Goal: Task Accomplishment & Management: Manage account settings

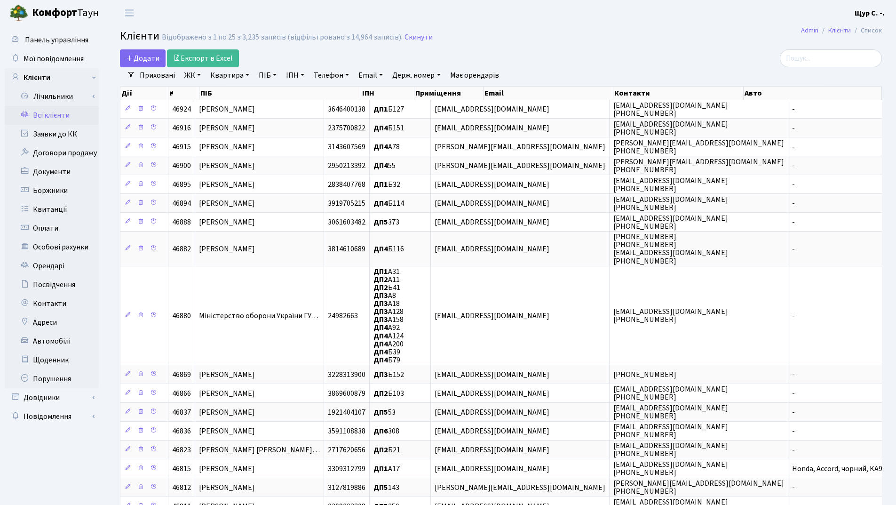
select select "25"
click at [71, 133] on link "Заявки до КК" at bounding box center [52, 134] width 94 height 19
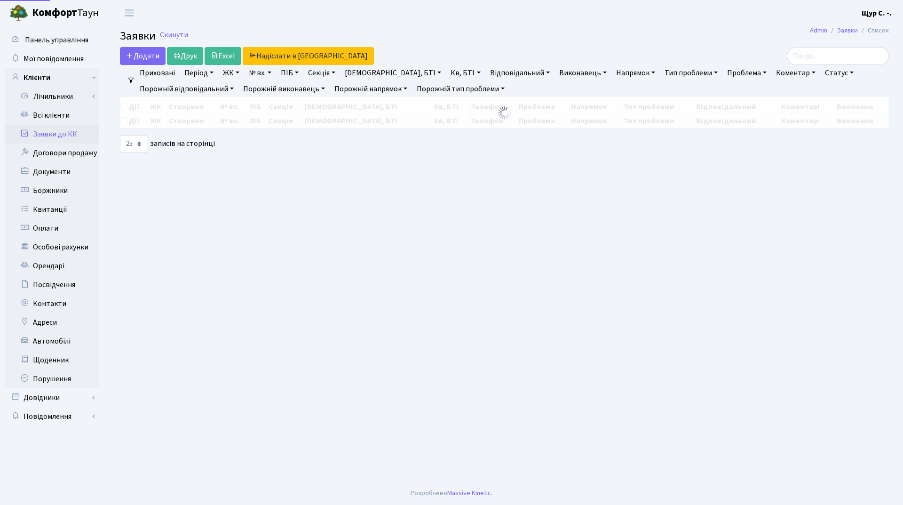
select select "25"
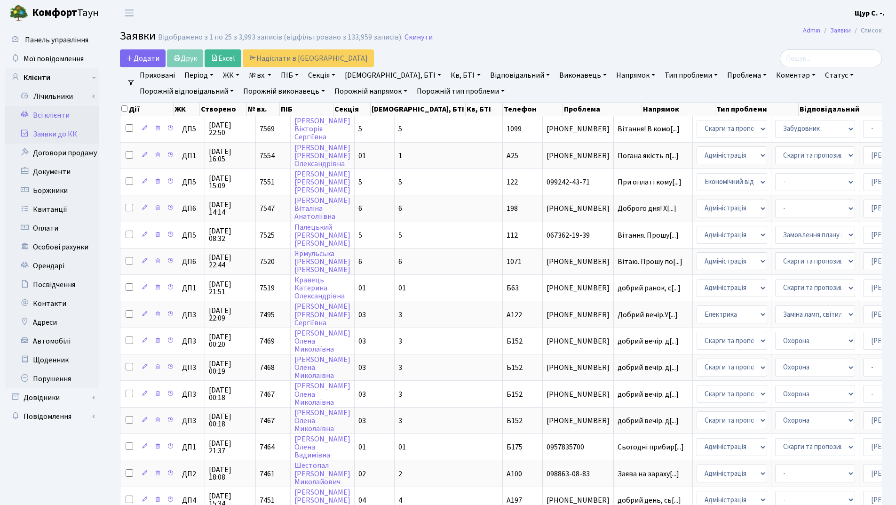
click at [84, 119] on link "Всі клієнти" at bounding box center [52, 115] width 94 height 19
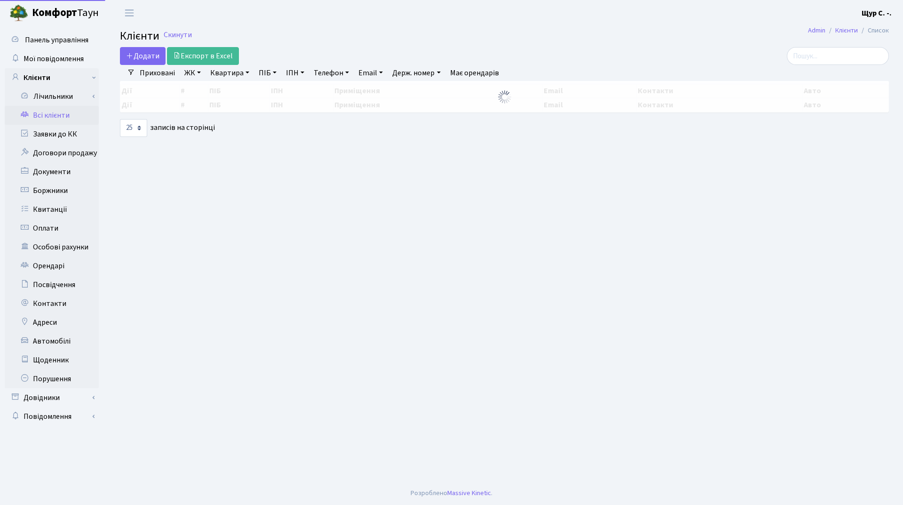
select select "25"
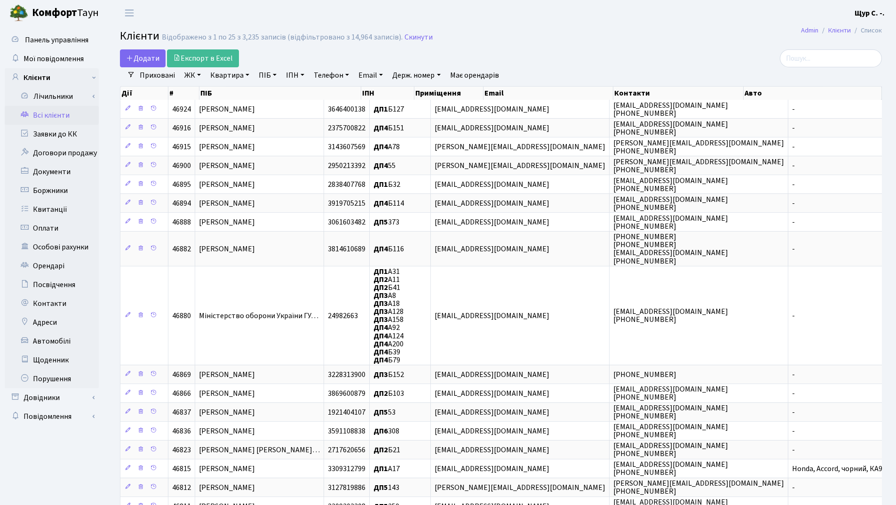
click at [220, 79] on link "Квартира" at bounding box center [229, 75] width 47 height 16
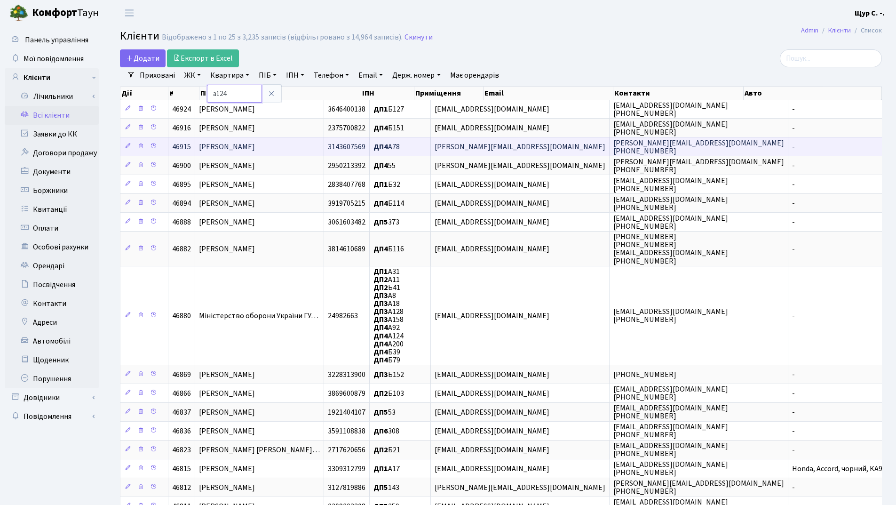
type input "а124"
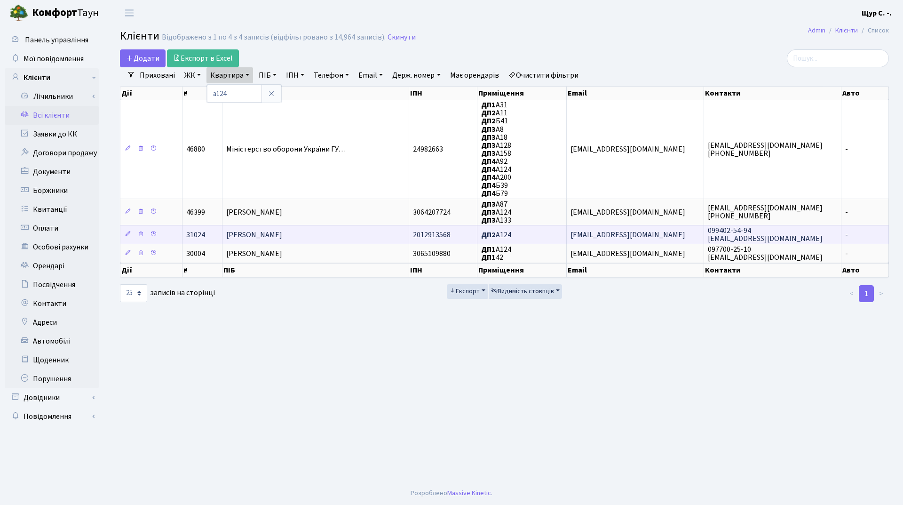
click at [282, 232] on span "[PERSON_NAME]" at bounding box center [254, 235] width 56 height 10
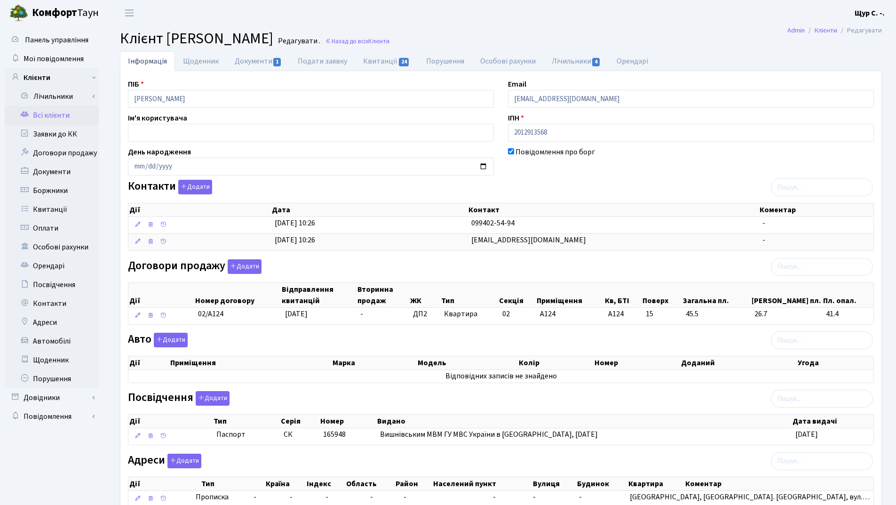
click at [40, 115] on link "Всі клієнти" at bounding box center [52, 115] width 94 height 19
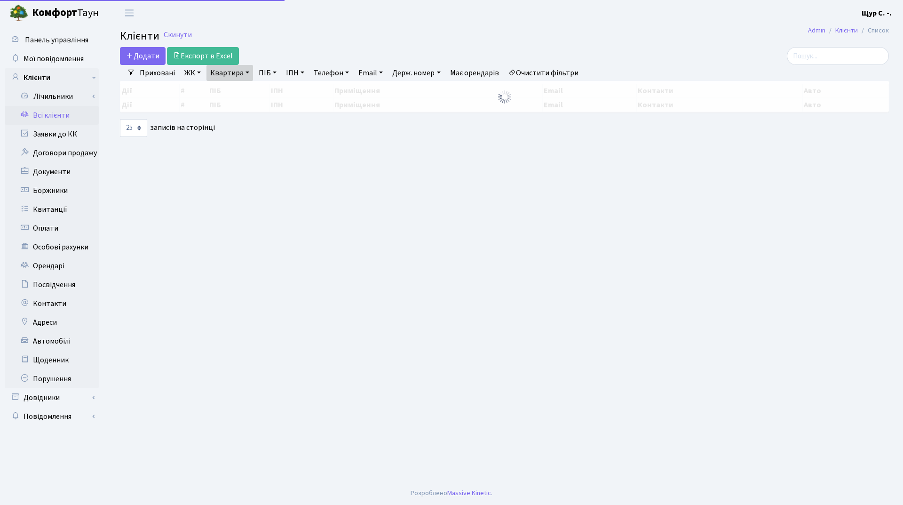
select select "25"
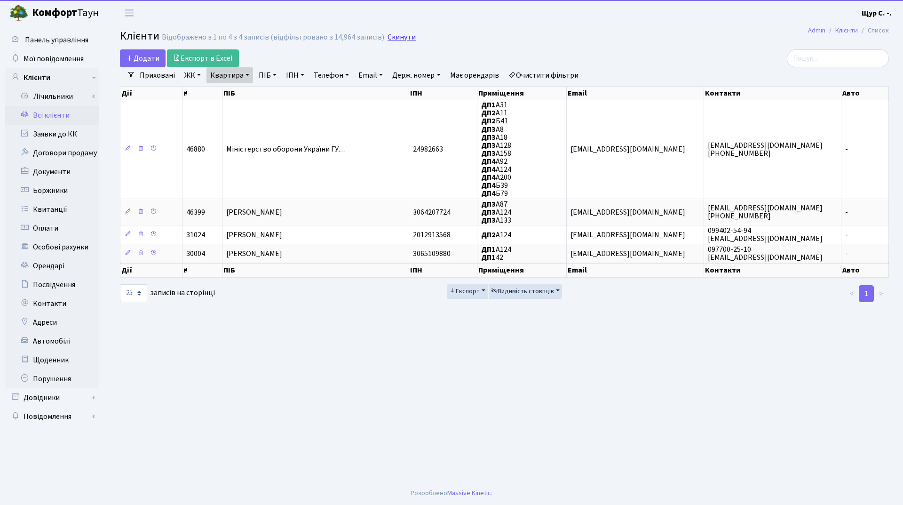
click at [398, 36] on link "Скинути" at bounding box center [402, 37] width 28 height 9
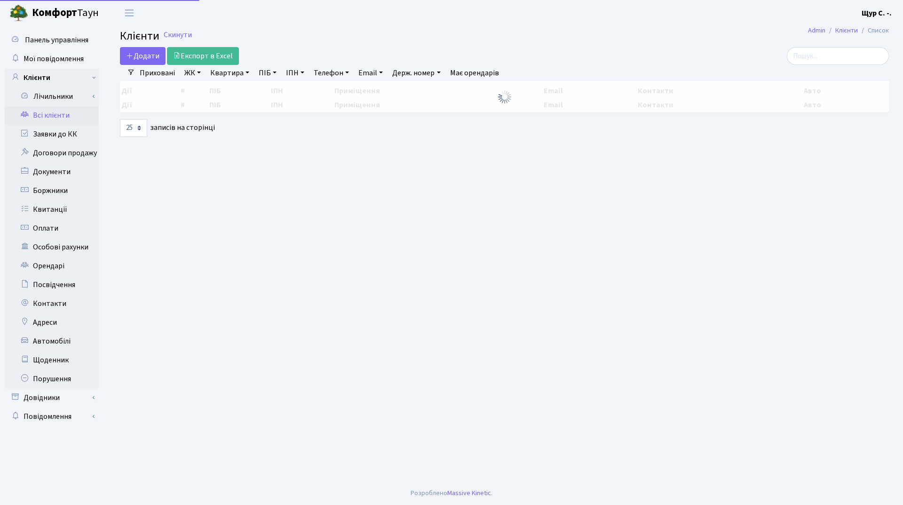
select select "25"
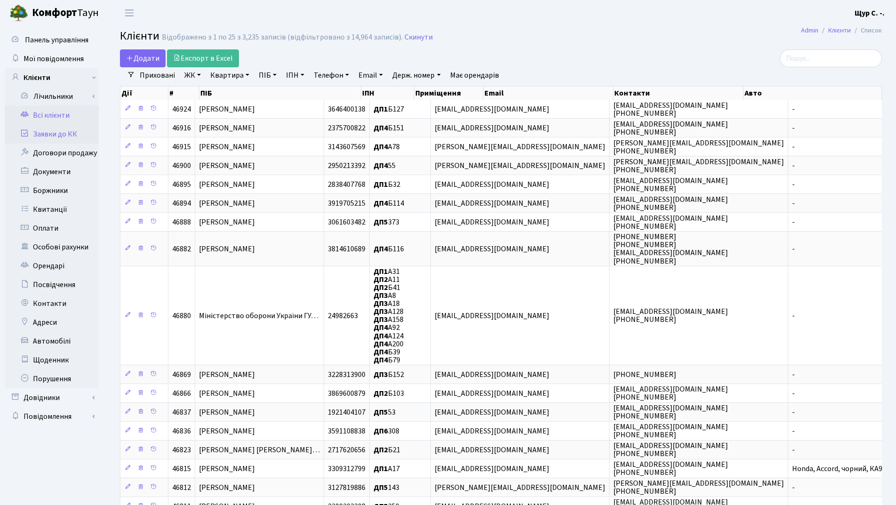
click at [64, 136] on link "Заявки до КК" at bounding box center [52, 134] width 94 height 19
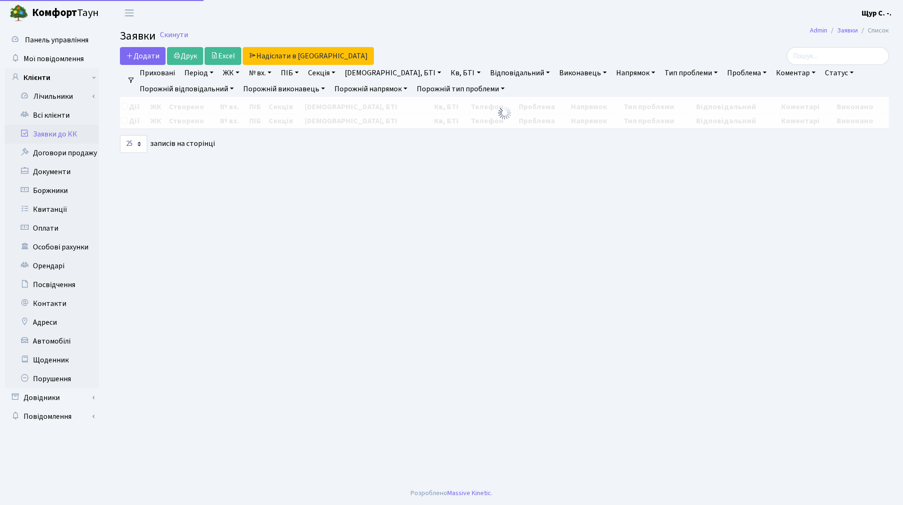
select select "25"
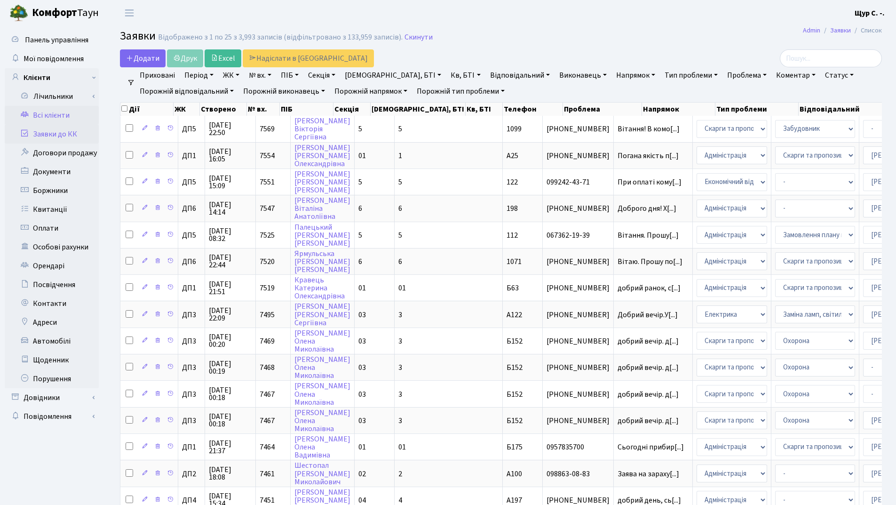
click at [55, 116] on link "Всі клієнти" at bounding box center [52, 115] width 94 height 19
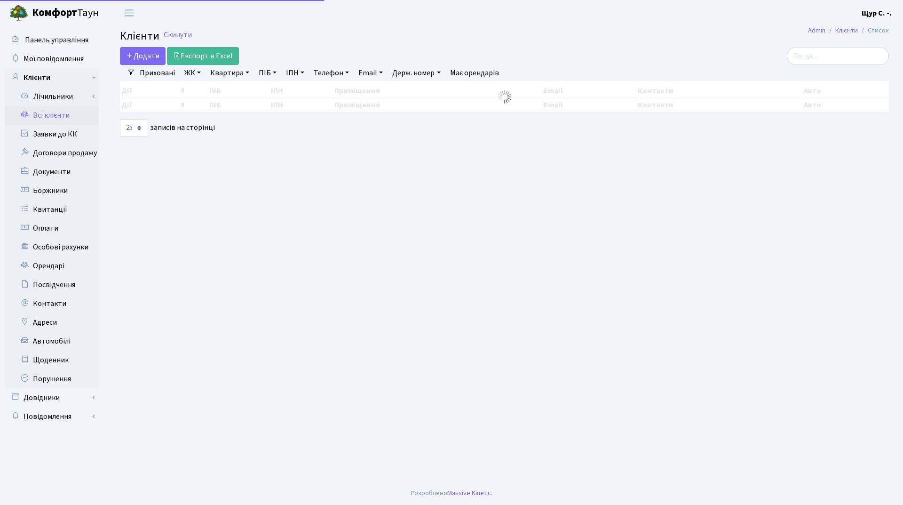
select select "25"
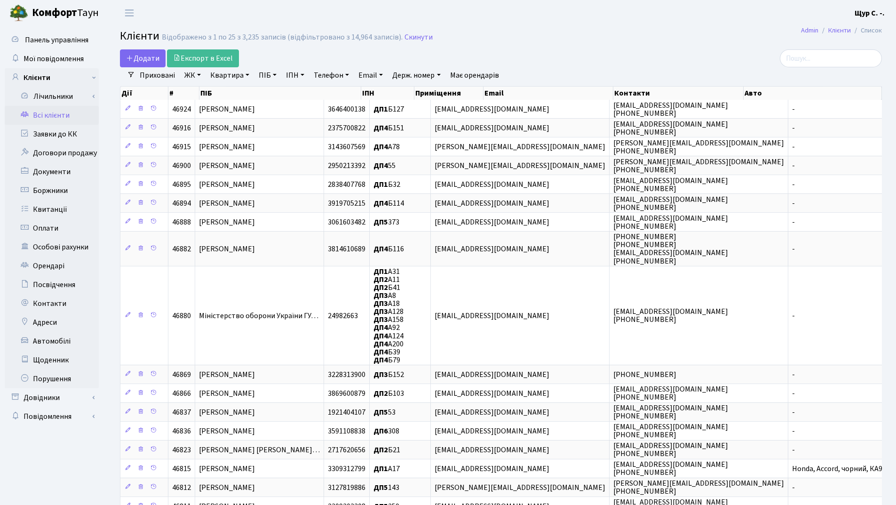
click at [231, 78] on link "Квартира" at bounding box center [229, 75] width 47 height 16
type input "351"
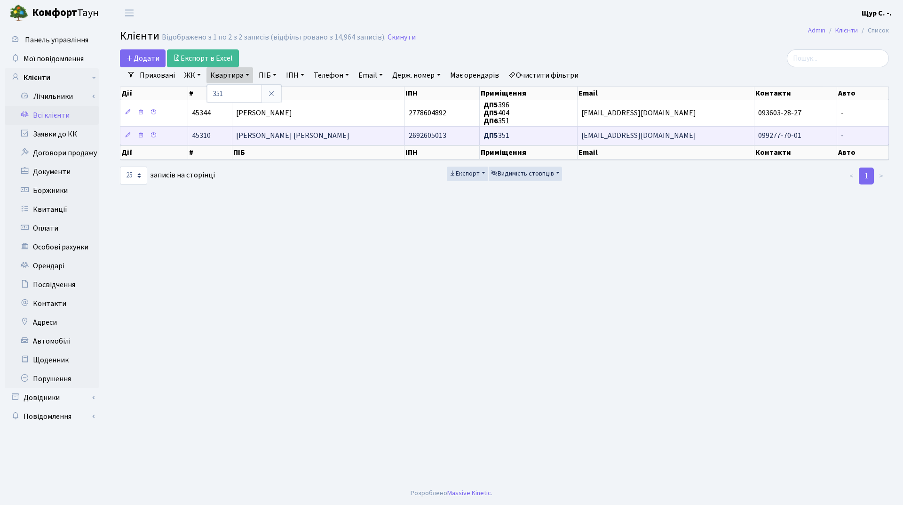
click at [262, 135] on span "[PERSON_NAME] [PERSON_NAME]" at bounding box center [292, 136] width 113 height 10
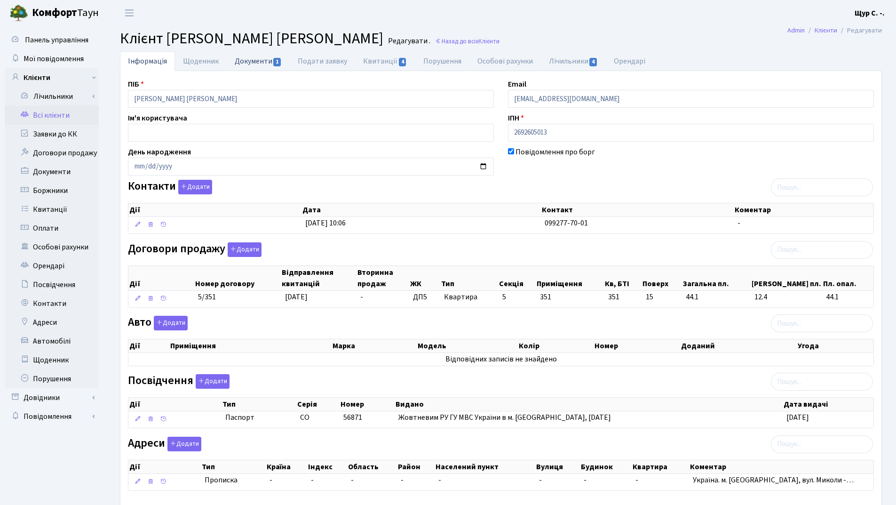
click at [236, 59] on link "Документи 1" at bounding box center [258, 60] width 63 height 19
select select "25"
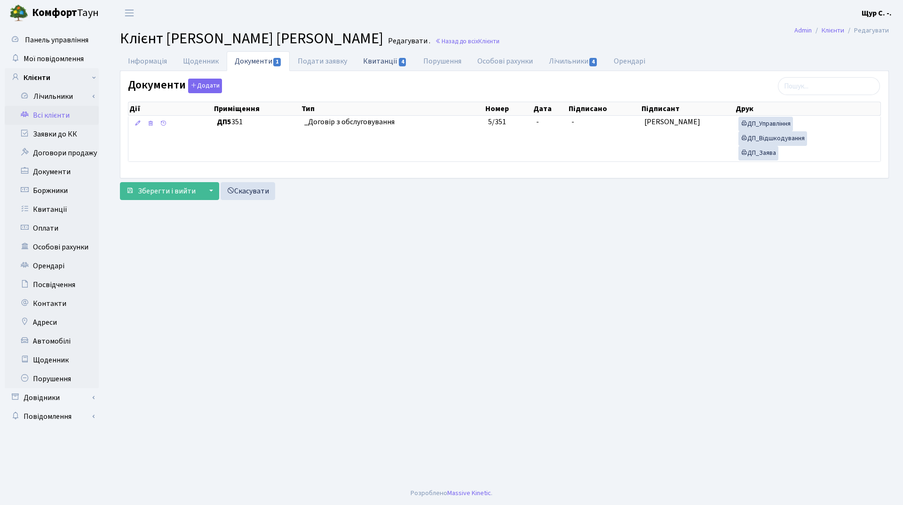
click at [381, 63] on link "Квитанції 4" at bounding box center [385, 60] width 60 height 19
select select "25"
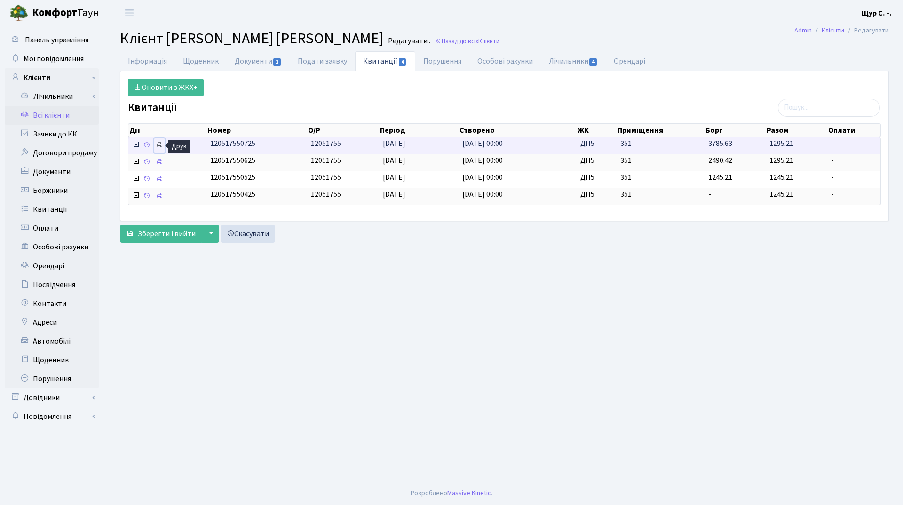
click at [161, 144] on icon at bounding box center [159, 145] width 7 height 7
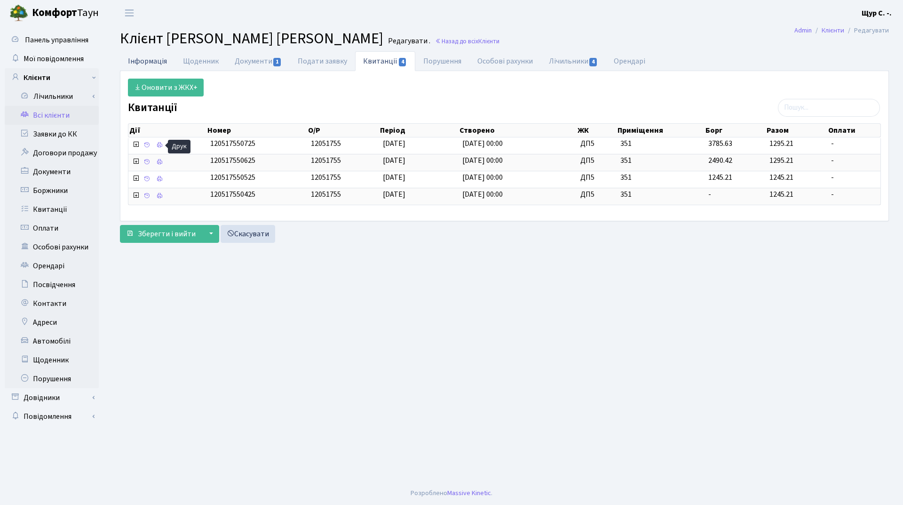
click at [142, 62] on link "Інформація" at bounding box center [147, 60] width 55 height 19
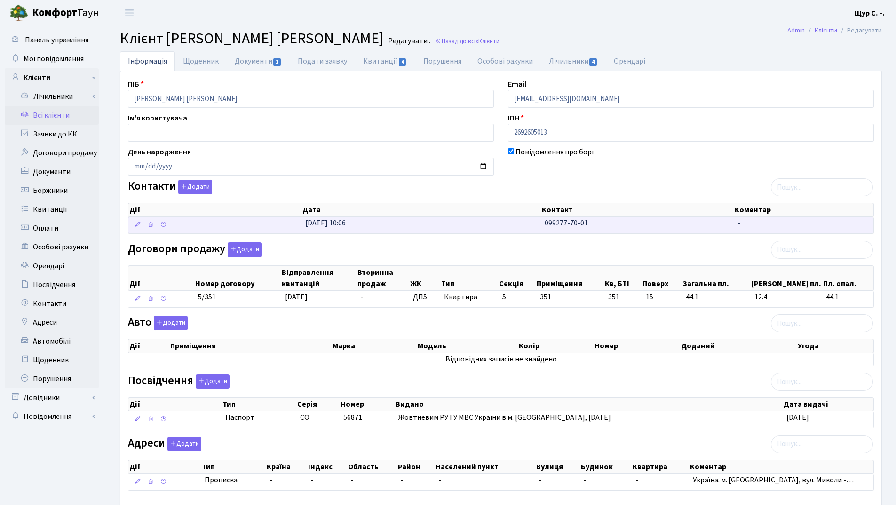
click at [532, 221] on td "24.01.2025, 10:06" at bounding box center [421, 225] width 239 height 16
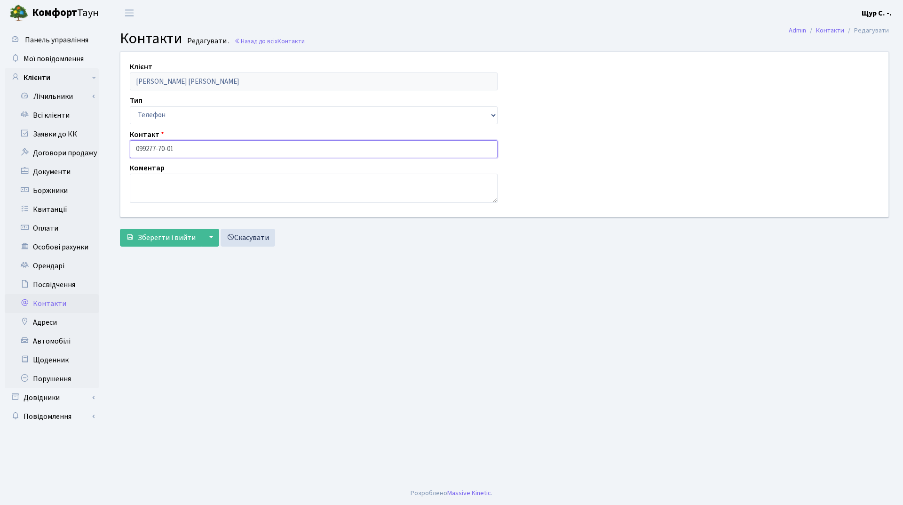
click at [146, 148] on input "099277-70-01" at bounding box center [314, 149] width 368 height 18
type input "[PHONE_NUMBER]"
click at [164, 234] on span "Зберегти і вийти" at bounding box center [167, 237] width 58 height 10
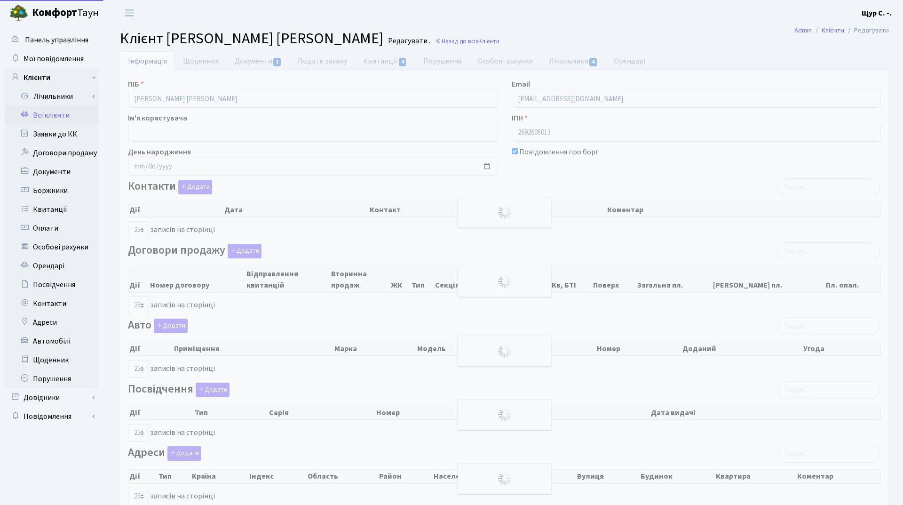
select select "25"
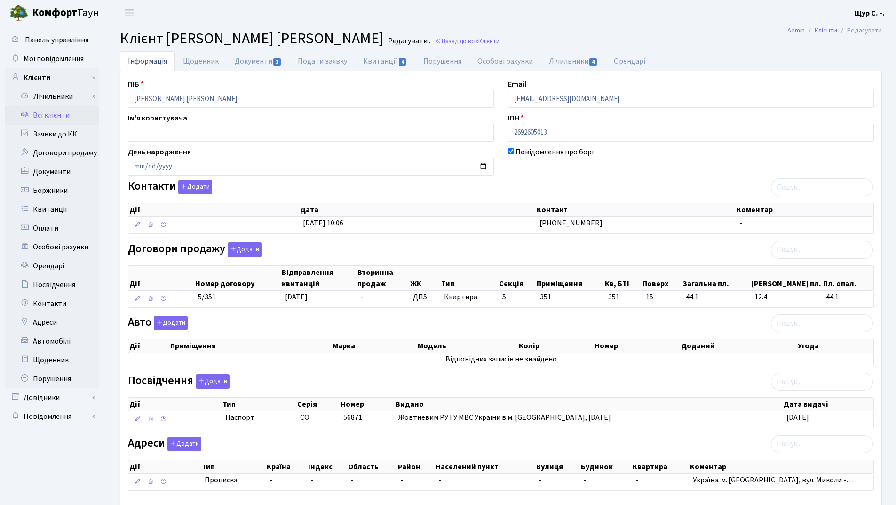
click at [65, 114] on link "Всі клієнти" at bounding box center [52, 115] width 94 height 19
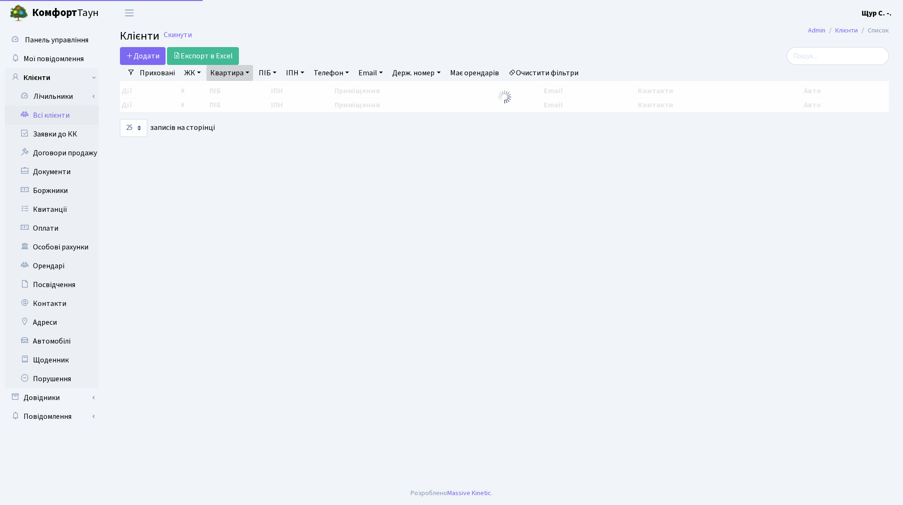
select select "25"
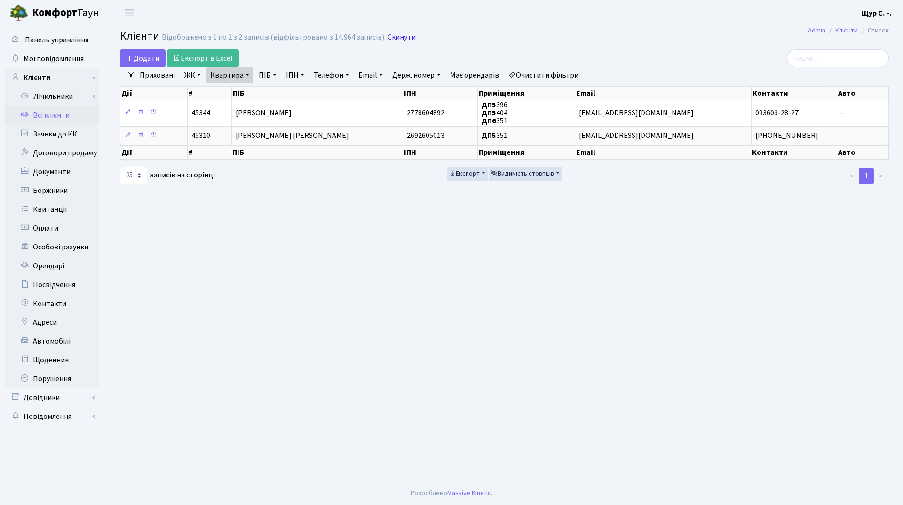
click at [400, 38] on link "Скинути" at bounding box center [402, 37] width 28 height 9
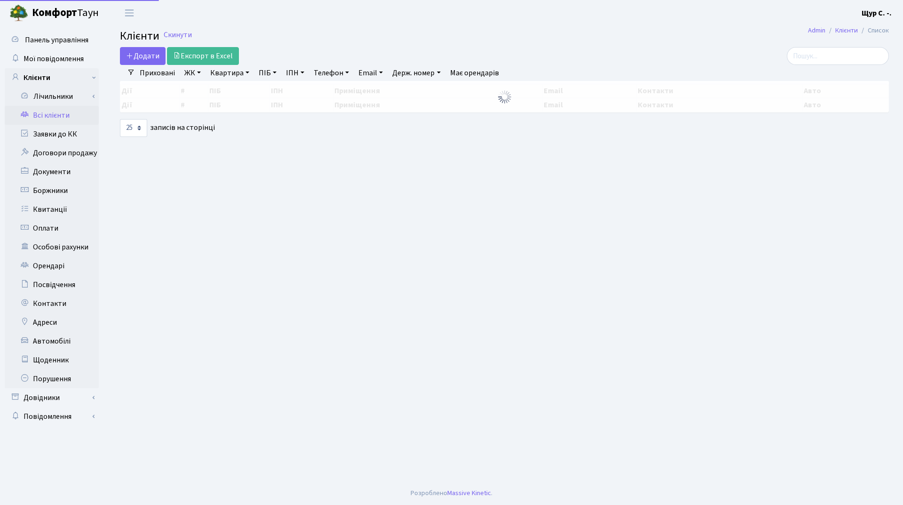
select select "25"
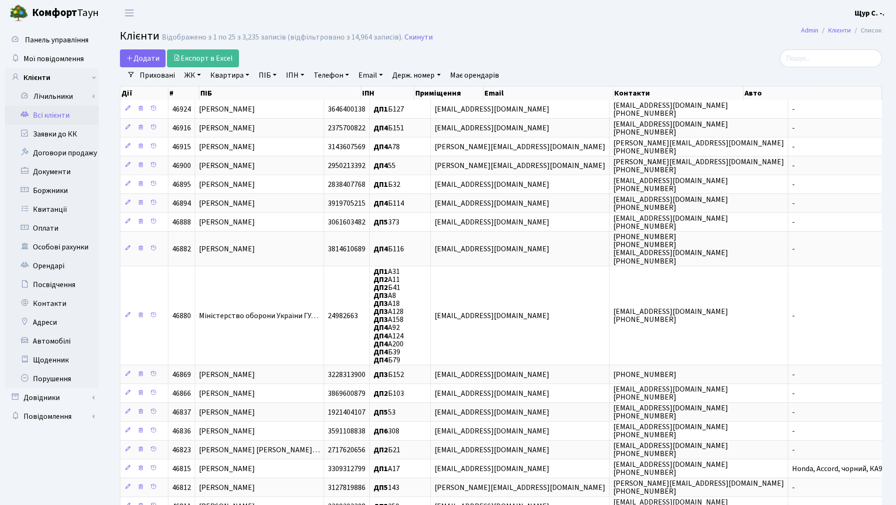
click at [222, 80] on link "Квартира" at bounding box center [229, 75] width 47 height 16
type input "316"
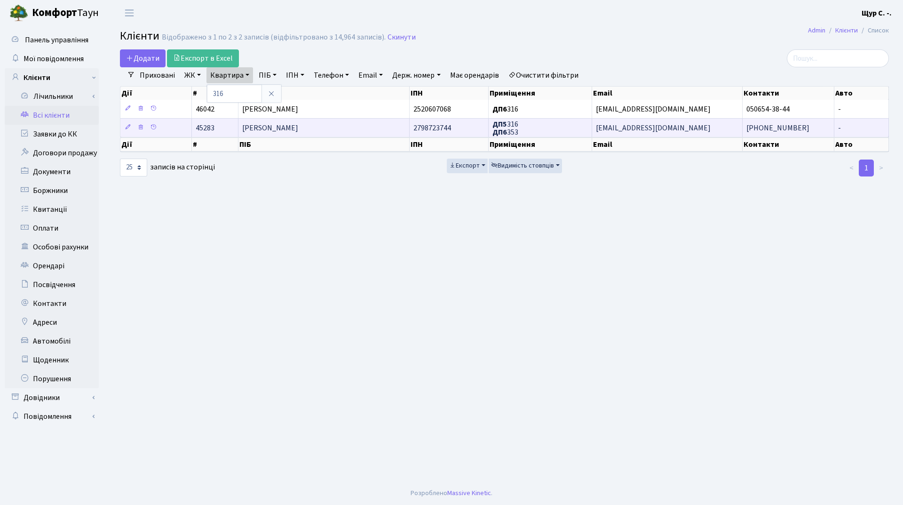
click at [277, 126] on span "[PERSON_NAME]" at bounding box center [270, 128] width 56 height 10
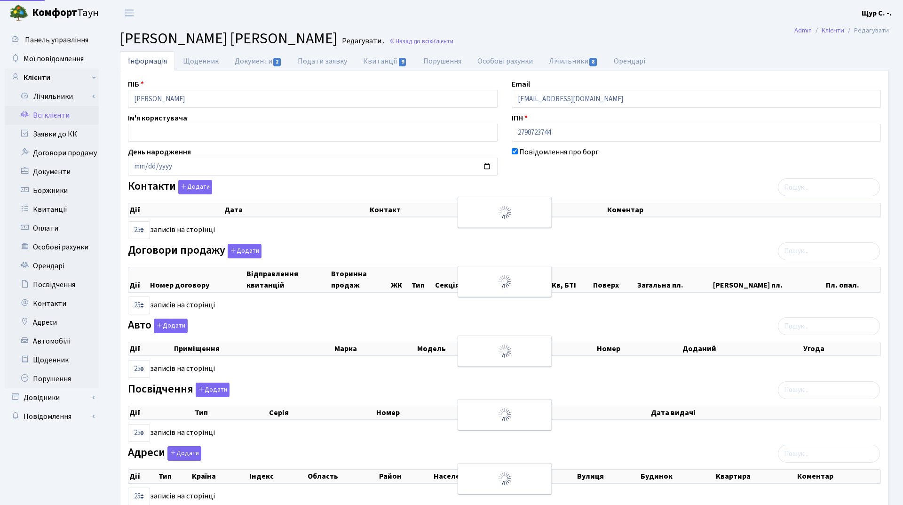
select select "25"
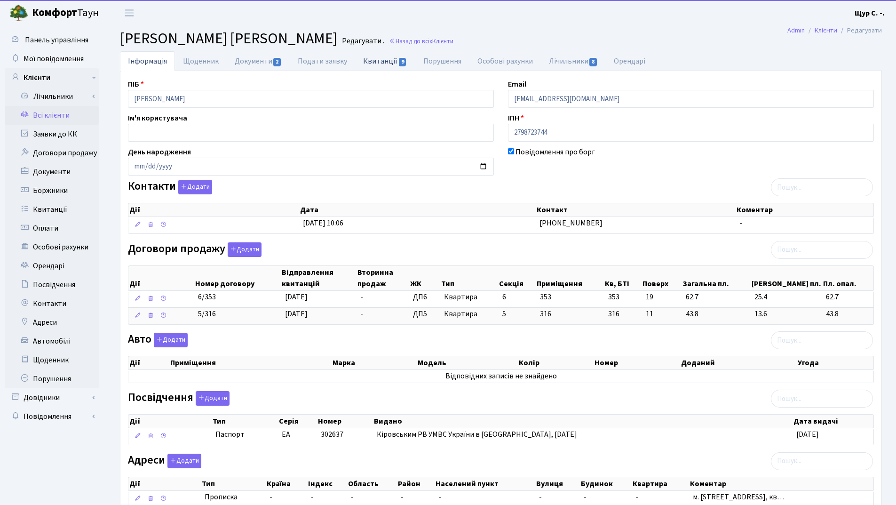
click at [380, 57] on link "Квитанції 9" at bounding box center [385, 60] width 60 height 19
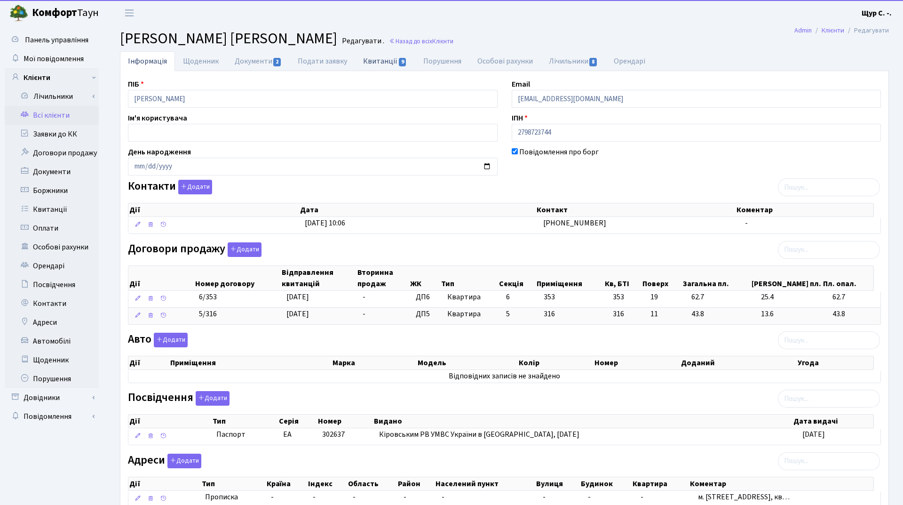
select select "25"
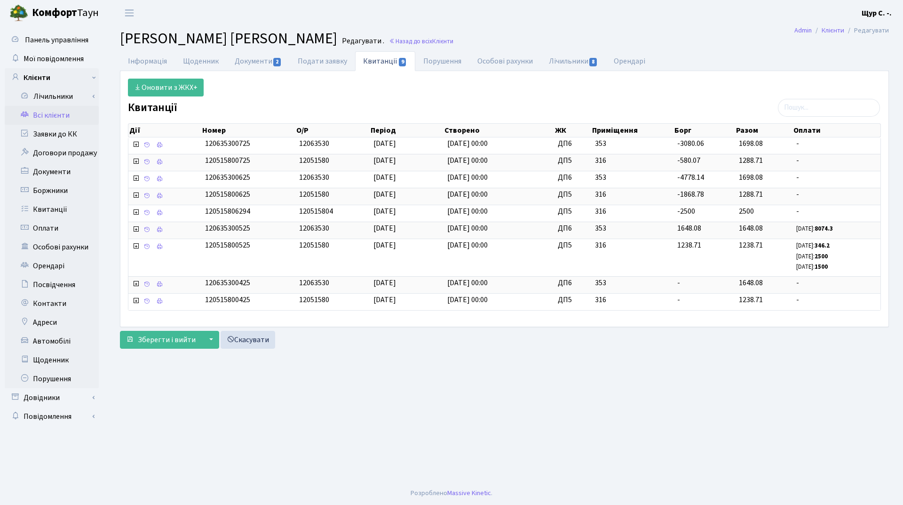
click at [53, 115] on link "Всі клієнти" at bounding box center [52, 115] width 94 height 19
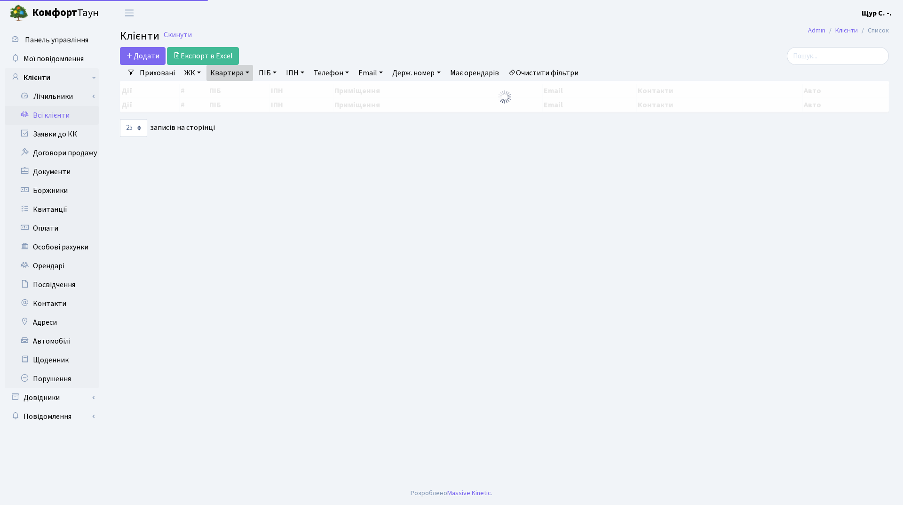
select select "25"
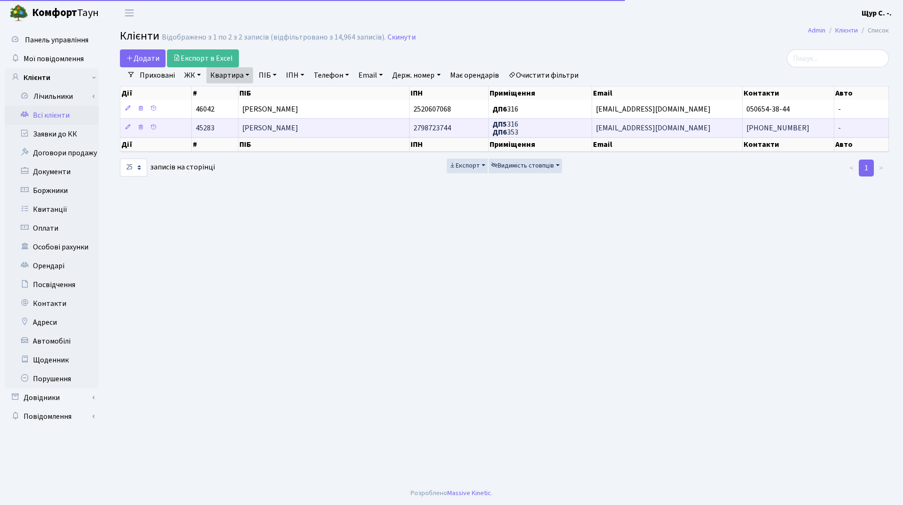
click at [281, 129] on span "[PERSON_NAME]" at bounding box center [270, 128] width 56 height 10
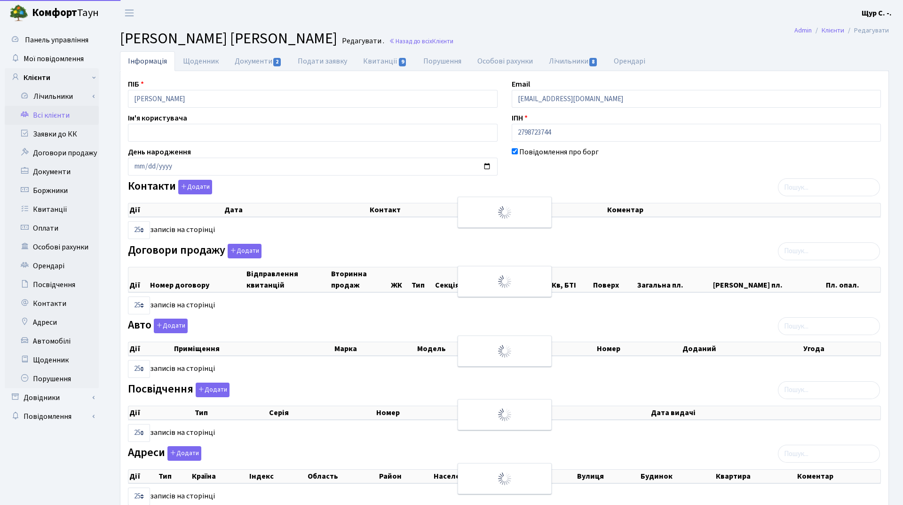
select select "25"
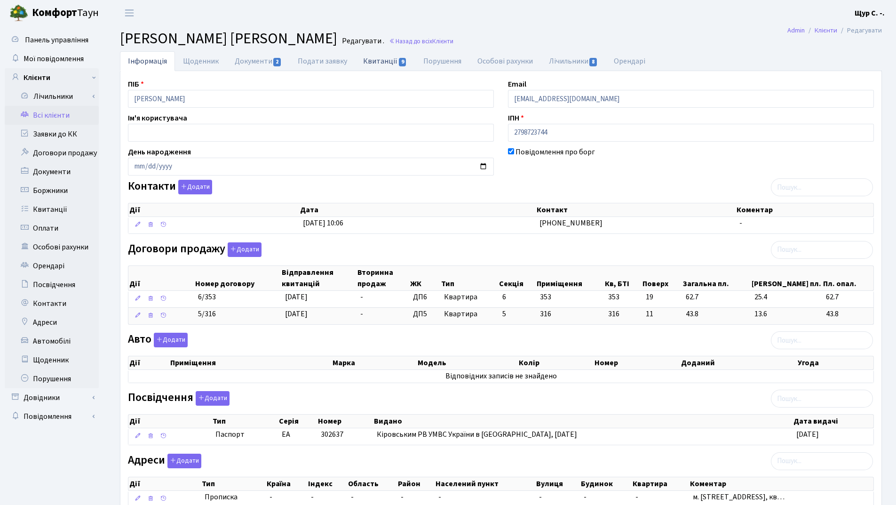
click at [381, 61] on link "Квитанції 9" at bounding box center [385, 60] width 60 height 19
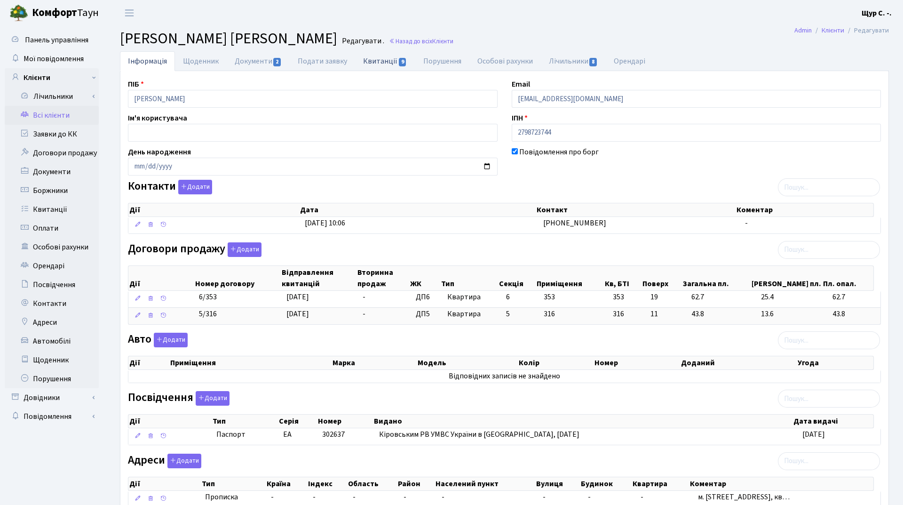
select select "25"
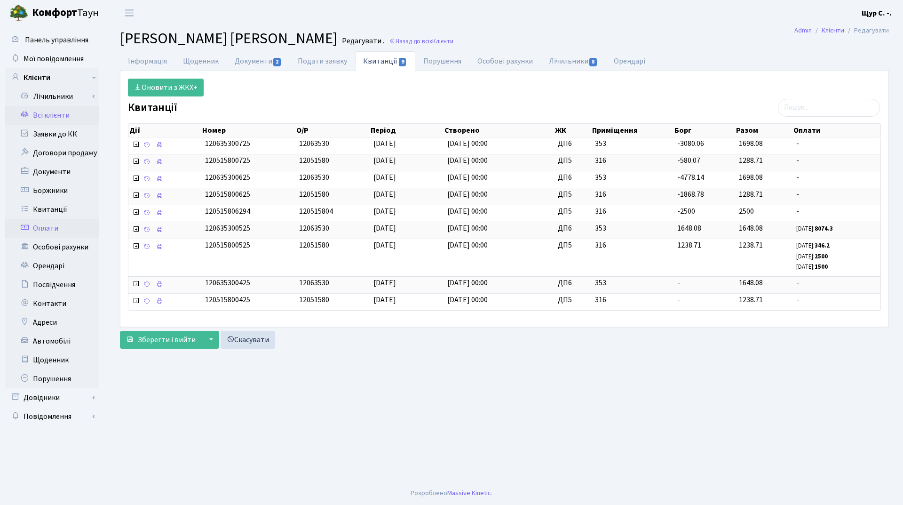
click at [53, 231] on link "Оплати" at bounding box center [52, 228] width 94 height 19
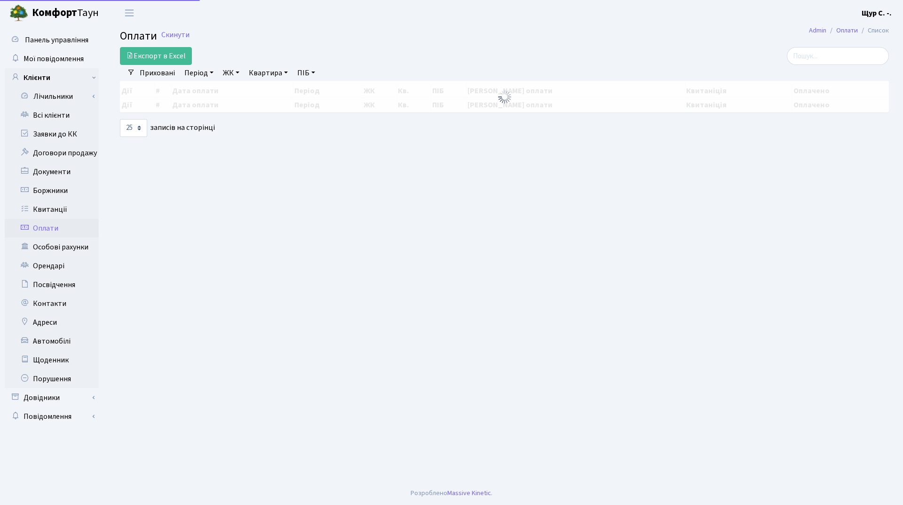
select select "25"
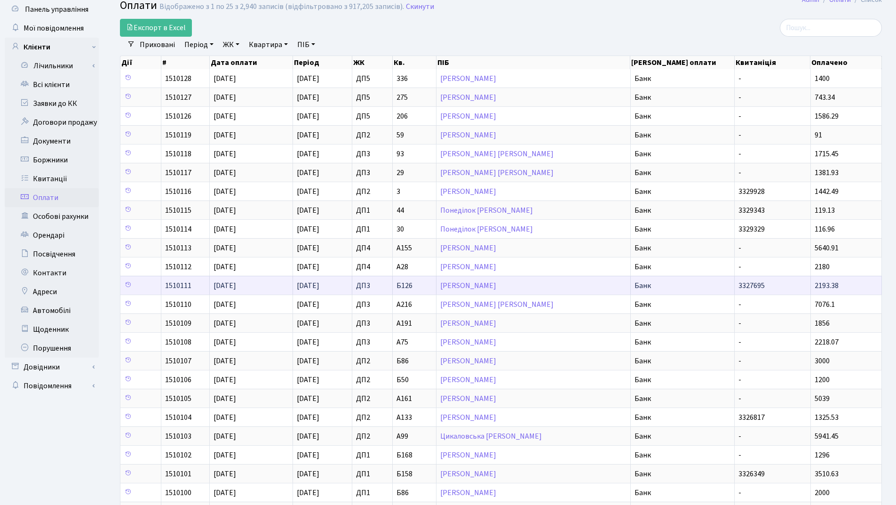
scroll to position [47, 0]
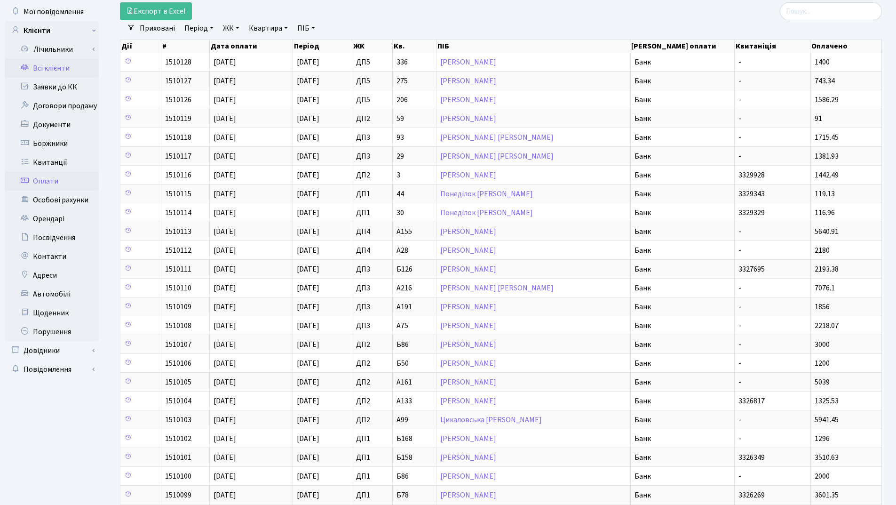
click at [46, 67] on link "Всі клієнти" at bounding box center [52, 68] width 94 height 19
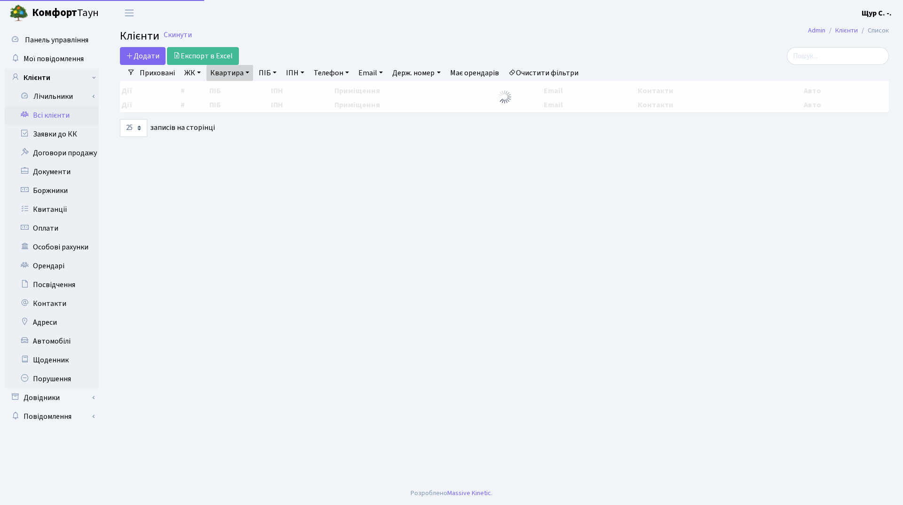
select select "25"
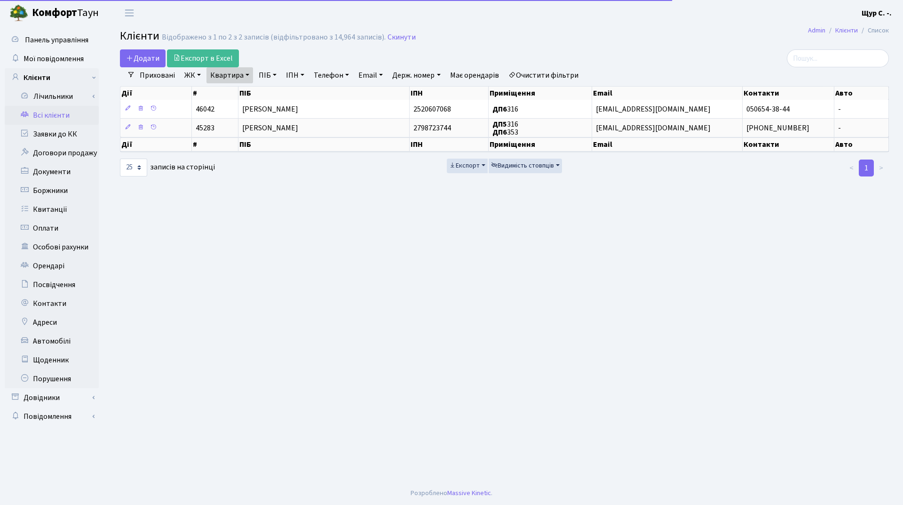
click at [243, 76] on link "Квартира" at bounding box center [229, 75] width 47 height 16
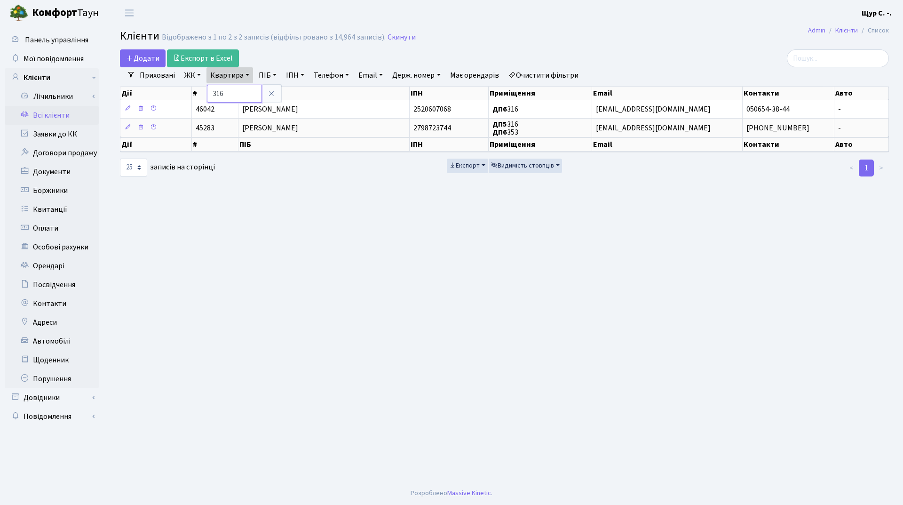
click at [248, 93] on input "316" at bounding box center [234, 94] width 55 height 18
type input "3"
type input "а167"
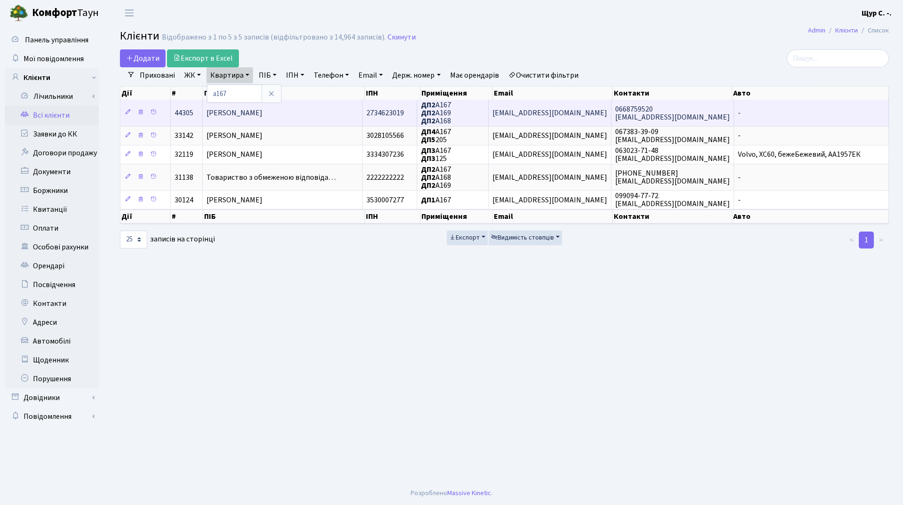
click at [249, 110] on span "Танрівердіо Коне" at bounding box center [234, 113] width 56 height 10
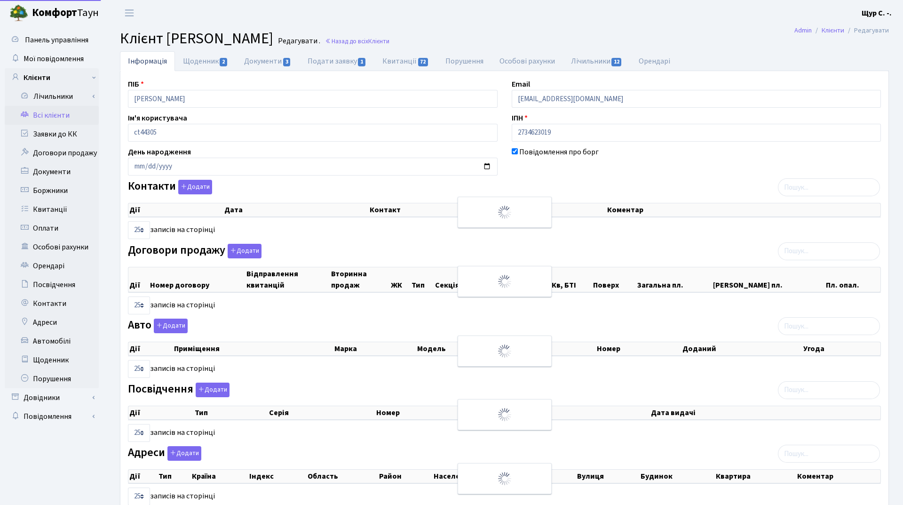
select select "25"
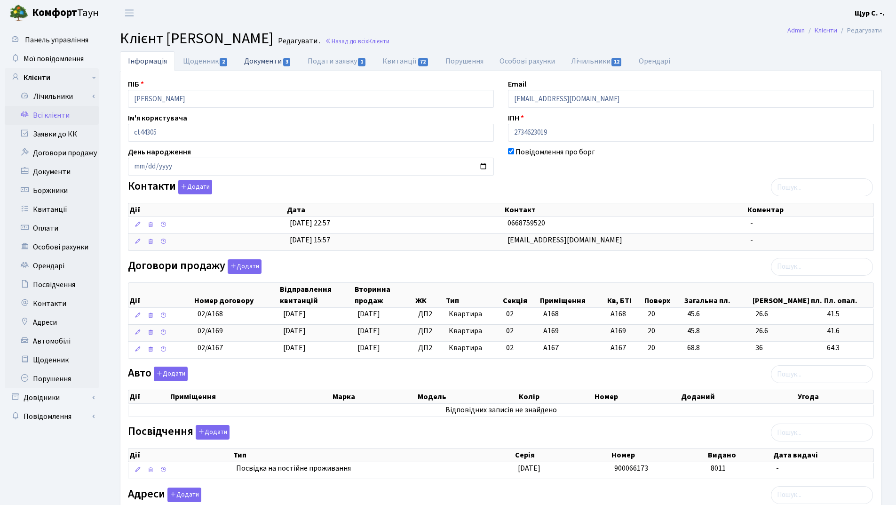
click at [269, 57] on link "Документи 3" at bounding box center [267, 60] width 63 height 19
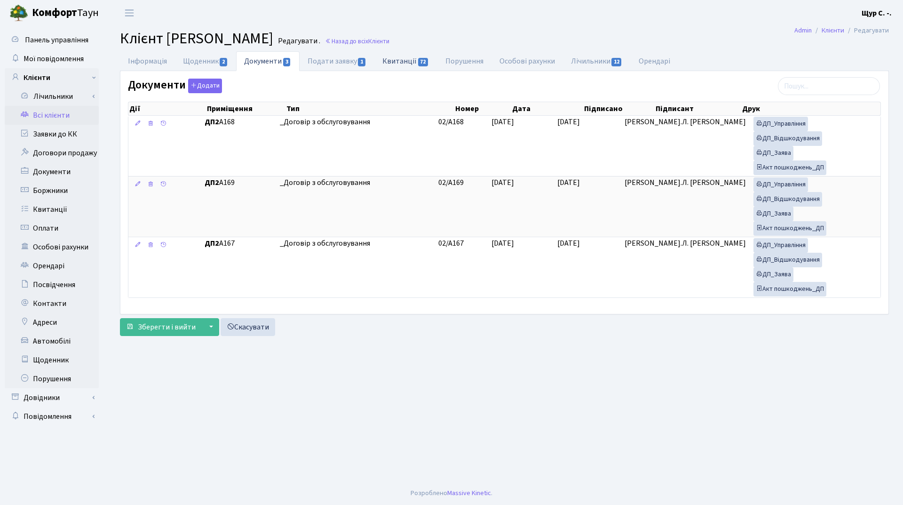
click at [409, 59] on link "Квитанції 72" at bounding box center [405, 60] width 63 height 19
select select "25"
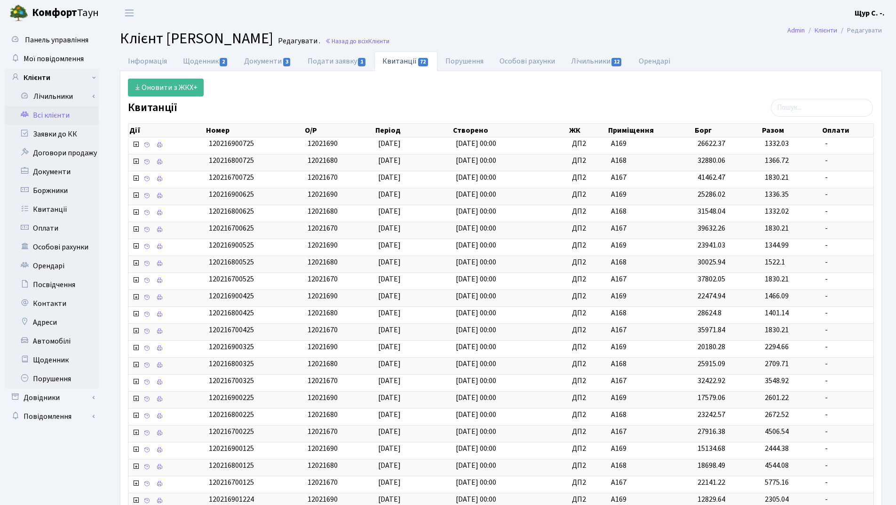
click at [54, 119] on link "Всі клієнти" at bounding box center [52, 115] width 94 height 19
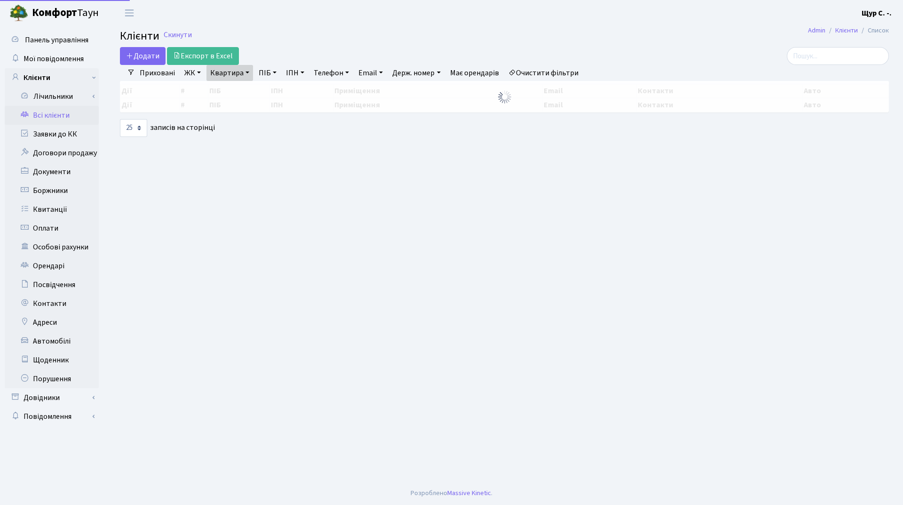
select select "25"
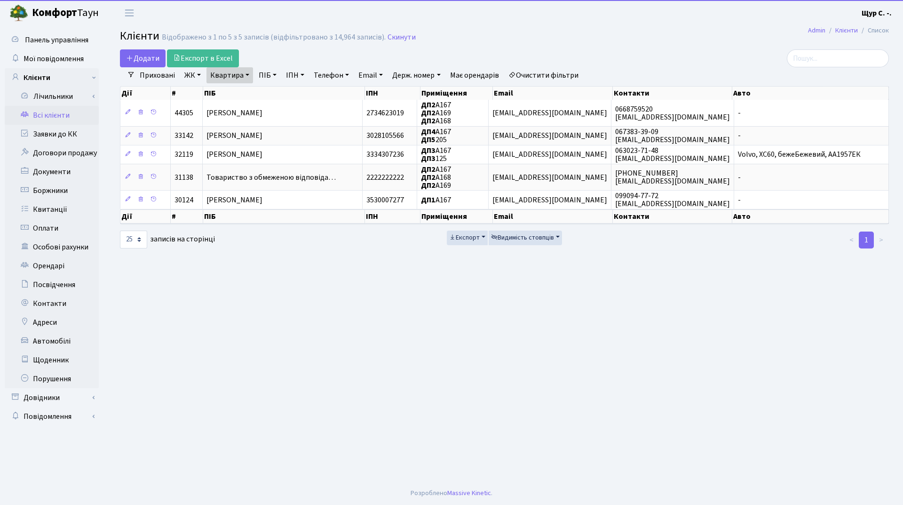
click at [389, 33] on link "Скинути" at bounding box center [402, 37] width 28 height 9
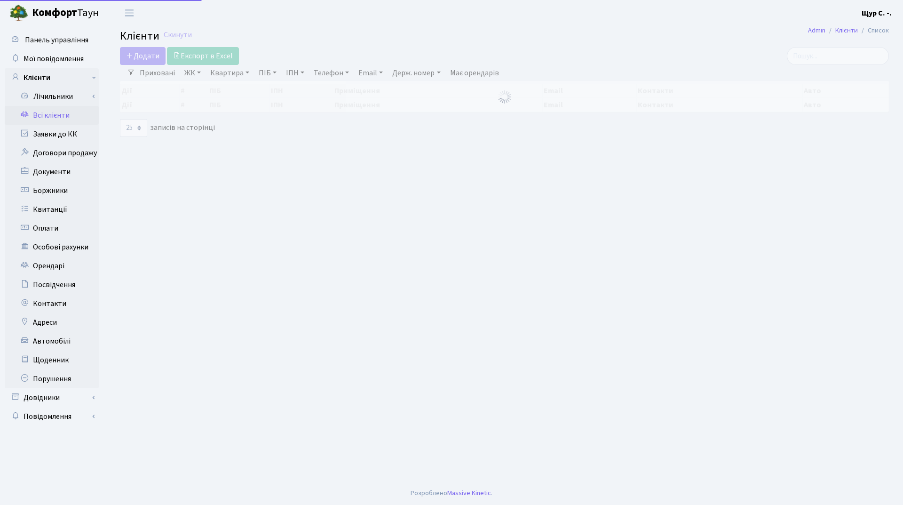
select select "25"
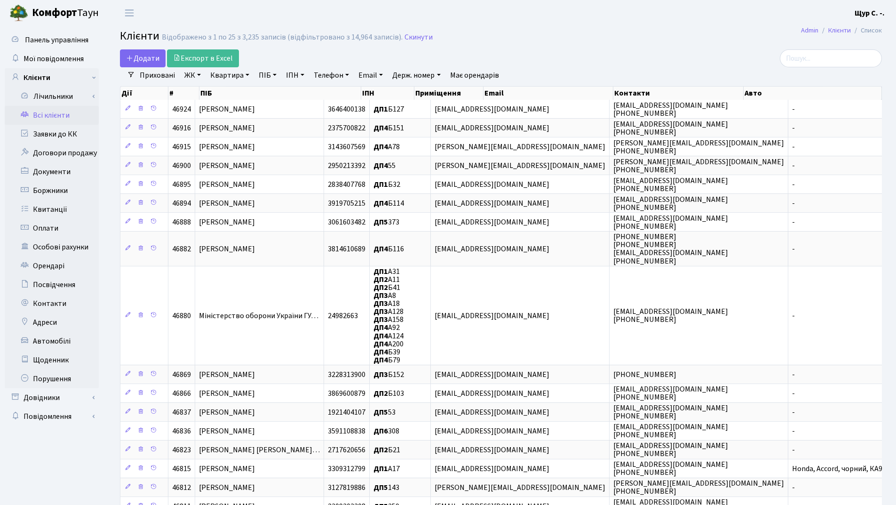
click at [240, 73] on link "Квартира" at bounding box center [229, 75] width 47 height 16
type input "1062"
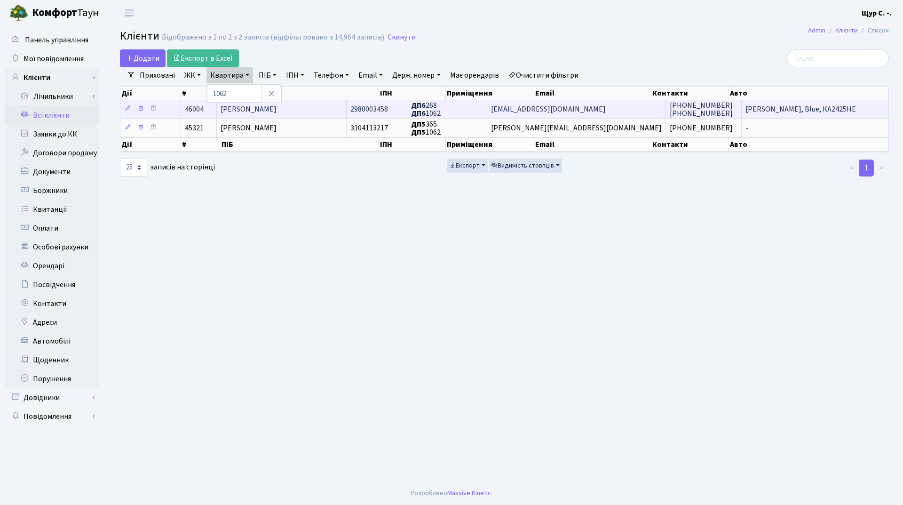
click at [259, 105] on span "[PERSON_NAME]" at bounding box center [249, 109] width 56 height 10
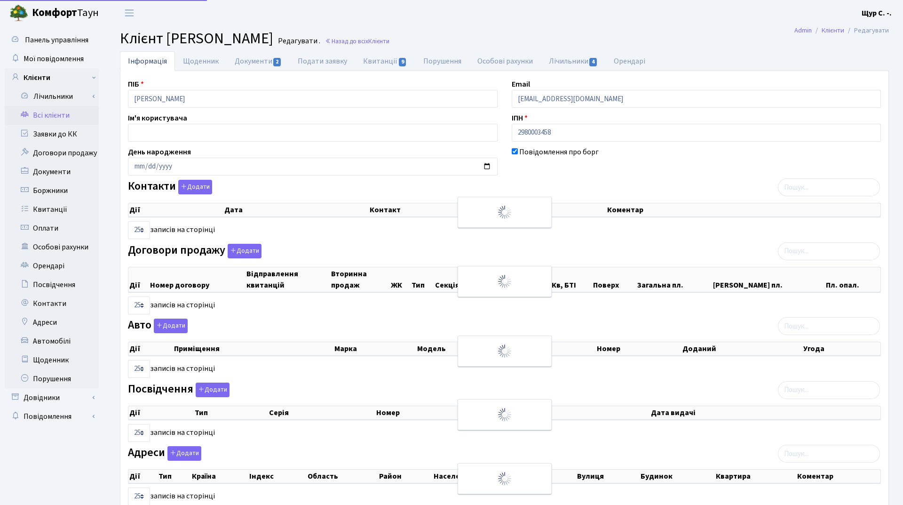
select select "25"
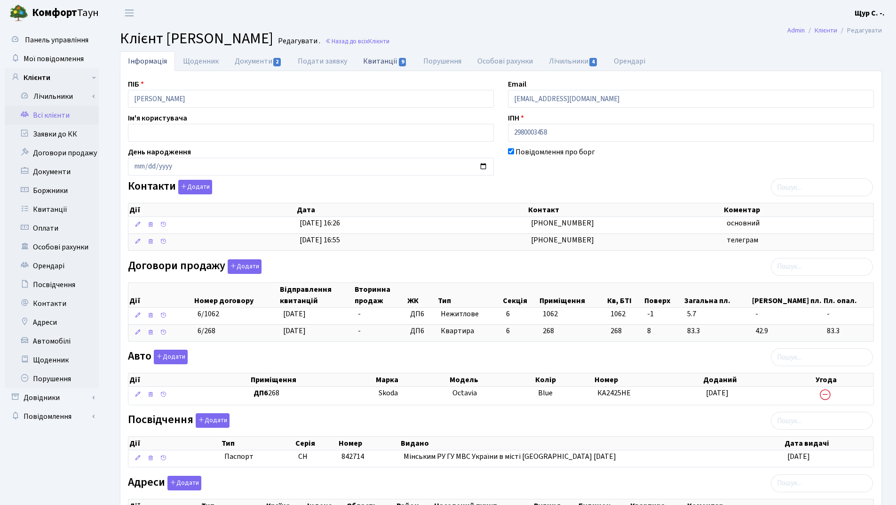
click at [378, 61] on link "Квитанції 9" at bounding box center [385, 60] width 60 height 19
select select "25"
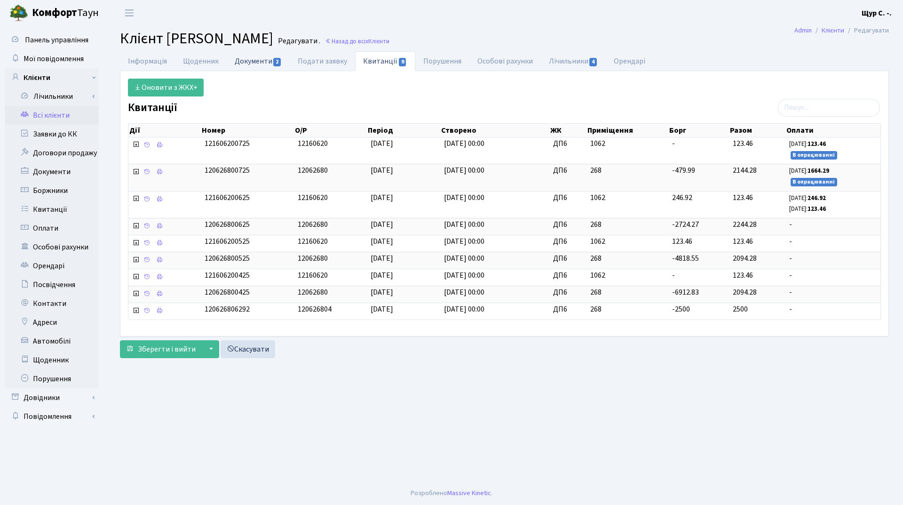
click at [252, 60] on link "Документи 2" at bounding box center [258, 60] width 63 height 19
select select "25"
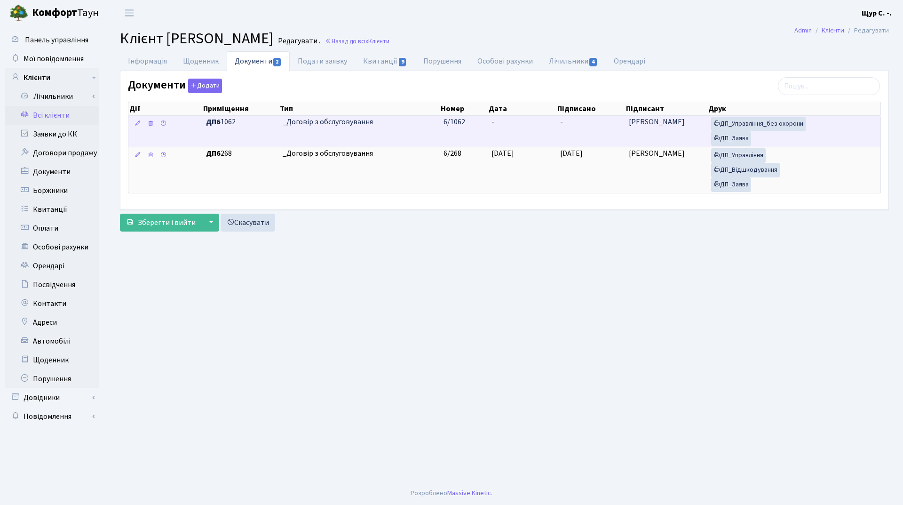
click at [397, 130] on td "_Договір з обслуговування" at bounding box center [359, 131] width 161 height 31
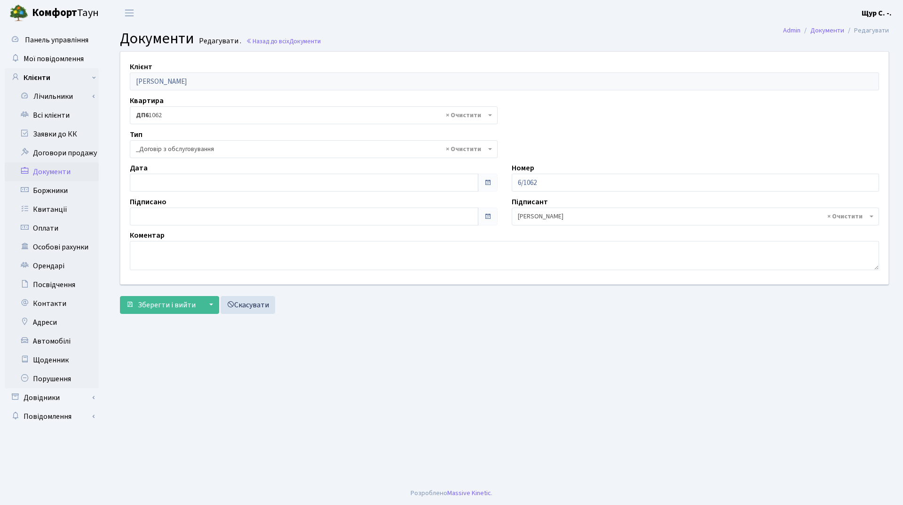
select select "289"
type input "[DATE]"
click at [338, 181] on input "[DATE]" at bounding box center [304, 183] width 349 height 18
drag, startPoint x: 451, startPoint y: 393, endPoint x: 331, endPoint y: 251, distance: 185.9
click at [449, 389] on main "Admin Документи Редагувати Документи Редагувати . Назад до всіх Документи Клієн…" at bounding box center [504, 253] width 797 height 455
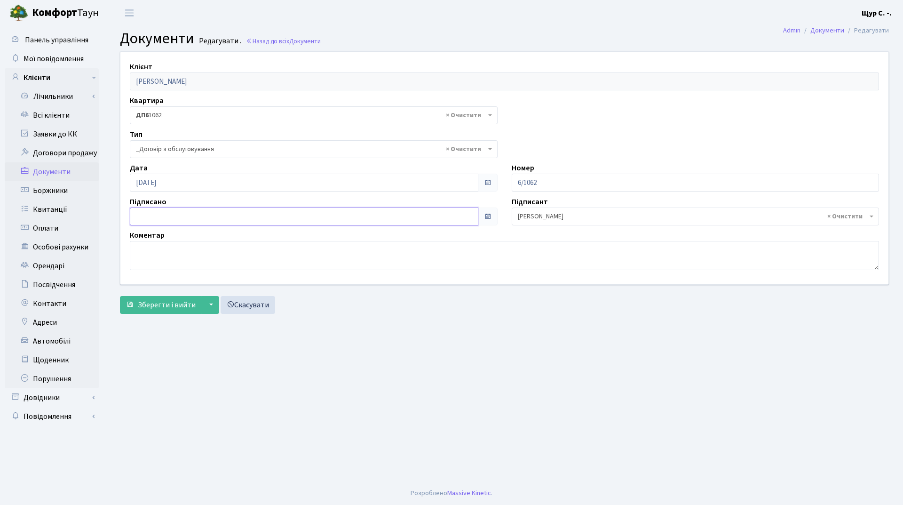
type input "[DATE]"
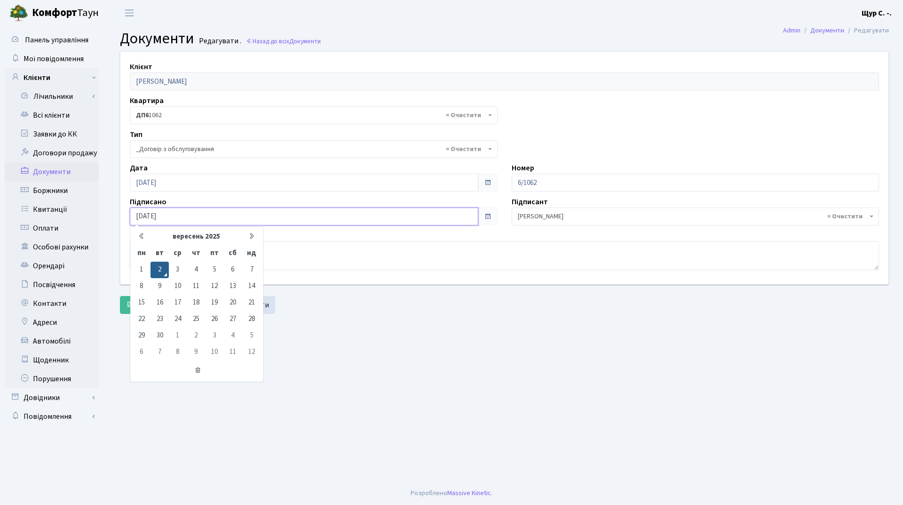
click at [264, 216] on input "[DATE]" at bounding box center [304, 216] width 349 height 18
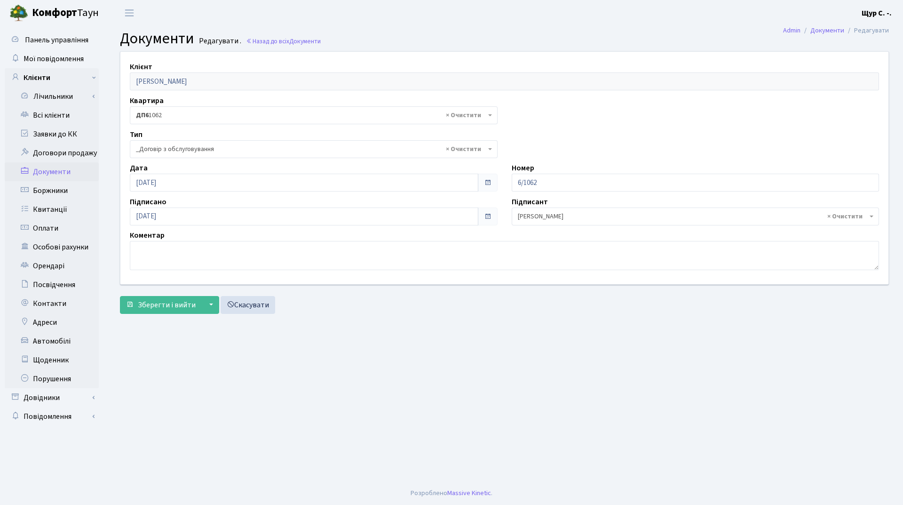
click at [341, 358] on main "Admin Документи Редагувати Документи Редагувати . Назад до всіх Документи Клієн…" at bounding box center [504, 253] width 797 height 455
click at [151, 305] on span "Зберегти і вийти" at bounding box center [167, 305] width 58 height 10
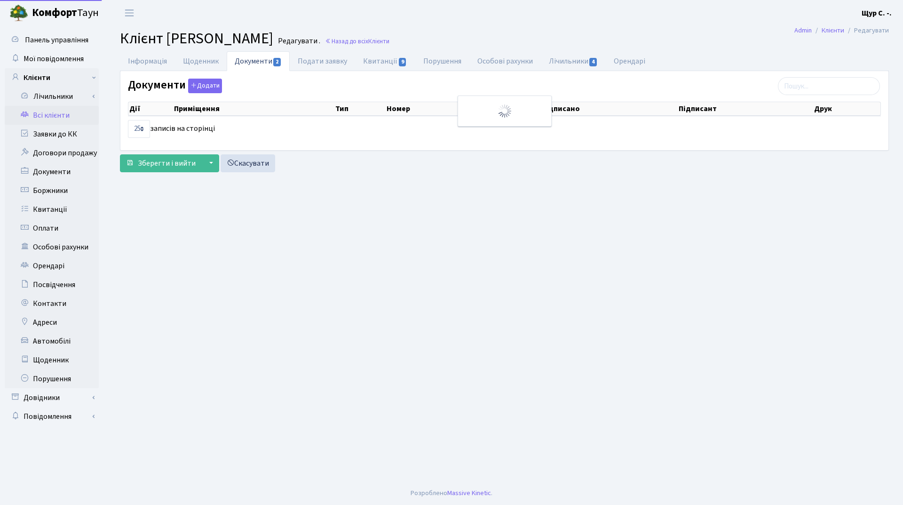
select select "25"
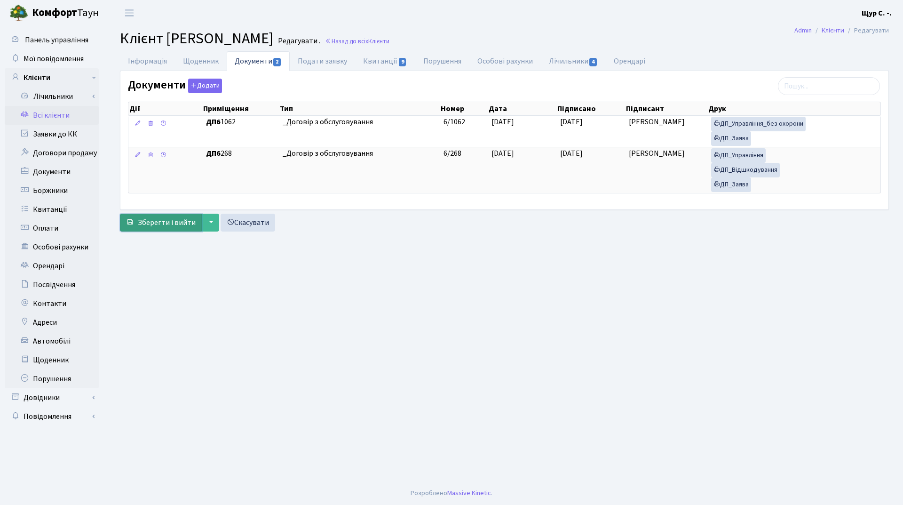
click at [155, 226] on span "Зберегти і вийти" at bounding box center [167, 222] width 58 height 10
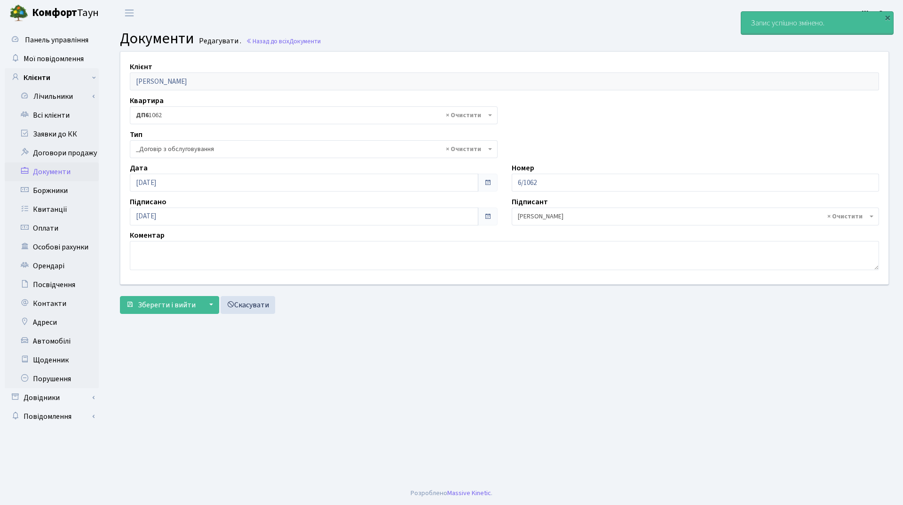
select select "289"
click at [62, 116] on link "Всі клієнти" at bounding box center [52, 115] width 94 height 19
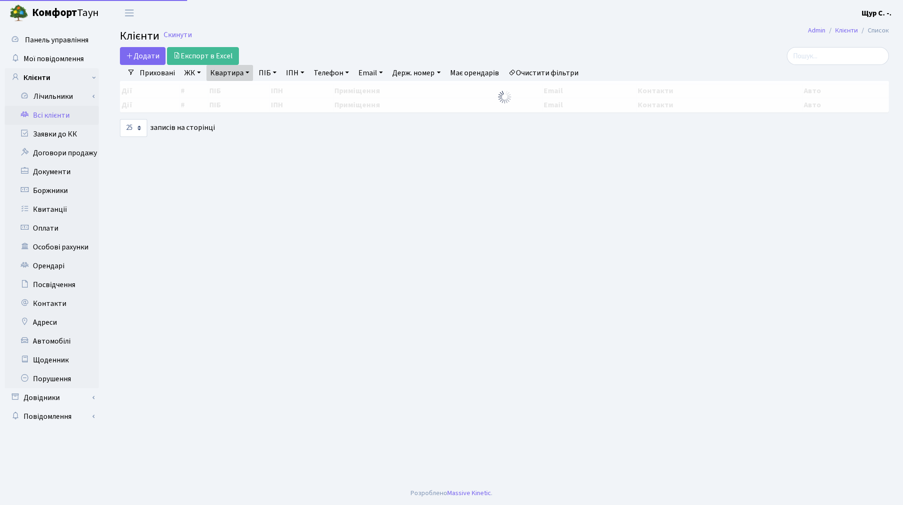
select select "25"
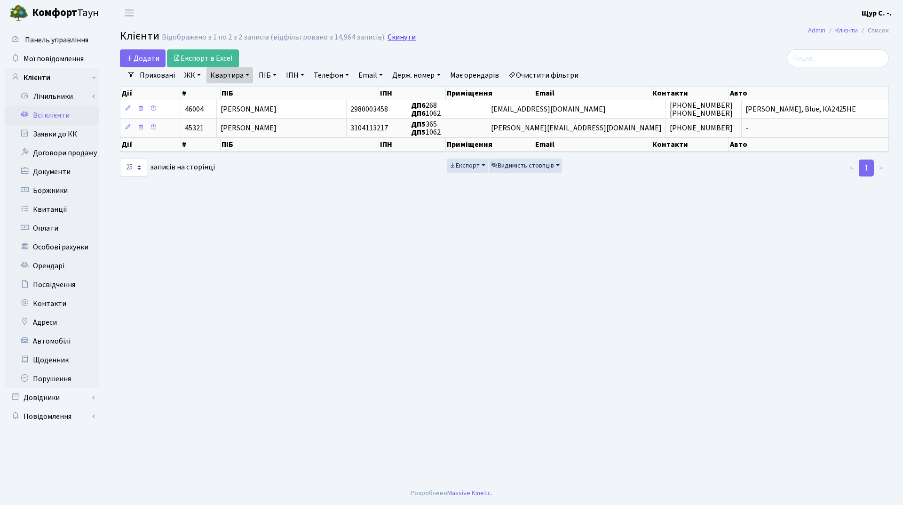
click at [388, 41] on link "Скинути" at bounding box center [402, 37] width 28 height 9
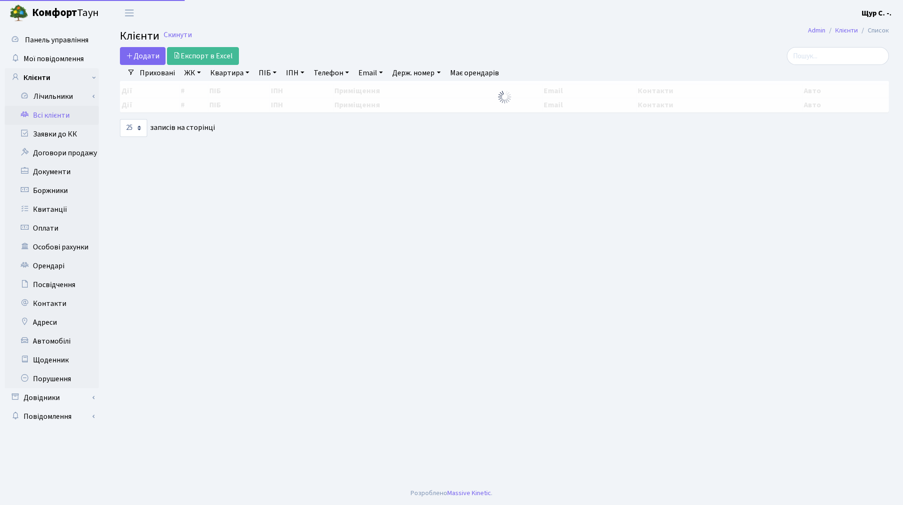
select select "25"
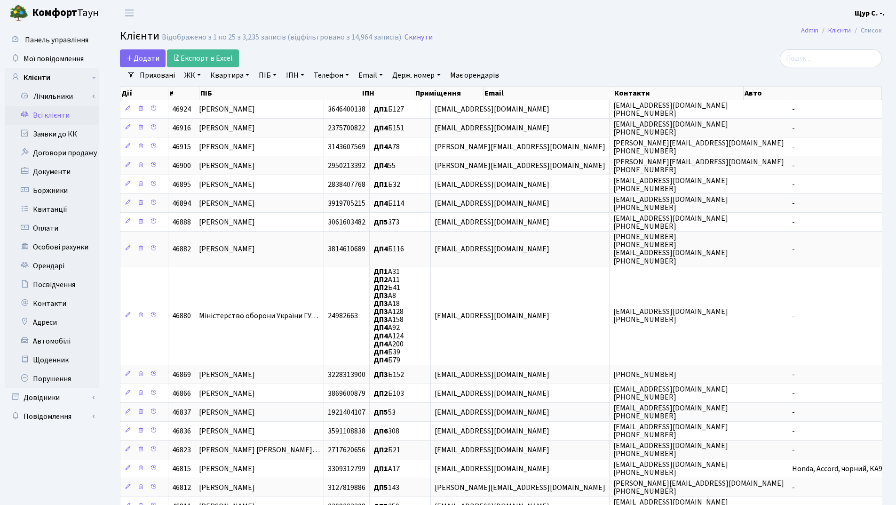
click at [234, 72] on link "Квартира" at bounding box center [229, 75] width 47 height 16
type input "1001"
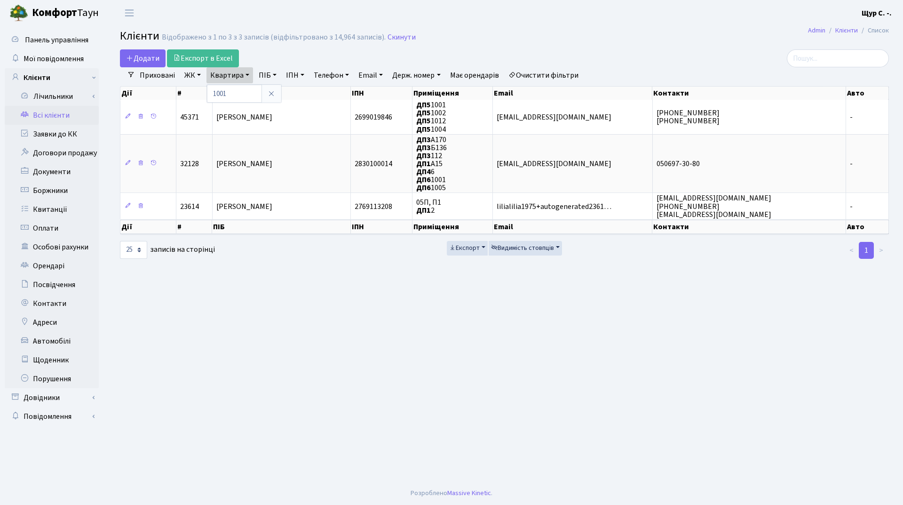
click at [185, 74] on link "ЖК" at bounding box center [193, 75] width 24 height 16
click at [222, 207] on li "ДП5, вул. [PERSON_NAME][STREET_ADDRESS]" at bounding box center [240, 220] width 114 height 27
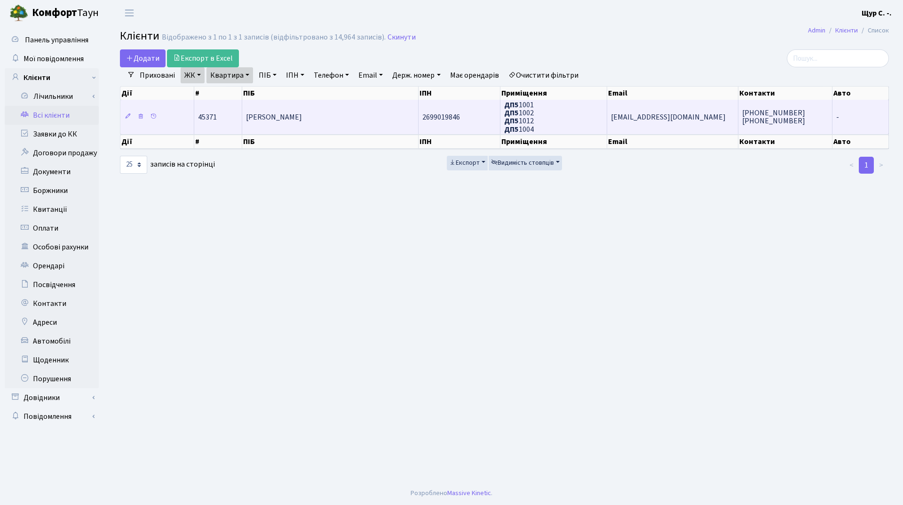
click at [302, 119] on span "Довбиш Наталія Вікторівна" at bounding box center [274, 117] width 56 height 10
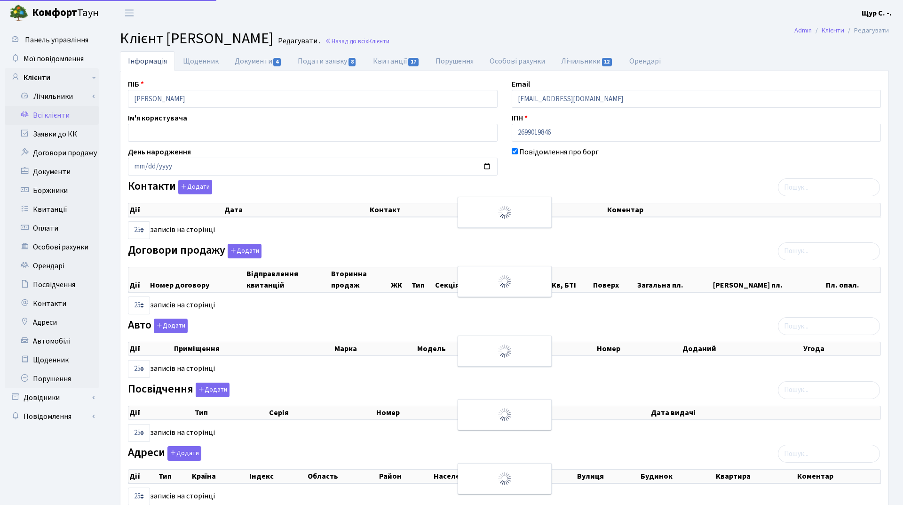
select select "25"
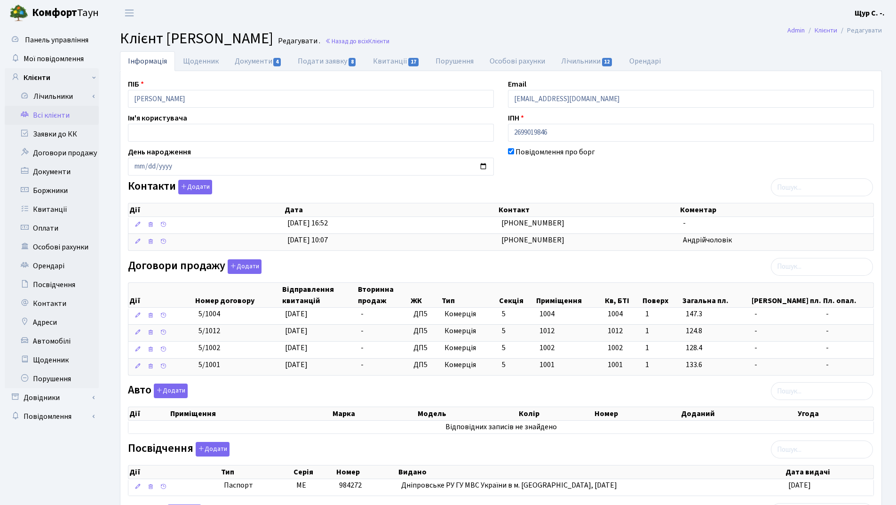
click at [58, 113] on link "Всі клієнти" at bounding box center [52, 115] width 94 height 19
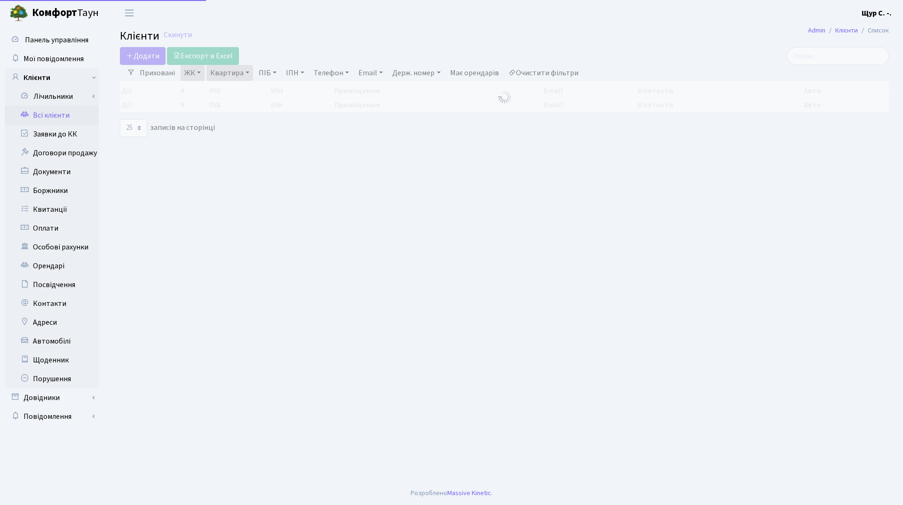
select select "25"
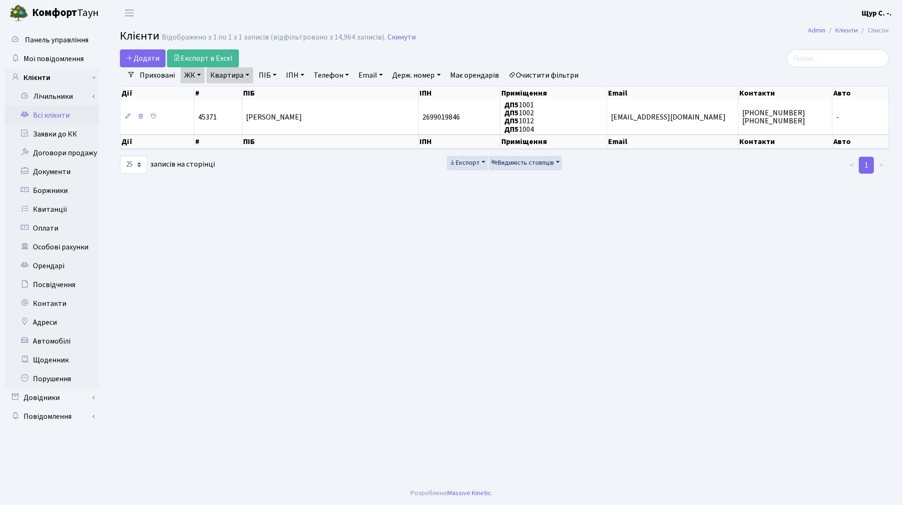
click at [246, 74] on link "Квартира" at bounding box center [229, 75] width 47 height 16
click at [243, 89] on input "1001" at bounding box center [234, 94] width 55 height 18
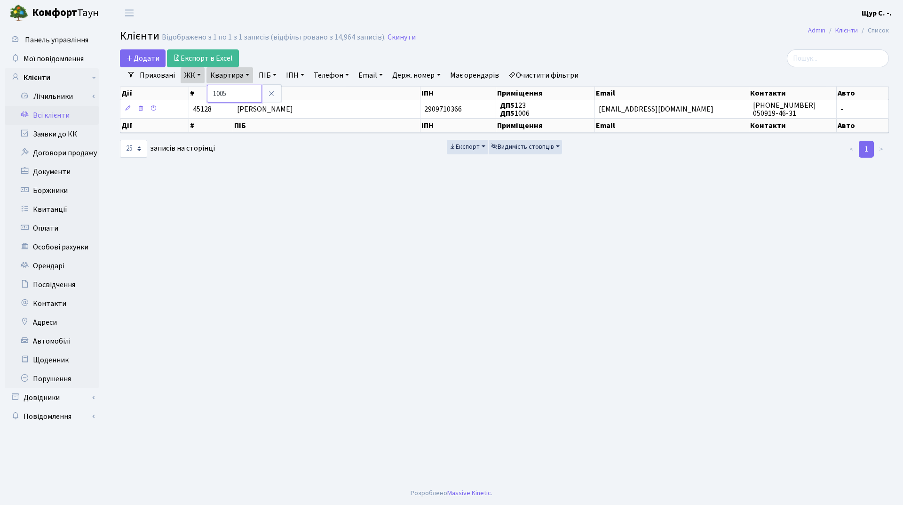
type input "1005"
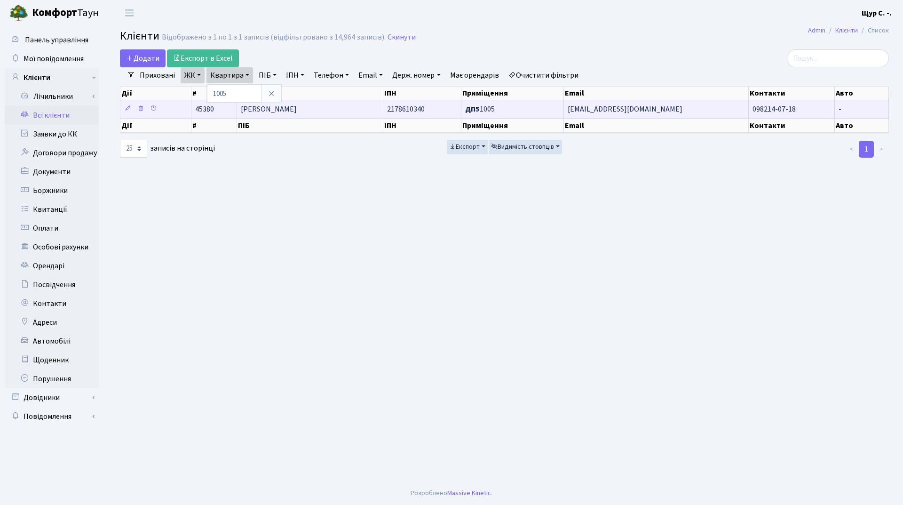
click at [297, 111] on span "Волкова Надія Іванівна" at bounding box center [269, 109] width 56 height 10
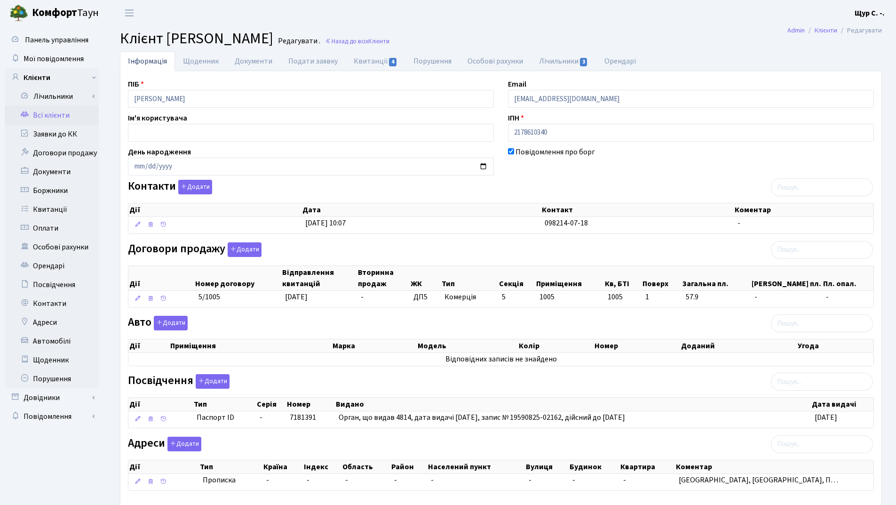
click at [74, 117] on link "Всі клієнти" at bounding box center [52, 115] width 94 height 19
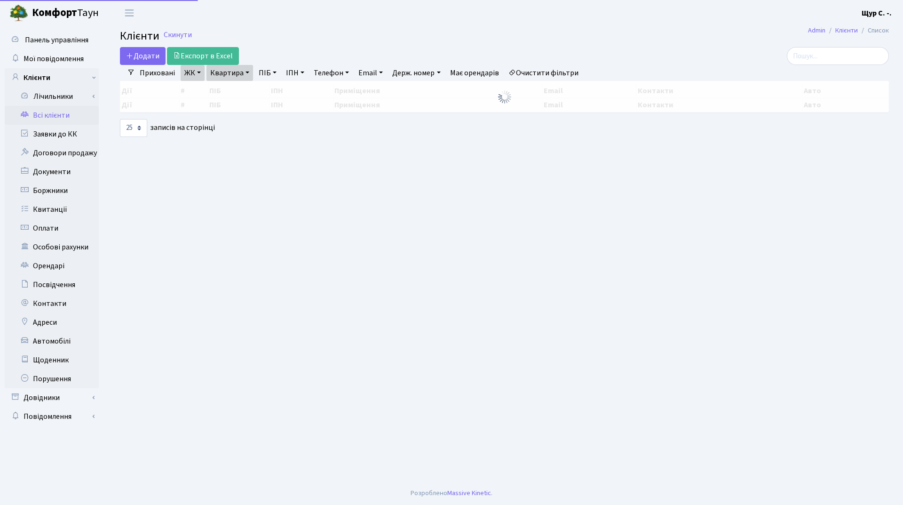
select select "25"
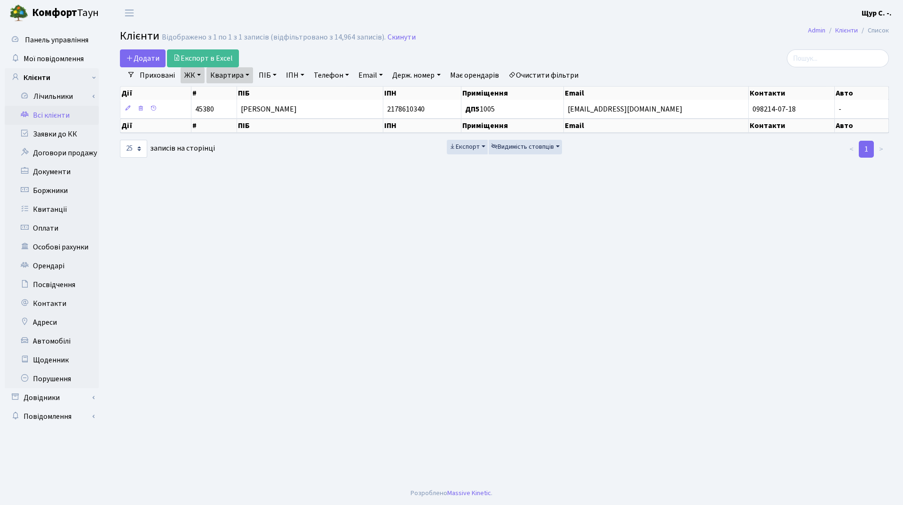
click at [248, 74] on link "Квартира" at bounding box center [229, 75] width 47 height 16
click at [238, 95] on input "1005" at bounding box center [234, 94] width 55 height 18
type input "1006"
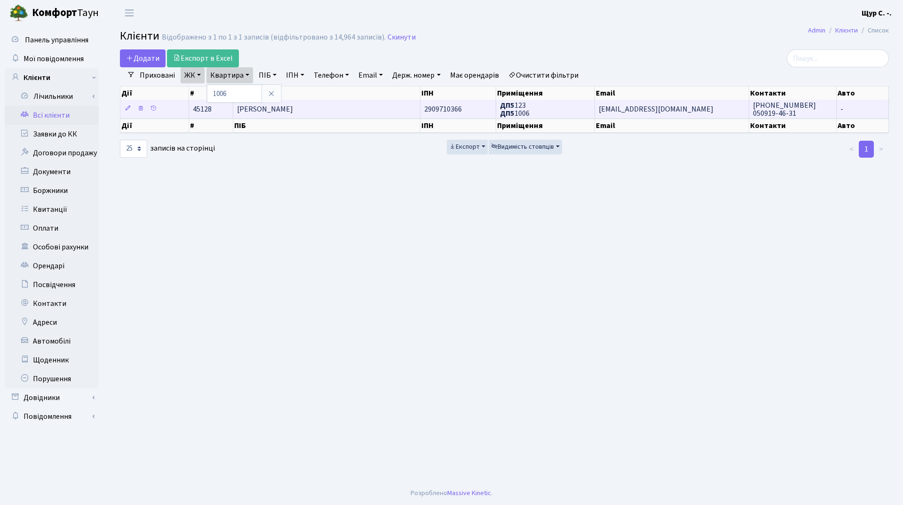
click at [334, 101] on td "Мажура Оксана Володимирівна" at bounding box center [326, 109] width 187 height 18
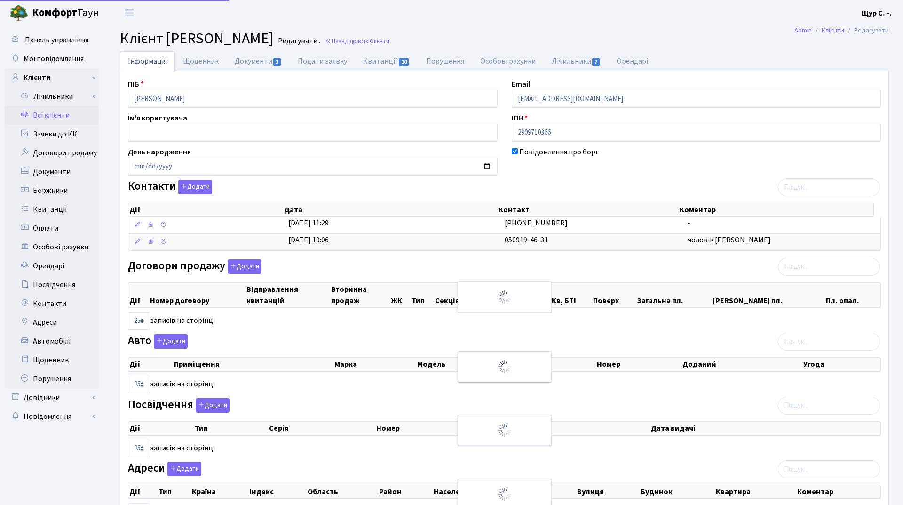
select select "25"
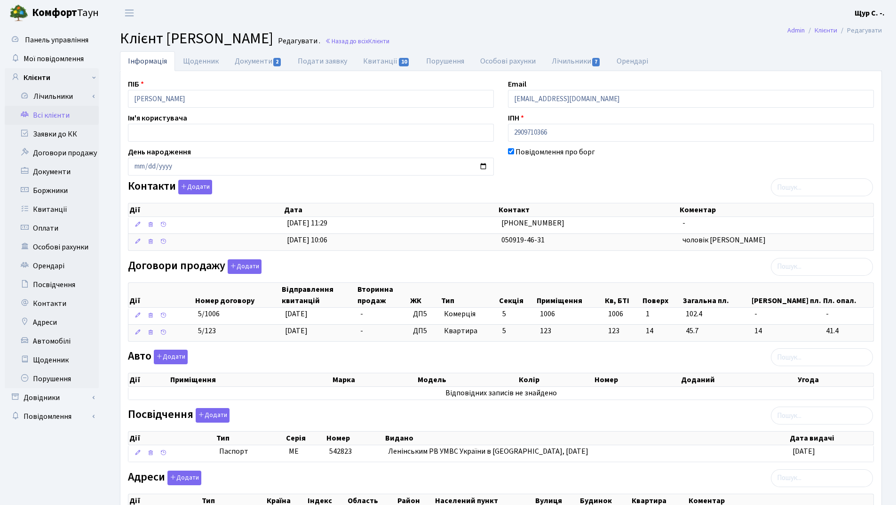
click at [48, 117] on link "Всі клієнти" at bounding box center [52, 115] width 94 height 19
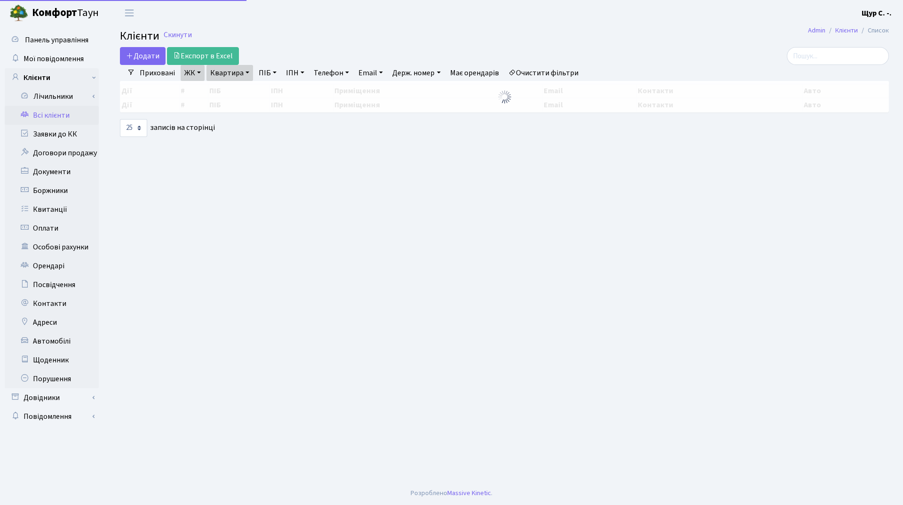
select select "25"
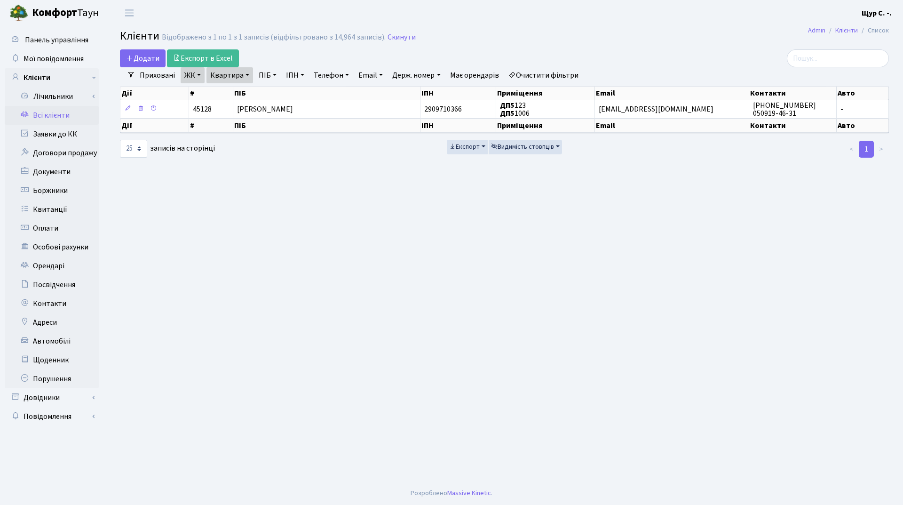
click at [250, 77] on link "Квартира" at bounding box center [229, 75] width 47 height 16
click at [249, 96] on input "1006" at bounding box center [234, 94] width 55 height 18
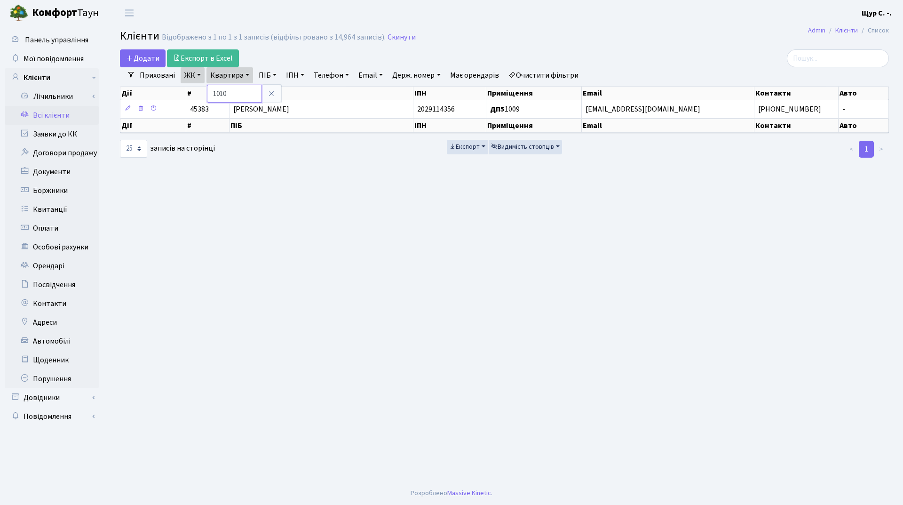
type input "1010"
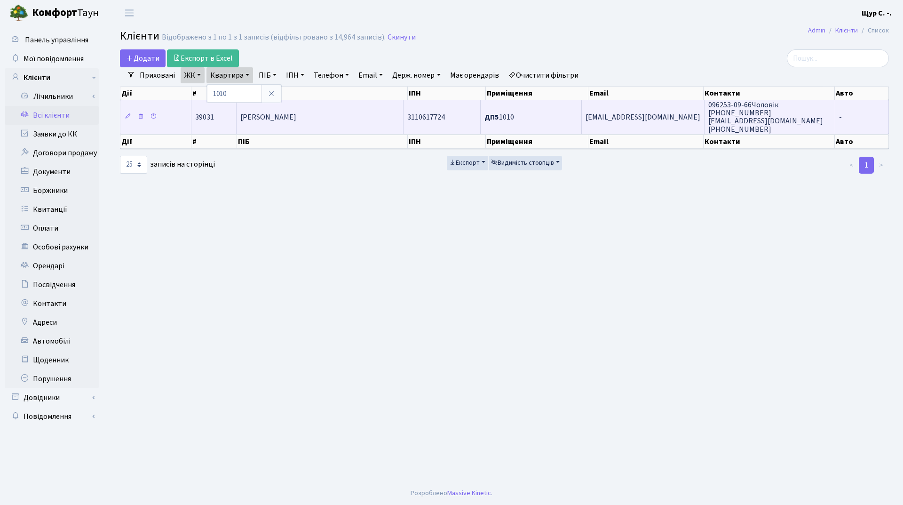
click at [313, 122] on td "Гудзенко Ольга Михайлівна" at bounding box center [320, 117] width 167 height 34
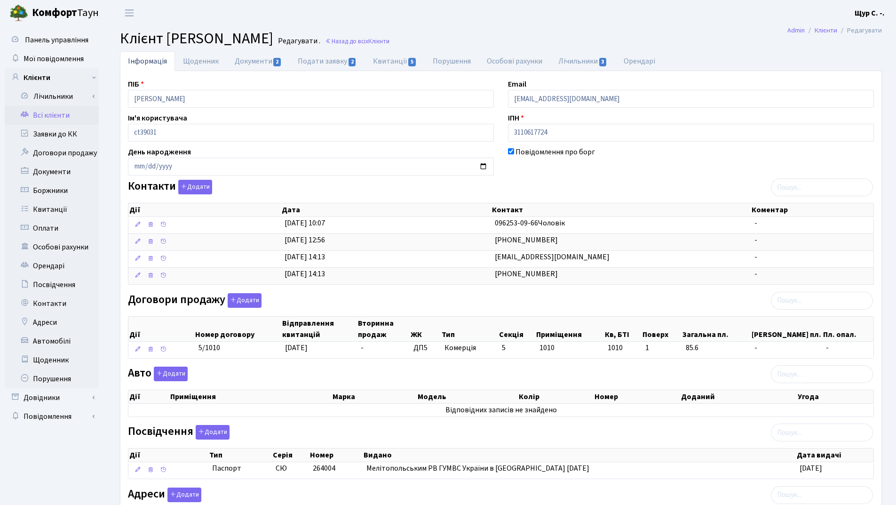
click at [55, 118] on link "Всі клієнти" at bounding box center [52, 115] width 94 height 19
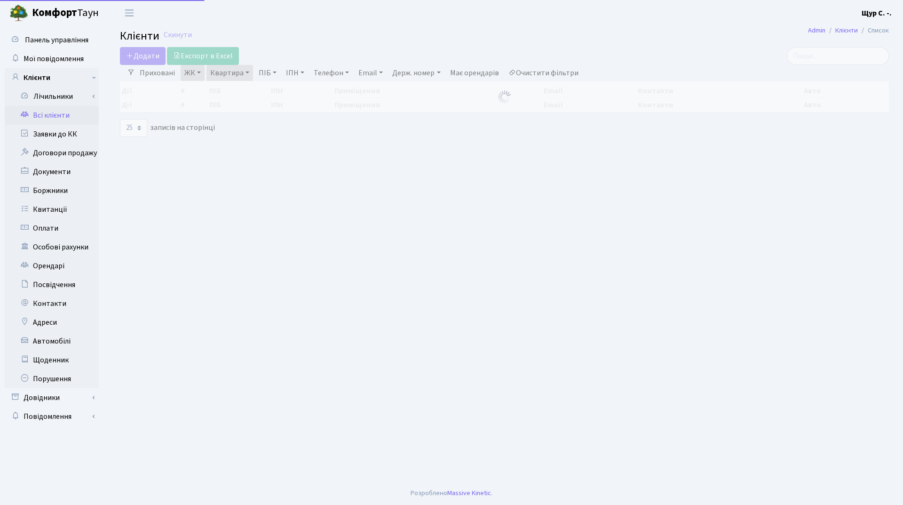
select select "25"
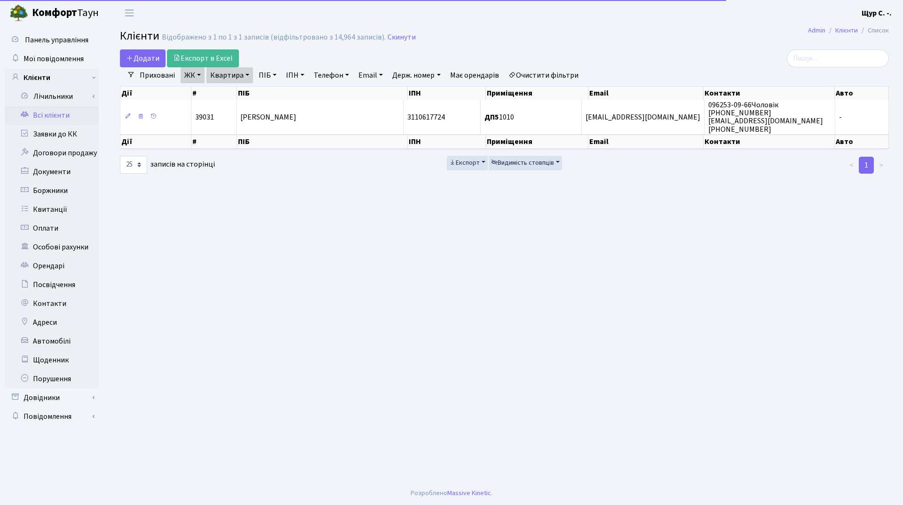
click at [248, 72] on link "Квартира" at bounding box center [229, 75] width 47 height 16
click at [244, 89] on input "1010" at bounding box center [234, 94] width 55 height 18
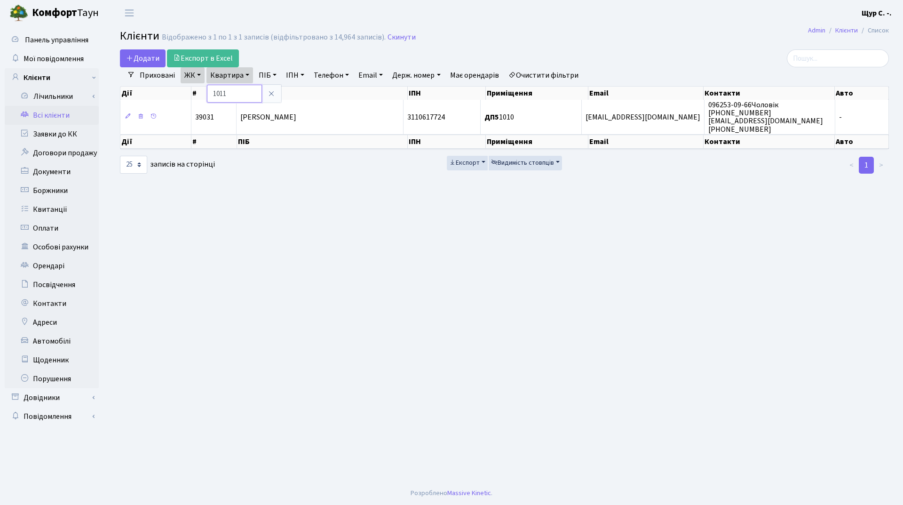
type input "1011"
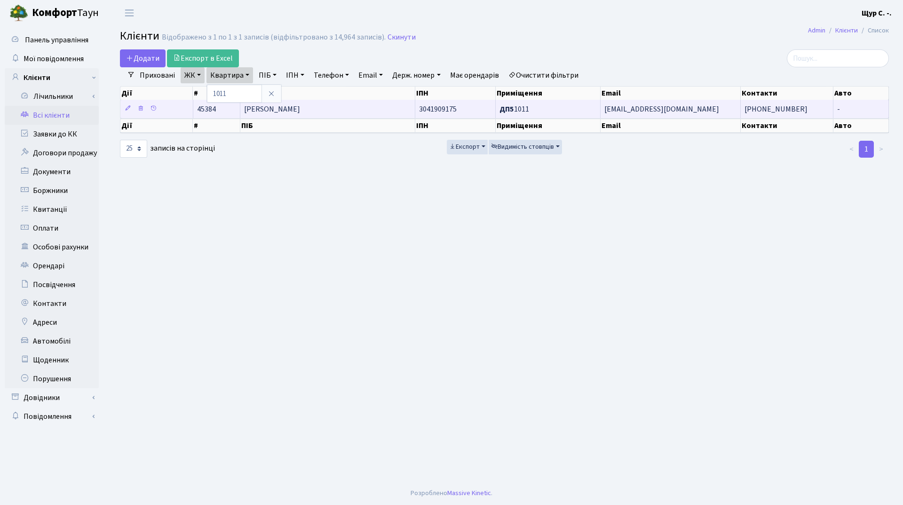
click at [295, 111] on span "Козяр Анатолій Григорович" at bounding box center [272, 109] width 56 height 10
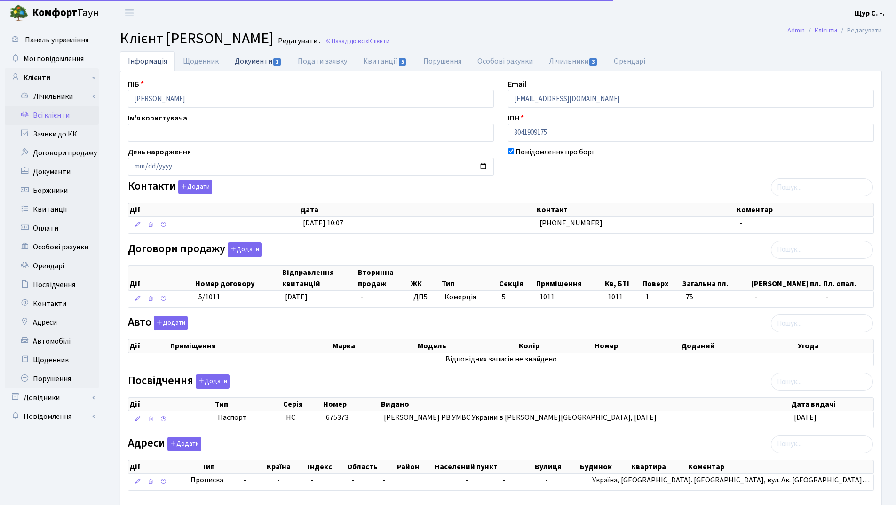
click at [257, 64] on link "Документи 1" at bounding box center [258, 60] width 63 height 19
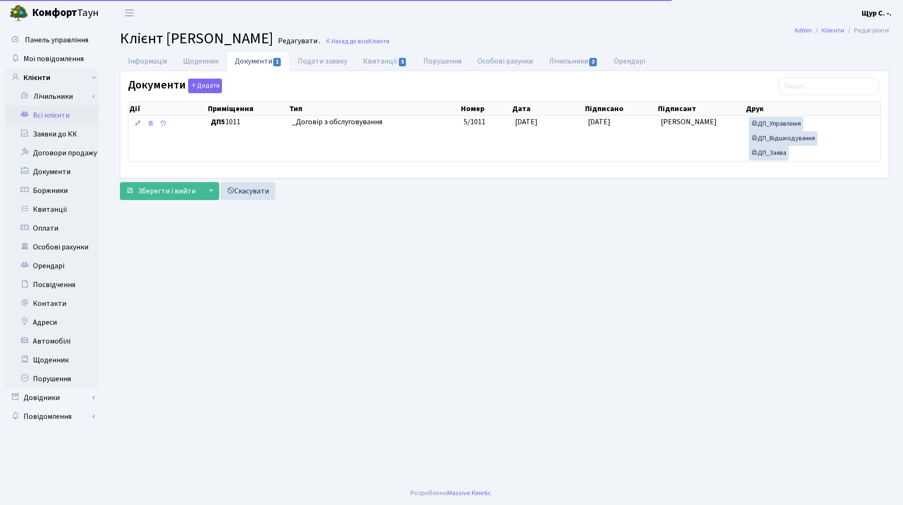
click at [62, 119] on link "Всі клієнти" at bounding box center [52, 115] width 94 height 19
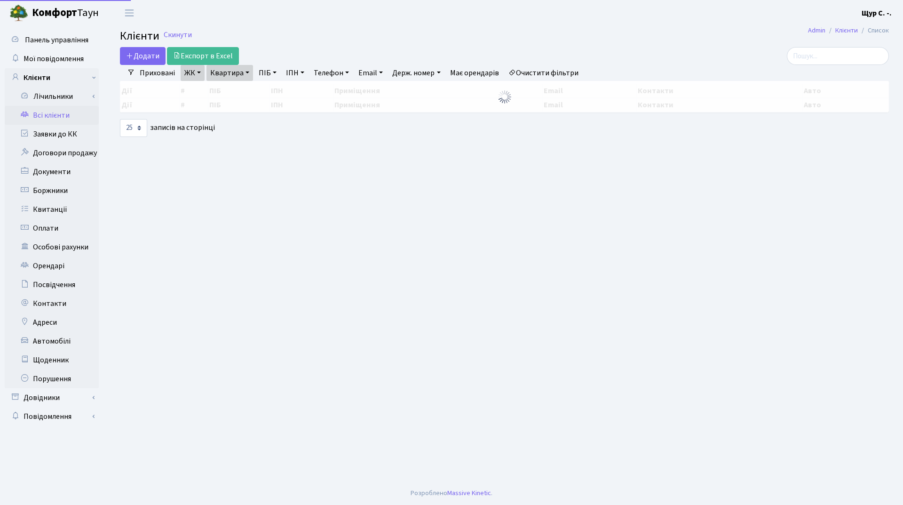
select select "25"
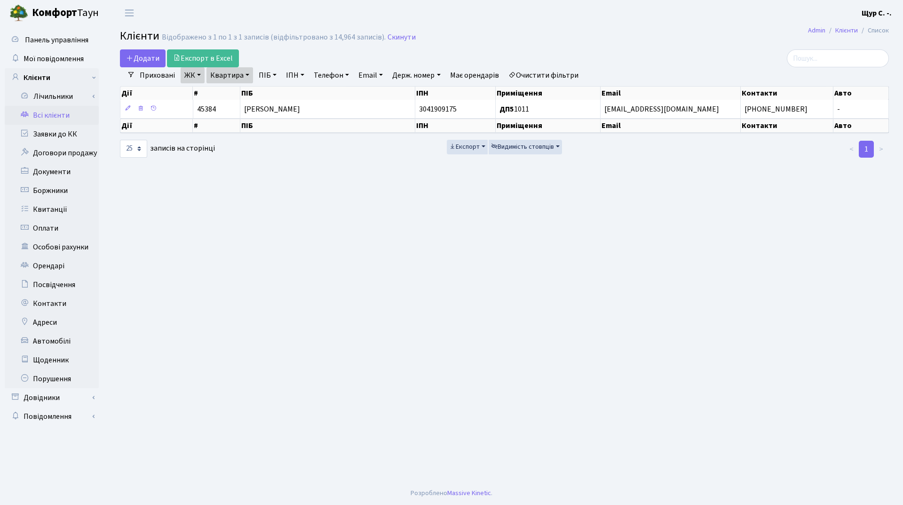
click at [247, 71] on link "Квартира" at bounding box center [229, 75] width 47 height 16
click at [248, 86] on input "1011" at bounding box center [234, 94] width 55 height 18
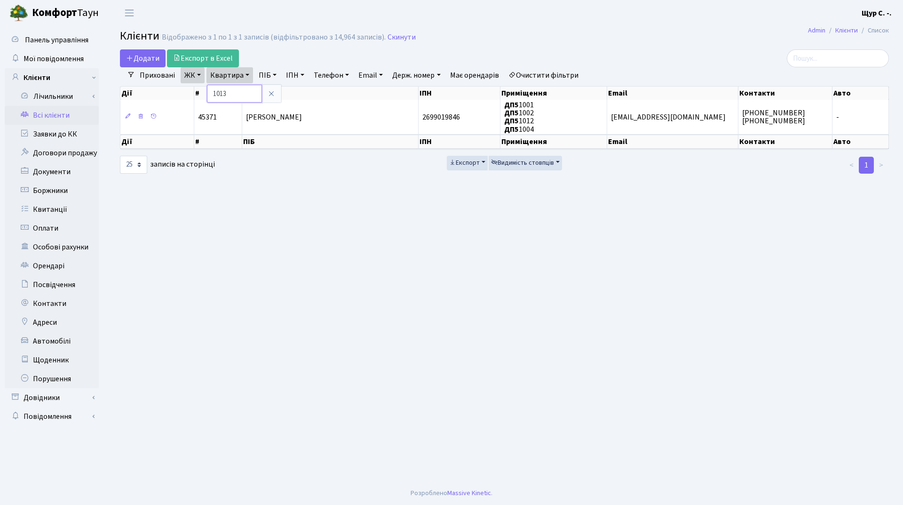
type input "1013"
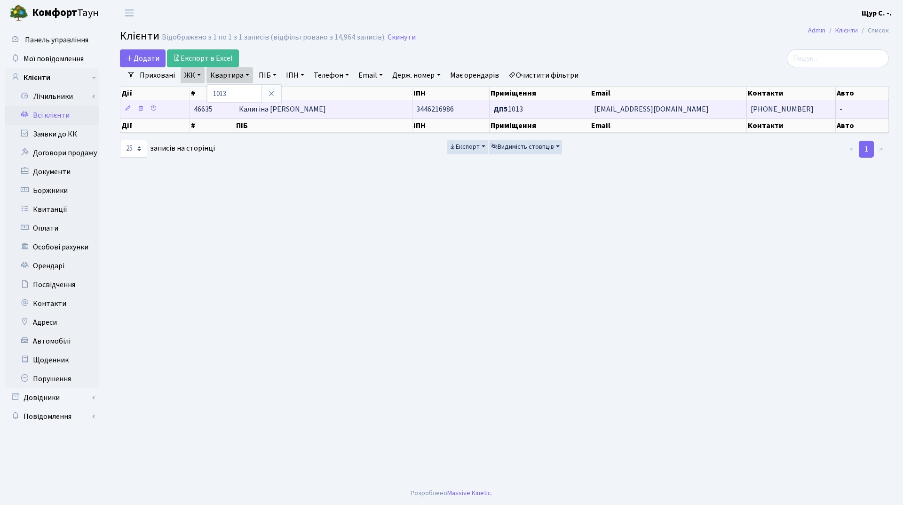
click at [306, 117] on td "Калигіна Марина Геннадіївна" at bounding box center [323, 109] width 177 height 18
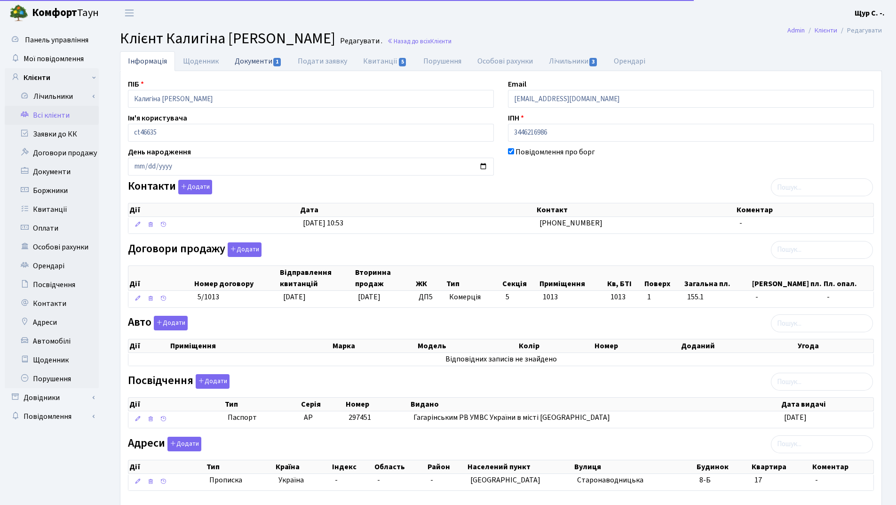
click at [252, 59] on link "Документи 1" at bounding box center [258, 60] width 63 height 19
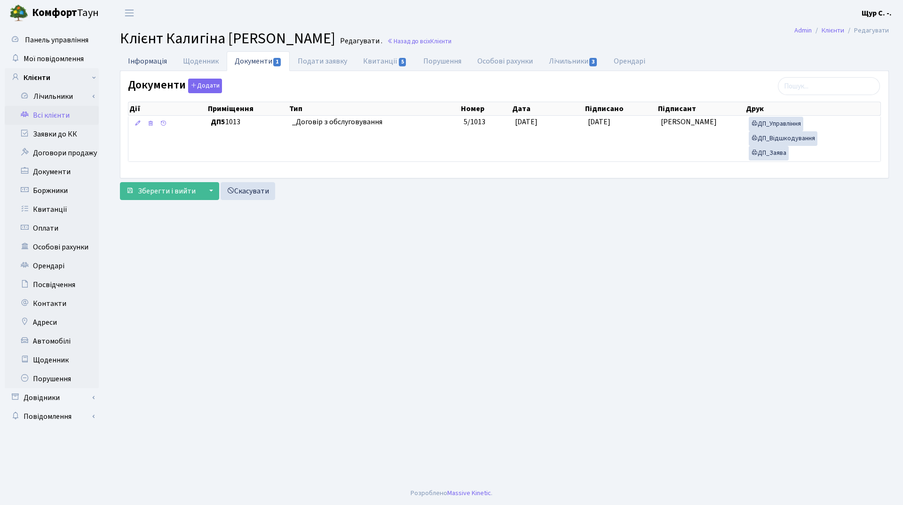
click at [143, 55] on link "Інформація" at bounding box center [147, 60] width 55 height 19
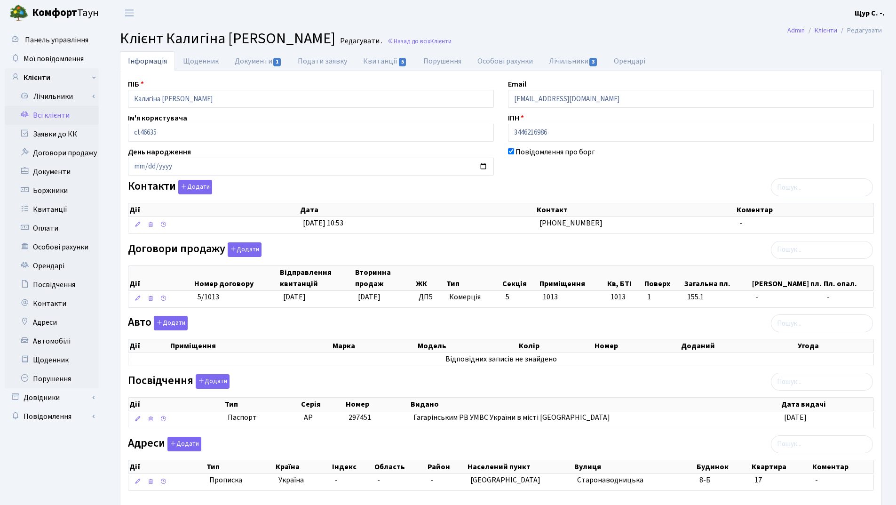
click at [63, 118] on link "Всі клієнти" at bounding box center [52, 115] width 94 height 19
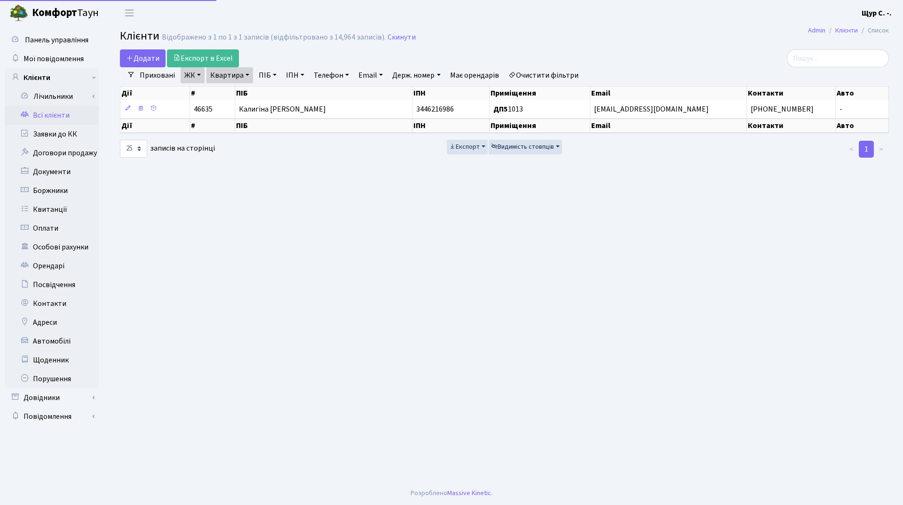
select select "25"
click at [245, 79] on link "Квартира" at bounding box center [229, 75] width 47 height 16
click at [242, 92] on input "1013" at bounding box center [234, 94] width 55 height 18
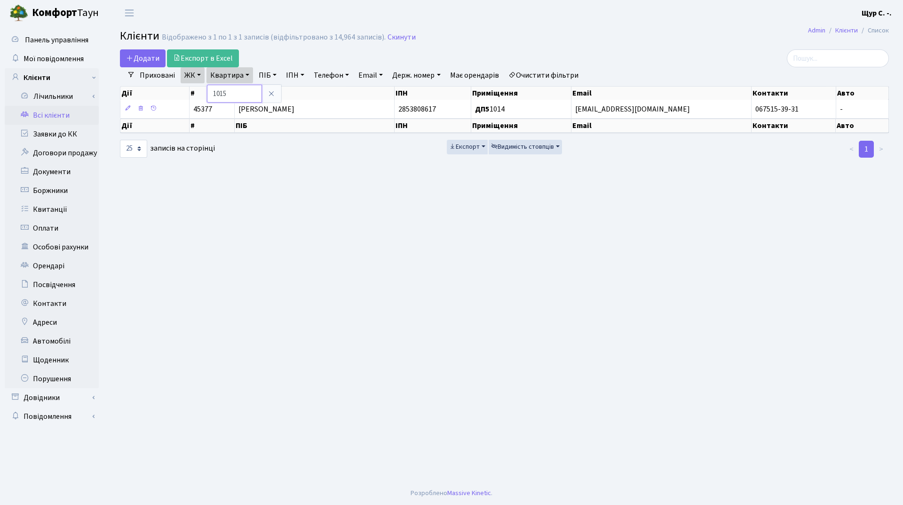
type input "1015"
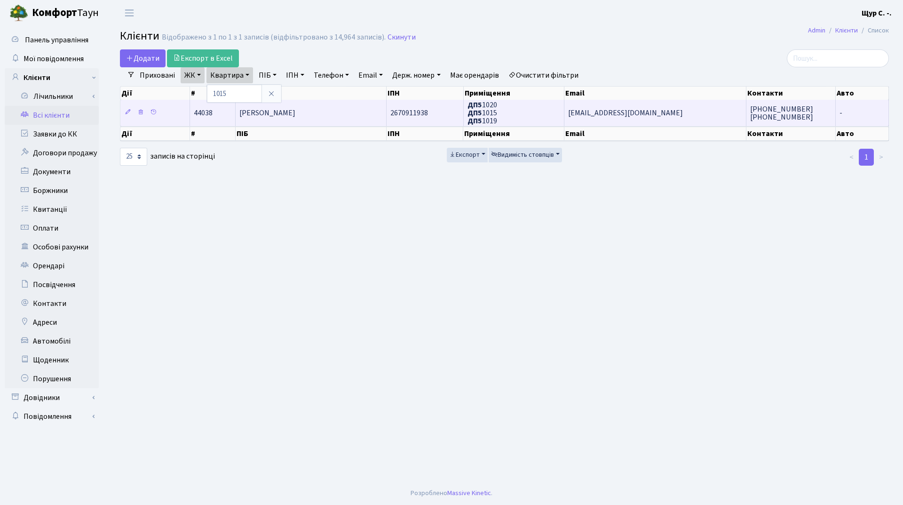
click at [304, 119] on td "[PERSON_NAME]" at bounding box center [311, 113] width 151 height 26
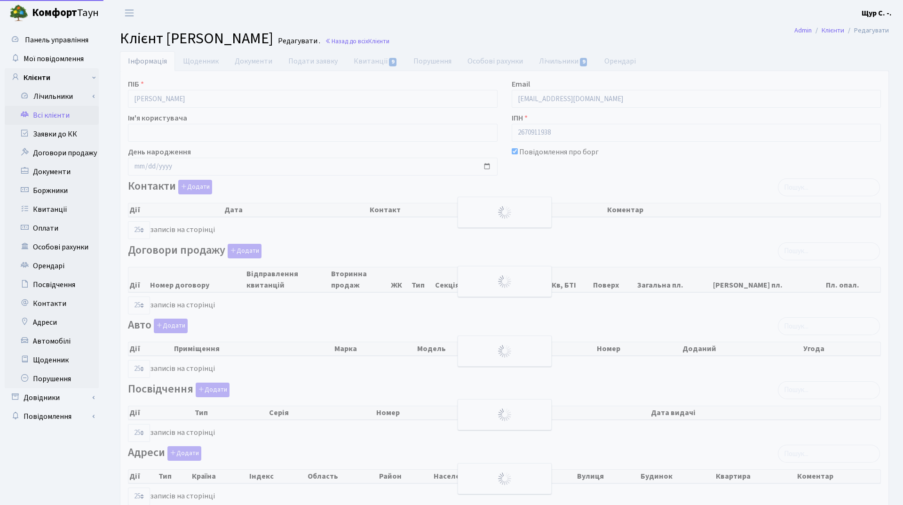
select select "25"
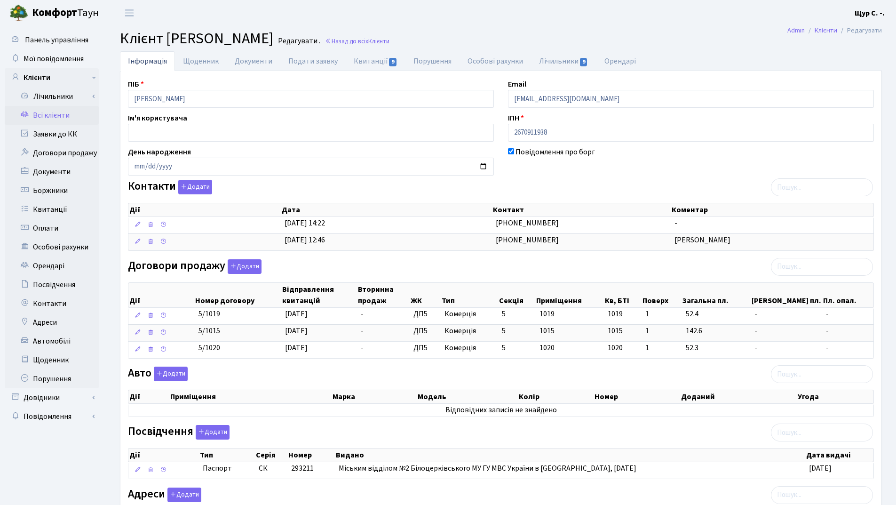
click at [56, 113] on link "Всі клієнти" at bounding box center [52, 115] width 94 height 19
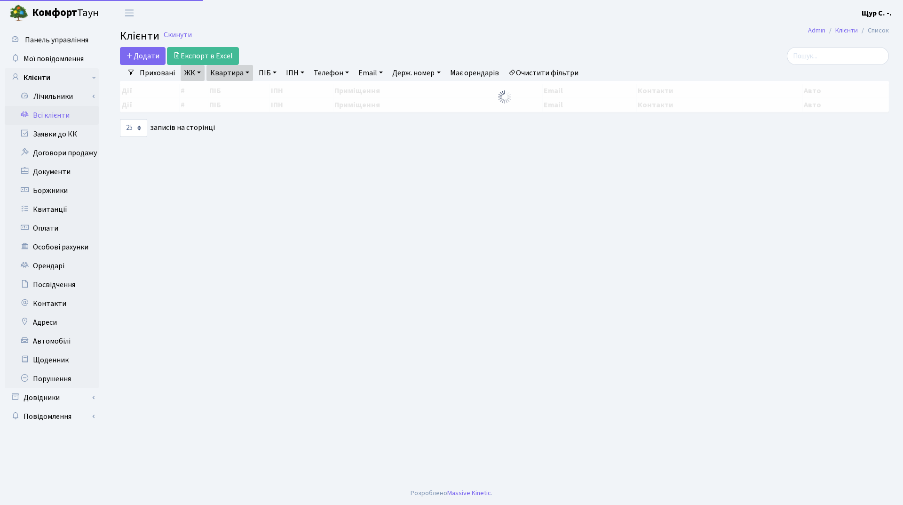
select select "25"
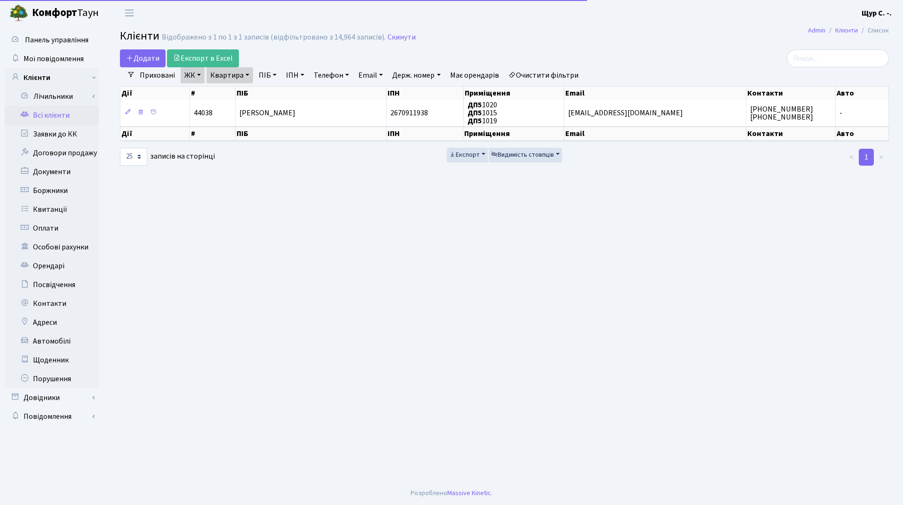
click at [246, 76] on link "Квартира" at bounding box center [229, 75] width 47 height 16
click at [246, 88] on input "1015" at bounding box center [234, 94] width 55 height 18
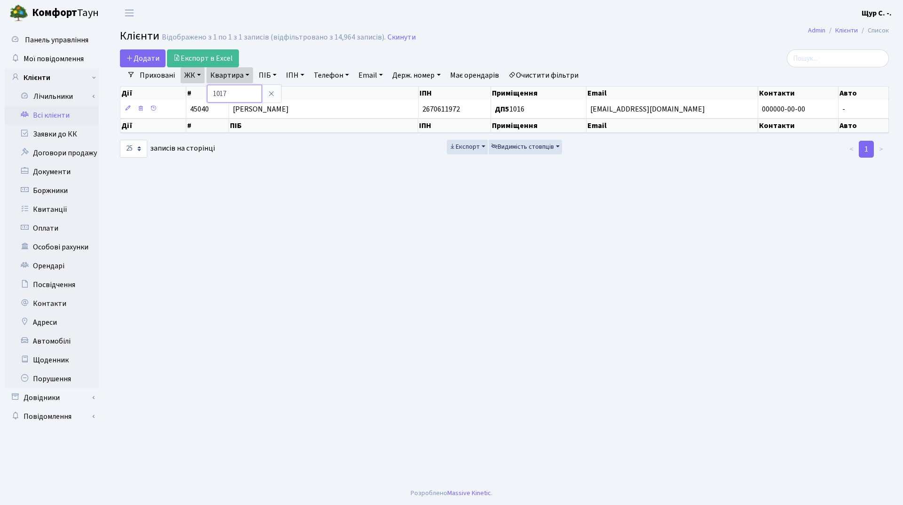
type input "1017"
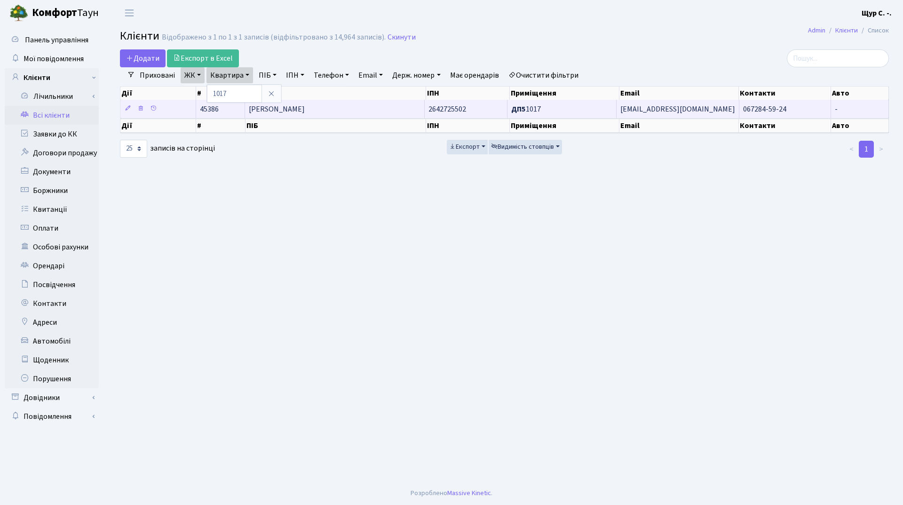
click at [342, 109] on td "Спичак Лариса Миколаївна" at bounding box center [334, 109] width 179 height 18
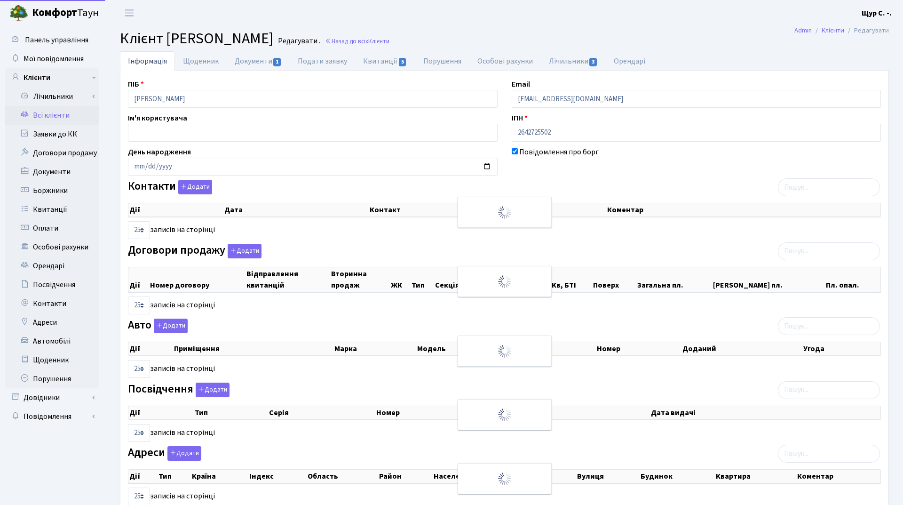
select select "25"
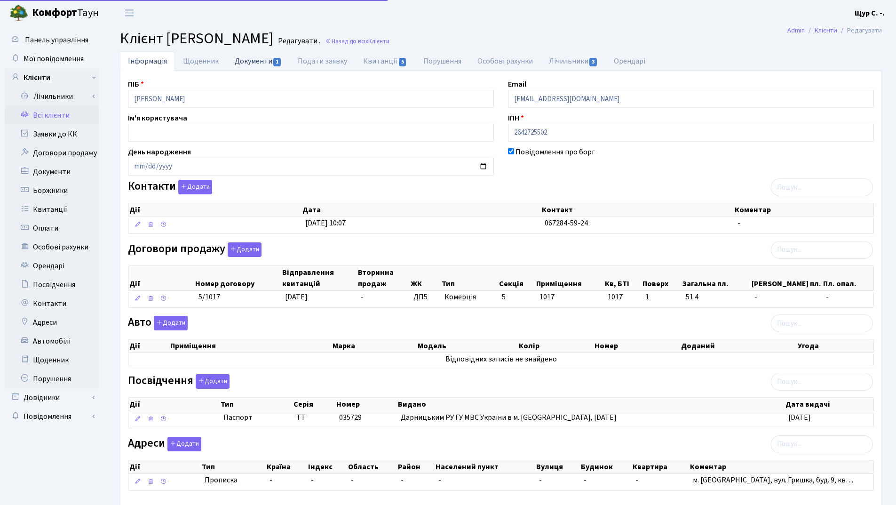
click at [240, 61] on link "Документи 1" at bounding box center [258, 60] width 63 height 19
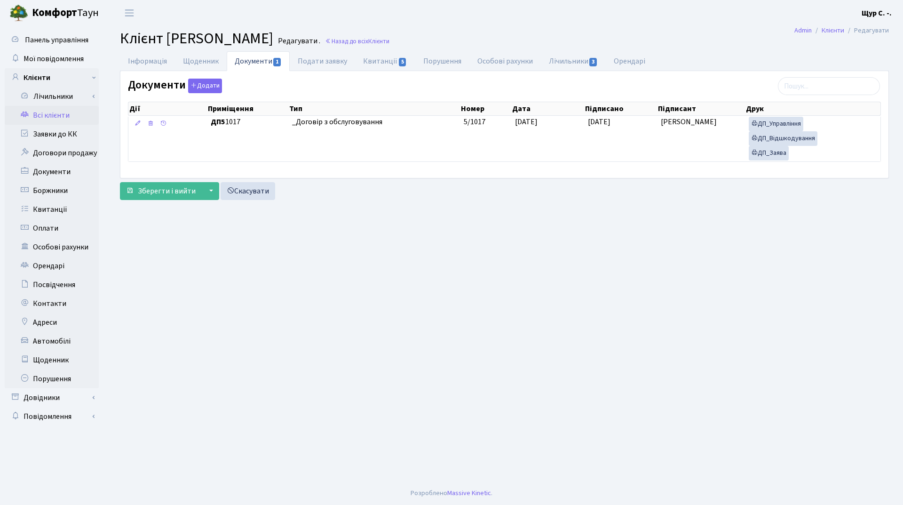
click at [39, 112] on link "Всі клієнти" at bounding box center [52, 115] width 94 height 19
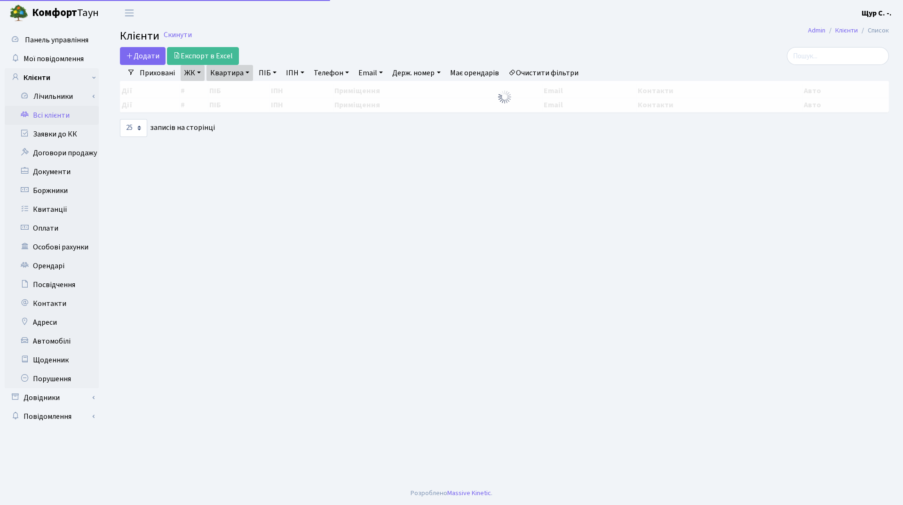
select select "25"
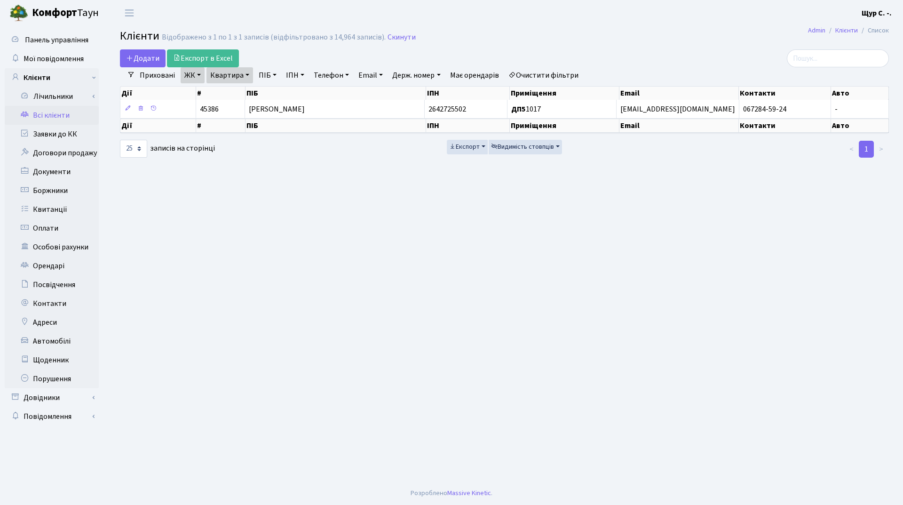
click at [252, 76] on link "Квартира" at bounding box center [229, 75] width 47 height 16
click at [239, 89] on input "1017" at bounding box center [234, 94] width 55 height 18
type input "1018"
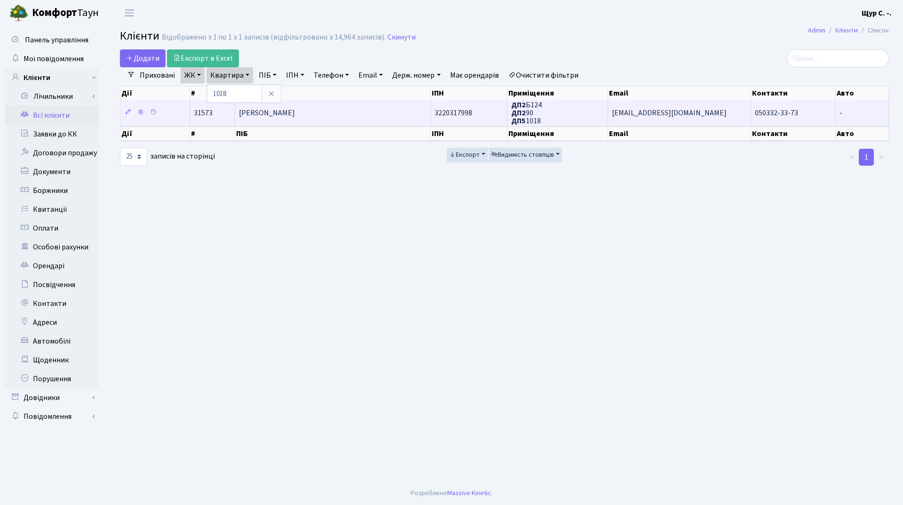
click at [295, 116] on span "[PERSON_NAME]" at bounding box center [267, 113] width 56 height 10
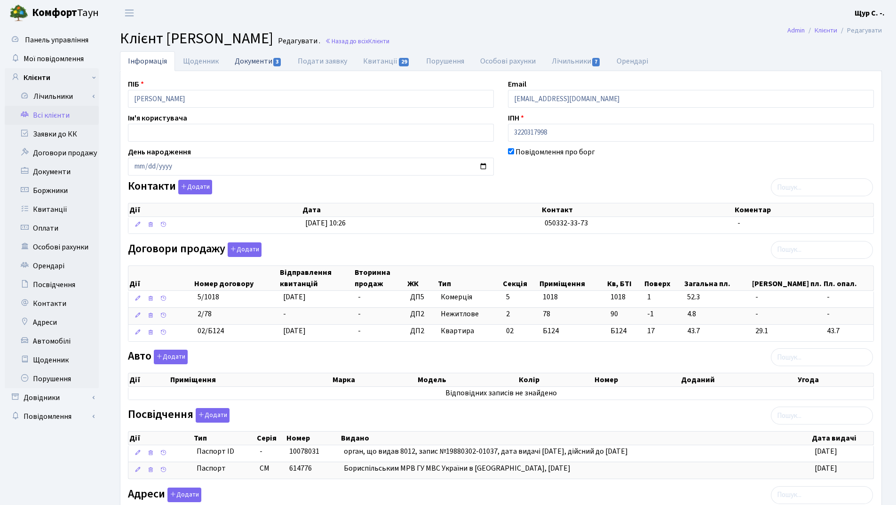
click at [256, 58] on link "Документи 3" at bounding box center [258, 60] width 63 height 19
select select "25"
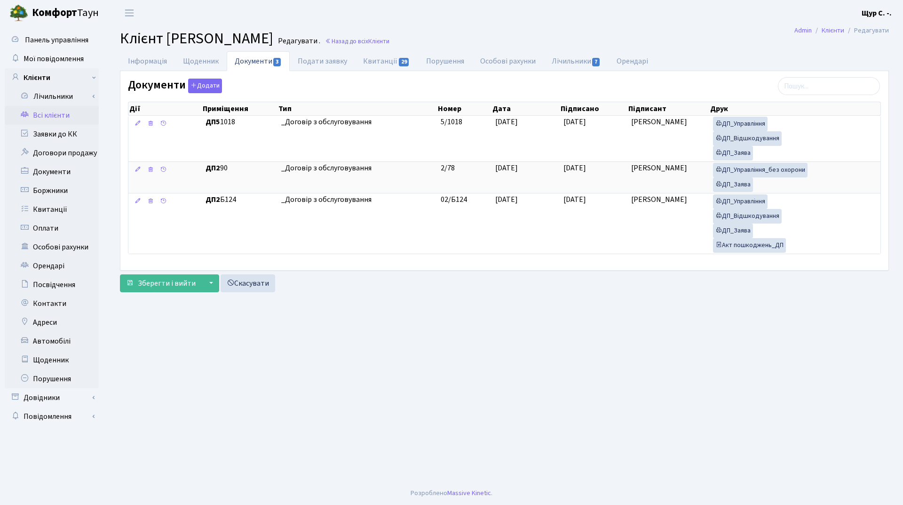
click at [40, 116] on link "Всі клієнти" at bounding box center [52, 115] width 94 height 19
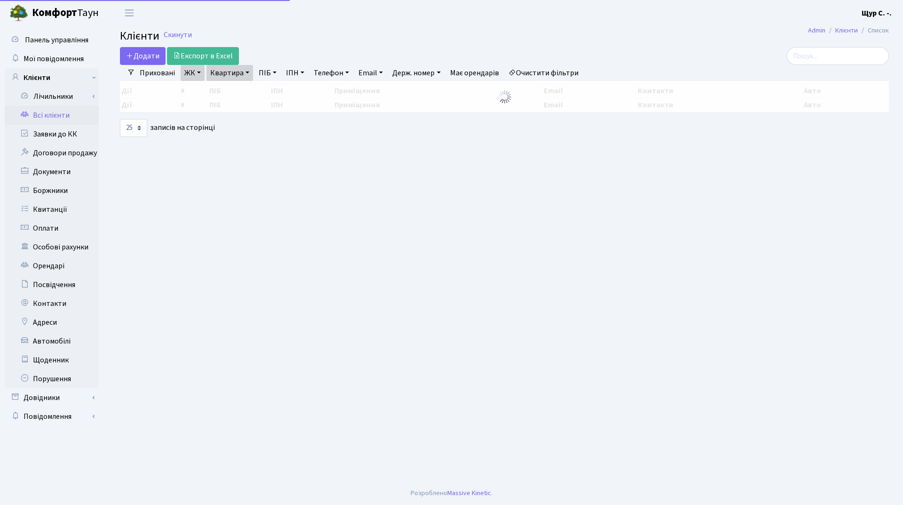
select select "25"
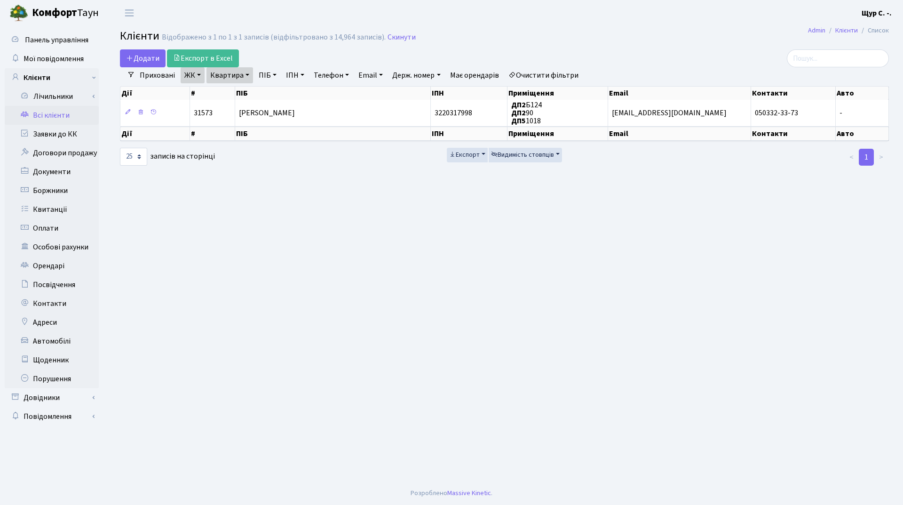
click at [246, 76] on link "Квартира" at bounding box center [229, 75] width 47 height 16
click at [244, 92] on input "1018" at bounding box center [234, 94] width 55 height 18
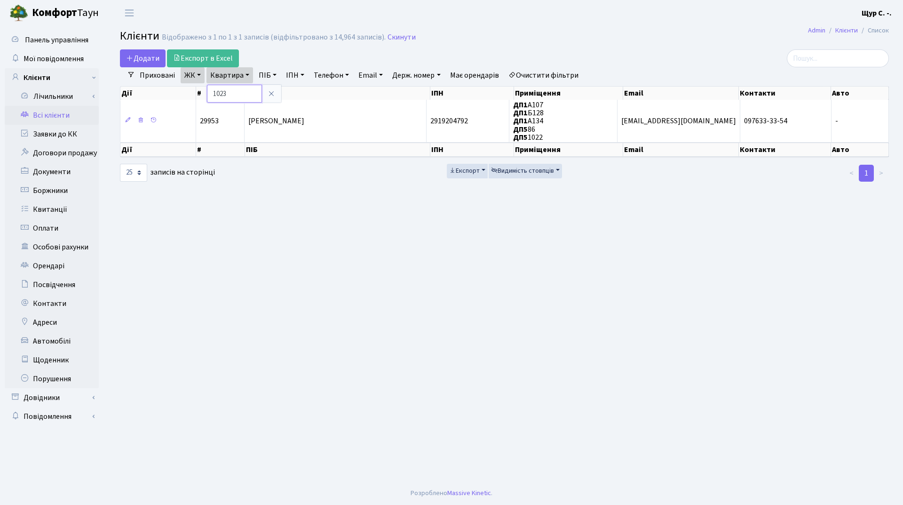
type input "1023"
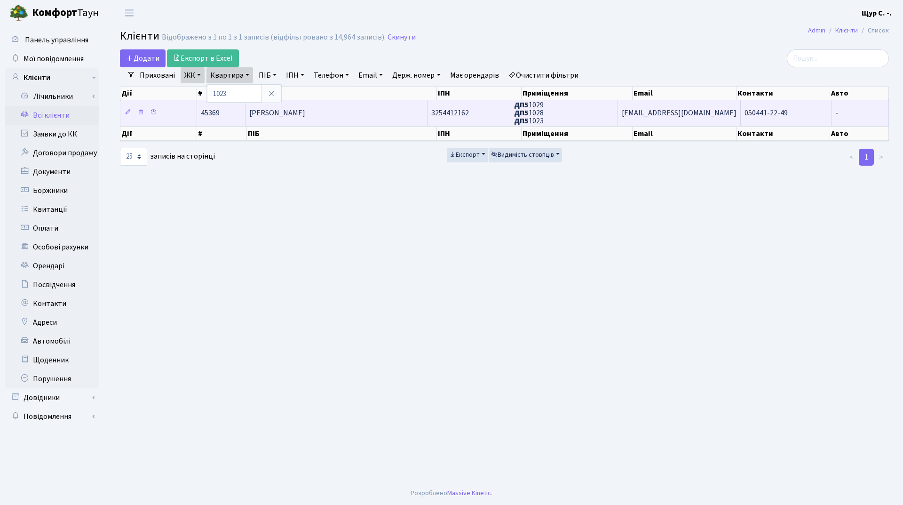
click at [305, 110] on span "Шоломова Юлія Миколаївна" at bounding box center [277, 113] width 56 height 10
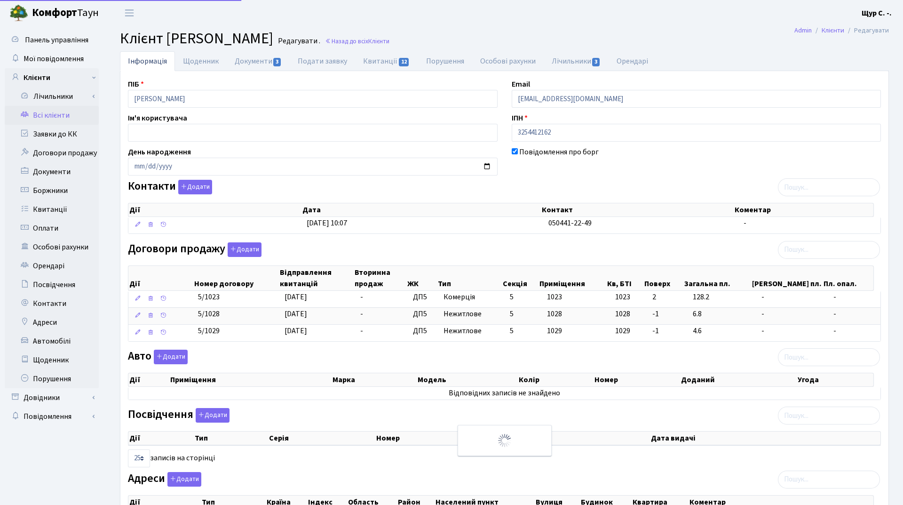
select select "25"
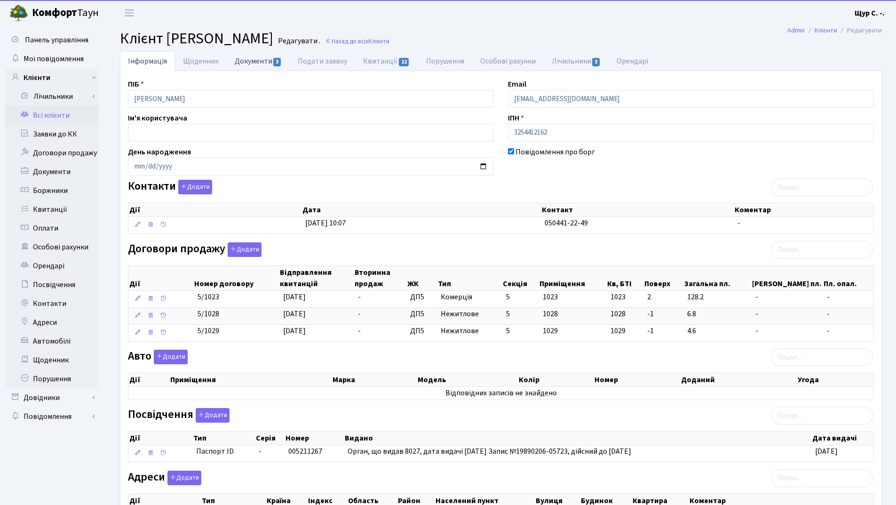
click at [245, 62] on link "Документи 3" at bounding box center [258, 60] width 63 height 19
select select "25"
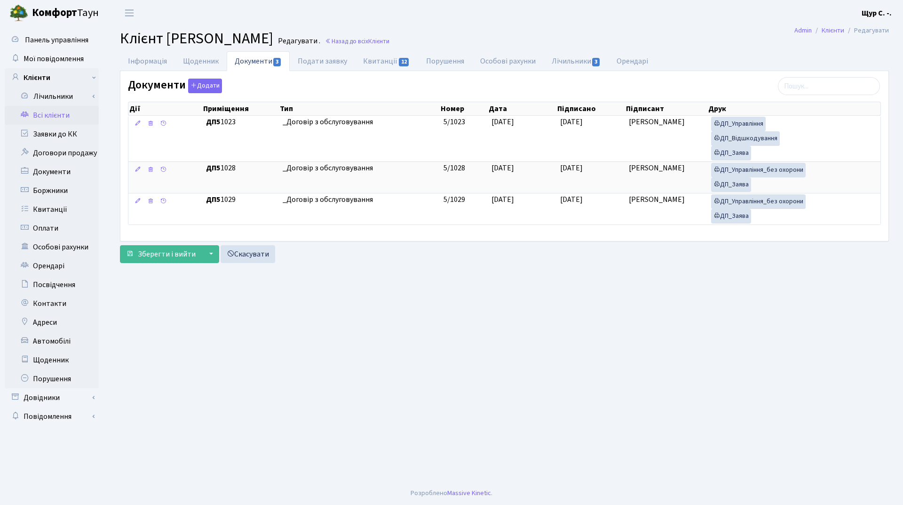
click at [43, 117] on link "Всі клієнти" at bounding box center [52, 115] width 94 height 19
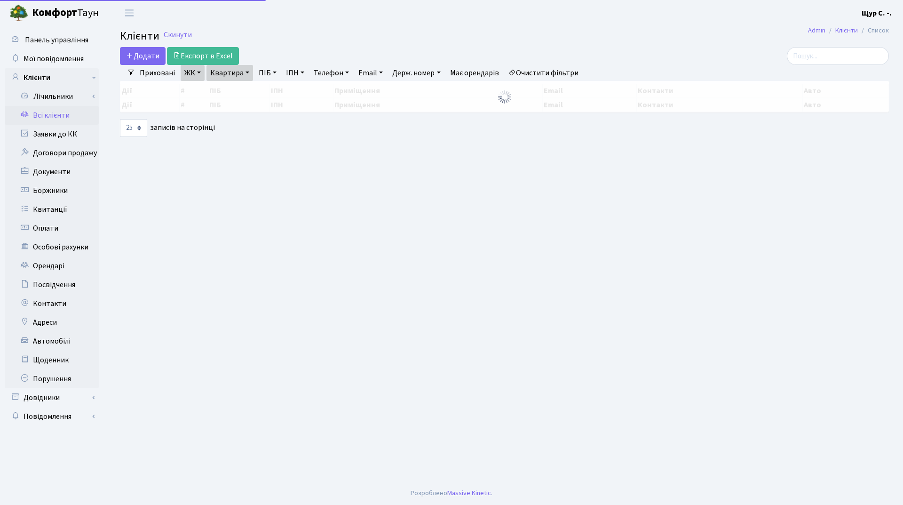
select select "25"
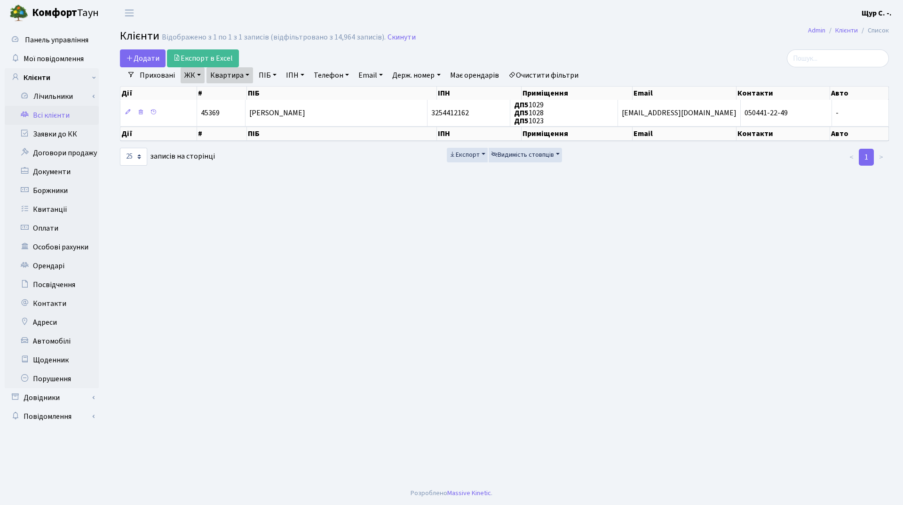
click at [246, 71] on link "Квартира" at bounding box center [229, 75] width 47 height 16
click at [249, 90] on input "1023" at bounding box center [234, 94] width 55 height 18
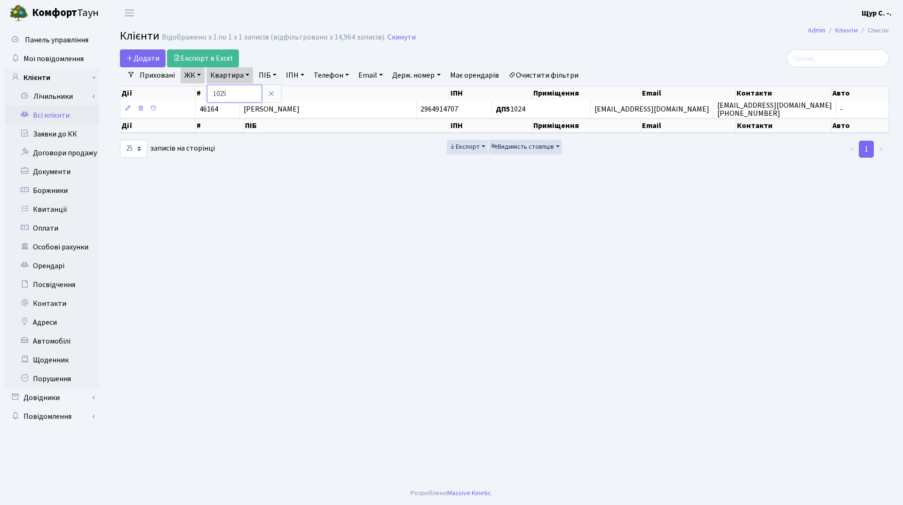
type input "1025"
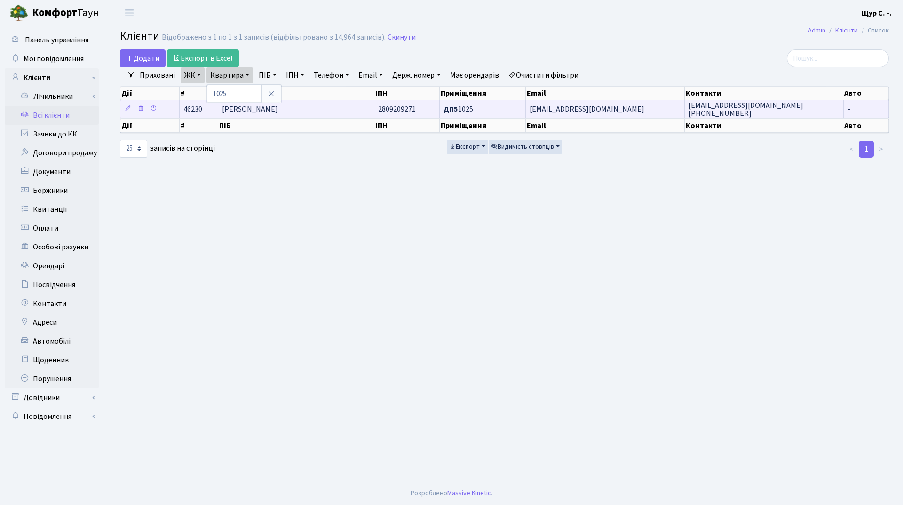
click at [278, 104] on span "[PERSON_NAME]" at bounding box center [250, 109] width 56 height 10
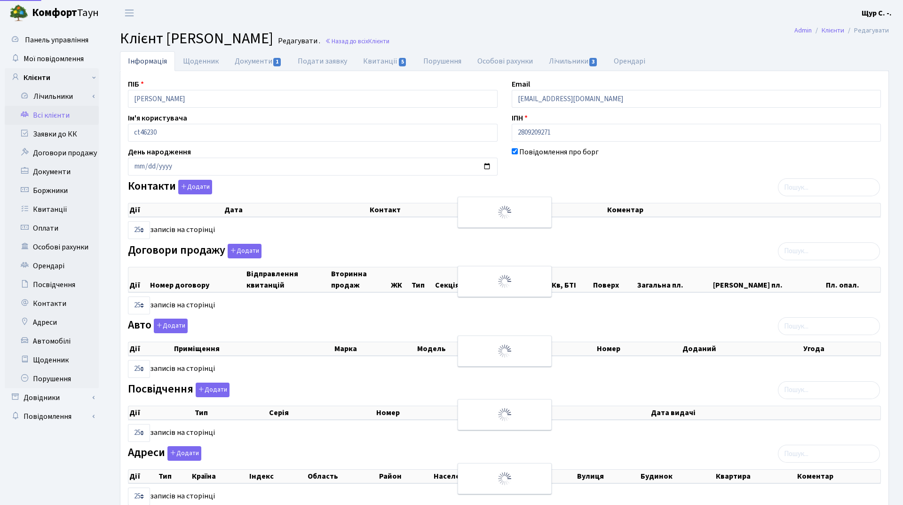
select select "25"
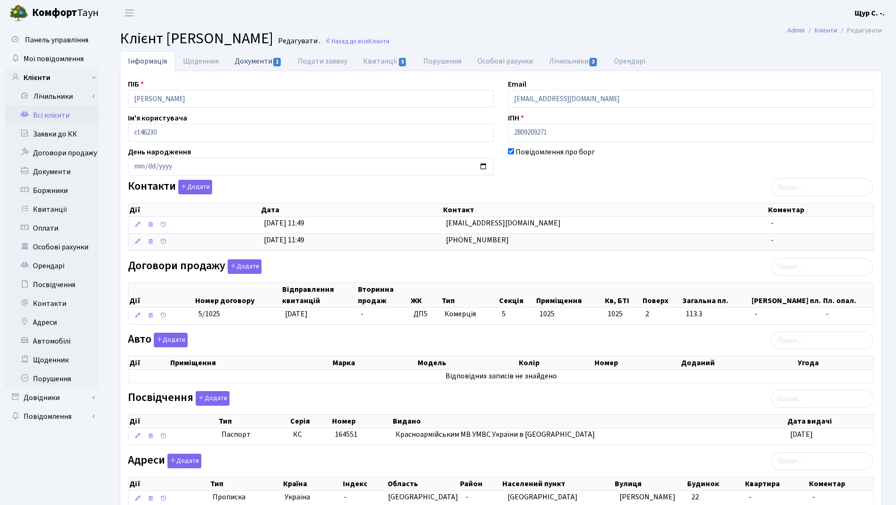
click at [262, 66] on link "Документи 1" at bounding box center [258, 60] width 63 height 19
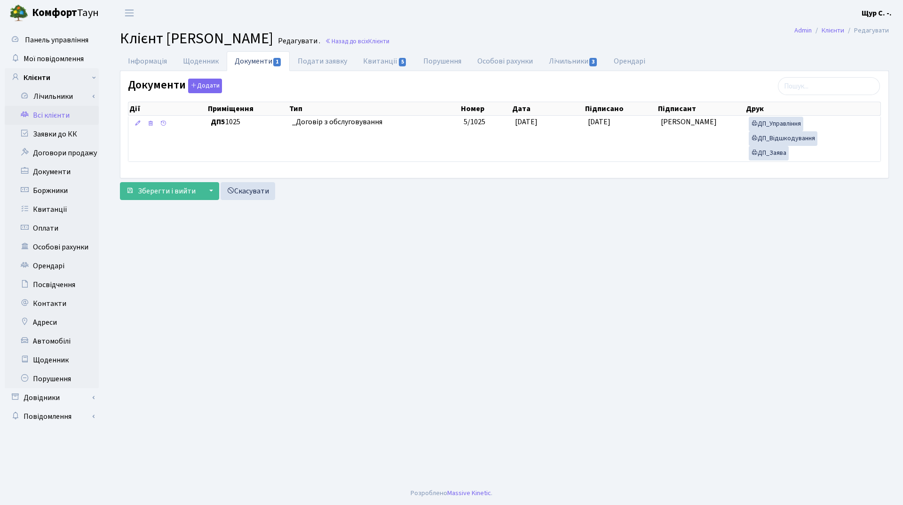
click at [56, 114] on link "Всі клієнти" at bounding box center [52, 115] width 94 height 19
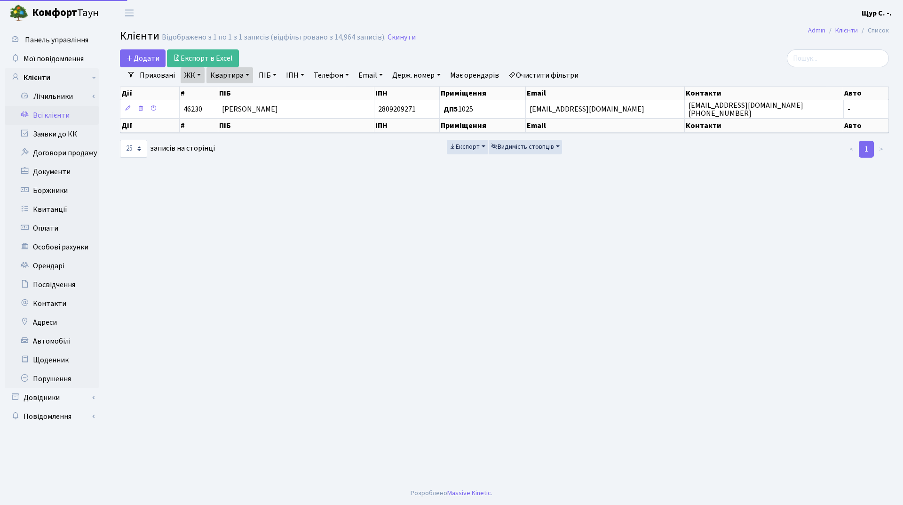
select select "25"
click at [245, 77] on link "Квартира" at bounding box center [229, 75] width 47 height 16
click at [241, 92] on input "1025" at bounding box center [234, 94] width 55 height 18
type input "1026"
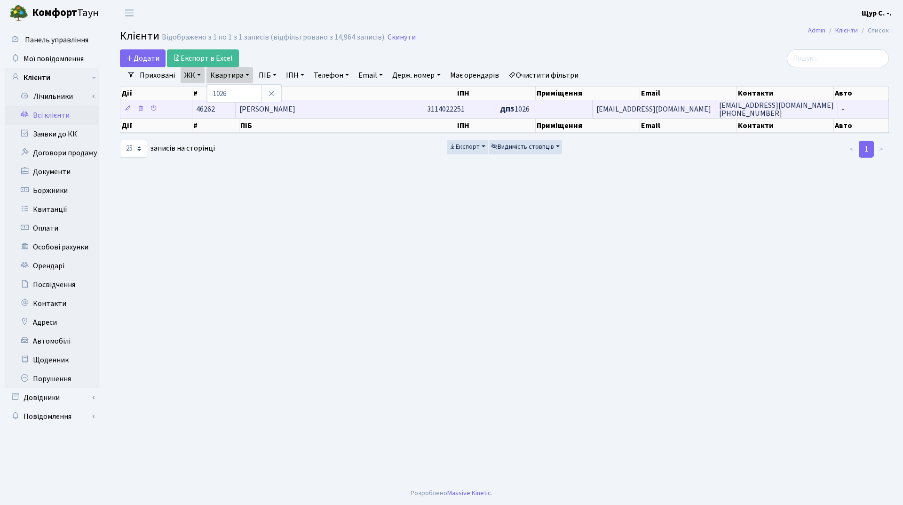
click at [295, 107] on span "Нідермаєр Василь Володимирович" at bounding box center [267, 109] width 56 height 10
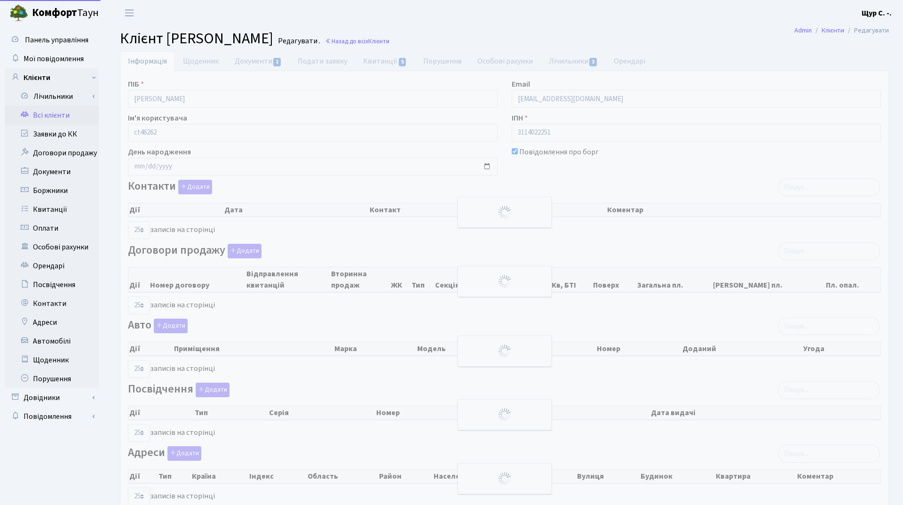
select select "25"
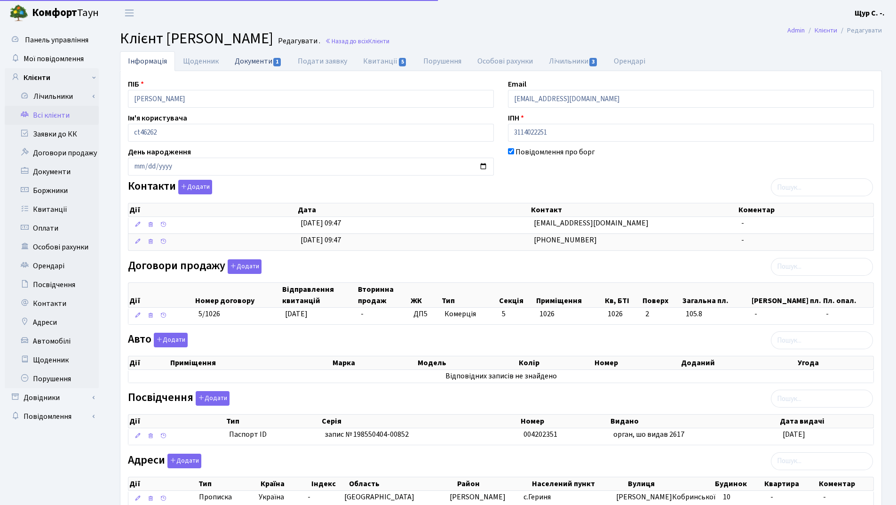
click at [248, 64] on link "Документи 1" at bounding box center [258, 60] width 63 height 19
select select "25"
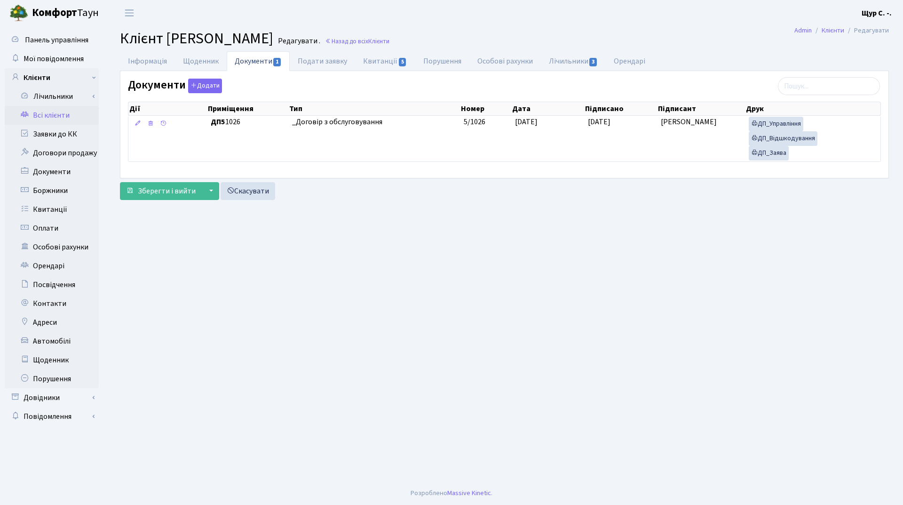
click at [65, 112] on link "Всі клієнти" at bounding box center [52, 115] width 94 height 19
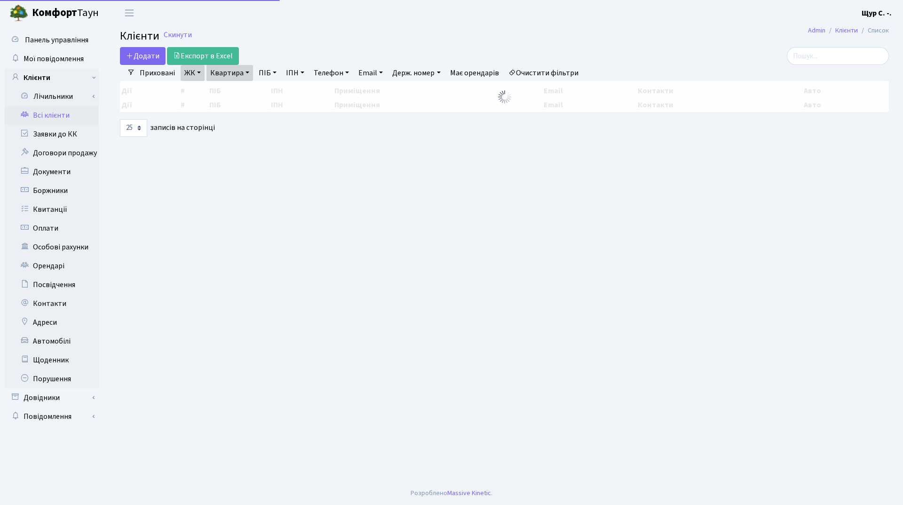
select select "25"
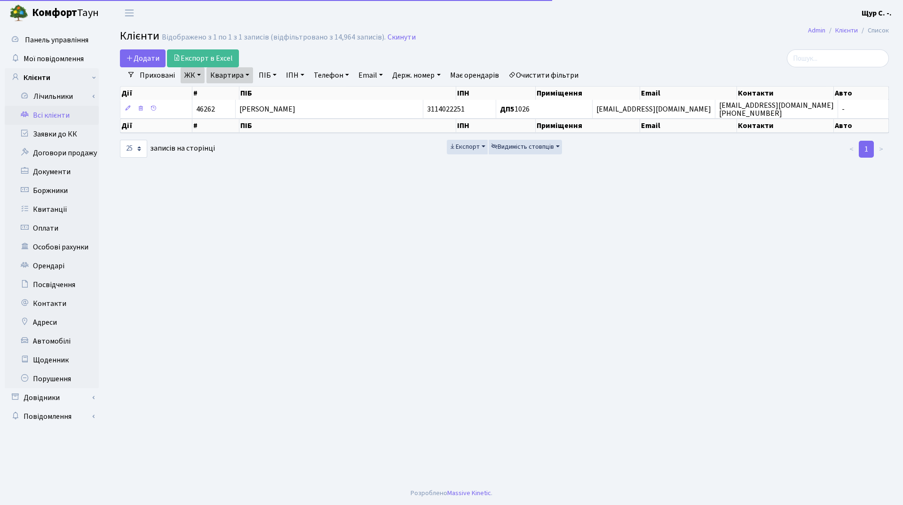
click at [249, 76] on link "Квартира" at bounding box center [229, 75] width 47 height 16
click at [251, 90] on input "1026" at bounding box center [234, 94] width 55 height 18
type input "1027"
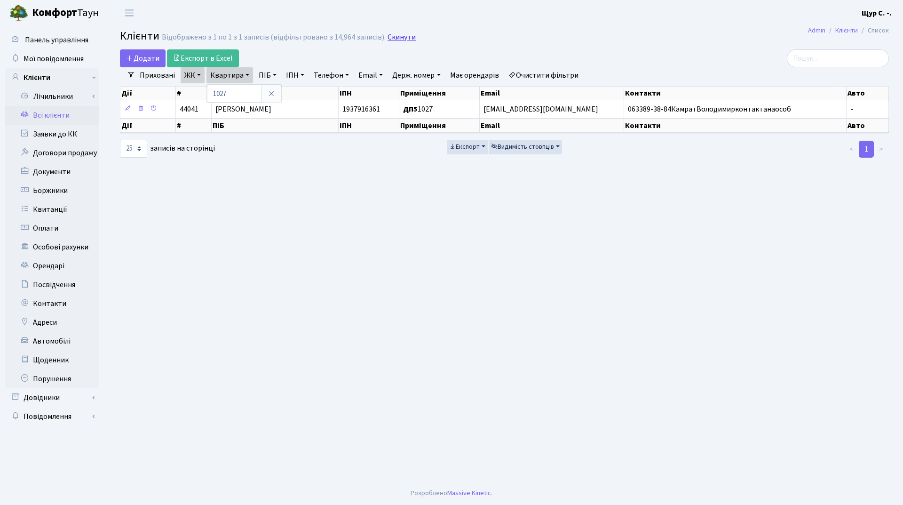
click at [400, 36] on link "Скинути" at bounding box center [402, 37] width 28 height 9
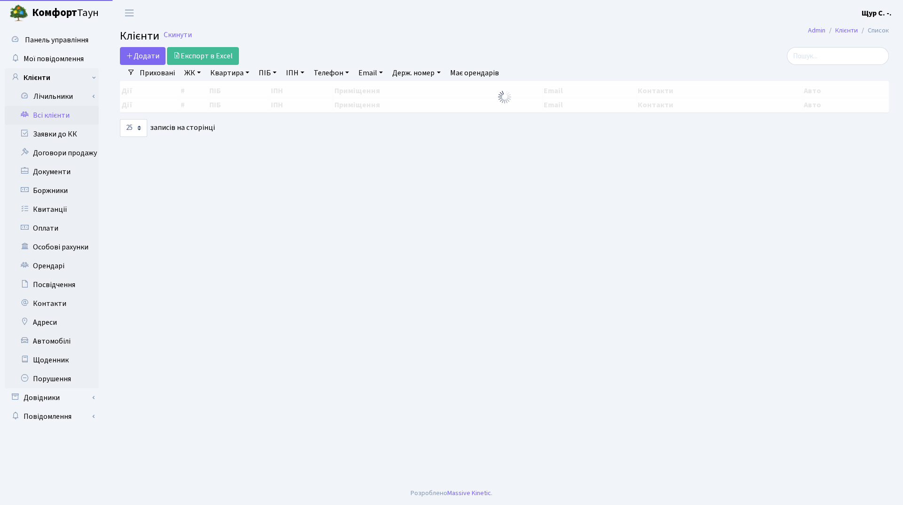
select select "25"
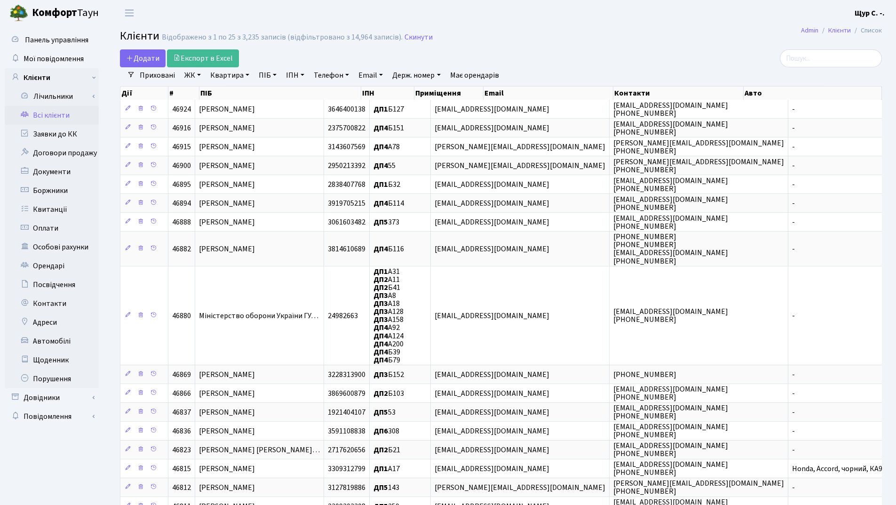
click at [192, 75] on link "ЖК" at bounding box center [193, 75] width 24 height 16
click at [223, 234] on li "ДП6, вул. Родини Крістерів, 2" at bounding box center [240, 242] width 114 height 16
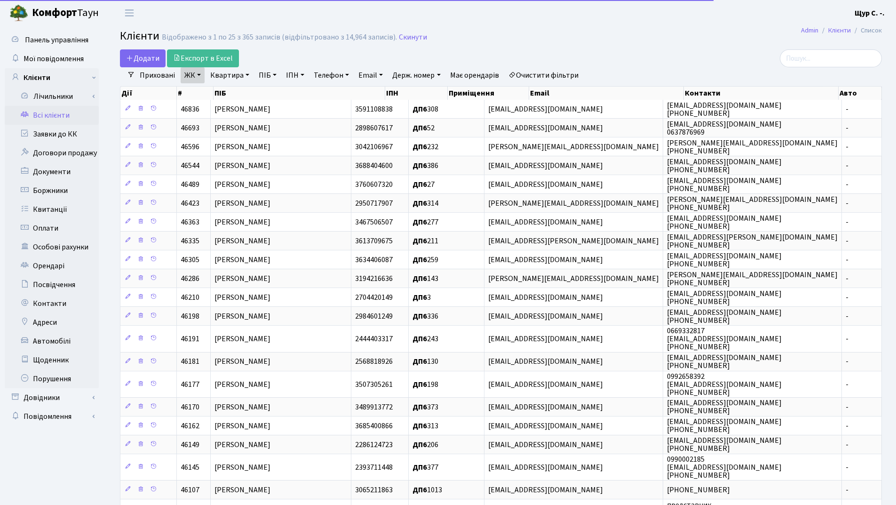
click at [221, 71] on link "Квартира" at bounding box center [229, 75] width 47 height 16
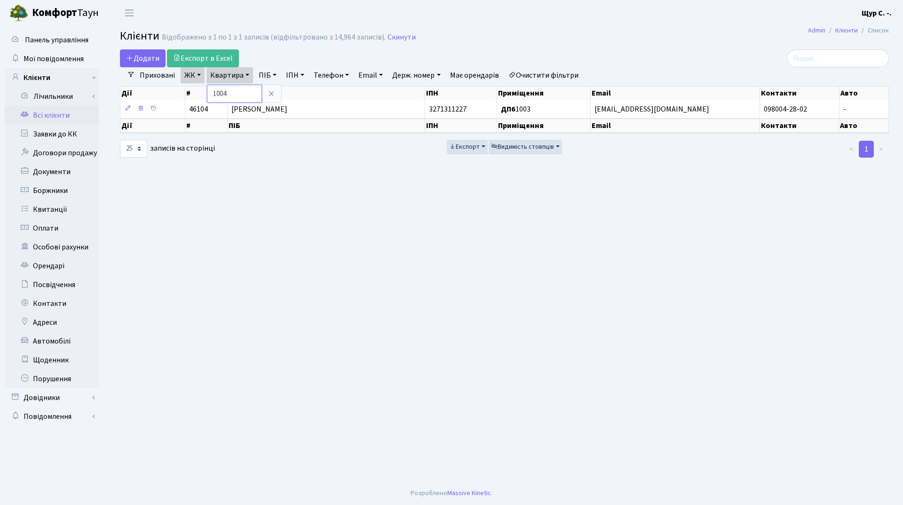
type input "1004"
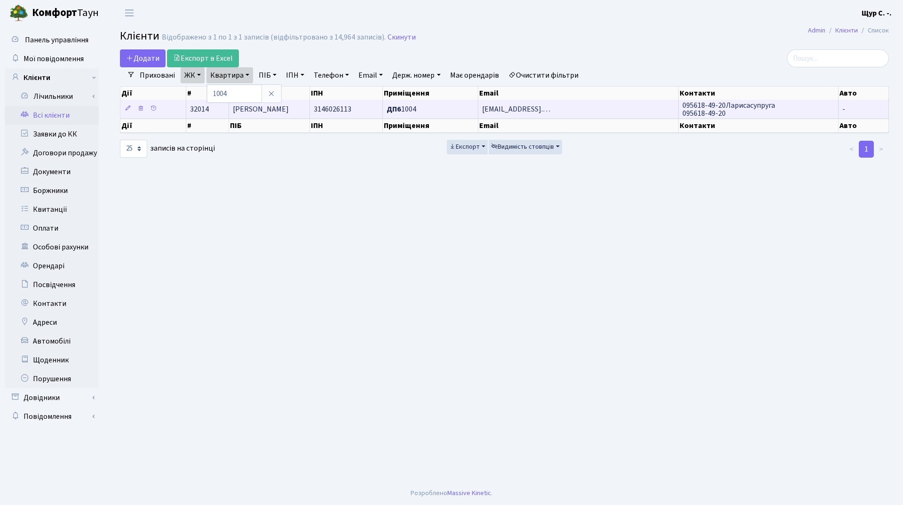
click at [294, 113] on td "[PERSON_NAME]" at bounding box center [269, 109] width 80 height 18
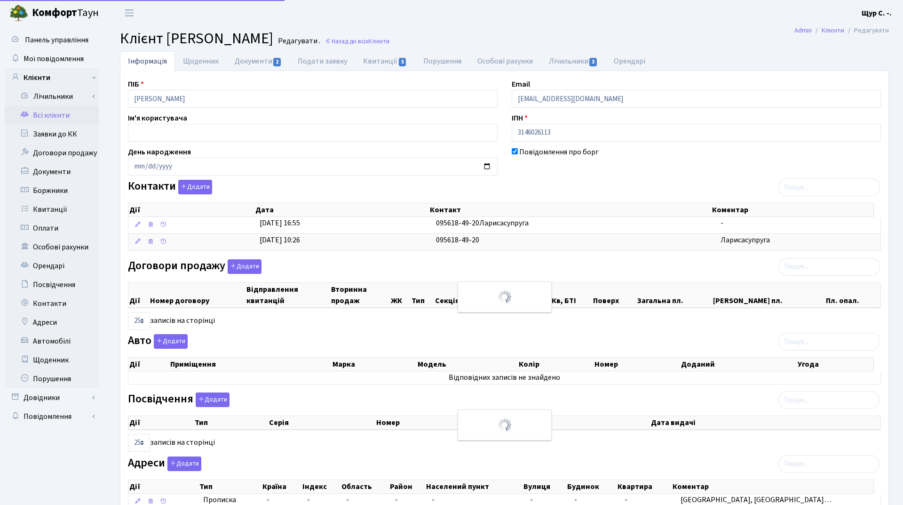
select select "25"
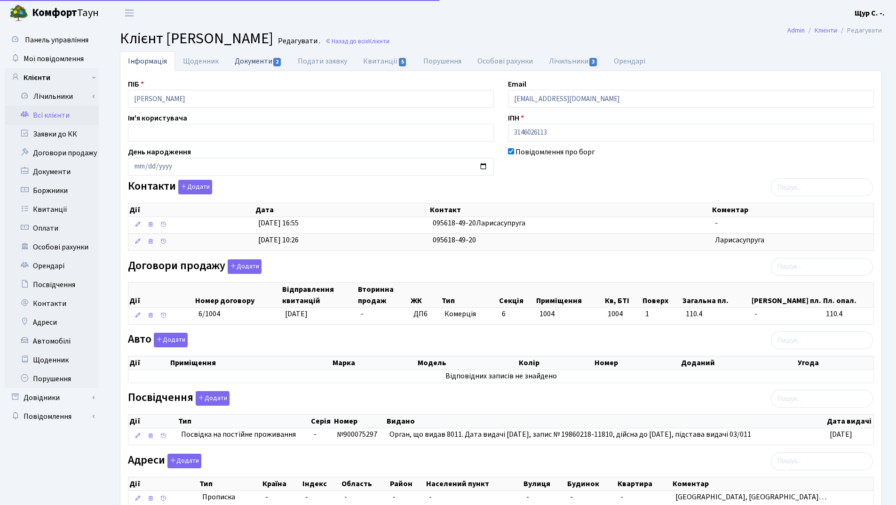
click at [255, 59] on link "Документи 2" at bounding box center [258, 60] width 63 height 19
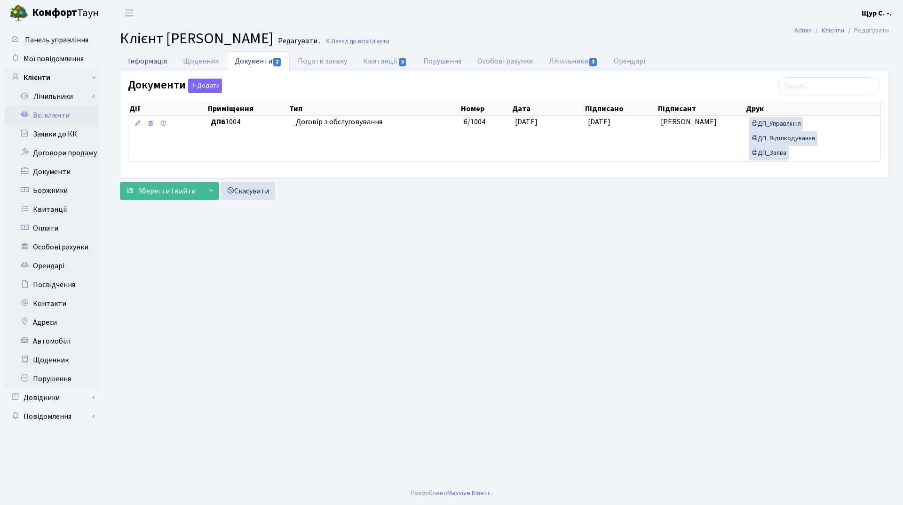
click at [147, 62] on link "Інформація" at bounding box center [147, 60] width 55 height 19
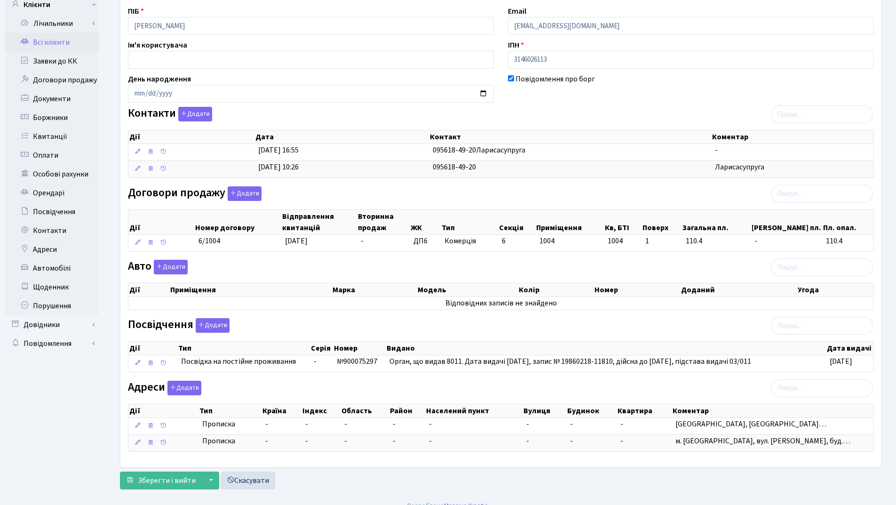
scroll to position [86, 0]
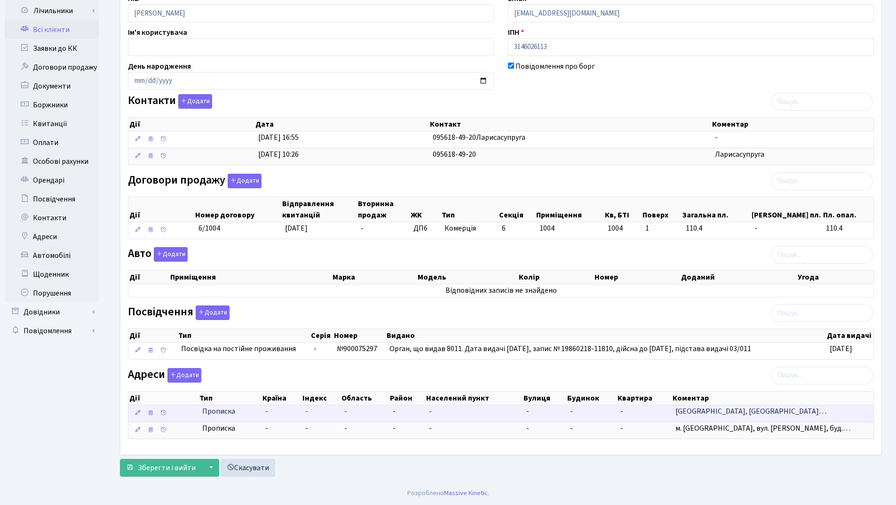
click at [730, 415] on span "Київська область, Бучанський рай…" at bounding box center [750, 411] width 151 height 10
click at [669, 406] on td "-" at bounding box center [645, 413] width 56 height 16
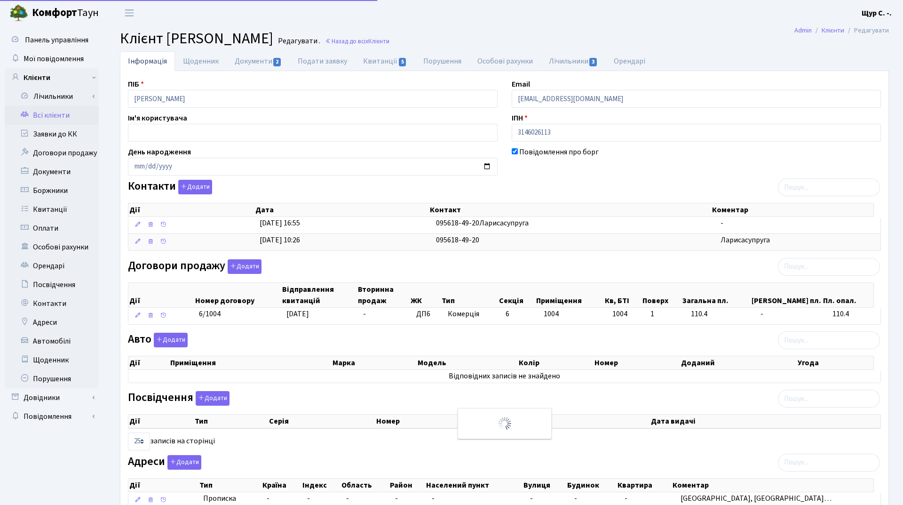
select select "25"
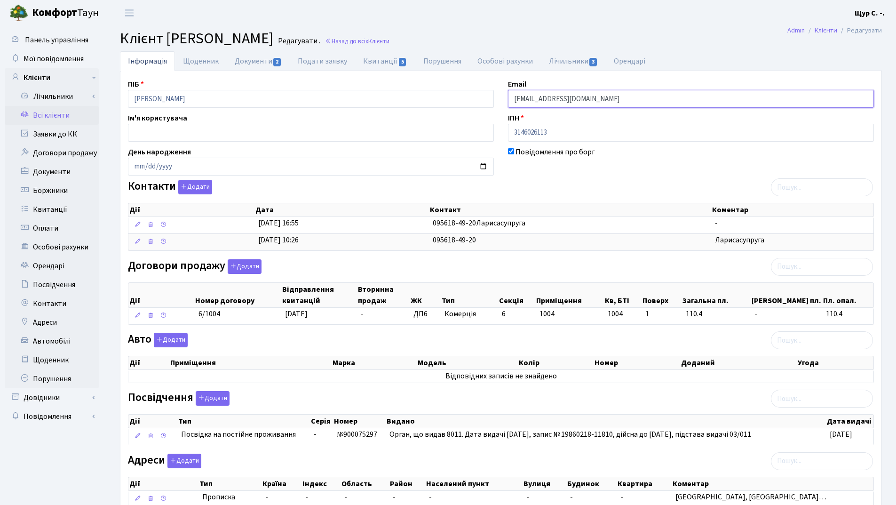
drag, startPoint x: 575, startPoint y: 97, endPoint x: 551, endPoint y: 96, distance: 24.0
click at [551, 96] on input "lorabriskina+deleted32014@gmail.com" at bounding box center [691, 99] width 366 height 18
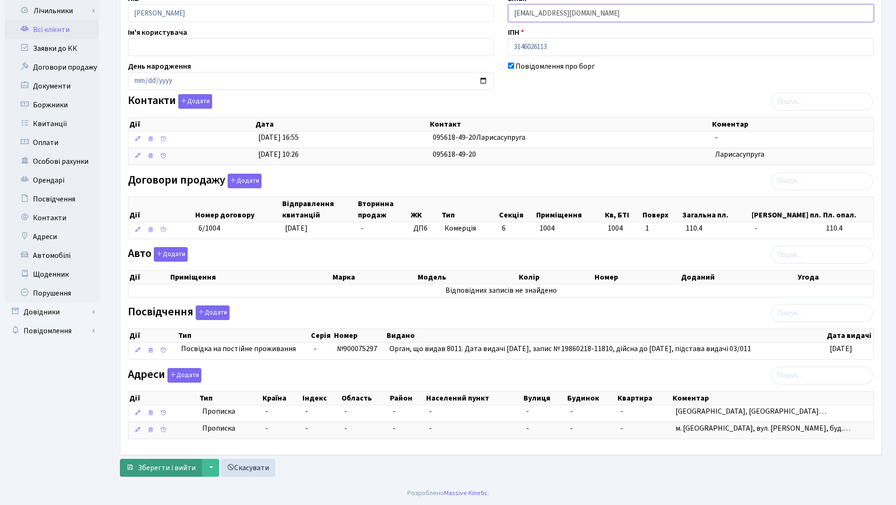
type input "[EMAIL_ADDRESS][DOMAIN_NAME]"
click at [169, 470] on span "Зберегти і вийти" at bounding box center [167, 467] width 58 height 10
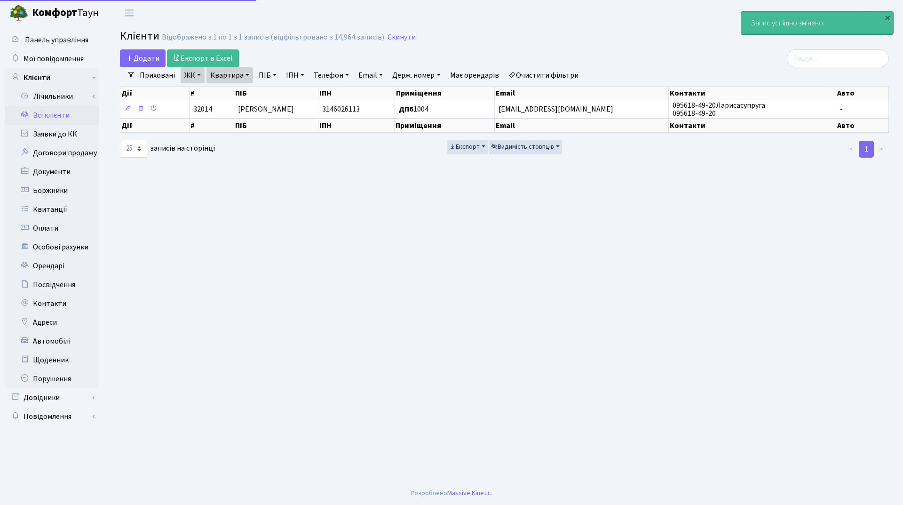
select select "25"
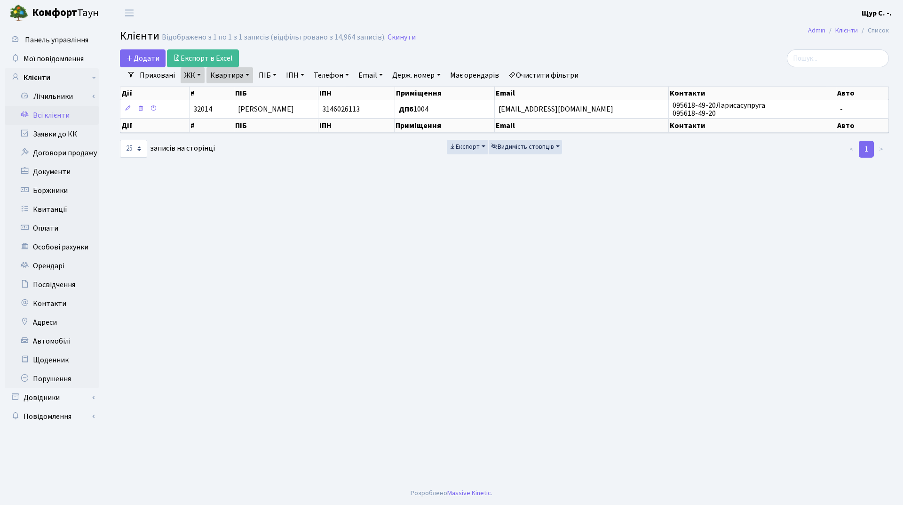
click at [62, 116] on link "Всі клієнти" at bounding box center [52, 115] width 94 height 19
select select "25"
click at [243, 76] on link "Квартира" at bounding box center [229, 75] width 47 height 16
click at [238, 93] on input "1004" at bounding box center [234, 94] width 55 height 18
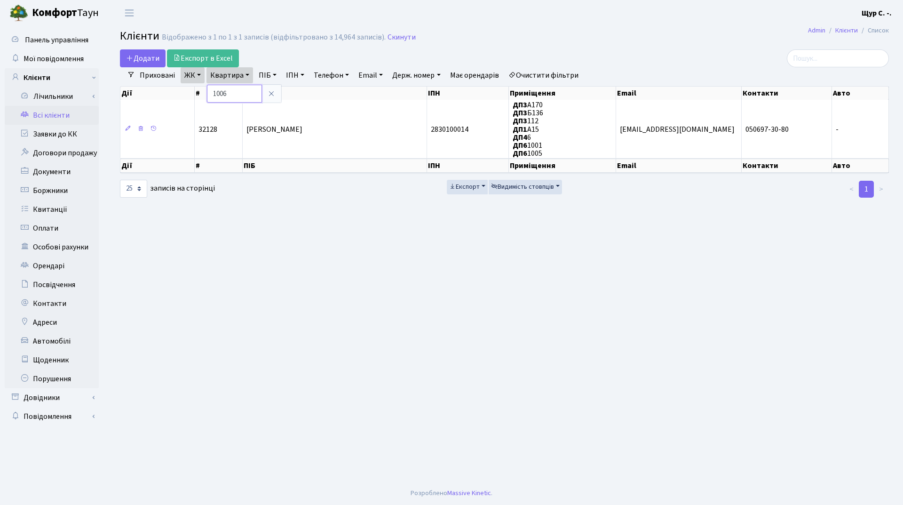
type input "1006"
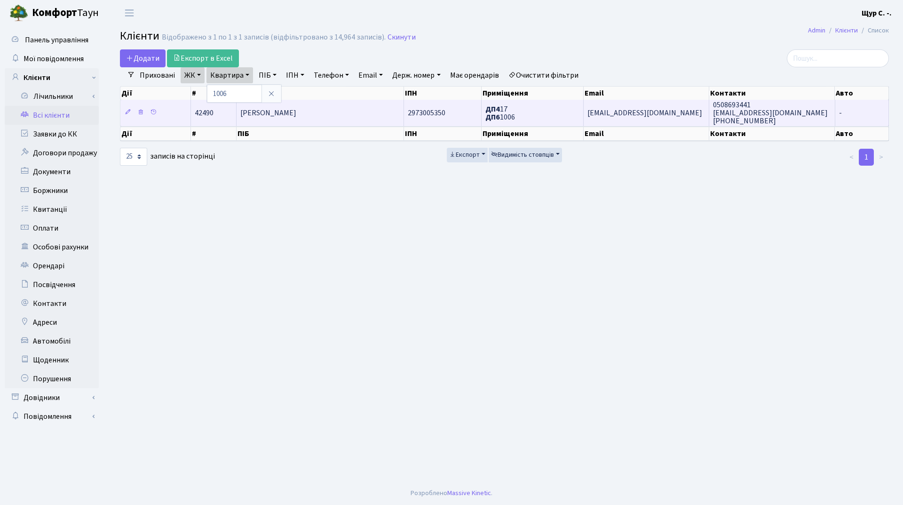
click at [352, 109] on td "Кобяков Сергій Вікторович" at bounding box center [320, 113] width 167 height 26
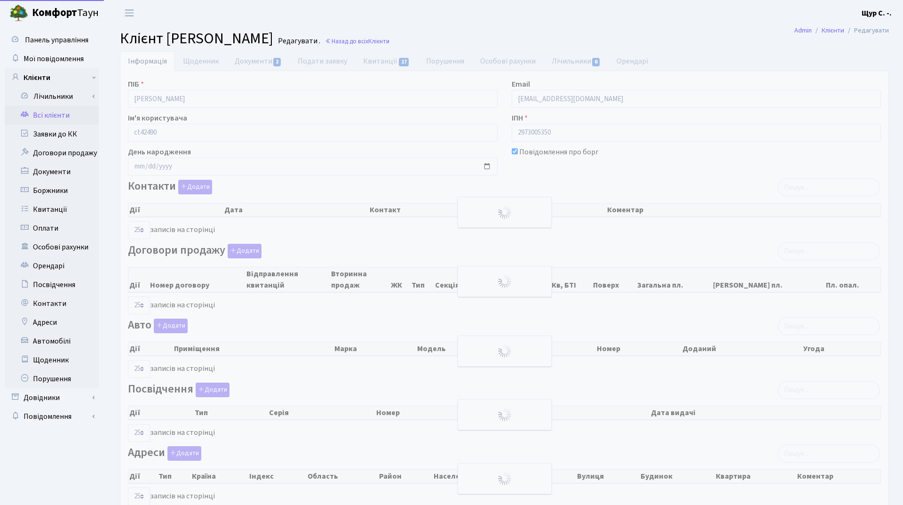
select select "25"
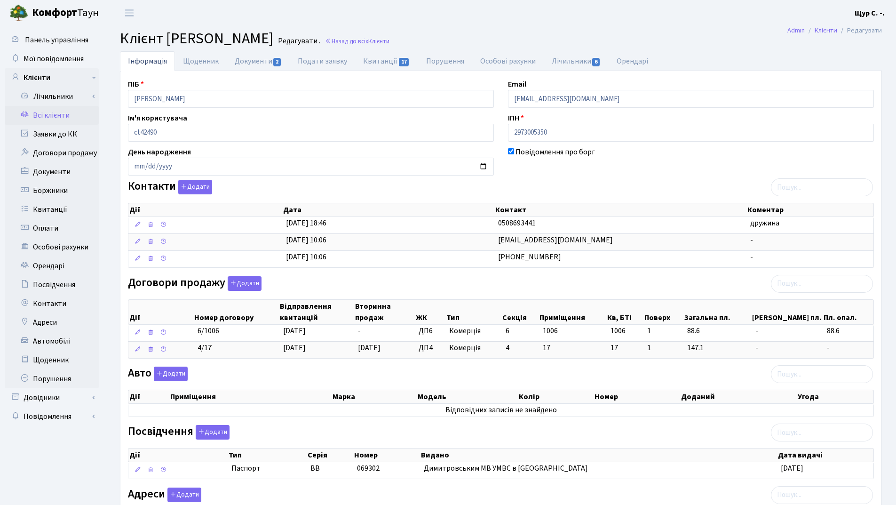
click at [64, 122] on link "Всі клієнти" at bounding box center [52, 115] width 94 height 19
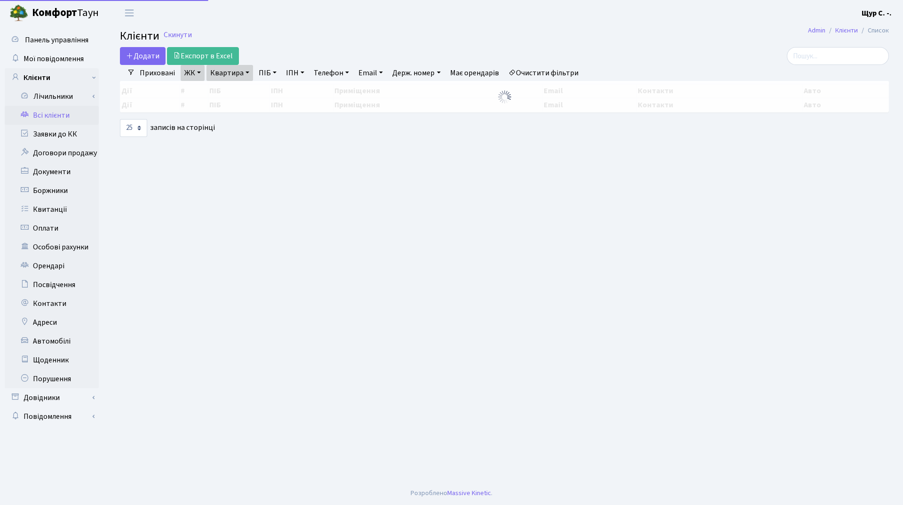
select select "25"
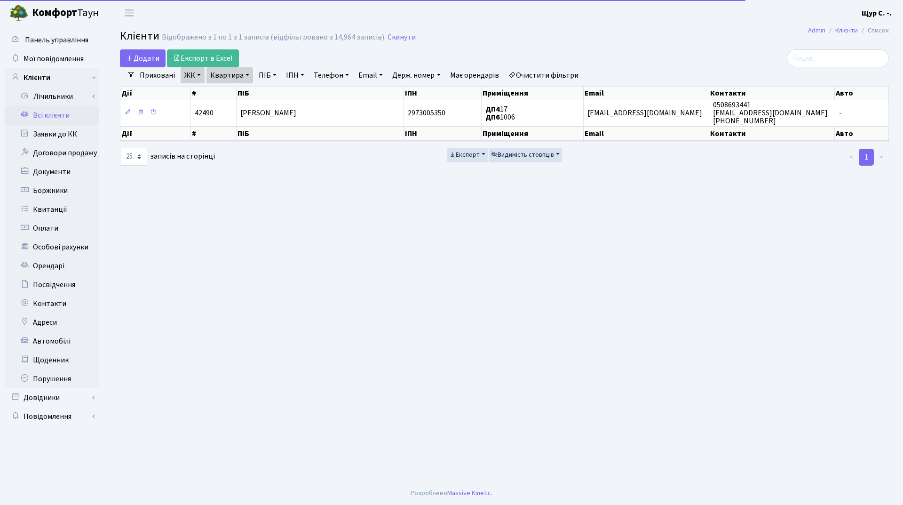
click at [248, 77] on link "Квартира" at bounding box center [229, 75] width 47 height 16
click at [239, 95] on input "1006" at bounding box center [234, 94] width 55 height 18
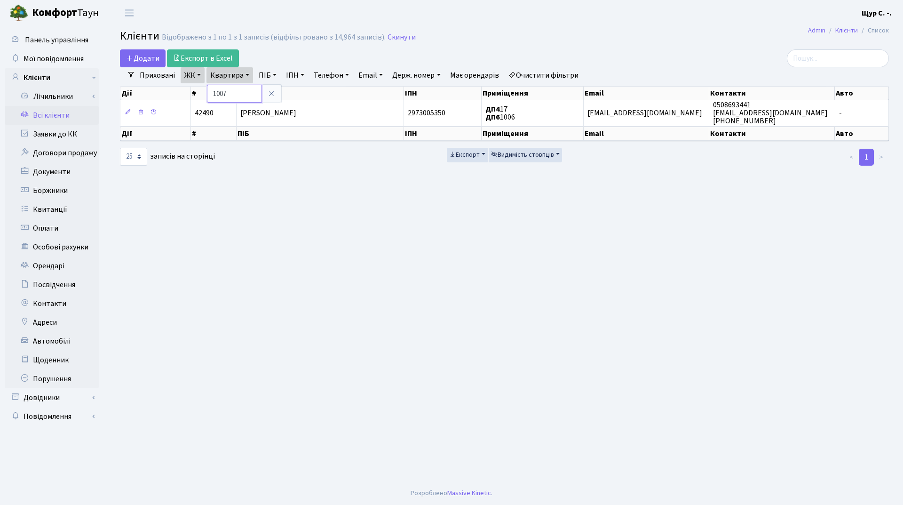
type input "1007"
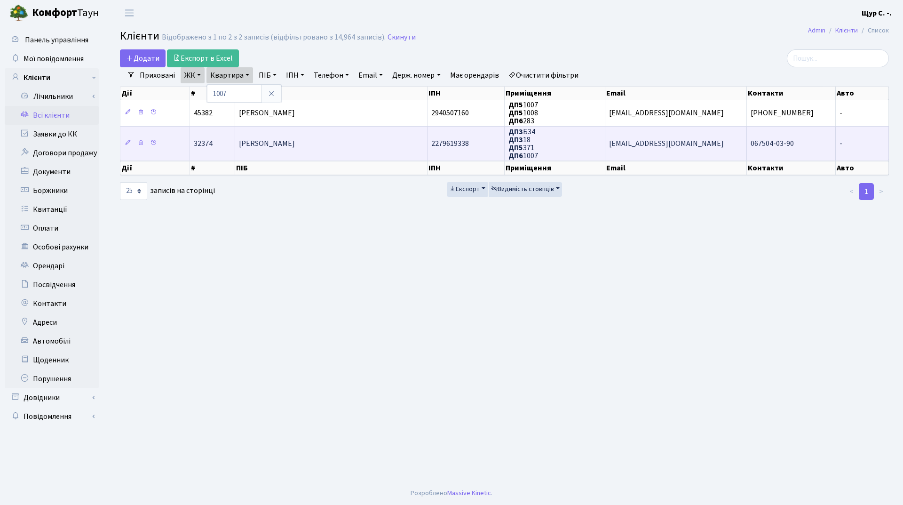
click at [382, 139] on td "Вендров Михайло" at bounding box center [331, 143] width 192 height 34
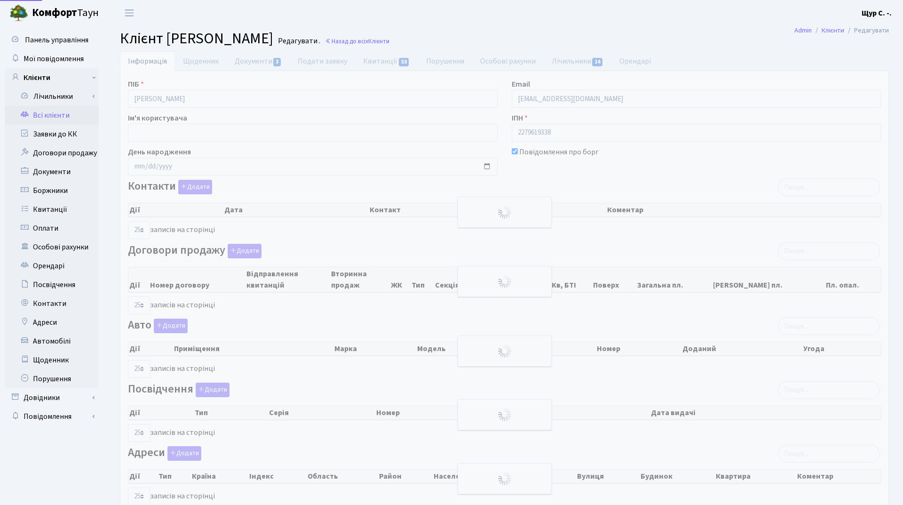
select select "25"
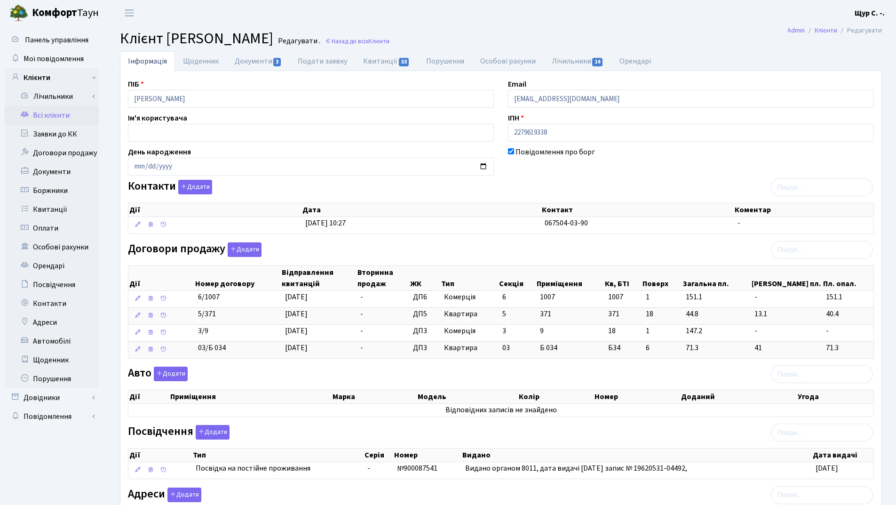
click at [57, 115] on link "Всі клієнти" at bounding box center [52, 115] width 94 height 19
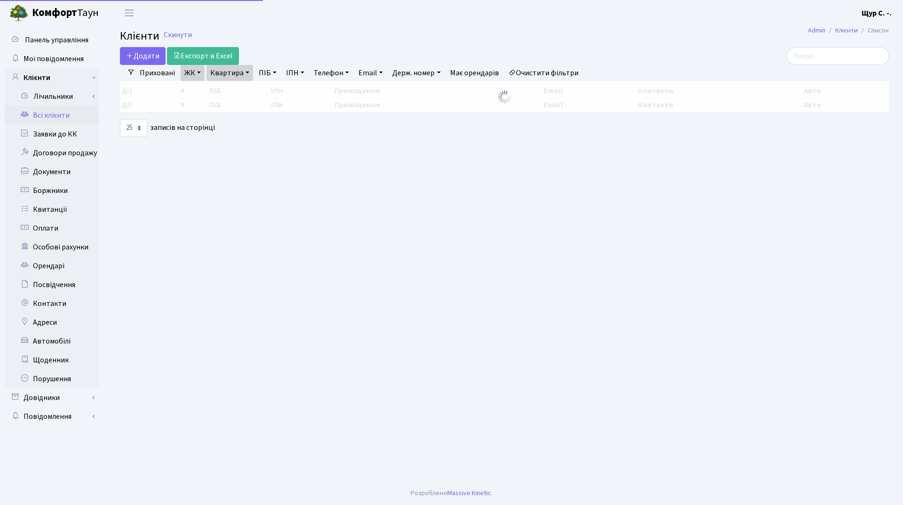
select select "25"
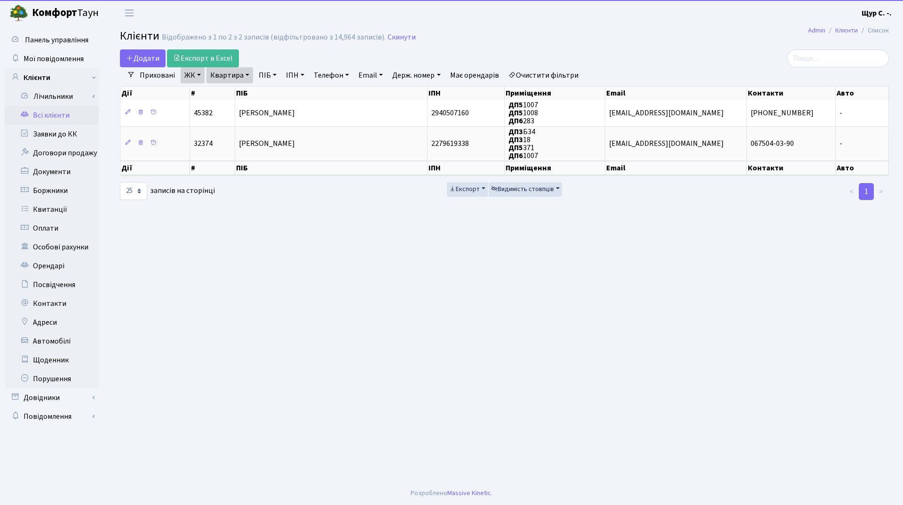
click at [248, 77] on link "Квартира" at bounding box center [229, 75] width 47 height 16
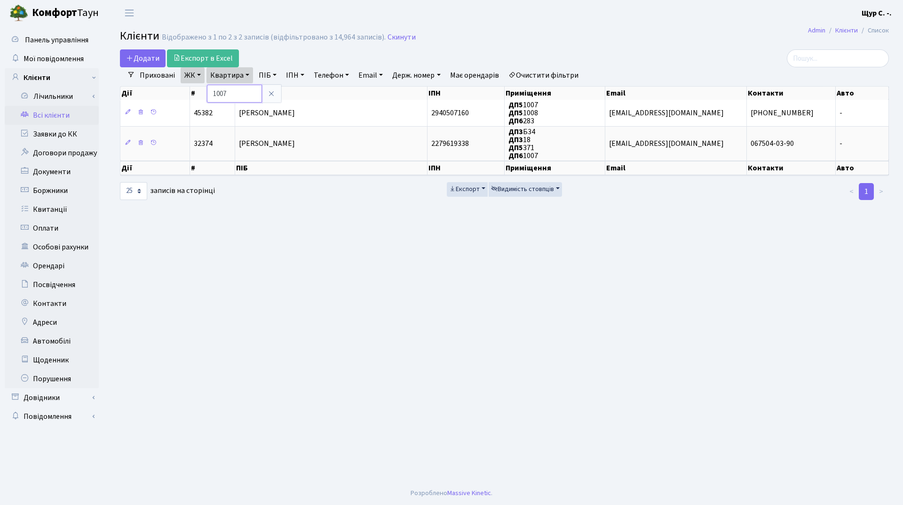
click at [239, 94] on input "1007" at bounding box center [234, 94] width 55 height 18
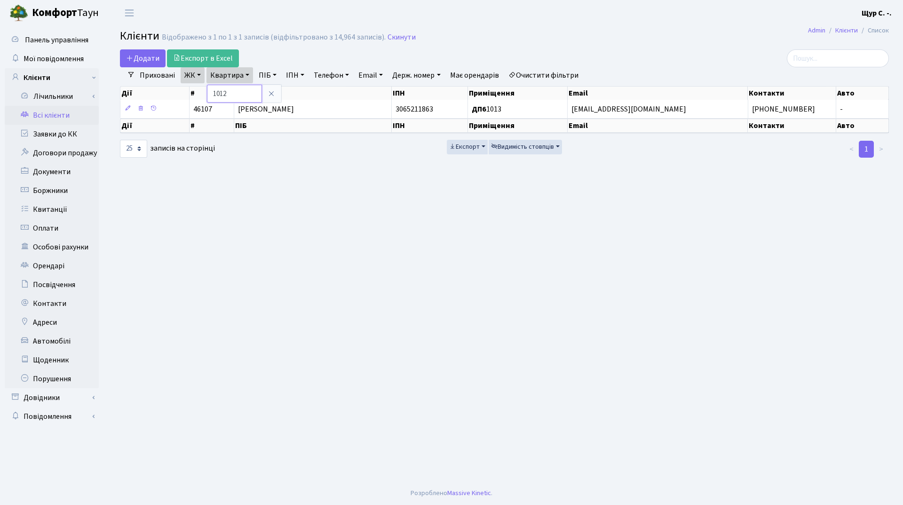
type input "1012"
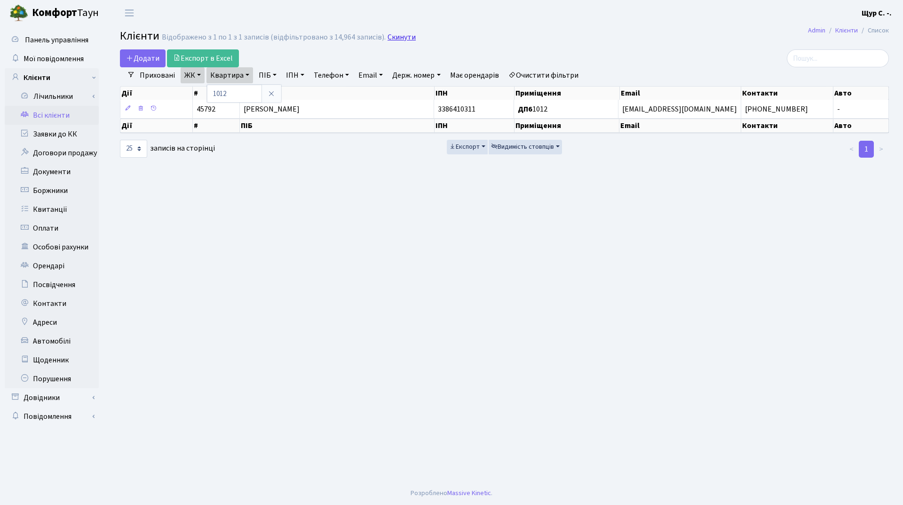
click at [399, 33] on link "Скинути" at bounding box center [402, 37] width 28 height 9
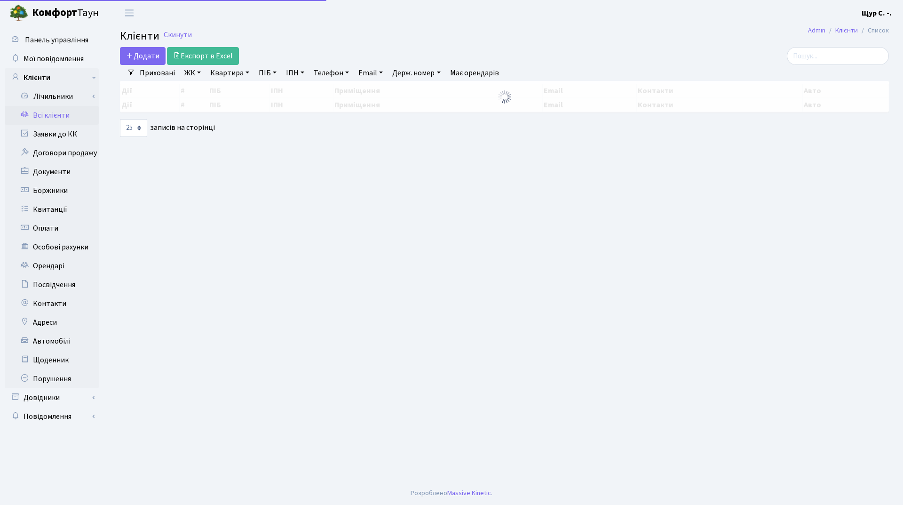
select select "25"
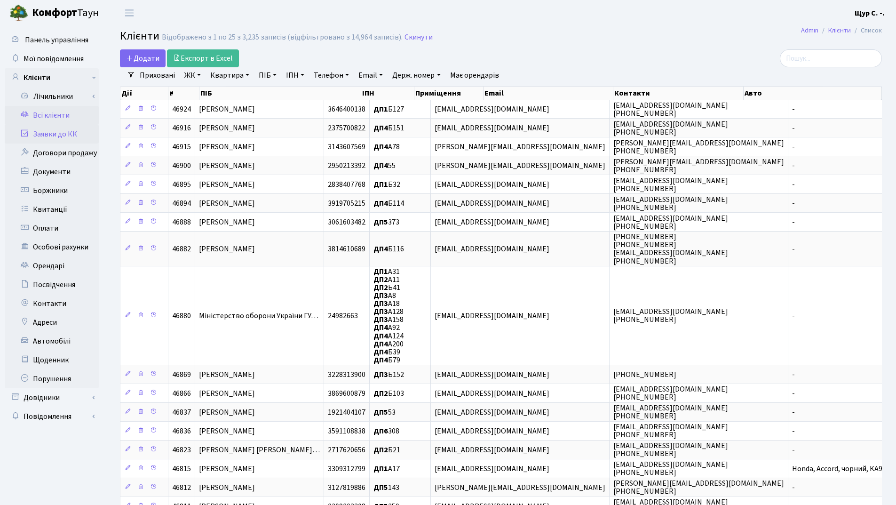
click at [59, 132] on link "Заявки до КК" at bounding box center [52, 134] width 94 height 19
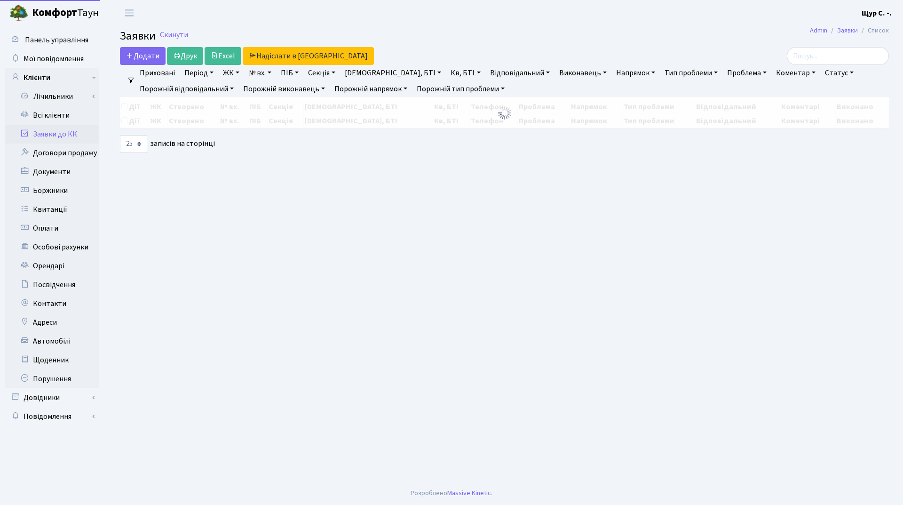
select select "25"
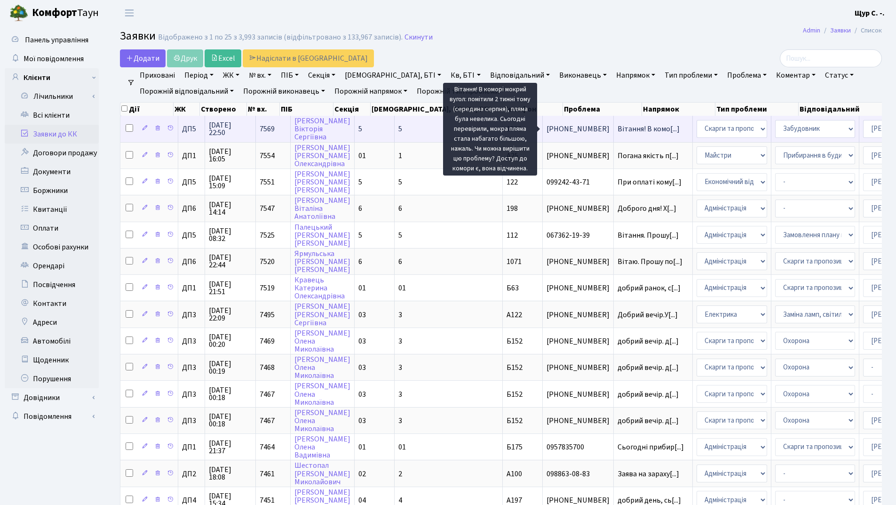
click at [618, 129] on span "Вітання! В комо[...]" at bounding box center [649, 129] width 62 height 10
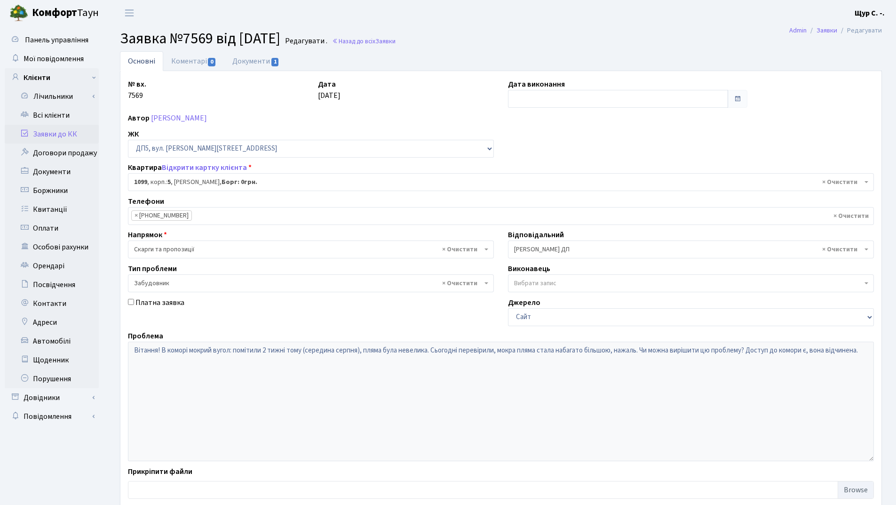
select select "46111"
select select "64"
click at [263, 64] on link "Документи 1" at bounding box center [255, 60] width 63 height 19
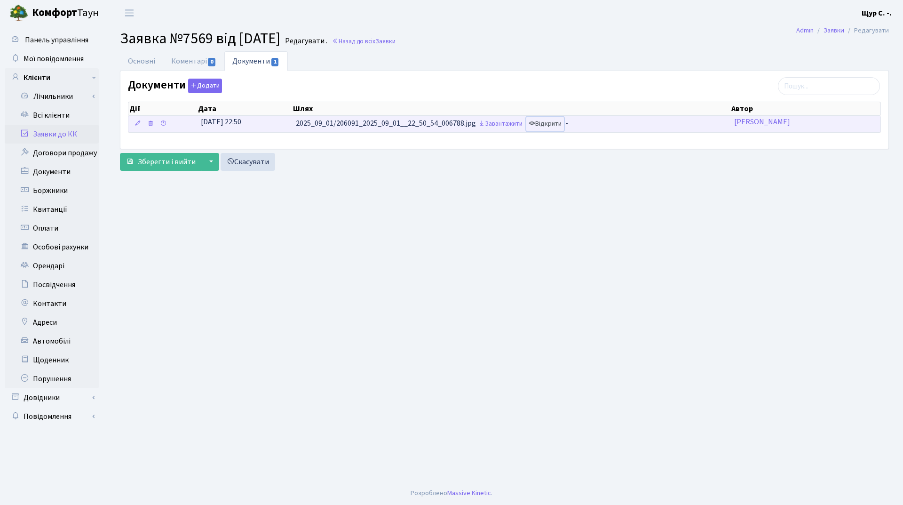
click at [541, 122] on link "Відкрити" at bounding box center [545, 124] width 38 height 15
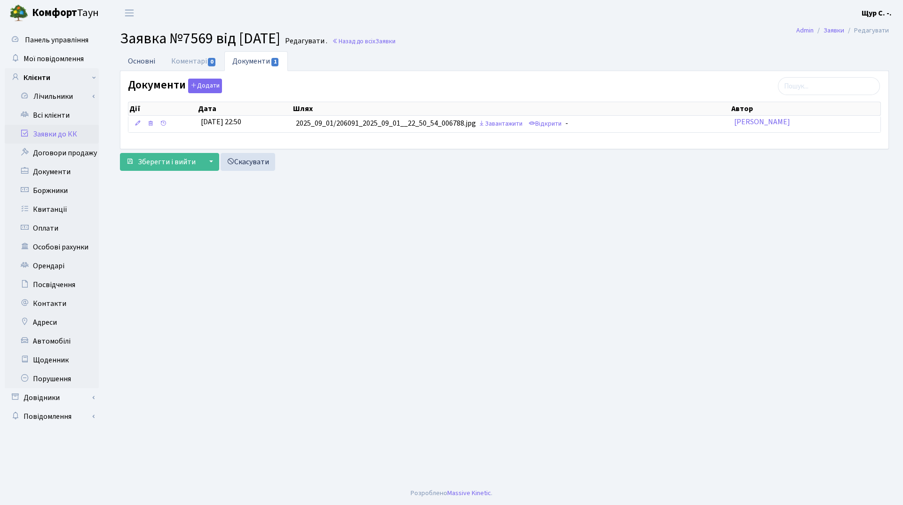
click at [152, 54] on link "Основні" at bounding box center [141, 60] width 43 height 19
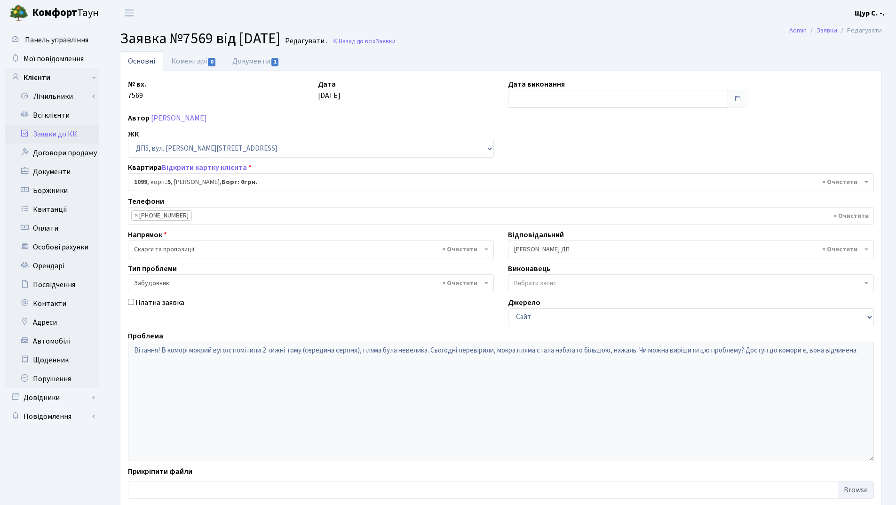
click at [55, 129] on link "Заявки до КК" at bounding box center [52, 134] width 94 height 19
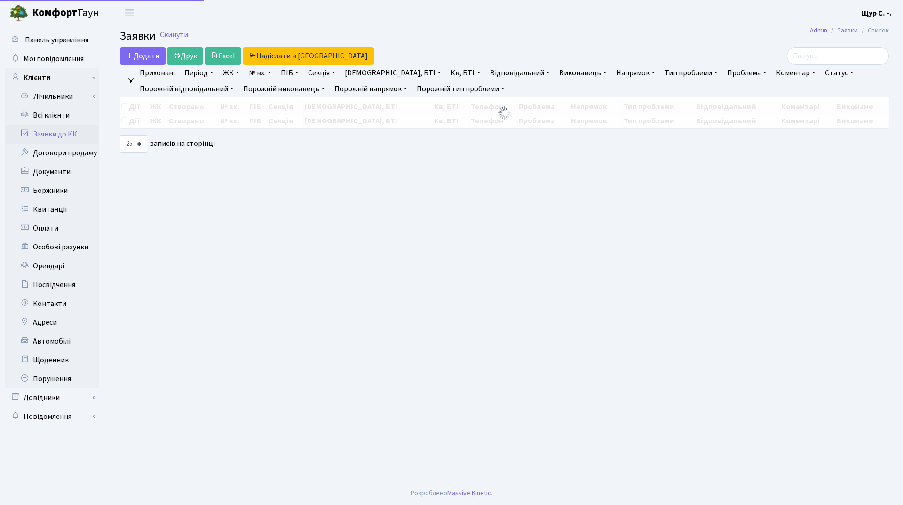
select select "25"
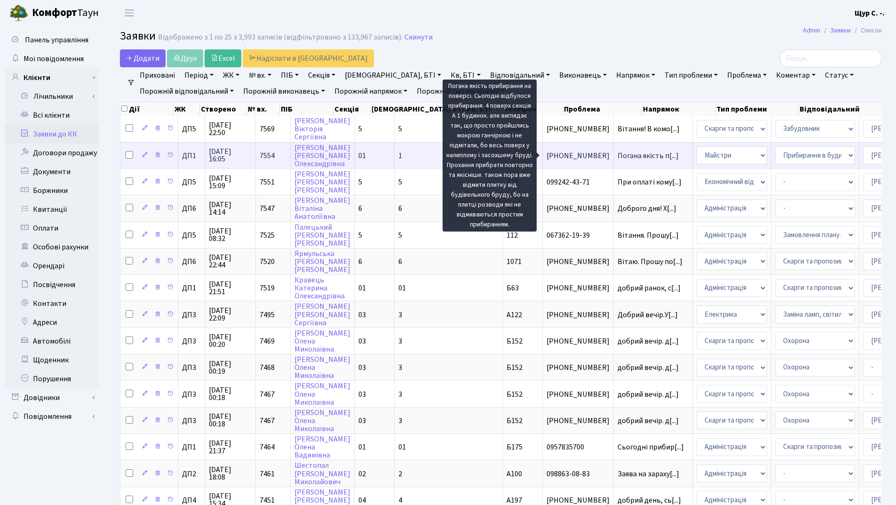
click at [618, 153] on span "Погана якість п[...]" at bounding box center [648, 156] width 61 height 10
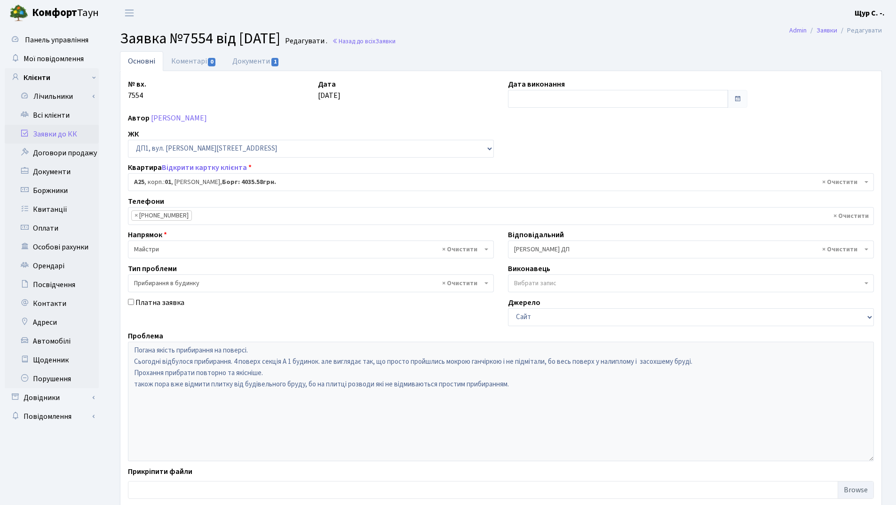
select select "29530"
select select "58"
click at [246, 63] on link "Документи 1" at bounding box center [255, 60] width 63 height 19
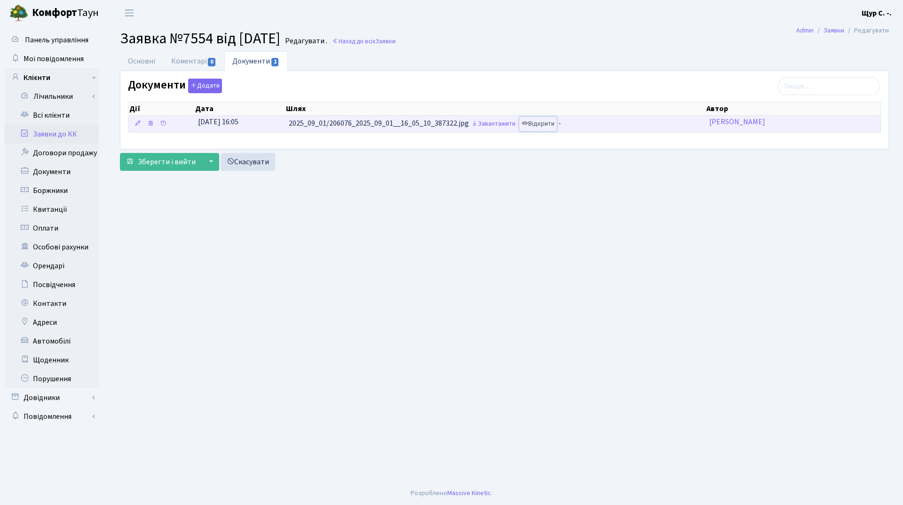
click at [550, 127] on link "Відкрити" at bounding box center [538, 124] width 38 height 15
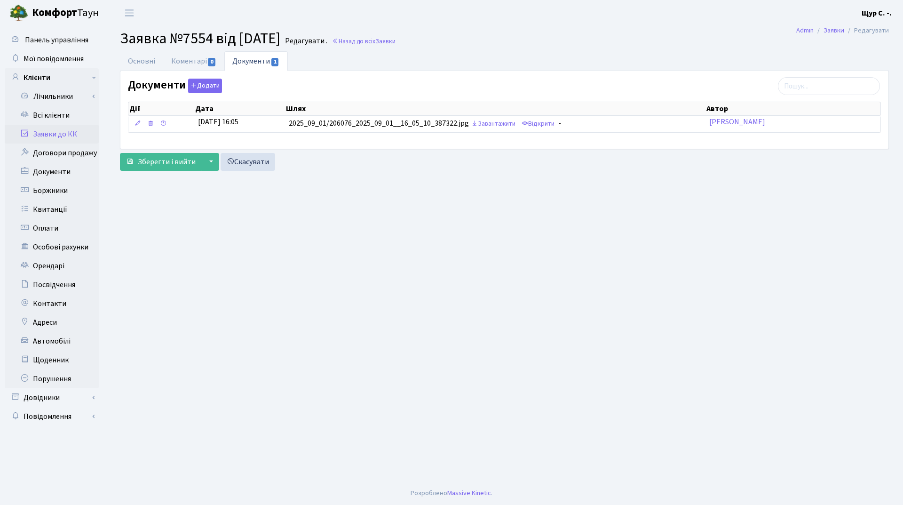
click at [46, 135] on link "Заявки до КК" at bounding box center [52, 134] width 94 height 19
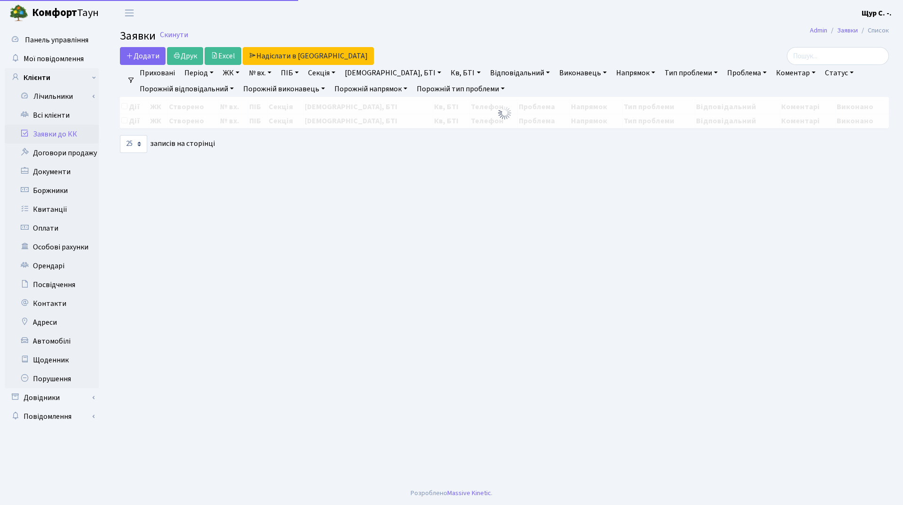
select select "25"
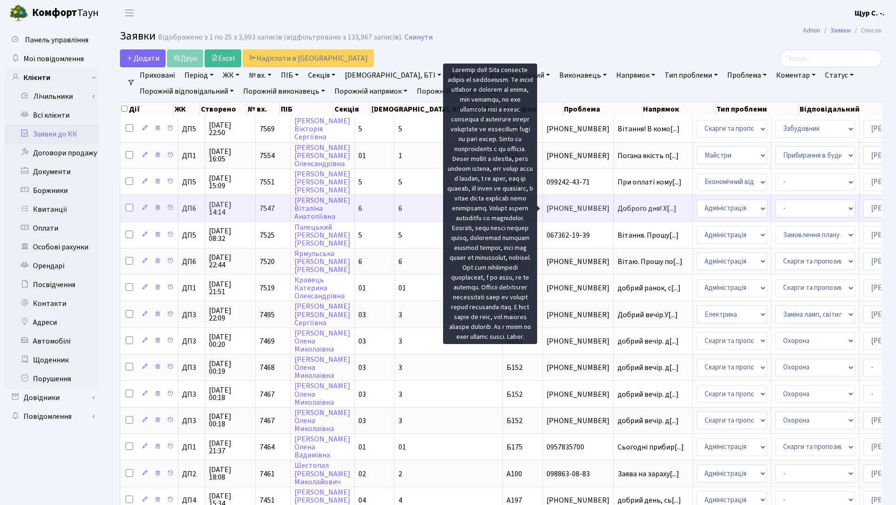
click at [618, 209] on span "Доброго дня! Х[...]" at bounding box center [647, 208] width 59 height 10
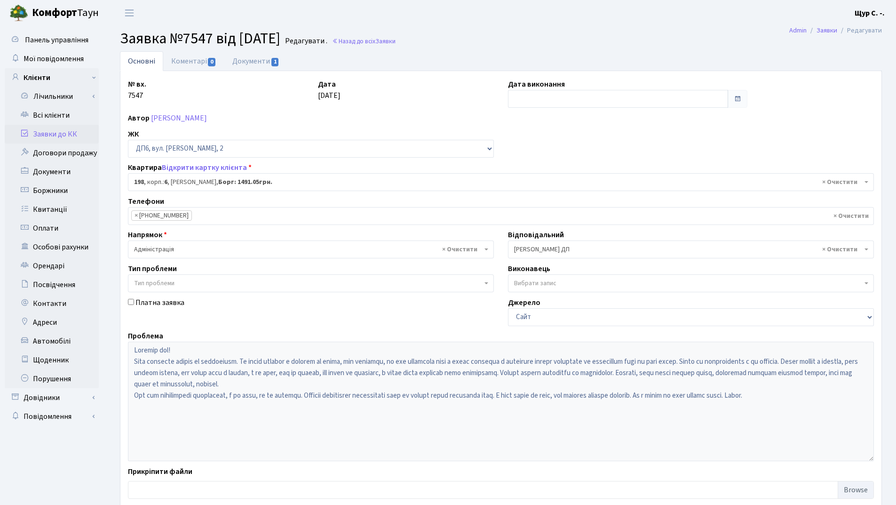
select select "46692"
click at [60, 132] on link "Заявки до КК" at bounding box center [52, 134] width 94 height 19
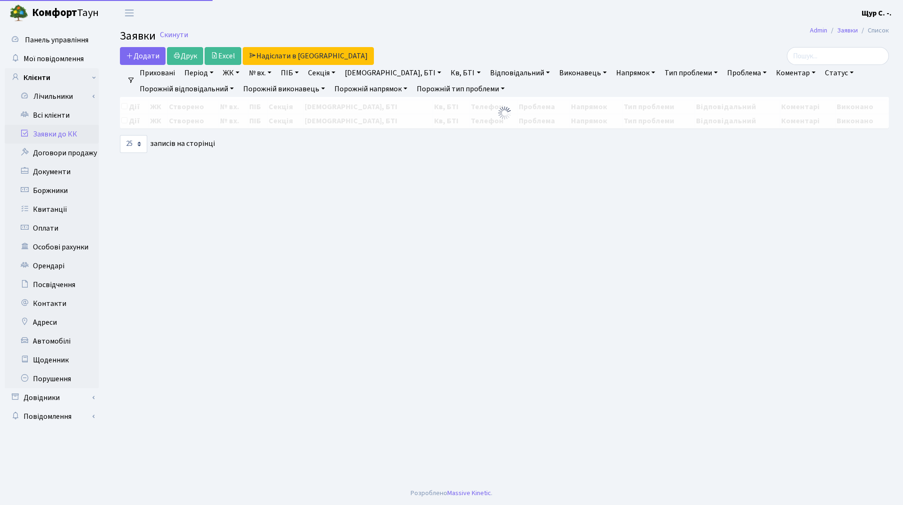
select select "25"
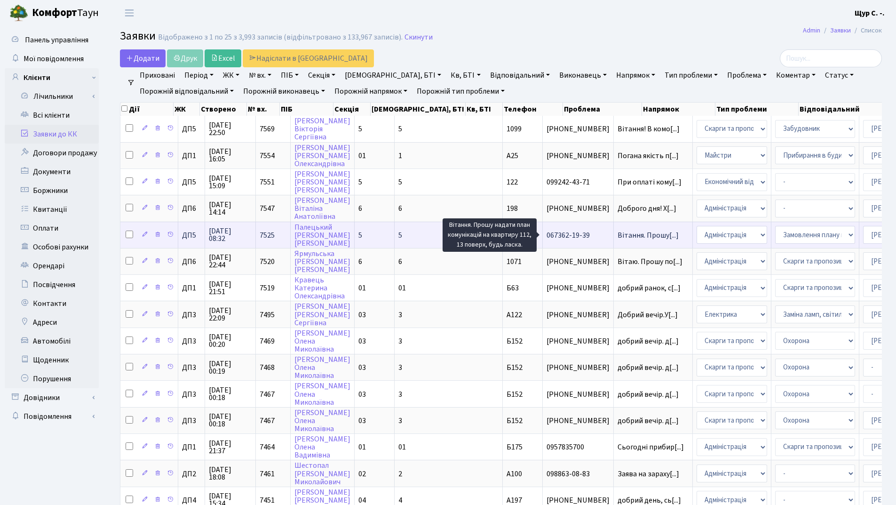
click at [618, 236] on span "Вітання. Прошу[...]" at bounding box center [648, 235] width 61 height 10
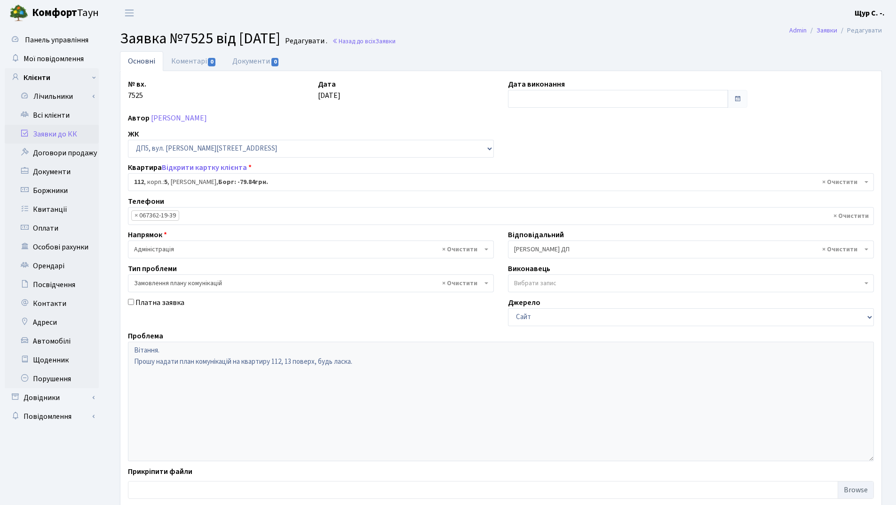
select select "45710"
select select "10"
click at [198, 58] on link "Коментарі 0" at bounding box center [193, 60] width 61 height 19
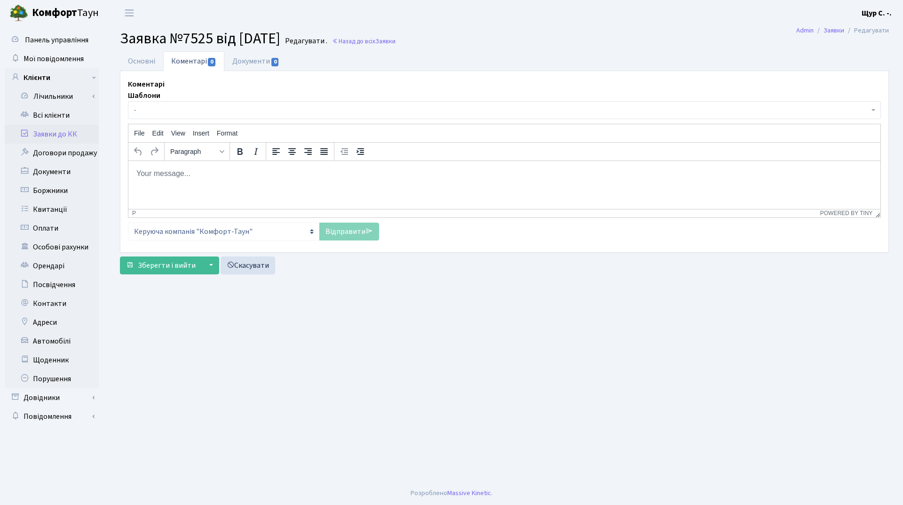
click at [143, 168] on body "Rich Text Area. Press ALT-0 for help." at bounding box center [504, 173] width 737 height 10
click at [437, 173] on p "Доброго дня! Надсилаю посилання на схеми підключення комунікацій по будинкам." at bounding box center [504, 173] width 737 height 10
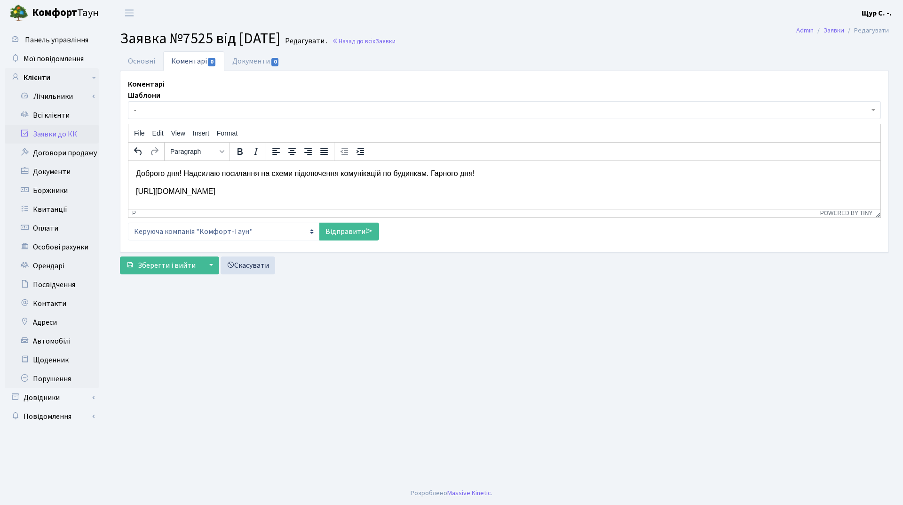
click at [432, 171] on p "Доброго дня! Надсилаю посилання на схеми підключення комунікацій по будинкам. Г…" at bounding box center [504, 173] width 737 height 10
click at [524, 174] on p "Доброго дня! Надсилаю посилання на схеми підключення комунікацій по будинкам. Д…" at bounding box center [504, 173] width 737 height 10
click at [574, 175] on p "Доброго дня! Надсилаю посилання на схеми підключення комунікацій по будинкам. Д…" at bounding box center [504, 173] width 737 height 10
click at [269, 175] on p "Доброго дня! Надсилаю посилання на схеми підключення комунікацій по будинкам. Д…" at bounding box center [504, 173] width 737 height 10
click at [291, 173] on p "Доброго дня! Надсилаю посилання зі схеми підключення комунікацій по будинкам. Д…" at bounding box center [504, 173] width 737 height 10
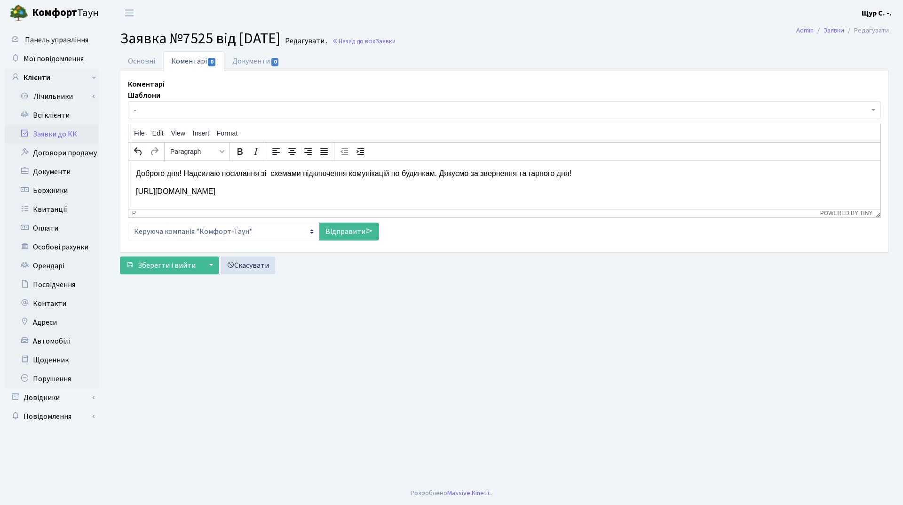
click at [271, 171] on p "Доброго дня! Надсилаю посилання зі схемами підключення комунікацій по будинкам.…" at bounding box center [504, 173] width 737 height 10
click at [347, 238] on link "Відправити" at bounding box center [349, 231] width 60 height 18
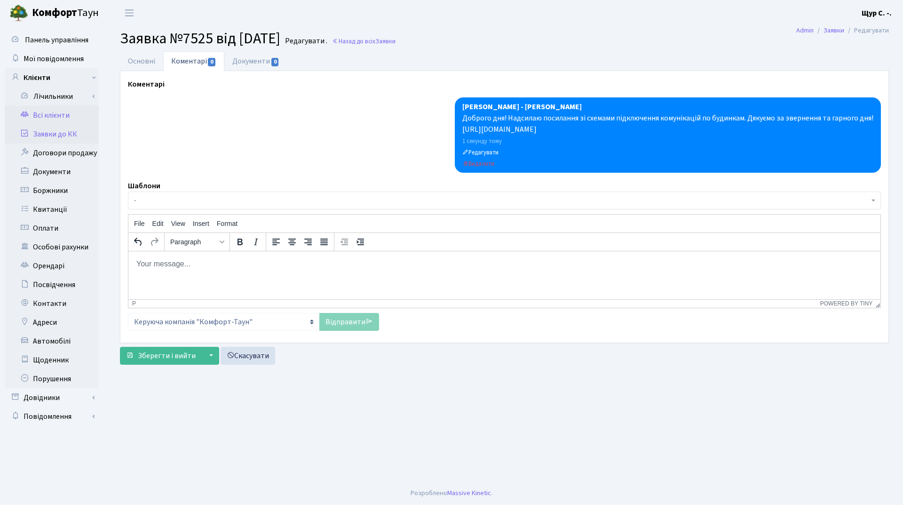
click at [59, 119] on link "Всі клієнти" at bounding box center [52, 115] width 94 height 19
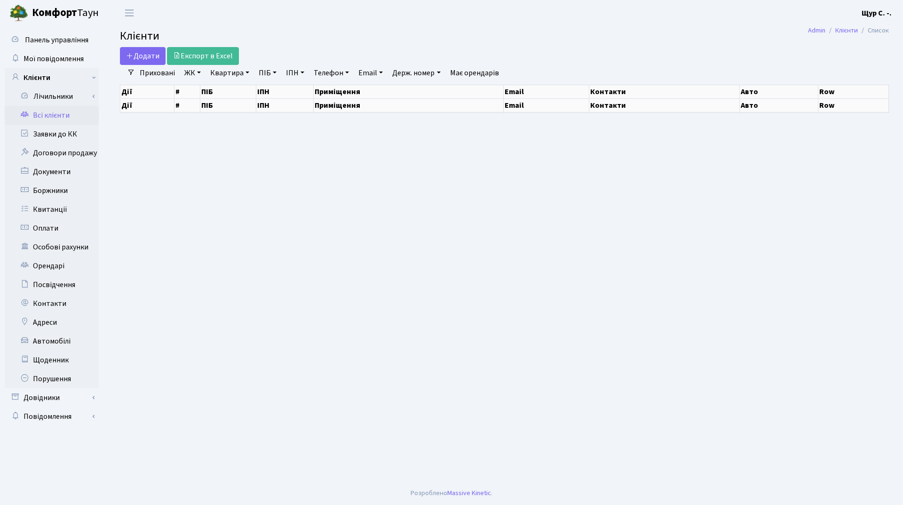
select select "25"
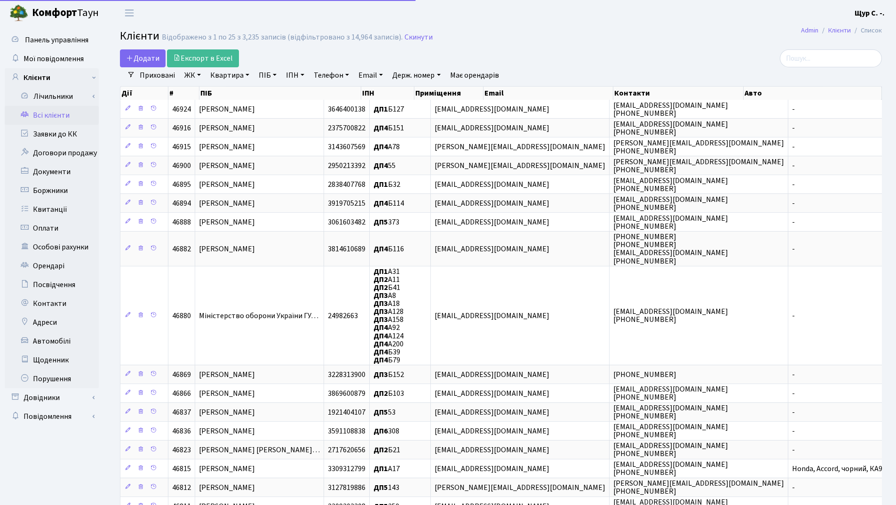
click at [235, 71] on link "Квартира" at bounding box center [229, 75] width 47 height 16
type input "185"
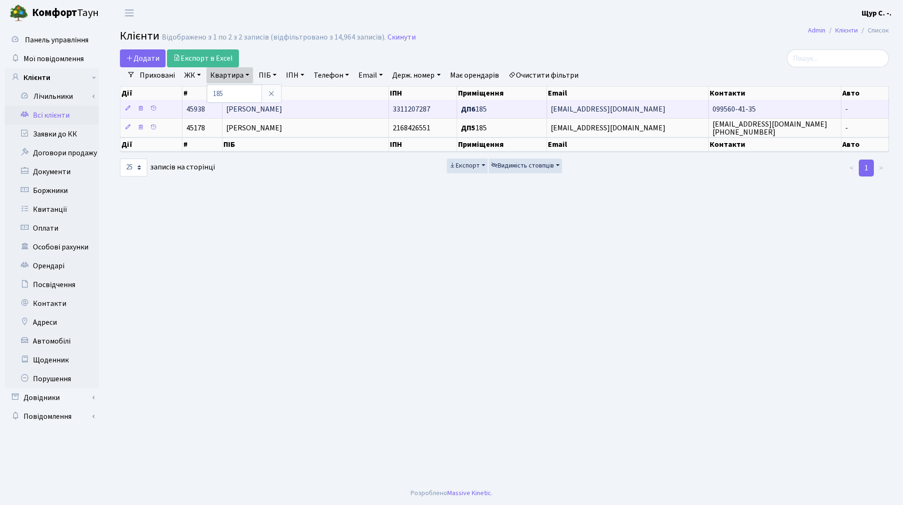
click at [264, 110] on span "[PERSON_NAME]" at bounding box center [254, 109] width 56 height 10
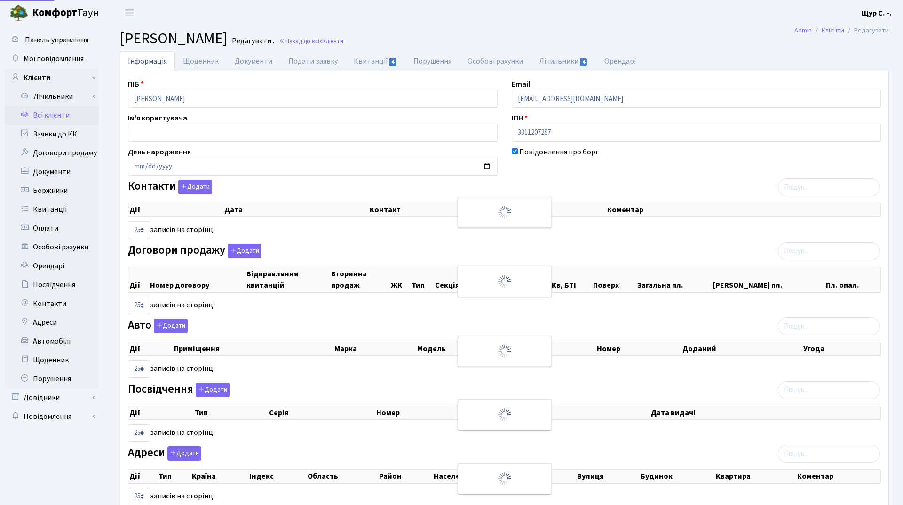
select select "25"
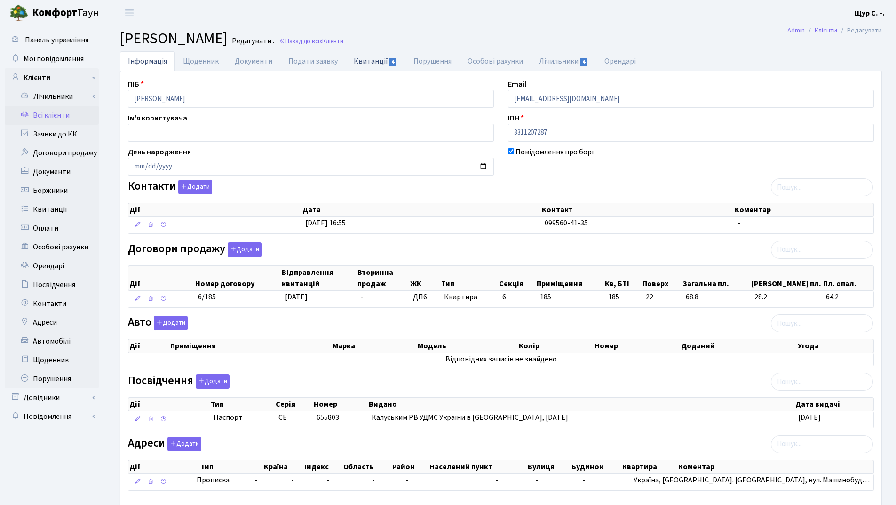
click at [374, 60] on link "Квитанції 4" at bounding box center [376, 60] width 60 height 19
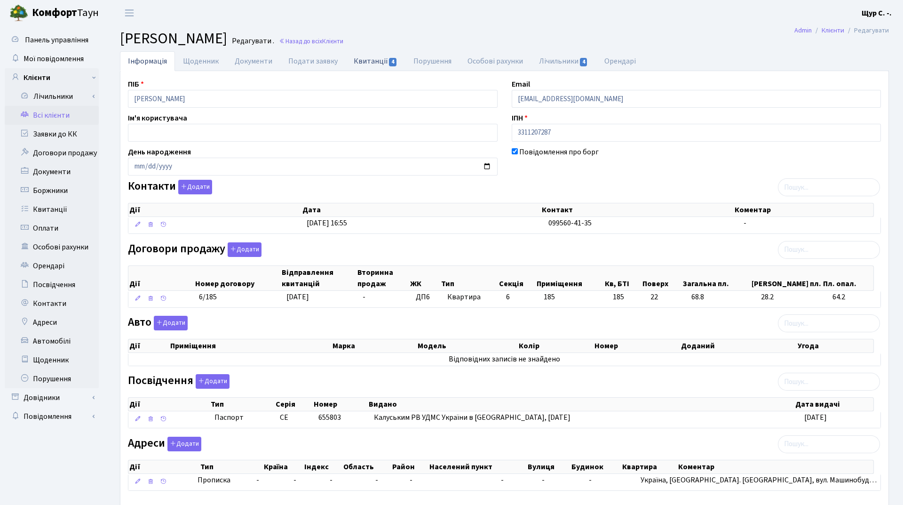
select select "25"
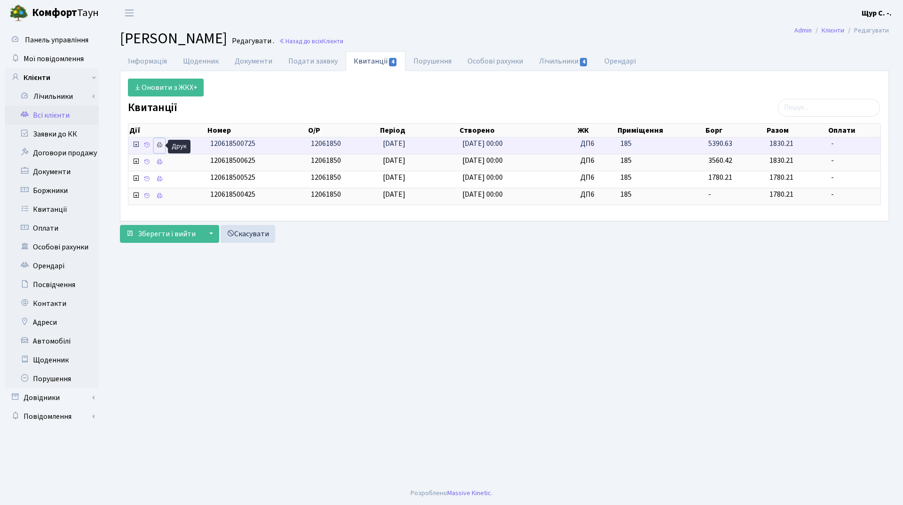
click at [159, 143] on icon at bounding box center [159, 145] width 7 height 7
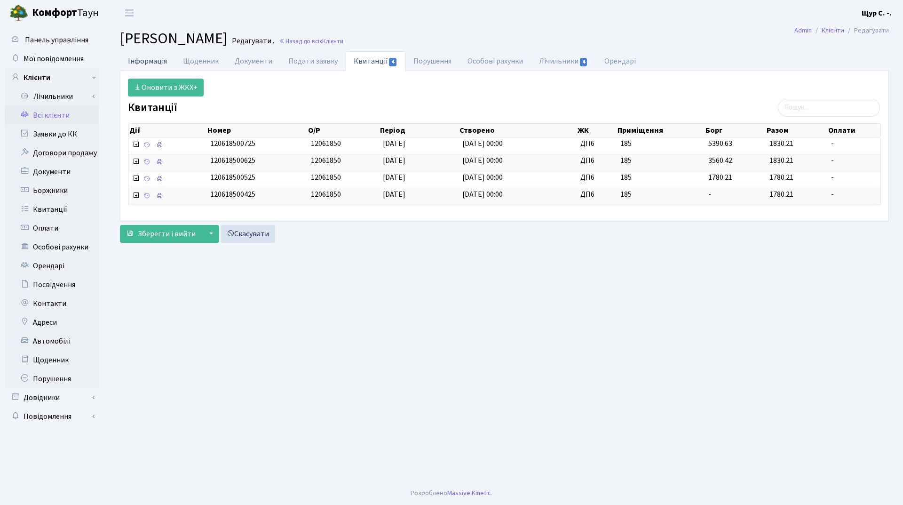
click at [153, 56] on link "Інформація" at bounding box center [147, 60] width 55 height 19
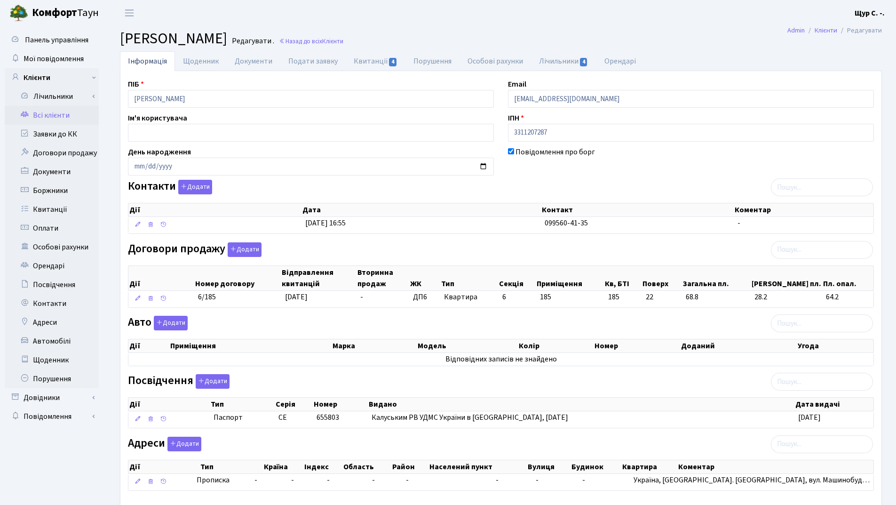
click at [34, 117] on link "Всі клієнти" at bounding box center [52, 115] width 94 height 19
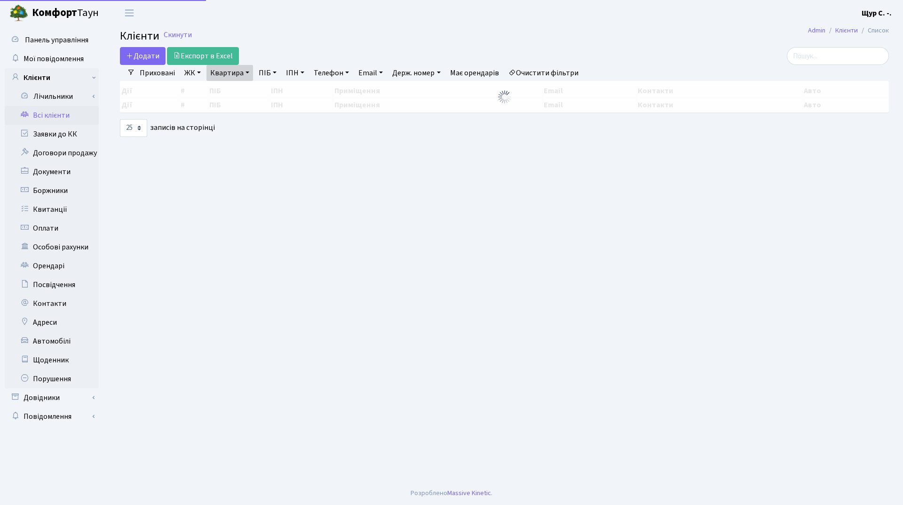
select select "25"
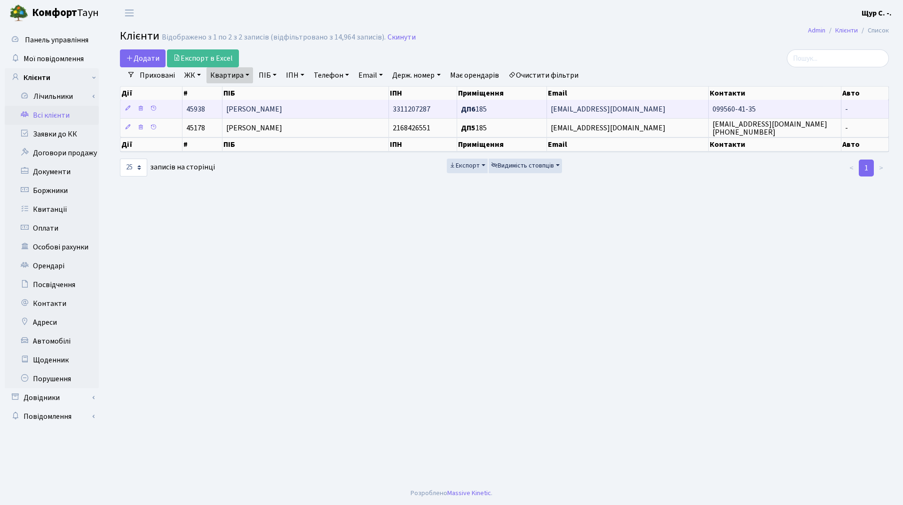
click at [285, 103] on td "[PERSON_NAME]" at bounding box center [305, 109] width 167 height 18
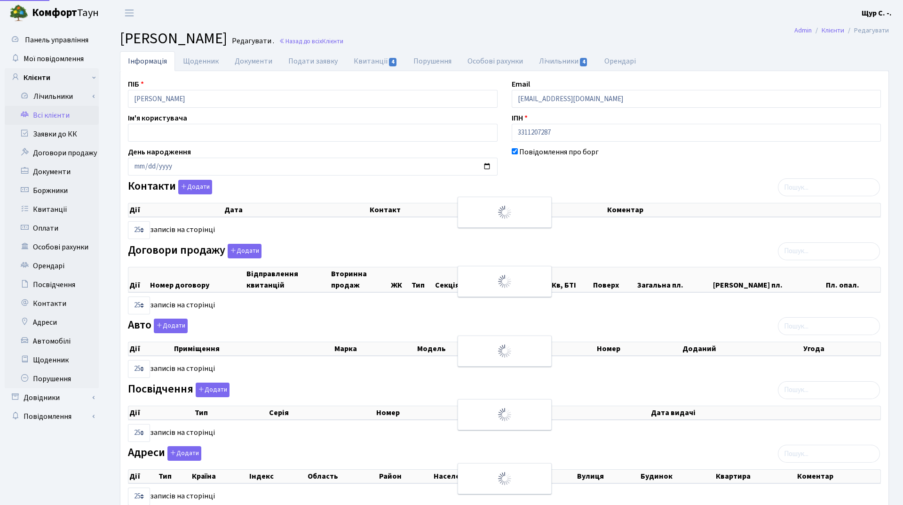
select select "25"
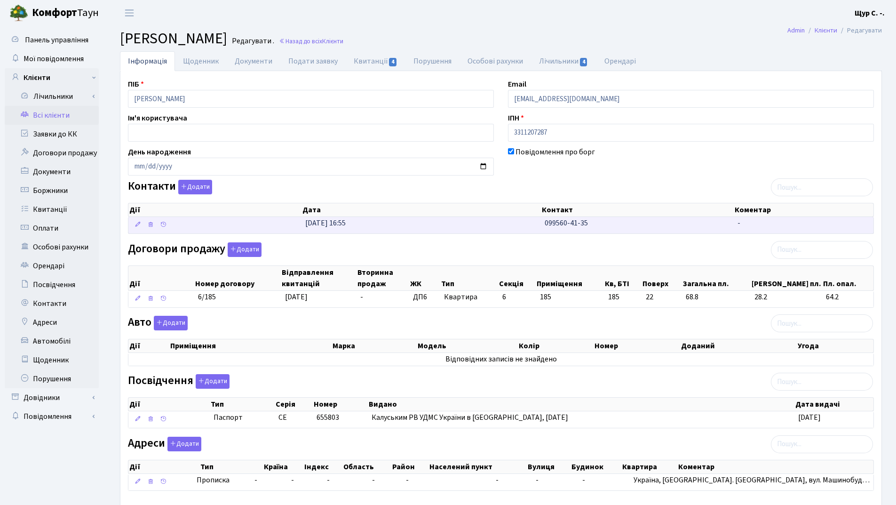
click at [550, 220] on span "099560-41-35" at bounding box center [566, 223] width 43 height 10
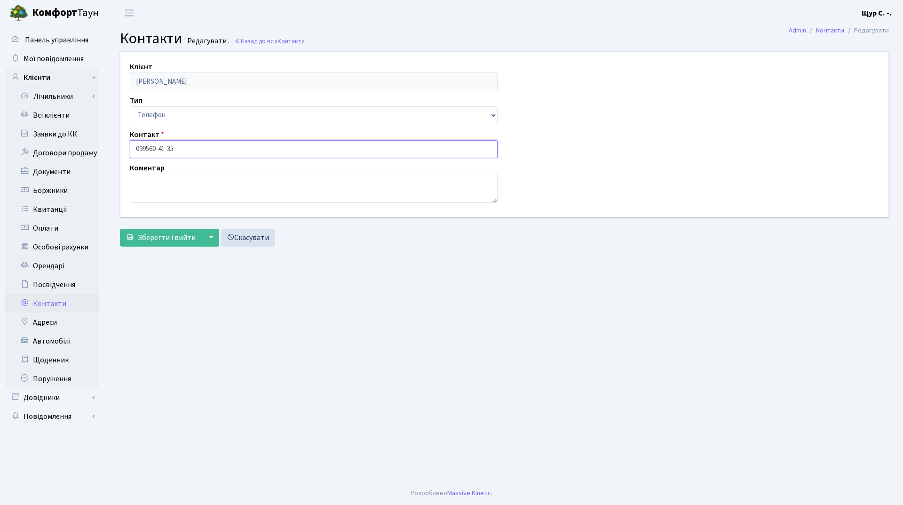
click at [146, 148] on input "099560-41-35" at bounding box center [314, 149] width 368 height 18
type input "[PHONE_NUMBER]"
click at [155, 238] on span "Зберегти і вийти" at bounding box center [167, 237] width 58 height 10
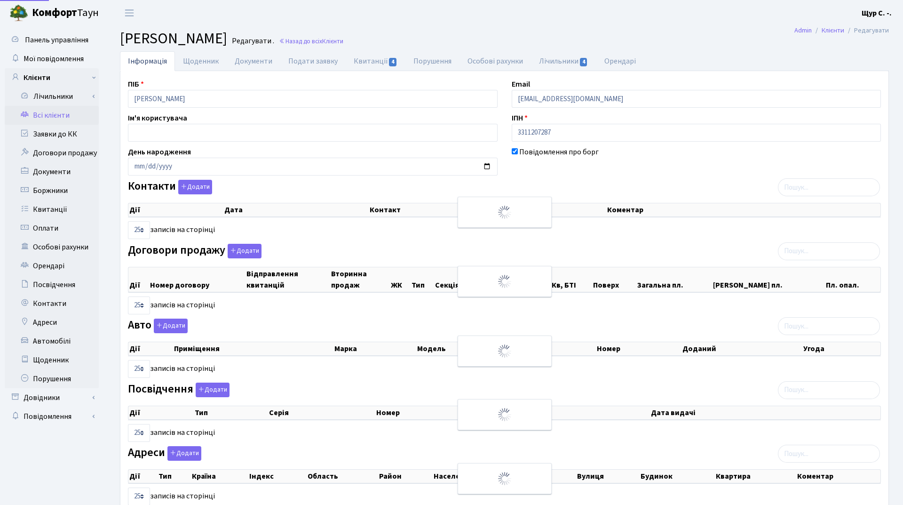
select select "25"
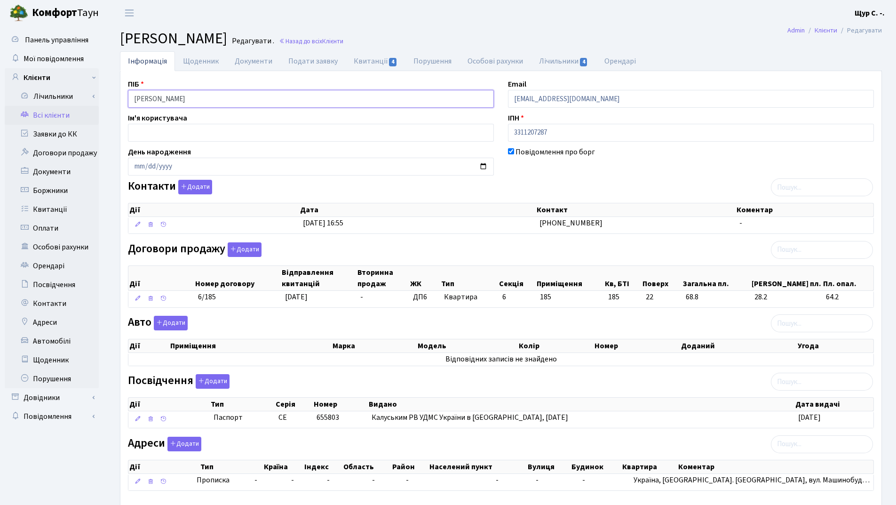
drag, startPoint x: 239, startPoint y: 100, endPoint x: 123, endPoint y: 96, distance: 116.7
click at [123, 96] on div "ПІБ Бойченко Марія Ростиславівна" at bounding box center [311, 93] width 380 height 29
click at [61, 138] on link "Заявки до КК" at bounding box center [52, 134] width 94 height 19
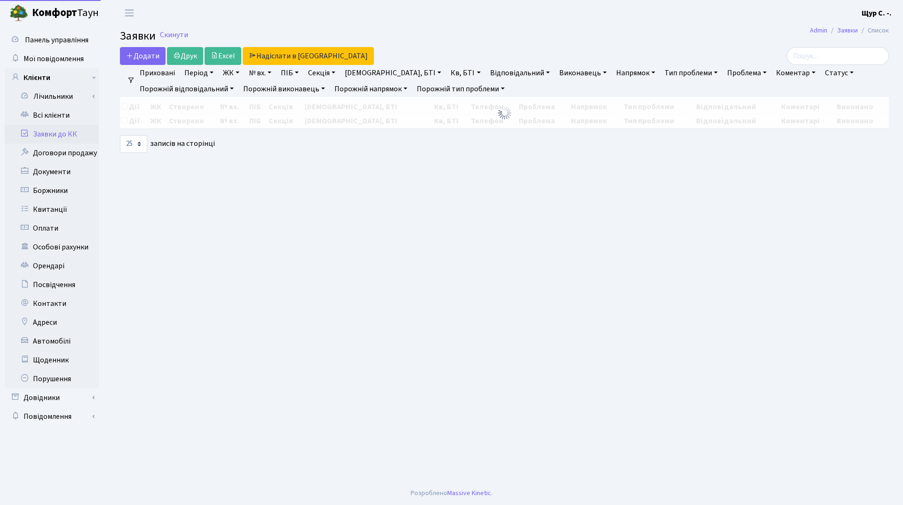
select select "25"
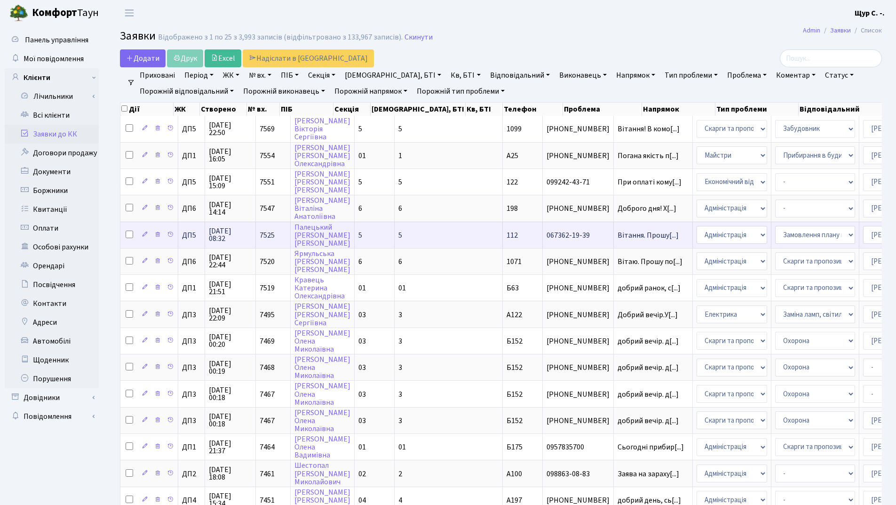
click at [614, 239] on td "Вітання. Прошу[...]" at bounding box center [653, 235] width 79 height 26
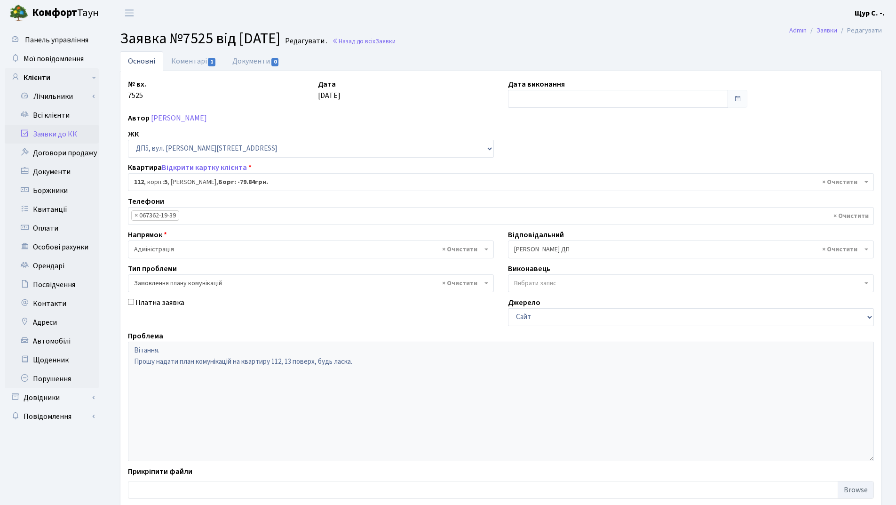
select select "45710"
select select "10"
click at [266, 56] on link "Документи 0" at bounding box center [255, 60] width 63 height 19
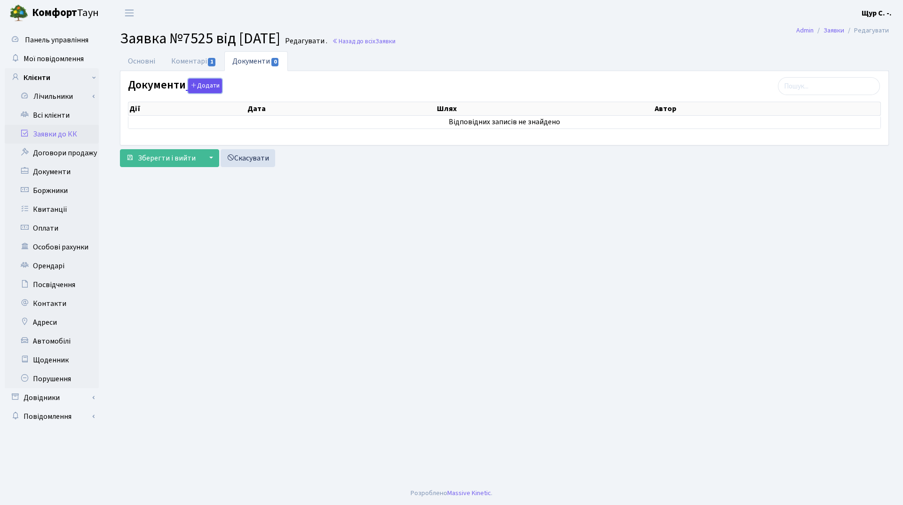
click at [207, 84] on button "Додати" at bounding box center [205, 86] width 34 height 15
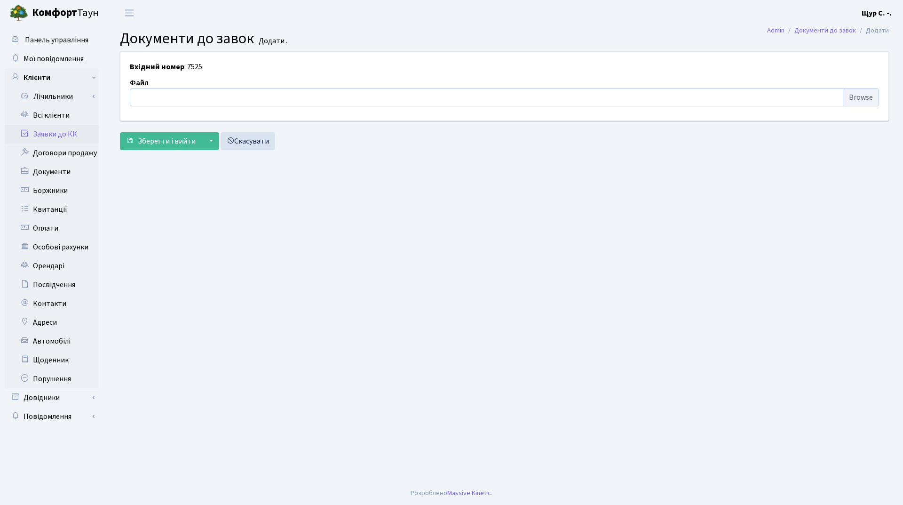
click at [180, 95] on input "file" at bounding box center [504, 97] width 749 height 18
click at [66, 132] on link "Заявки до КК" at bounding box center [52, 134] width 94 height 19
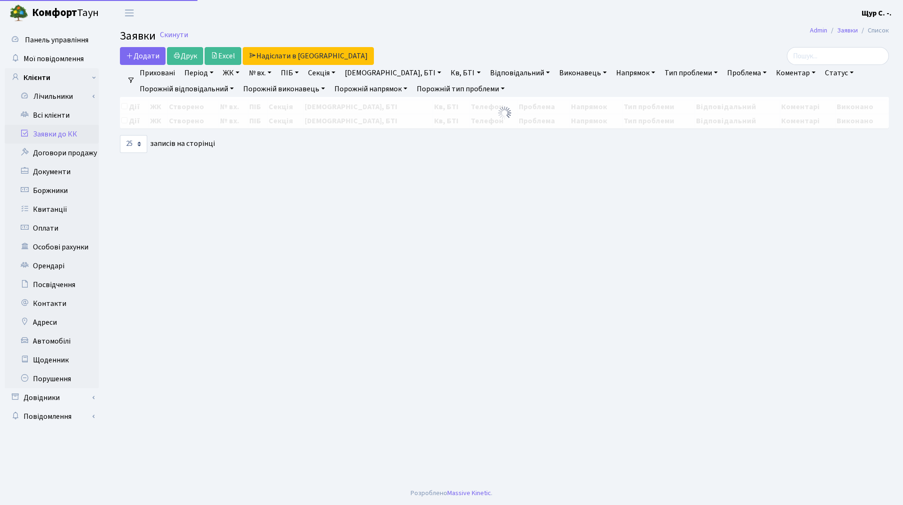
select select "25"
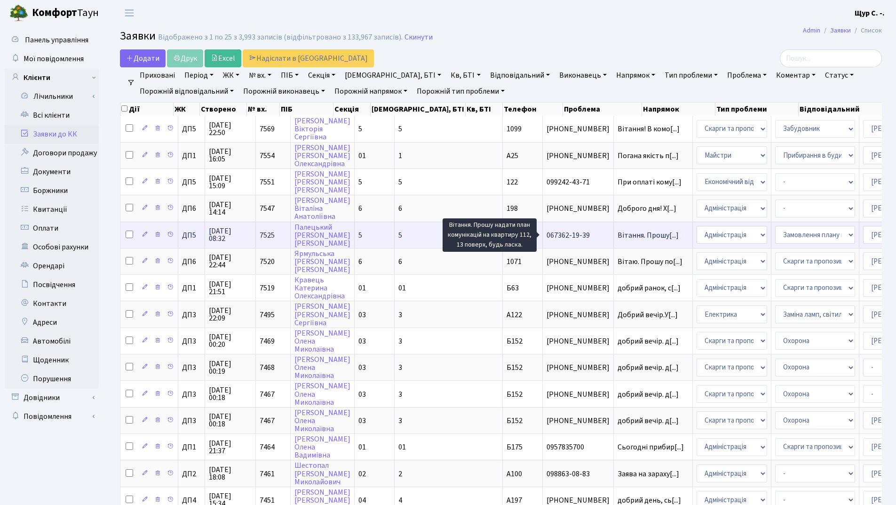
click at [618, 234] on span "Вітання. Прошу[...]" at bounding box center [648, 235] width 61 height 10
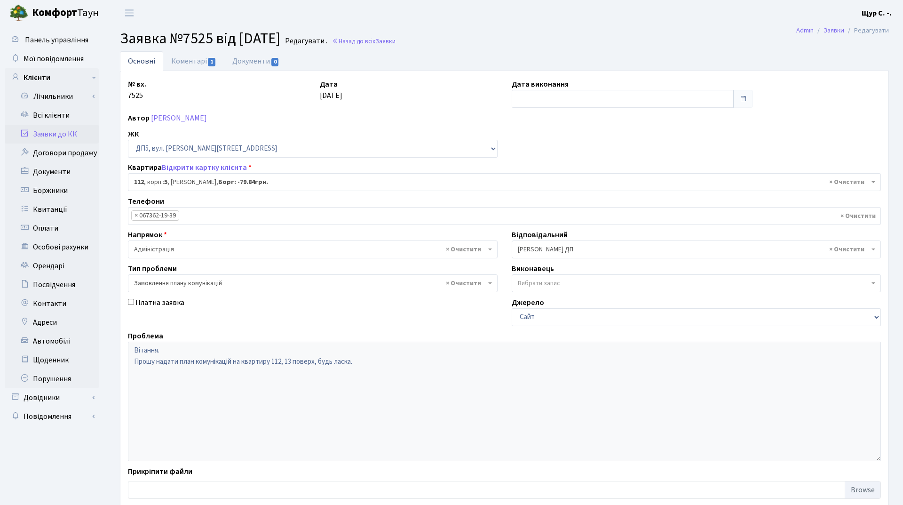
select select "45710"
select select "10"
click at [195, 62] on link "Коментарі 1" at bounding box center [193, 60] width 61 height 19
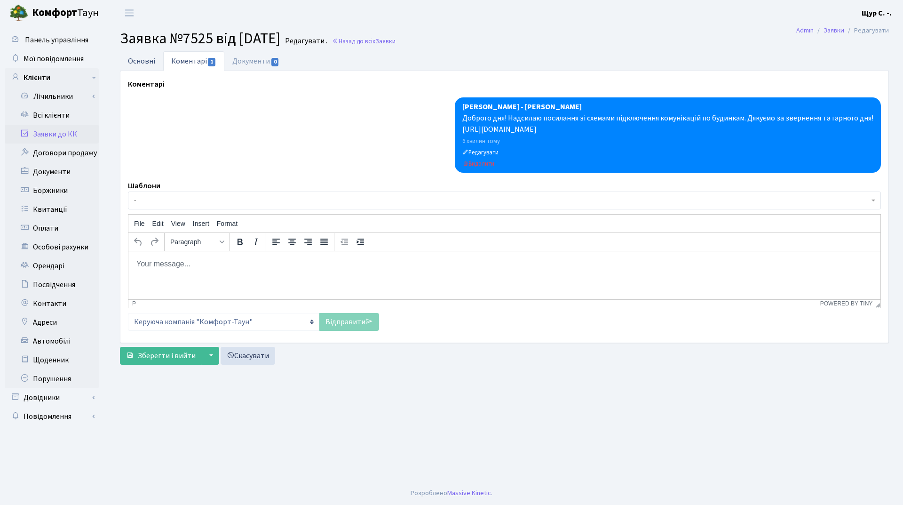
click at [131, 61] on link "Основні" at bounding box center [141, 60] width 43 height 19
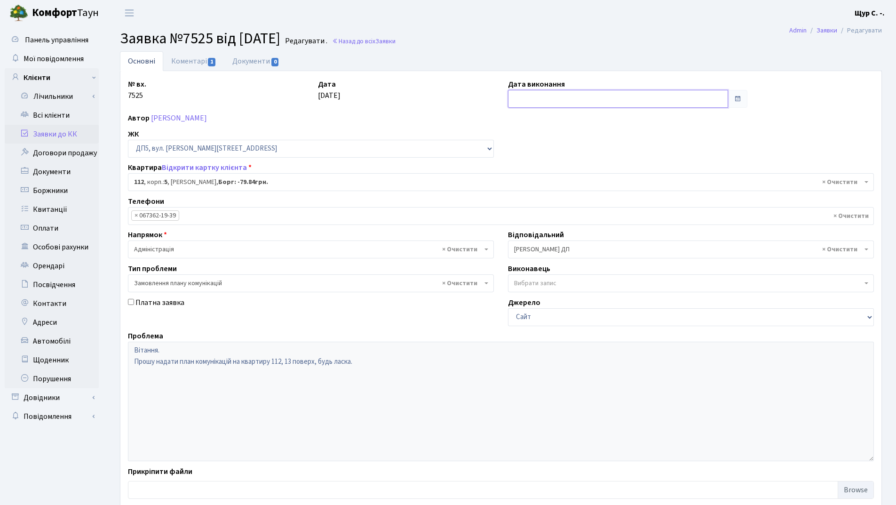
click at [568, 96] on input "text" at bounding box center [618, 99] width 220 height 18
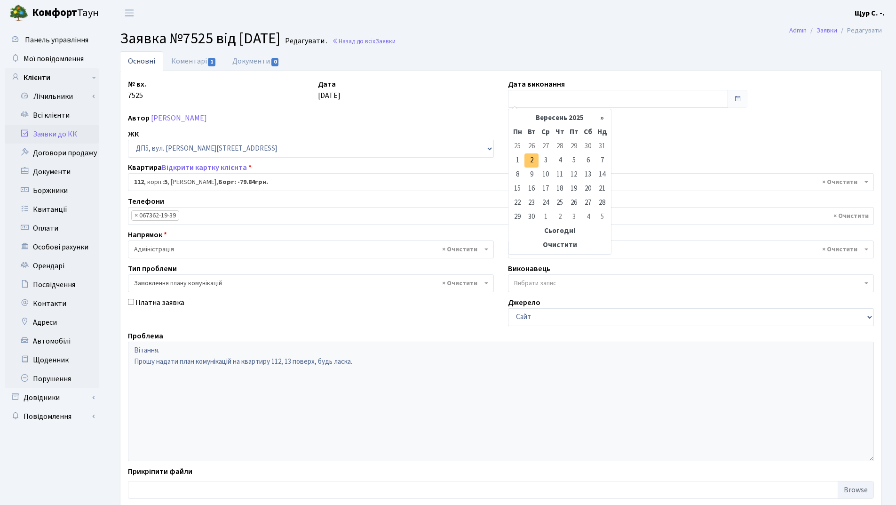
click at [535, 156] on td "2" at bounding box center [531, 160] width 14 height 14
type input "02.09.2025"
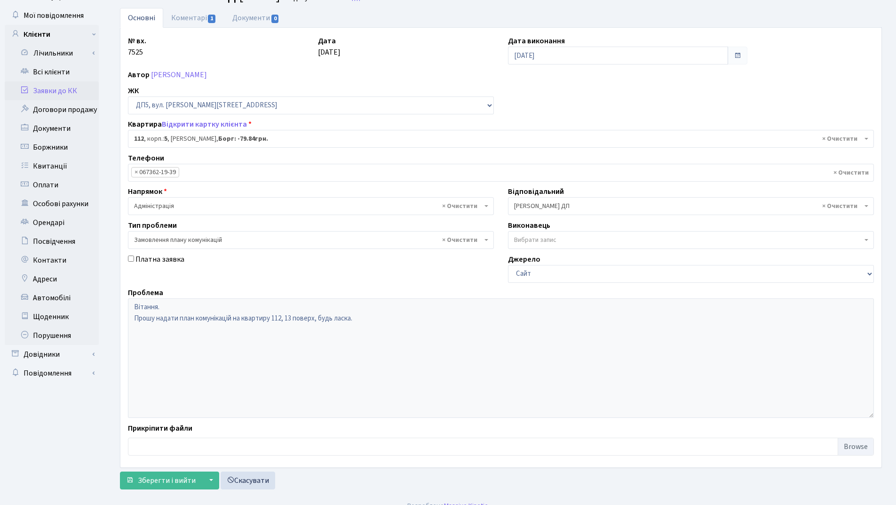
scroll to position [56, 0]
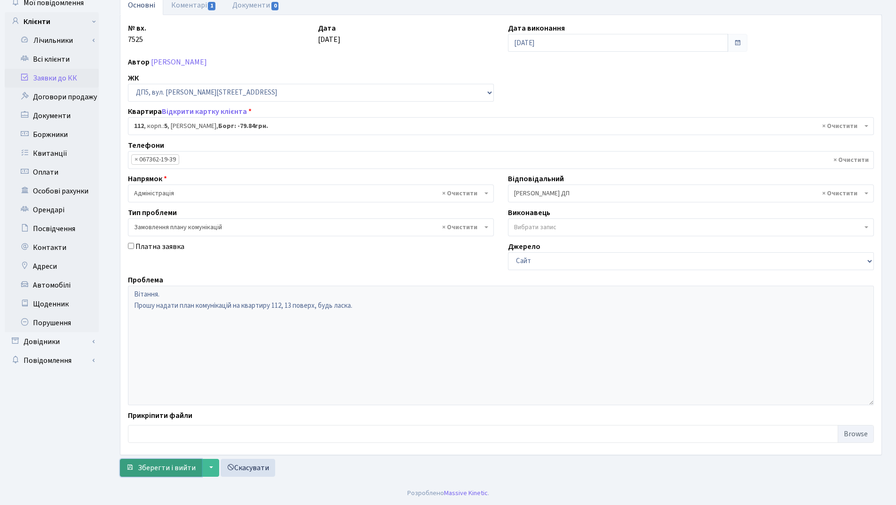
click at [144, 473] on button "Зберегти і вийти" at bounding box center [161, 468] width 82 height 18
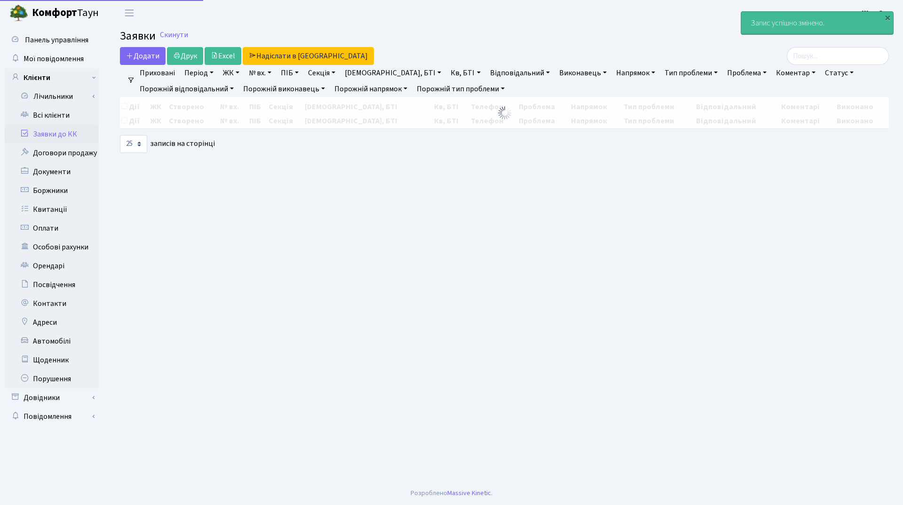
select select "25"
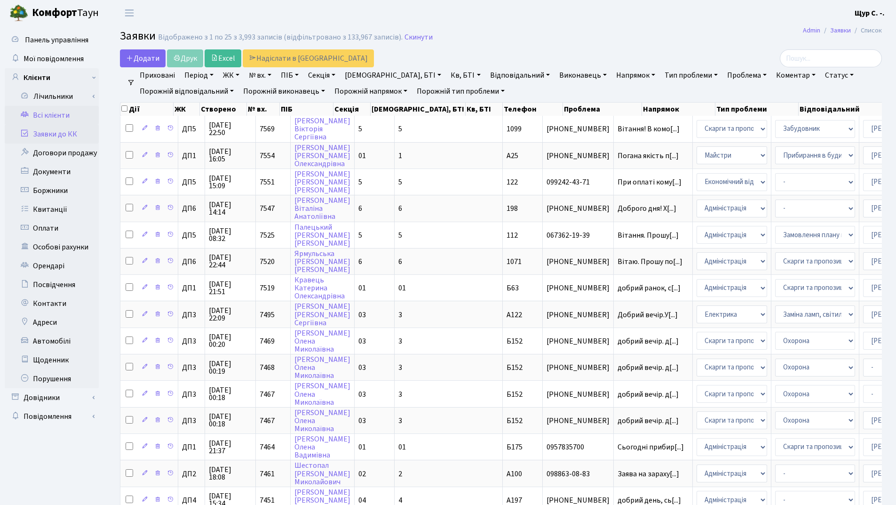
click at [62, 109] on link "Всі клієнти" at bounding box center [52, 115] width 94 height 19
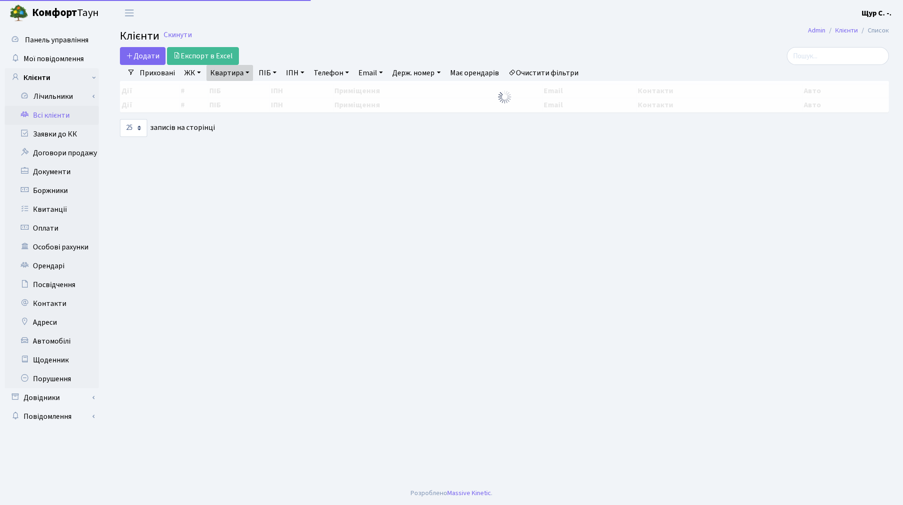
select select "25"
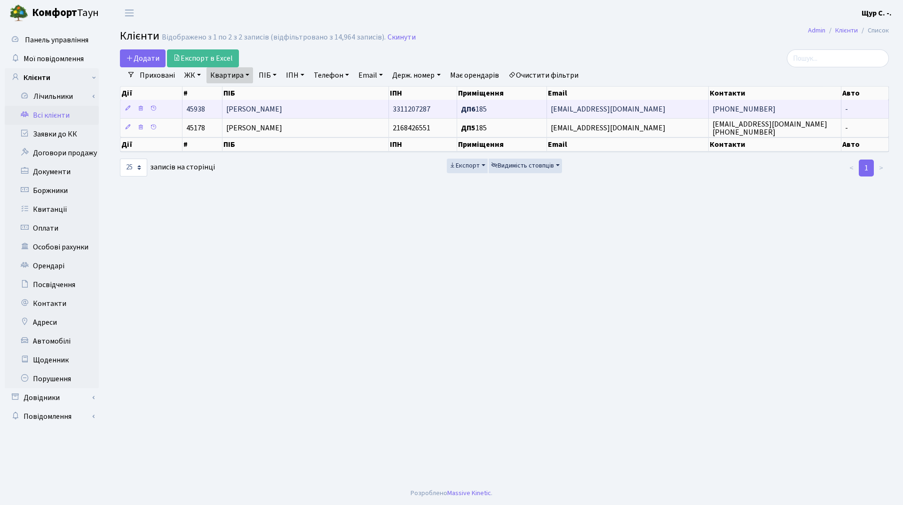
click at [342, 106] on td "[PERSON_NAME]" at bounding box center [305, 109] width 167 height 18
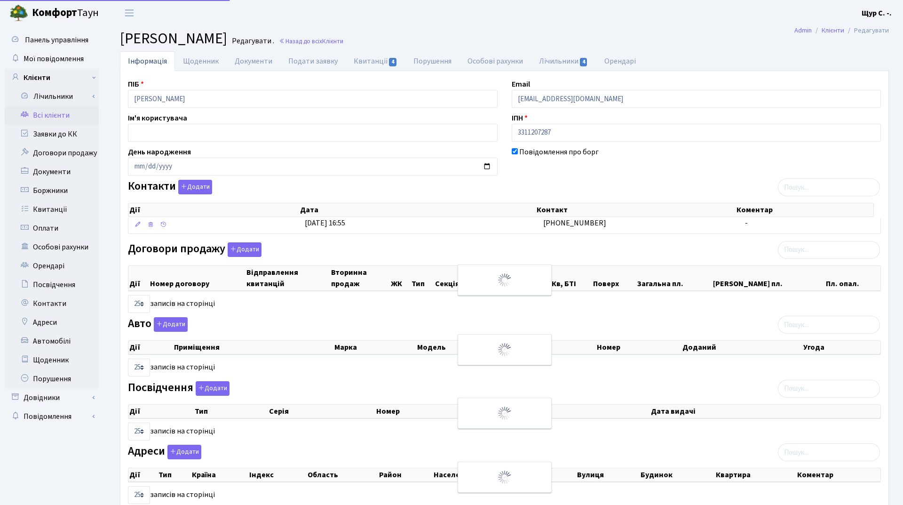
select select "25"
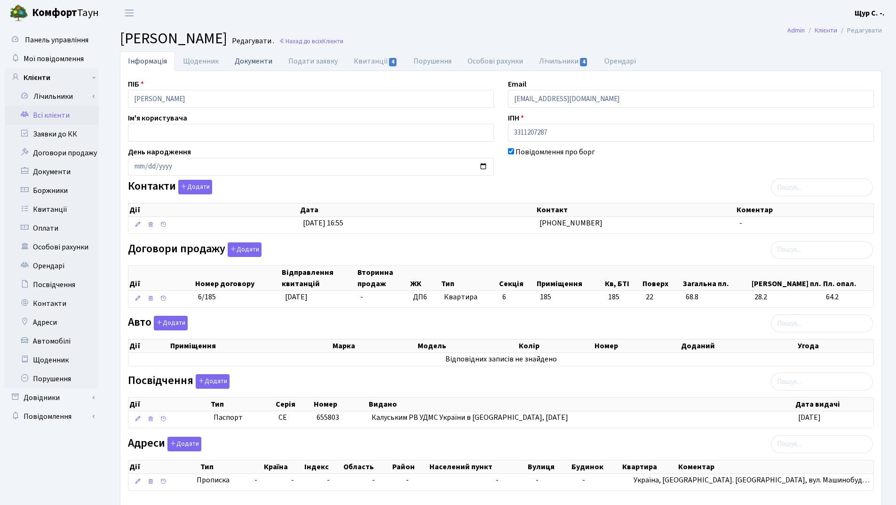
click at [243, 65] on link "Документи" at bounding box center [254, 60] width 54 height 19
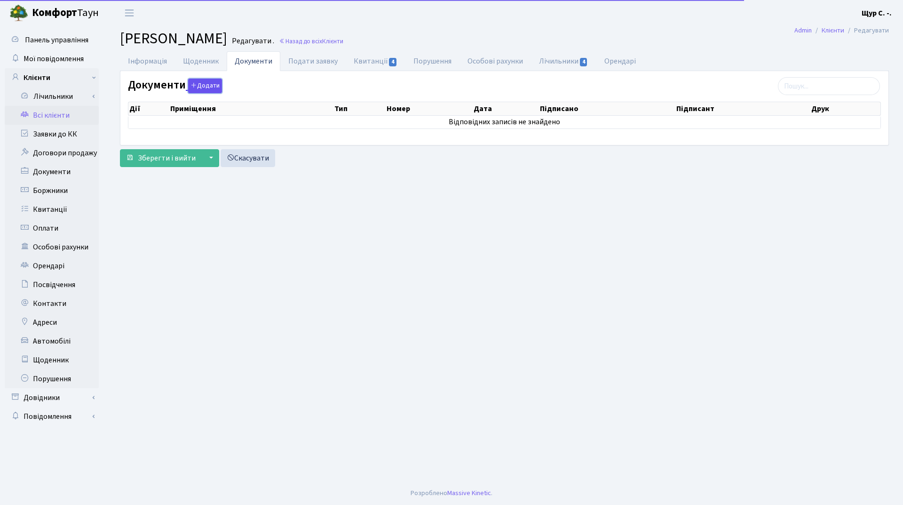
click at [212, 82] on button "Додати" at bounding box center [205, 86] width 34 height 15
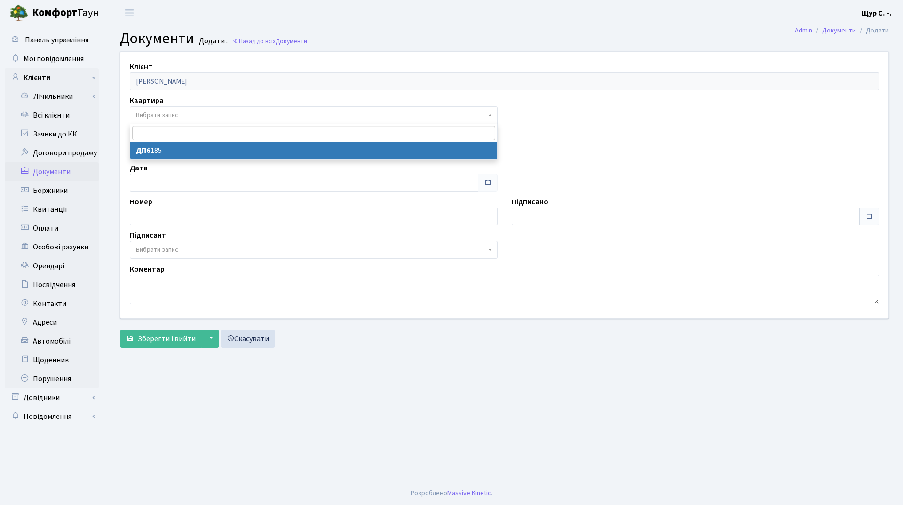
click at [194, 116] on span "Вибрати запис" at bounding box center [311, 115] width 350 height 9
select select "176978"
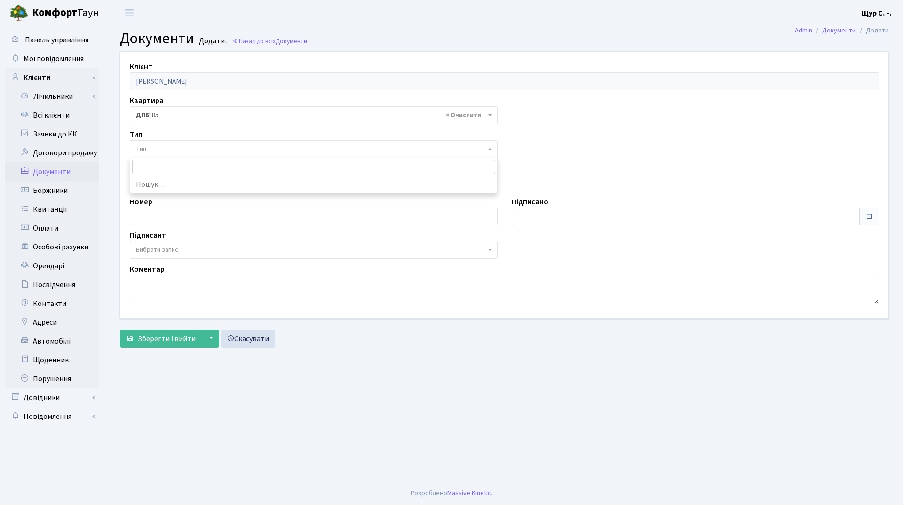
click at [195, 148] on span "Тип" at bounding box center [311, 148] width 350 height 9
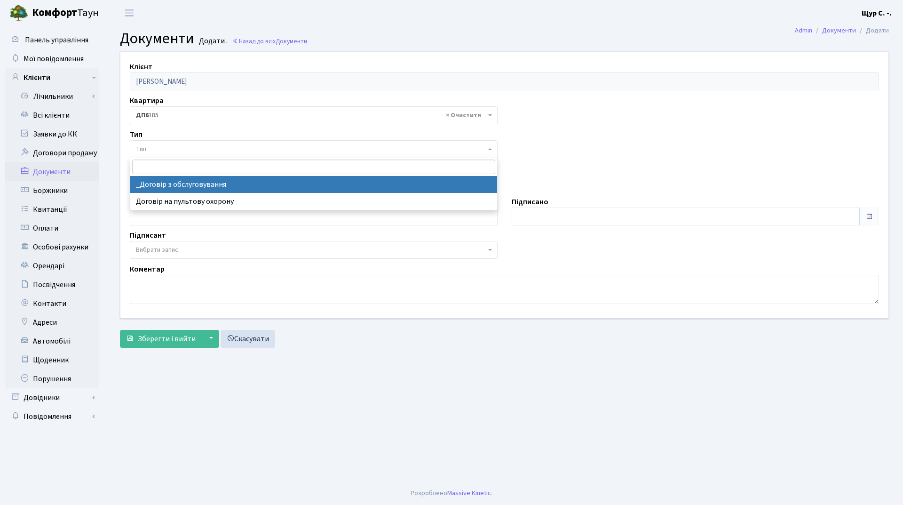
select select "289"
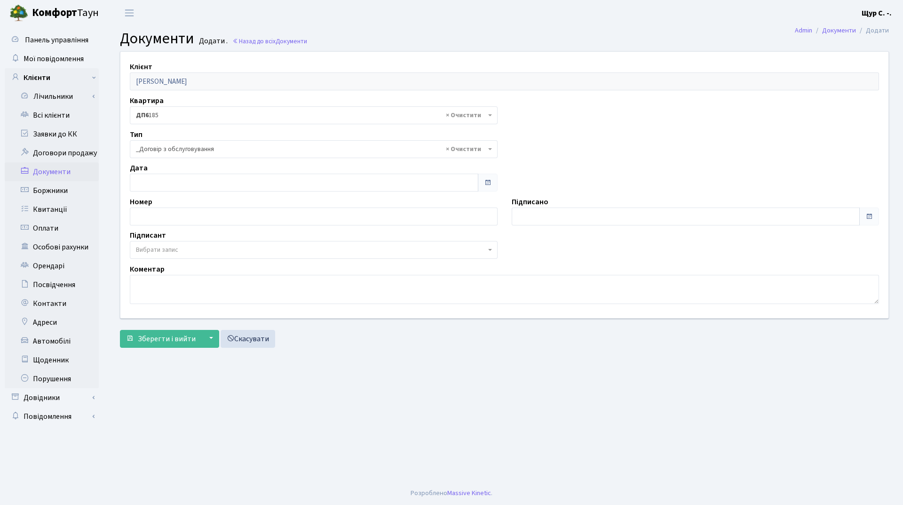
click at [179, 246] on span "Вибрати запис" at bounding box center [311, 249] width 350 height 9
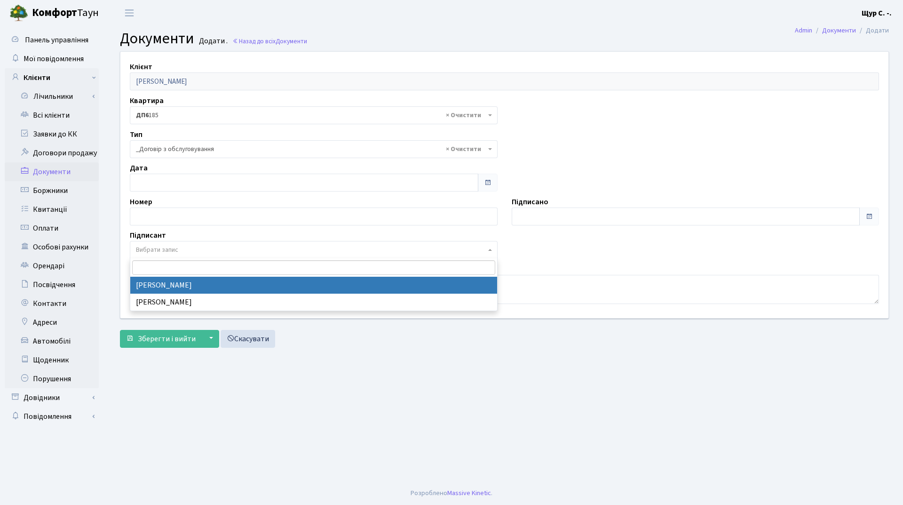
select select "74"
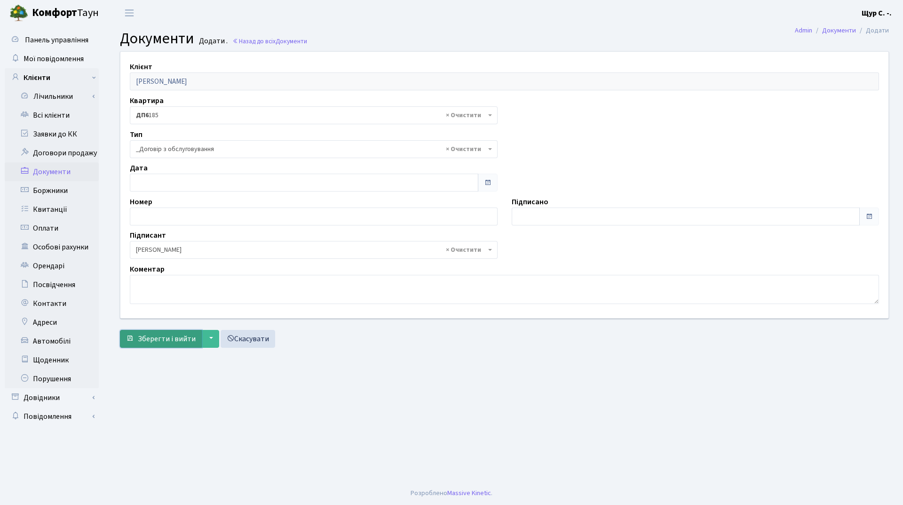
click at [167, 337] on span "Зберегти і вийти" at bounding box center [167, 339] width 58 height 10
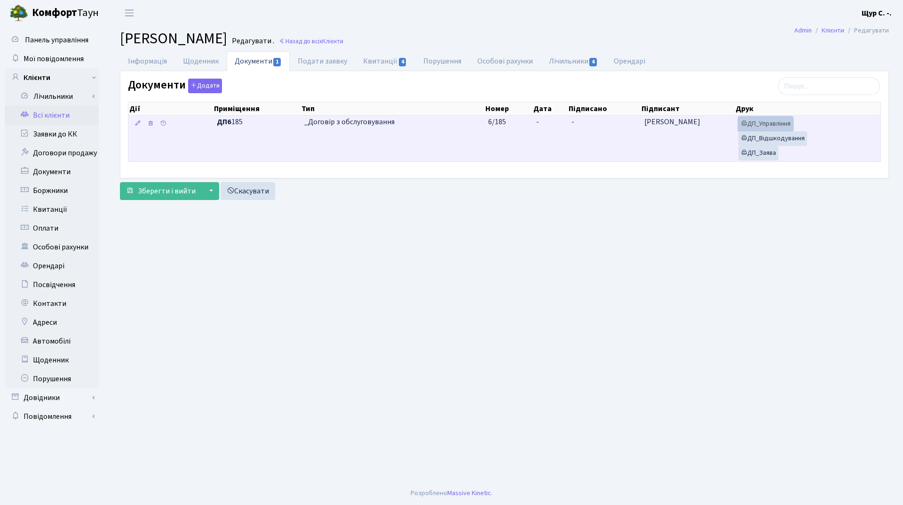
click at [784, 119] on link "ДП_Управління" at bounding box center [766, 124] width 55 height 15
click at [786, 141] on link "ДП_Відшкодування" at bounding box center [773, 138] width 69 height 15
click at [770, 151] on link "ДП_Заява" at bounding box center [759, 153] width 40 height 15
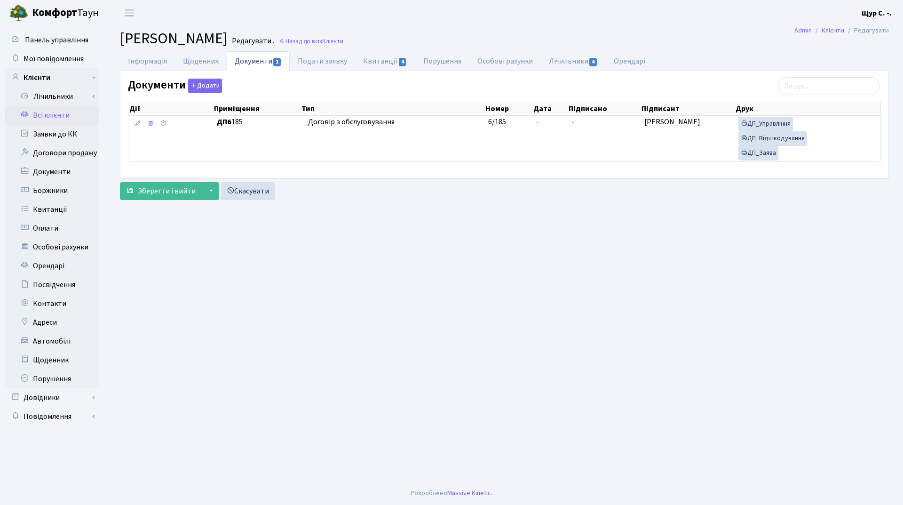
click at [61, 118] on link "Всі клієнти" at bounding box center [52, 115] width 94 height 19
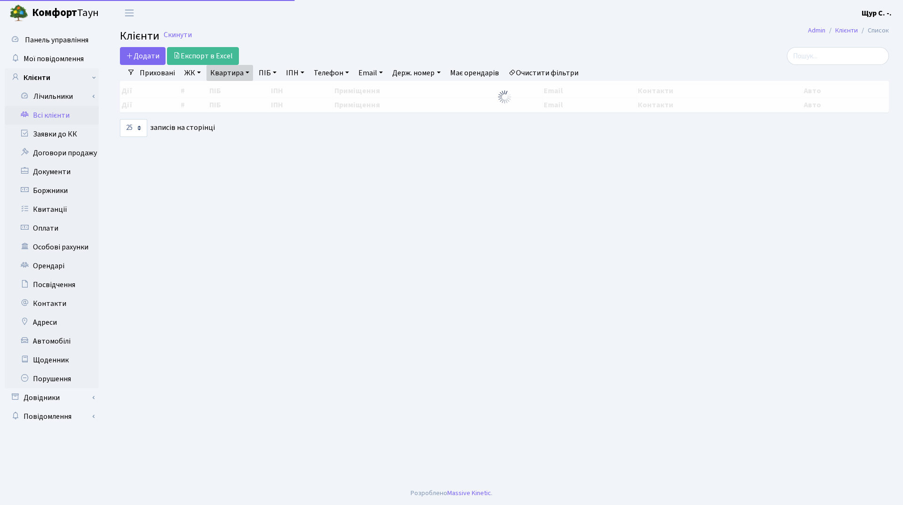
select select "25"
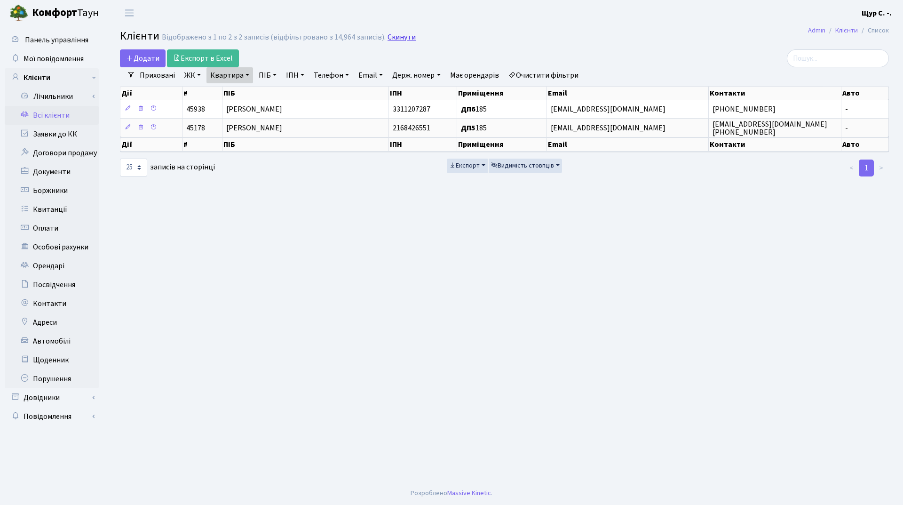
click at [397, 38] on link "Скинути" at bounding box center [402, 37] width 28 height 9
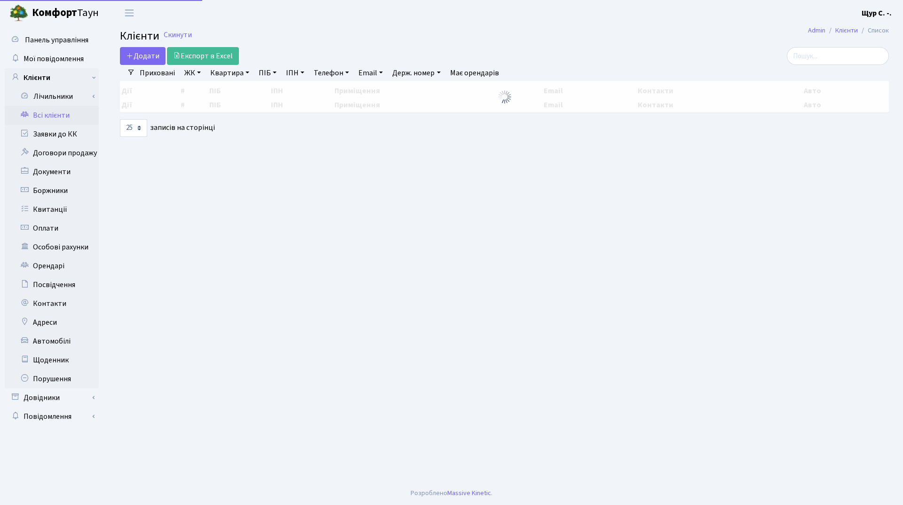
select select "25"
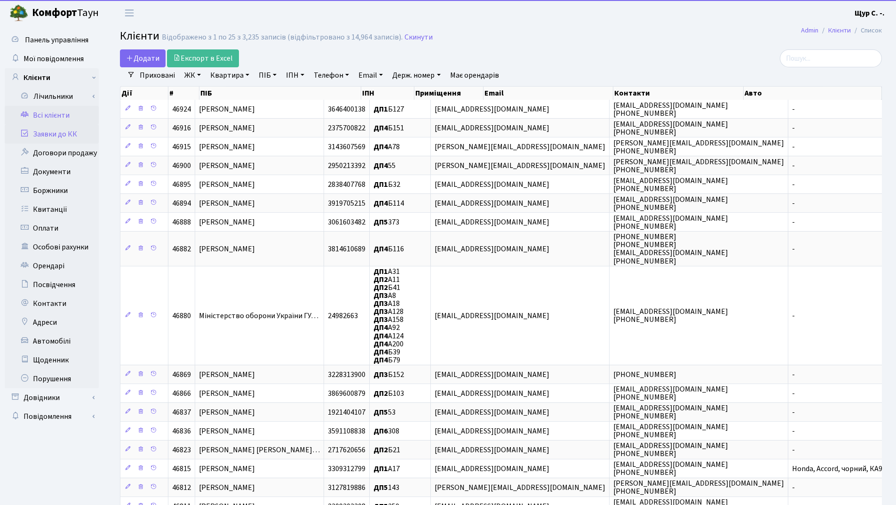
click at [60, 141] on link "Заявки до КК" at bounding box center [52, 134] width 94 height 19
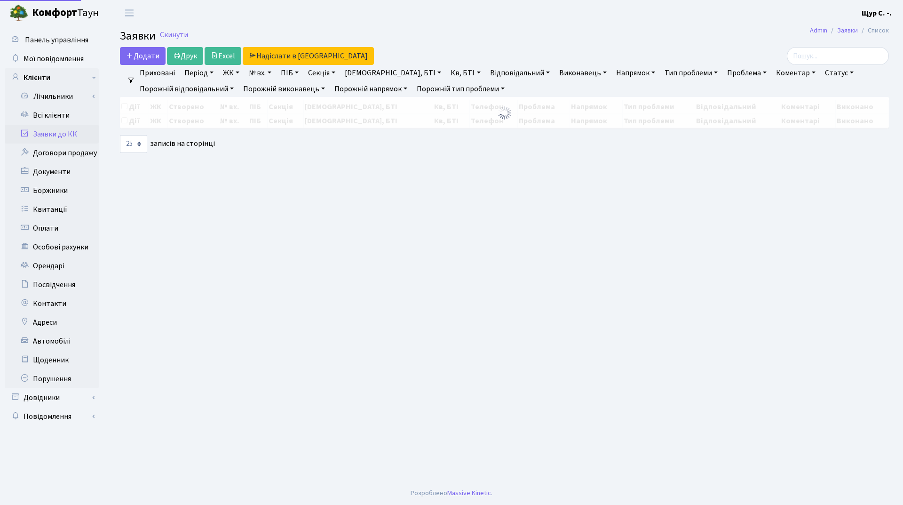
select select "25"
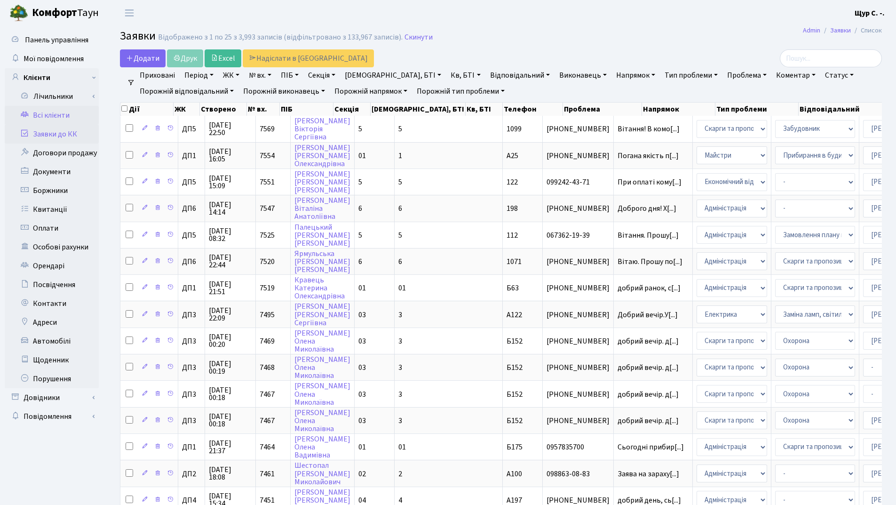
click at [65, 111] on link "Всі клієнти" at bounding box center [52, 115] width 94 height 19
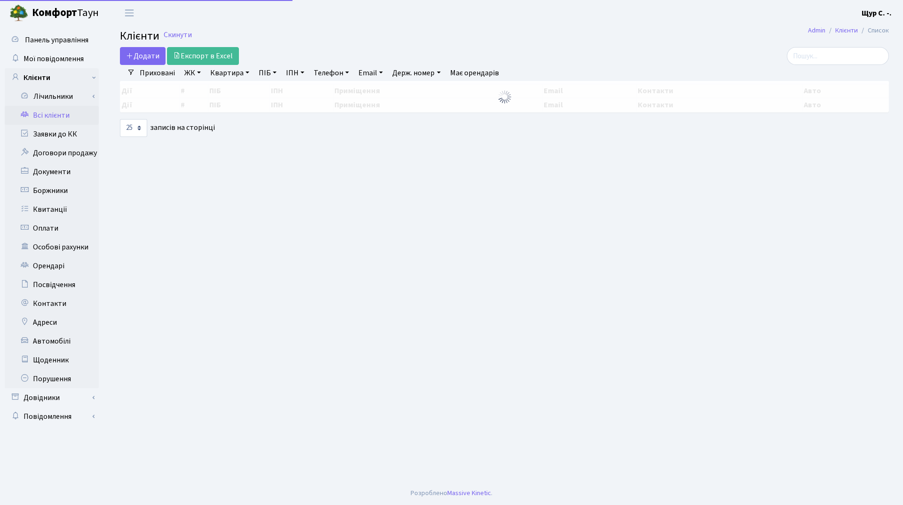
select select "25"
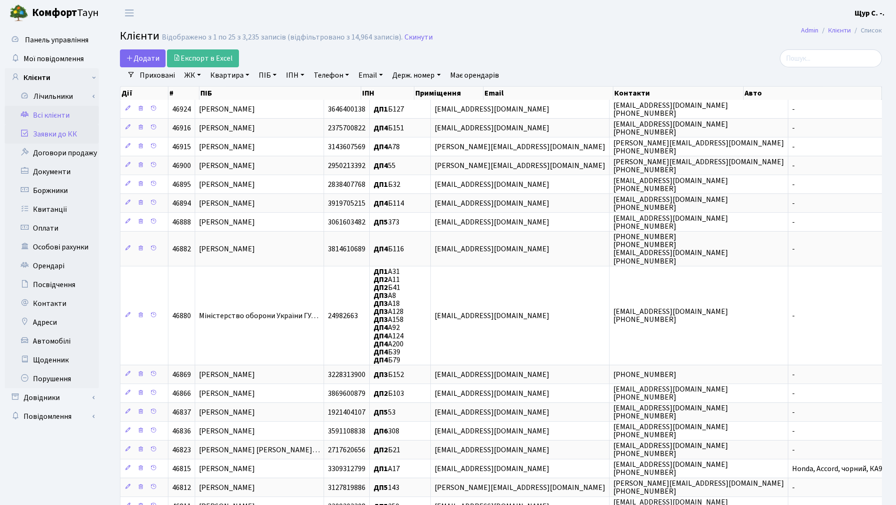
click at [54, 134] on link "Заявки до КК" at bounding box center [52, 134] width 94 height 19
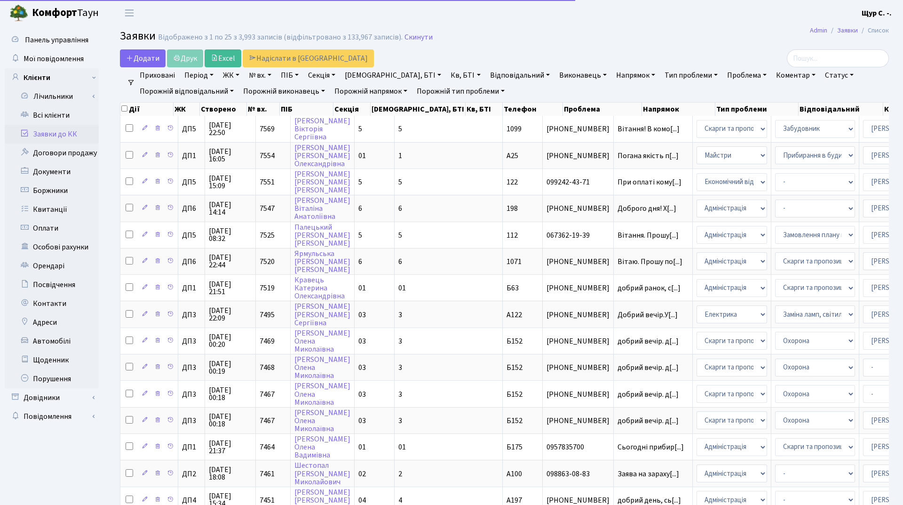
select select "25"
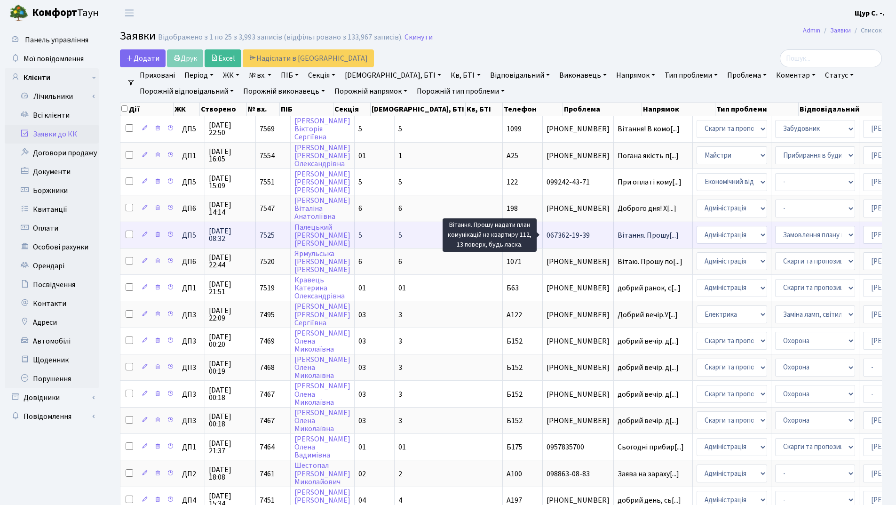
click at [618, 235] on span "Вітання. Прошу[...]" at bounding box center [648, 235] width 61 height 10
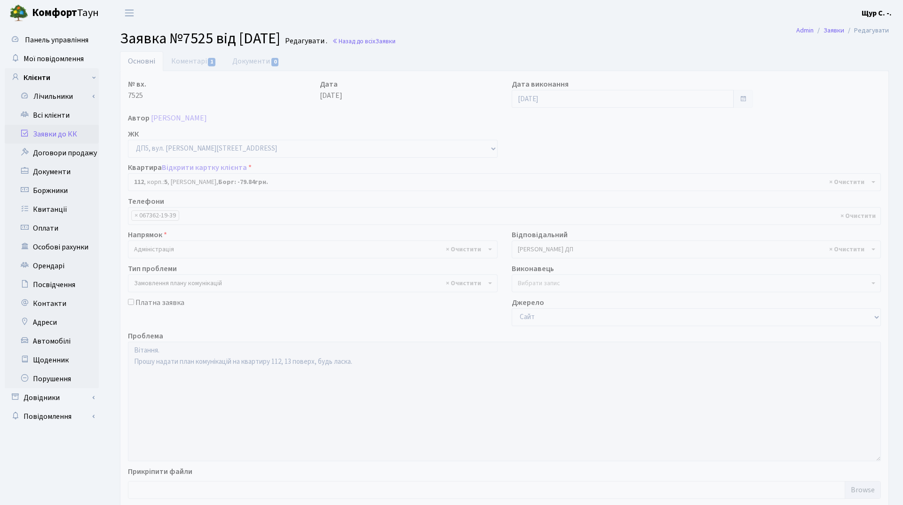
select select "45710"
select select "10"
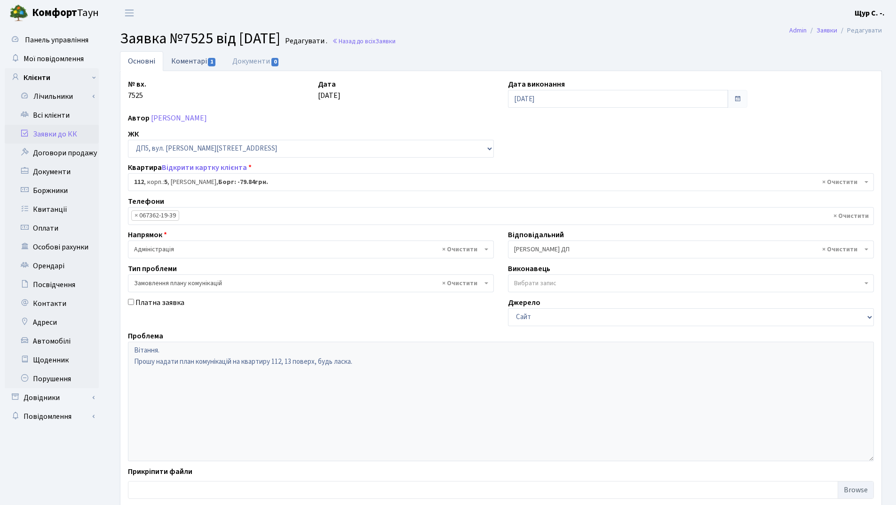
click at [182, 64] on link "Коментарі 1" at bounding box center [193, 60] width 61 height 19
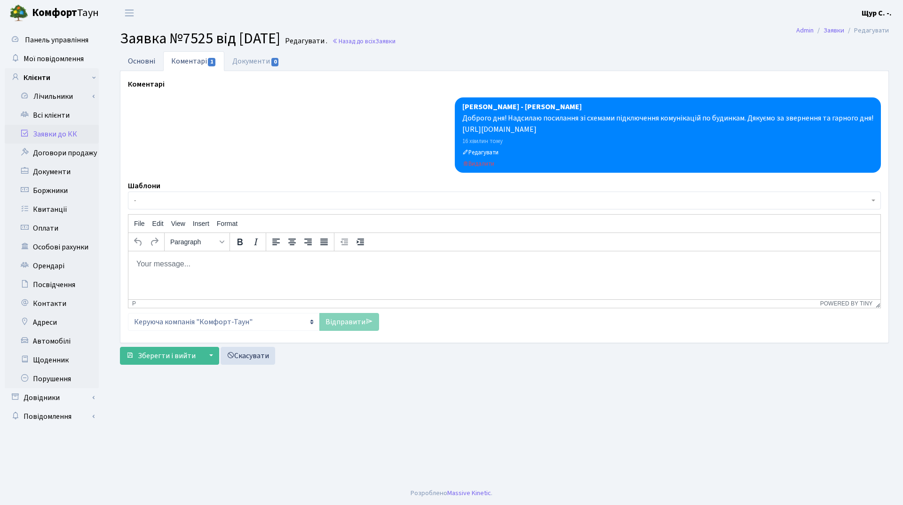
click at [138, 66] on link "Основні" at bounding box center [141, 60] width 43 height 19
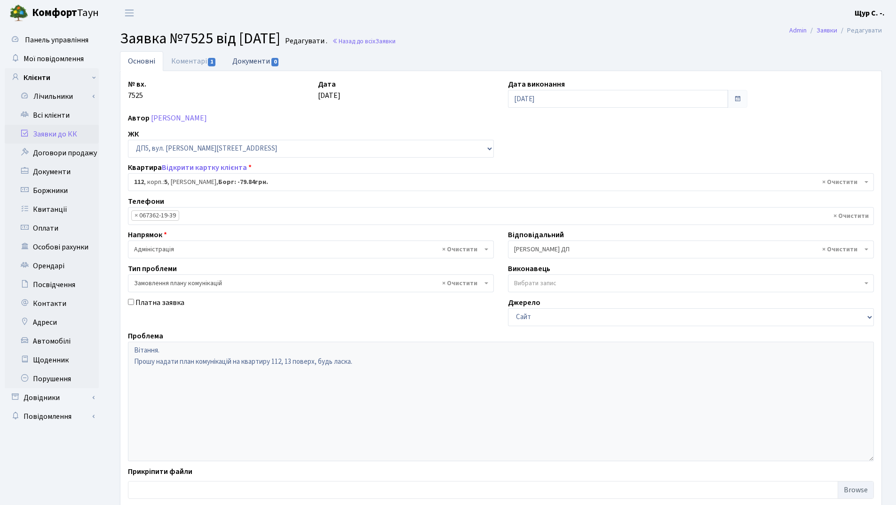
click at [253, 57] on link "Документи 0" at bounding box center [255, 60] width 63 height 19
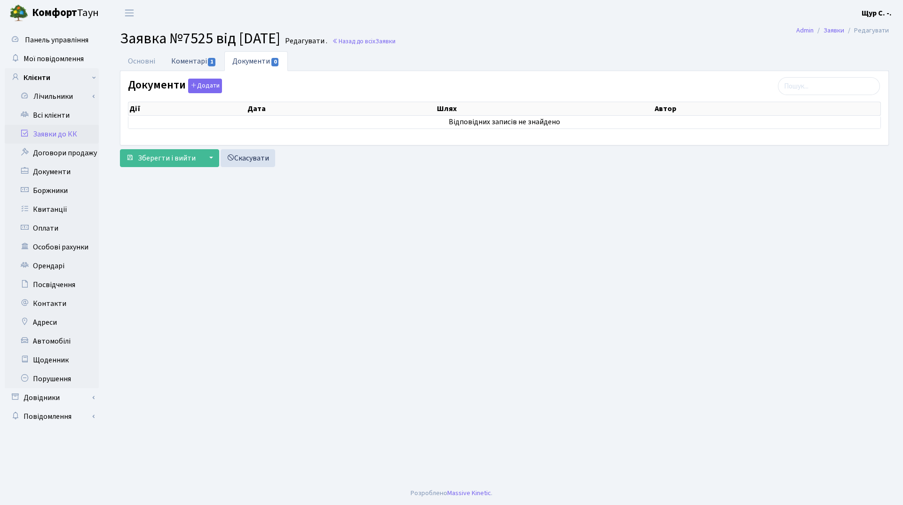
click at [174, 63] on link "Коментарі 1" at bounding box center [193, 60] width 61 height 19
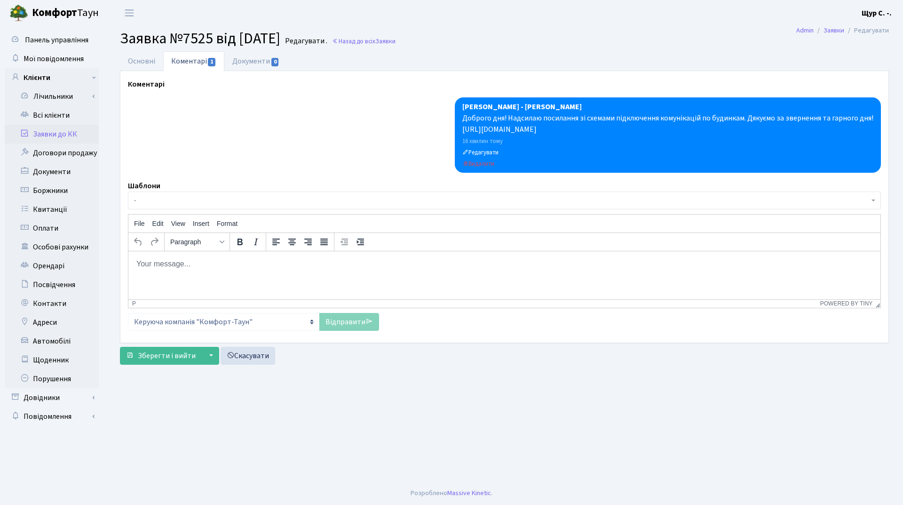
click at [71, 129] on link "Заявки до КК" at bounding box center [52, 134] width 94 height 19
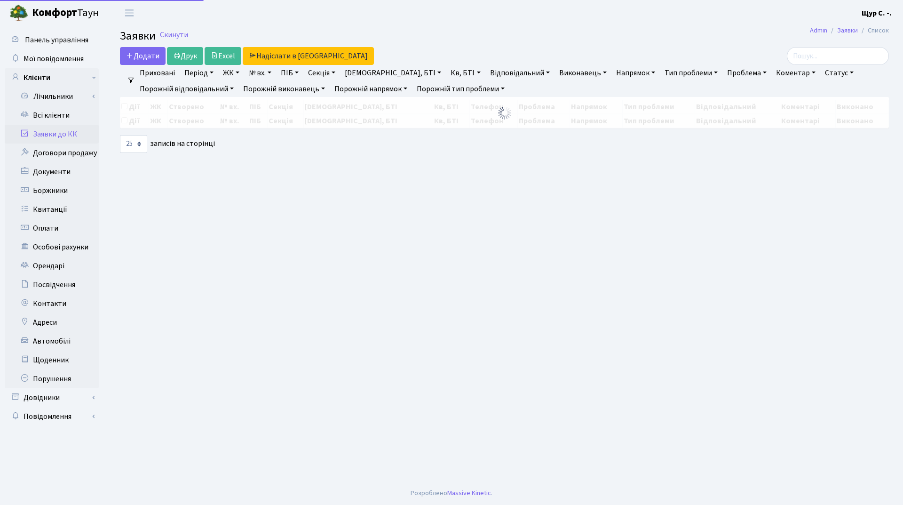
select select "25"
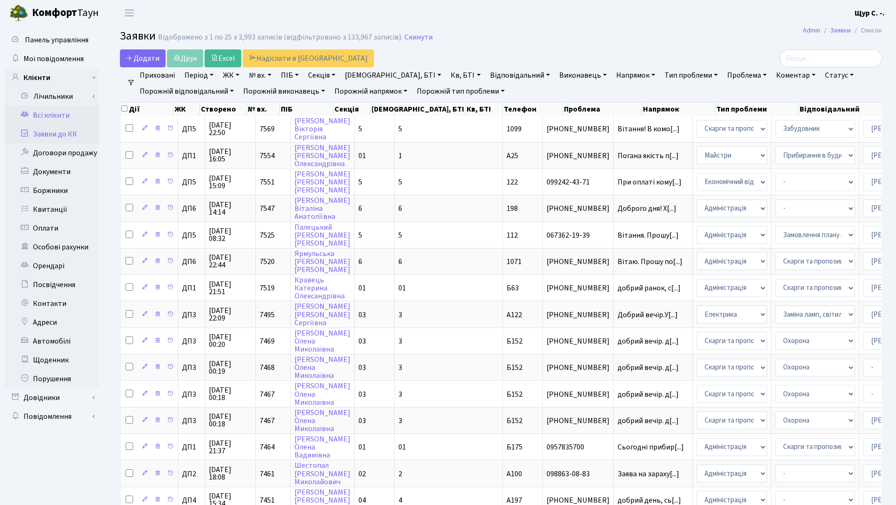
click at [54, 116] on link "Всі клієнти" at bounding box center [52, 115] width 94 height 19
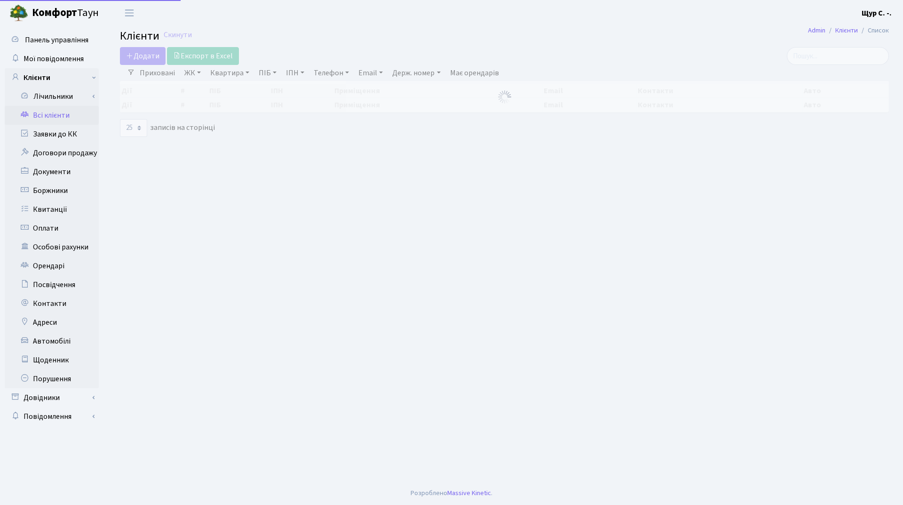
select select "25"
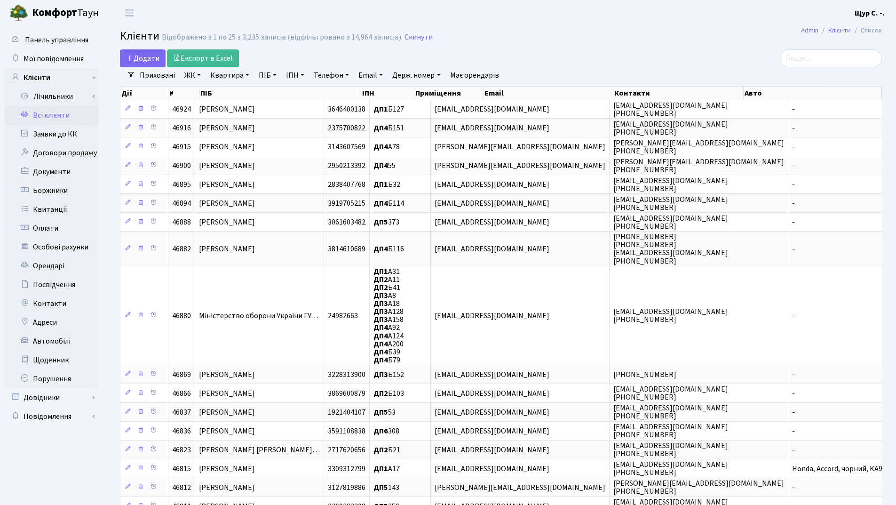
click at [220, 77] on link "Квартира" at bounding box center [229, 75] width 47 height 16
type input "б174"
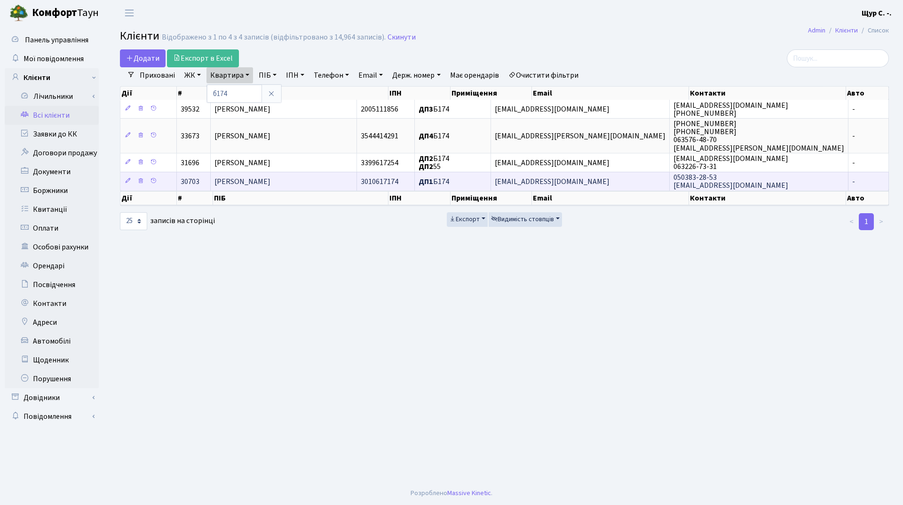
click at [251, 184] on span "Лавриненко Святослав Олексійович" at bounding box center [242, 181] width 56 height 10
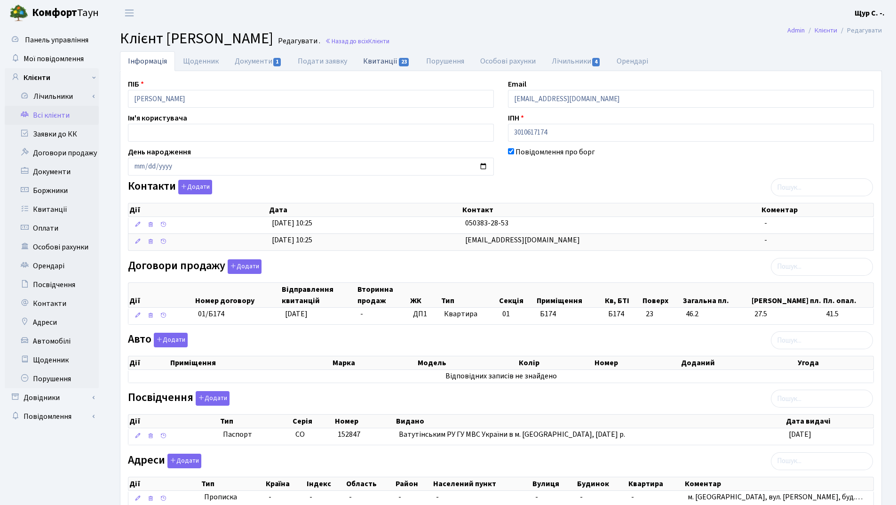
click at [373, 59] on link "Квитанції 23" at bounding box center [386, 60] width 63 height 19
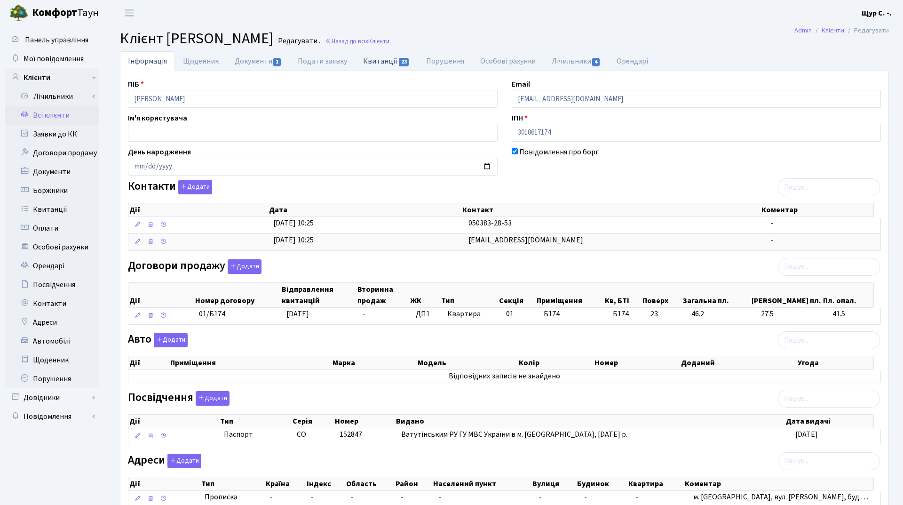
select select "25"
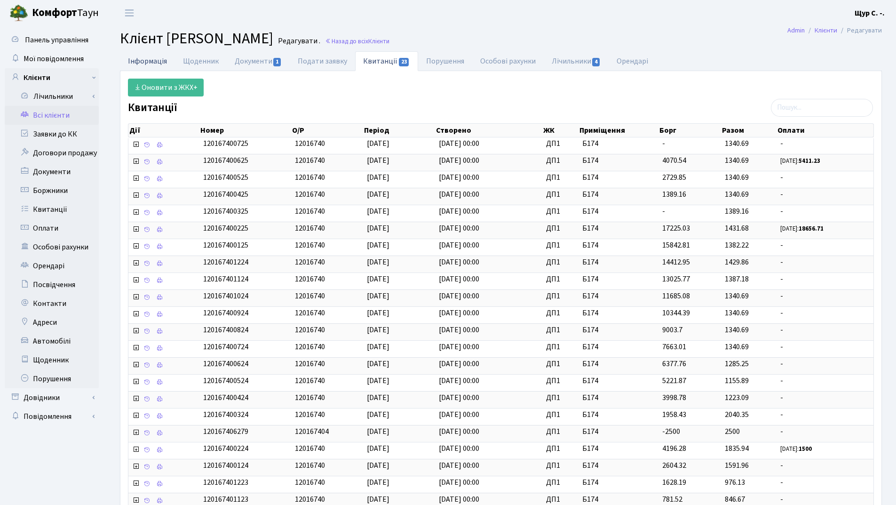
click at [147, 60] on link "Інформація" at bounding box center [147, 60] width 55 height 19
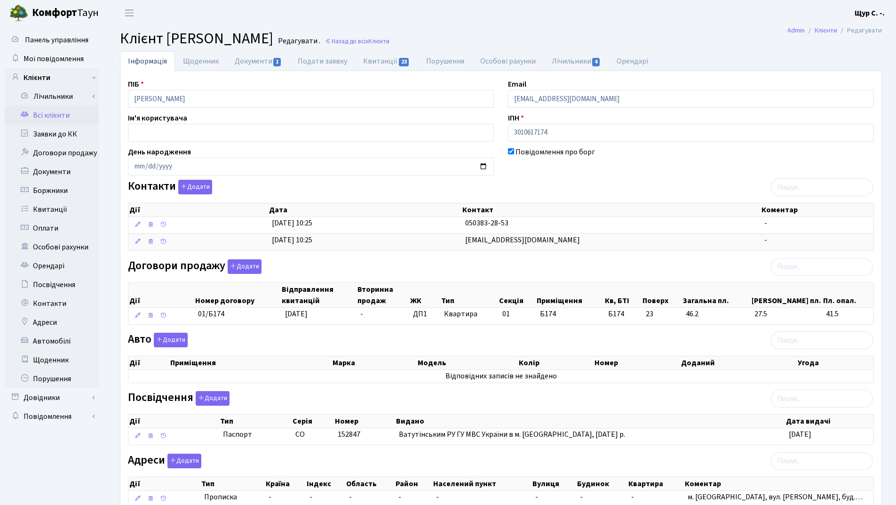
click at [49, 113] on link "Всі клієнти" at bounding box center [52, 115] width 94 height 19
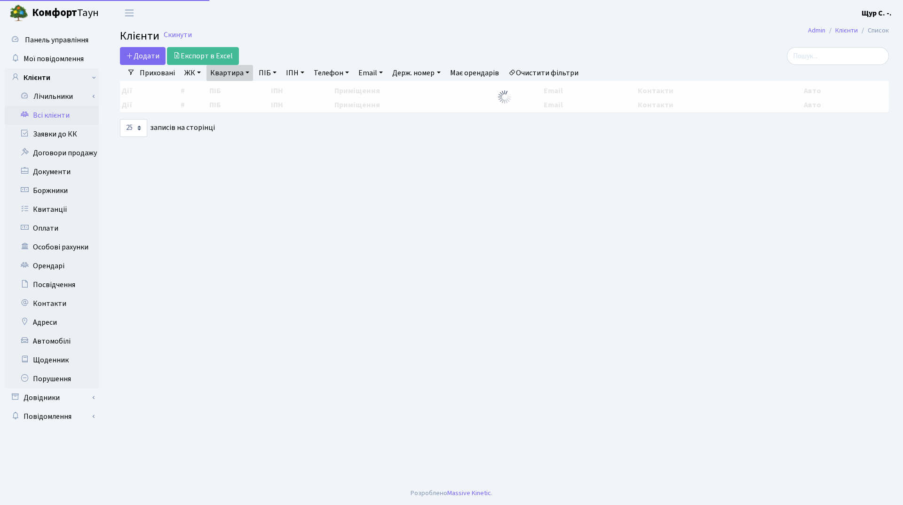
select select "25"
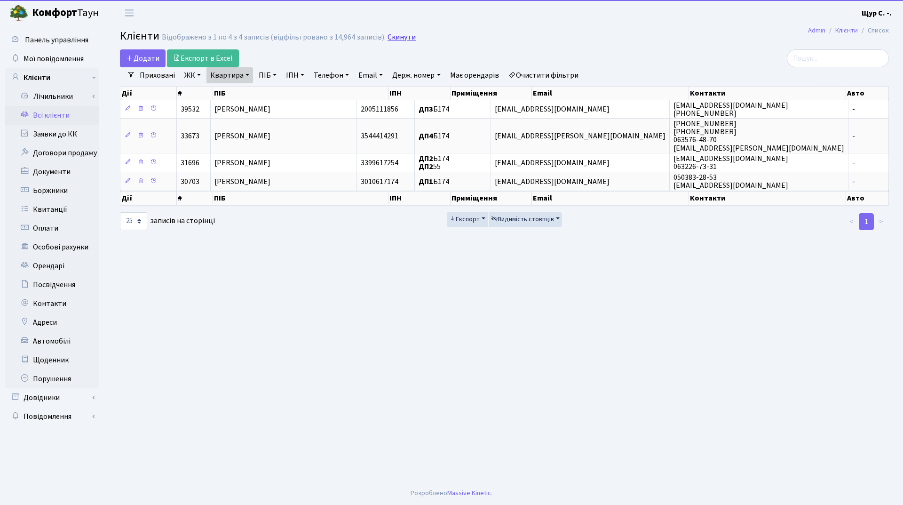
click at [403, 35] on link "Скинути" at bounding box center [402, 37] width 28 height 9
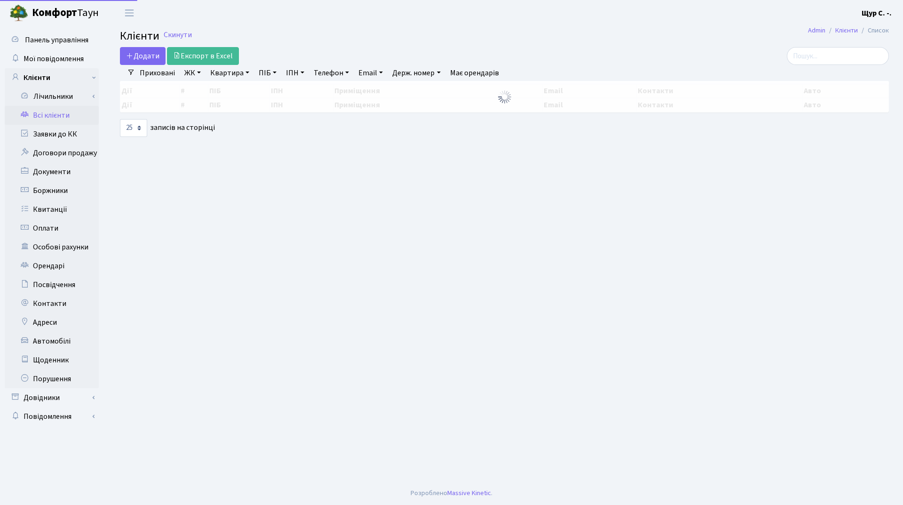
select select "25"
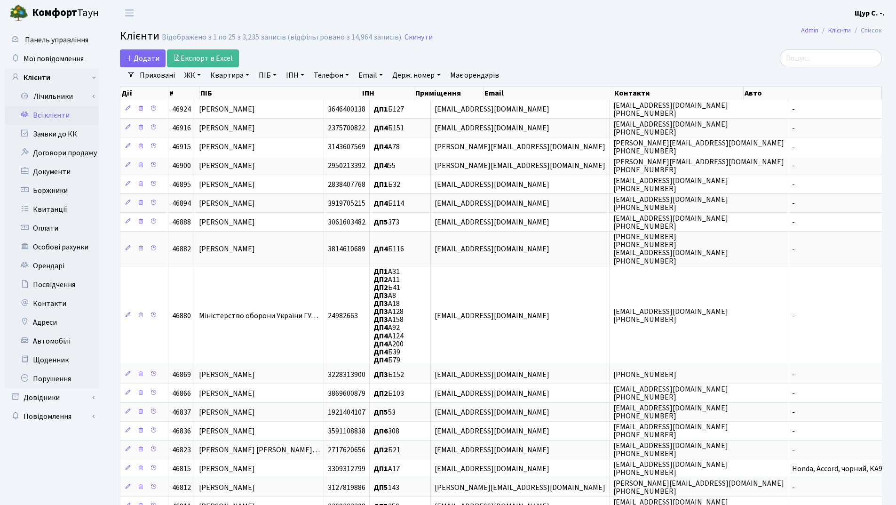
click at [230, 78] on link "Квартира" at bounding box center [229, 75] width 47 height 16
type input "125"
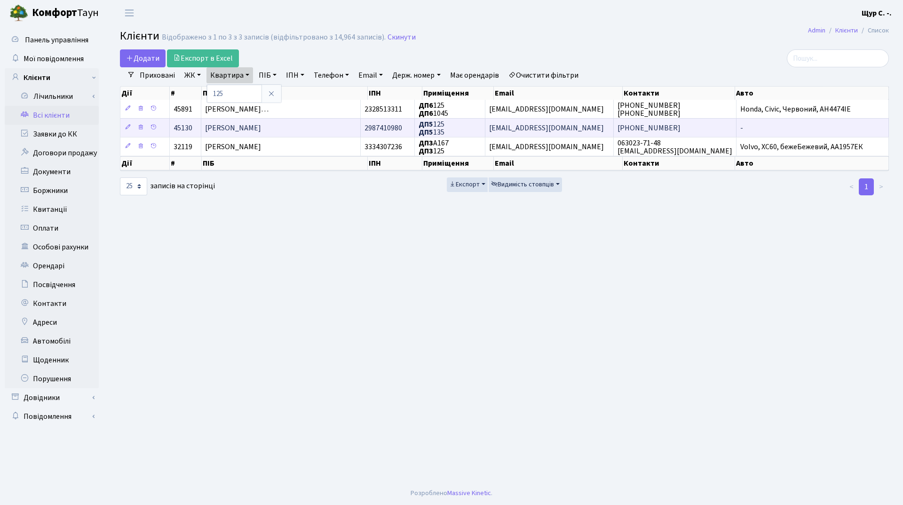
click at [257, 126] on span "[PERSON_NAME]" at bounding box center [233, 128] width 56 height 10
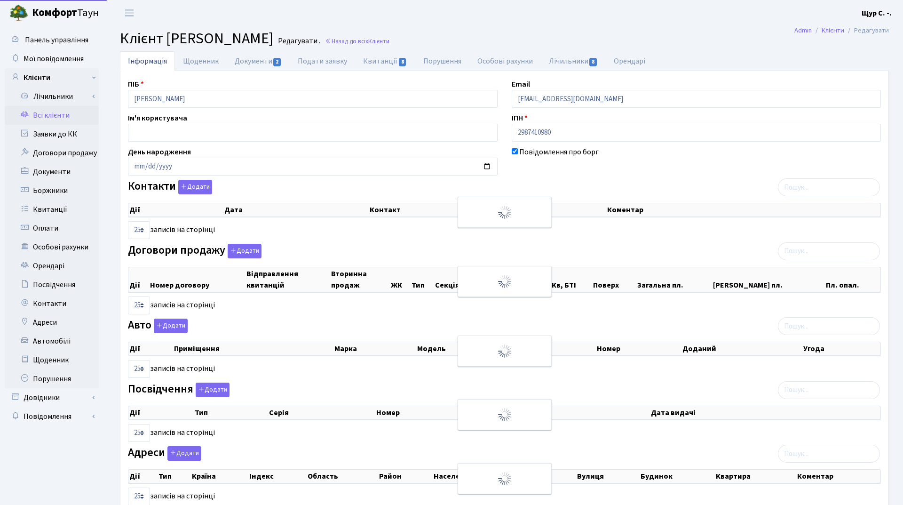
select select "25"
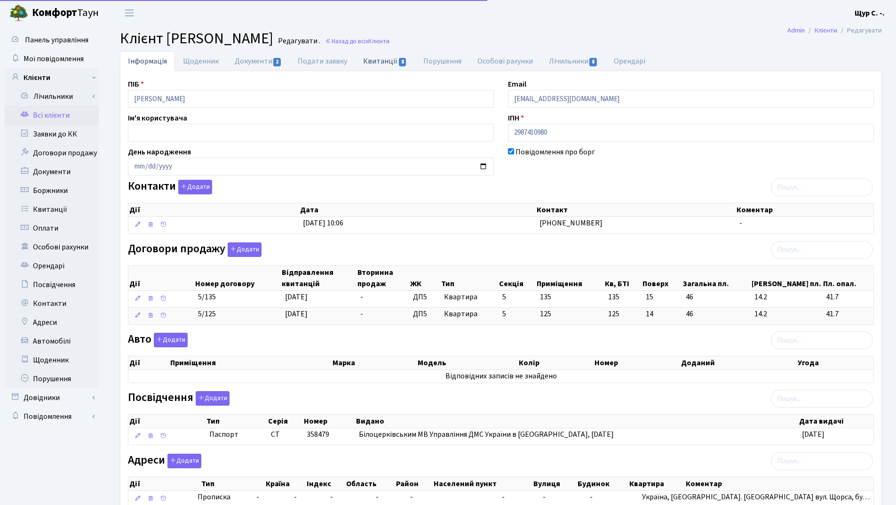
click at [382, 58] on link "Квитанції 8" at bounding box center [385, 60] width 60 height 19
select select "25"
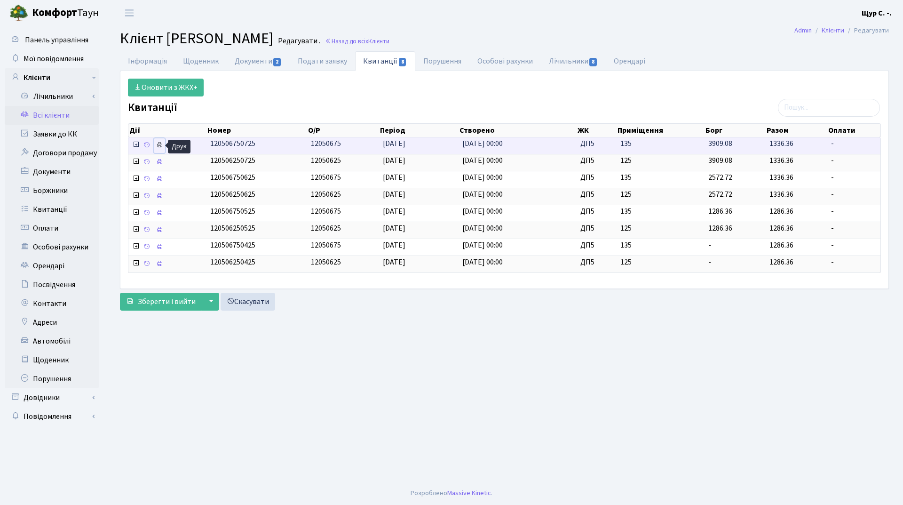
click at [159, 143] on icon at bounding box center [159, 145] width 7 height 7
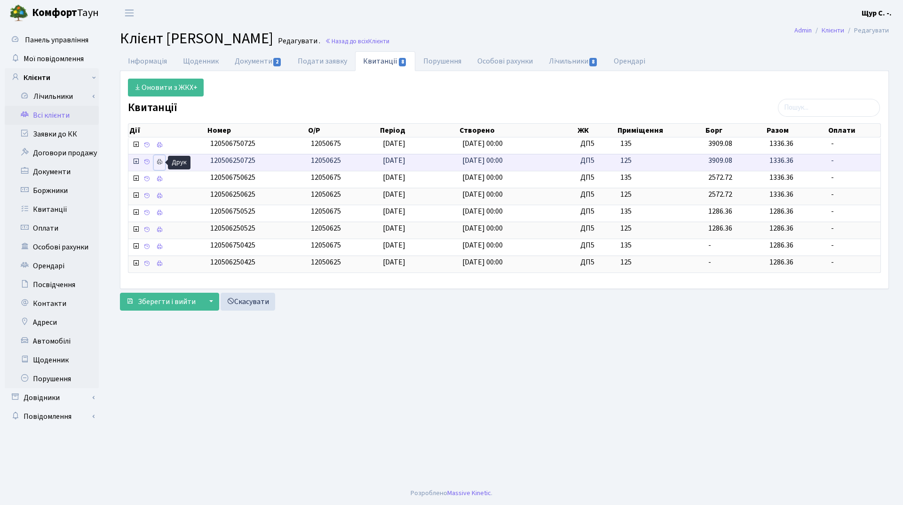
click at [156, 162] on icon at bounding box center [159, 162] width 7 height 7
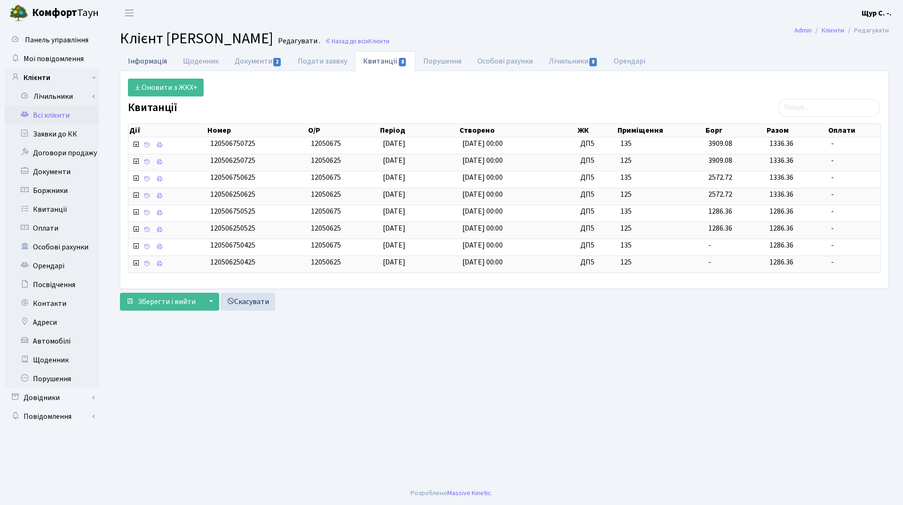
click at [151, 56] on link "Інформація" at bounding box center [147, 60] width 55 height 19
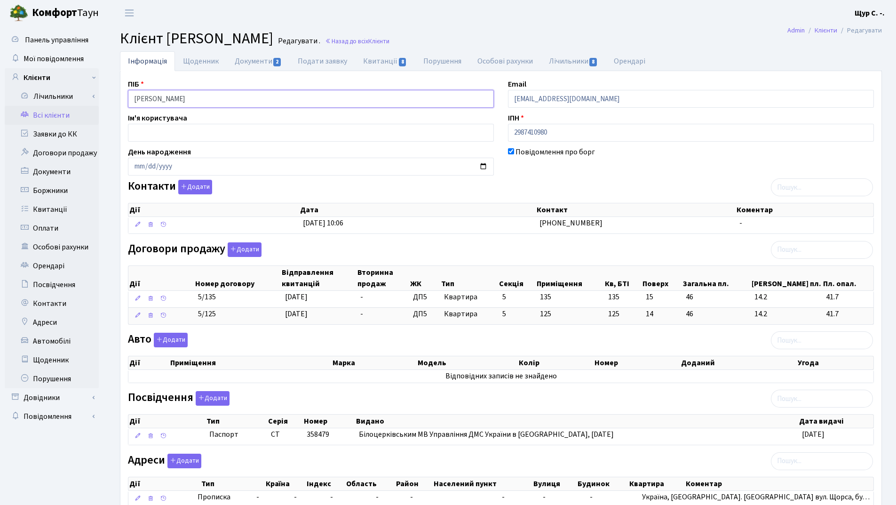
drag, startPoint x: 251, startPoint y: 96, endPoint x: 121, endPoint y: 105, distance: 130.2
click at [121, 105] on div "ПІБ Кухаренко Олена Олександрівна" at bounding box center [311, 93] width 380 height 29
click at [638, 175] on div "ПІБ Кухаренко Олена Олександрівна Email kt45130@comfort-town.com.ua Ім'я корист…" at bounding box center [501, 297] width 760 height 437
click at [64, 118] on link "Всі клієнти" at bounding box center [52, 115] width 94 height 19
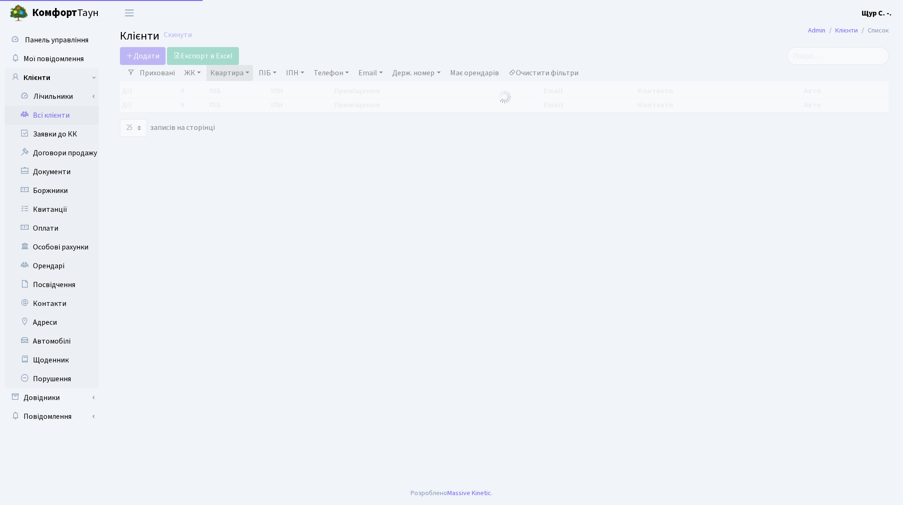
select select "25"
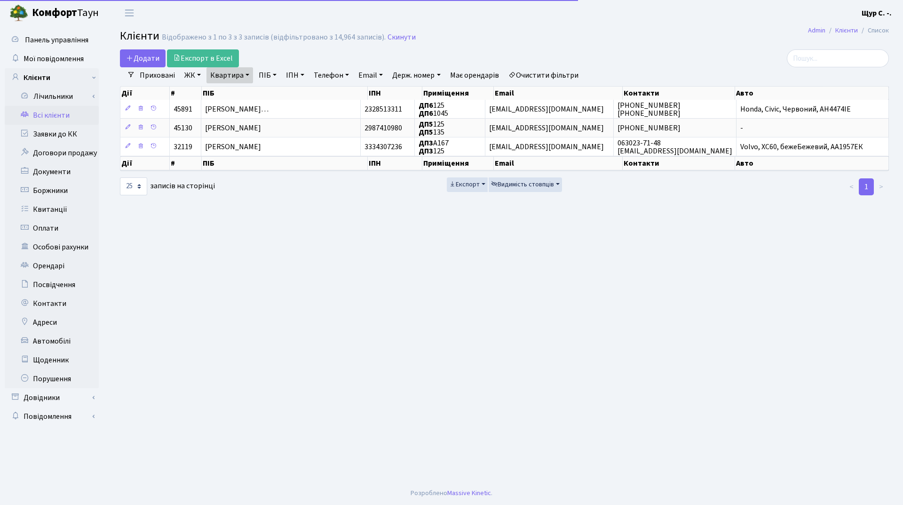
click at [246, 77] on link "Квартира" at bounding box center [229, 75] width 47 height 16
click at [238, 92] on input "125" at bounding box center [234, 94] width 55 height 18
type input "1"
type input "292"
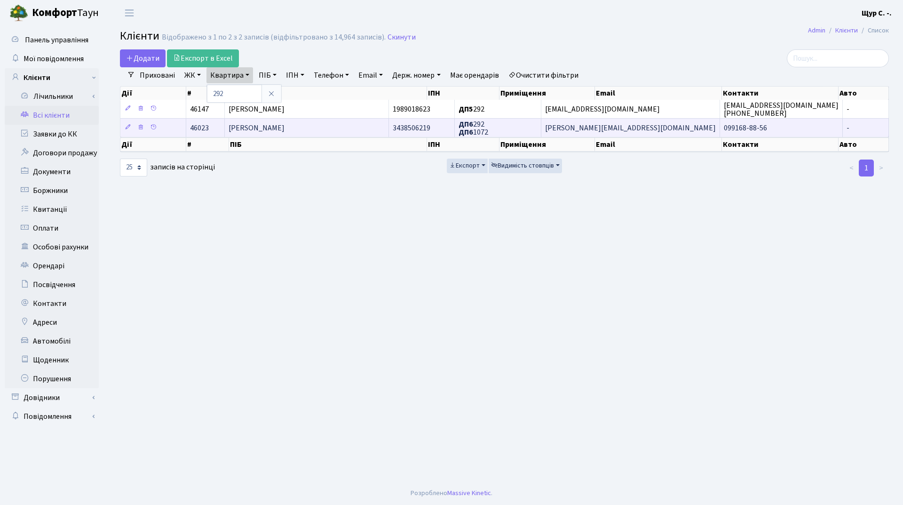
click at [242, 134] on td "[PERSON_NAME]" at bounding box center [307, 127] width 164 height 19
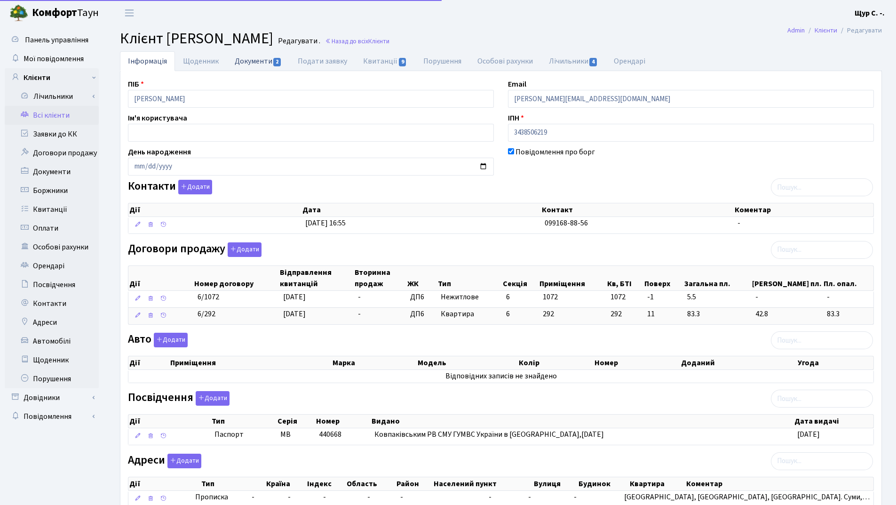
click at [263, 61] on link "Документи 2" at bounding box center [258, 60] width 63 height 19
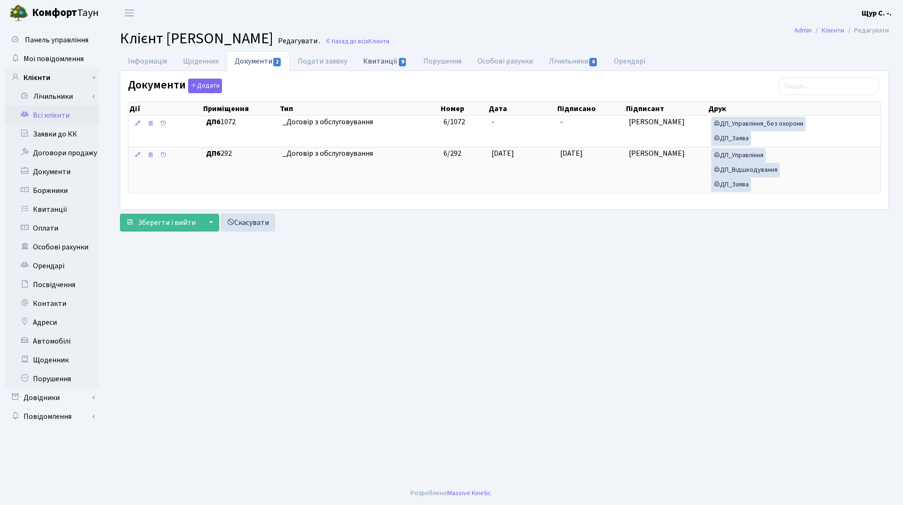
click at [387, 65] on link "Квитанції 9" at bounding box center [385, 60] width 60 height 19
select select "25"
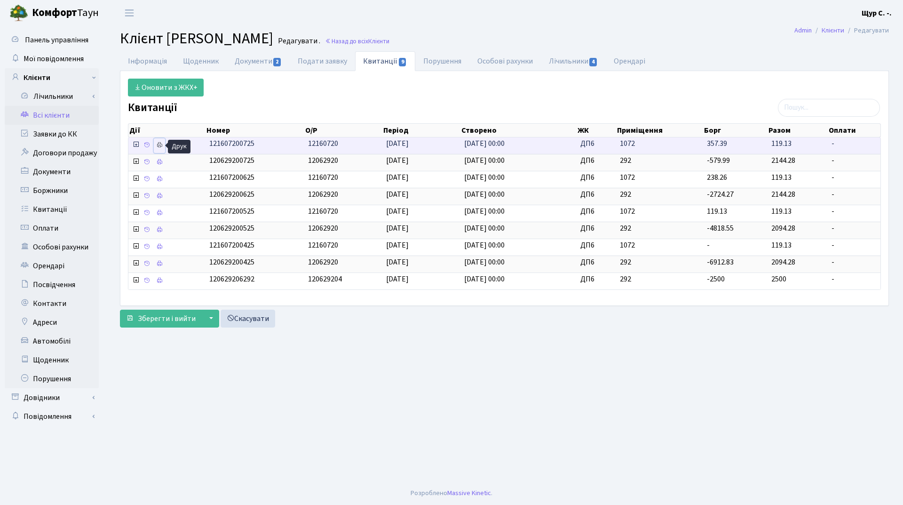
click at [160, 150] on link at bounding box center [159, 145] width 11 height 15
click at [254, 61] on link "Документи 2" at bounding box center [258, 60] width 63 height 19
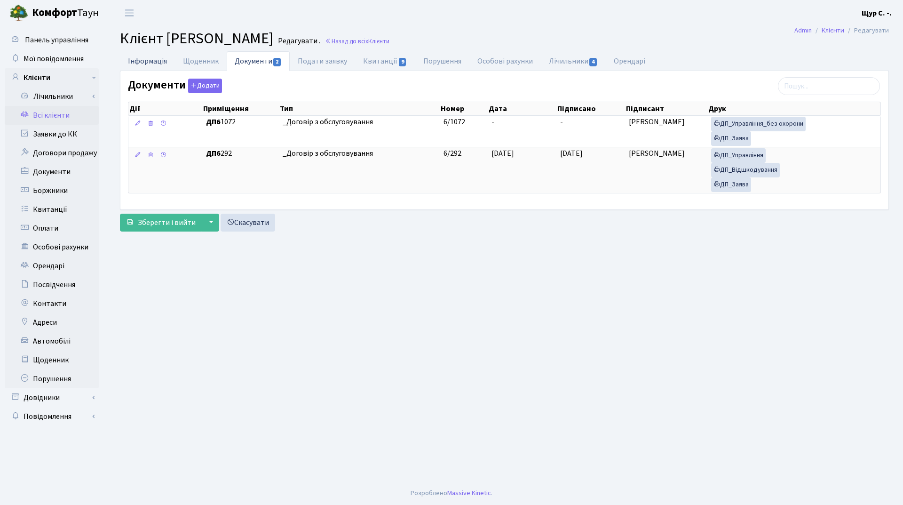
click at [144, 60] on link "Інформація" at bounding box center [147, 60] width 55 height 19
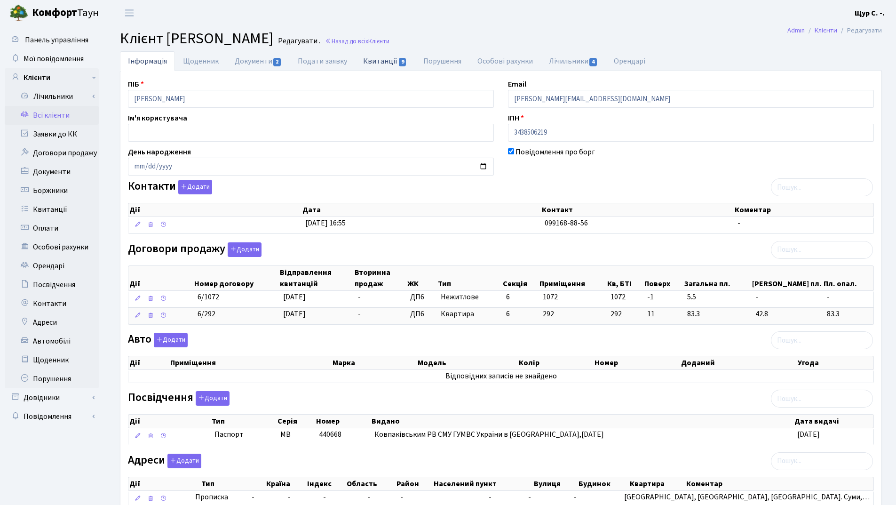
click at [375, 56] on link "Квитанції 9" at bounding box center [385, 60] width 60 height 19
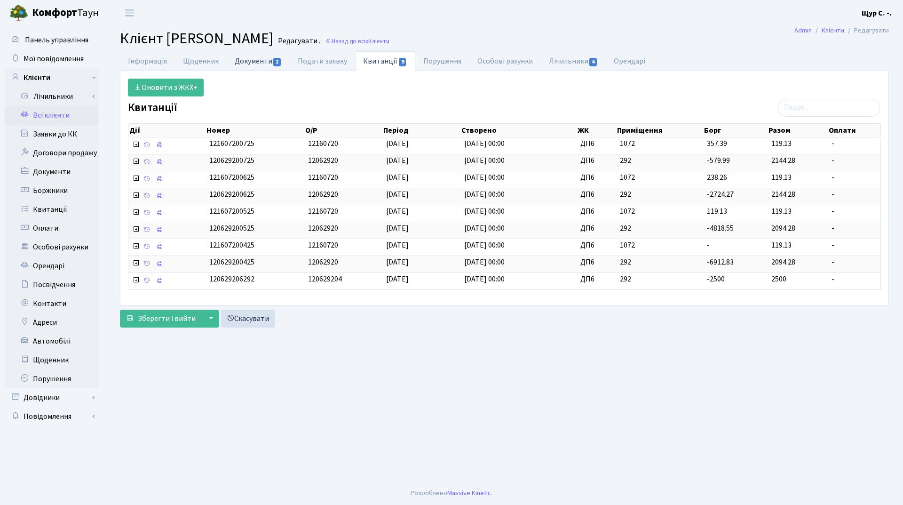
click at [259, 61] on link "Документи 2" at bounding box center [258, 60] width 63 height 19
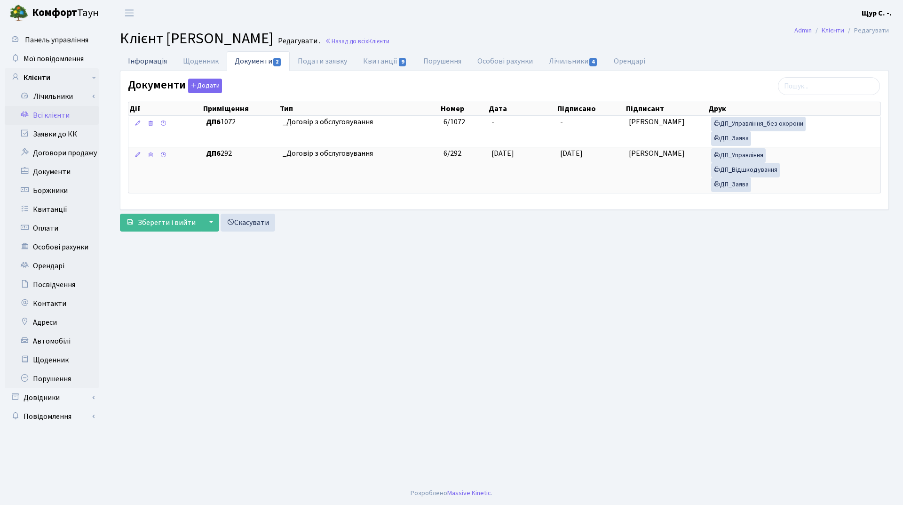
click at [158, 61] on link "Інформація" at bounding box center [147, 60] width 55 height 19
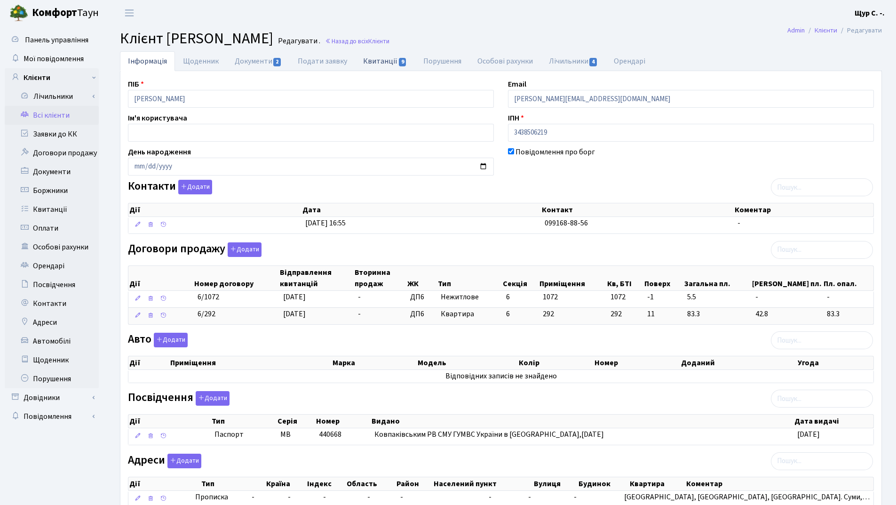
click at [373, 60] on link "Квитанції 9" at bounding box center [385, 60] width 60 height 19
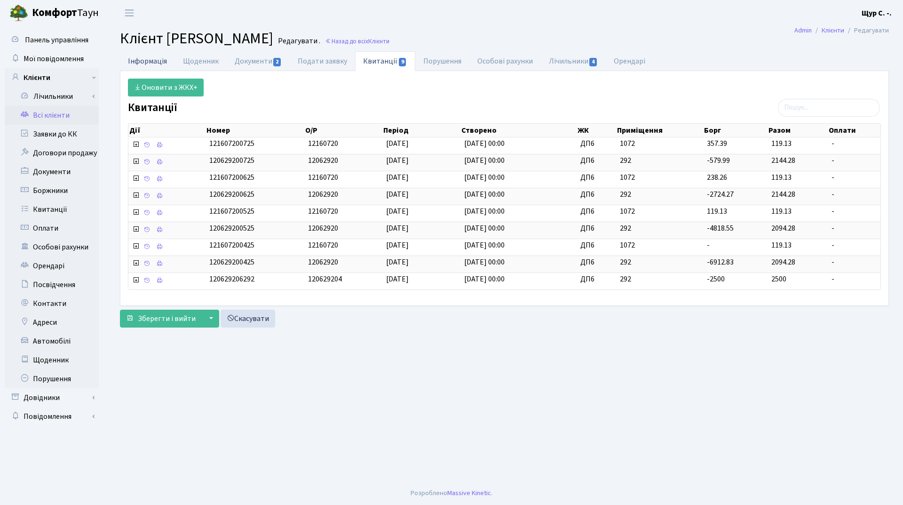
click at [170, 60] on link "Інформація" at bounding box center [147, 60] width 55 height 19
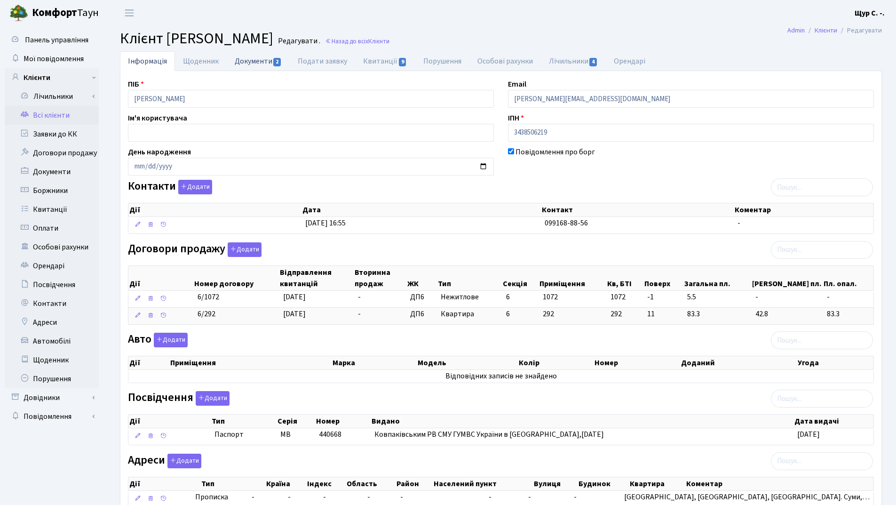
click at [249, 57] on link "Документи 2" at bounding box center [258, 60] width 63 height 19
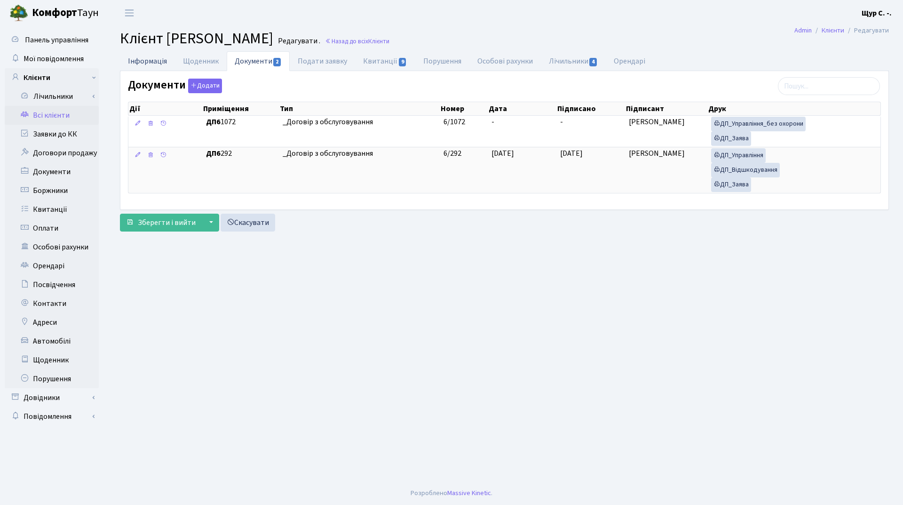
click at [155, 58] on link "Інформація" at bounding box center [147, 60] width 55 height 19
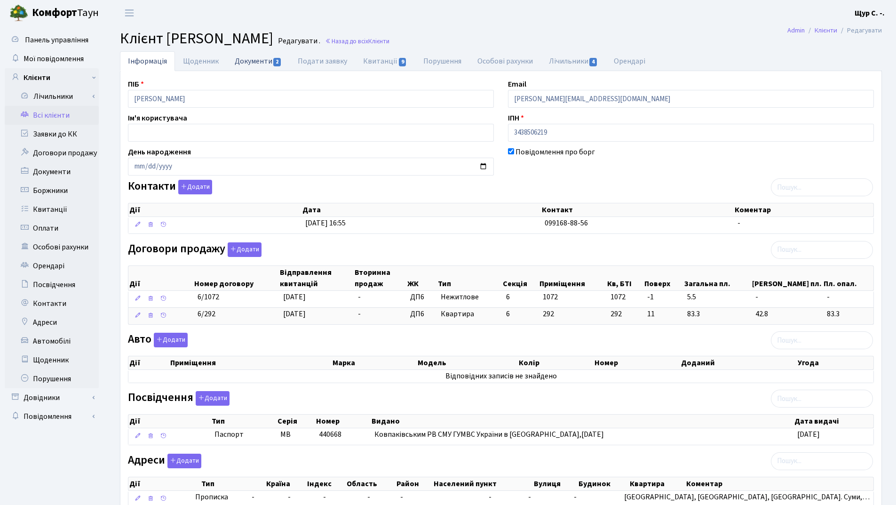
click at [250, 56] on link "Документи 2" at bounding box center [258, 60] width 63 height 19
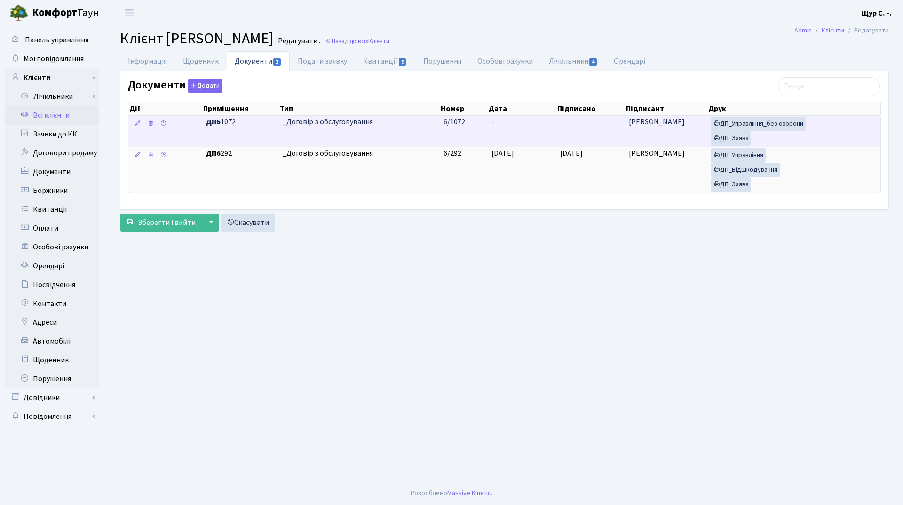
click at [360, 125] on span "_Договір з обслуговування" at bounding box center [360, 122] width 154 height 11
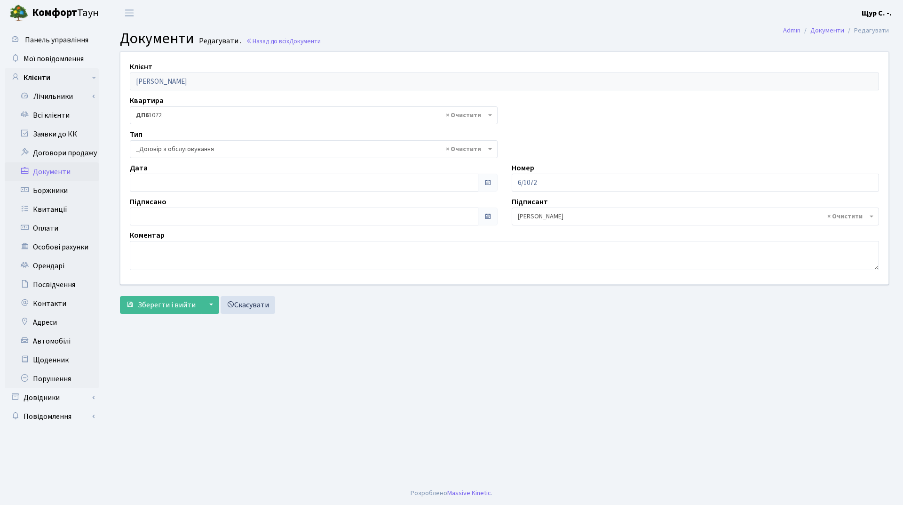
select select "289"
type input "[DATE]"
click at [241, 185] on input "[DATE]" at bounding box center [304, 183] width 349 height 18
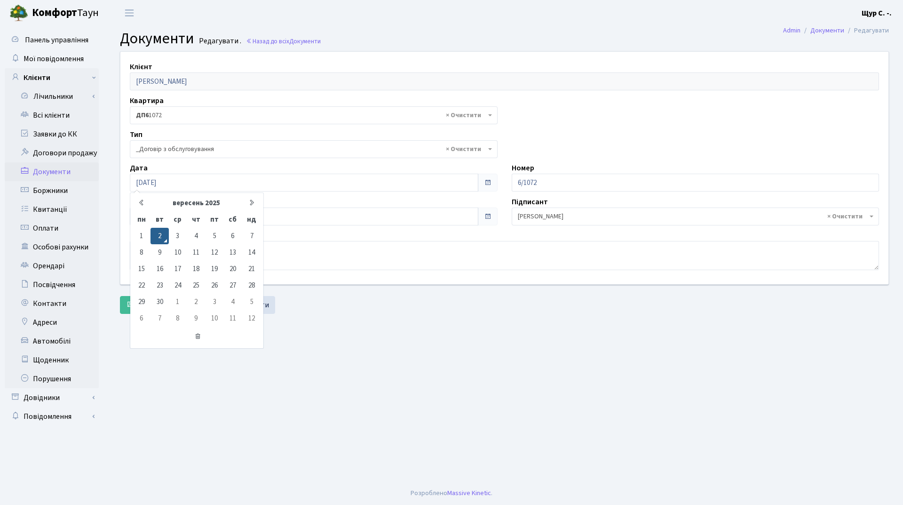
click at [370, 347] on main "Admin Документи Редагувати Документи Редагувати . Назад до всіх Документи Клієн…" at bounding box center [504, 253] width 797 height 455
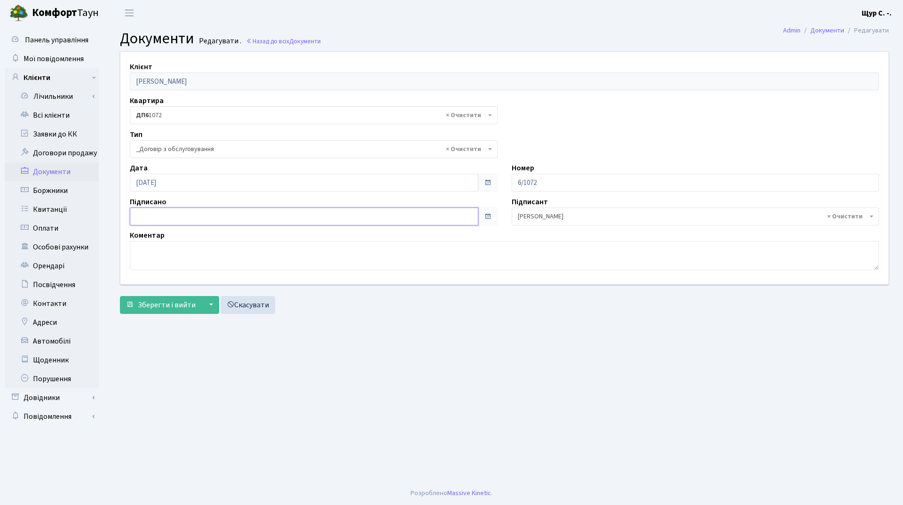
type input "[DATE]"
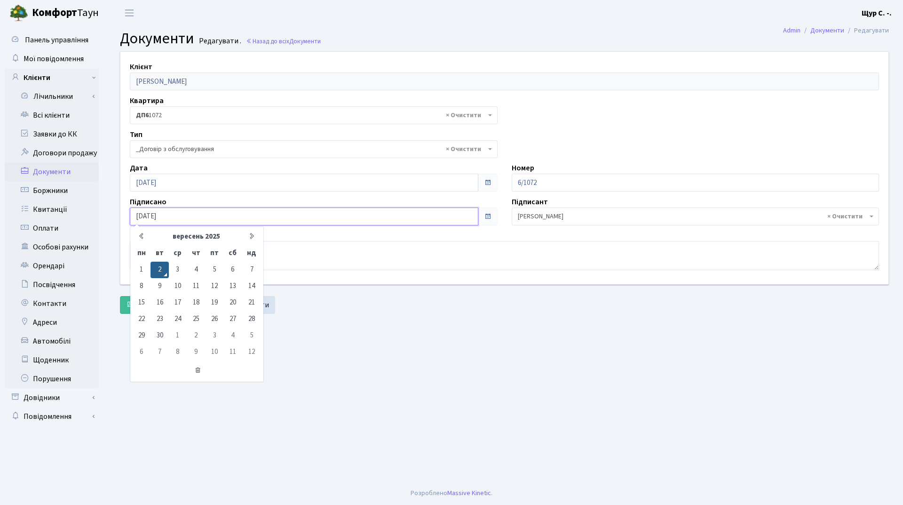
click at [310, 211] on input "[DATE]" at bounding box center [304, 216] width 349 height 18
click at [356, 353] on main "Admin Документи Редагувати Документи Редагувати . Назад до всіх Документи Клієн…" at bounding box center [504, 253] width 797 height 455
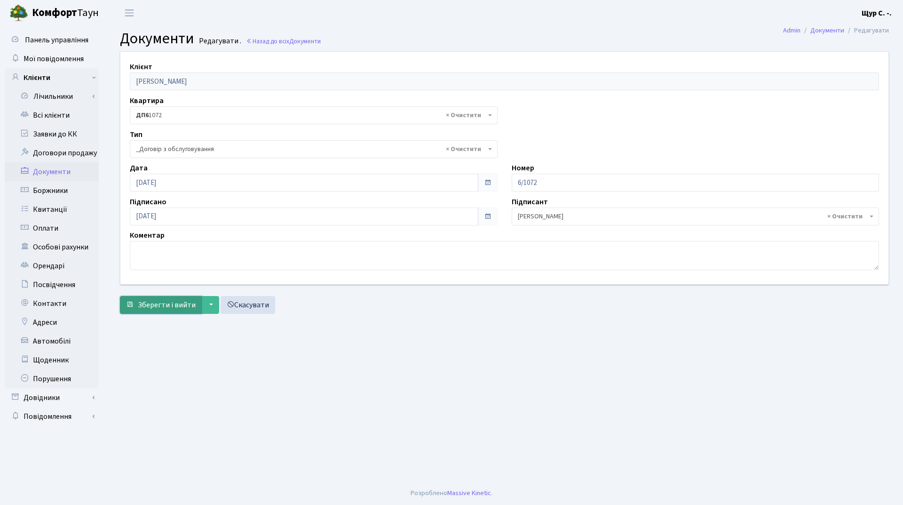
click at [177, 303] on span "Зберегти і вийти" at bounding box center [167, 305] width 58 height 10
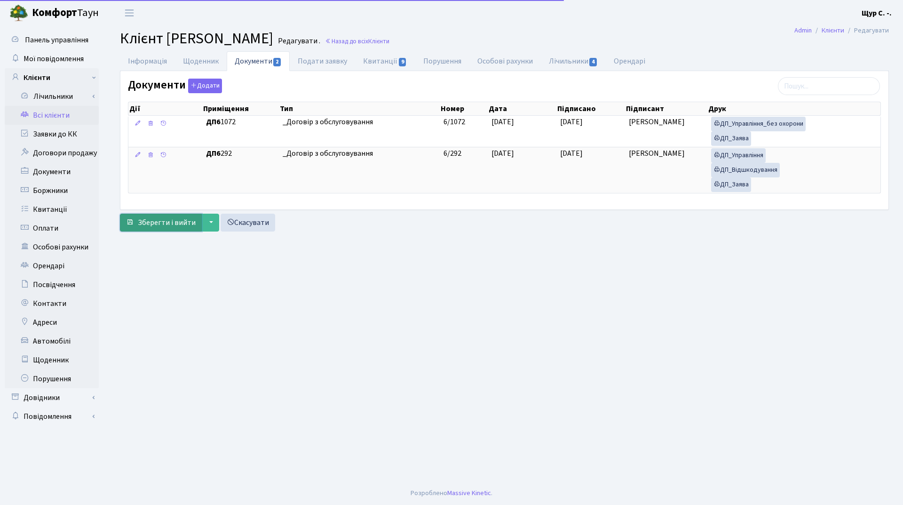
click at [172, 221] on span "Зберегти і вийти" at bounding box center [167, 222] width 58 height 10
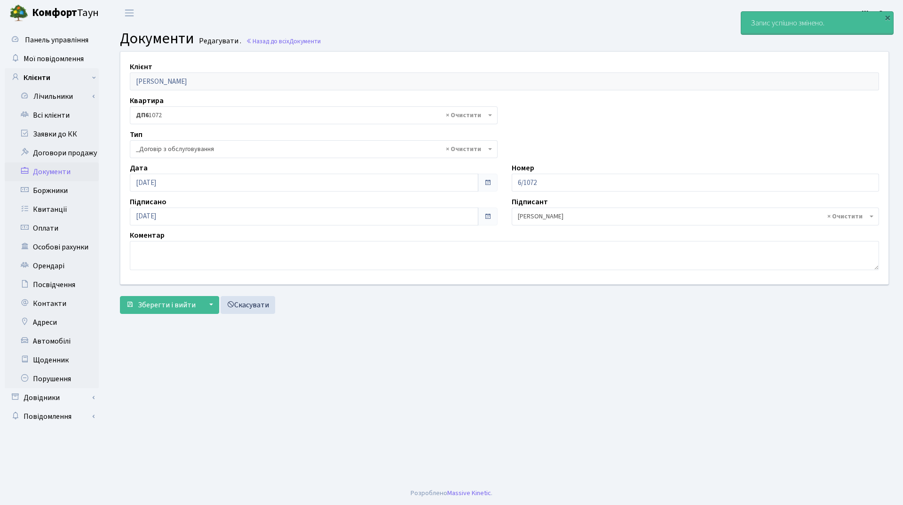
select select "289"
click at [72, 118] on link "Всі клієнти" at bounding box center [52, 115] width 94 height 19
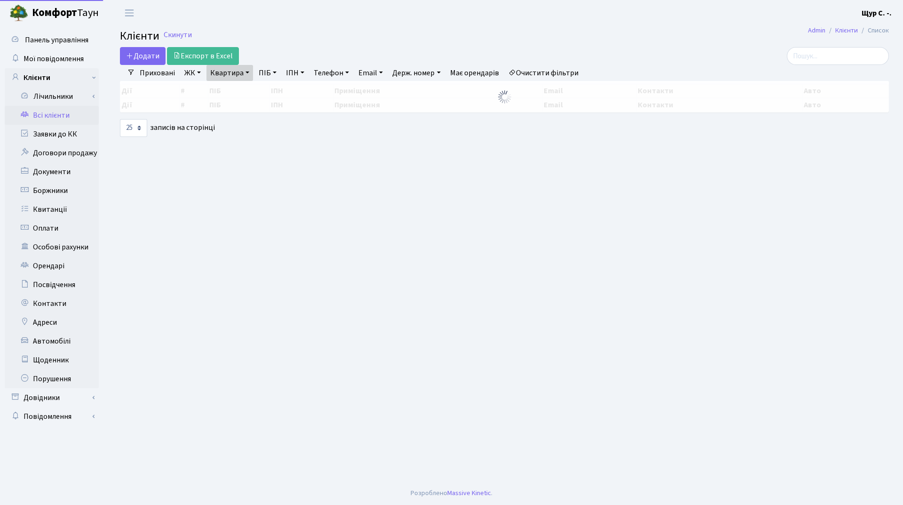
select select "25"
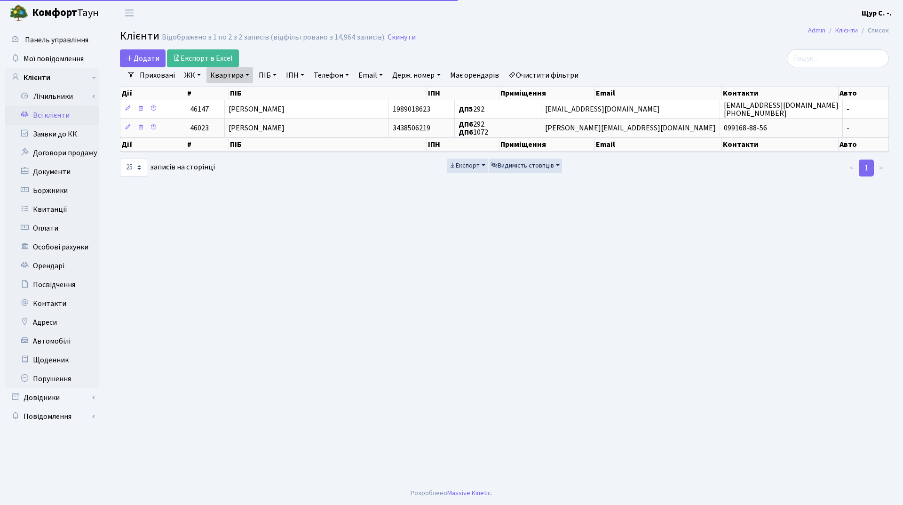
click at [248, 75] on link "Квартира" at bounding box center [229, 75] width 47 height 16
click at [235, 95] on input "292" at bounding box center [234, 94] width 55 height 18
type input "2"
type input "72"
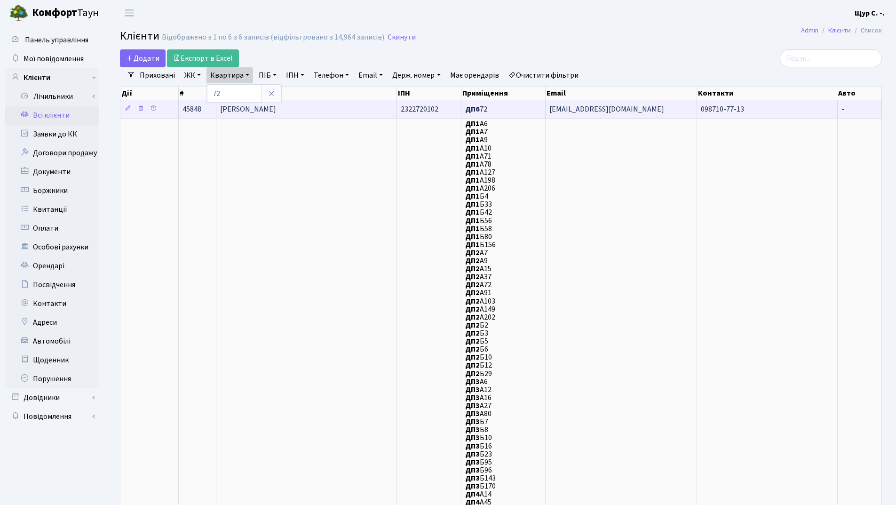
click at [261, 111] on span "[PERSON_NAME]" at bounding box center [248, 109] width 56 height 10
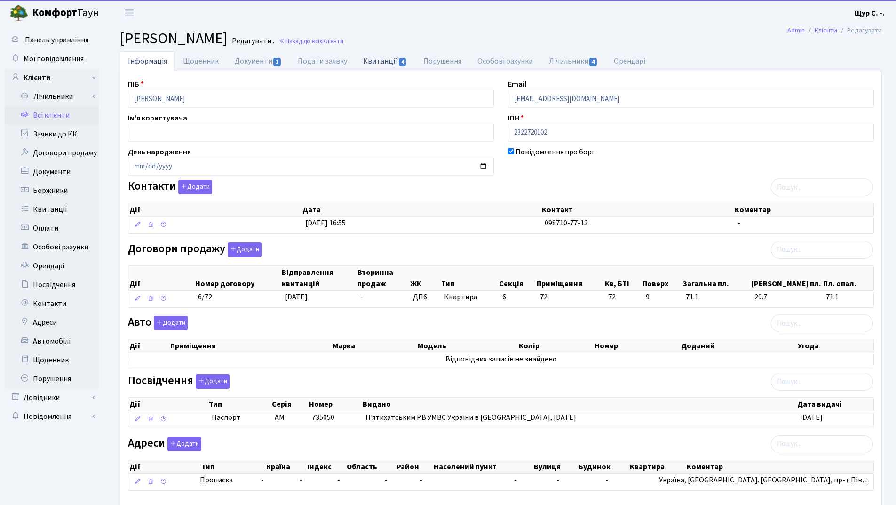
click at [383, 57] on link "Квитанції 4" at bounding box center [385, 60] width 60 height 19
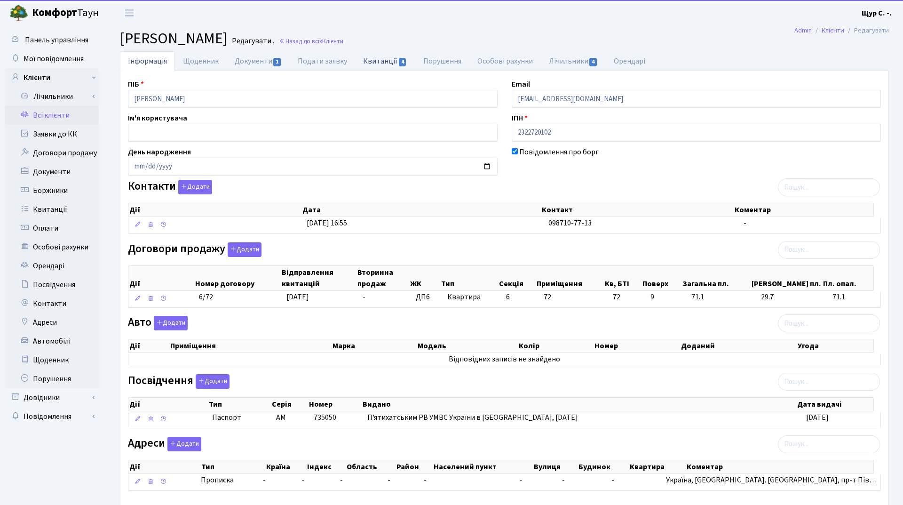
select select "25"
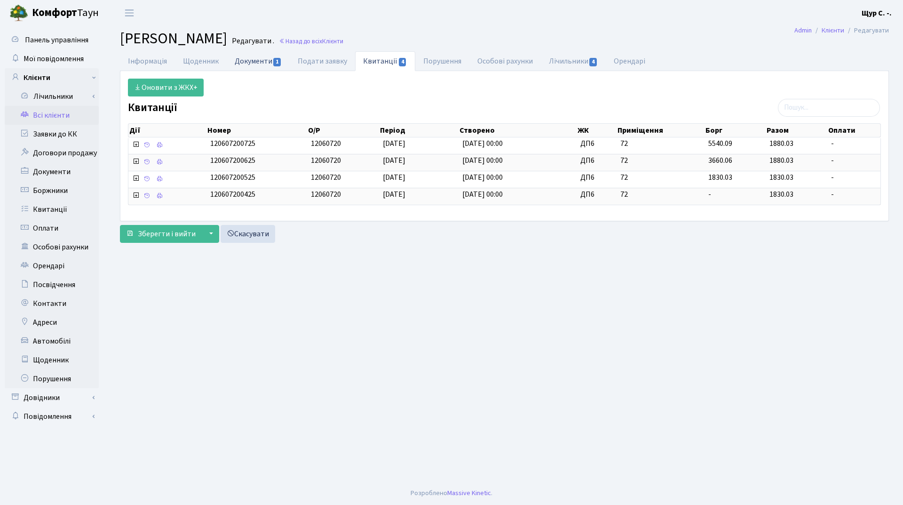
click at [254, 57] on link "Документи 1" at bounding box center [258, 60] width 63 height 19
select select "25"
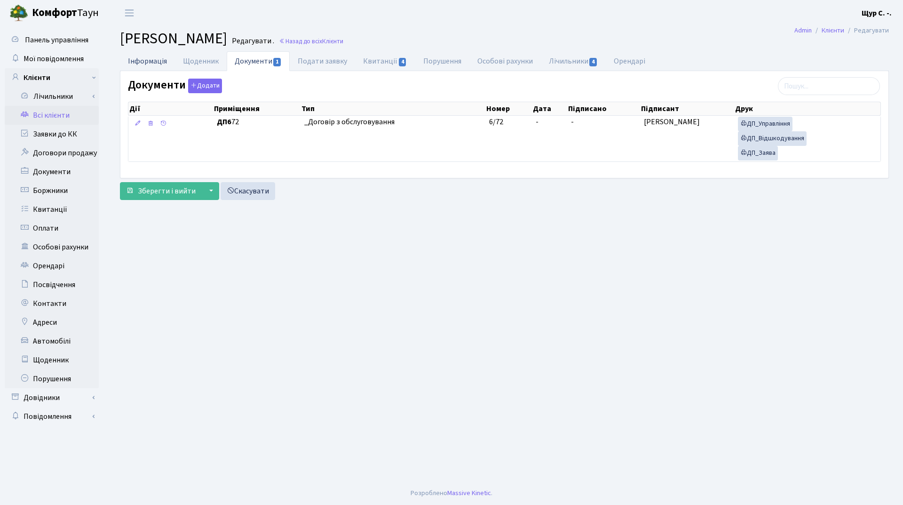
click at [148, 64] on link "Інформація" at bounding box center [147, 60] width 55 height 19
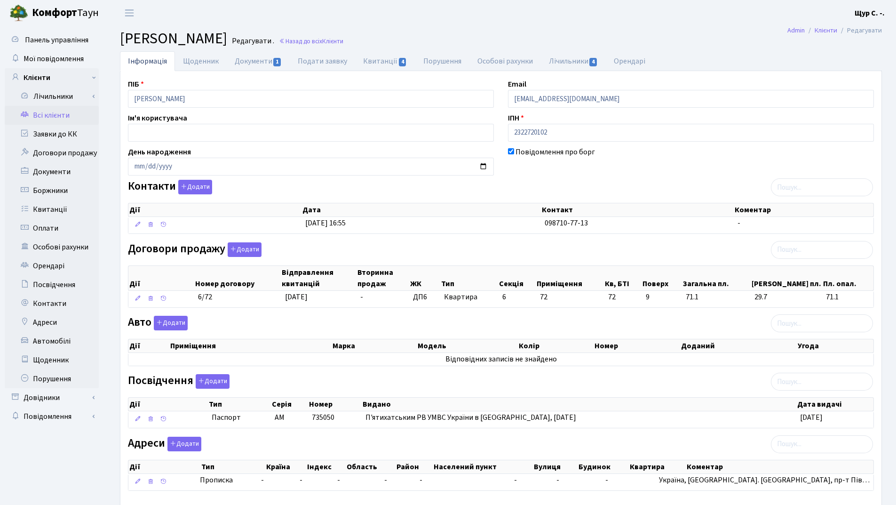
click at [51, 121] on link "Всі клієнти" at bounding box center [52, 115] width 94 height 19
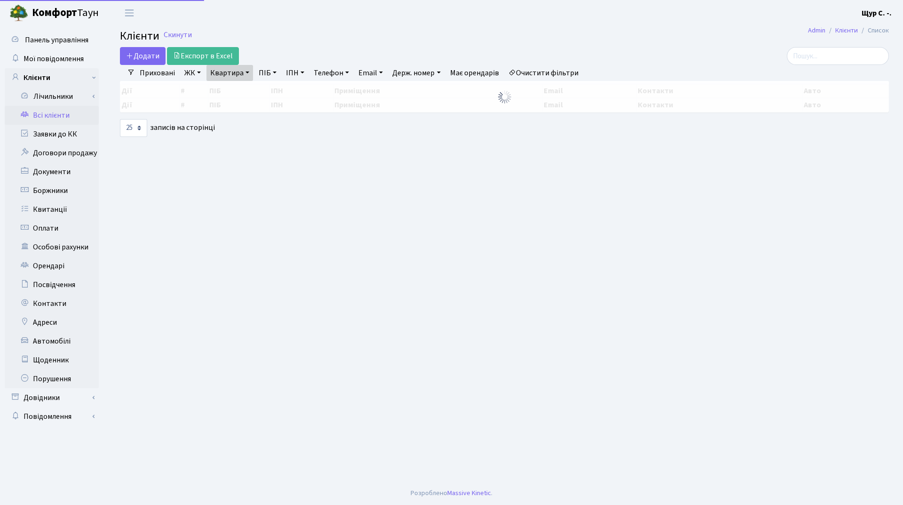
select select "25"
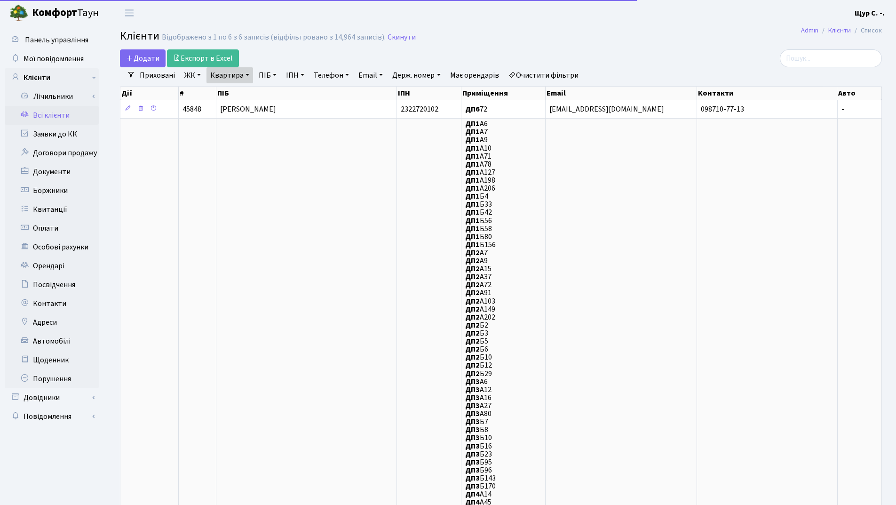
click at [249, 75] on link "Квартира" at bounding box center [229, 75] width 47 height 16
click at [242, 91] on input "72" at bounding box center [234, 94] width 55 height 18
type input "7"
type input "125"
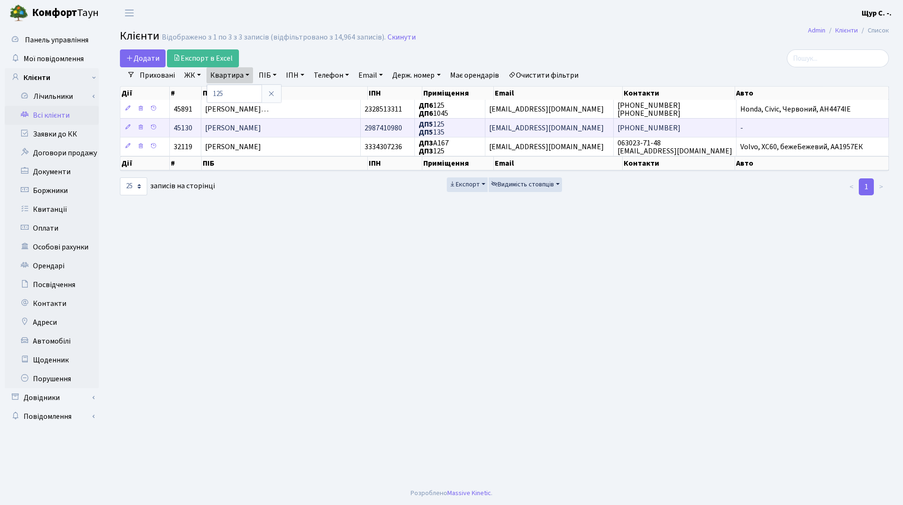
click at [261, 127] on span "[PERSON_NAME]" at bounding box center [233, 128] width 56 height 10
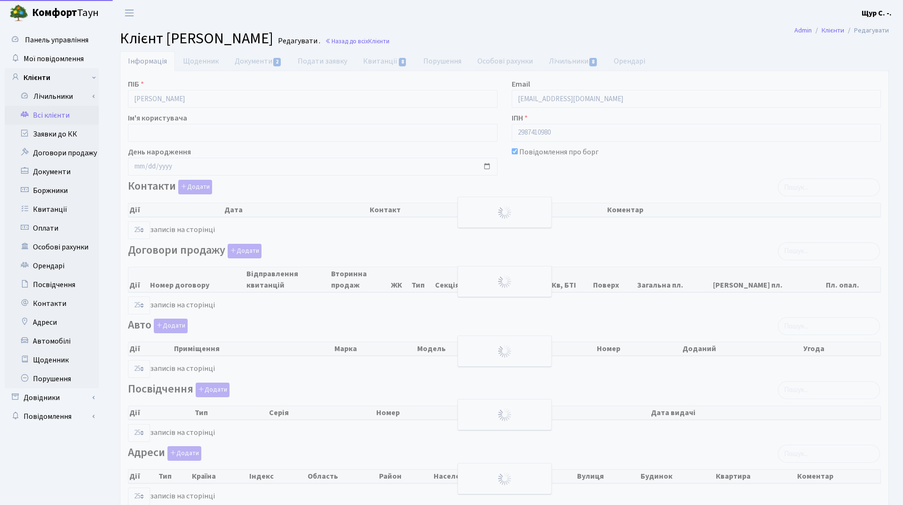
select select "25"
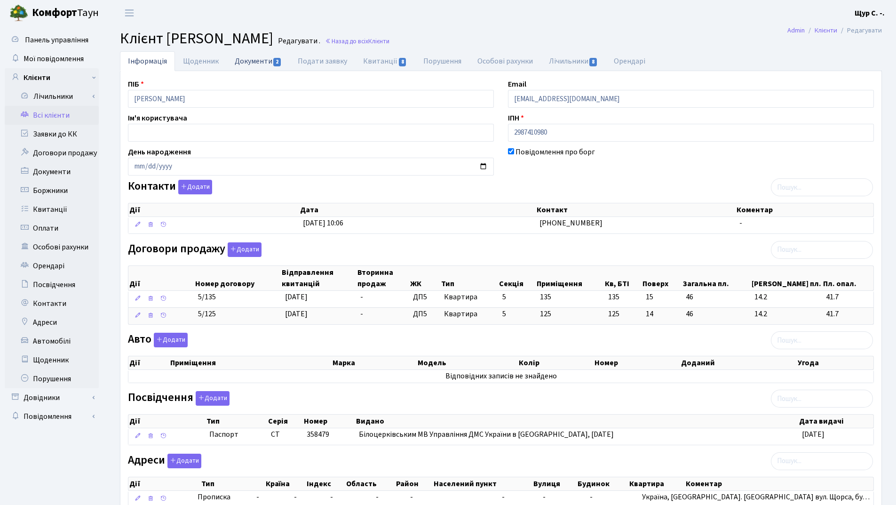
click at [244, 61] on link "Документи 2" at bounding box center [258, 60] width 63 height 19
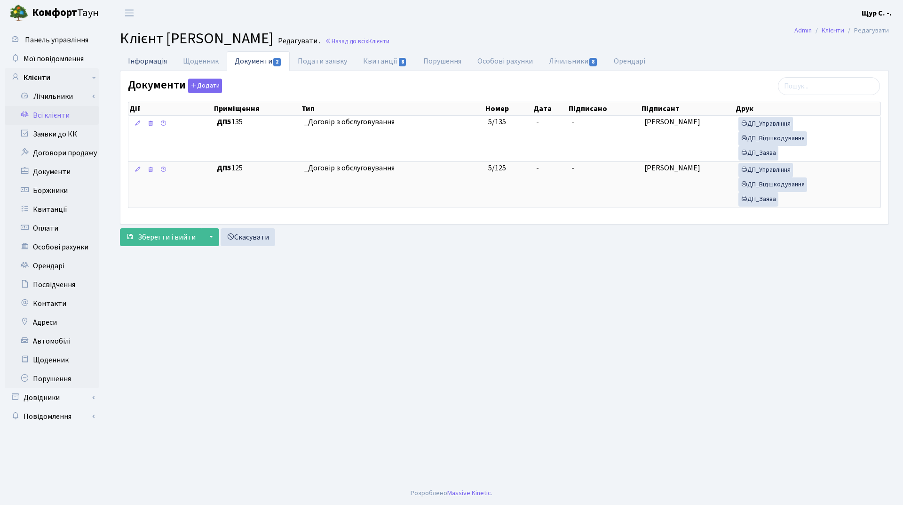
click at [147, 62] on link "Інформація" at bounding box center [147, 60] width 55 height 19
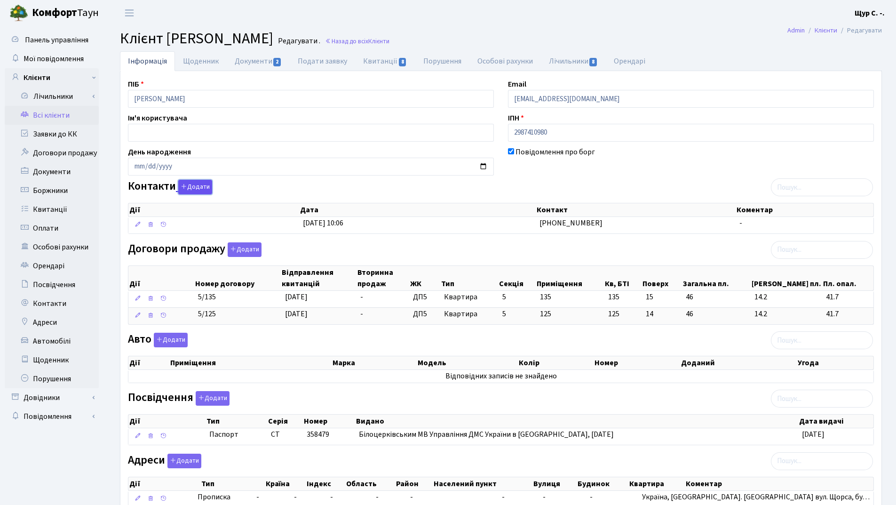
click at [188, 184] on button "Додати" at bounding box center [195, 187] width 34 height 15
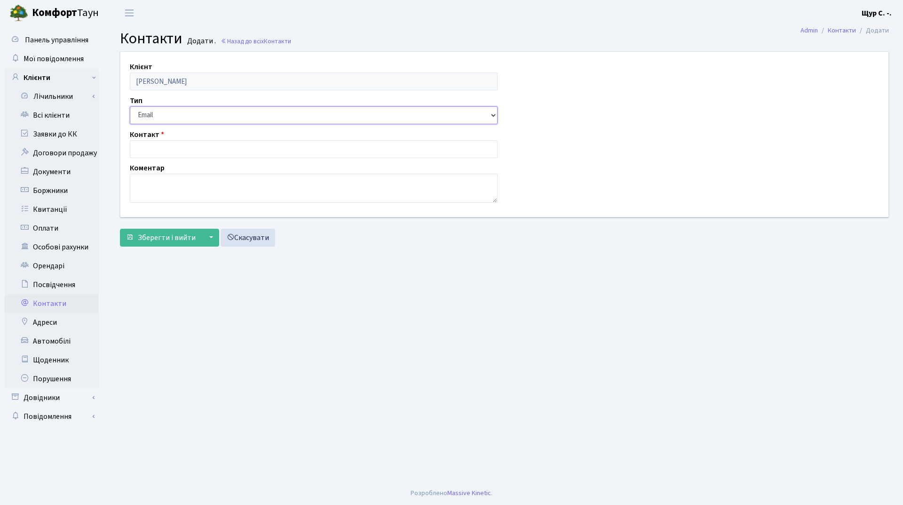
click at [178, 115] on select "Email Телефон" at bounding box center [314, 115] width 368 height 18
select select "1"
click at [130, 106] on select "Email Телефон" at bounding box center [314, 115] width 368 height 18
click at [180, 147] on input "text" at bounding box center [314, 149] width 368 height 18
type input "067-977-49-78"
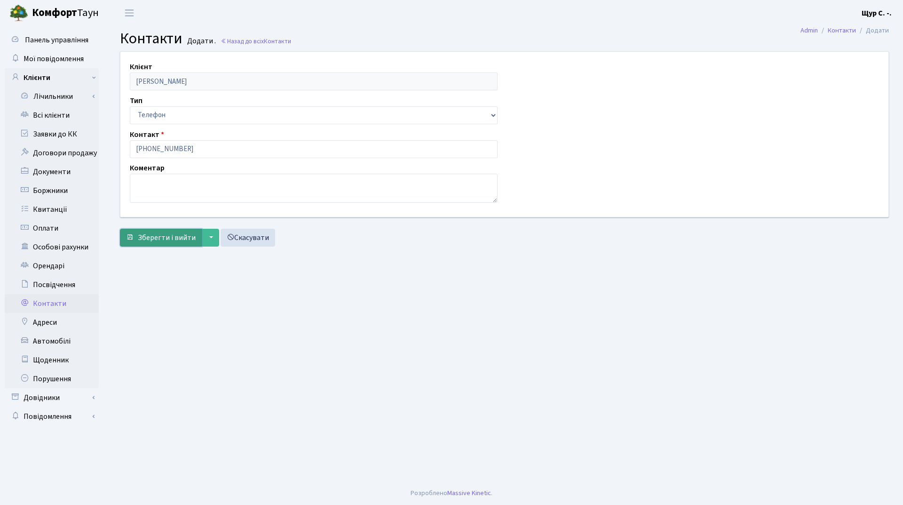
click at [164, 235] on span "Зберегти і вийти" at bounding box center [167, 237] width 58 height 10
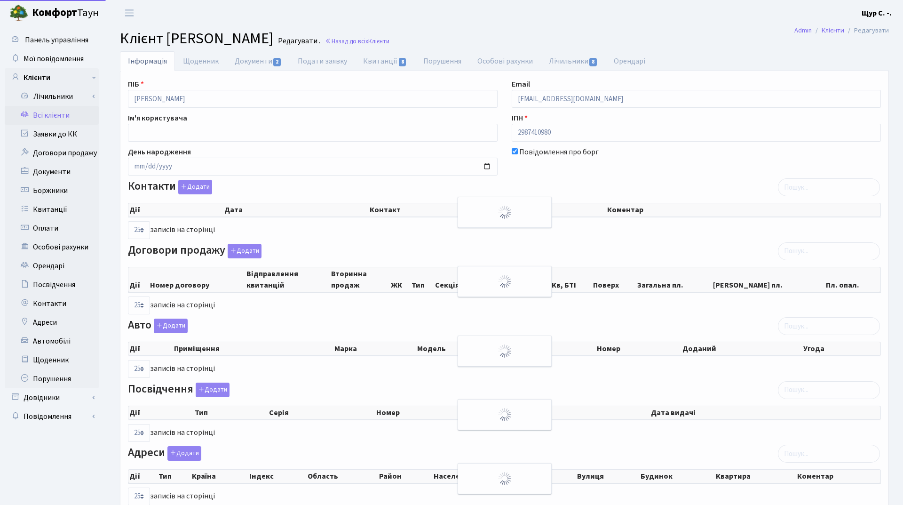
select select "25"
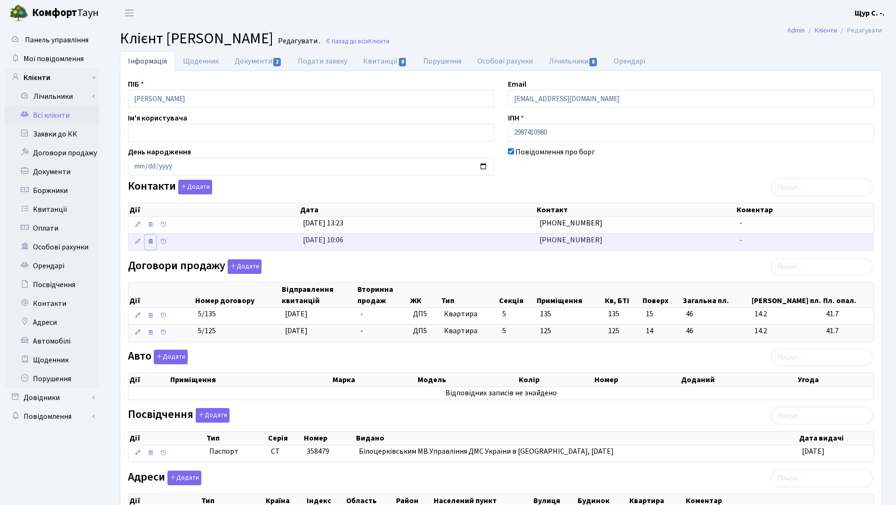
click at [152, 241] on icon at bounding box center [150, 241] width 7 height 7
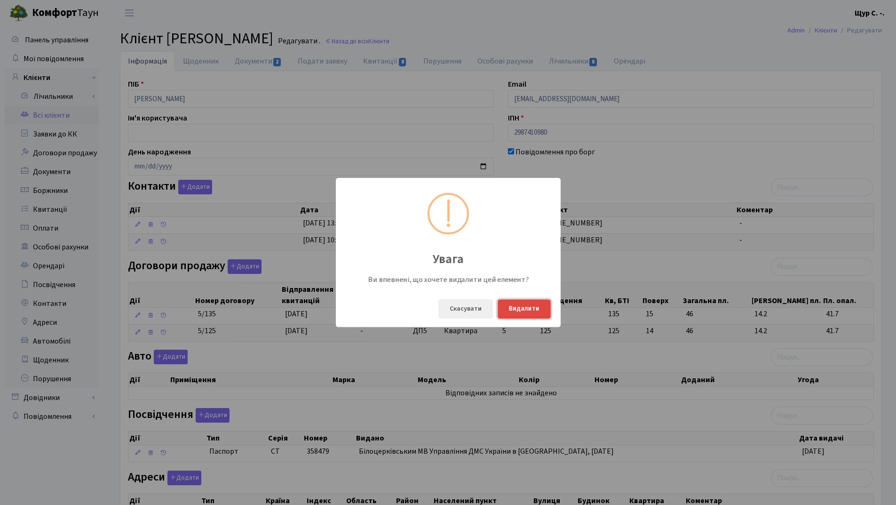
click at [529, 308] on button "Видалити" at bounding box center [524, 308] width 53 height 19
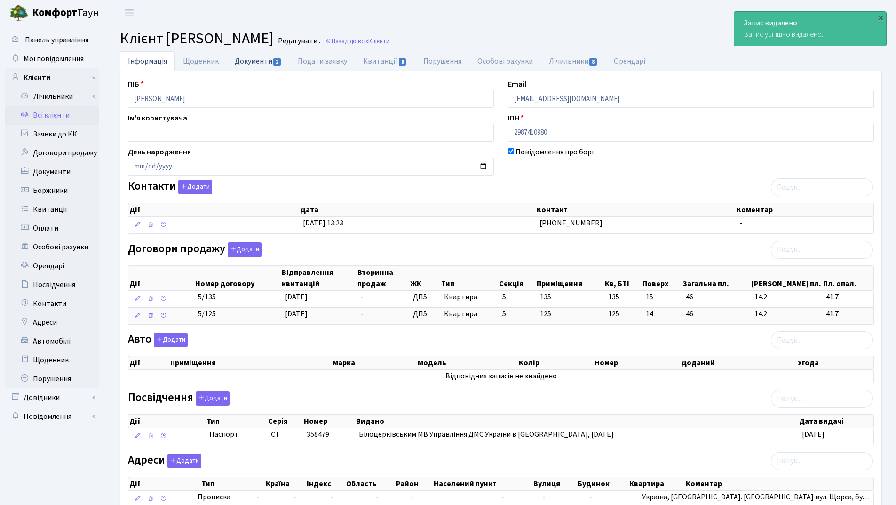
click at [253, 56] on link "Документи 2" at bounding box center [258, 60] width 63 height 19
select select "25"
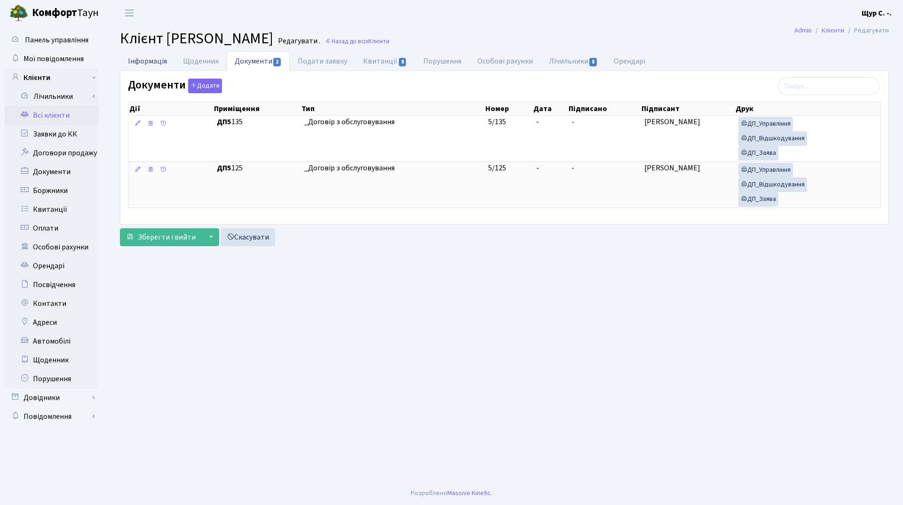
click at [143, 64] on link "Інформація" at bounding box center [147, 60] width 55 height 19
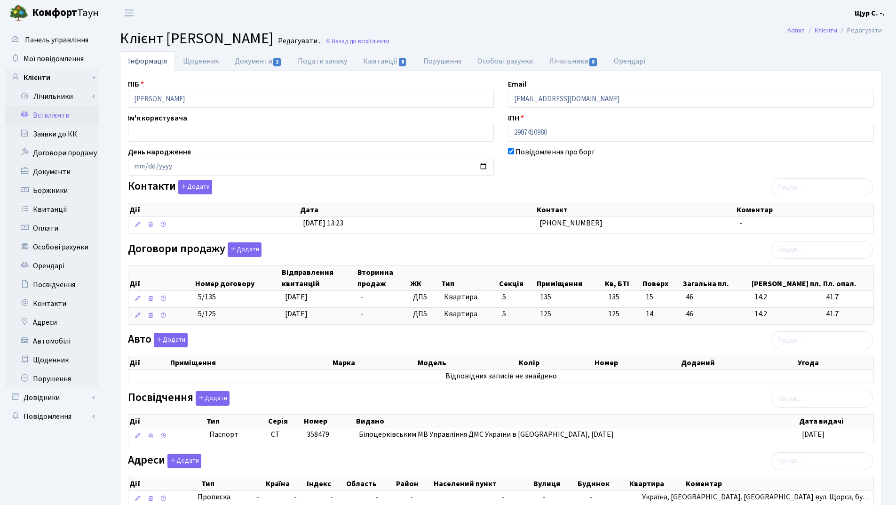
click at [59, 117] on link "Всі клієнти" at bounding box center [52, 115] width 94 height 19
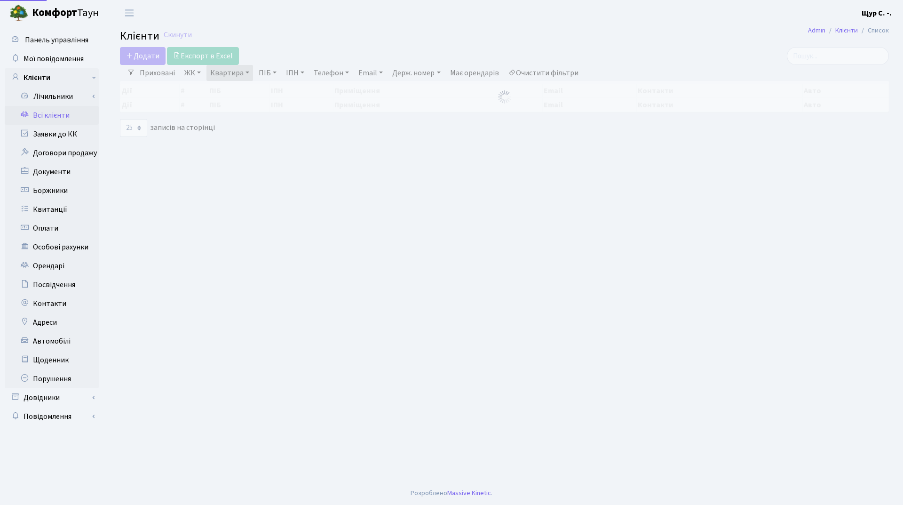
select select "25"
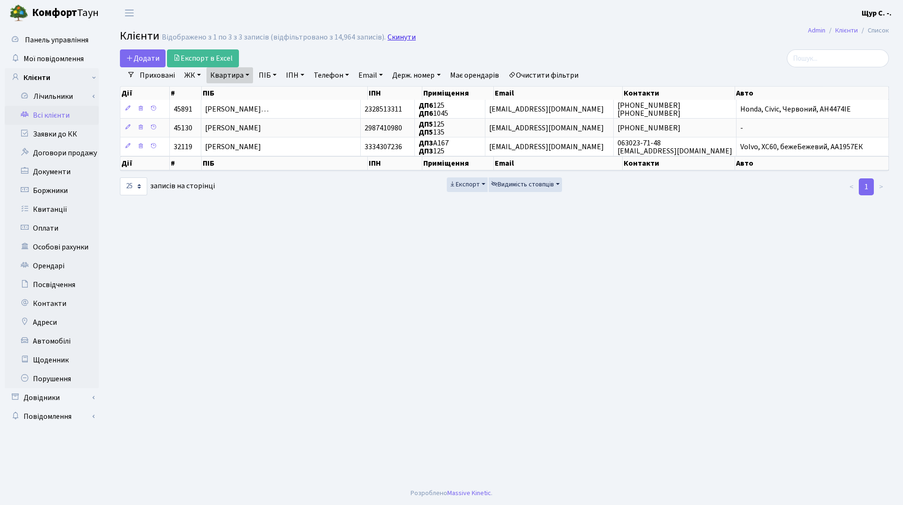
click at [401, 34] on link "Скинути" at bounding box center [402, 37] width 28 height 9
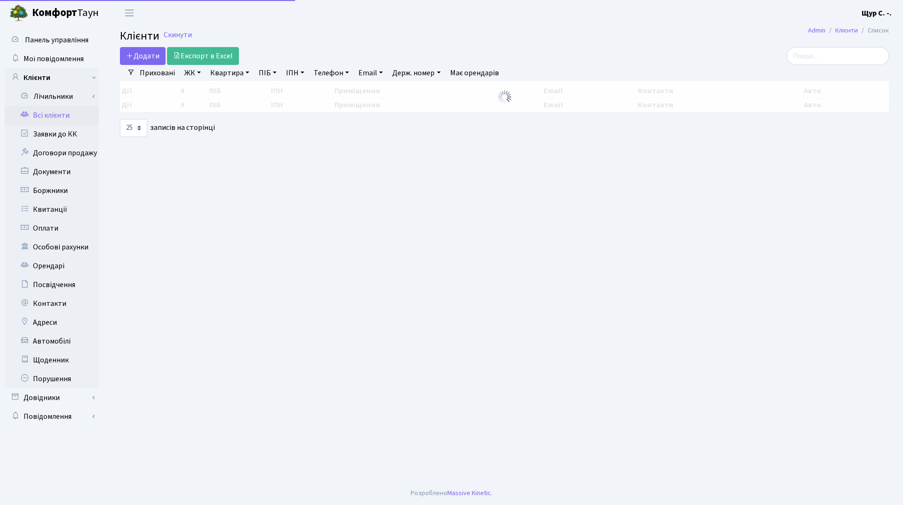
select select "25"
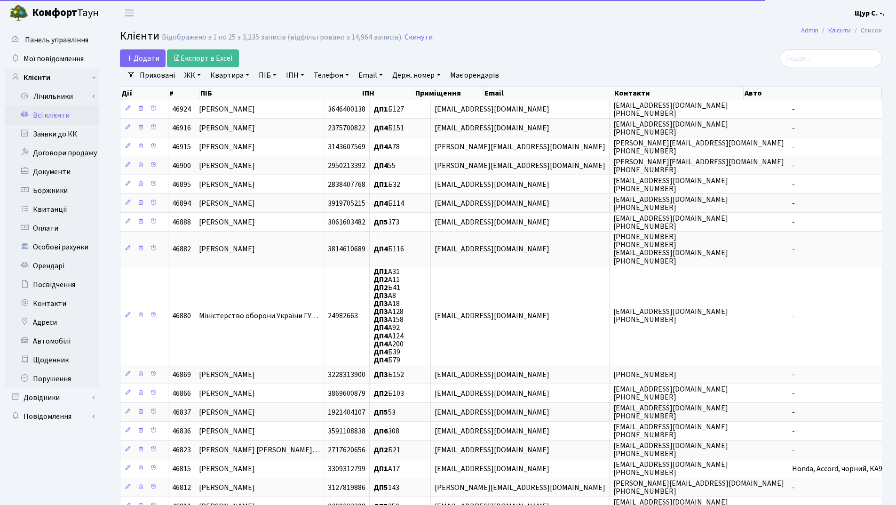
click at [271, 75] on link "ПІБ" at bounding box center [267, 75] width 25 height 16
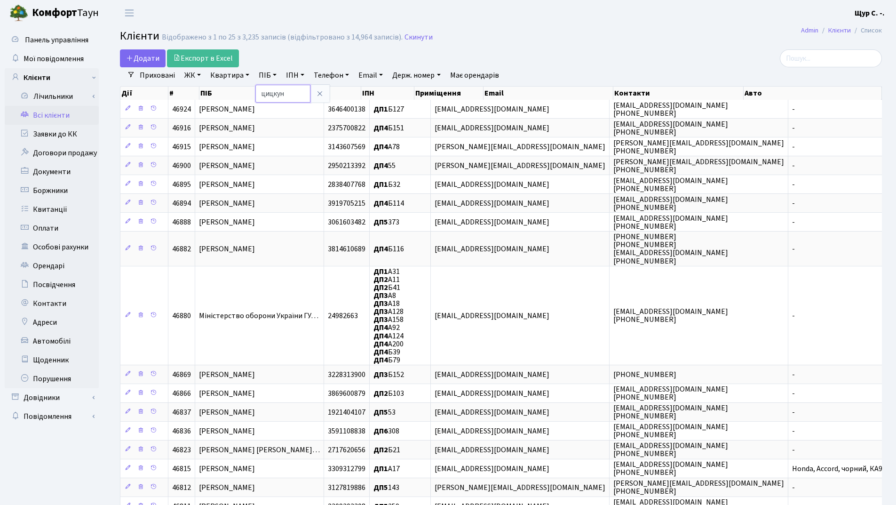
type input "цицкун"
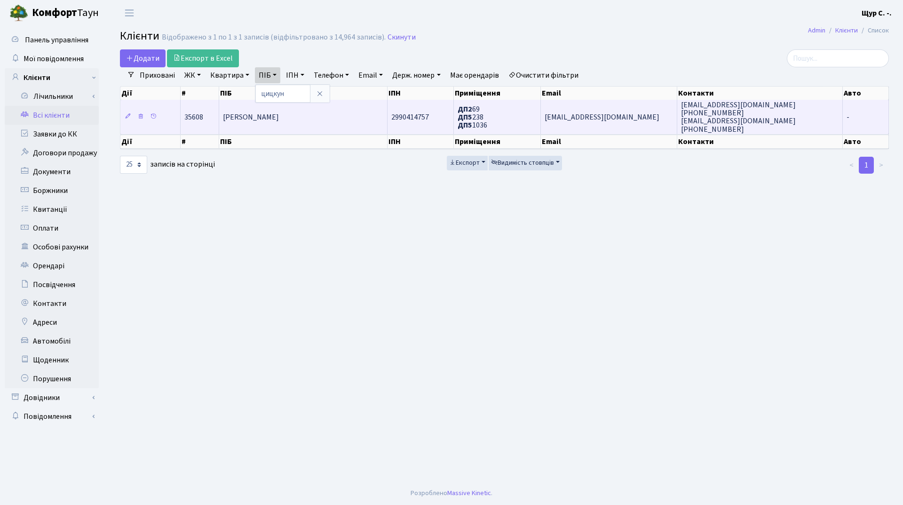
click at [288, 110] on td "[PERSON_NAME]" at bounding box center [303, 117] width 168 height 34
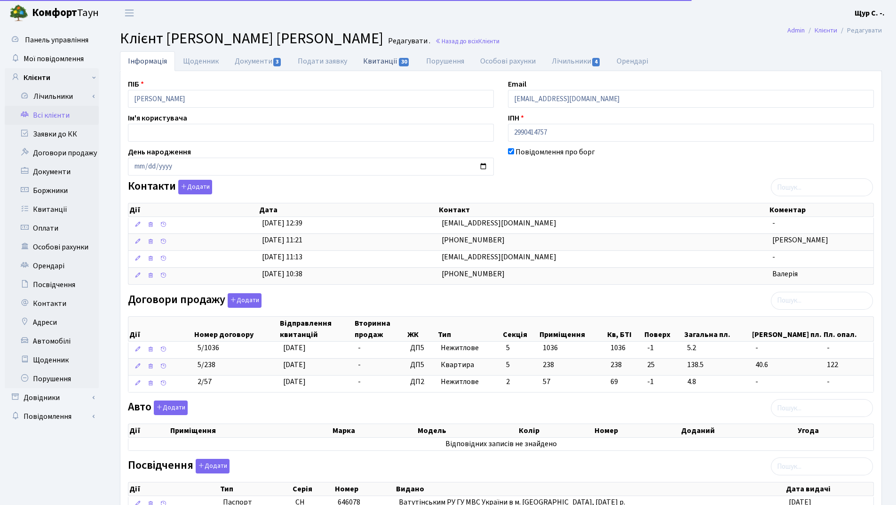
click at [384, 60] on link "Квитанції 30" at bounding box center [386, 60] width 63 height 19
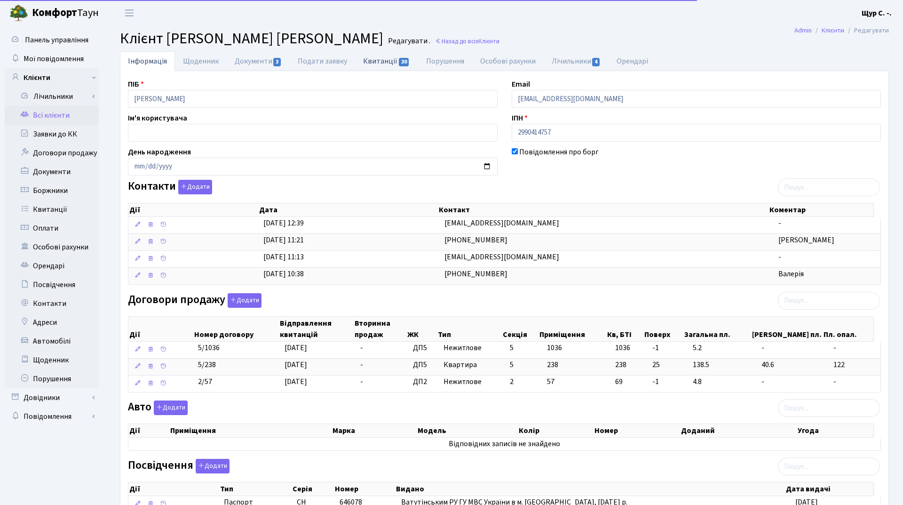
select select "25"
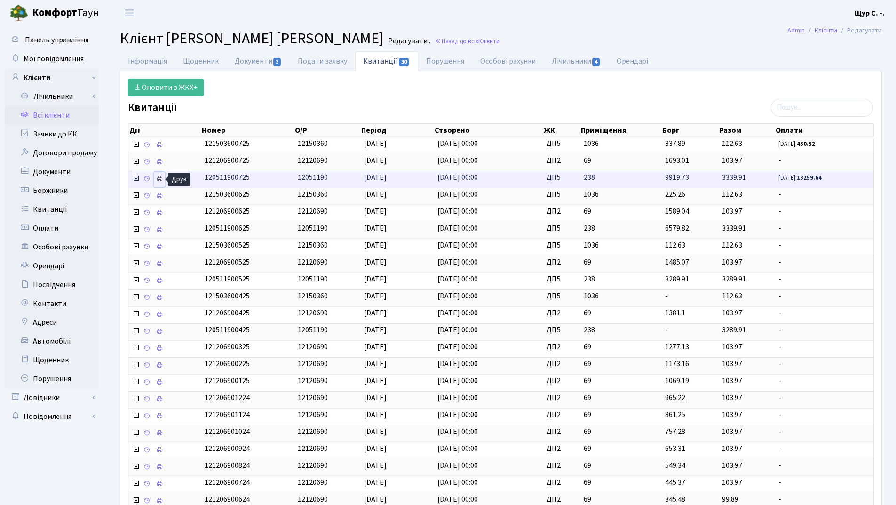
click at [161, 176] on icon at bounding box center [159, 178] width 7 height 7
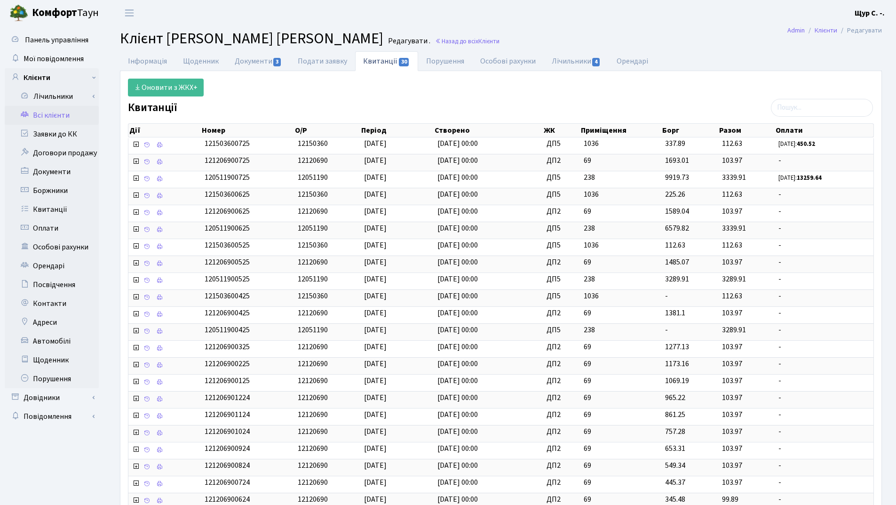
click at [49, 114] on link "Всі клієнти" at bounding box center [52, 115] width 94 height 19
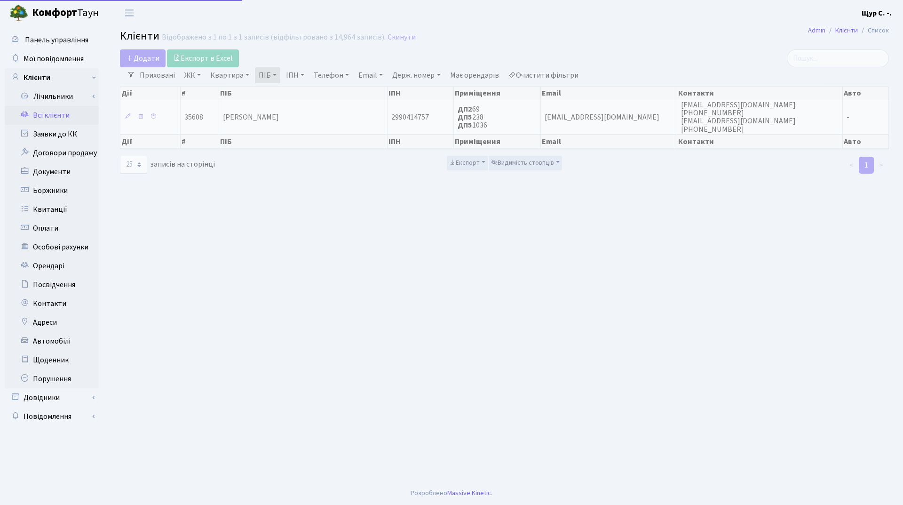
select select "25"
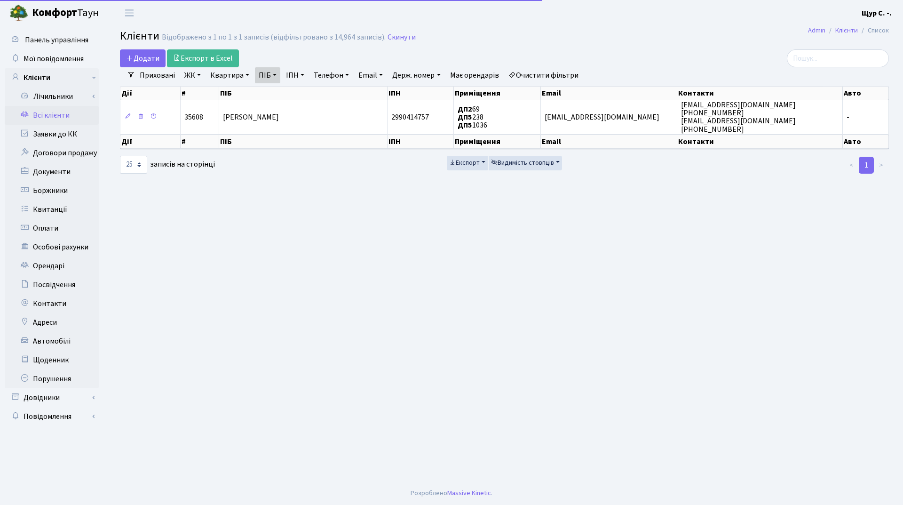
click at [395, 31] on h2 "Клієнти Відображено з 1 по 1 з 1 записів (відфільтровано з 14,964 записів). Ски…" at bounding box center [504, 38] width 769 height 16
click at [397, 36] on link "Скинути" at bounding box center [402, 37] width 28 height 9
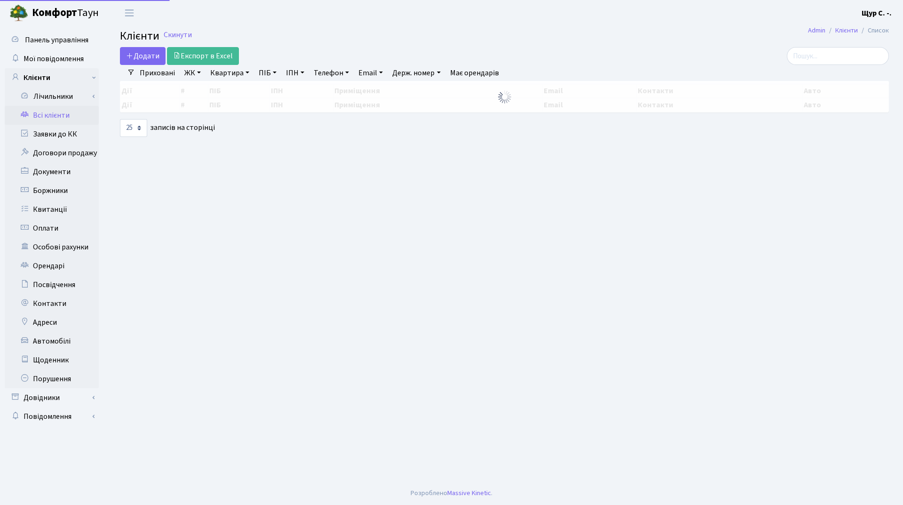
select select "25"
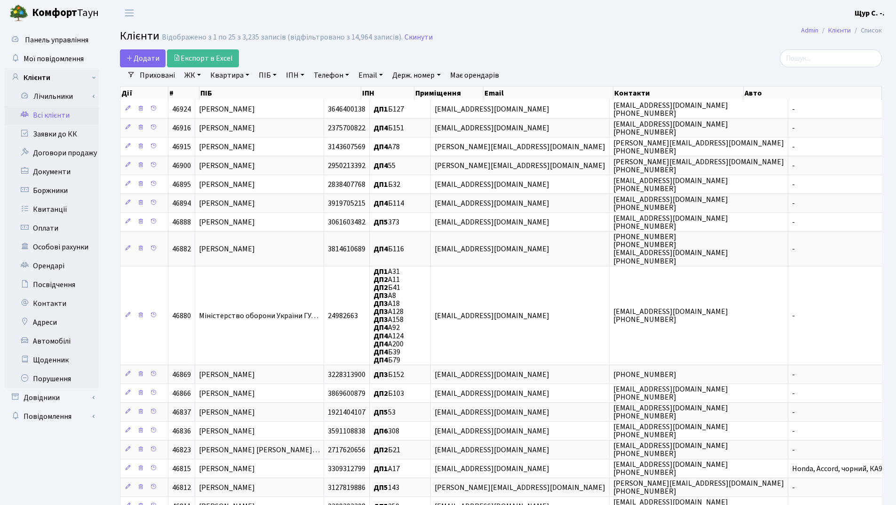
click at [268, 73] on link "ПІБ" at bounding box center [267, 75] width 25 height 16
type input "[PERSON_NAME]"
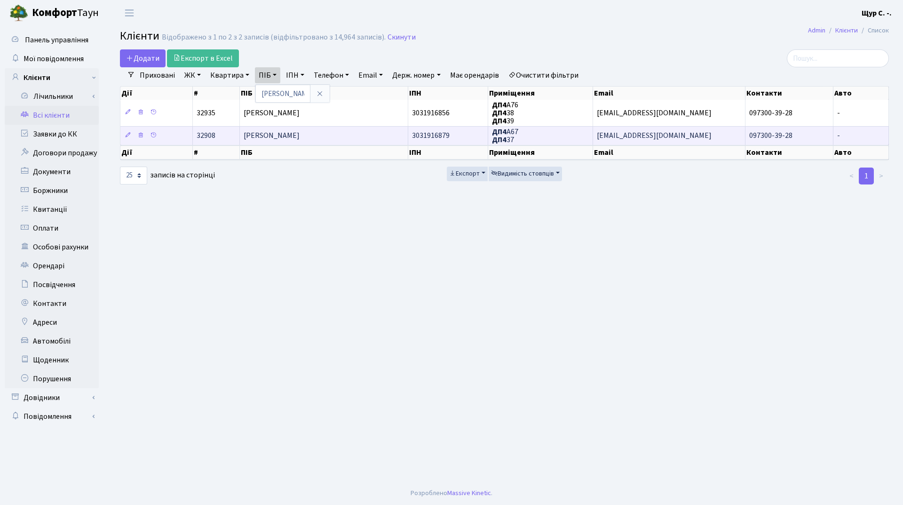
click at [284, 135] on span "[PERSON_NAME]" at bounding box center [272, 136] width 56 height 10
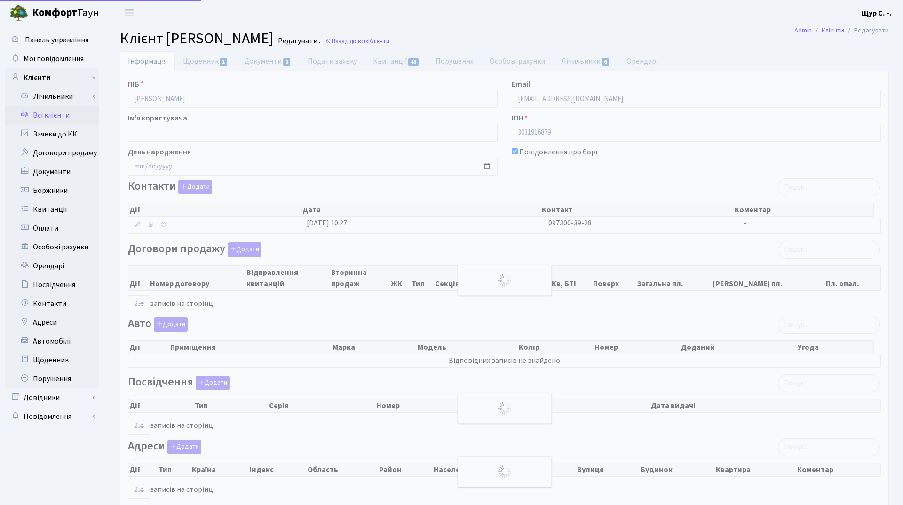
select select "25"
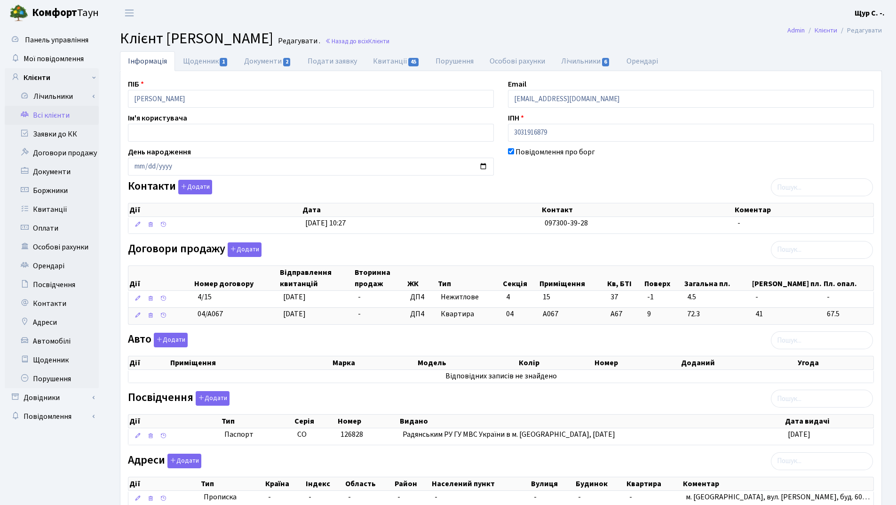
click at [71, 118] on link "Всі клієнти" at bounding box center [52, 115] width 94 height 19
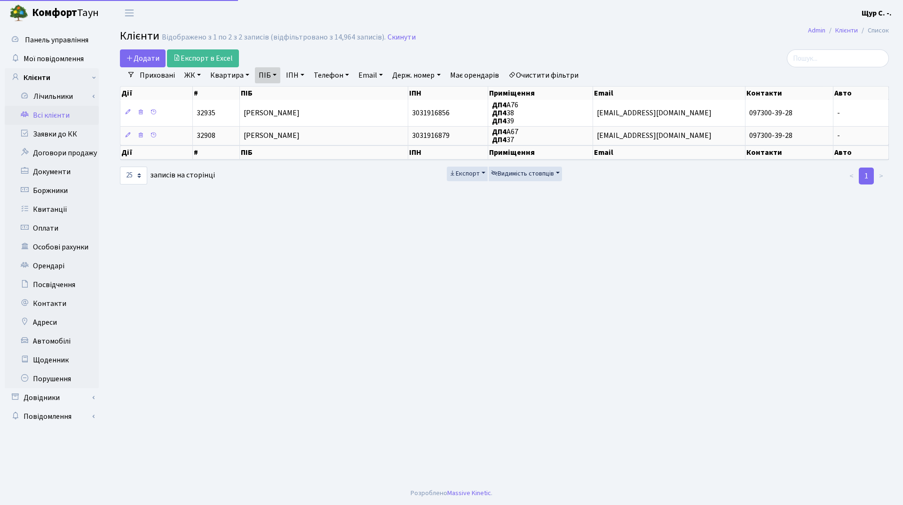
select select "25"
click at [407, 38] on link "Скинути" at bounding box center [402, 37] width 28 height 9
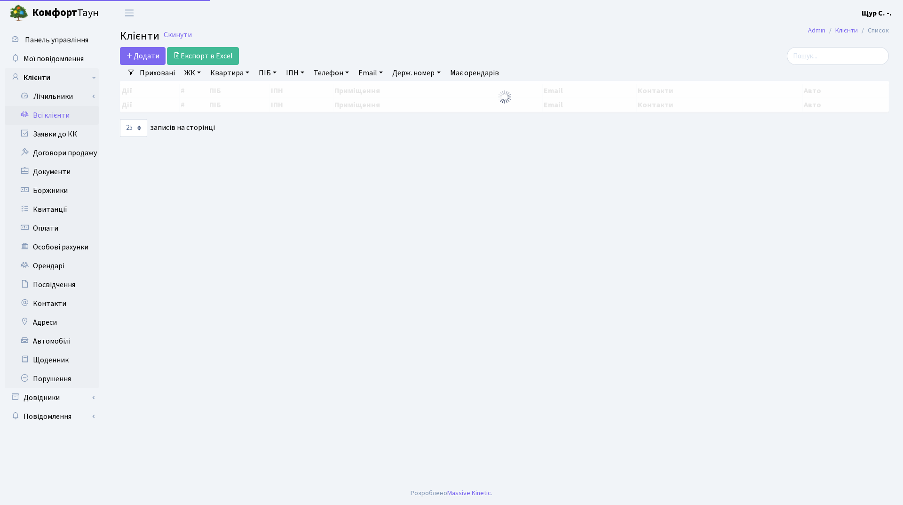
select select "25"
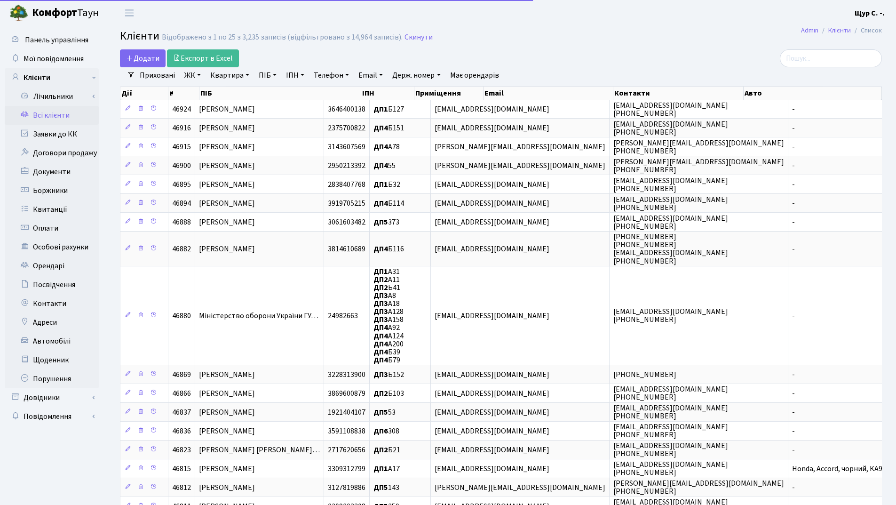
click at [230, 75] on link "Квартира" at bounding box center [229, 75] width 47 height 16
type input "42"
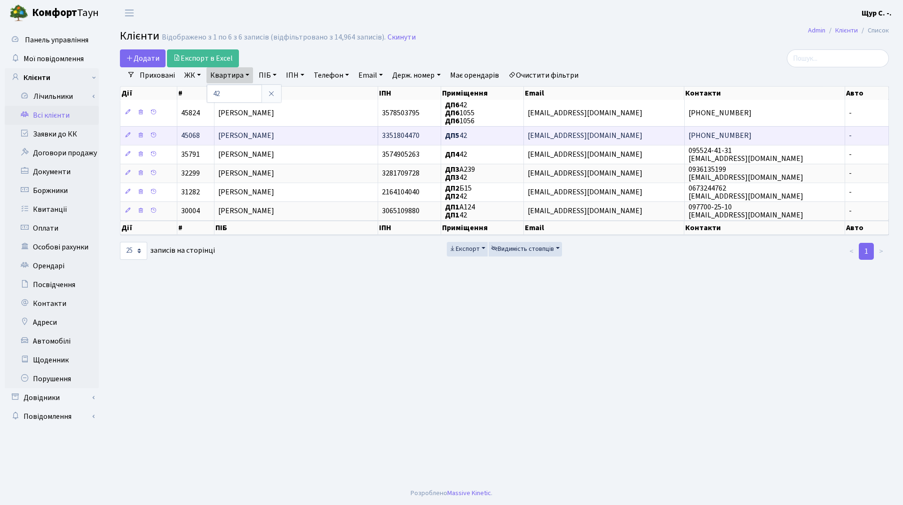
click at [247, 133] on span "Поведюк Сергій Валерійович" at bounding box center [246, 136] width 56 height 10
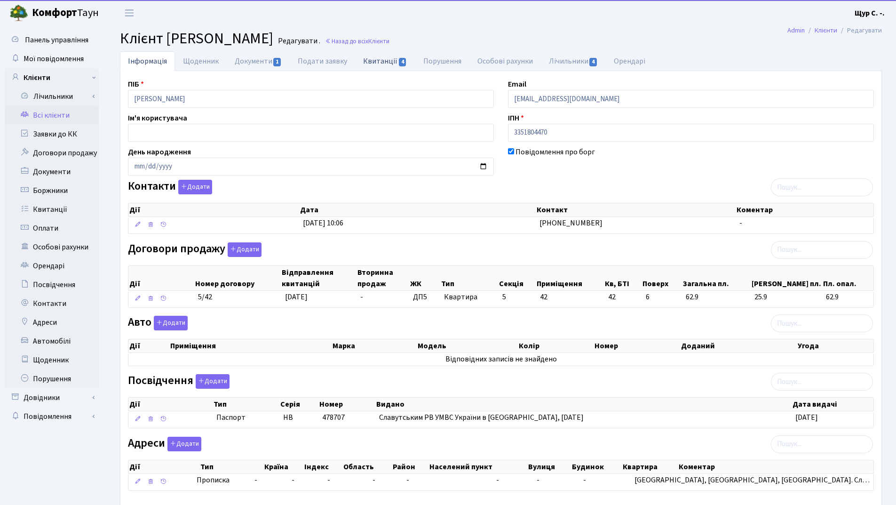
click at [385, 63] on link "Квитанції 4" at bounding box center [385, 60] width 60 height 19
select select "25"
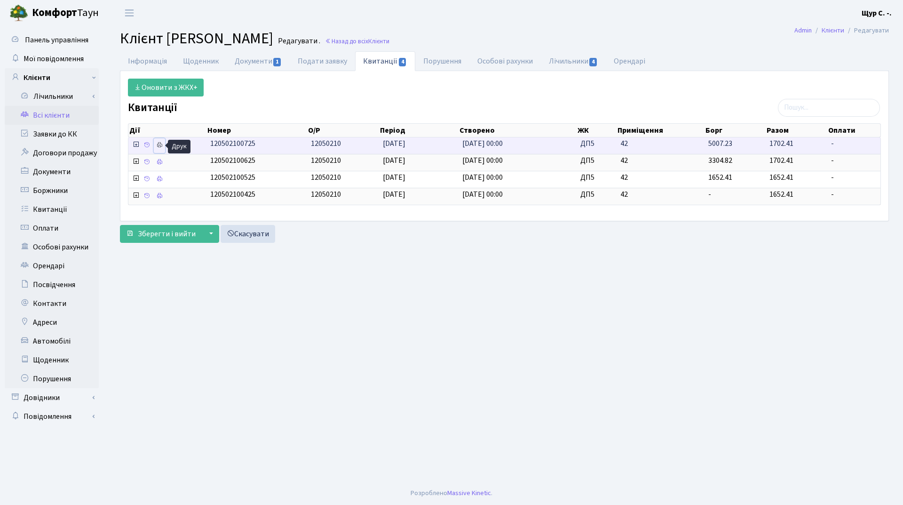
click at [160, 145] on icon at bounding box center [159, 145] width 7 height 7
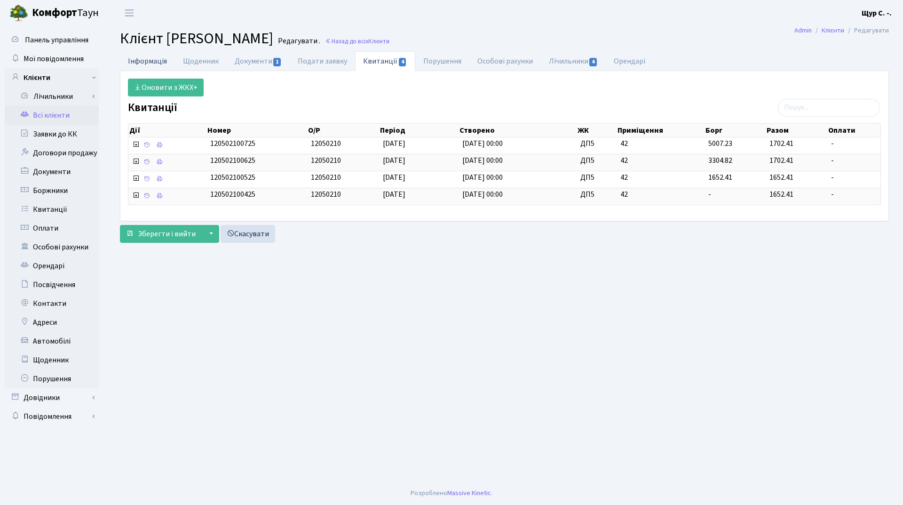
click at [143, 61] on link "Інформація" at bounding box center [147, 60] width 55 height 19
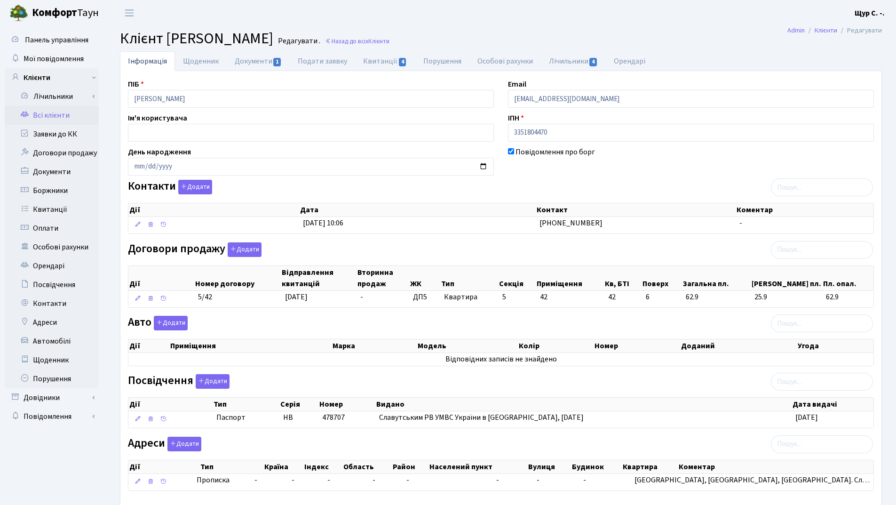
click at [64, 117] on link "Всі клієнти" at bounding box center [52, 115] width 94 height 19
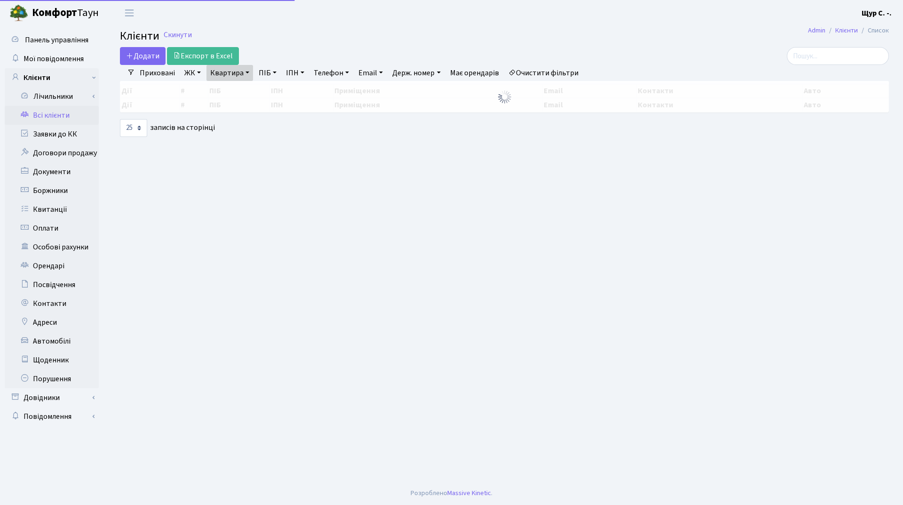
select select "25"
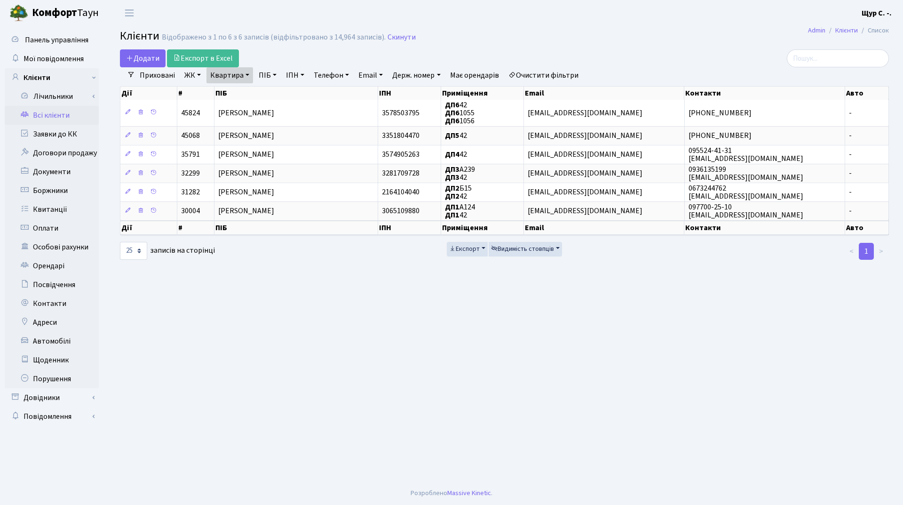
click at [245, 75] on link "Квартира" at bounding box center [229, 75] width 47 height 16
click at [248, 92] on input "42" at bounding box center [234, 94] width 55 height 18
type input "4"
type input "72"
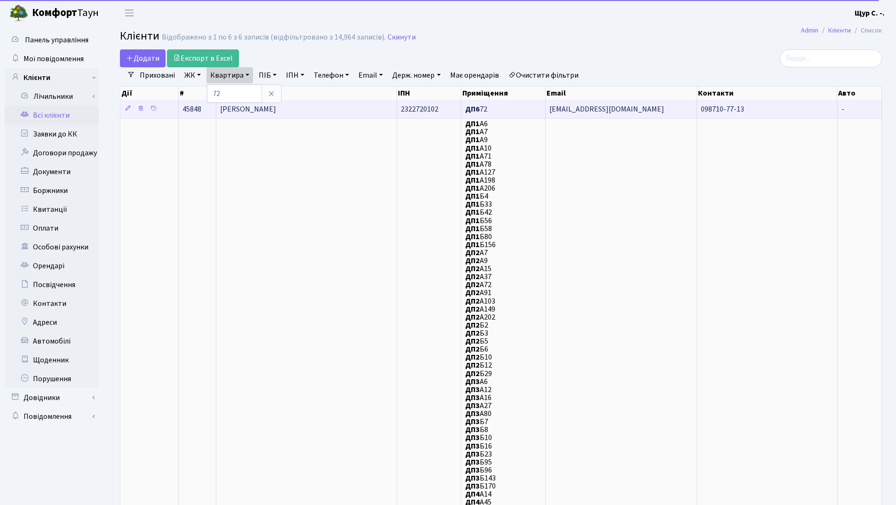
click at [269, 112] on span "[PERSON_NAME]" at bounding box center [248, 109] width 56 height 10
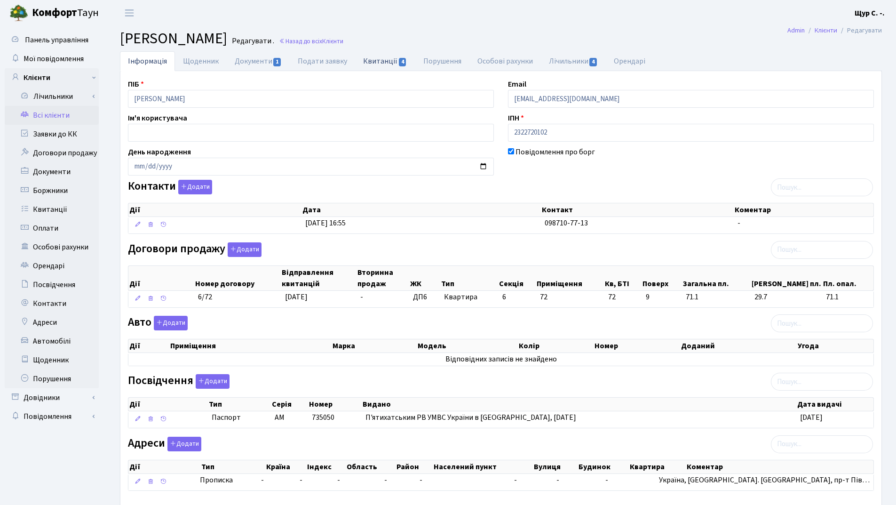
click at [381, 62] on link "Квитанції 4" at bounding box center [385, 60] width 60 height 19
select select "25"
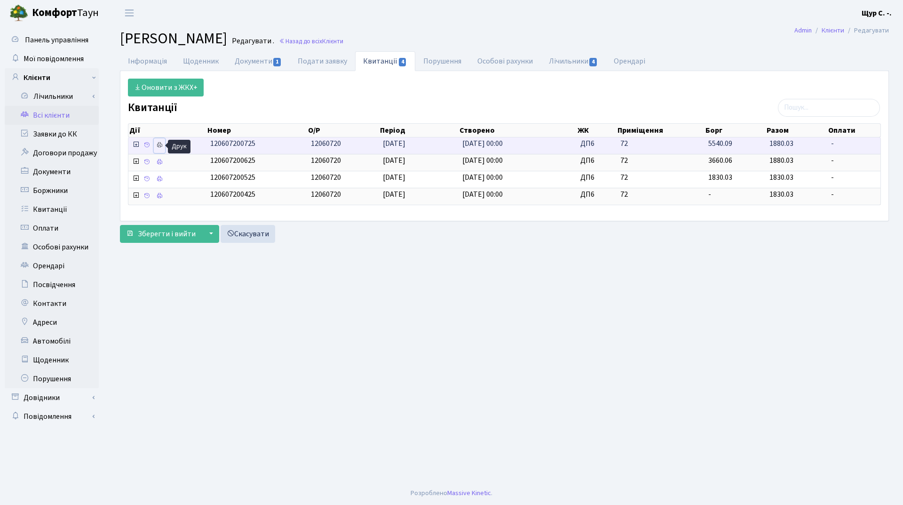
click at [159, 144] on icon at bounding box center [159, 145] width 7 height 7
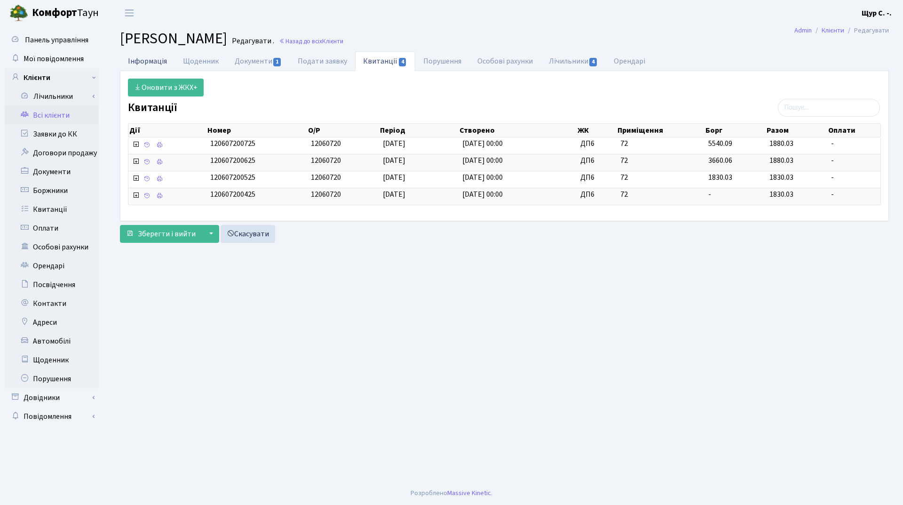
click at [153, 70] on link "Інформація" at bounding box center [147, 60] width 55 height 19
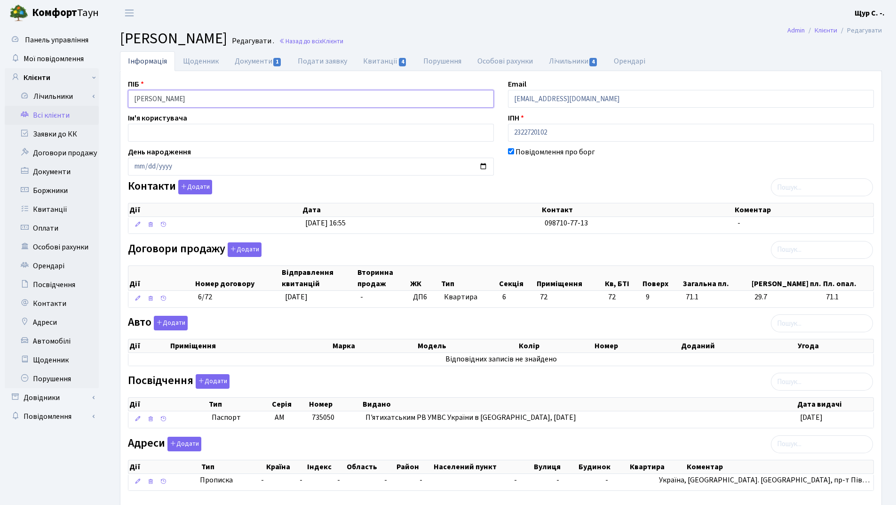
drag, startPoint x: 230, startPoint y: 97, endPoint x: 122, endPoint y: 101, distance: 107.3
click at [122, 101] on div "ПІБ Соловйова Людмила Яківна" at bounding box center [311, 93] width 380 height 29
click at [65, 115] on link "Всі клієнти" at bounding box center [52, 115] width 94 height 19
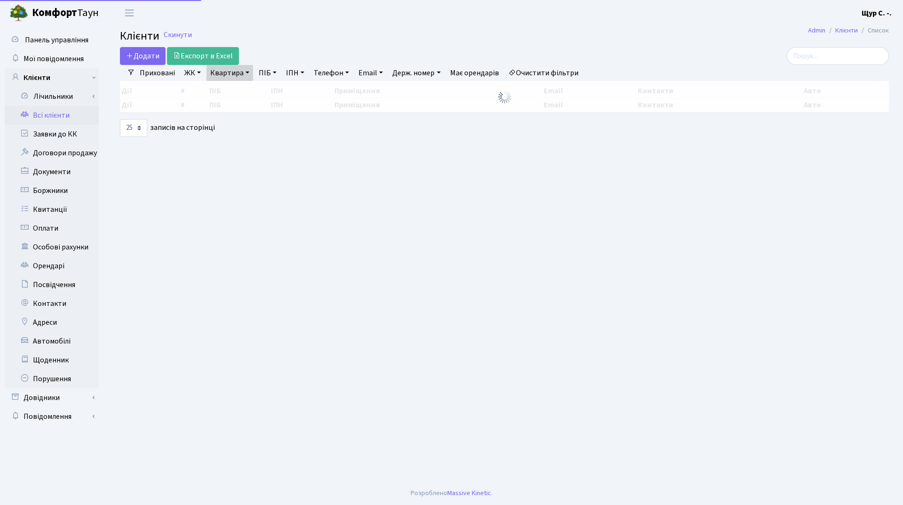
select select "25"
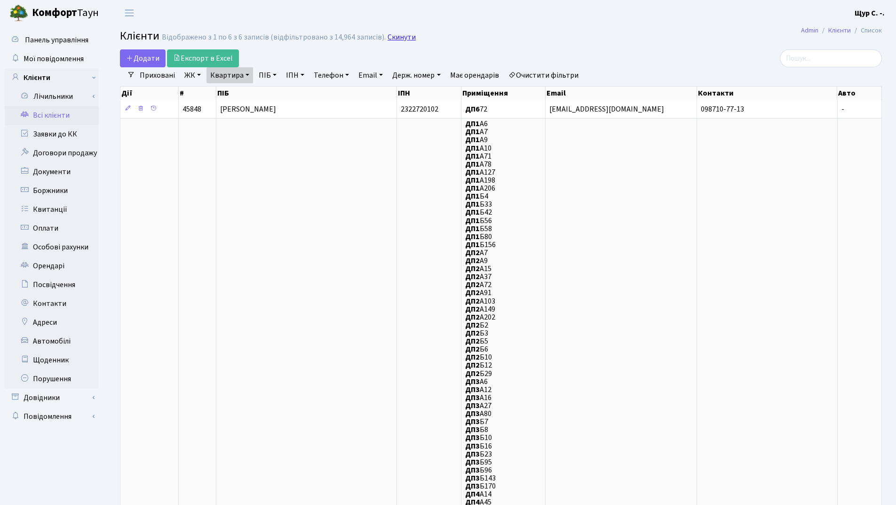
click at [403, 41] on link "Скинути" at bounding box center [402, 37] width 28 height 9
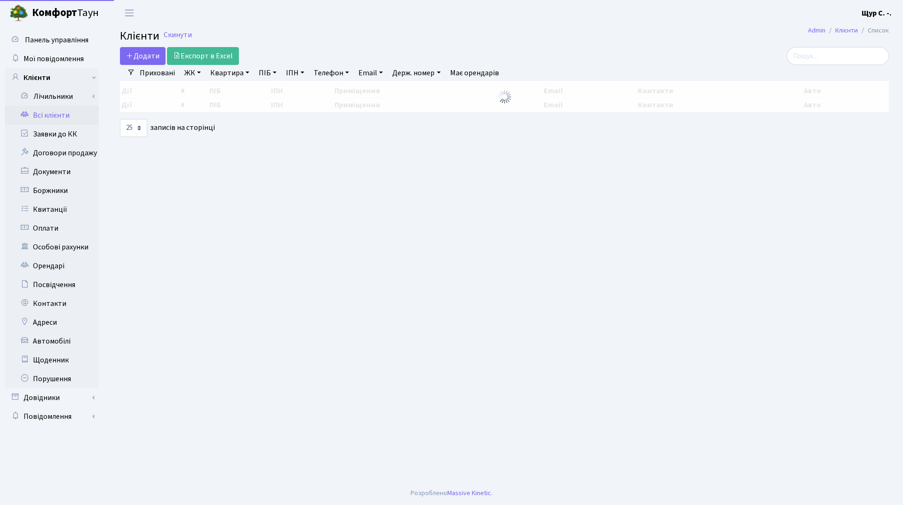
select select "25"
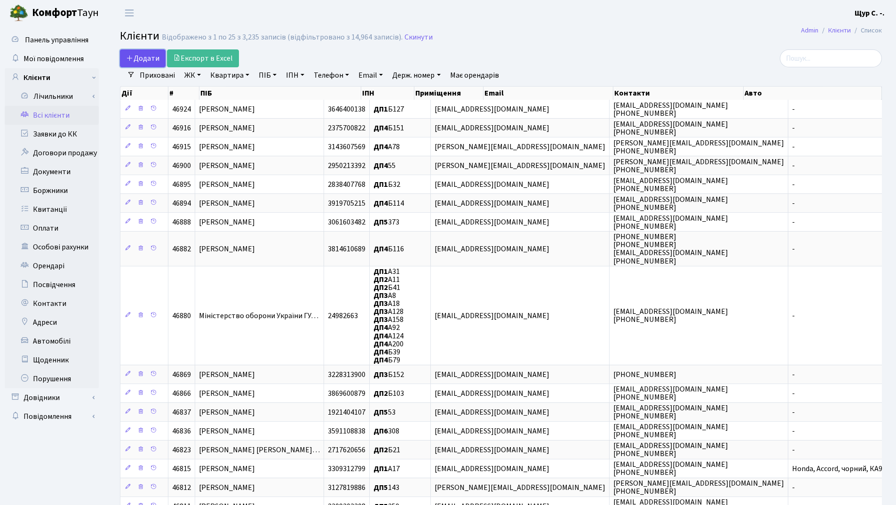
click at [143, 64] on link "Додати" at bounding box center [143, 58] width 46 height 18
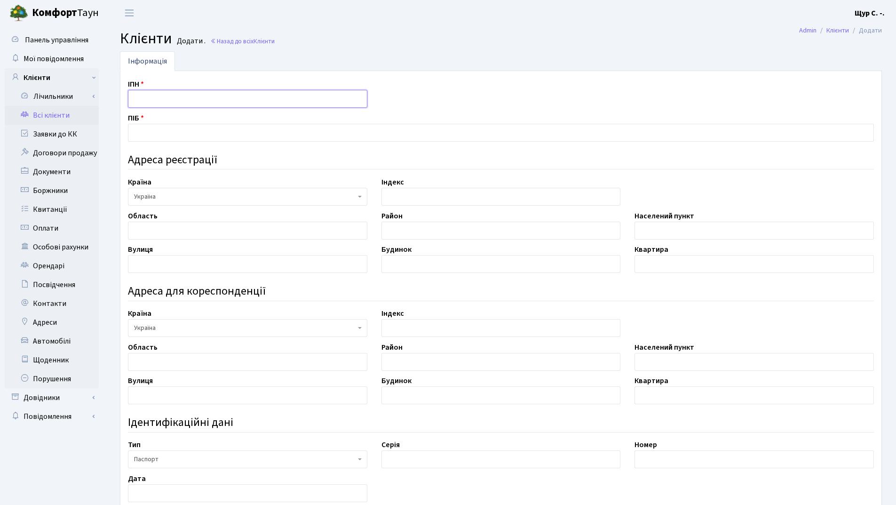
click at [153, 100] on input "text" at bounding box center [247, 99] width 239 height 18
click at [163, 132] on input "text" at bounding box center [501, 133] width 746 height 18
click at [177, 98] on input "2461900462" at bounding box center [247, 99] width 239 height 18
type input "2"
type input "3172806405"
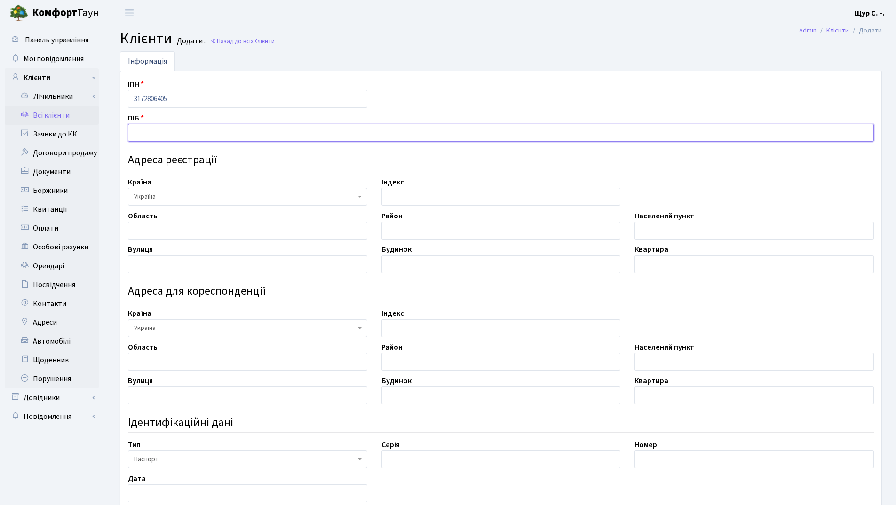
click at [153, 135] on input "text" at bounding box center [501, 133] width 746 height 18
type input "Дуднік Наталя Василівна"
click at [170, 229] on input "text" at bounding box center [247, 231] width 239 height 18
type input "Житомирська"
click at [412, 226] on input "text" at bounding box center [500, 231] width 239 height 18
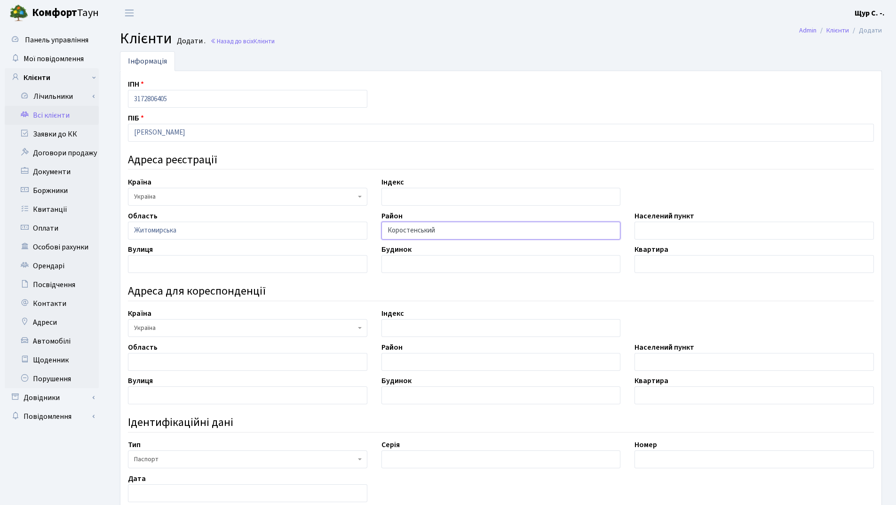
type input "Коростенський"
click at [654, 227] on input "text" at bounding box center [754, 231] width 239 height 18
type input "селище Чоповичі"
click at [178, 262] on input "text" at bounding box center [247, 264] width 239 height 18
type input "Сонячна"
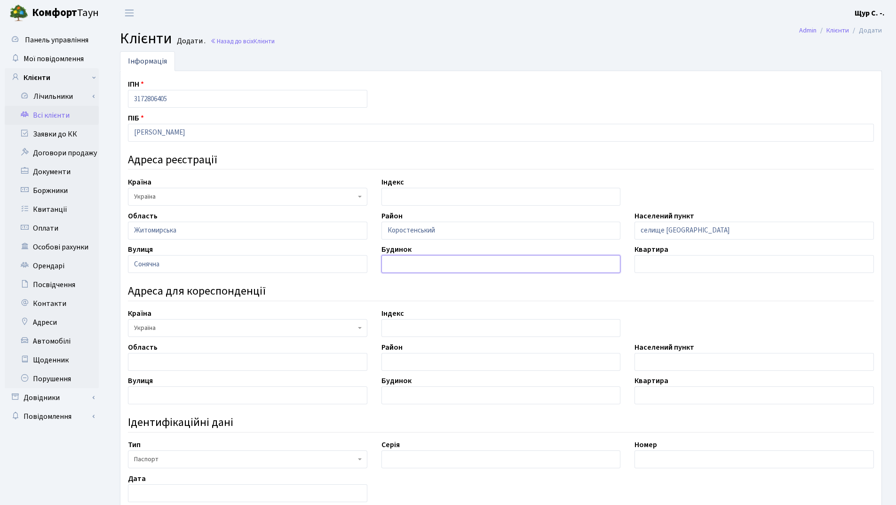
click at [445, 265] on input "text" at bounding box center [500, 264] width 239 height 18
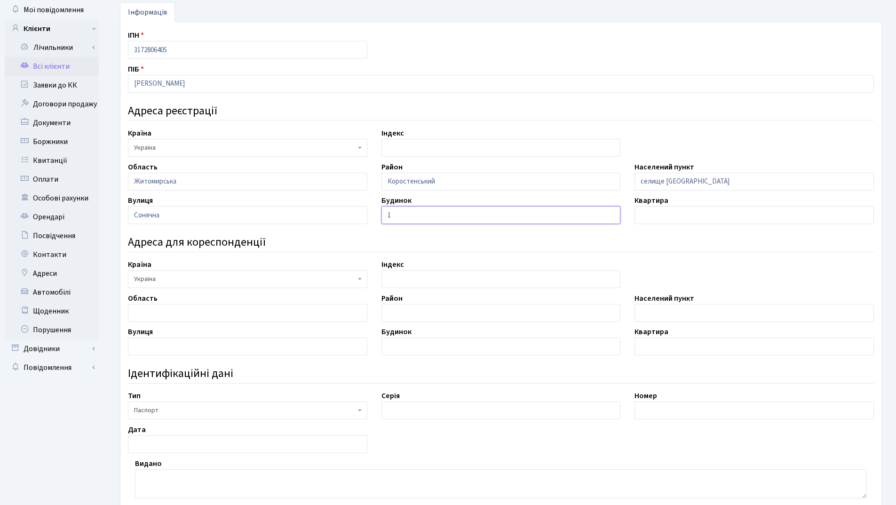
scroll to position [141, 0]
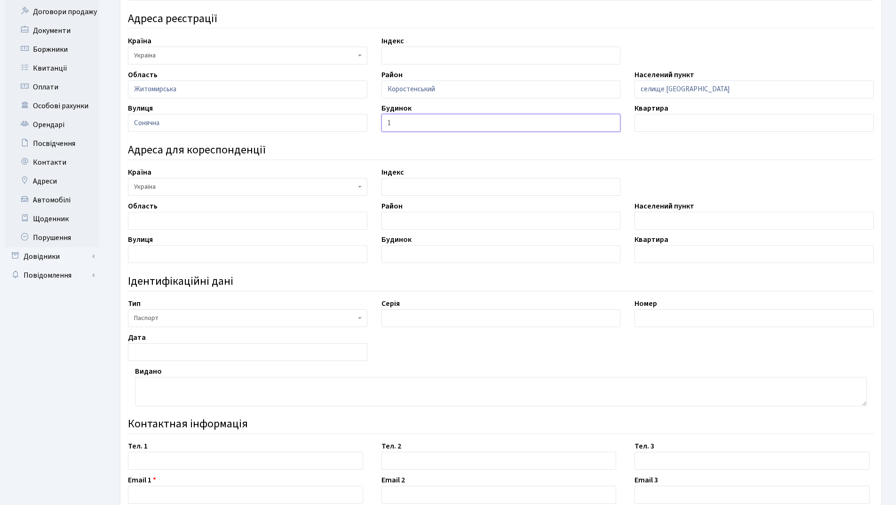
type input "1"
click at [419, 319] on input "text" at bounding box center [500, 318] width 239 height 18
type input "ВН"
click at [673, 315] on input "text" at bounding box center [754, 318] width 239 height 18
type input "519134"
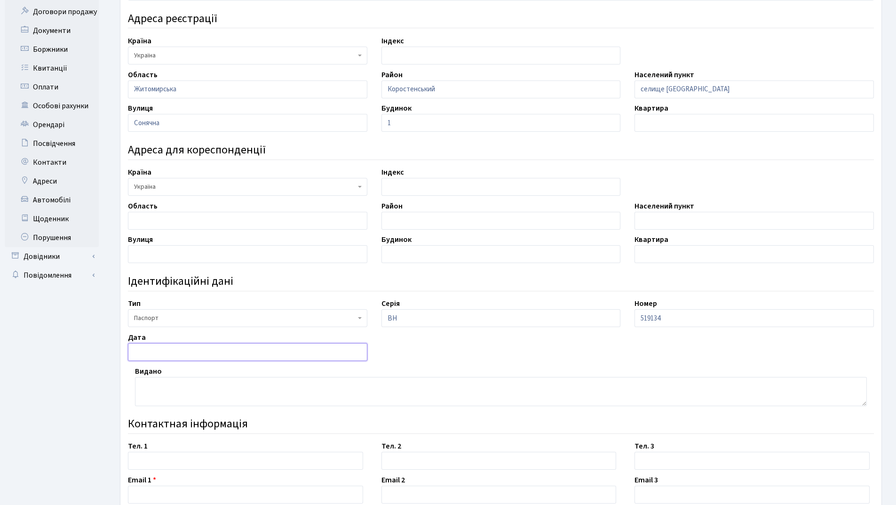
click at [197, 354] on input "text" at bounding box center [247, 352] width 239 height 18
type input "28.02.2025"
click at [173, 381] on textarea at bounding box center [501, 391] width 732 height 29
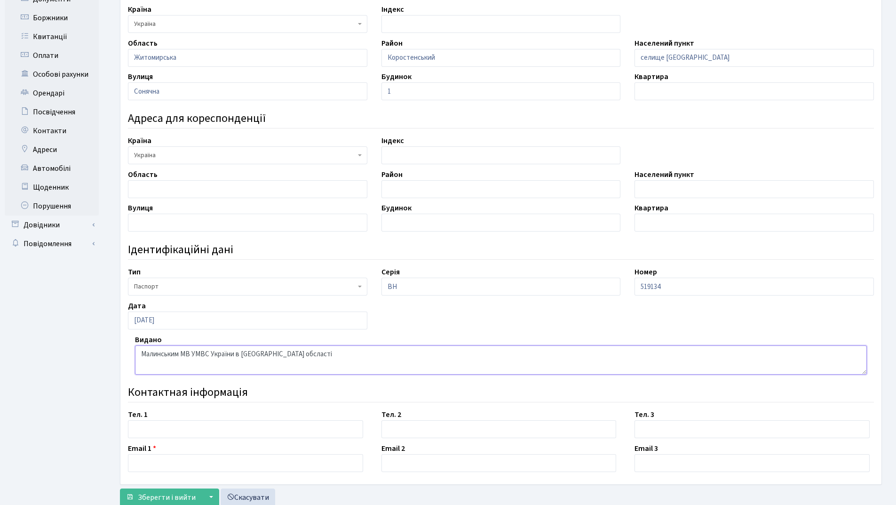
scroll to position [202, 0]
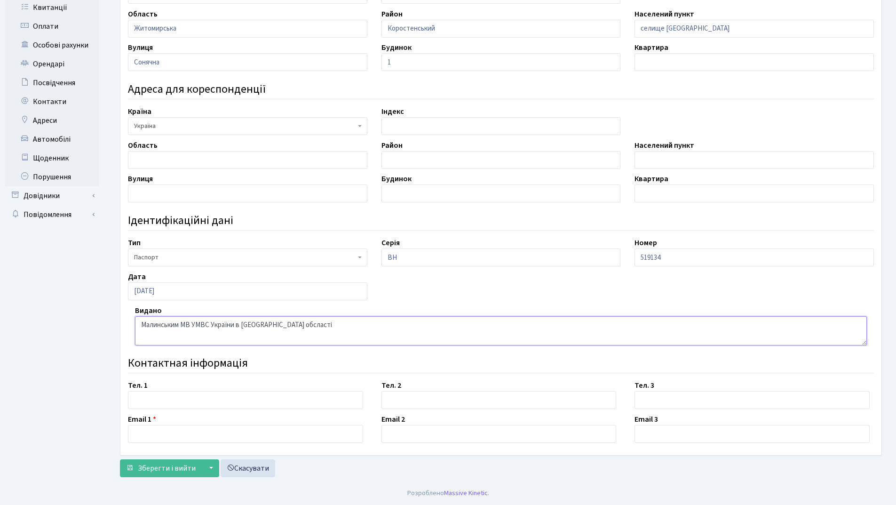
click at [298, 324] on textarea "Малинським МВ УМВС України в Житомирській обсласті" at bounding box center [501, 330] width 732 height 29
type textarea "Малинським МВ УМВС України в Житомирській області"
click at [185, 404] on input "text" at bounding box center [245, 400] width 235 height 18
type input "093-609-51-19"
click at [168, 434] on input "text" at bounding box center [245, 434] width 235 height 18
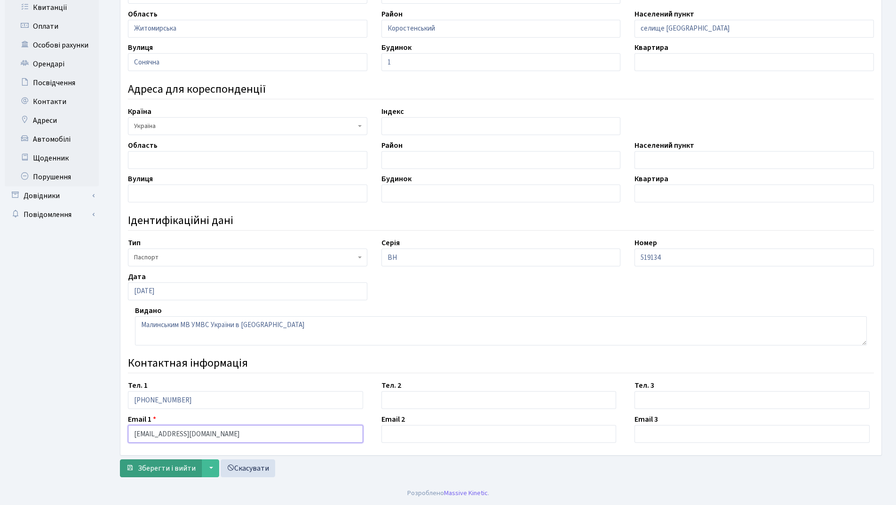
type input "natalifewka86@gmail.com"
click at [162, 472] on span "Зберегти і вийти" at bounding box center [167, 468] width 58 height 10
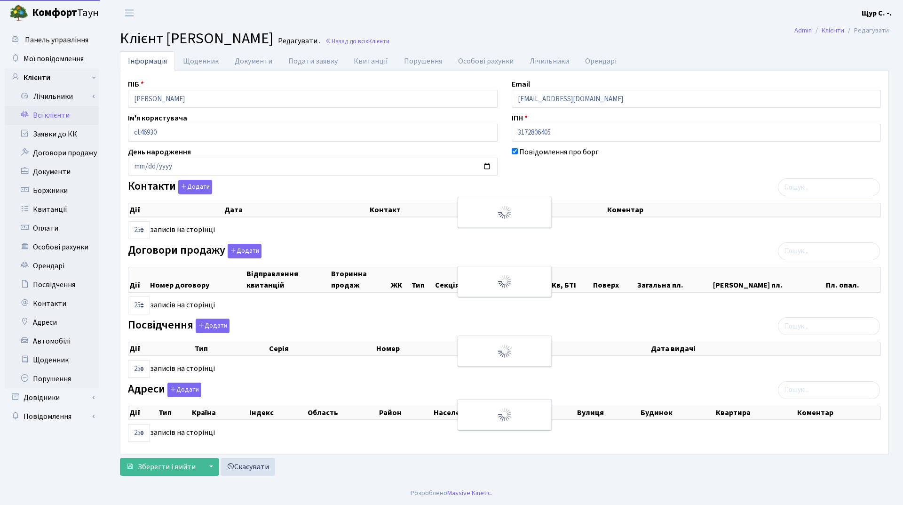
select select "25"
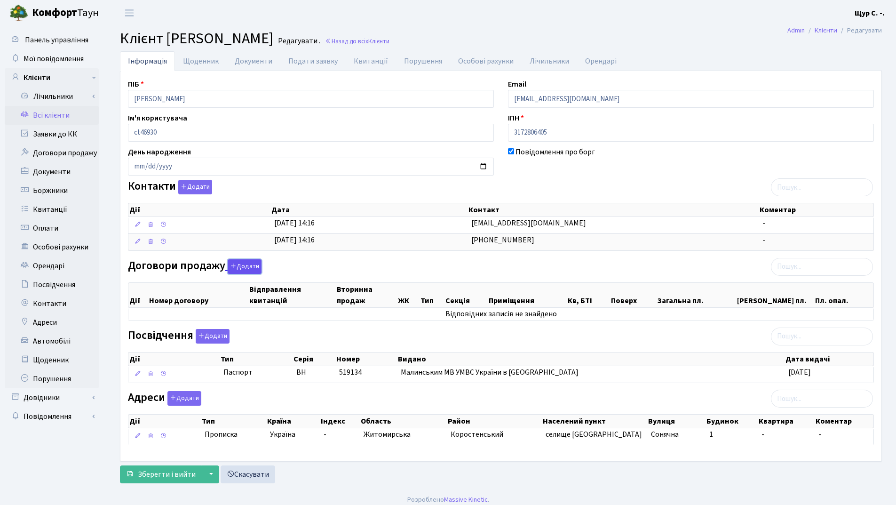
click at [246, 270] on button "Додати" at bounding box center [245, 266] width 34 height 15
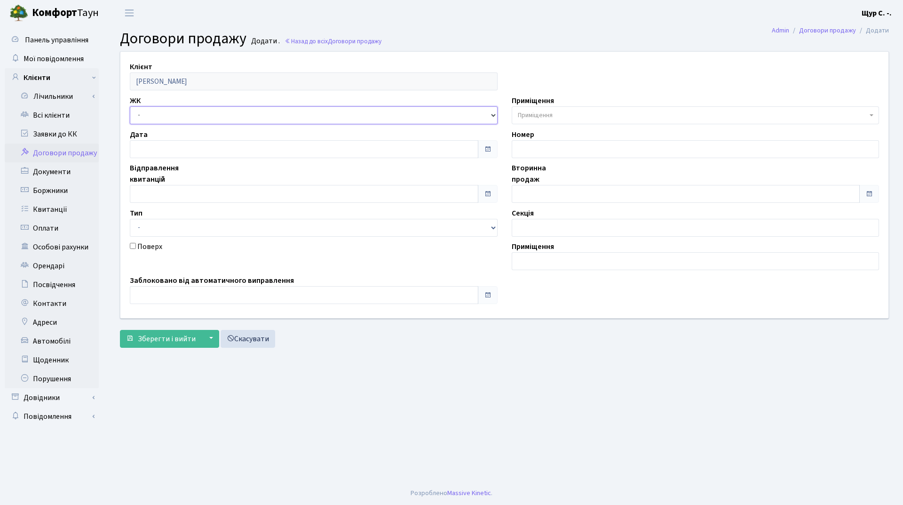
click at [185, 116] on select "- ДП1, вул. [PERSON_NAME][STREET_ADDRESS]. [PERSON_NAME][STREET_ADDRESS]. [PERS…" at bounding box center [314, 115] width 368 height 18
select select "341"
click at [130, 106] on select "- ДП1, вул. [PERSON_NAME][STREET_ADDRESS]. [PERSON_NAME][STREET_ADDRESS]. [PERS…" at bounding box center [314, 115] width 368 height 18
select select
click at [174, 199] on input "text" at bounding box center [304, 194] width 349 height 18
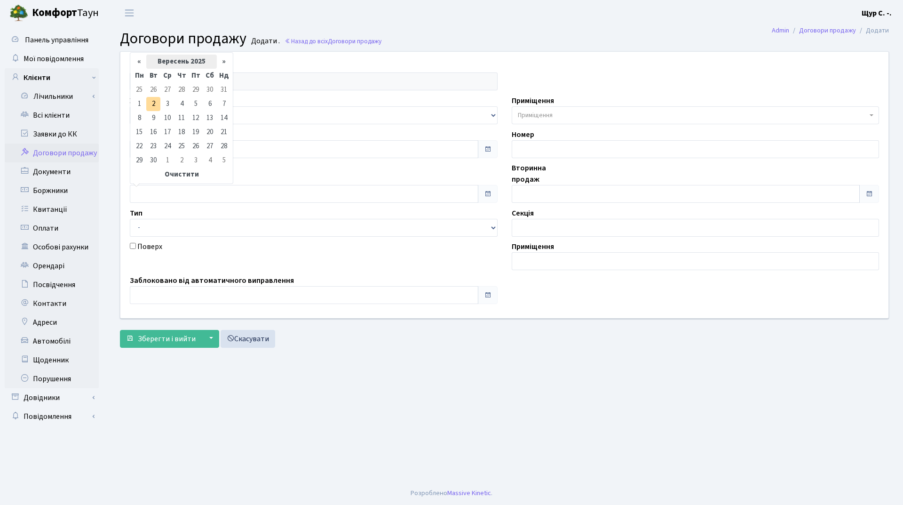
click at [171, 61] on th "Вересень 2025" at bounding box center [181, 62] width 71 height 14
click at [217, 97] on span "Кві" at bounding box center [216, 98] width 22 height 25
click at [152, 88] on td "1" at bounding box center [153, 90] width 14 height 14
type input "01.04.2025"
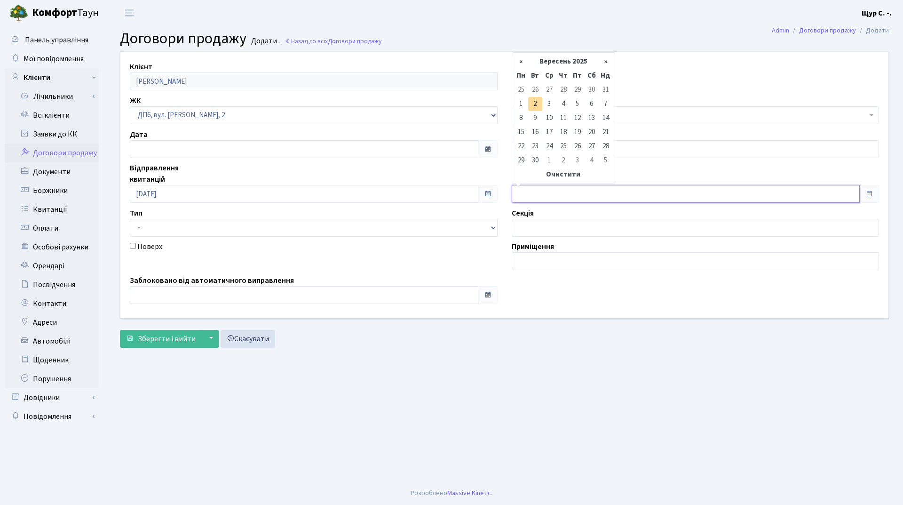
click at [534, 197] on input "text" at bounding box center [686, 194] width 349 height 18
click at [536, 103] on td "2" at bounding box center [535, 104] width 14 height 14
type input "02.09.2025"
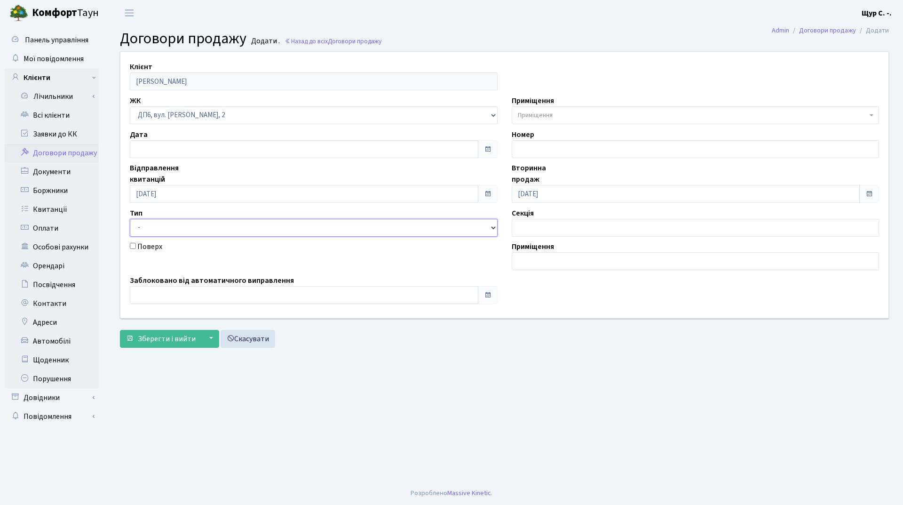
click at [275, 226] on select "- Квартира Комерція Нежитлове Паркінг" at bounding box center [314, 228] width 368 height 18
select select "269"
click at [130, 219] on select "- Квартира Комерція Нежитлове Паркінг" at bounding box center [314, 228] width 368 height 18
click at [565, 117] on span "Приміщення" at bounding box center [693, 115] width 350 height 9
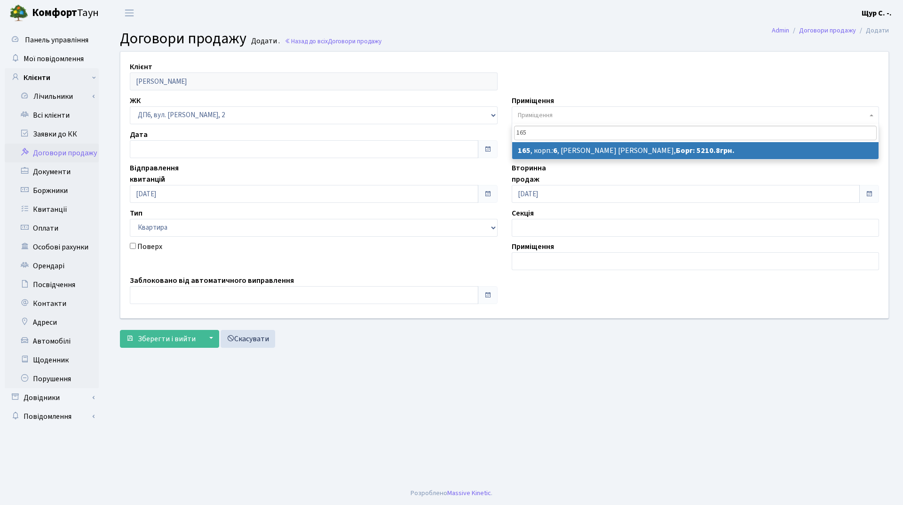
type input "165"
select select "46659"
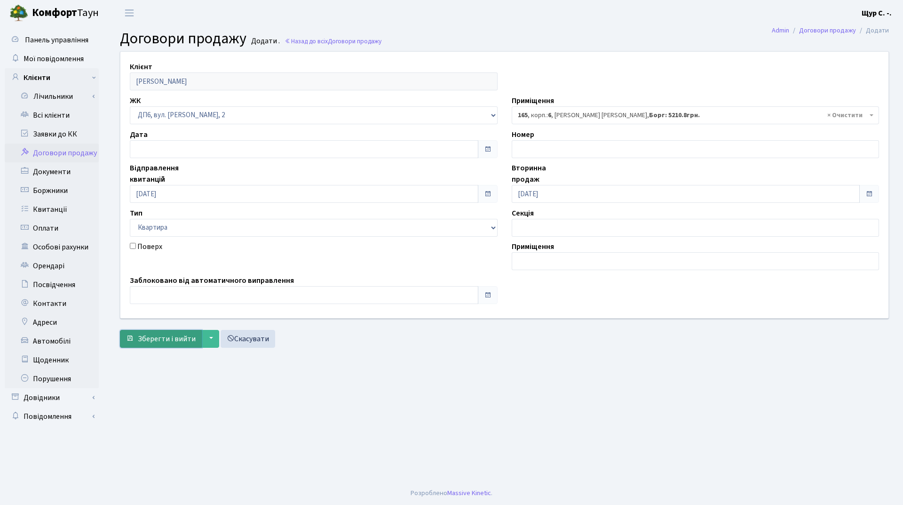
click at [164, 340] on span "Зберегти і вийти" at bounding box center [167, 339] width 58 height 10
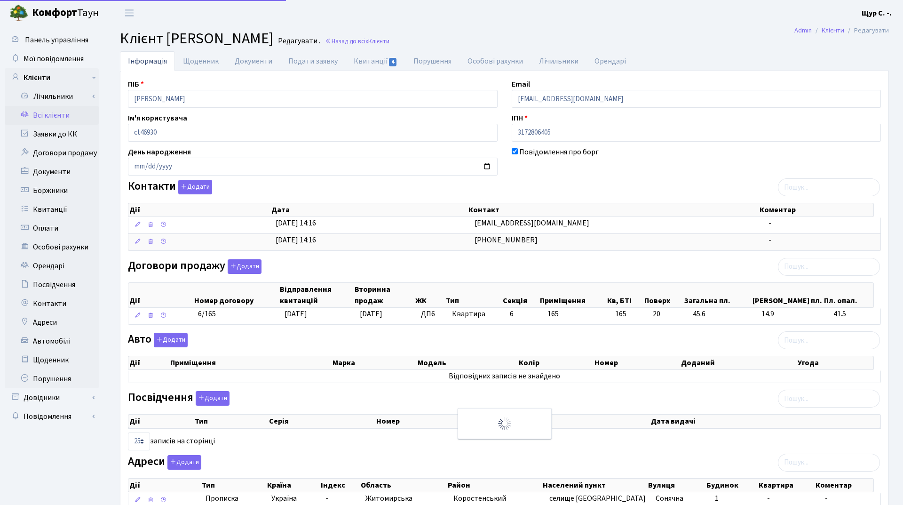
select select "25"
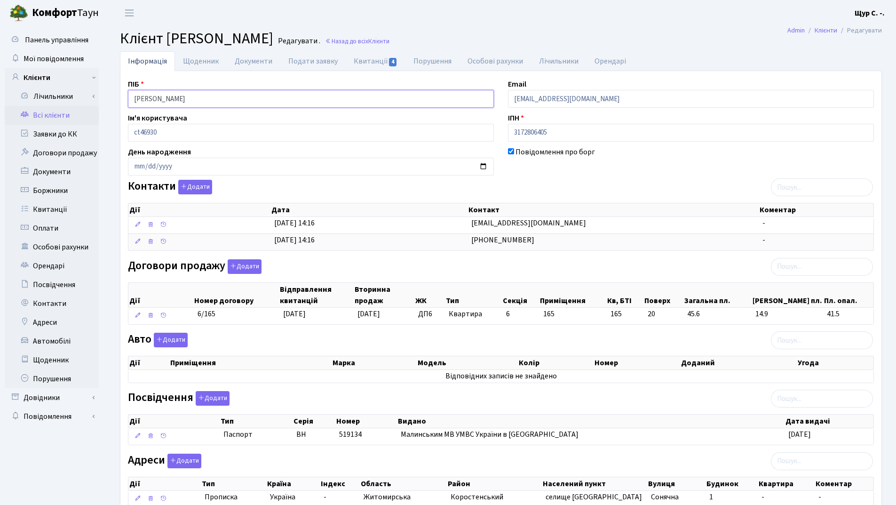
drag, startPoint x: 219, startPoint y: 97, endPoint x: 121, endPoint y: 94, distance: 97.9
click at [121, 94] on div "ПІБ Дуднік Наталя Василівна" at bounding box center [311, 93] width 380 height 29
click at [700, 21] on header "Комфорт Таун Щур С. -. Мій обліковий запис Вийти" at bounding box center [448, 13] width 896 height 26
click at [243, 63] on link "Документи" at bounding box center [254, 60] width 54 height 19
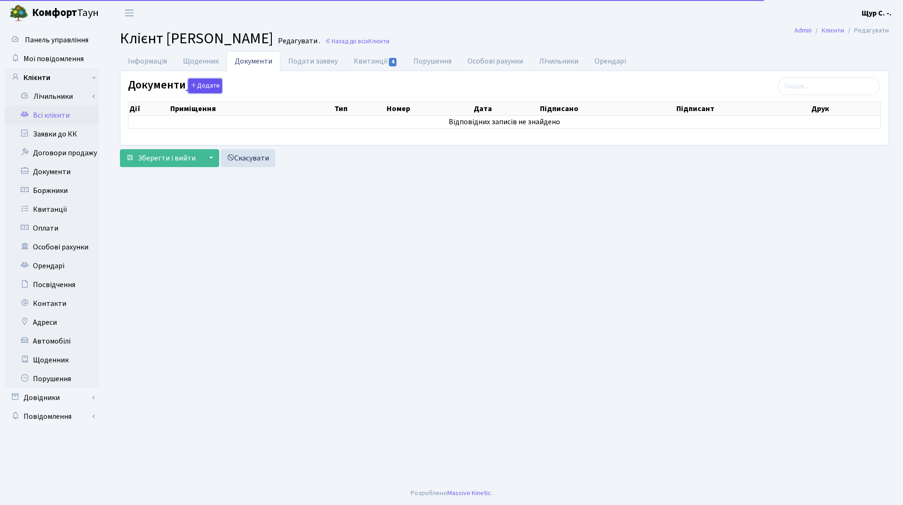
click at [199, 81] on button "Додати" at bounding box center [205, 86] width 34 height 15
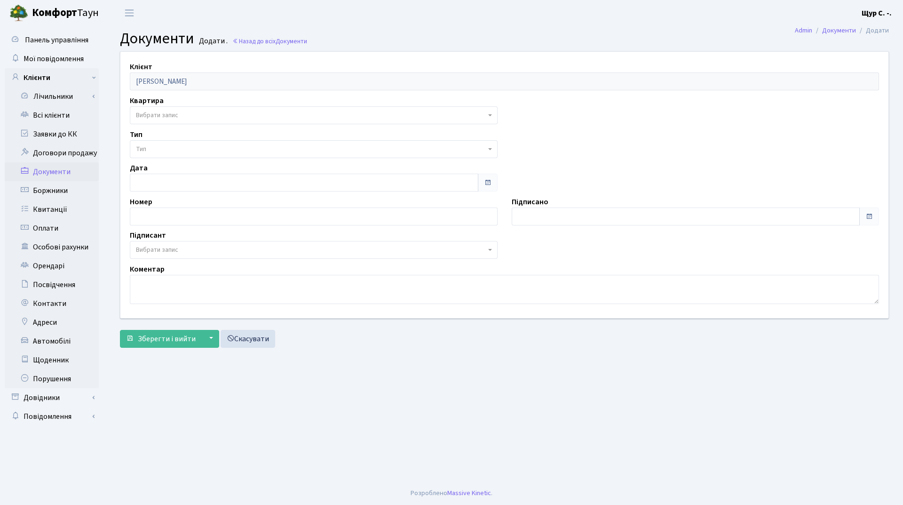
click at [192, 115] on span "Вибрати запис" at bounding box center [311, 115] width 350 height 9
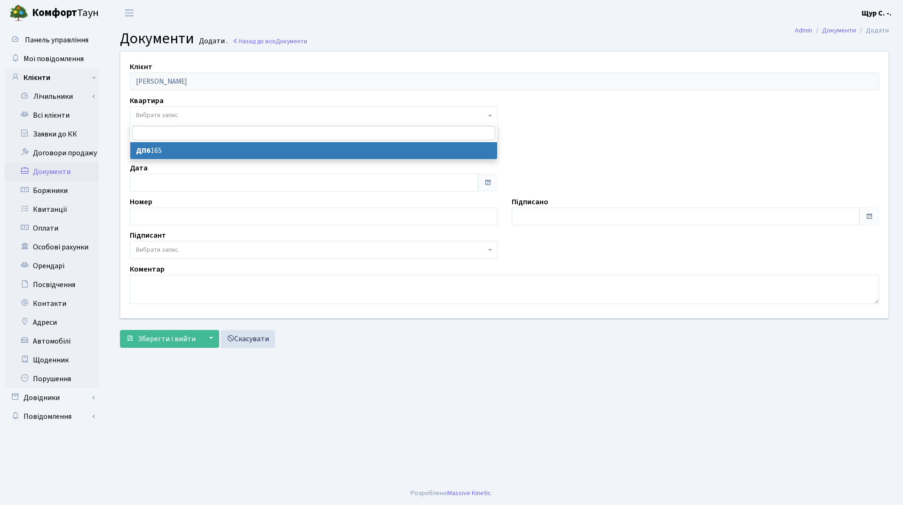
select select "178622"
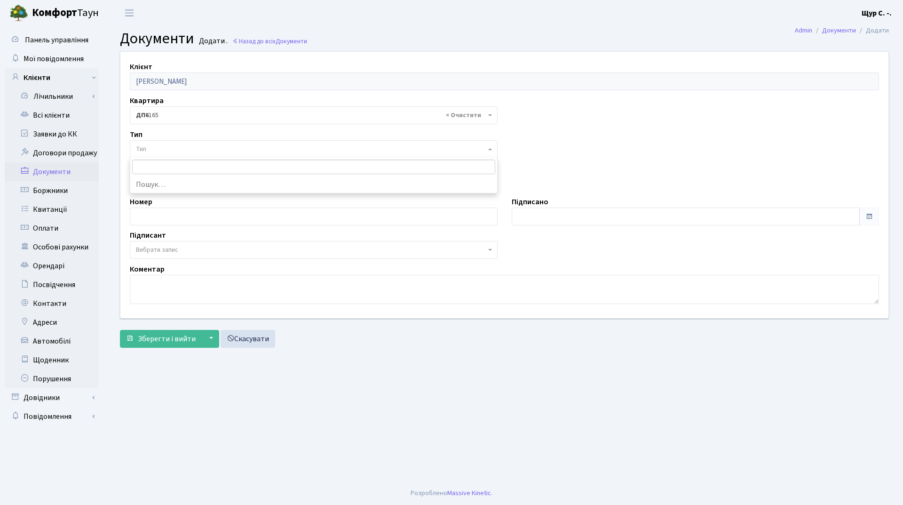
click at [194, 153] on span "Тип" at bounding box center [311, 148] width 350 height 9
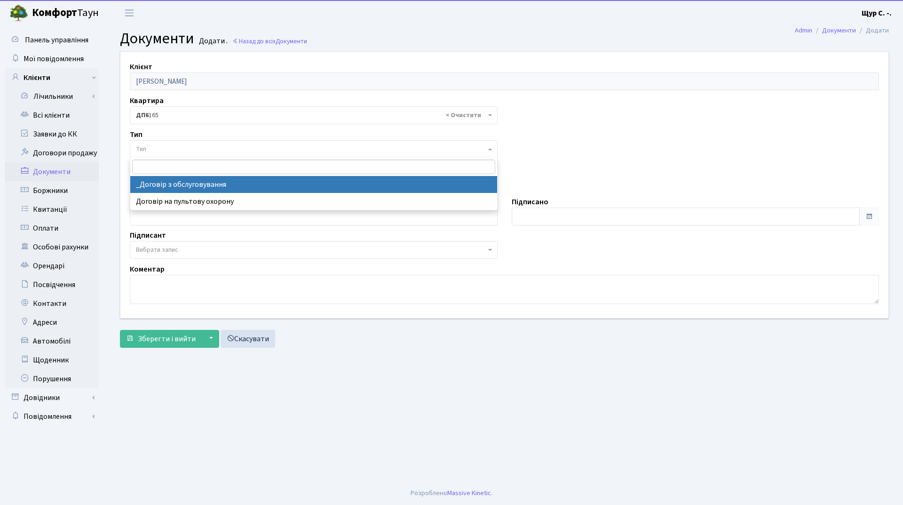
select select "289"
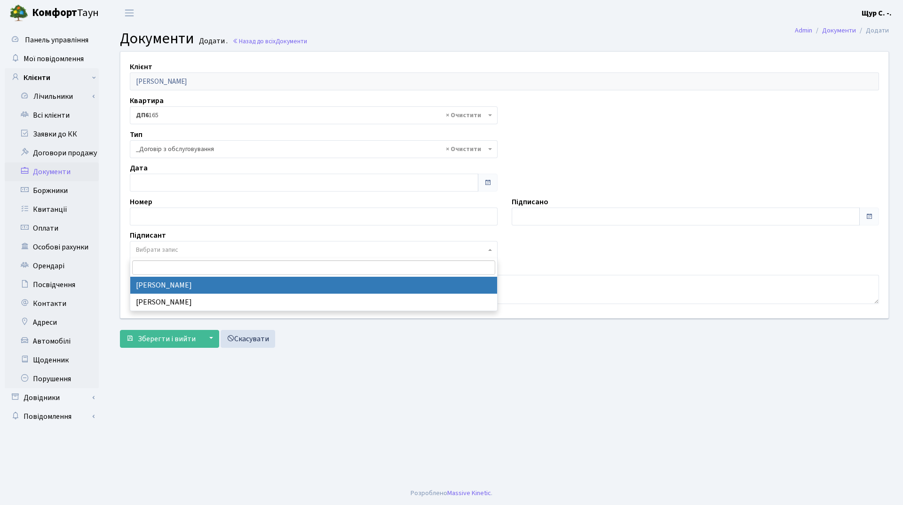
click at [181, 249] on span "Вибрати запис" at bounding box center [311, 249] width 350 height 9
select select "74"
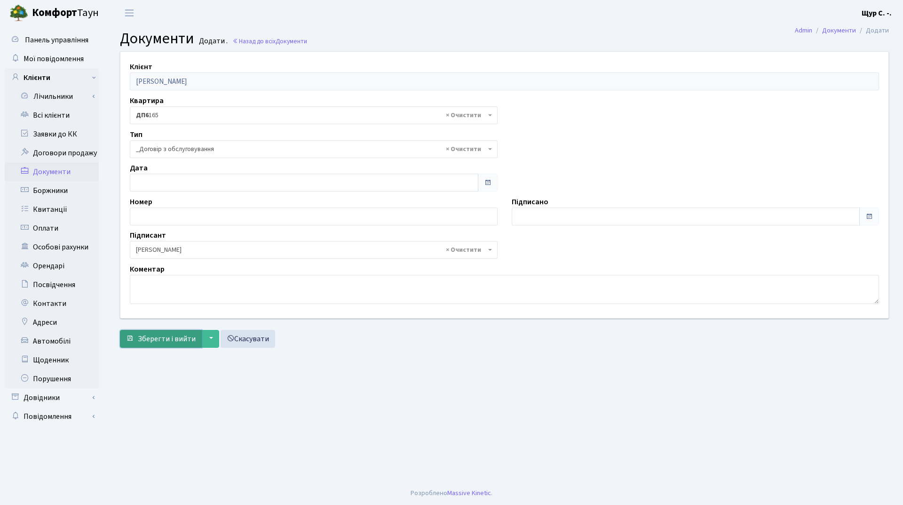
click at [153, 340] on span "Зберегти і вийти" at bounding box center [167, 339] width 58 height 10
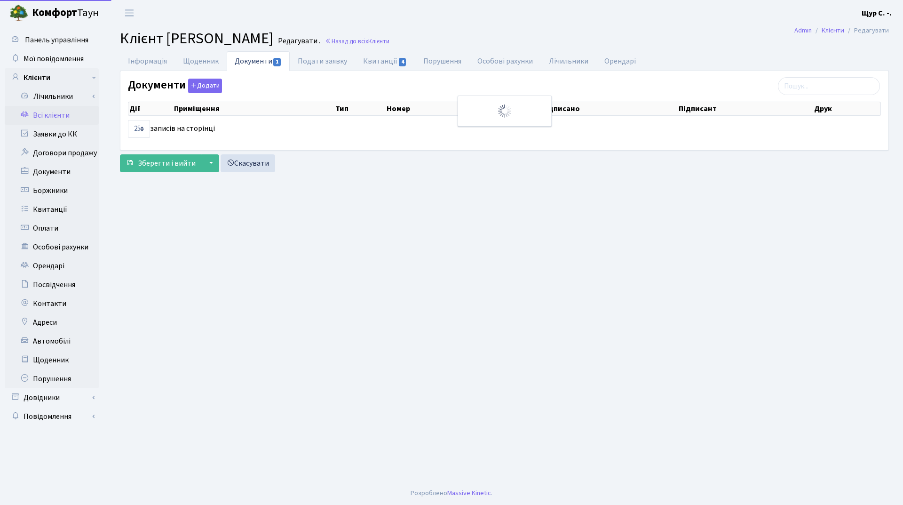
select select "25"
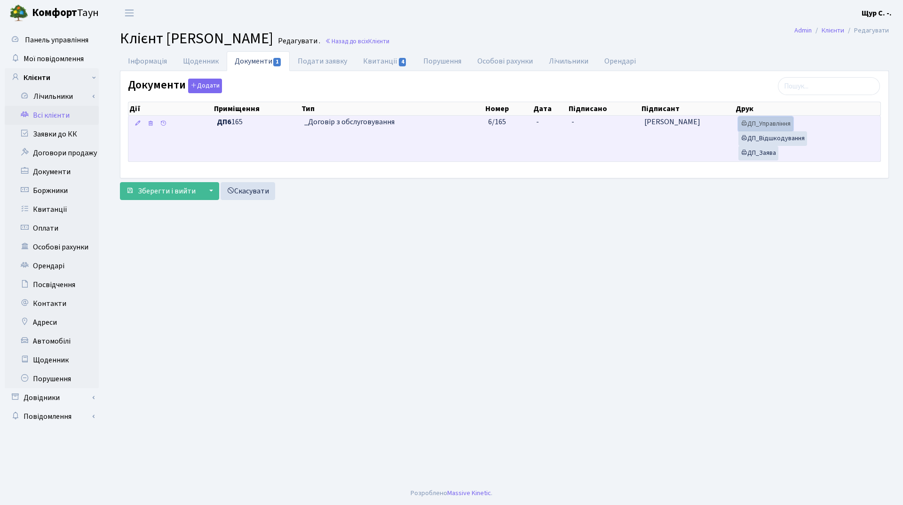
click at [777, 123] on link "ДП_Управління" at bounding box center [766, 124] width 55 height 15
click at [802, 141] on link "ДП_Відшкодування" at bounding box center [773, 138] width 69 height 15
click at [758, 155] on link "ДП_Заява" at bounding box center [759, 153] width 40 height 15
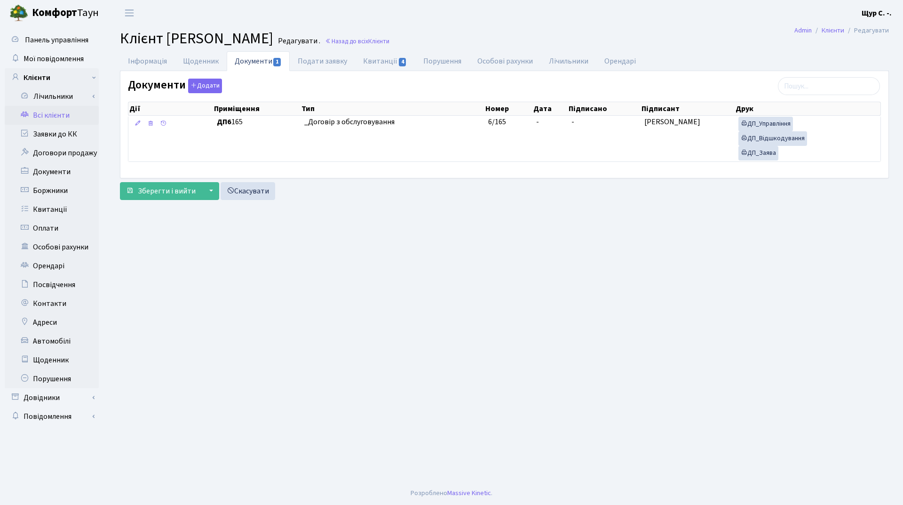
click at [67, 113] on link "Всі клієнти" at bounding box center [52, 115] width 94 height 19
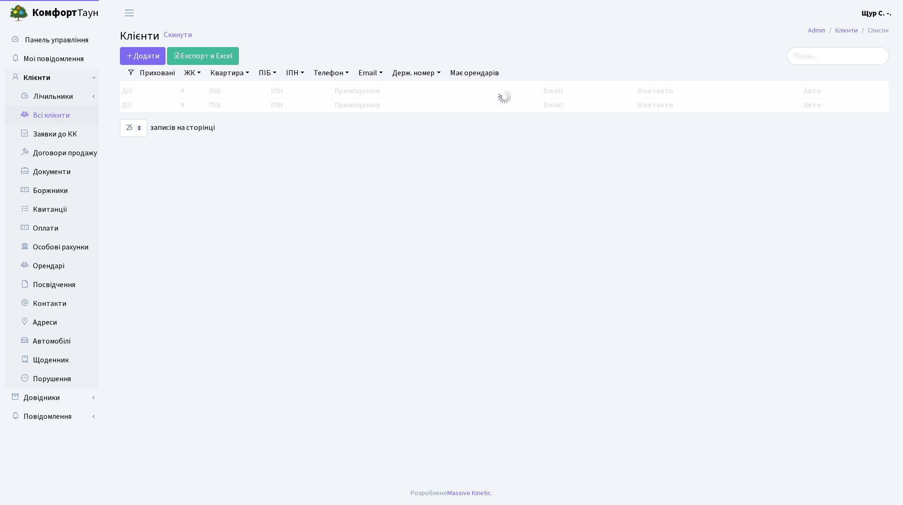
select select "25"
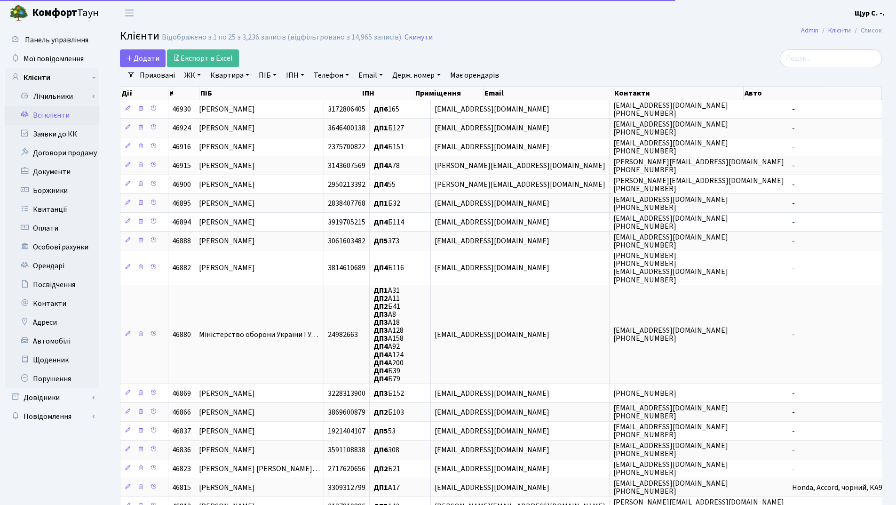
click at [242, 73] on link "Квартира" at bounding box center [229, 75] width 47 height 16
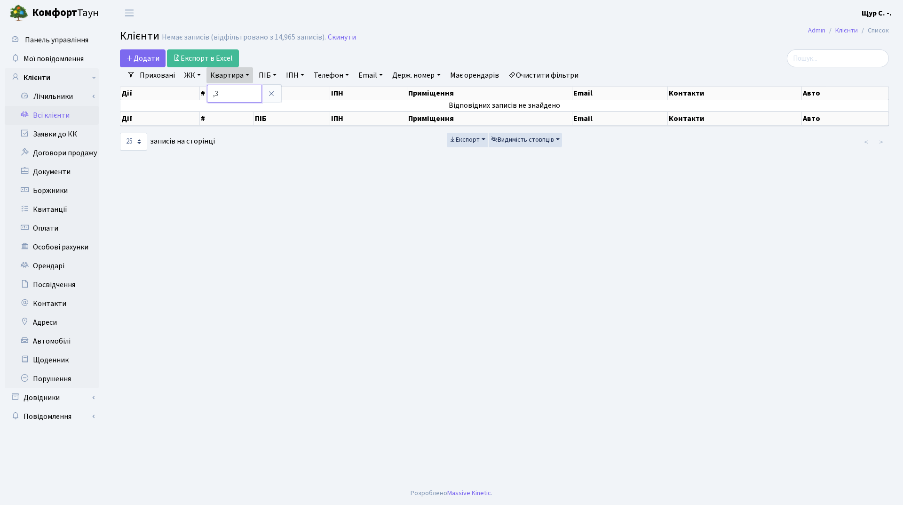
type input ","
type input "Б32"
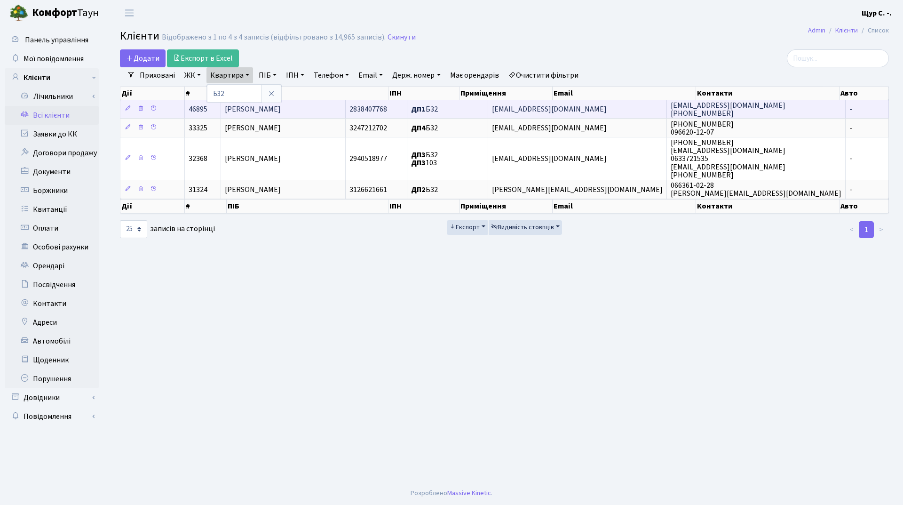
click at [269, 111] on span "[PERSON_NAME] [PERSON_NAME]" at bounding box center [253, 109] width 56 height 10
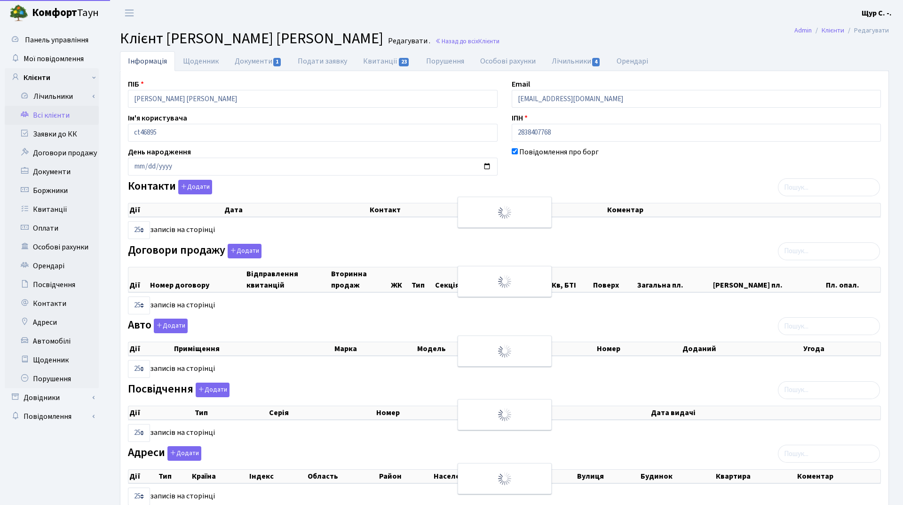
select select "25"
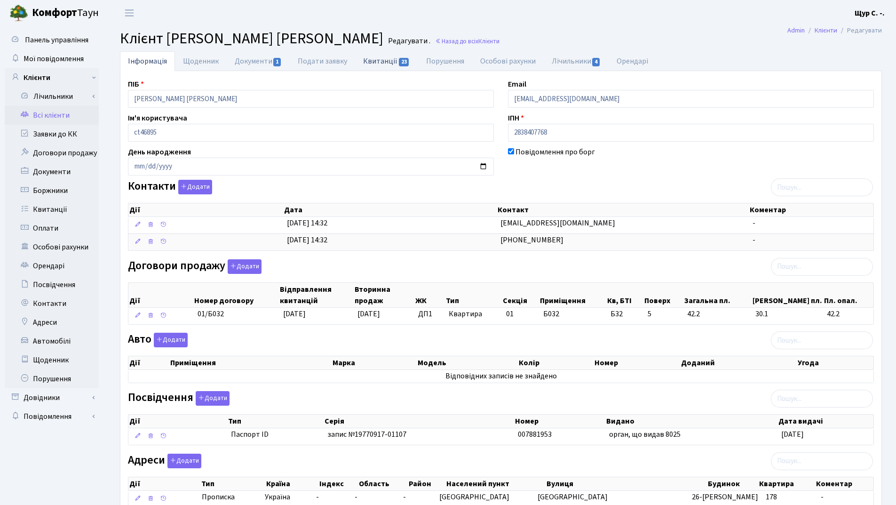
click at [381, 65] on link "Квитанції 23" at bounding box center [386, 60] width 63 height 19
select select "25"
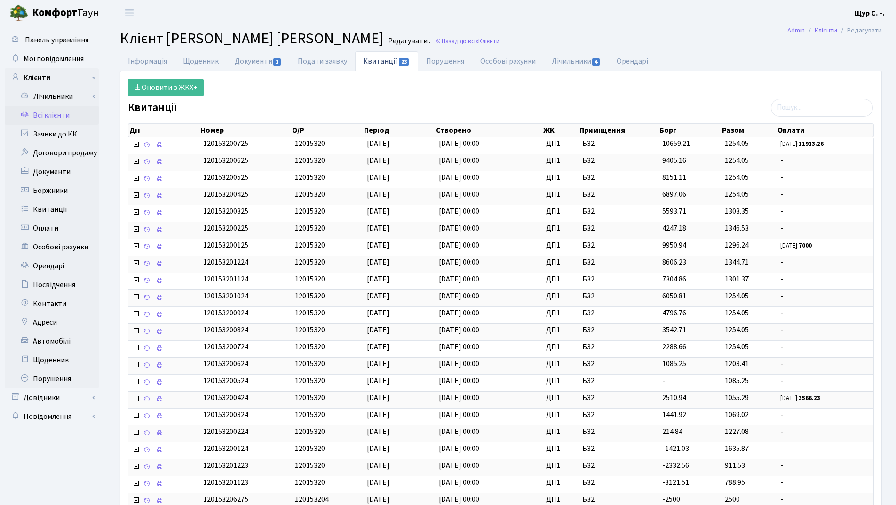
click at [63, 115] on link "Всі клієнти" at bounding box center [52, 115] width 94 height 19
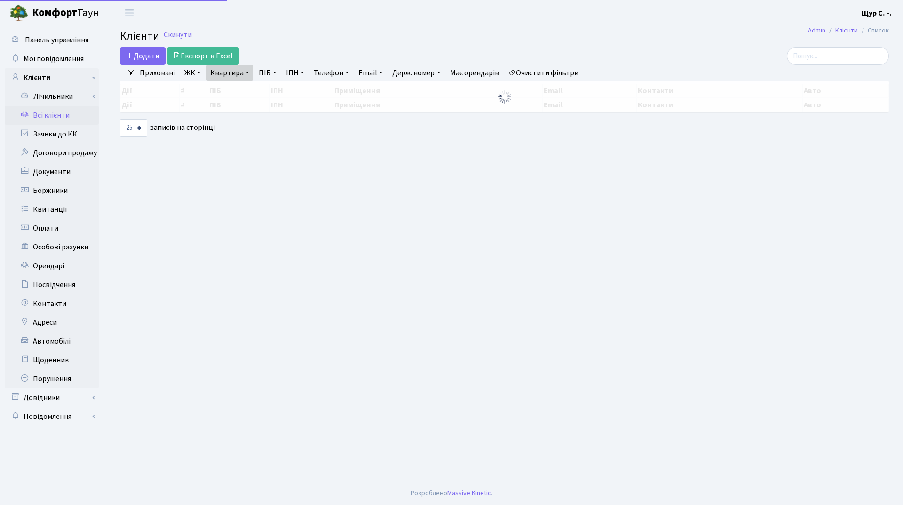
select select "25"
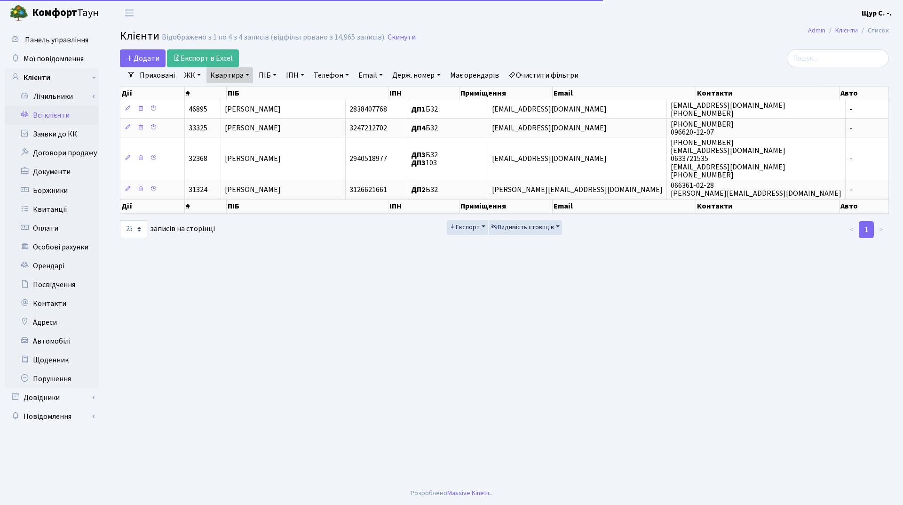
click at [244, 74] on link "Квартира" at bounding box center [229, 75] width 47 height 16
click at [245, 88] on input "Б32" at bounding box center [234, 94] width 55 height 18
type input "Б"
type input "165"
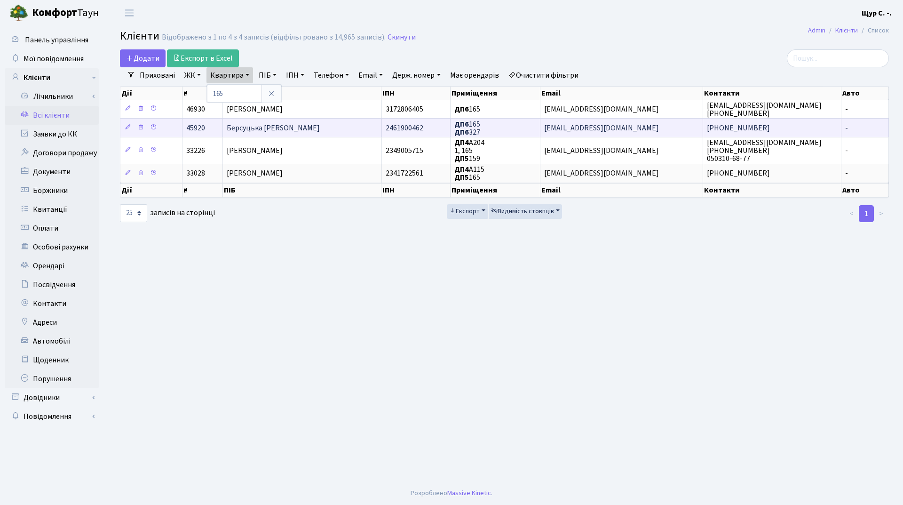
click at [245, 133] on span "Берсуцька Світлана Яківна" at bounding box center [273, 128] width 93 height 10
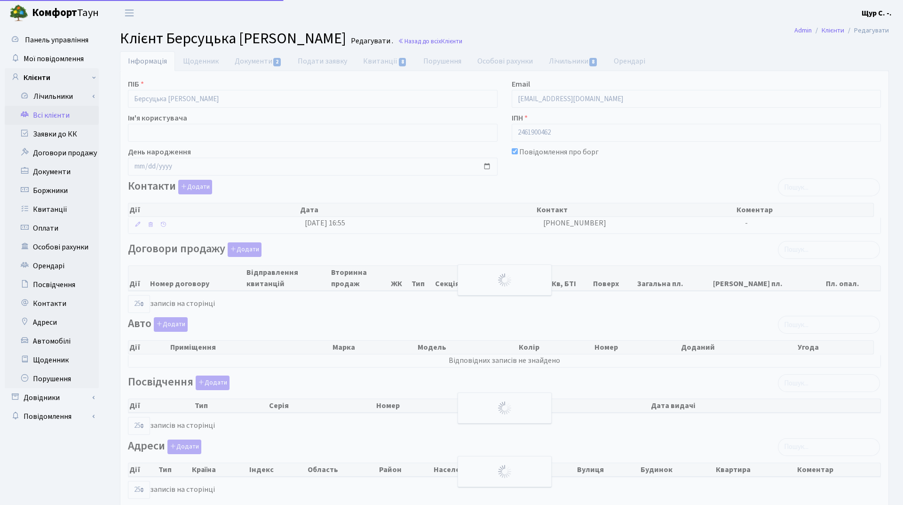
select select "25"
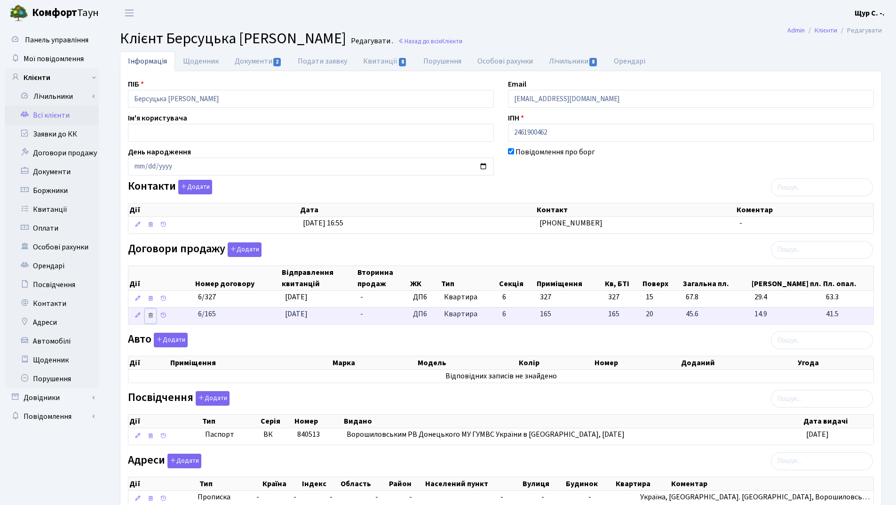
click at [149, 314] on icon at bounding box center [150, 315] width 7 height 7
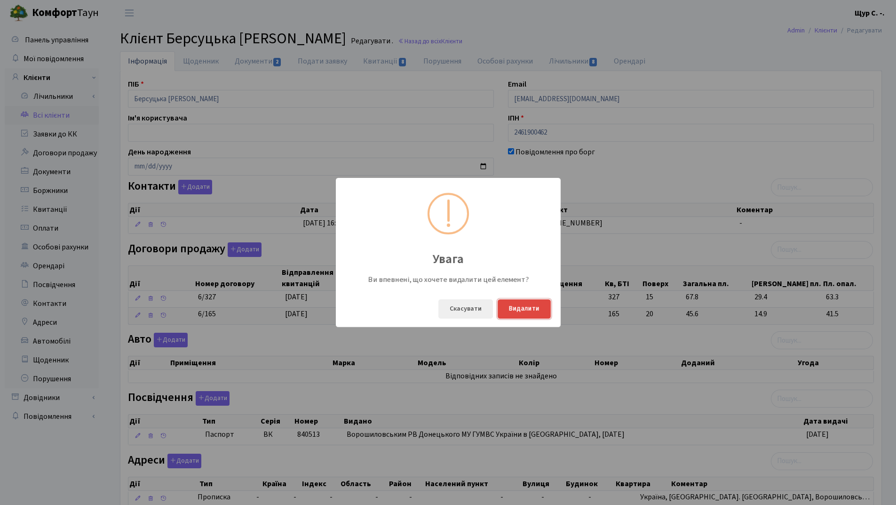
click at [525, 307] on button "Видалити" at bounding box center [524, 308] width 53 height 19
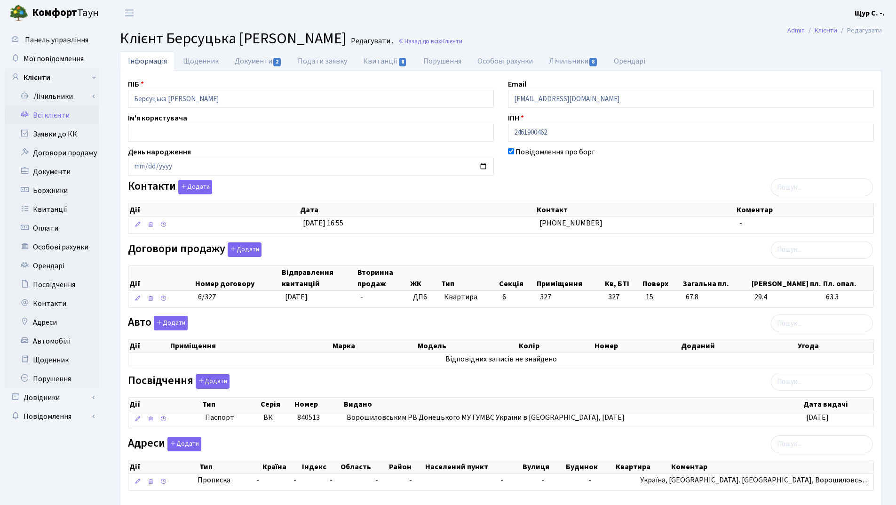
click at [62, 115] on link "Всі клієнти" at bounding box center [52, 115] width 94 height 19
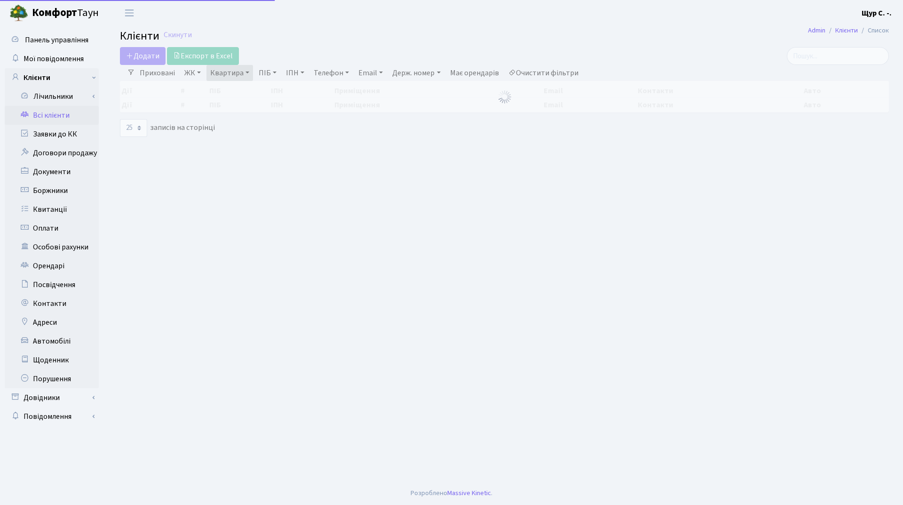
select select "25"
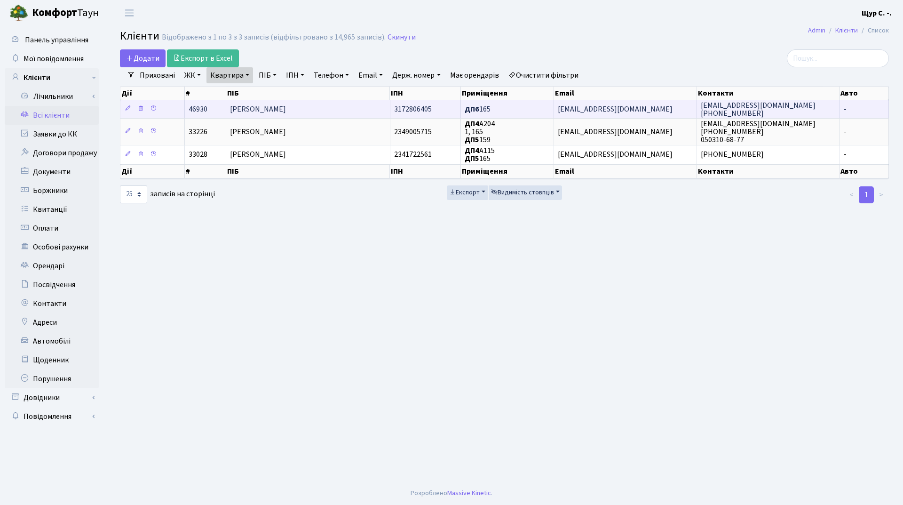
click at [270, 111] on span "[PERSON_NAME]" at bounding box center [258, 109] width 56 height 10
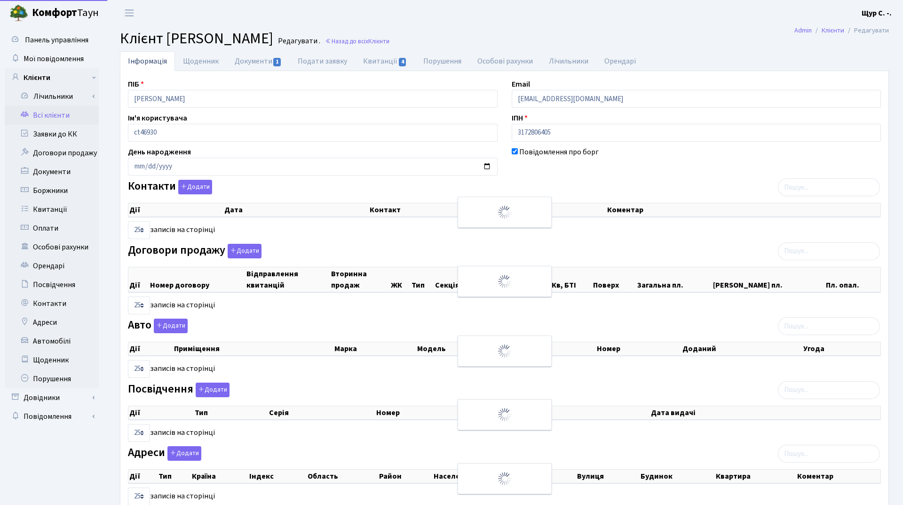
select select "25"
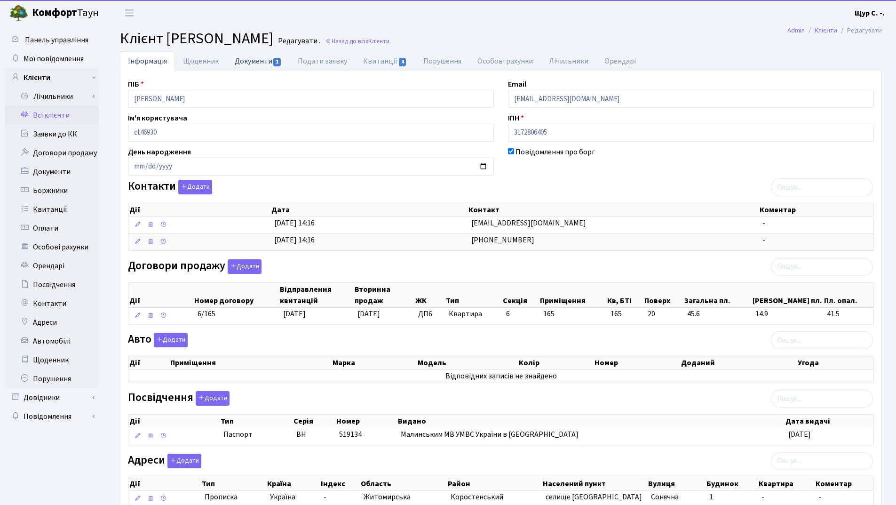
click at [252, 59] on link "Документи 1" at bounding box center [258, 60] width 63 height 19
select select "25"
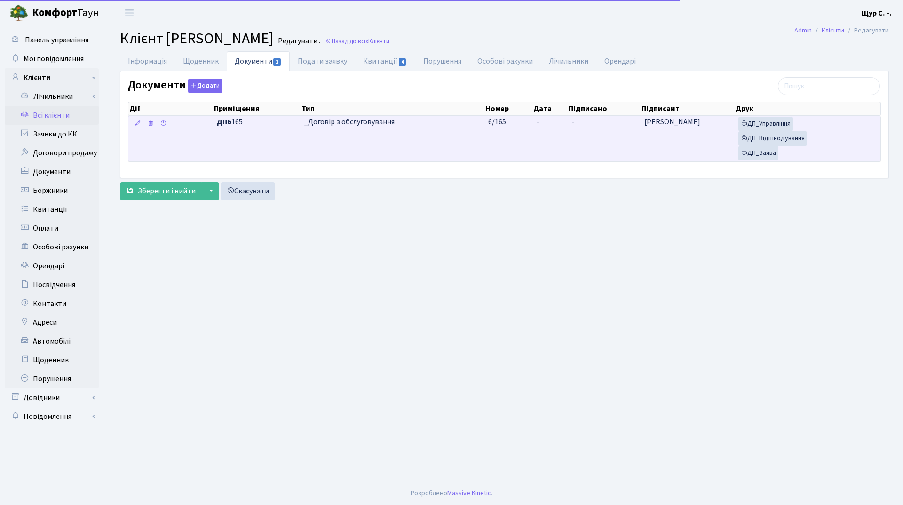
click at [397, 135] on td "_Договір з обслуговування" at bounding box center [393, 139] width 184 height 46
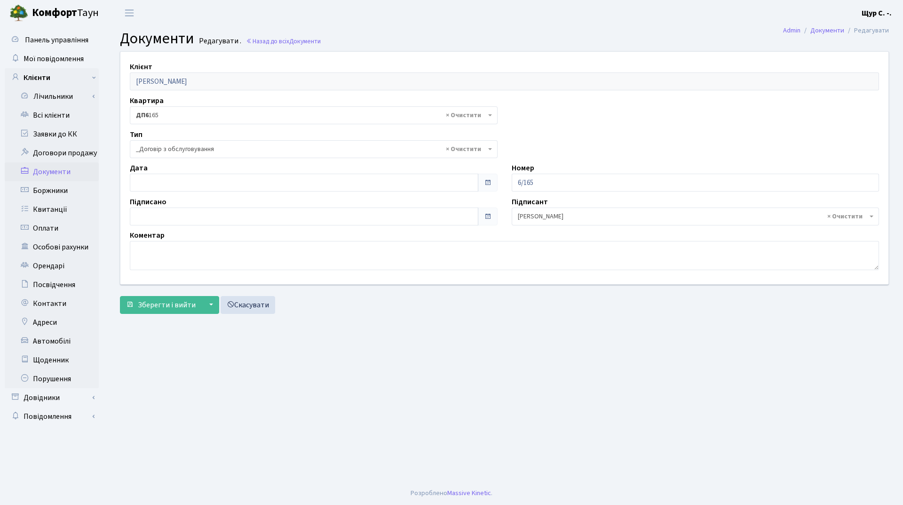
select select "289"
type input "[DATE]"
click at [209, 186] on input "[DATE]" at bounding box center [304, 183] width 349 height 18
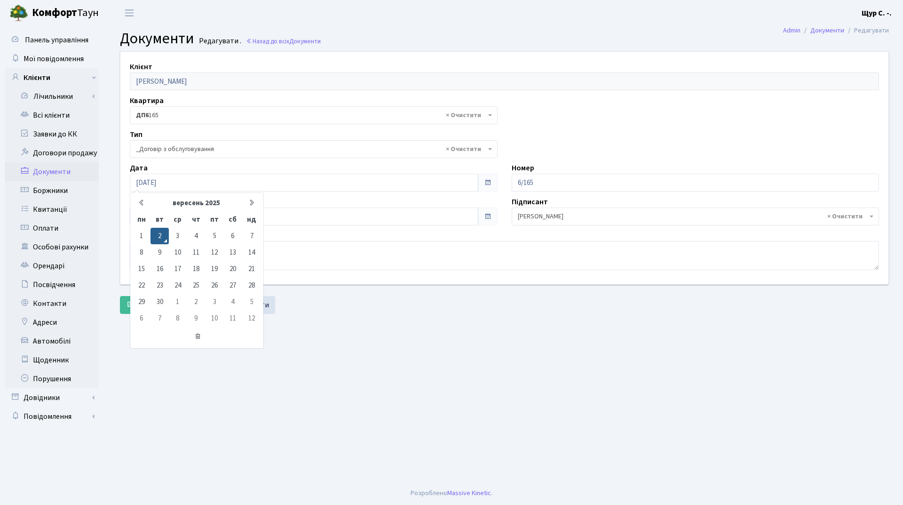
click at [432, 373] on main "Admin Документи Редагувати Документи Редагувати . Назад до всіх Документи Клієн…" at bounding box center [504, 253] width 797 height 455
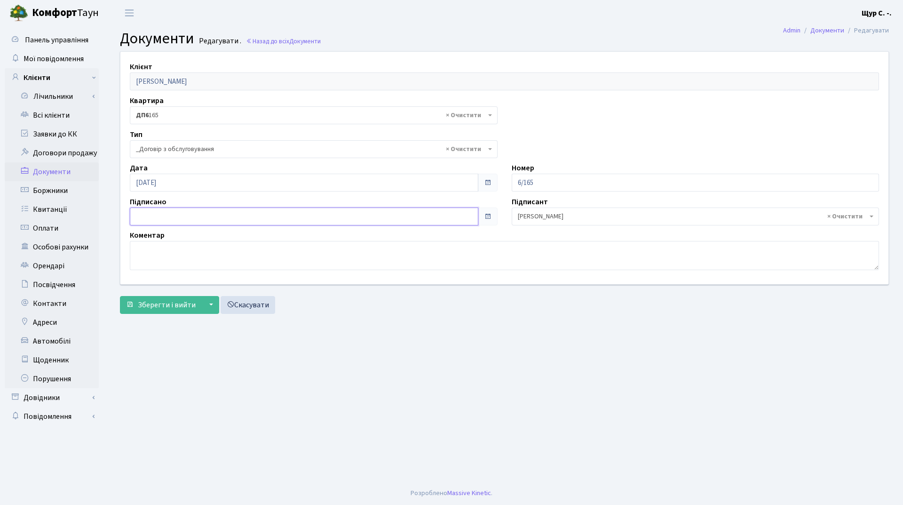
type input "[DATE]"
click at [227, 214] on input "[DATE]" at bounding box center [304, 216] width 349 height 18
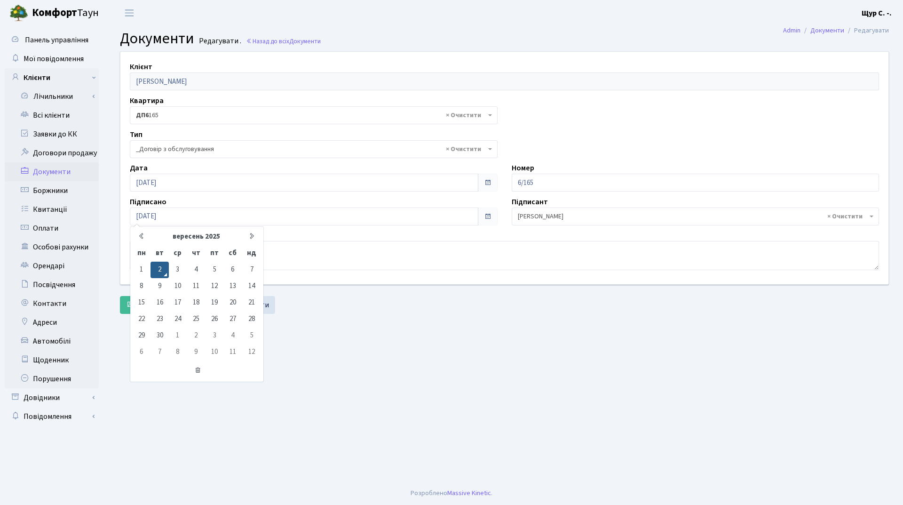
click at [360, 340] on main "Admin Документи Редагувати Документи Редагувати . Назад до всіх Документи Клієн…" at bounding box center [504, 253] width 797 height 455
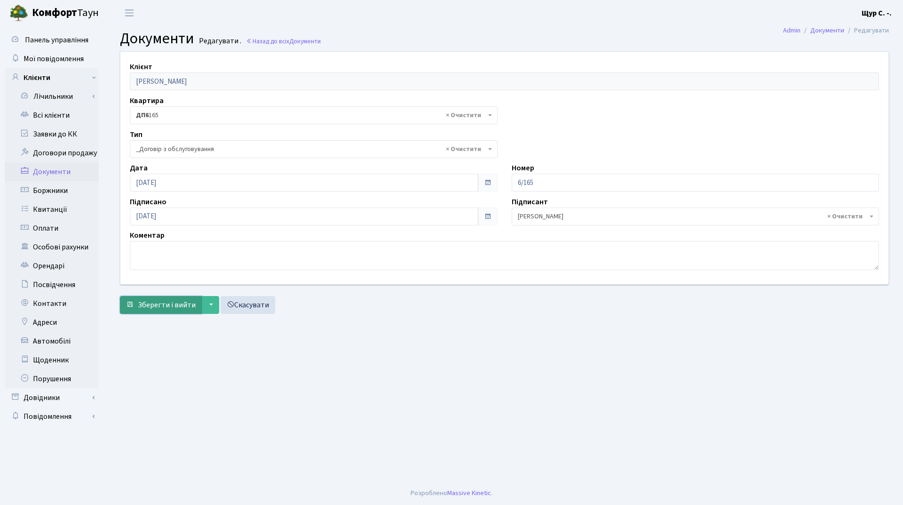
click at [158, 310] on button "Зберегти і вийти" at bounding box center [161, 305] width 82 height 18
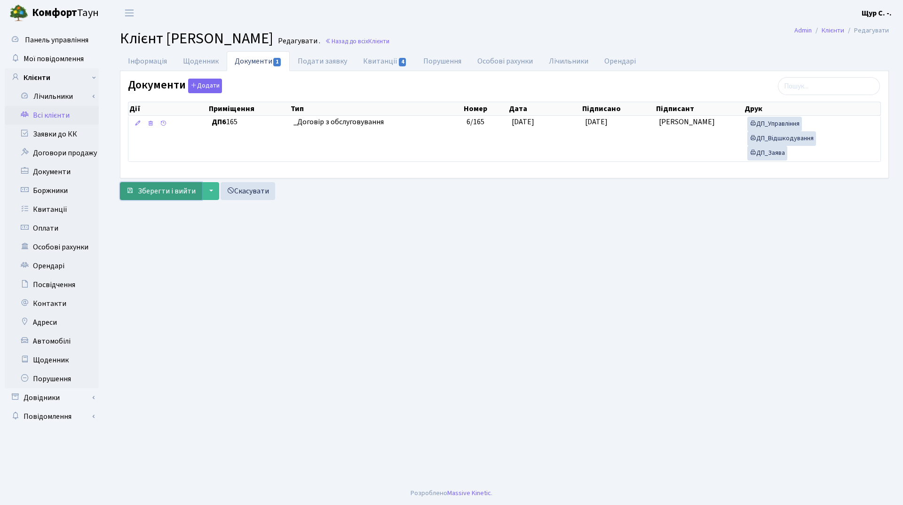
click at [158, 186] on span "Зберегти і вийти" at bounding box center [167, 191] width 58 height 10
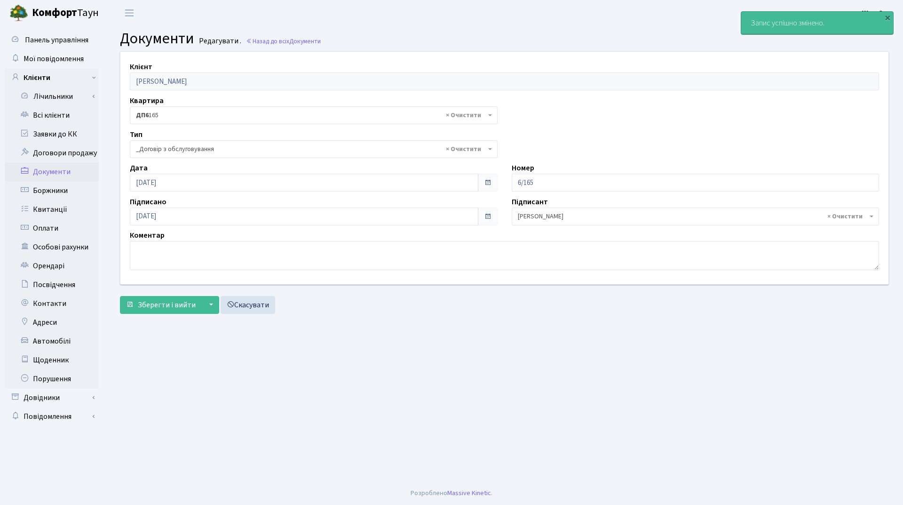
select select "289"
click at [54, 110] on link "Всі клієнти" at bounding box center [52, 115] width 94 height 19
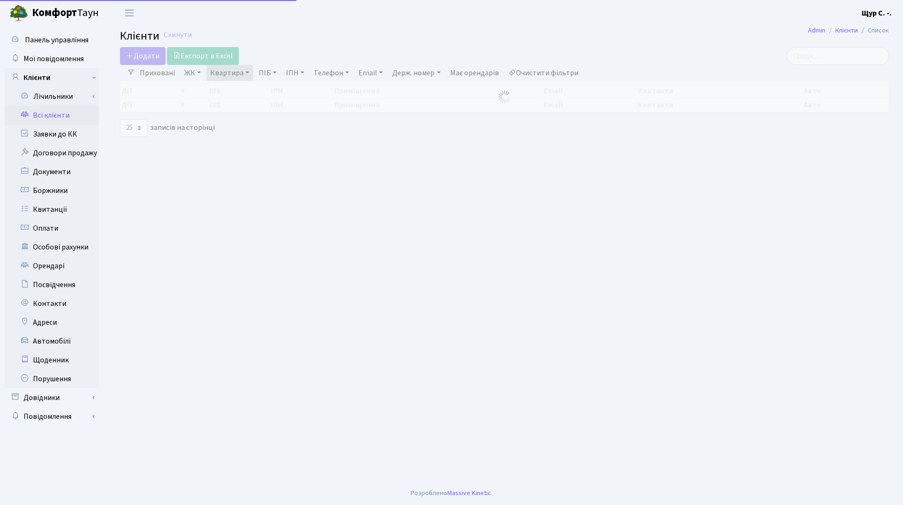
select select "25"
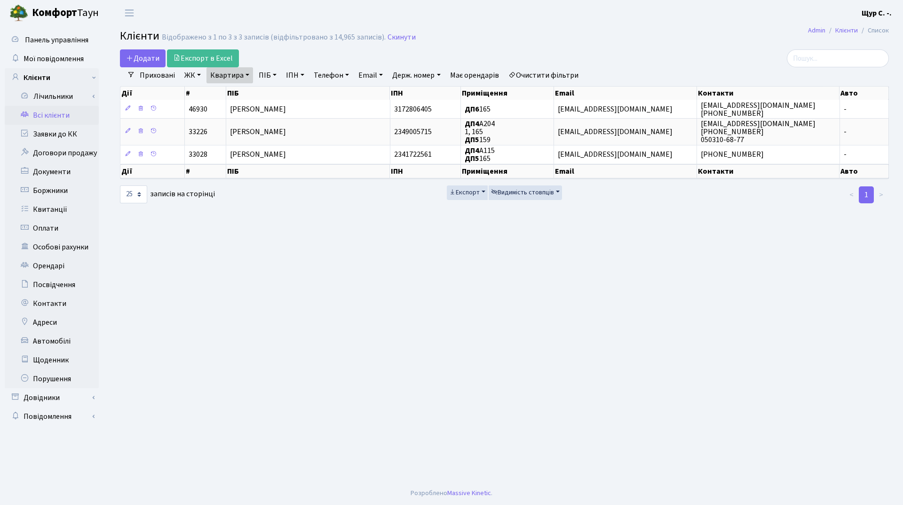
click at [247, 79] on link "Квартира" at bounding box center [229, 75] width 47 height 16
click at [247, 95] on input "165" at bounding box center [234, 94] width 55 height 18
type input "1"
type input "72"
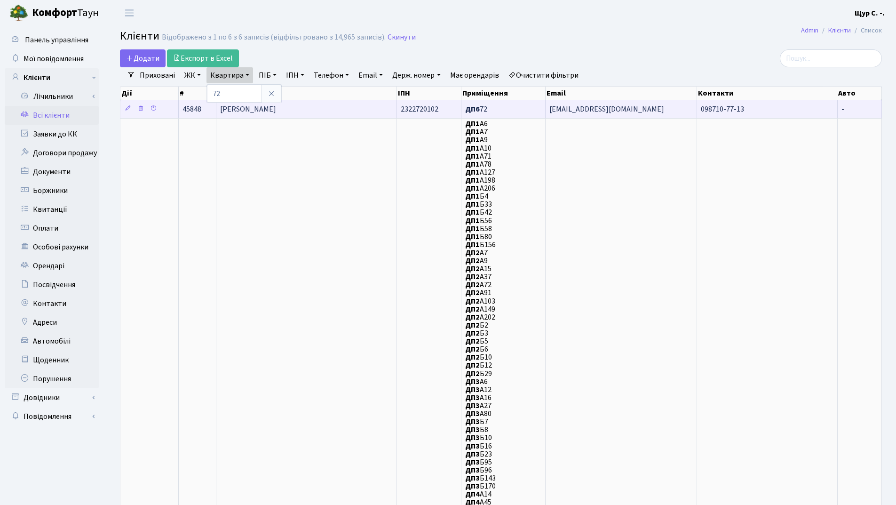
click at [276, 105] on span "[PERSON_NAME]" at bounding box center [248, 109] width 56 height 10
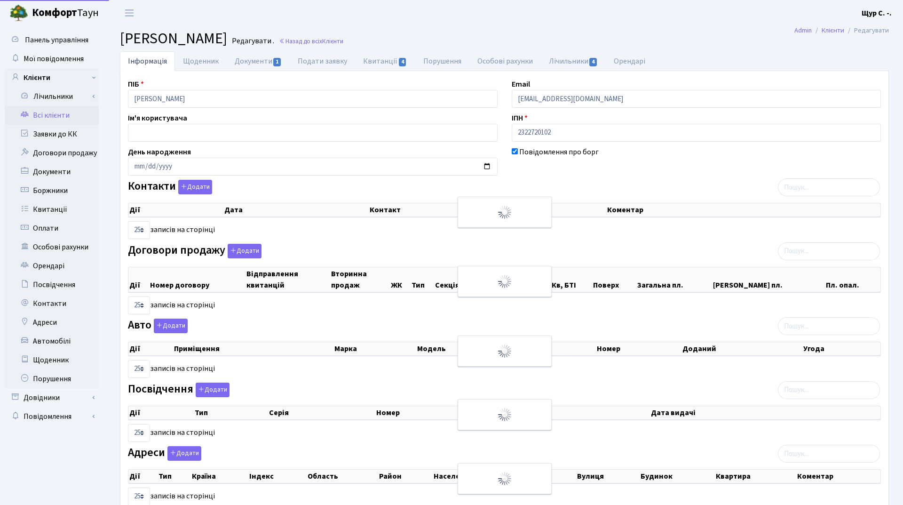
select select "25"
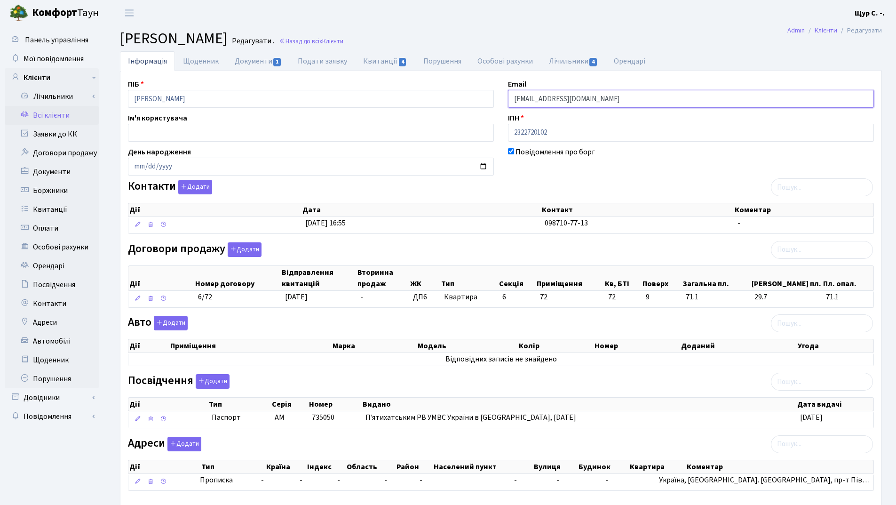
drag, startPoint x: 610, startPoint y: 99, endPoint x: 511, endPoint y: 101, distance: 98.3
click at [511, 101] on input "kt45848@comfort-town.com.ua" at bounding box center [691, 99] width 366 height 18
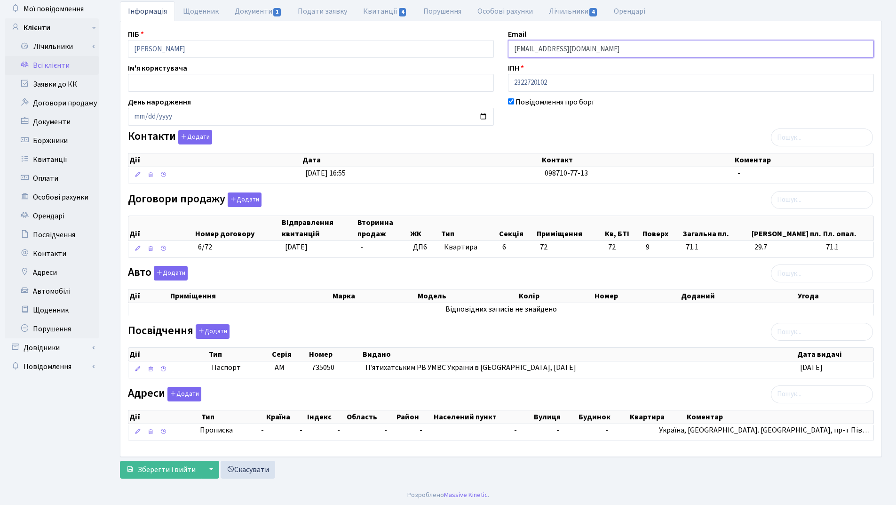
scroll to position [52, 0]
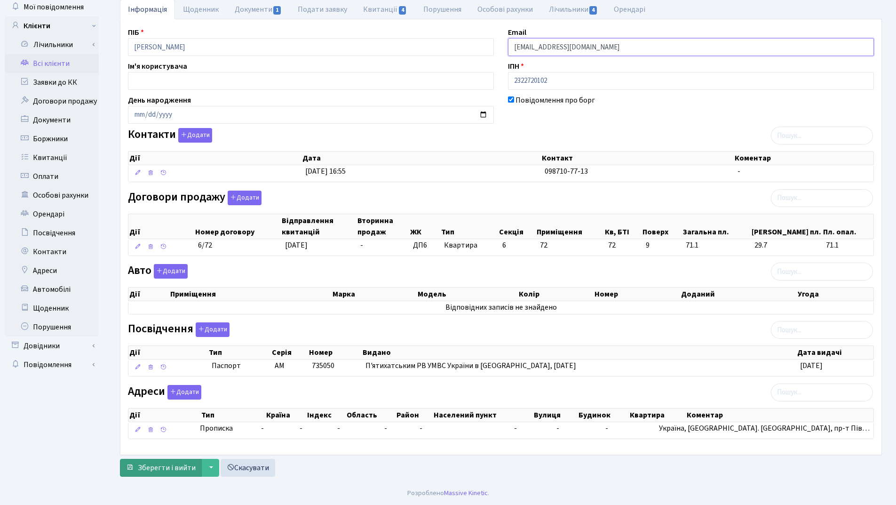
type input "[EMAIL_ADDRESS][DOMAIN_NAME]"
click at [166, 469] on span "Зберегти і вийти" at bounding box center [167, 467] width 58 height 10
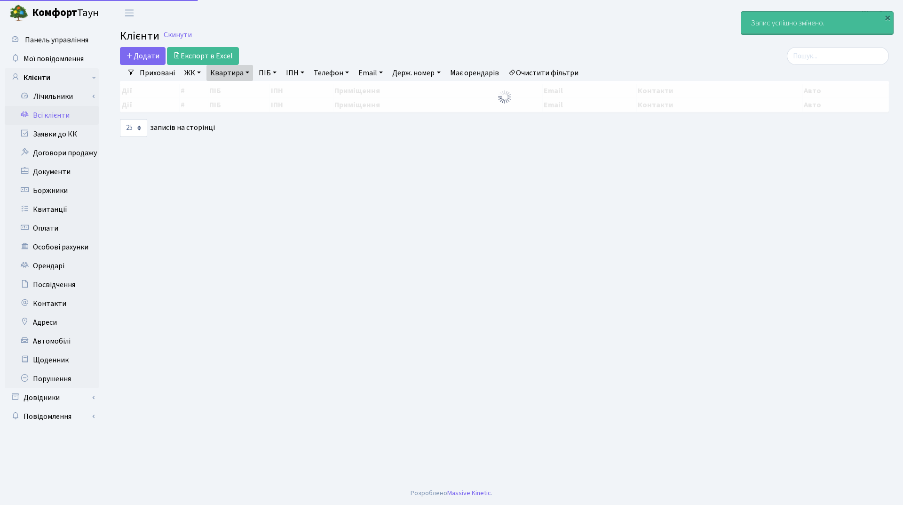
select select "25"
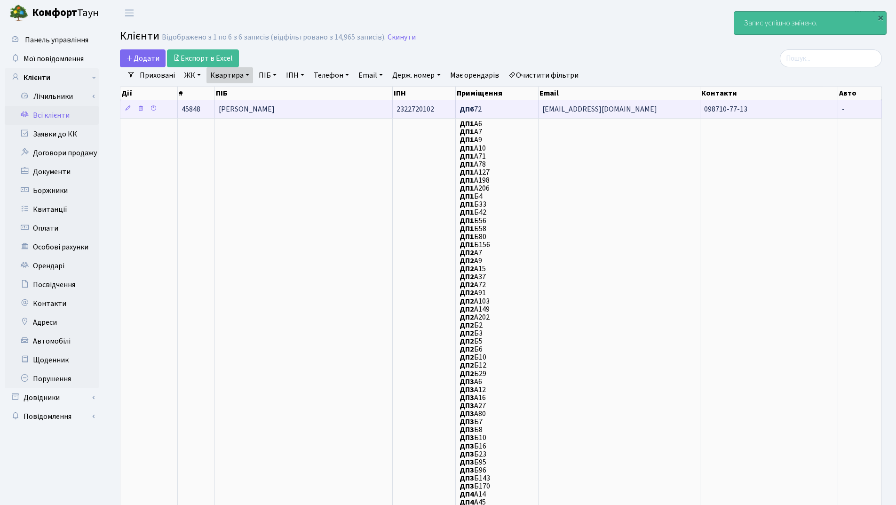
click at [333, 104] on td "[PERSON_NAME]" at bounding box center [304, 109] width 178 height 18
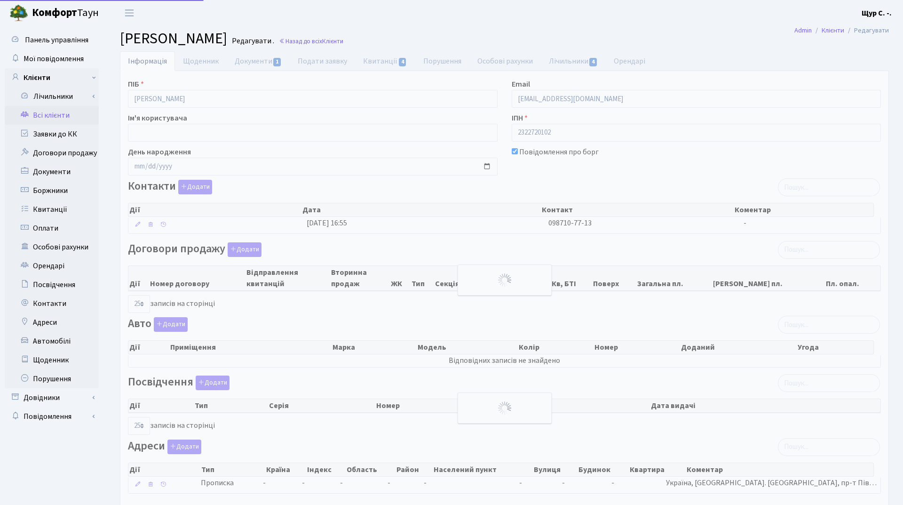
select select "25"
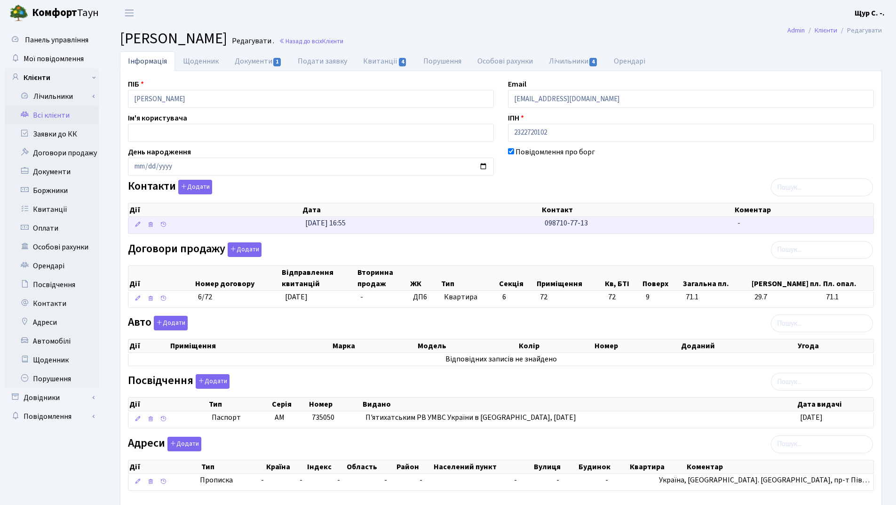
click at [506, 220] on td "31.03.2025, 16:55" at bounding box center [421, 225] width 239 height 16
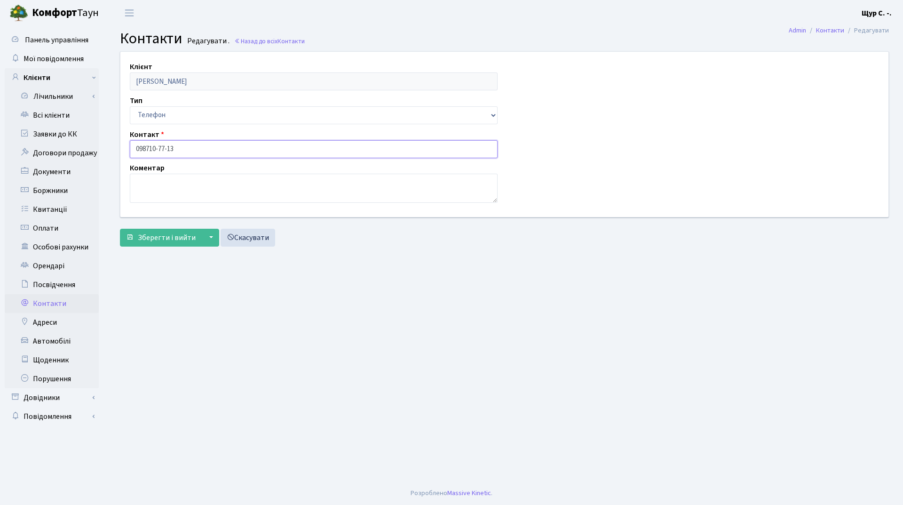
click at [146, 148] on input "098710-77-13" at bounding box center [314, 149] width 368 height 18
type input "[PHONE_NUMBER]"
click at [162, 240] on span "Зберегти і вийти" at bounding box center [167, 237] width 58 height 10
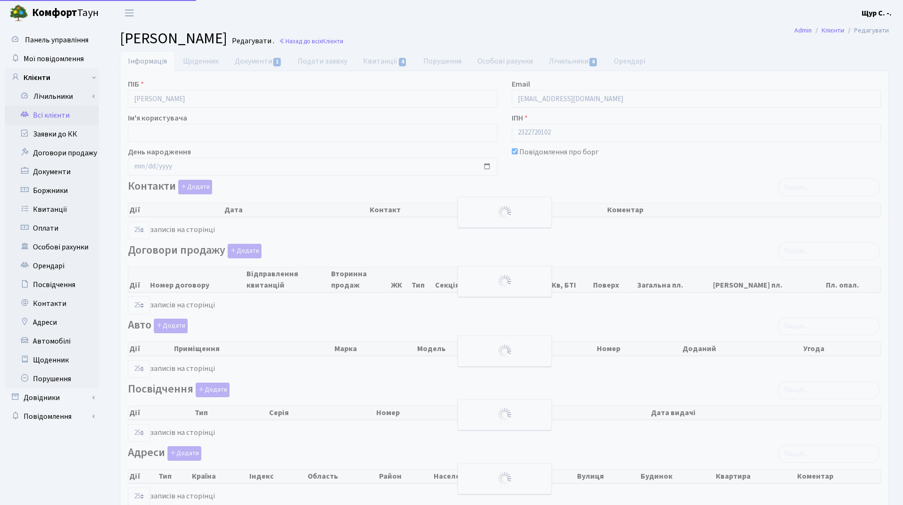
select select "25"
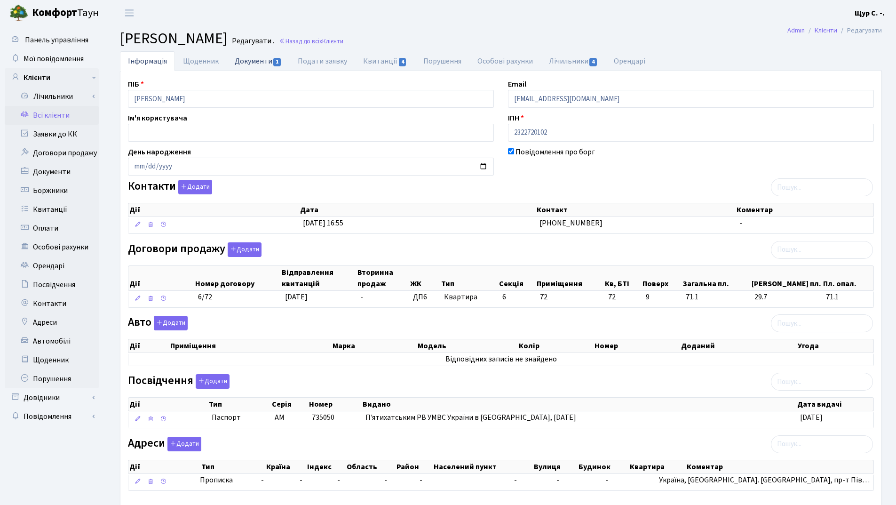
click at [245, 62] on link "Документи 1" at bounding box center [258, 60] width 63 height 19
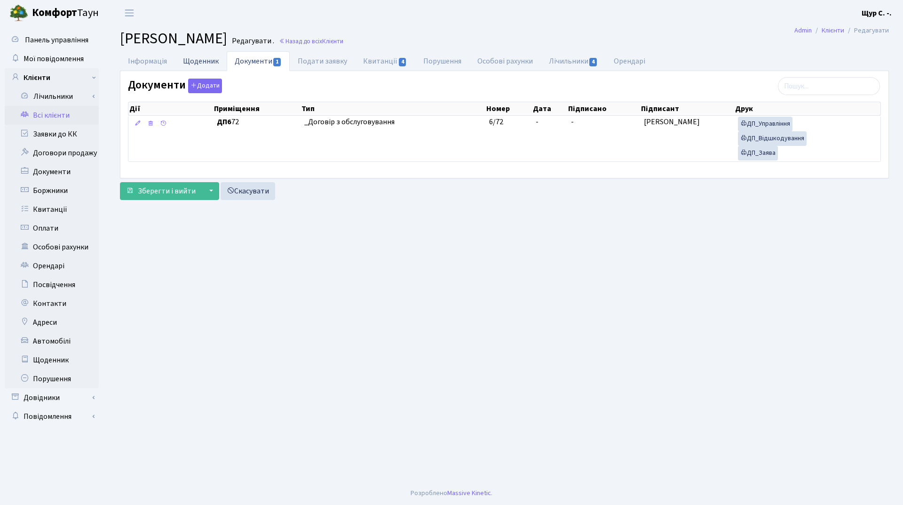
click at [191, 62] on link "Щоденник" at bounding box center [201, 60] width 52 height 19
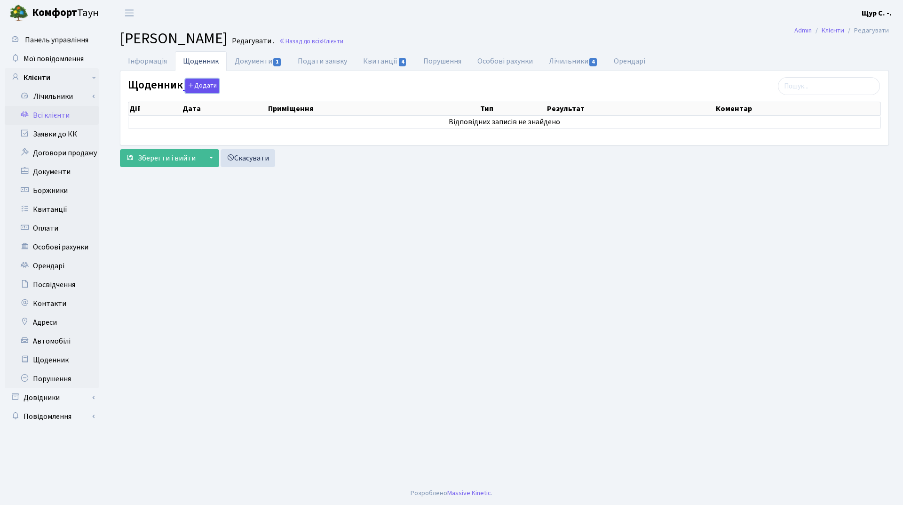
click at [206, 87] on button "Додати" at bounding box center [202, 86] width 34 height 15
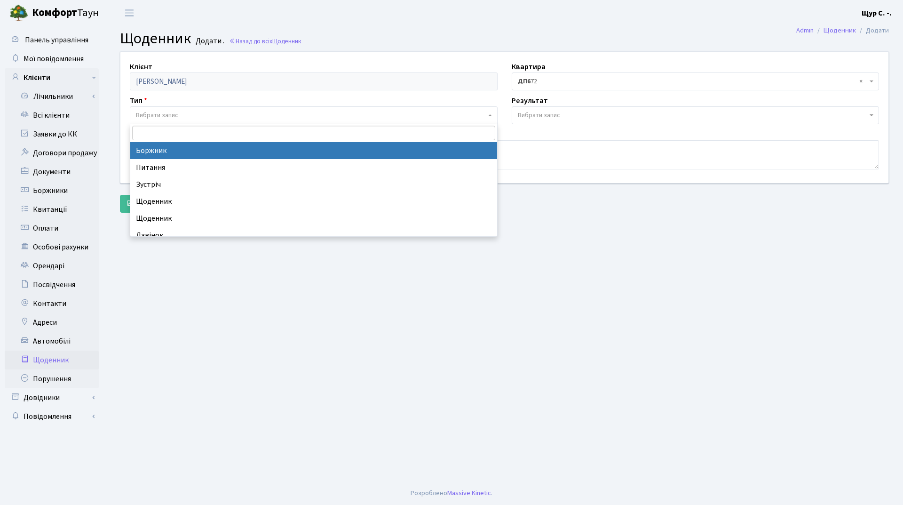
click at [169, 118] on span "Вибрати запис" at bounding box center [157, 115] width 42 height 9
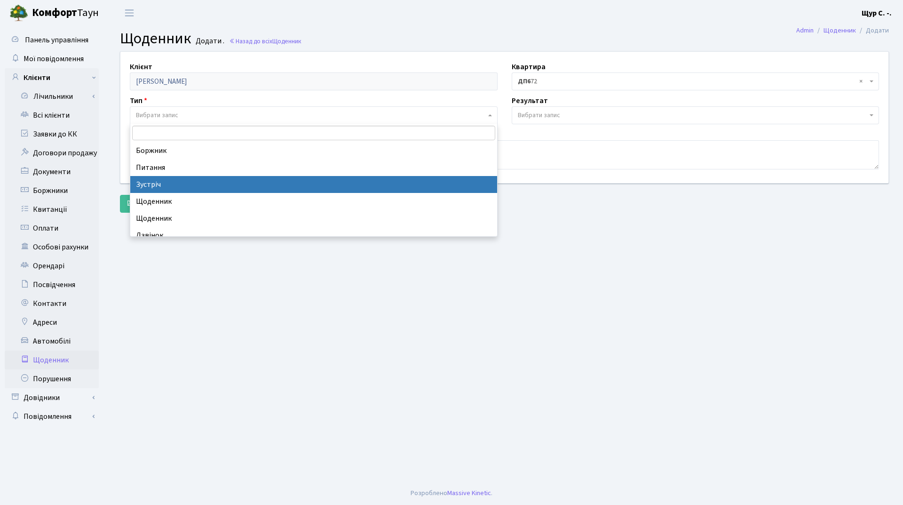
scroll to position [41, 0]
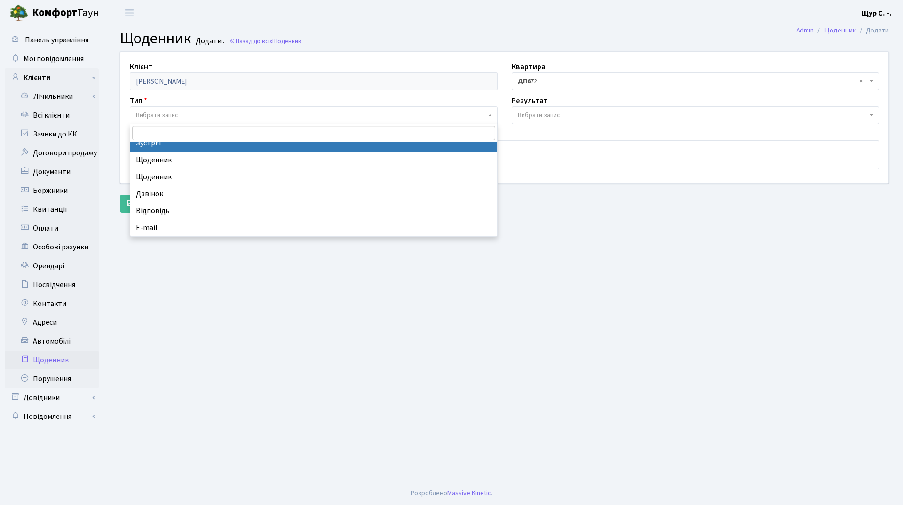
select select "14"
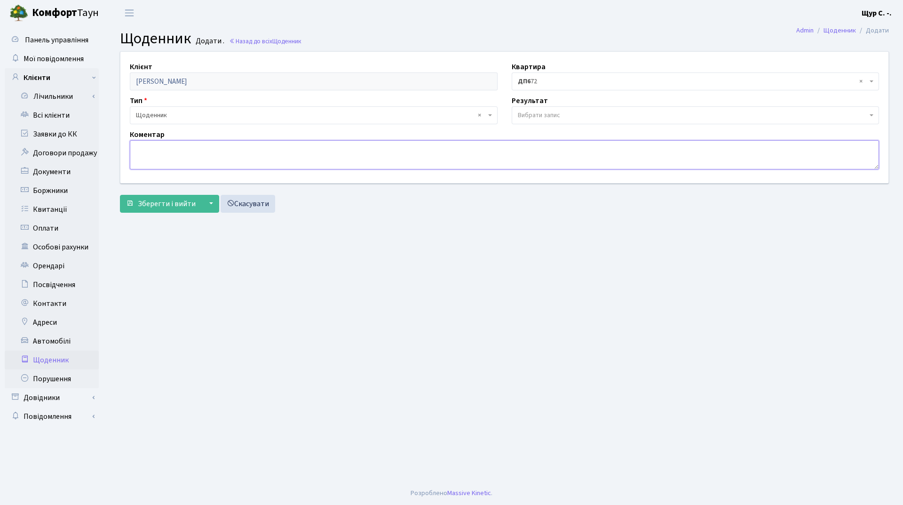
click at [156, 155] on textarea at bounding box center [504, 154] width 749 height 29
type textarea "квитанції не сплачені, ключі не видані. Договір підписаний ."
click at [158, 207] on span "Зберегти і вийти" at bounding box center [167, 204] width 58 height 10
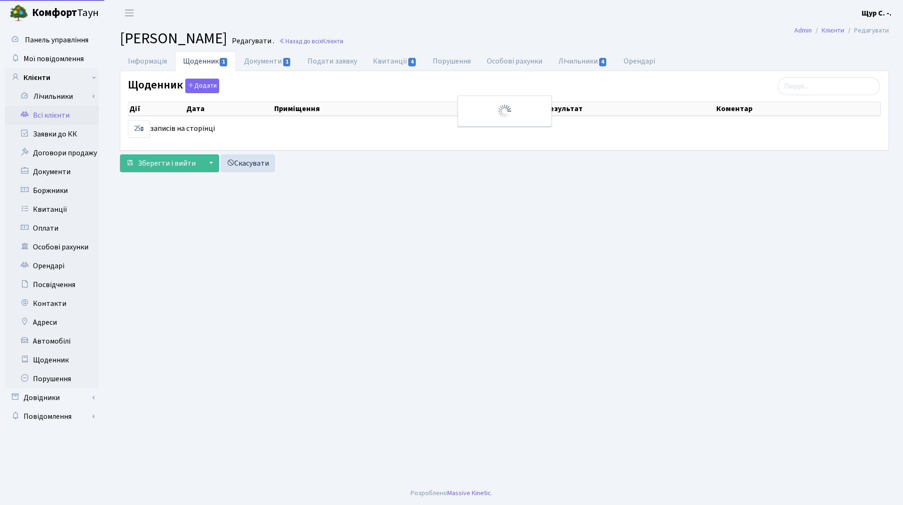
select select "25"
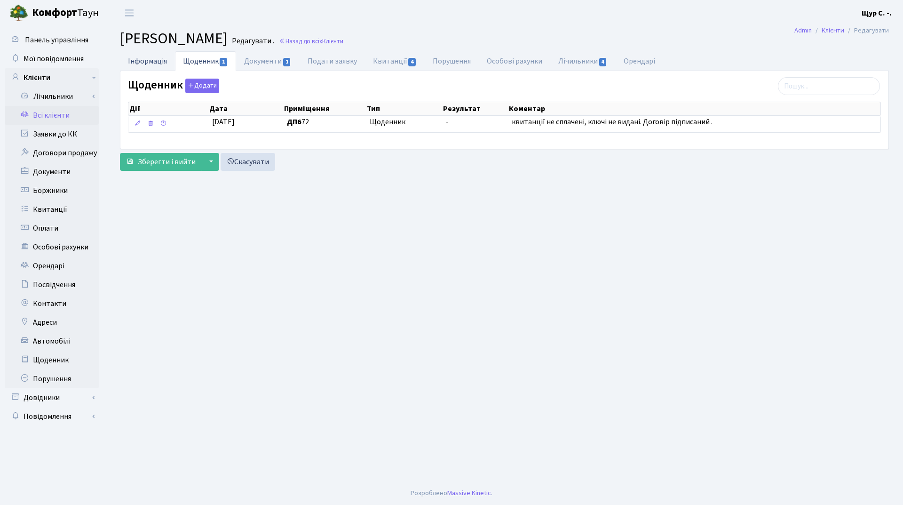
click at [146, 63] on link "Інформація" at bounding box center [147, 60] width 55 height 19
select select "25"
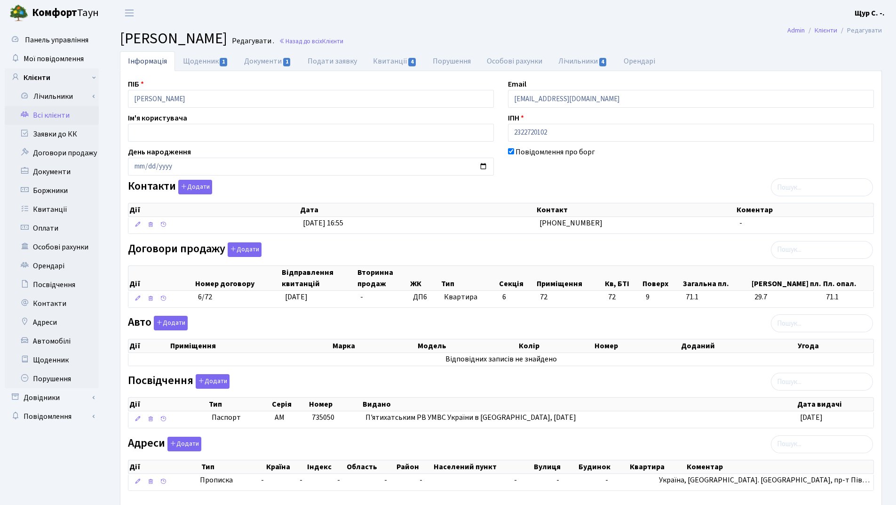
click at [75, 113] on link "Всі клієнти" at bounding box center [52, 115] width 94 height 19
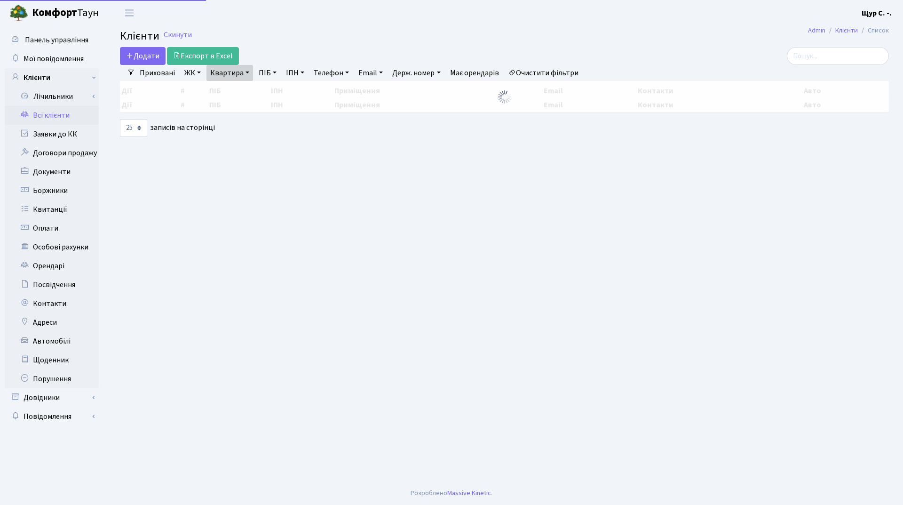
select select "25"
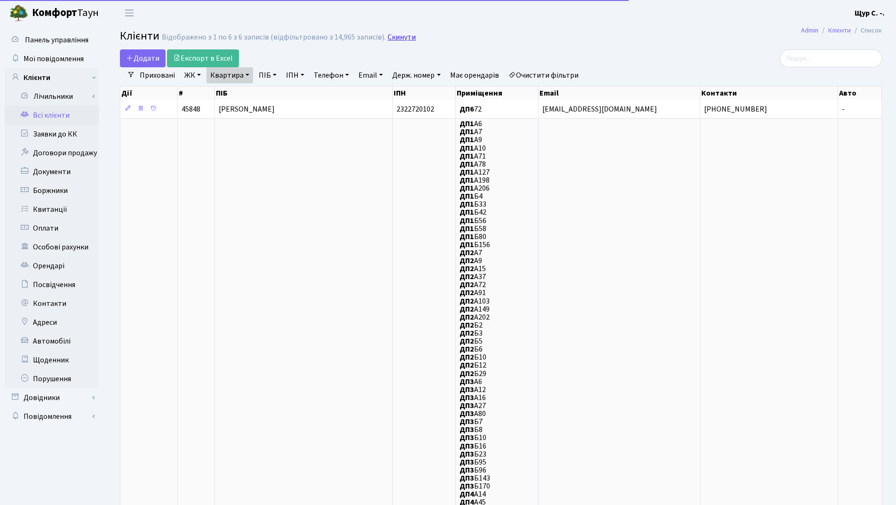
click at [393, 36] on link "Скинути" at bounding box center [402, 37] width 28 height 9
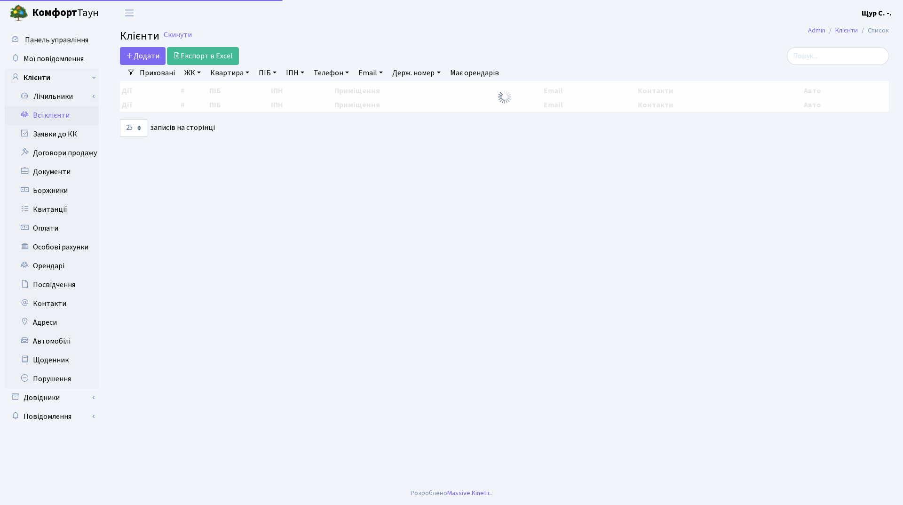
select select "25"
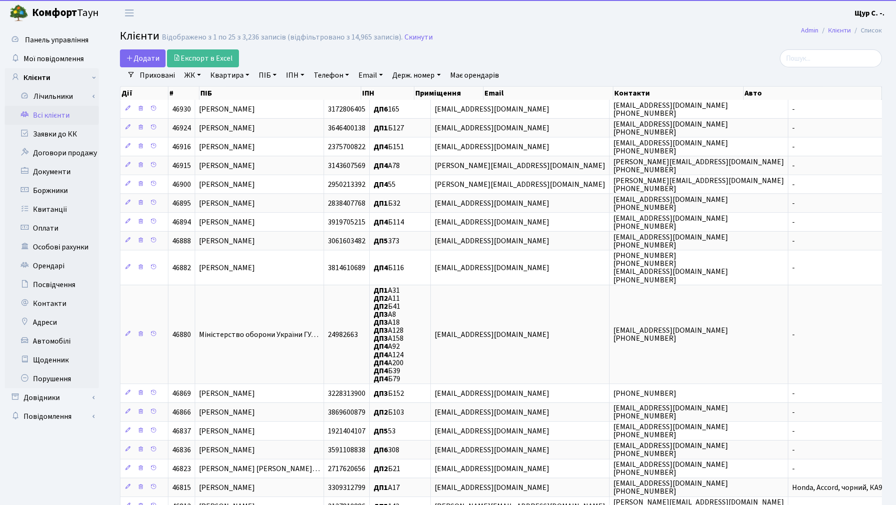
click at [265, 76] on link "ПІБ" at bounding box center [267, 75] width 25 height 16
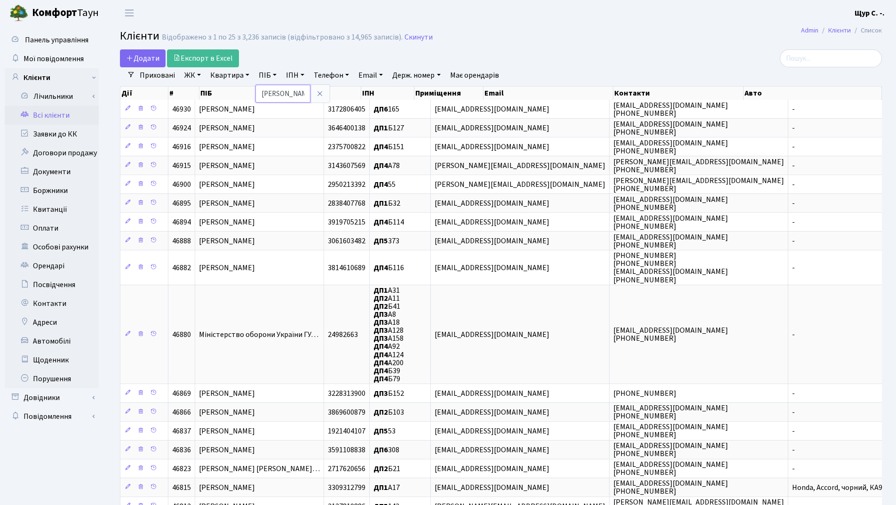
type input "піхур"
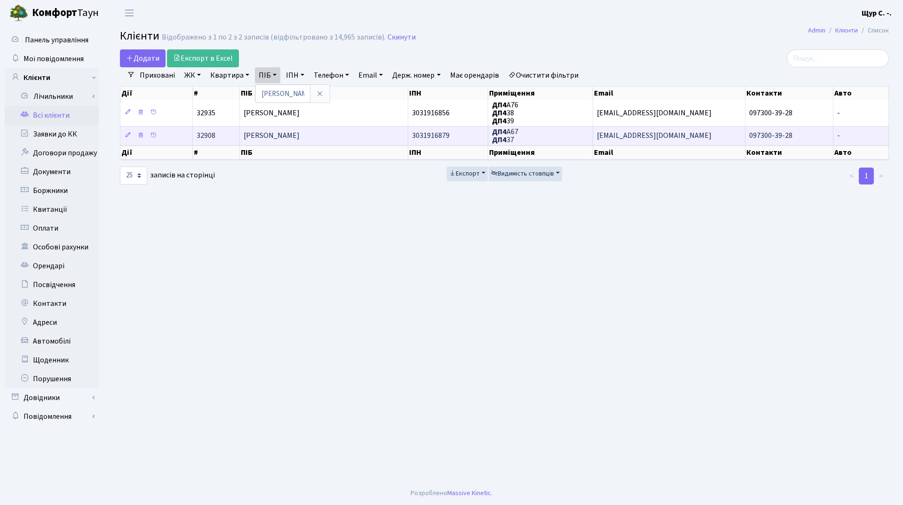
click at [300, 136] on span "[PERSON_NAME]" at bounding box center [272, 136] width 56 height 10
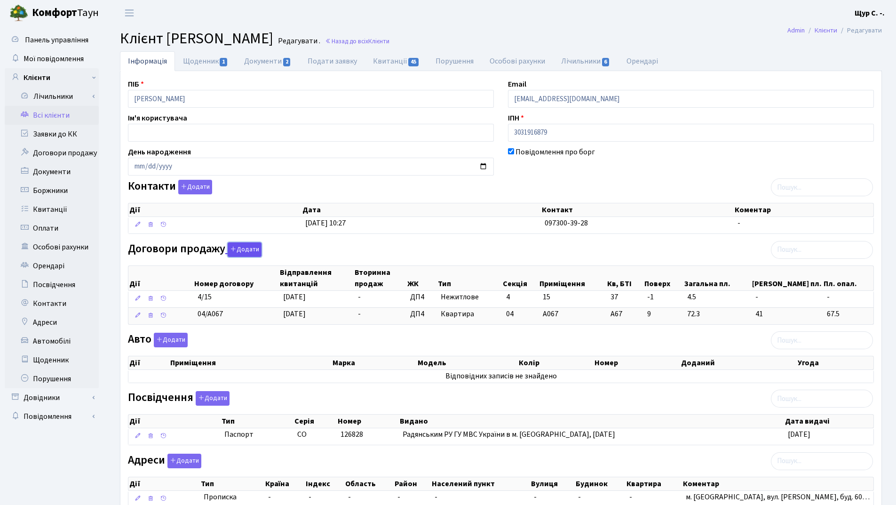
click at [240, 252] on button "Додати" at bounding box center [245, 249] width 34 height 15
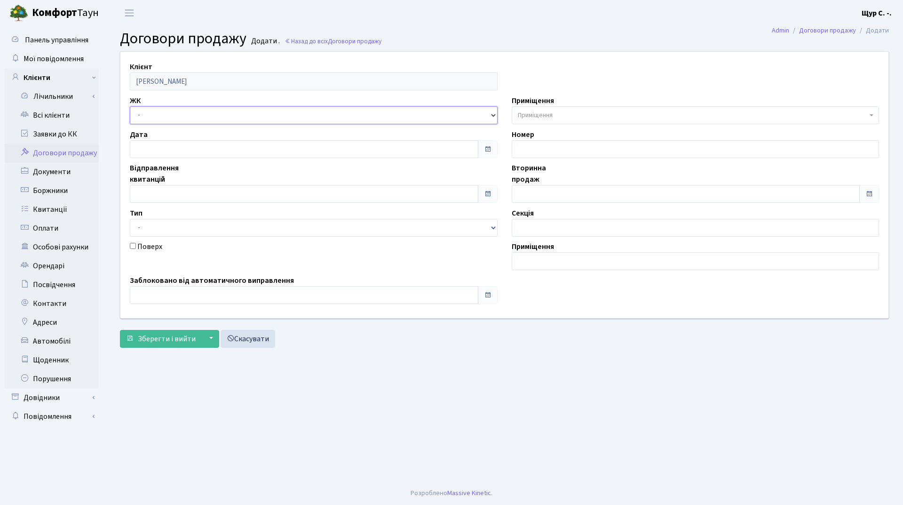
click at [200, 113] on select "- ДП1, вул. [PERSON_NAME][STREET_ADDRESS]. [PERSON_NAME][STREET_ADDRESS]. [PERS…" at bounding box center [314, 115] width 368 height 18
select select "313"
click at [130, 106] on select "- ДП1, вул. [PERSON_NAME][STREET_ADDRESS]. [PERSON_NAME][STREET_ADDRESS]. [PERS…" at bounding box center [314, 115] width 368 height 18
select select
click at [196, 190] on input "text" at bounding box center [304, 194] width 349 height 18
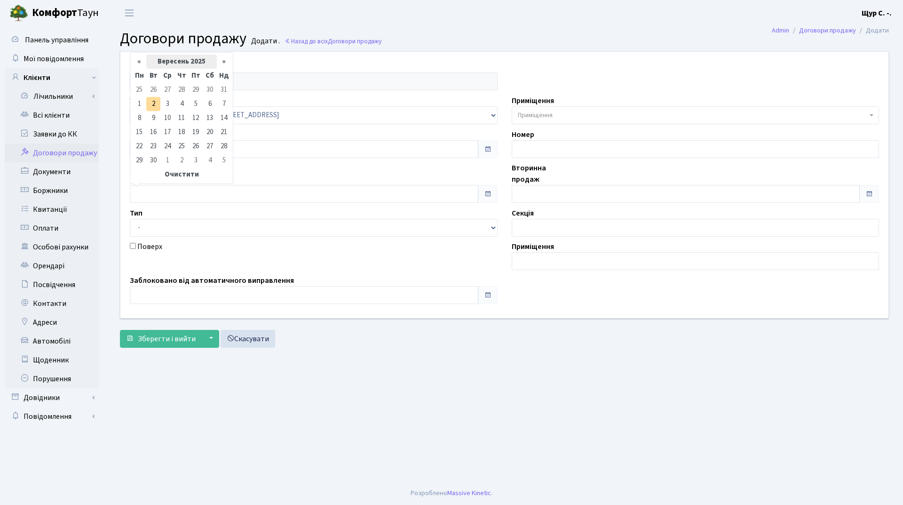
click at [179, 59] on th "Вересень 2025" at bounding box center [181, 62] width 71 height 14
click at [143, 125] on span "Тра" at bounding box center [145, 125] width 22 height 25
click at [155, 107] on td "6" at bounding box center [153, 104] width 14 height 14
type input "06.05.2025"
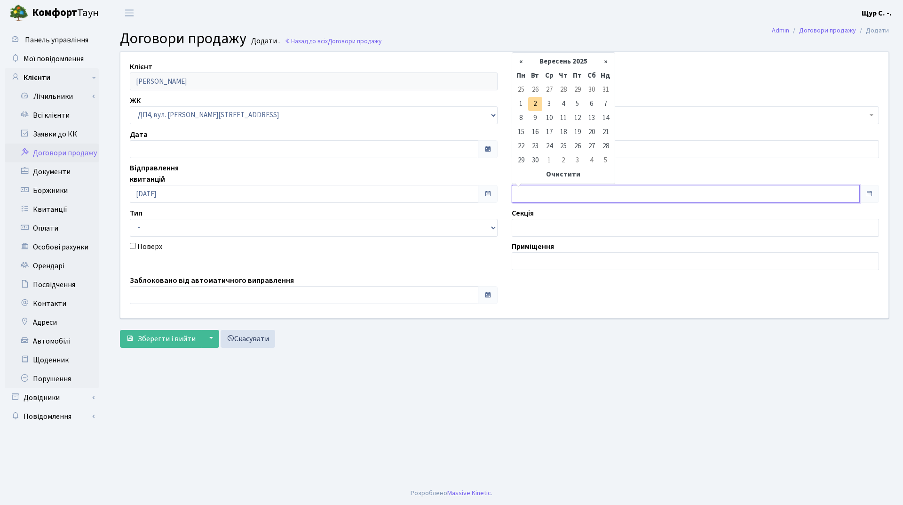
click at [550, 199] on input "text" at bounding box center [686, 194] width 349 height 18
click at [562, 61] on th "Вересень 2025" at bounding box center [563, 62] width 71 height 14
click at [532, 123] on span "Тра" at bounding box center [527, 125] width 22 height 25
click at [532, 102] on td "6" at bounding box center [535, 104] width 14 height 14
type input "06.05.2025"
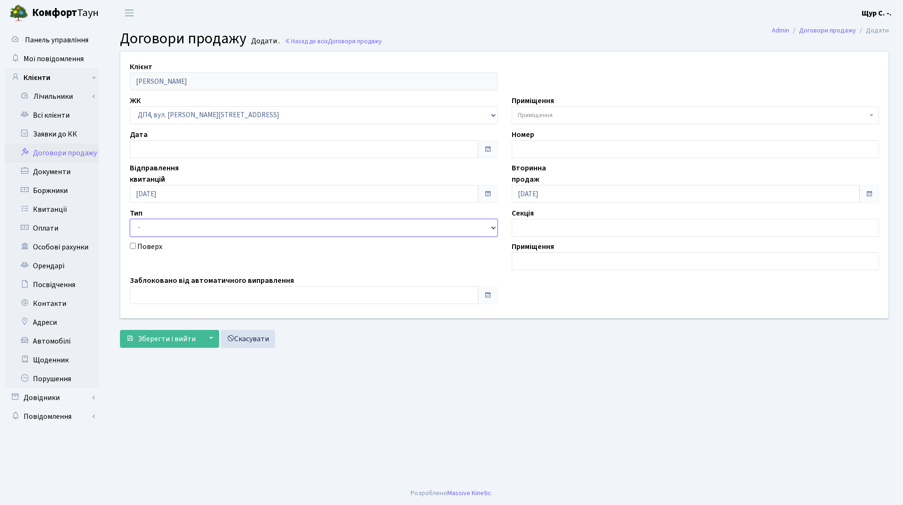
click at [302, 230] on select "- Квартира Комерція Нежитлове Паркінг" at bounding box center [314, 228] width 368 height 18
select select "269"
click at [130, 219] on select "- Квартира Комерція Нежитлове Паркінг" at bounding box center [314, 228] width 368 height 18
click at [530, 118] on span "Приміщення" at bounding box center [535, 115] width 35 height 9
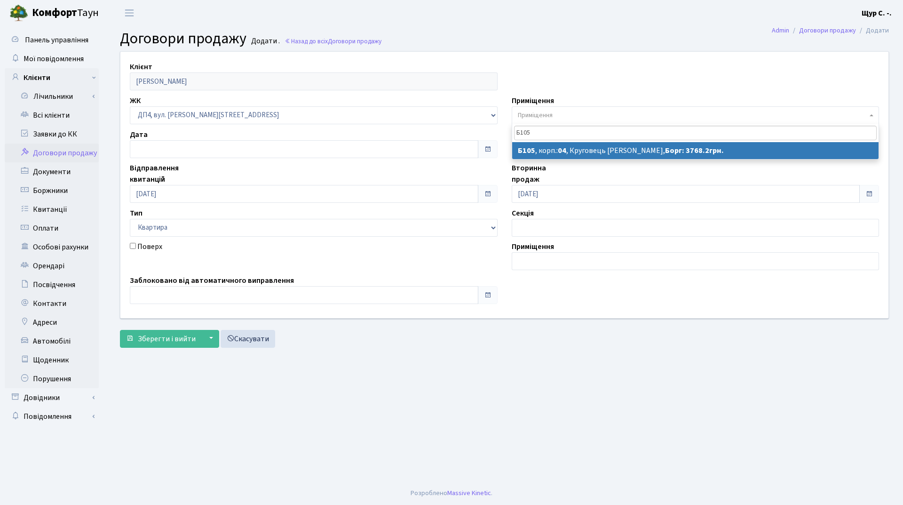
type input "Б105"
select select "33805"
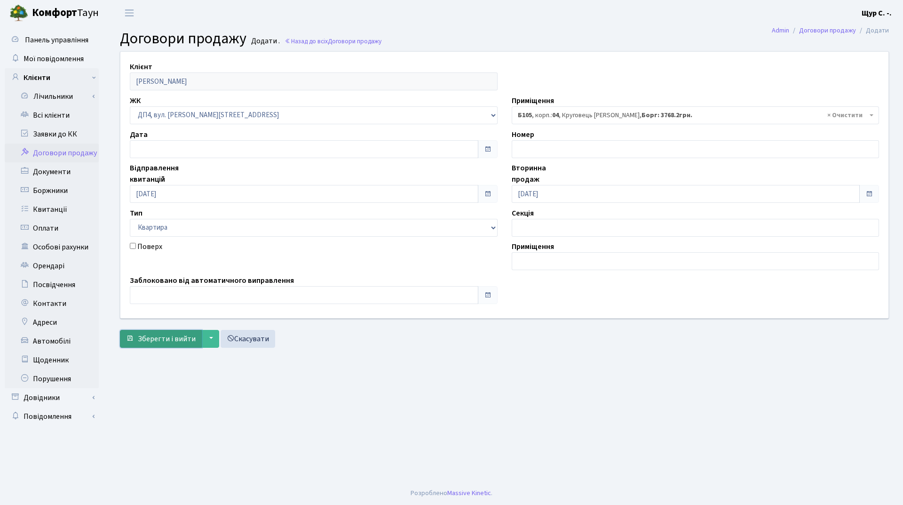
click at [155, 339] on span "Зберегти і вийти" at bounding box center [167, 339] width 58 height 10
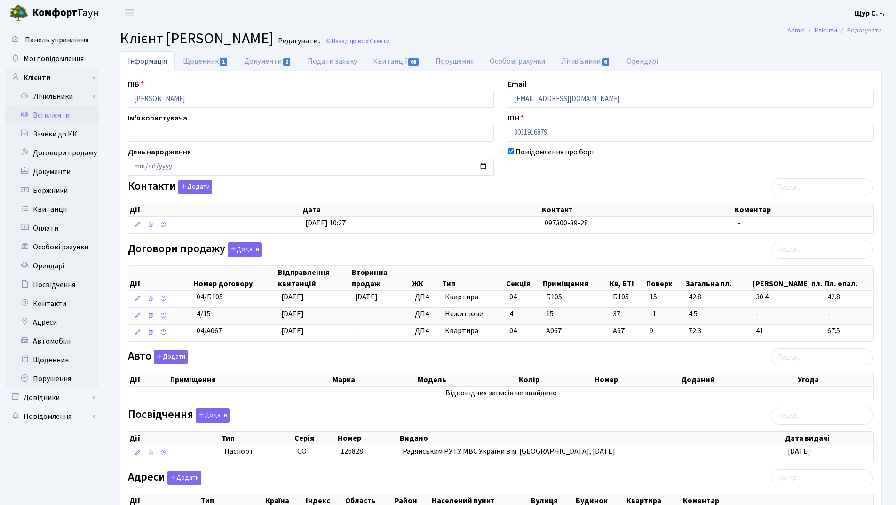
click at [77, 112] on link "Всі клієнти" at bounding box center [52, 115] width 94 height 19
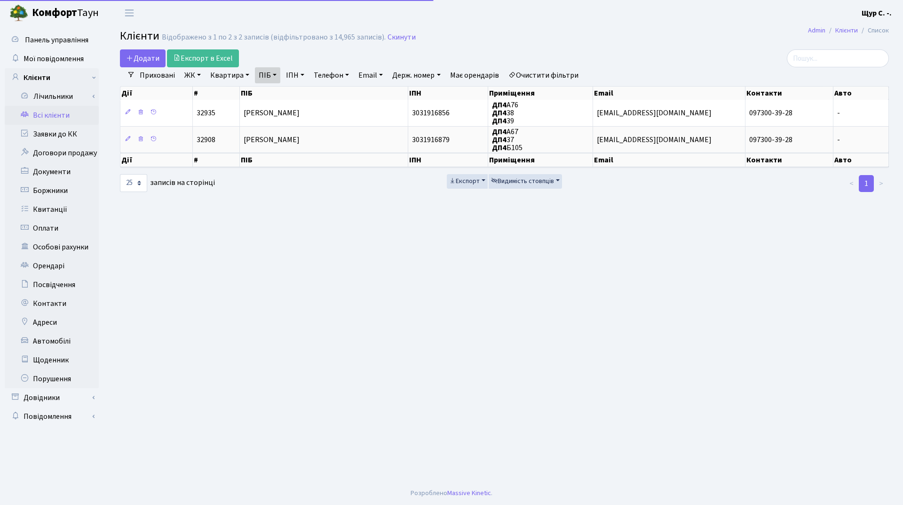
select select "25"
click at [391, 35] on link "Скинути" at bounding box center [402, 37] width 28 height 9
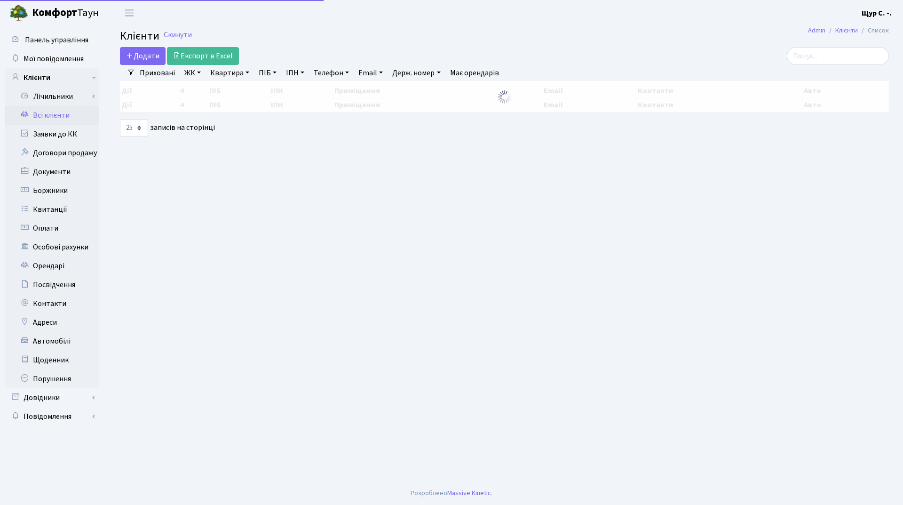
select select "25"
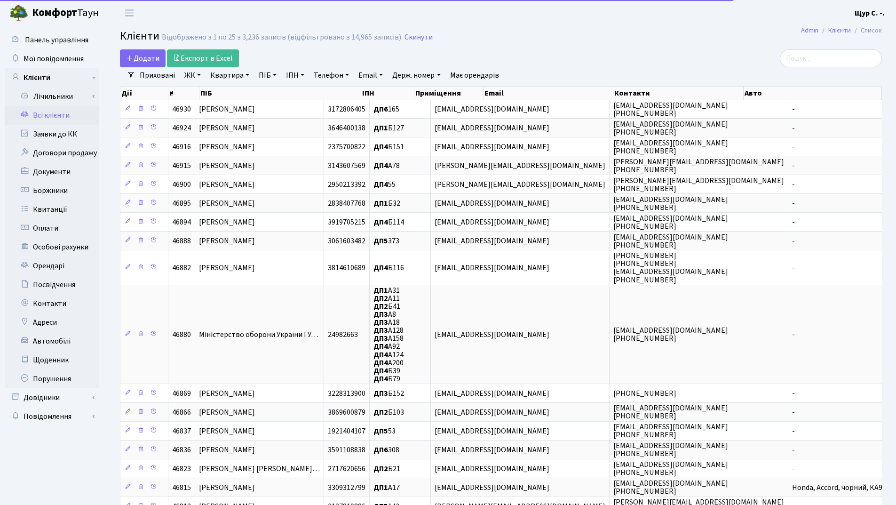
click at [223, 73] on link "Квартира" at bounding box center [229, 75] width 47 height 16
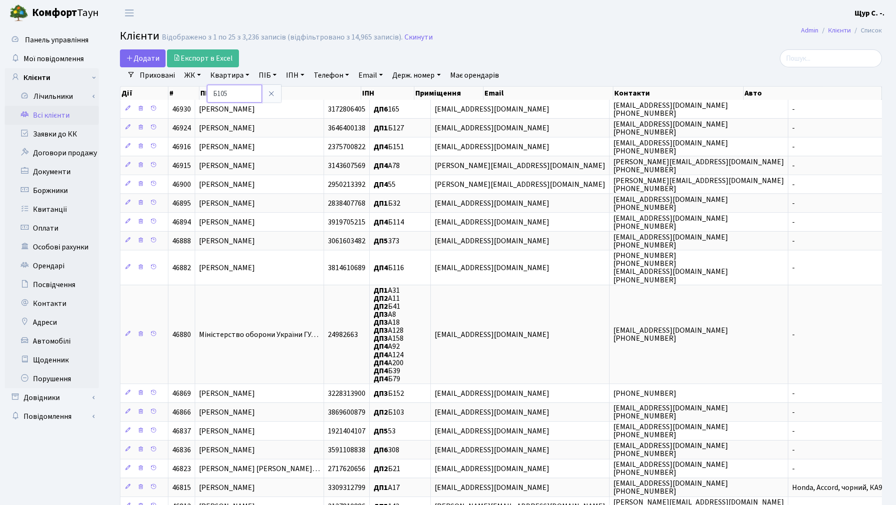
type input "Б105"
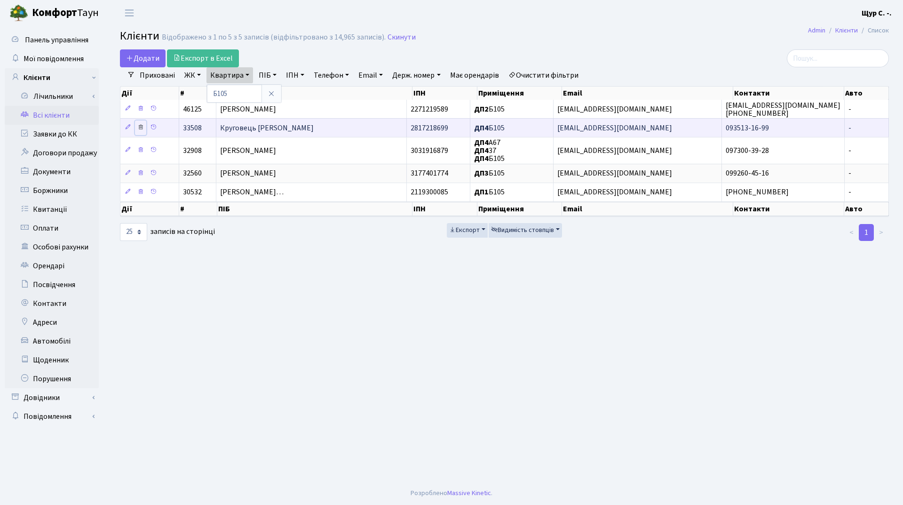
click at [141, 127] on icon at bounding box center [140, 127] width 7 height 7
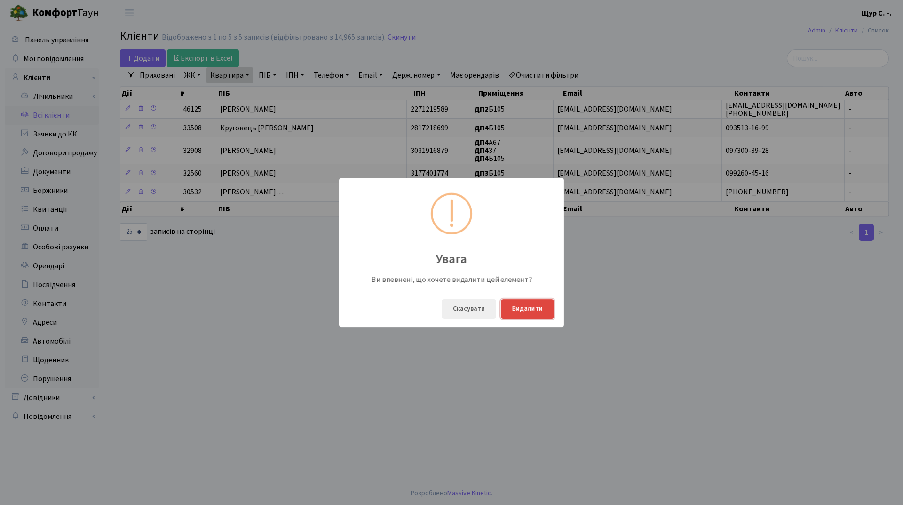
click at [526, 312] on button "Видалити" at bounding box center [527, 308] width 53 height 19
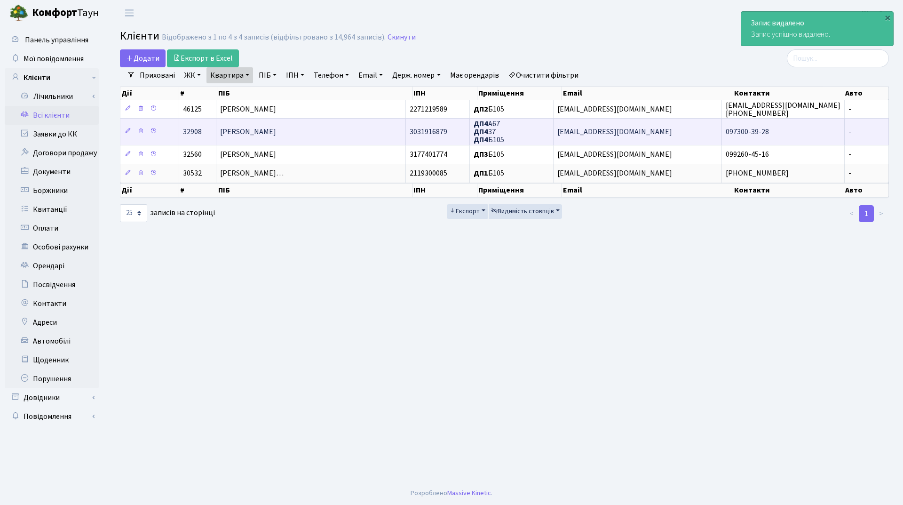
click at [338, 131] on td "[PERSON_NAME]" at bounding box center [311, 131] width 190 height 26
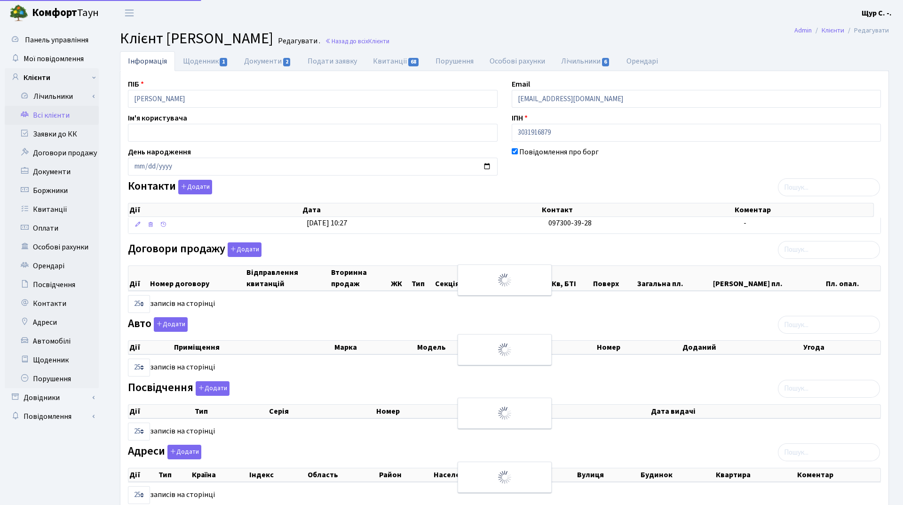
select select "25"
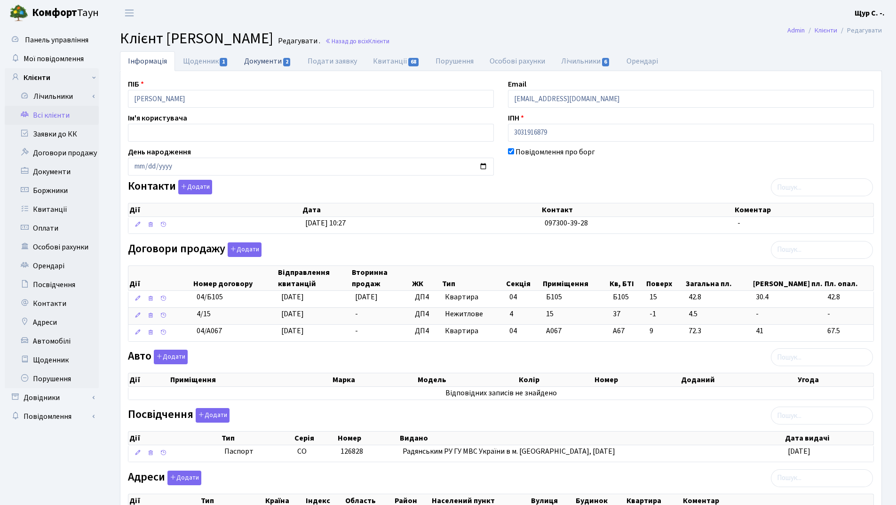
click at [268, 61] on link "Документи 2" at bounding box center [267, 60] width 63 height 19
select select "25"
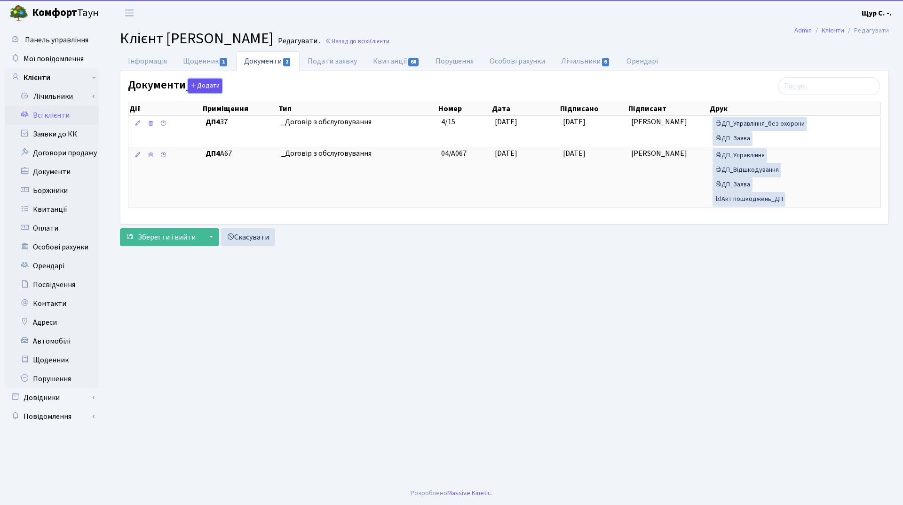
click at [213, 84] on button "Додати" at bounding box center [205, 86] width 34 height 15
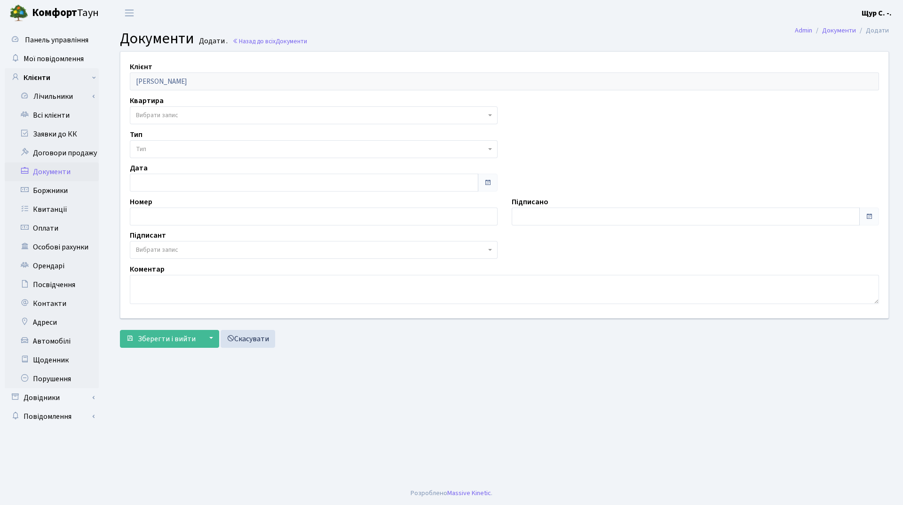
click at [195, 114] on span "Вибрати запис" at bounding box center [311, 115] width 350 height 9
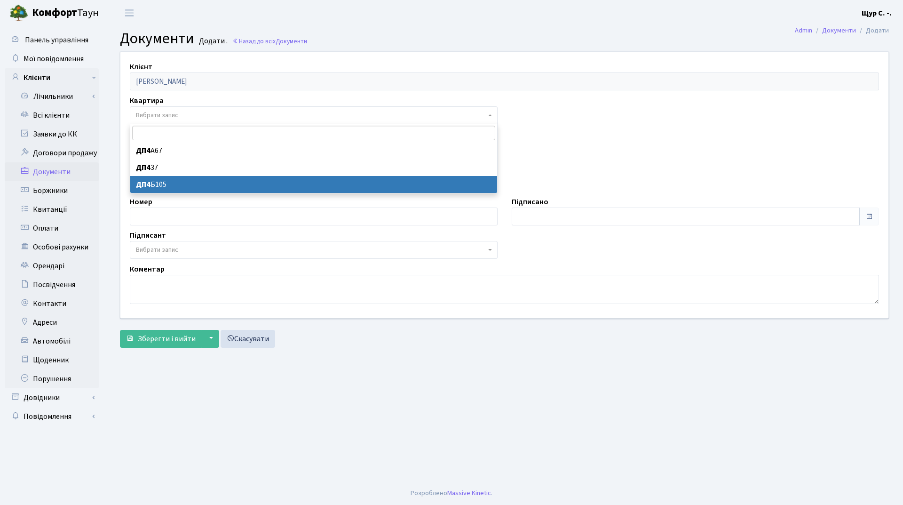
select select "178623"
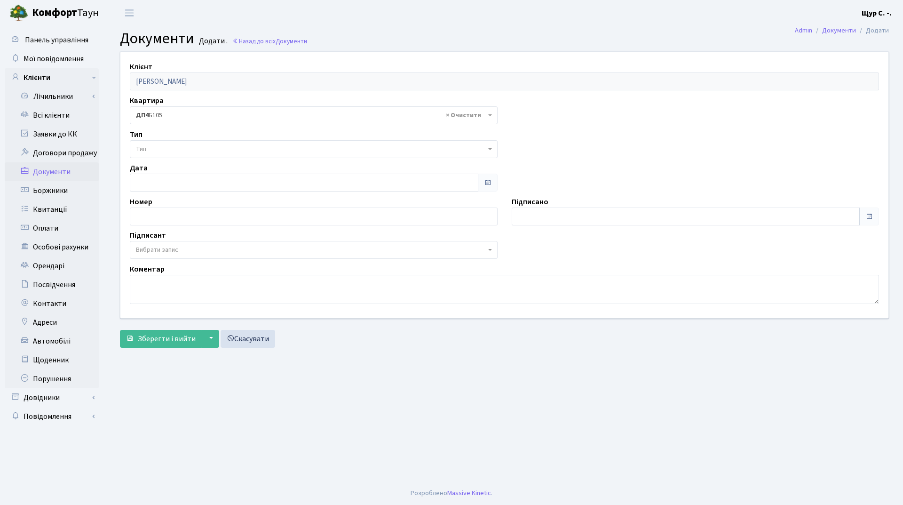
click at [184, 146] on span "Тип" at bounding box center [311, 148] width 350 height 9
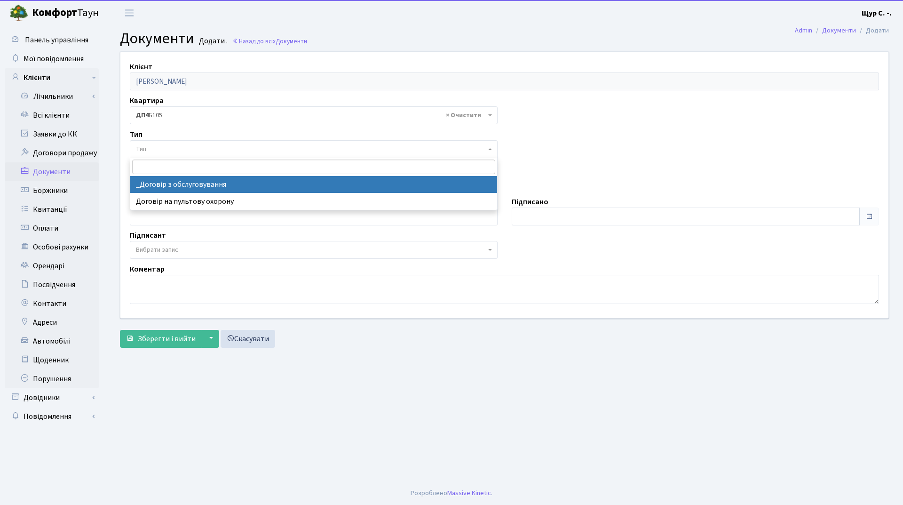
select select "289"
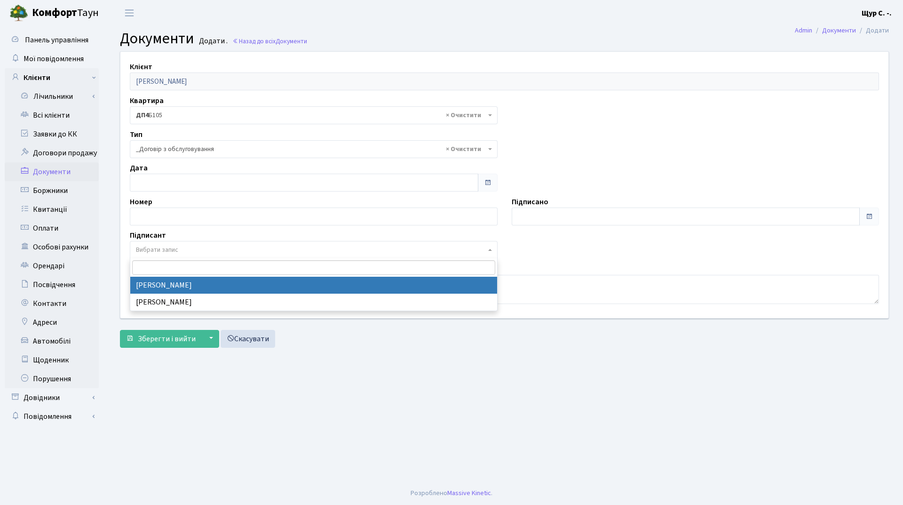
click at [161, 247] on span "Вибрати запис" at bounding box center [157, 249] width 42 height 9
select select "74"
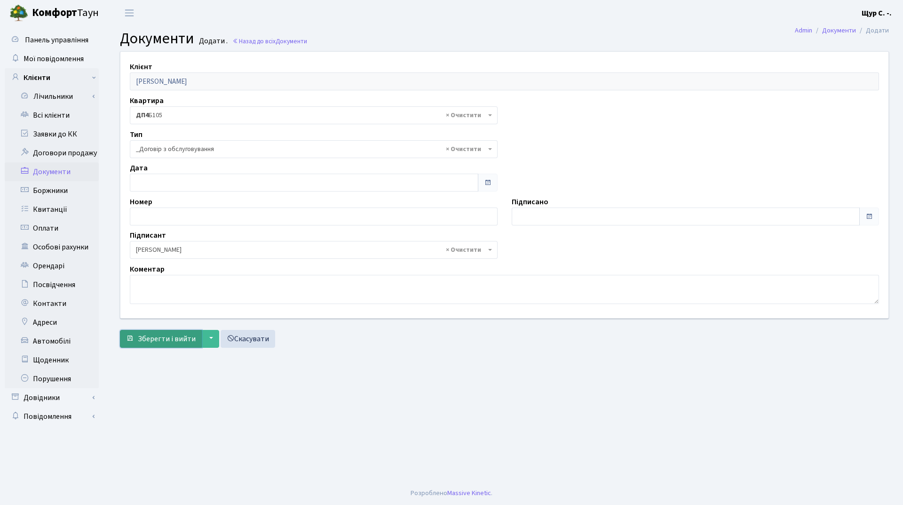
click at [155, 339] on span "Зберегти і вийти" at bounding box center [167, 339] width 58 height 10
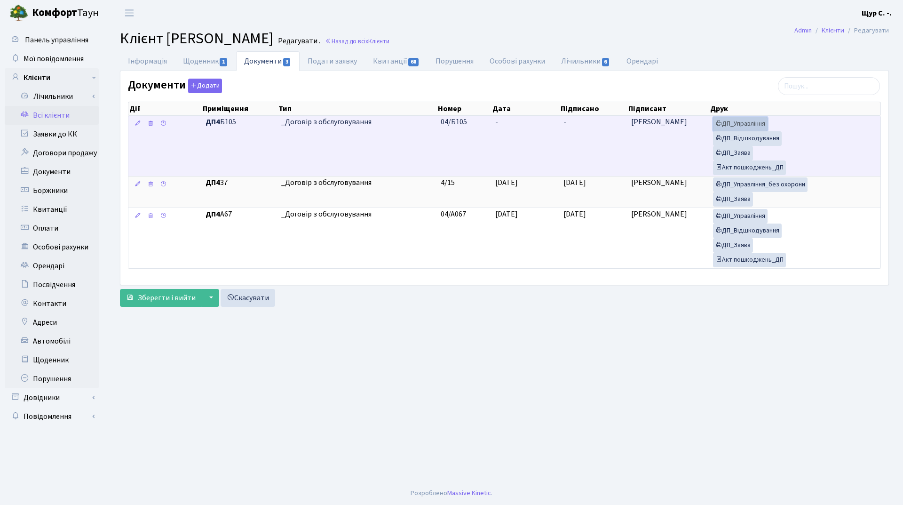
click at [750, 120] on link "ДП_Управління" at bounding box center [740, 124] width 55 height 15
click at [738, 138] on link "ДП_Відшкодування" at bounding box center [747, 138] width 69 height 15
click at [753, 154] on link "ДП_Заява" at bounding box center [733, 153] width 40 height 15
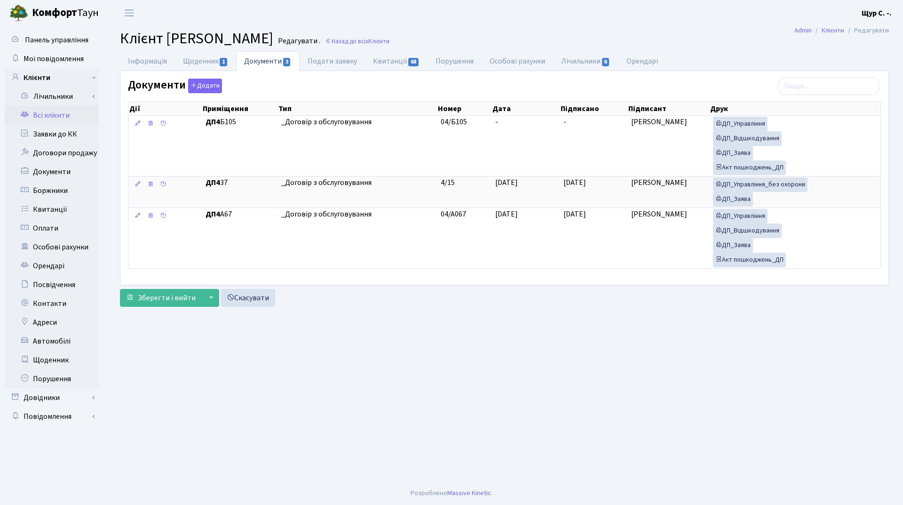
click at [57, 115] on link "Всі клієнти" at bounding box center [52, 115] width 94 height 19
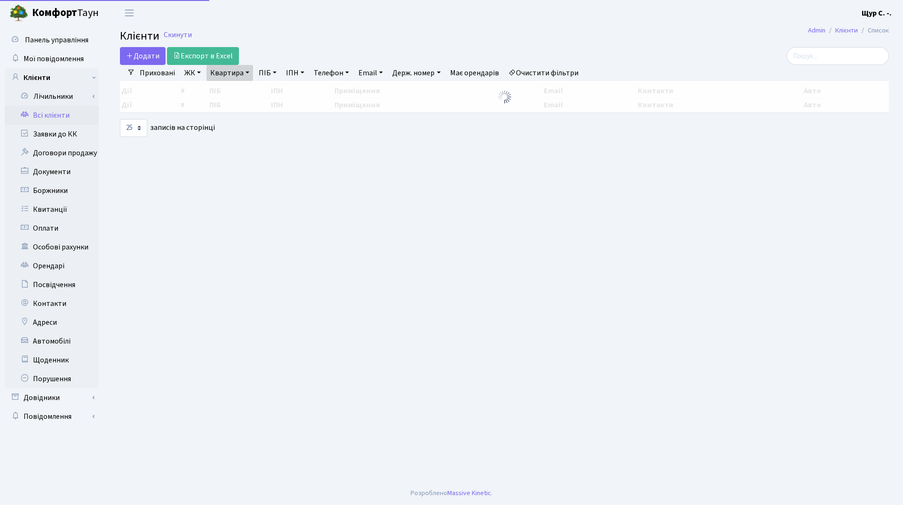
select select "25"
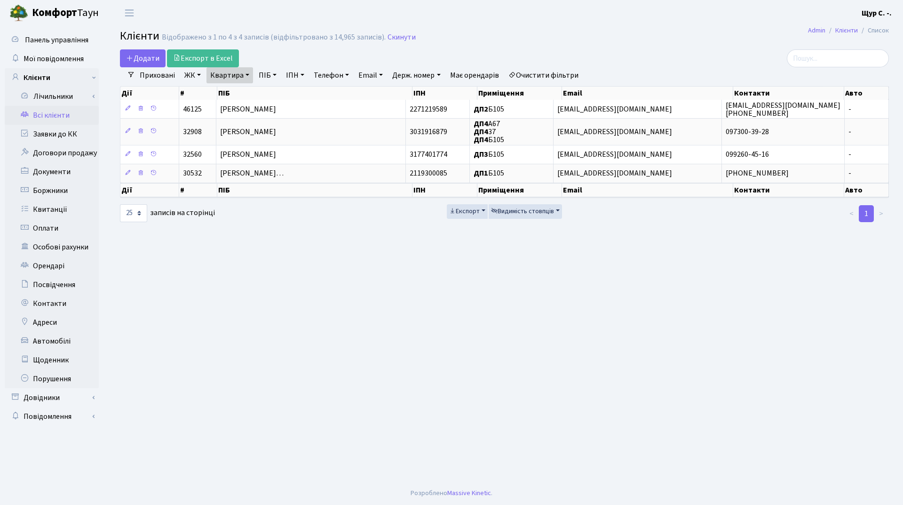
click at [247, 79] on link "Квартира" at bounding box center [229, 75] width 47 height 16
click at [244, 97] on input "Б105" at bounding box center [234, 94] width 55 height 18
type input "Б"
type input "72"
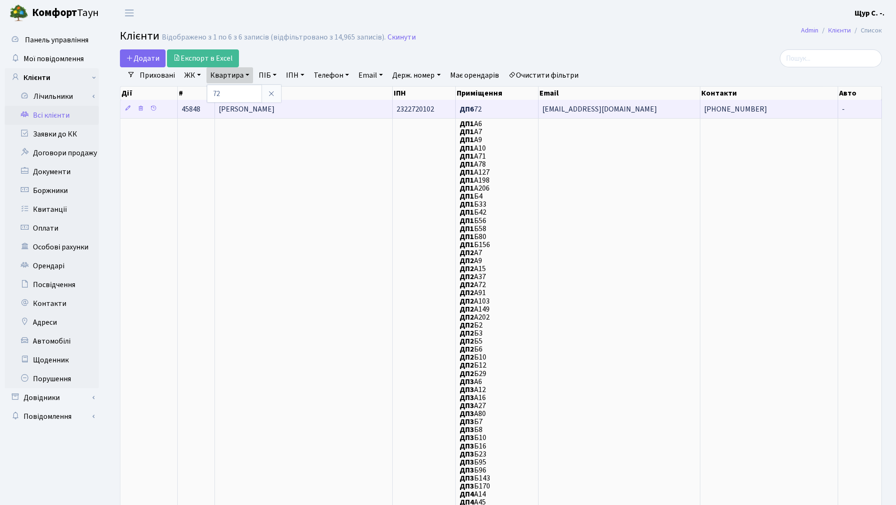
click at [266, 111] on span "[PERSON_NAME]" at bounding box center [247, 109] width 56 height 10
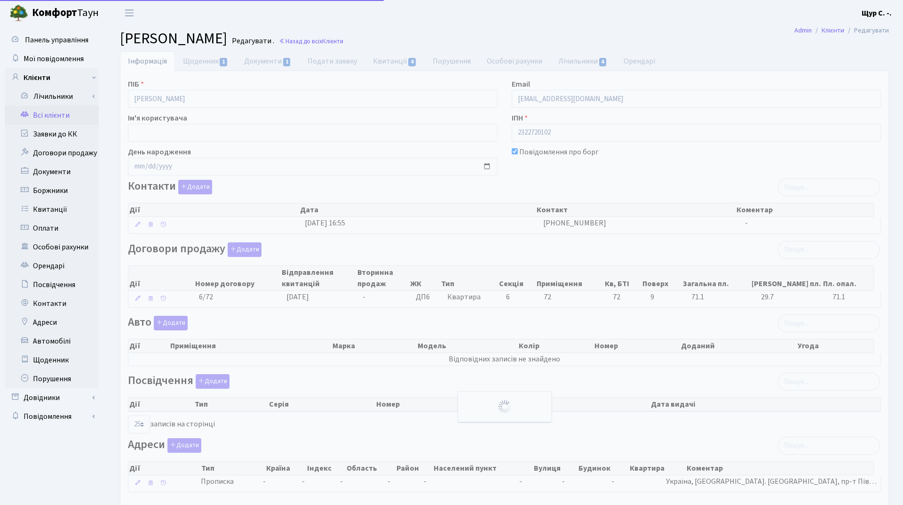
select select "25"
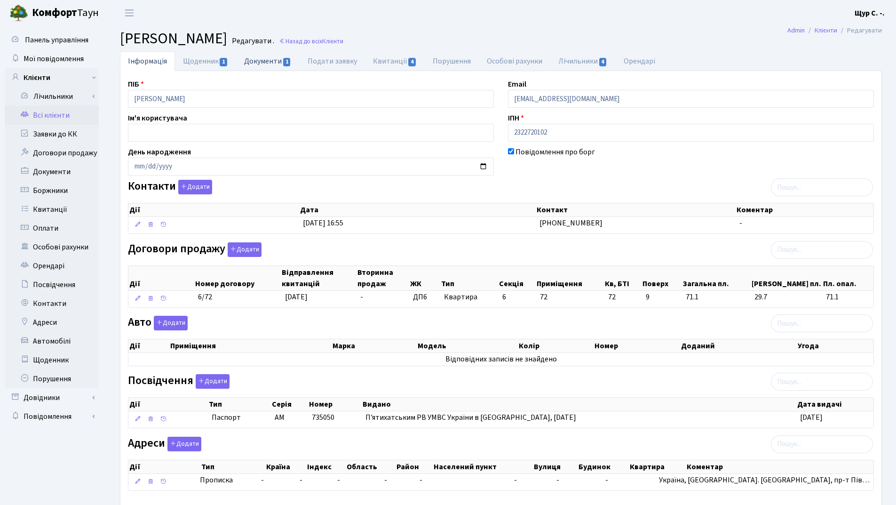
click at [263, 58] on link "Документи 1" at bounding box center [267, 60] width 63 height 19
select select "25"
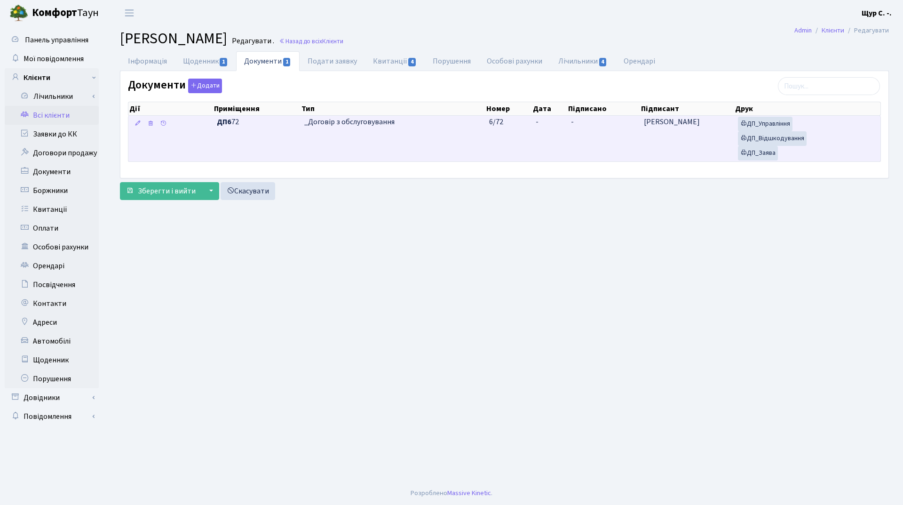
click at [442, 132] on td "_Договір з обслуговування" at bounding box center [393, 139] width 184 height 46
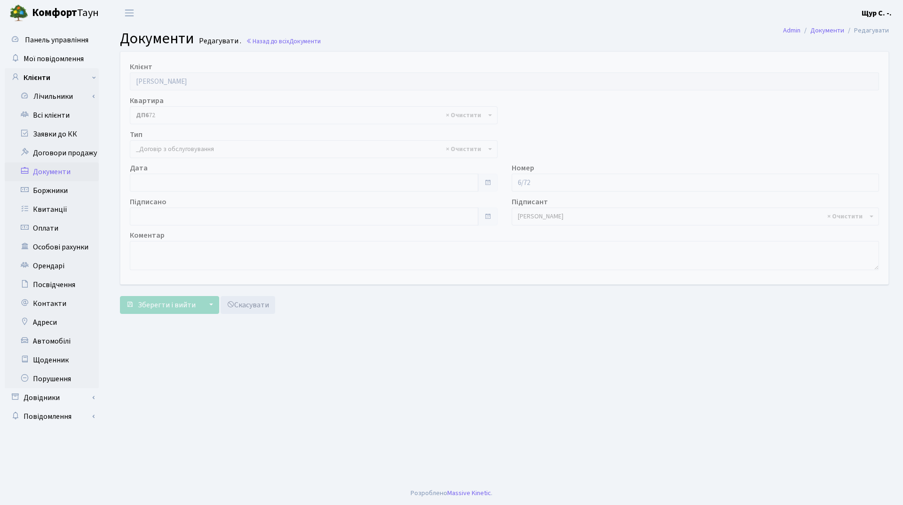
select select "289"
type input "[DATE]"
click at [198, 182] on input "[DATE]" at bounding box center [304, 183] width 349 height 18
click at [345, 336] on main "Admin Документи Редагувати Документи Редагувати . Назад до всіх Документи Клієн…" at bounding box center [504, 253] width 797 height 455
type input "[DATE]"
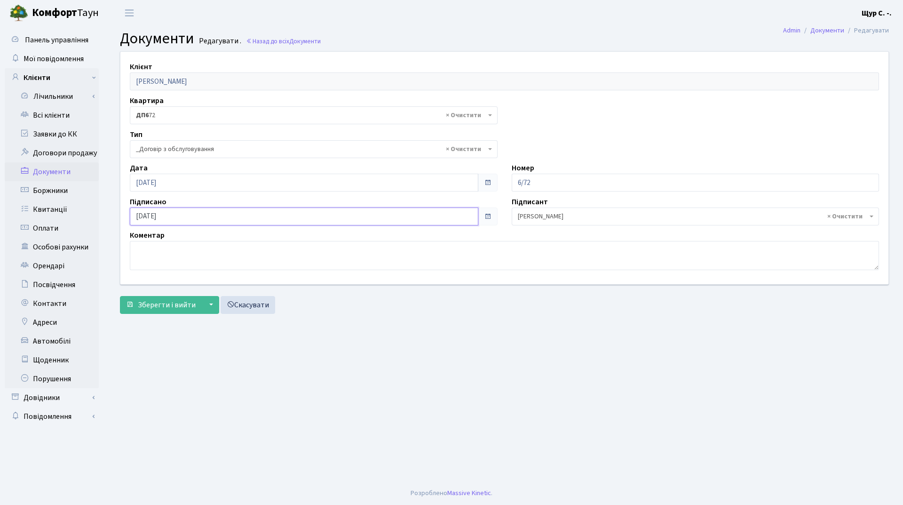
click at [270, 211] on input "02.09.2025" at bounding box center [304, 216] width 349 height 18
click at [373, 330] on main "Admin Документи Редагувати Документи Редагувати . Назад до всіх Документи Клієн…" at bounding box center [504, 253] width 797 height 455
click at [154, 303] on span "Зберегти і вийти" at bounding box center [167, 305] width 58 height 10
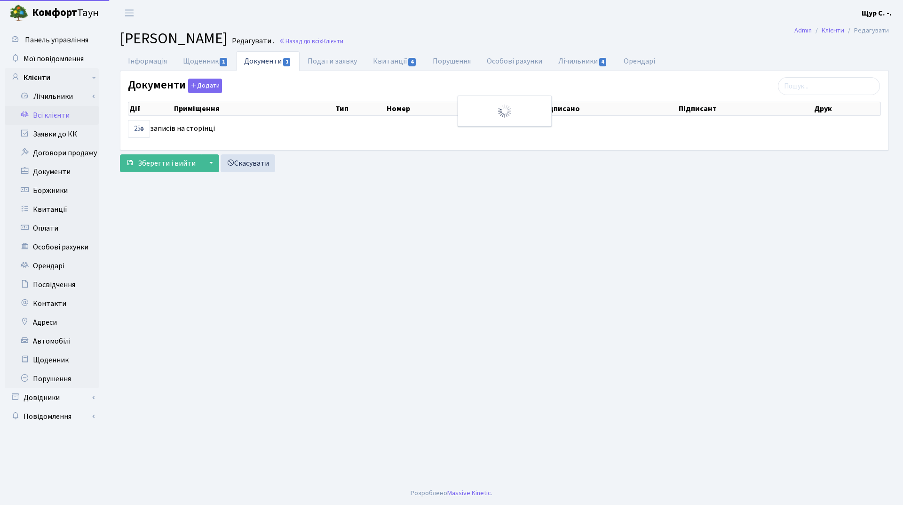
select select "25"
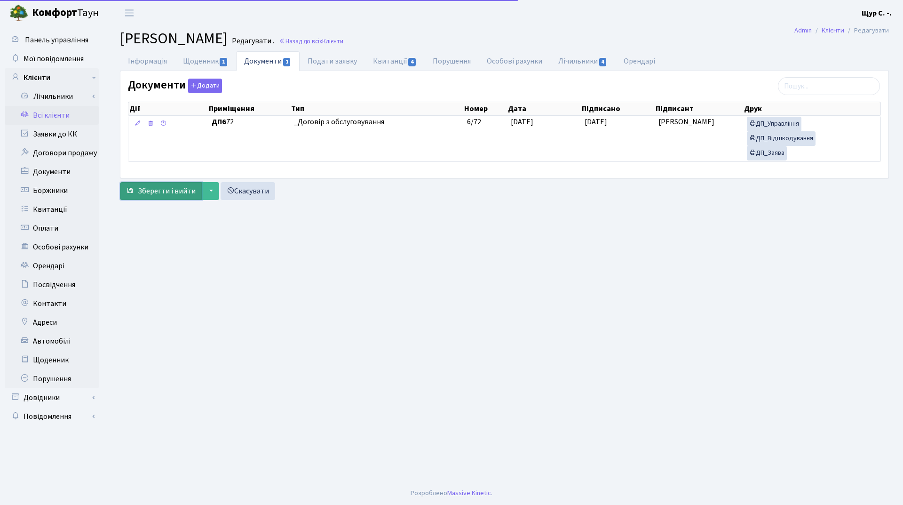
click at [174, 192] on span "Зберегти і вийти" at bounding box center [167, 191] width 58 height 10
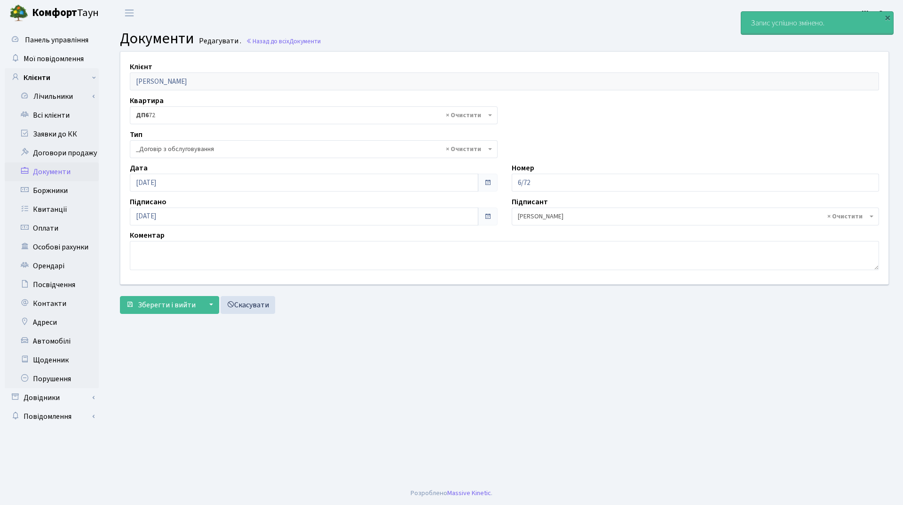
select select "289"
click at [65, 121] on link "Всі клієнти" at bounding box center [52, 115] width 94 height 19
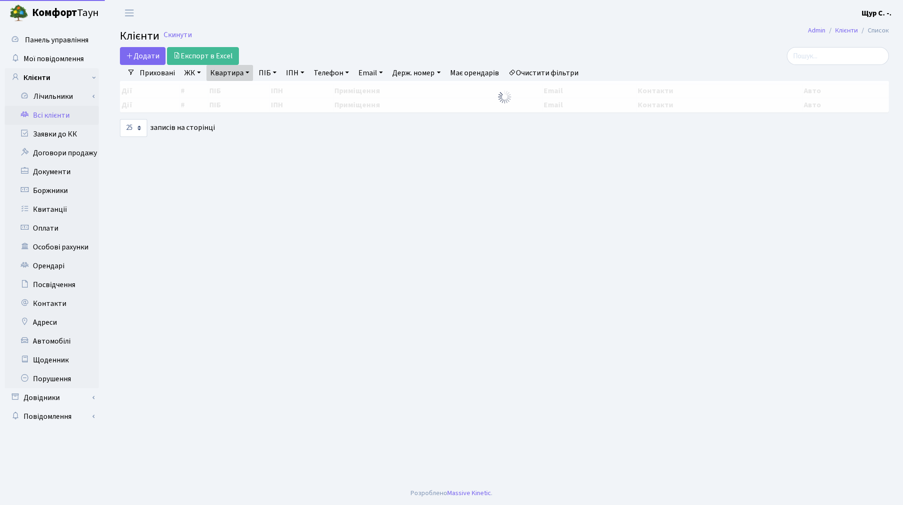
select select "25"
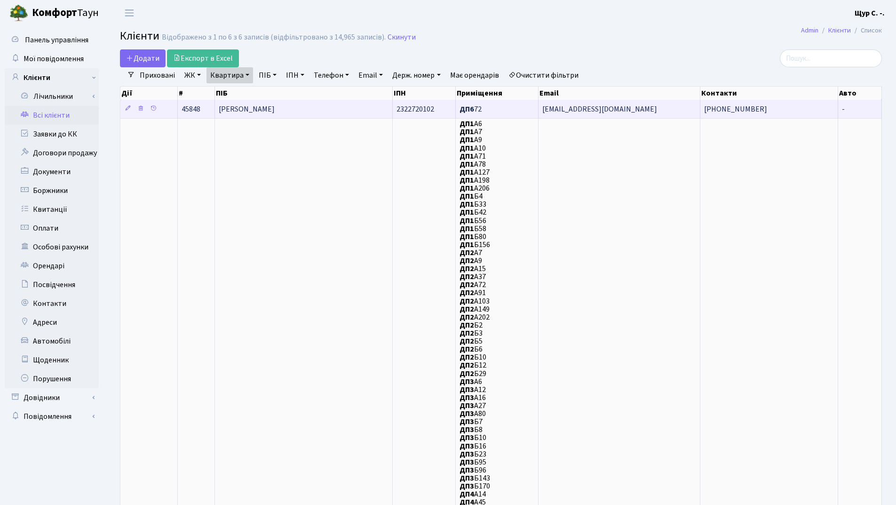
click at [269, 111] on span "[PERSON_NAME]" at bounding box center [247, 109] width 56 height 10
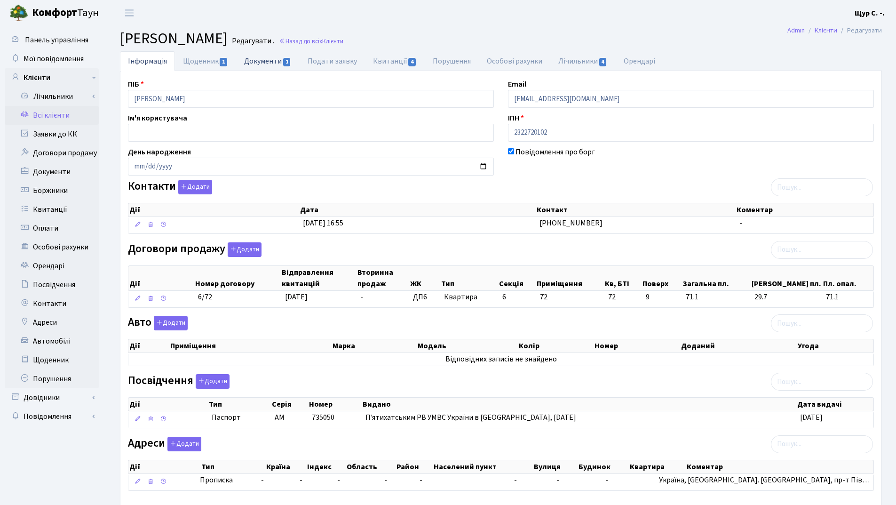
click at [262, 60] on link "Документи 1" at bounding box center [267, 60] width 63 height 19
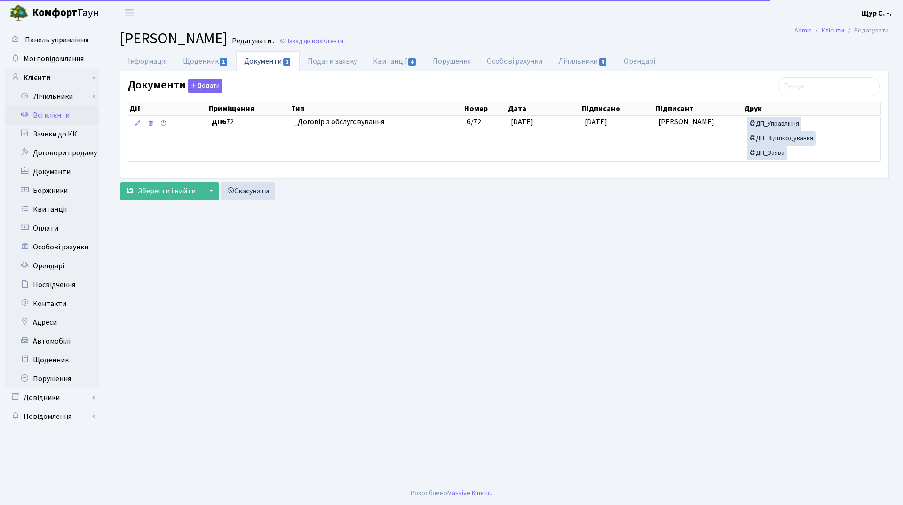
click at [45, 115] on link "Всі клієнти" at bounding box center [52, 115] width 94 height 19
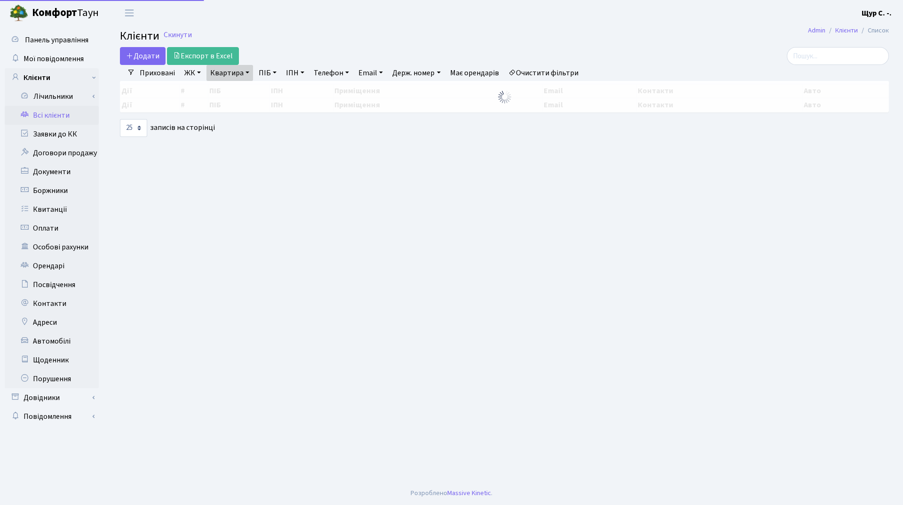
select select "25"
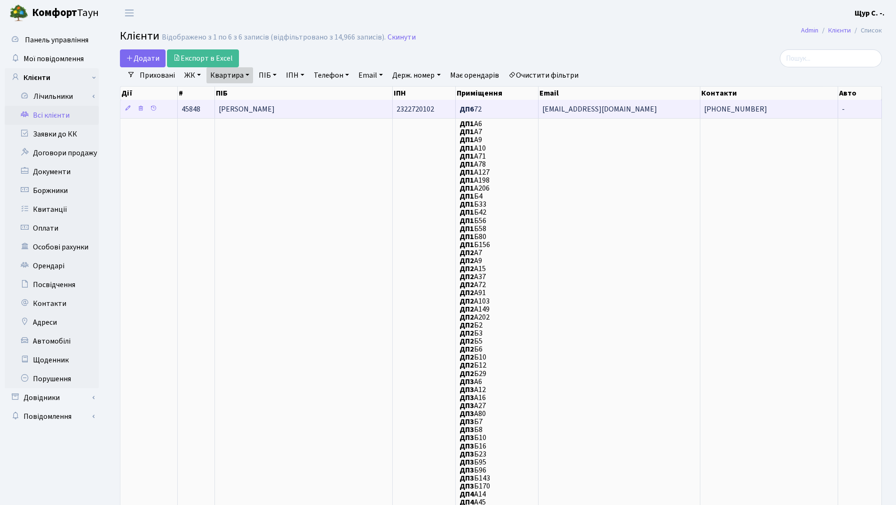
click at [269, 102] on td "[PERSON_NAME]" at bounding box center [304, 109] width 178 height 18
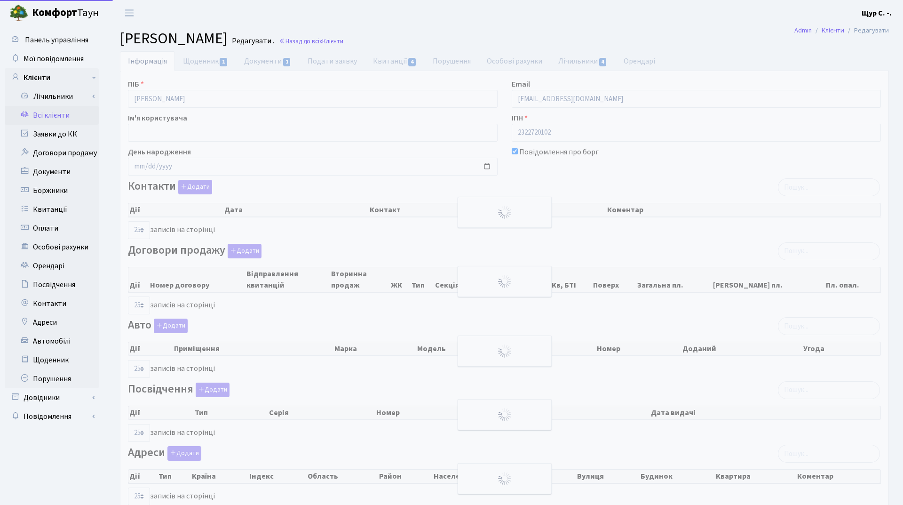
select select "25"
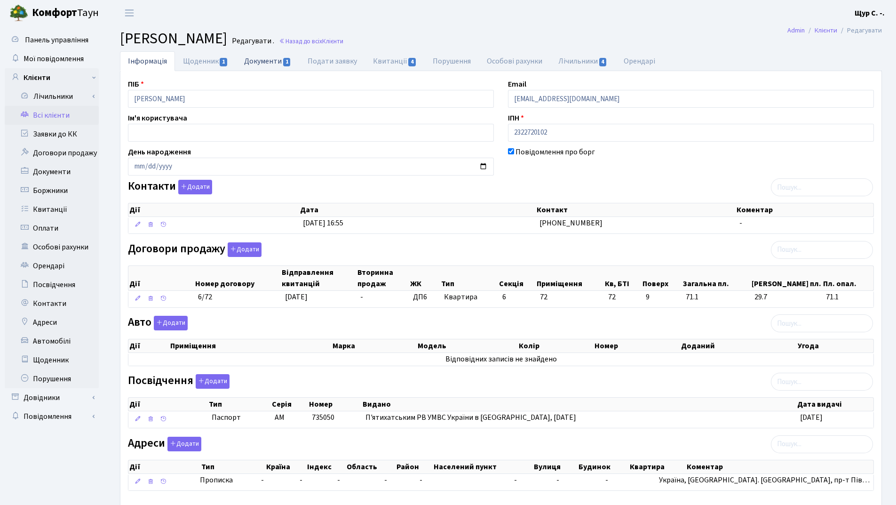
click at [254, 65] on link "Документи 1" at bounding box center [267, 60] width 63 height 19
select select "25"
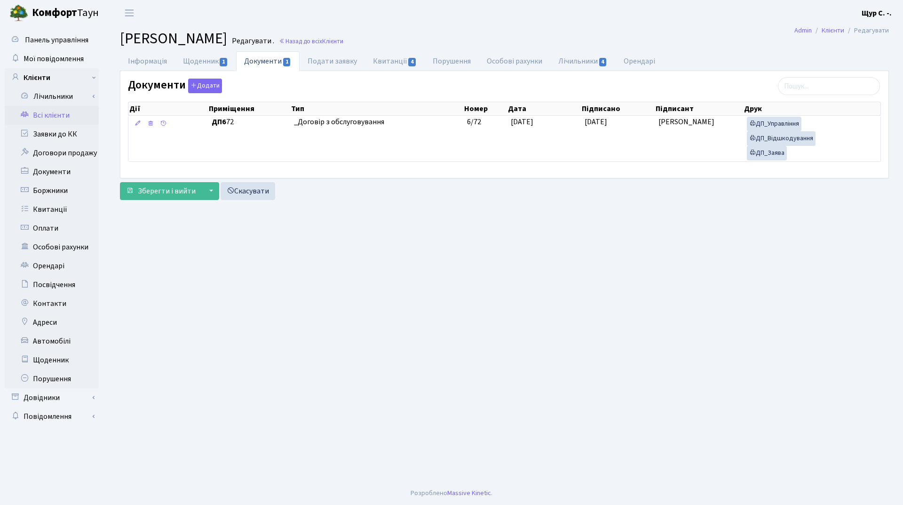
click at [42, 119] on link "Всі клієнти" at bounding box center [52, 115] width 94 height 19
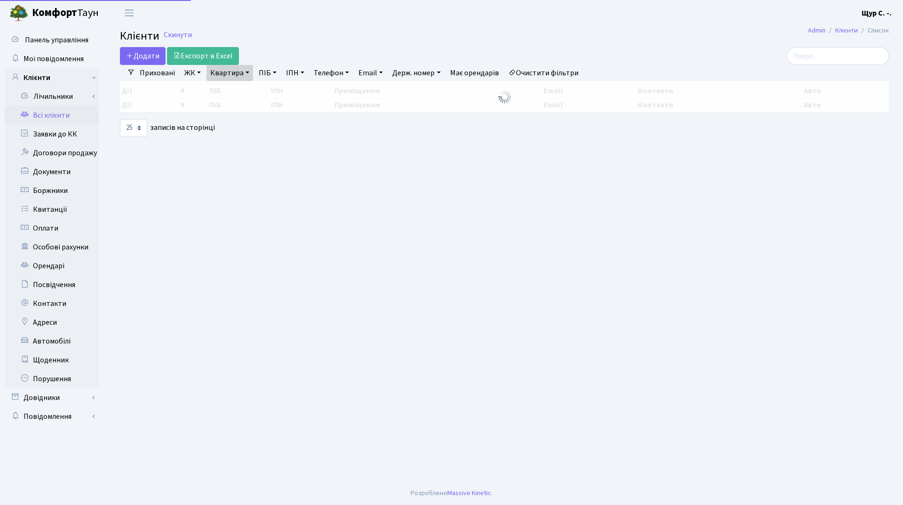
select select "25"
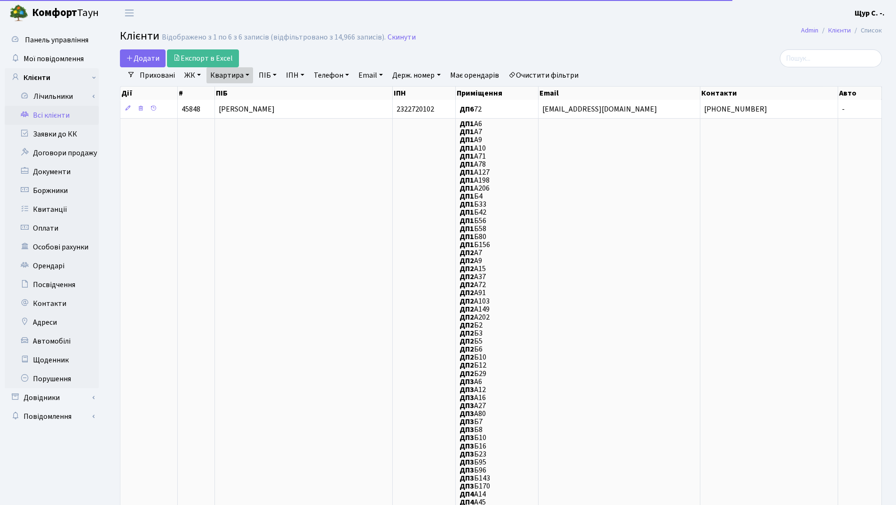
click at [250, 76] on link "Квартира" at bounding box center [229, 75] width 47 height 16
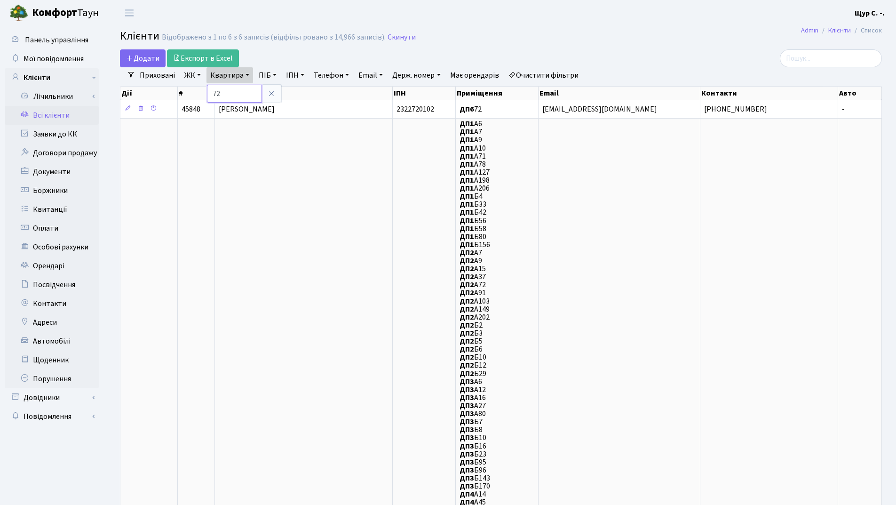
click at [240, 96] on input "72" at bounding box center [234, 94] width 55 height 18
type input "7"
type input "б105"
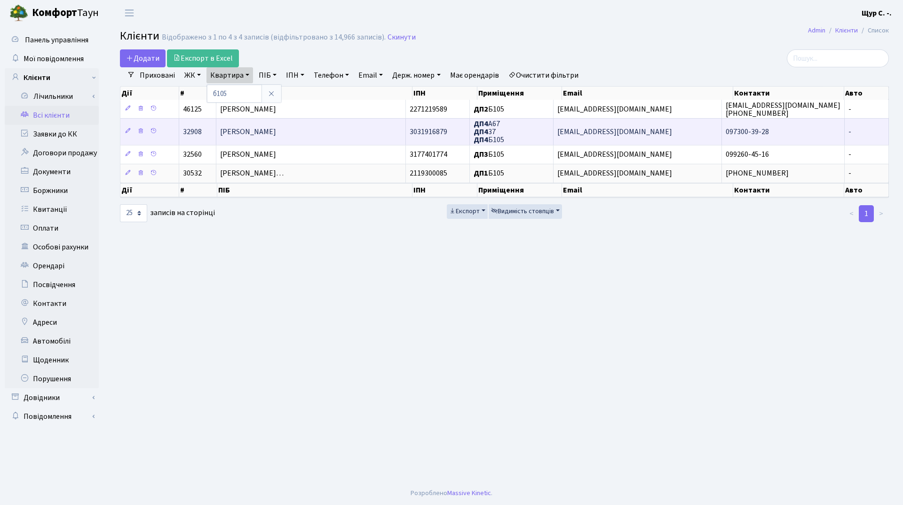
click at [240, 136] on span "[PERSON_NAME]" at bounding box center [248, 132] width 56 height 10
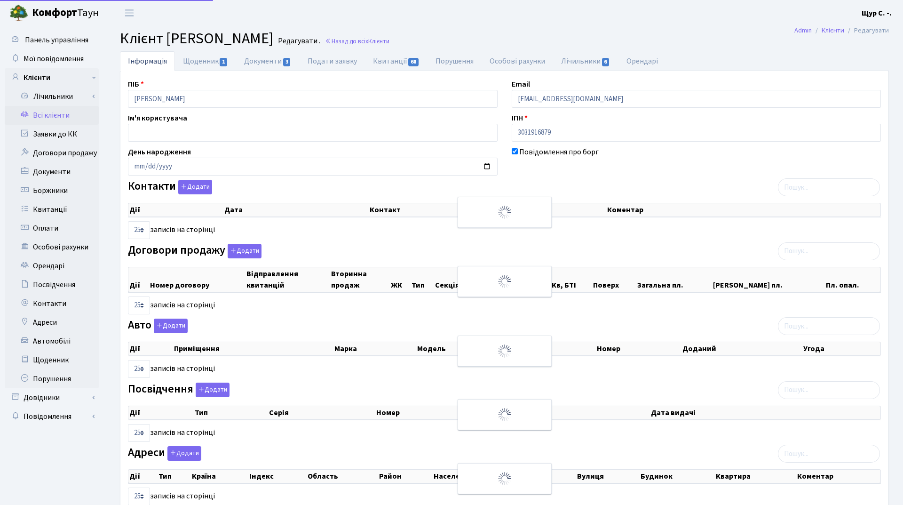
select select "25"
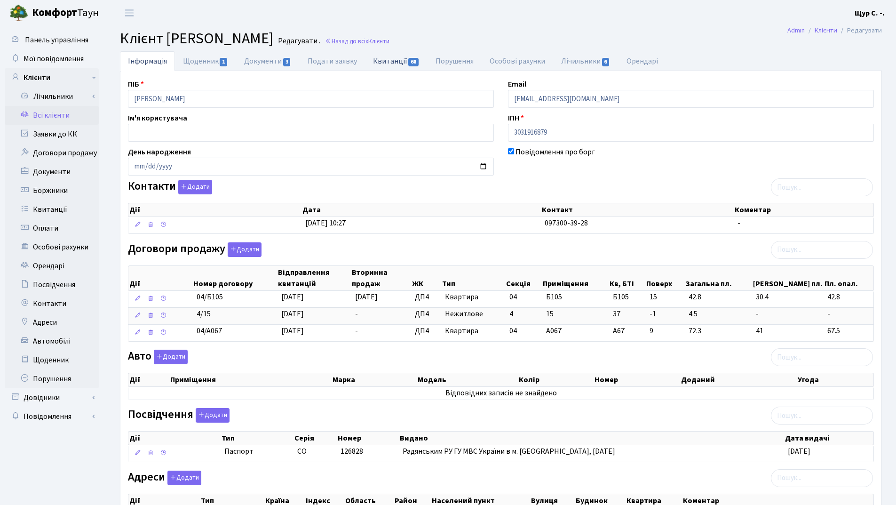
click at [384, 58] on link "Квитанції 68" at bounding box center [396, 60] width 63 height 19
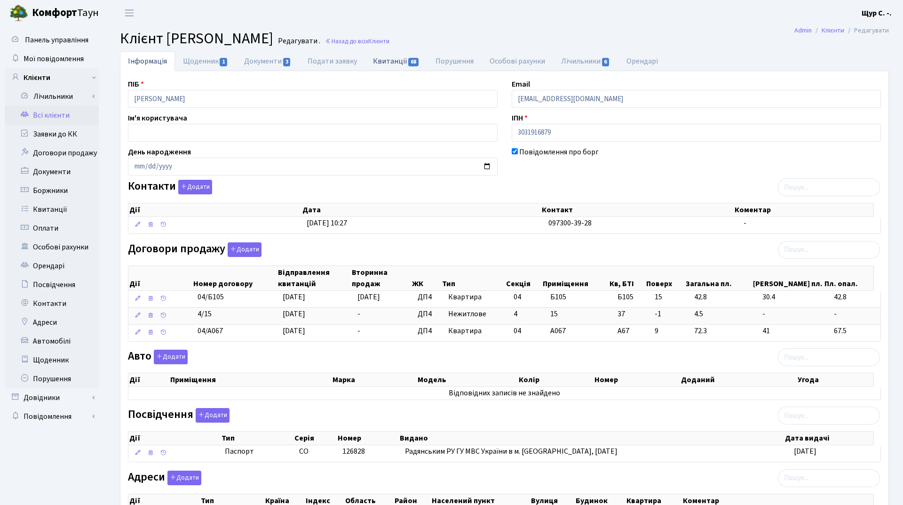
select select "25"
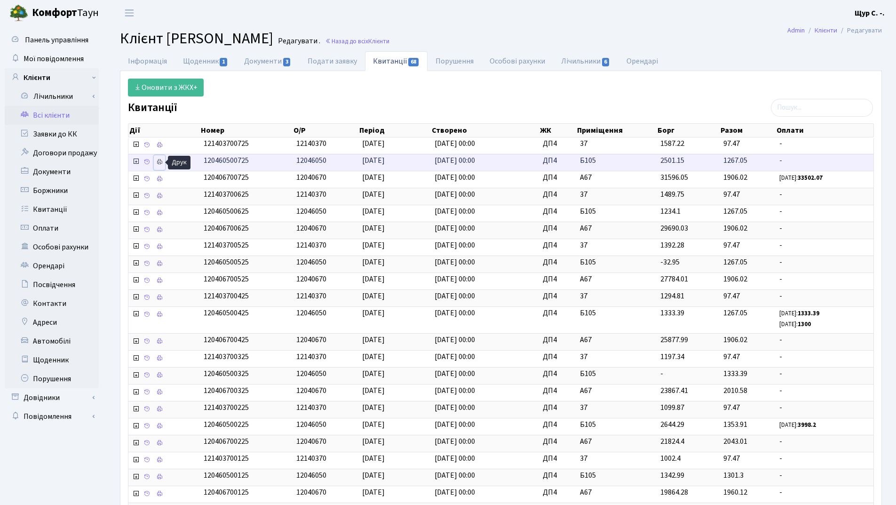
click at [162, 161] on icon at bounding box center [159, 162] width 7 height 7
click at [162, 57] on link "Інформація" at bounding box center [147, 60] width 55 height 19
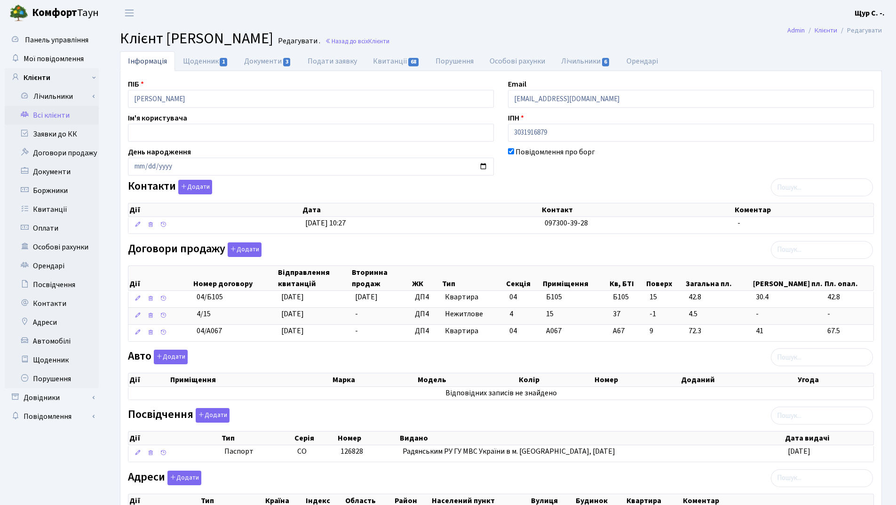
click at [65, 119] on link "Всі клієнти" at bounding box center [52, 115] width 94 height 19
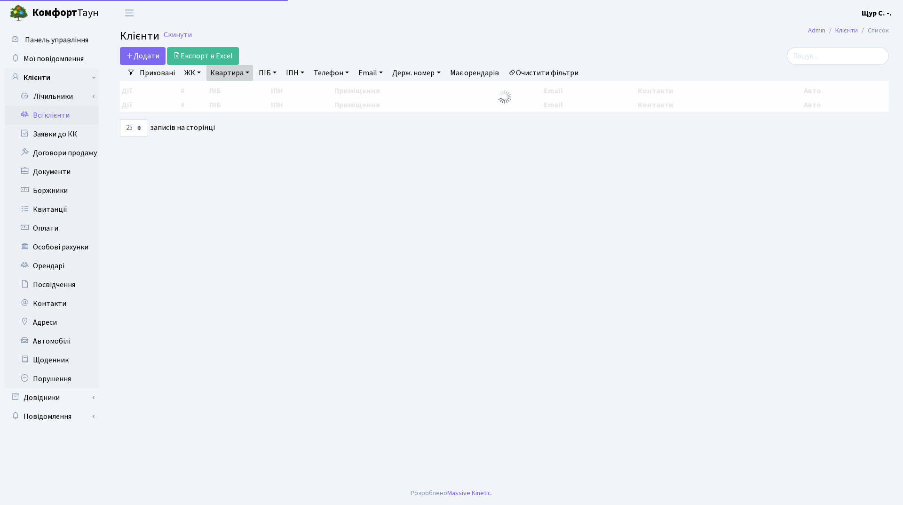
select select "25"
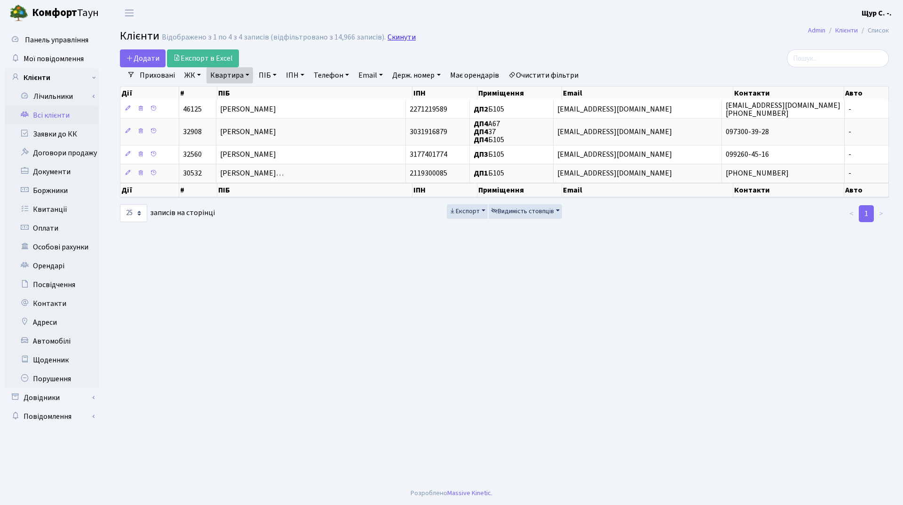
click at [396, 36] on link "Скинути" at bounding box center [402, 37] width 28 height 9
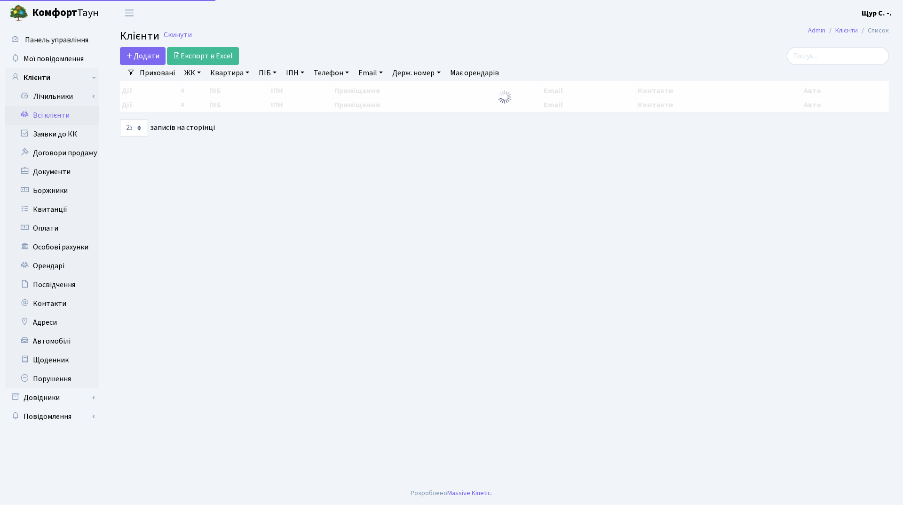
select select "25"
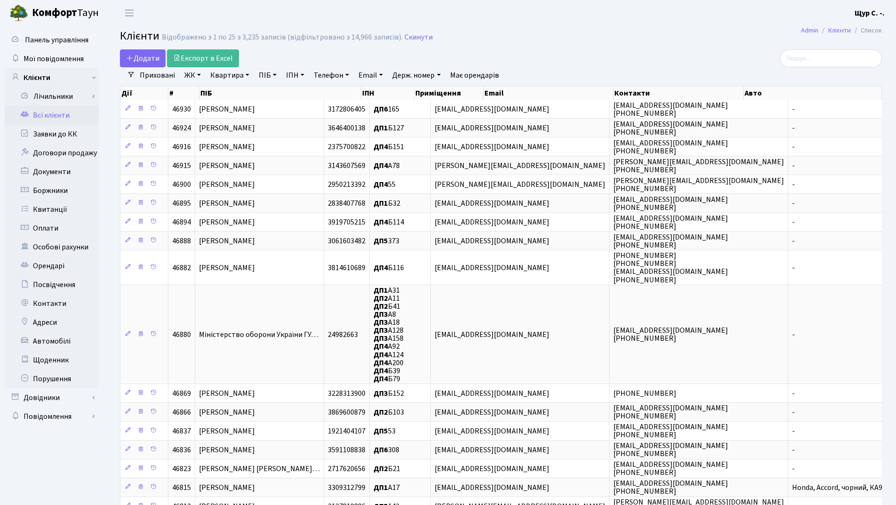
click at [229, 71] on link "Квартира" at bounding box center [229, 75] width 47 height 16
type input "16"
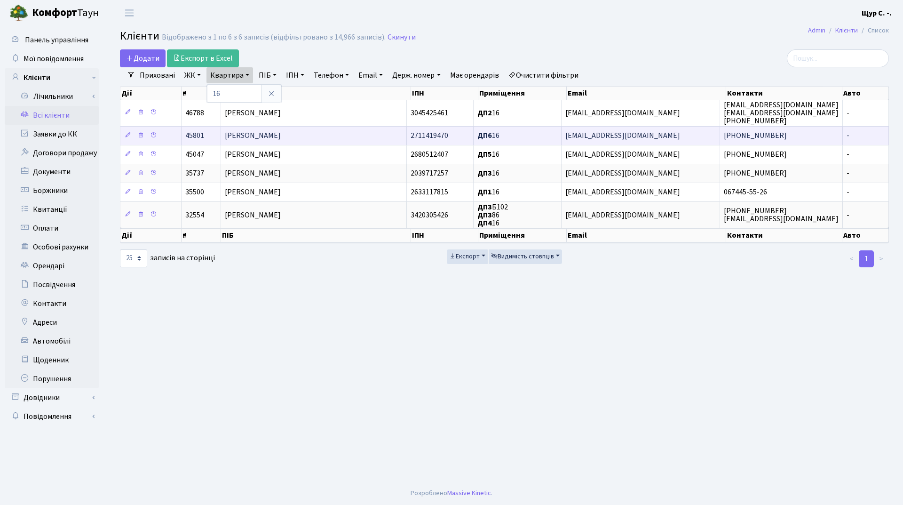
click at [258, 137] on span "Мартинюк Олександр Анатолійович" at bounding box center [253, 136] width 56 height 10
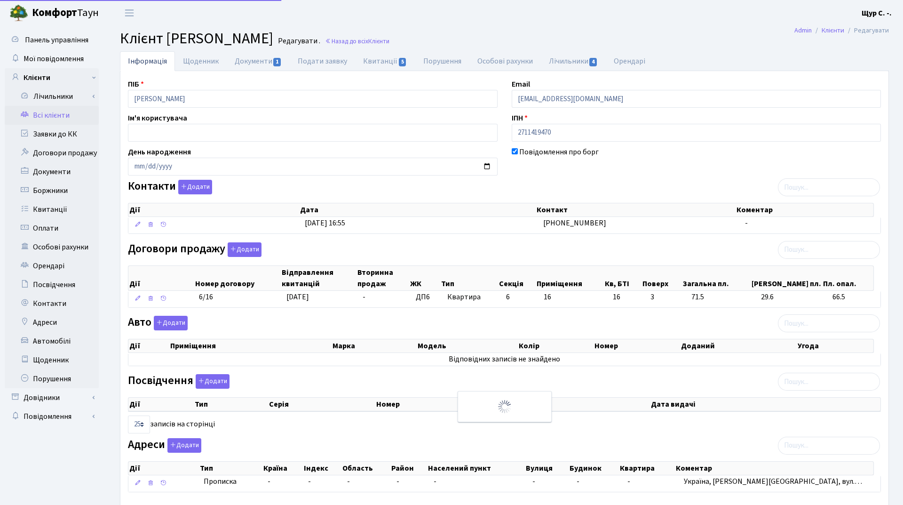
select select "25"
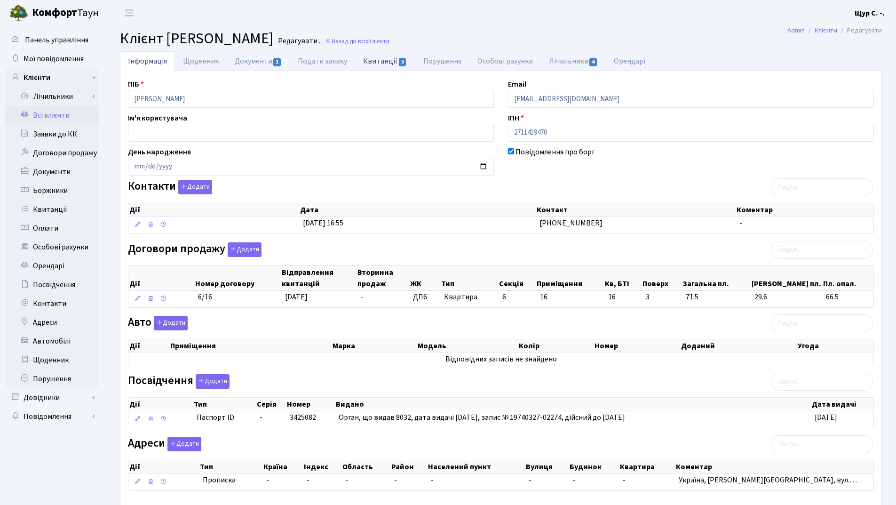
click at [374, 63] on link "Квитанції 5" at bounding box center [385, 60] width 60 height 19
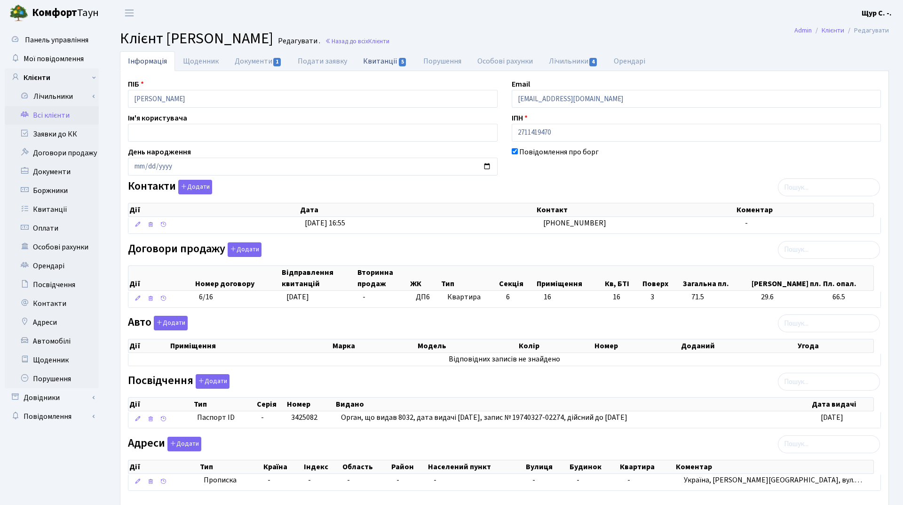
select select "25"
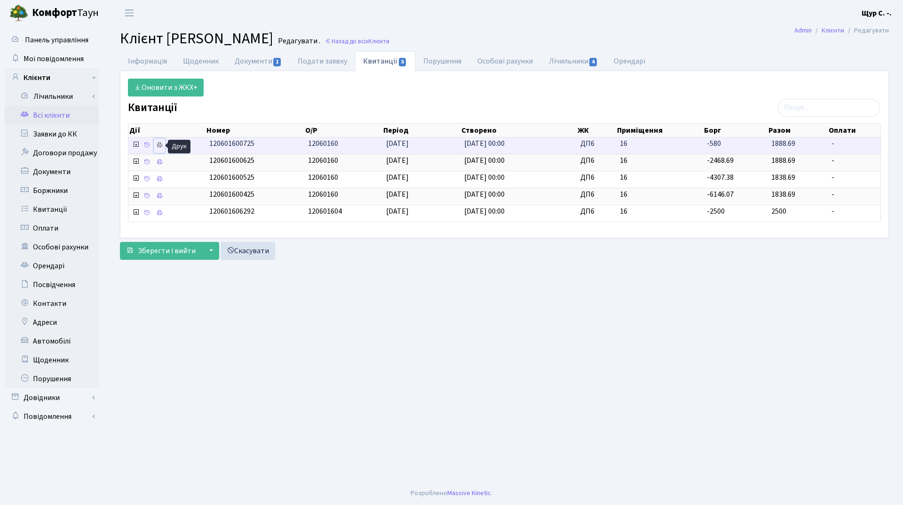
click at [157, 147] on icon at bounding box center [159, 145] width 7 height 7
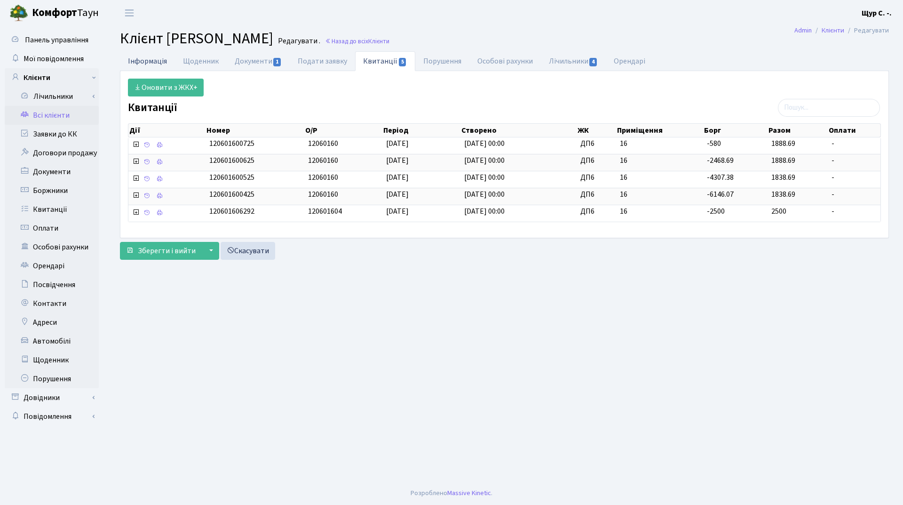
click at [169, 64] on link "Інформація" at bounding box center [147, 60] width 55 height 19
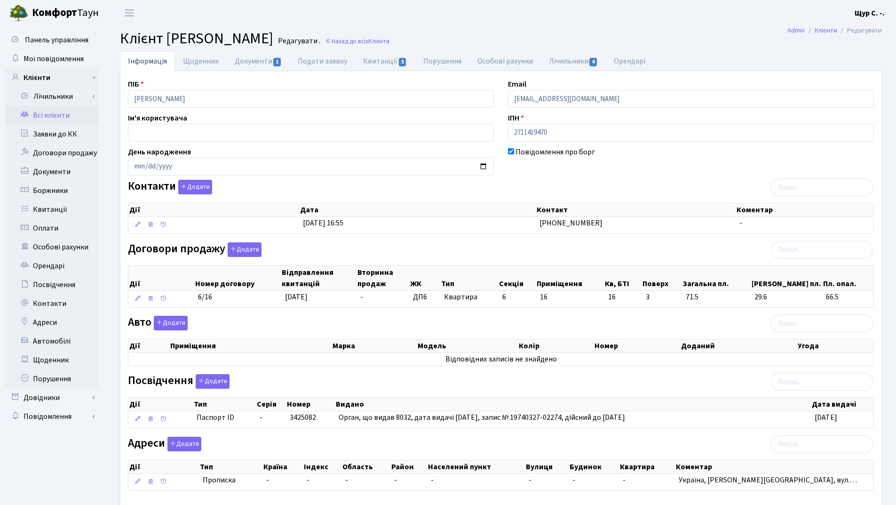
click at [60, 114] on link "Всі клієнти" at bounding box center [52, 115] width 94 height 19
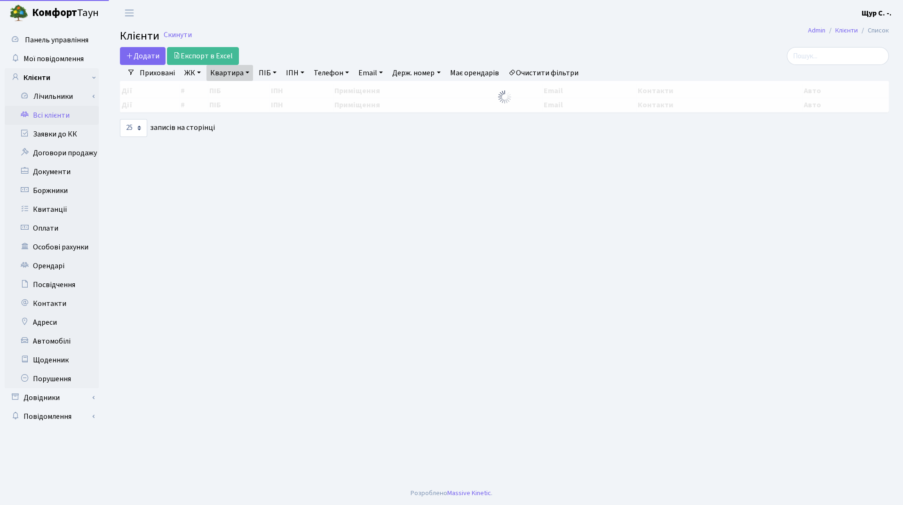
select select "25"
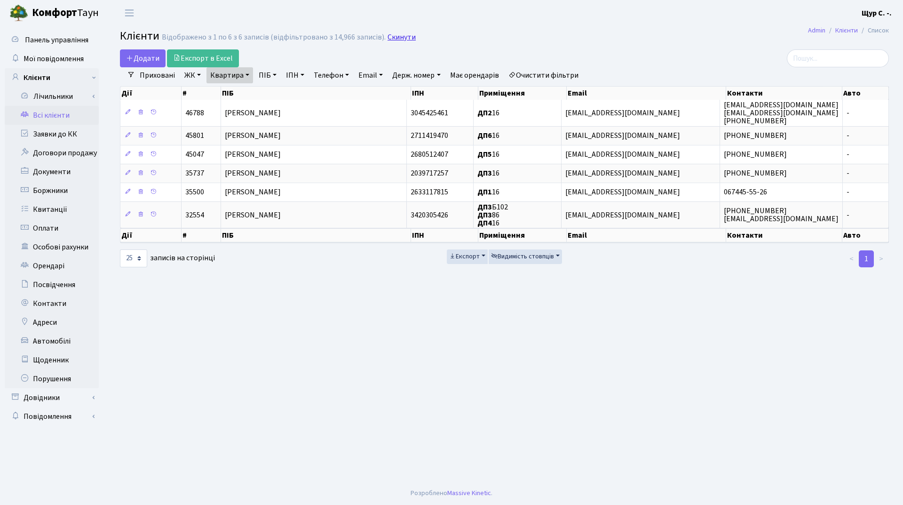
click at [400, 40] on link "Скинути" at bounding box center [402, 37] width 28 height 9
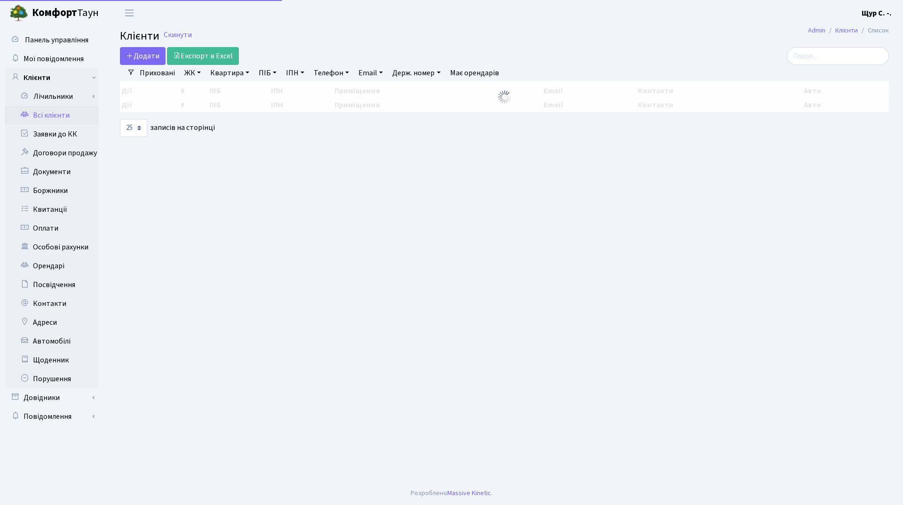
select select "25"
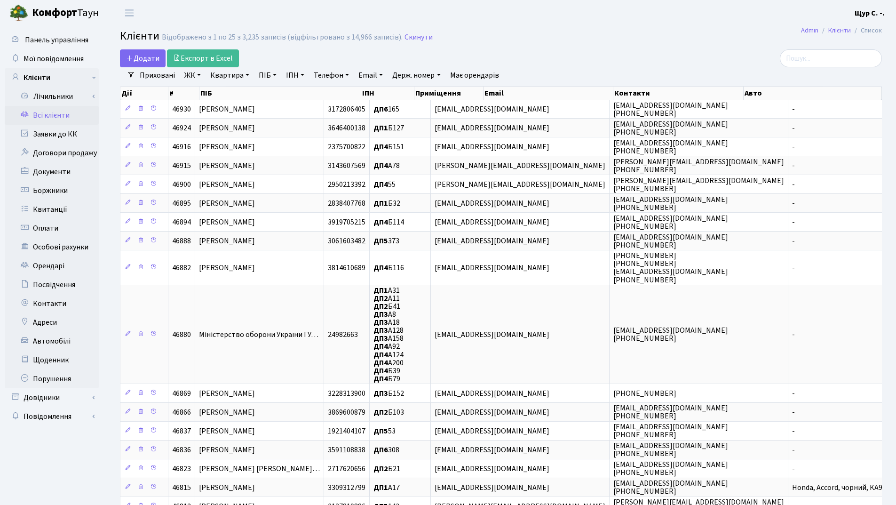
click at [230, 79] on link "Квартира" at bounding box center [229, 75] width 47 height 16
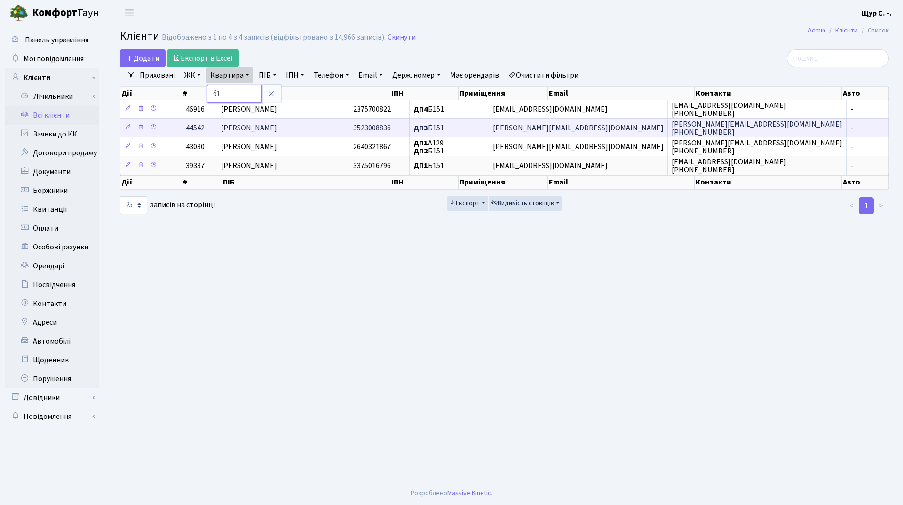
type input "б"
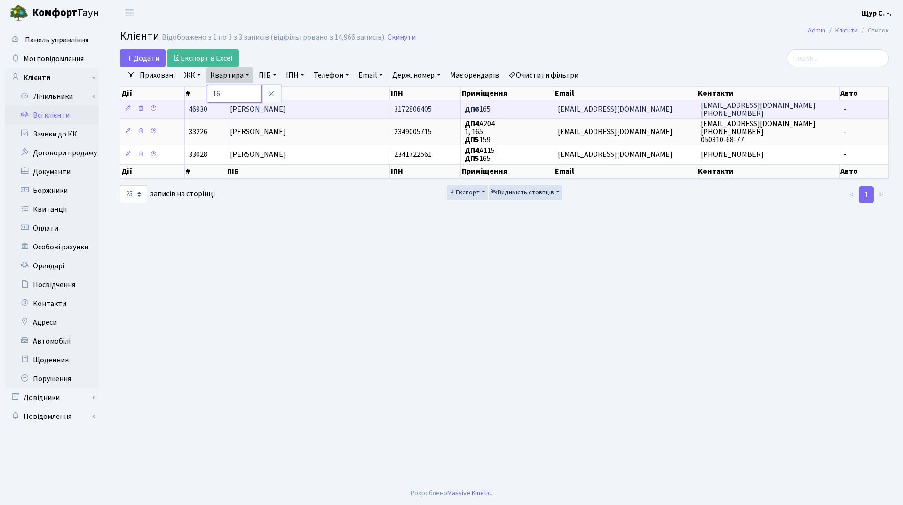
type input "16"
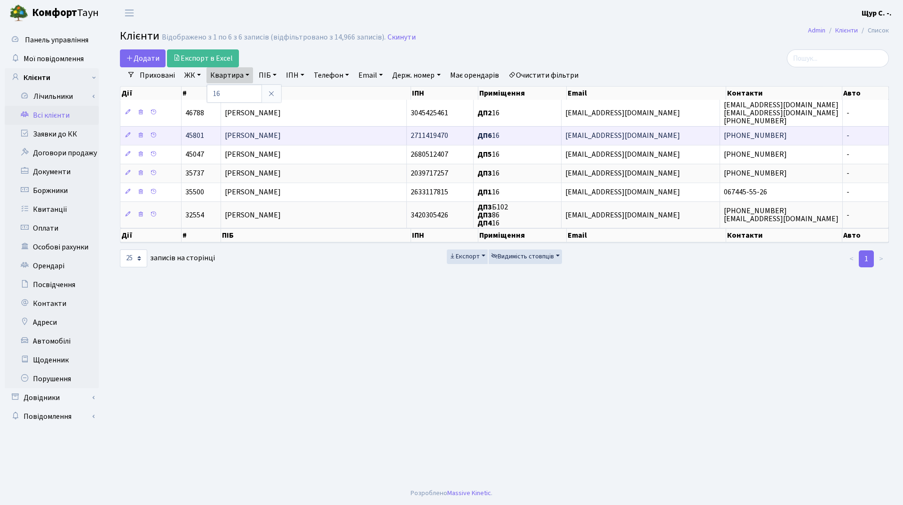
click at [274, 134] on span "[PERSON_NAME]" at bounding box center [253, 136] width 56 height 10
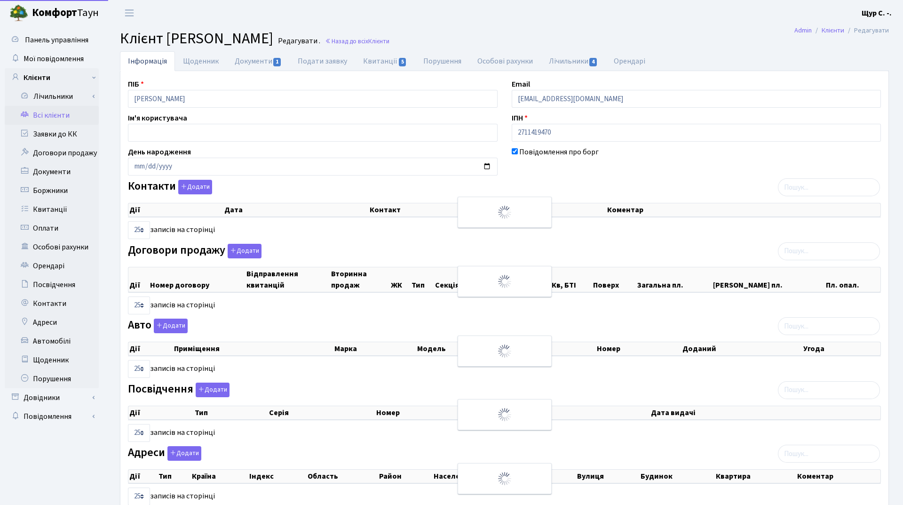
select select "25"
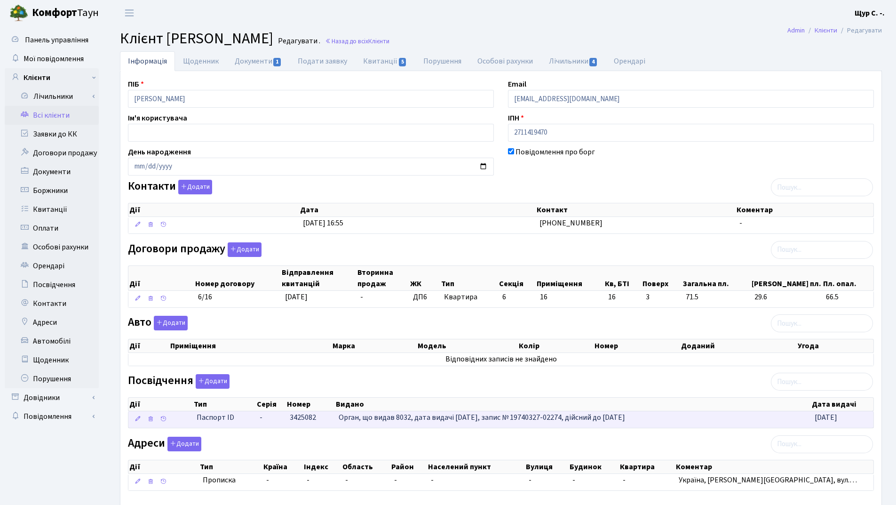
click at [277, 414] on td "-" at bounding box center [271, 419] width 30 height 16
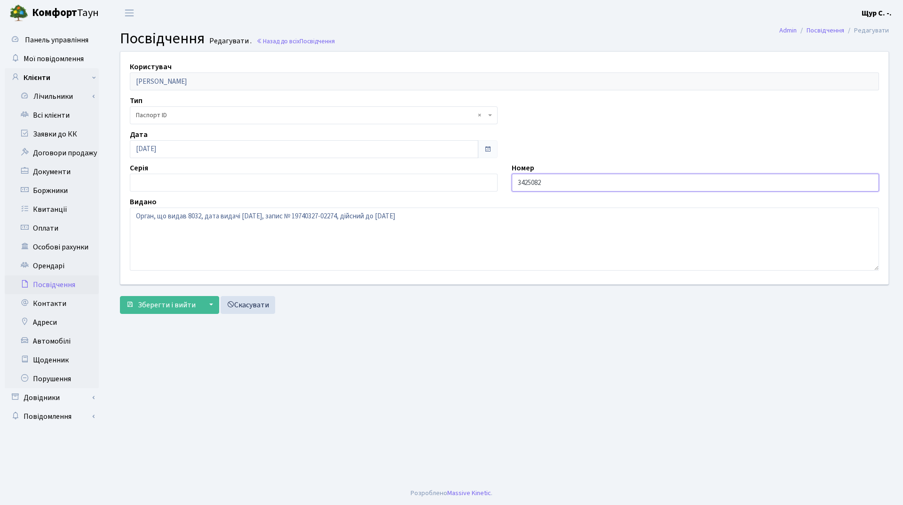
click at [518, 178] on input "3425082" at bounding box center [696, 183] width 368 height 18
type input "003425082"
click at [167, 304] on span "Зберегти і вийти" at bounding box center [167, 305] width 58 height 10
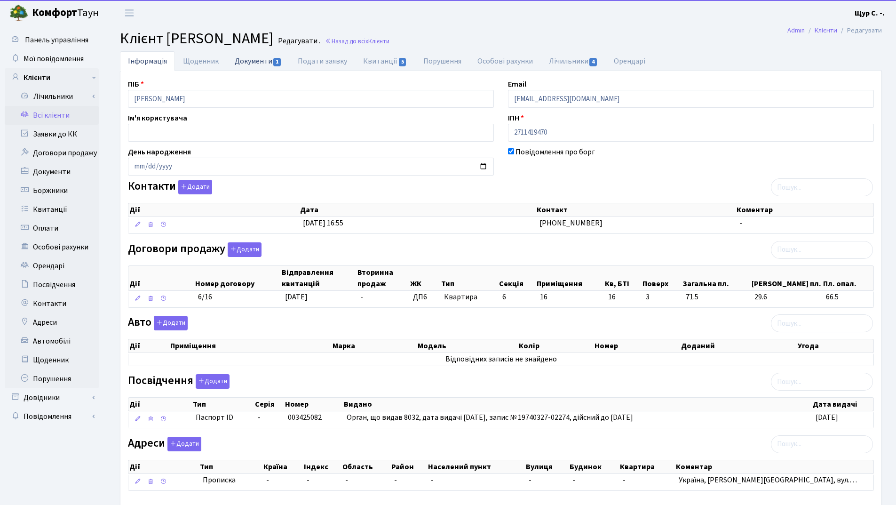
click at [251, 58] on link "Документи 1" at bounding box center [258, 60] width 63 height 19
select select "25"
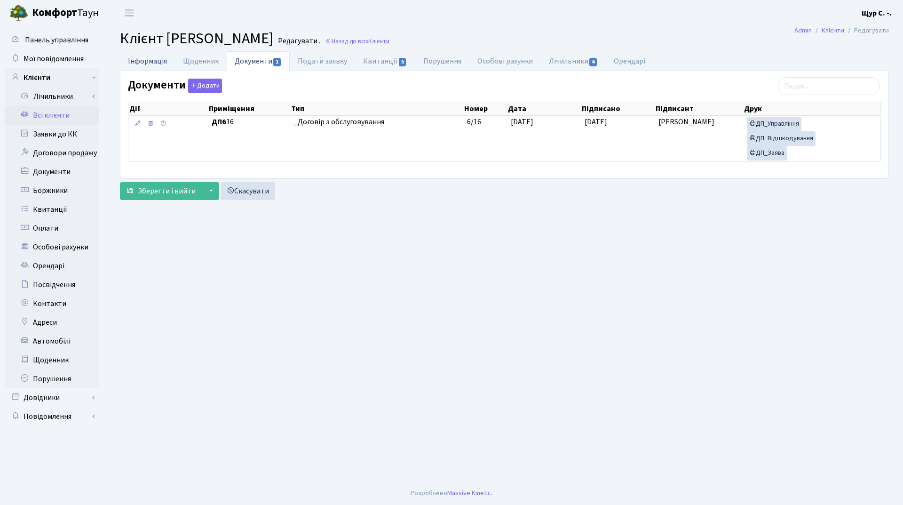
click at [156, 61] on link "Інформація" at bounding box center [147, 60] width 55 height 19
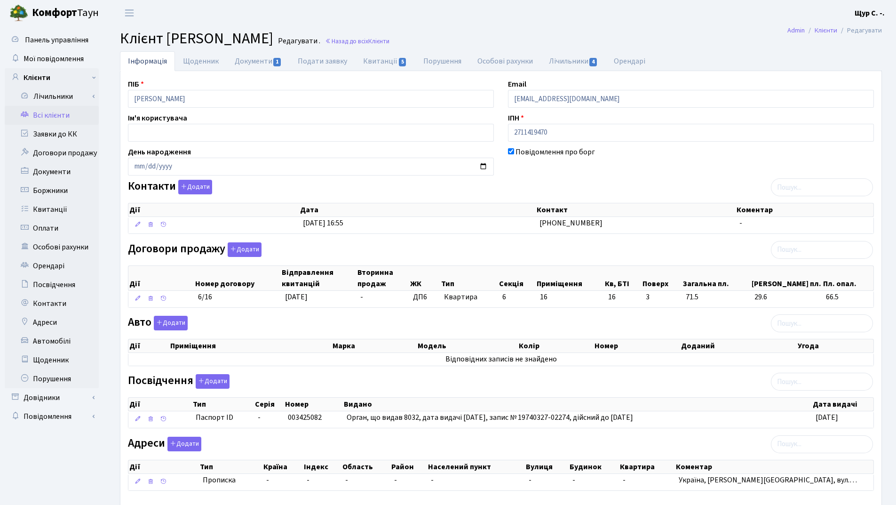
click at [57, 118] on link "Всі клієнти" at bounding box center [52, 115] width 94 height 19
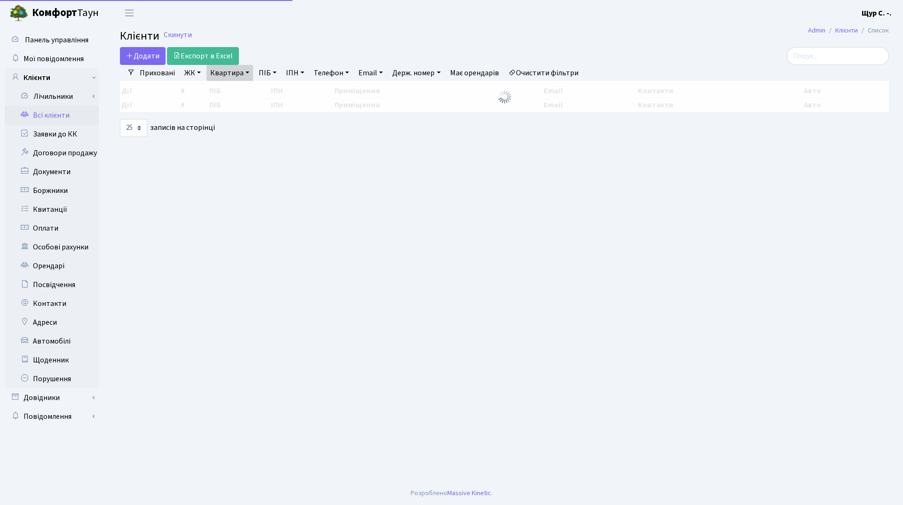
select select "25"
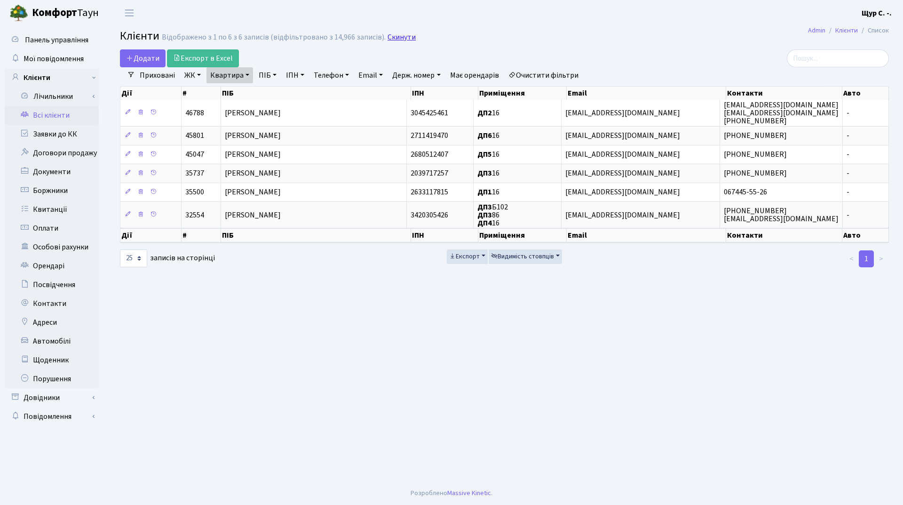
click at [394, 35] on link "Скинути" at bounding box center [402, 37] width 28 height 9
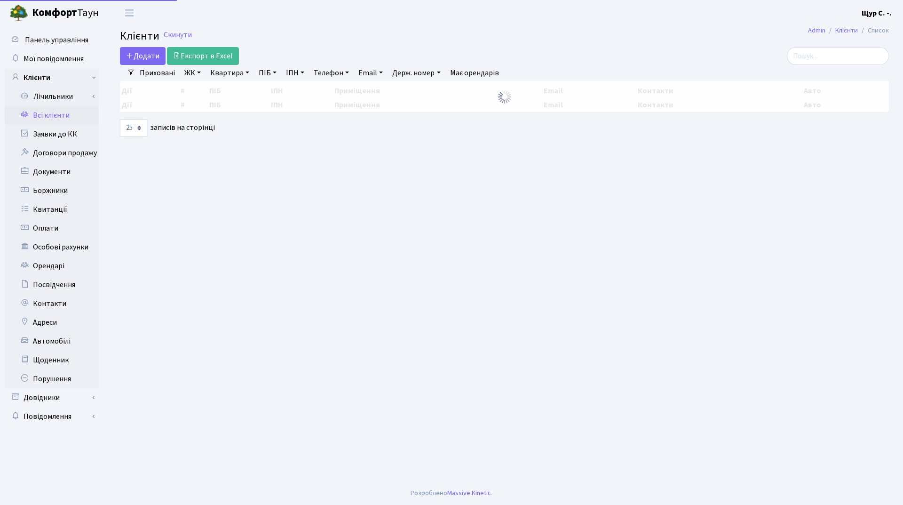
select select "25"
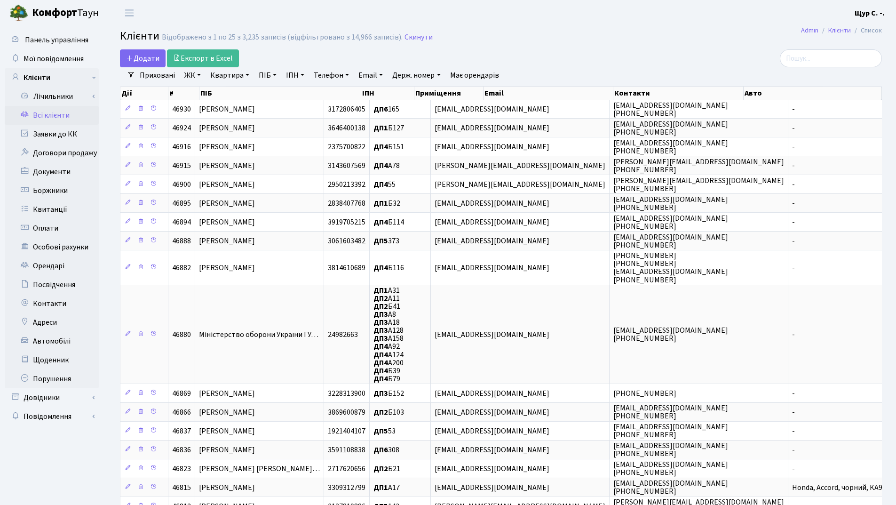
click at [226, 74] on link "Квартира" at bounding box center [229, 75] width 47 height 16
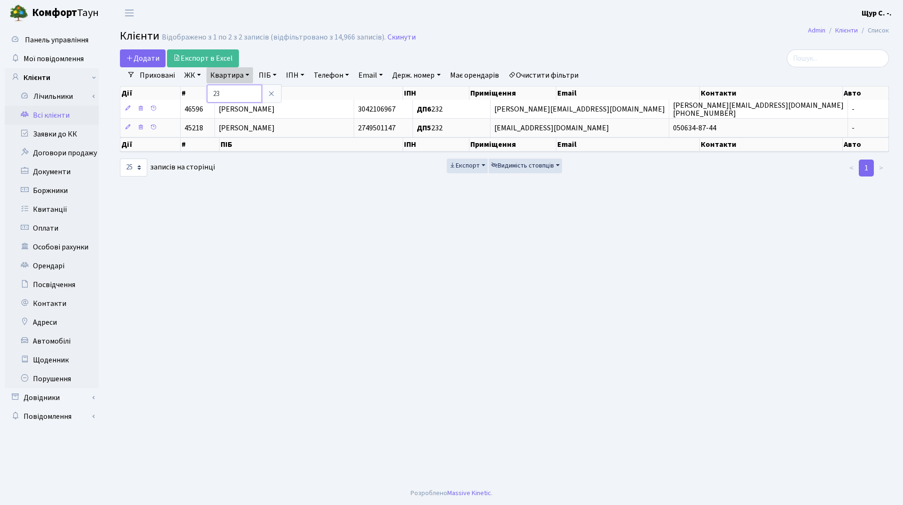
type input "2"
type input "223"
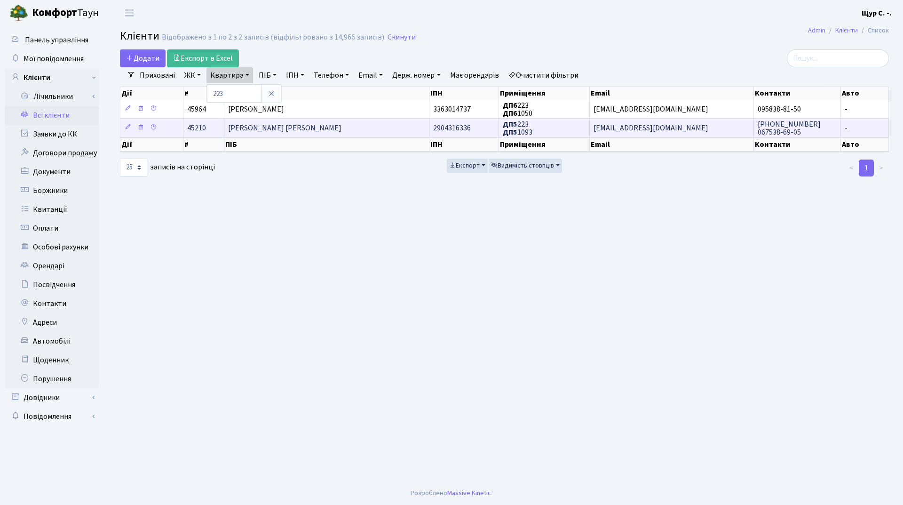
click at [240, 126] on span "[PERSON_NAME] [PERSON_NAME]" at bounding box center [284, 128] width 113 height 10
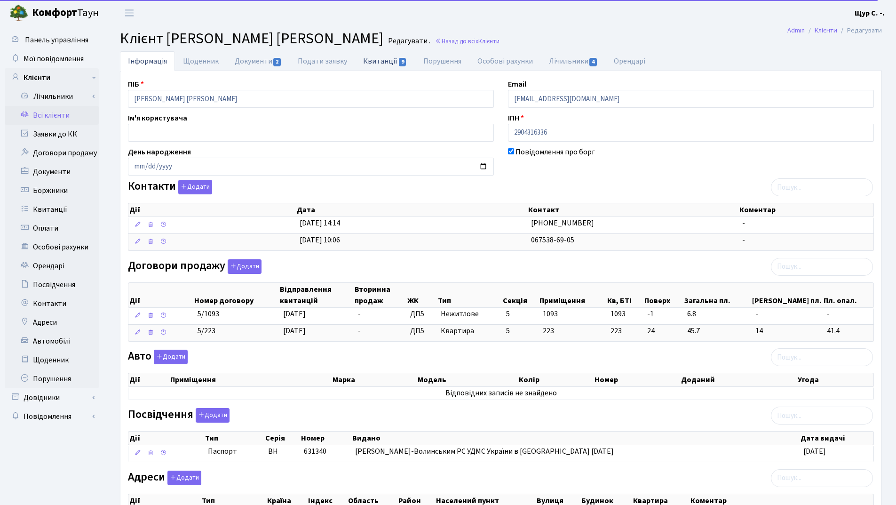
click at [380, 61] on link "Квитанції 9" at bounding box center [385, 60] width 60 height 19
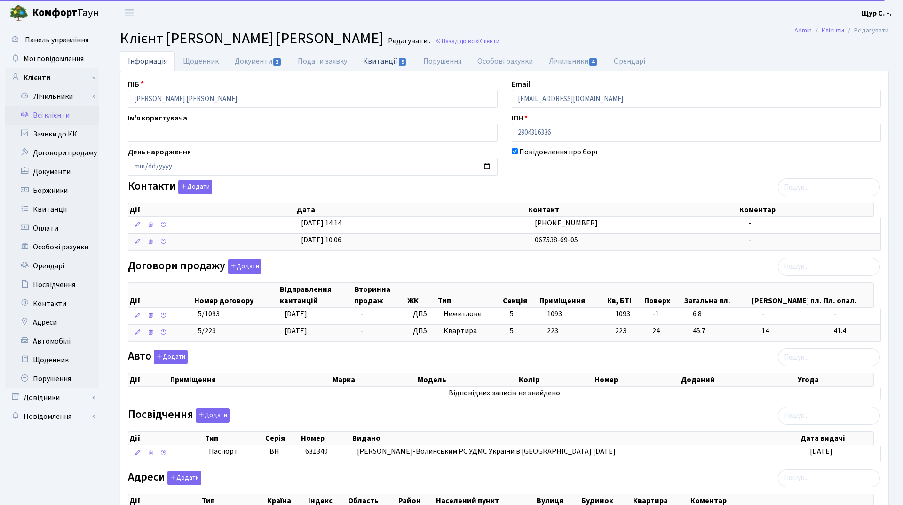
select select "25"
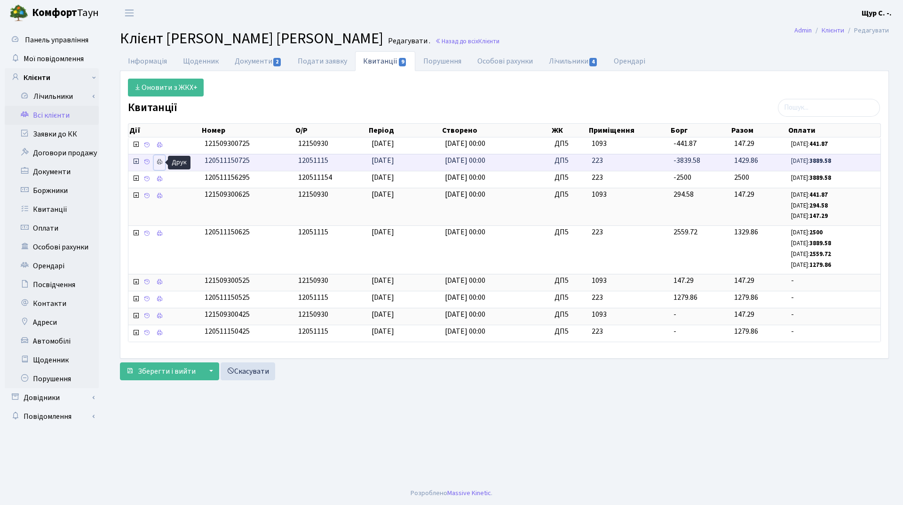
click at [157, 159] on icon at bounding box center [159, 162] width 7 height 7
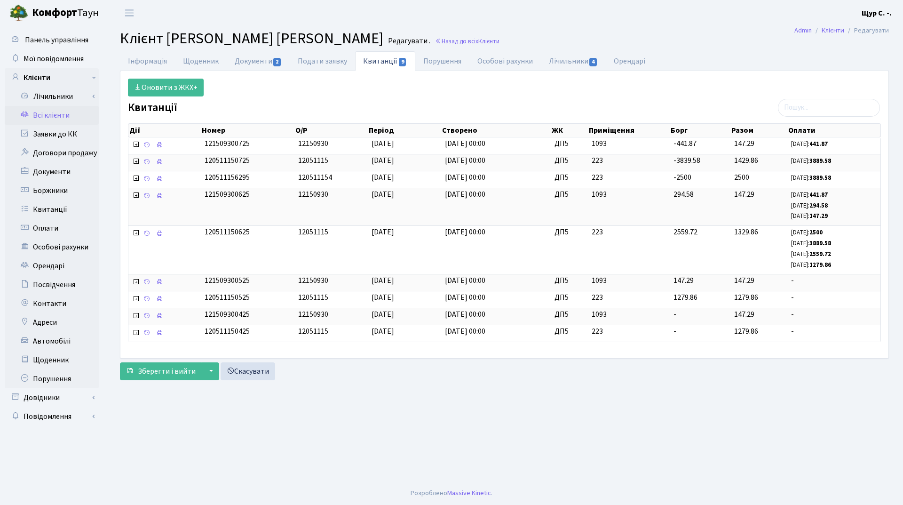
click at [55, 117] on link "Всі клієнти" at bounding box center [52, 115] width 94 height 19
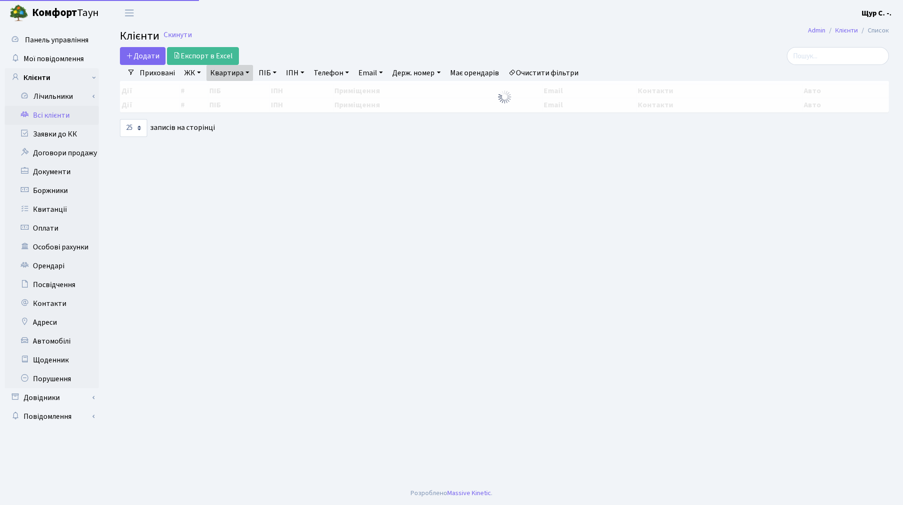
select select "25"
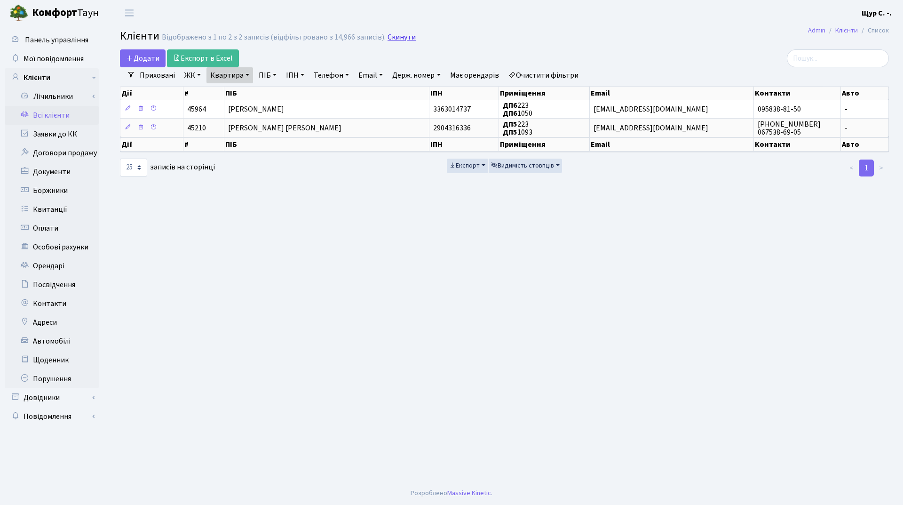
click at [407, 37] on link "Скинути" at bounding box center [402, 37] width 28 height 9
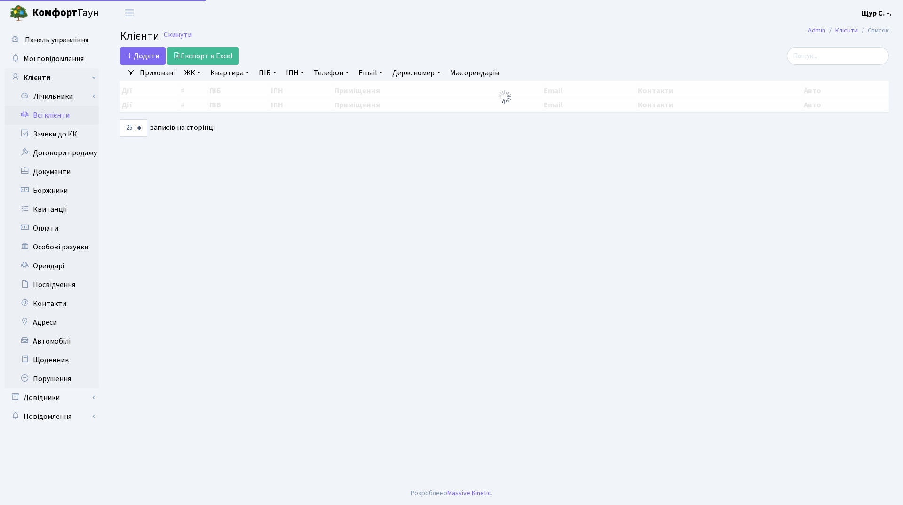
select select "25"
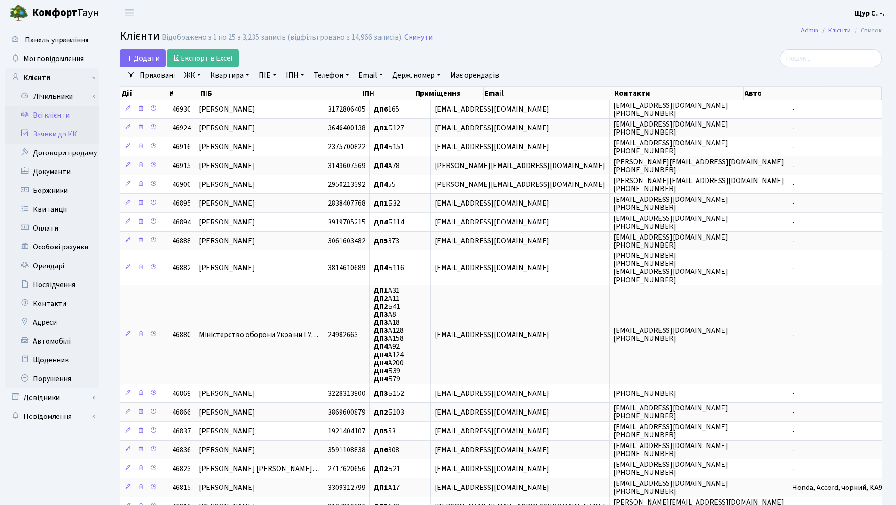
click at [45, 140] on link "Заявки до КК" at bounding box center [52, 134] width 94 height 19
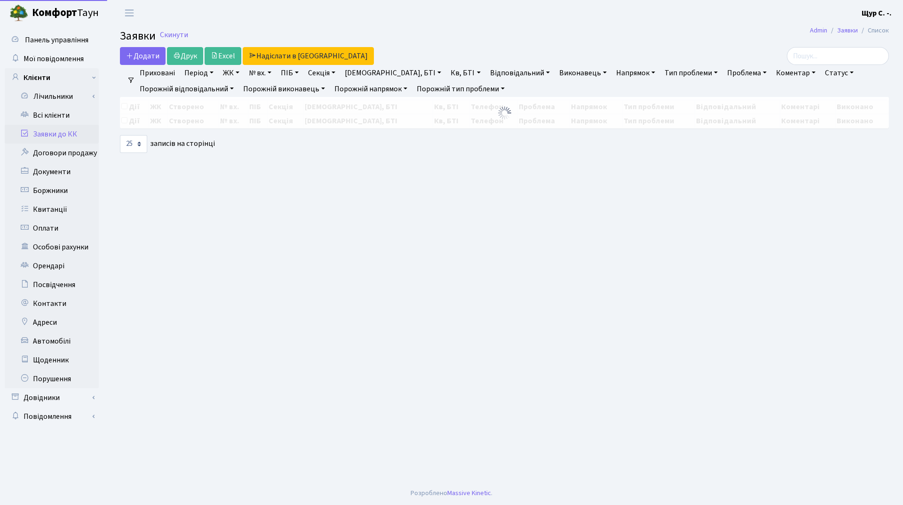
select select "25"
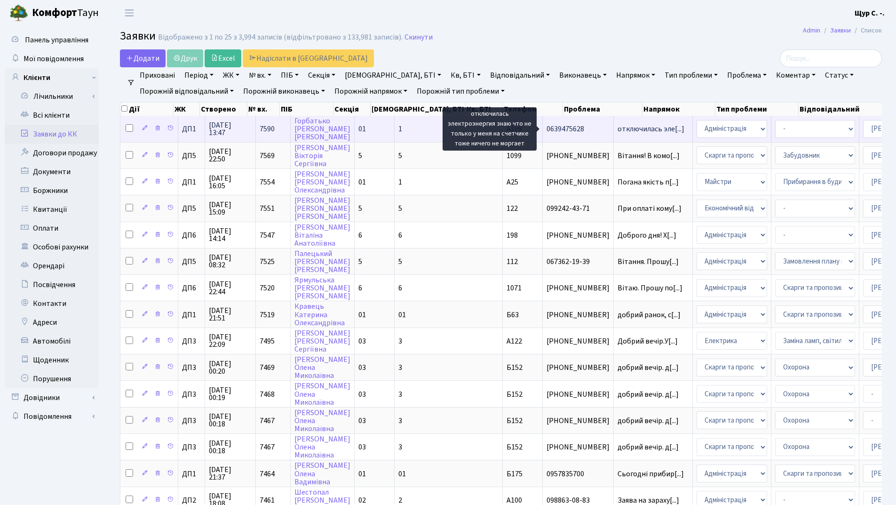
click at [618, 132] on span "отключилась эле[...]" at bounding box center [651, 129] width 67 height 10
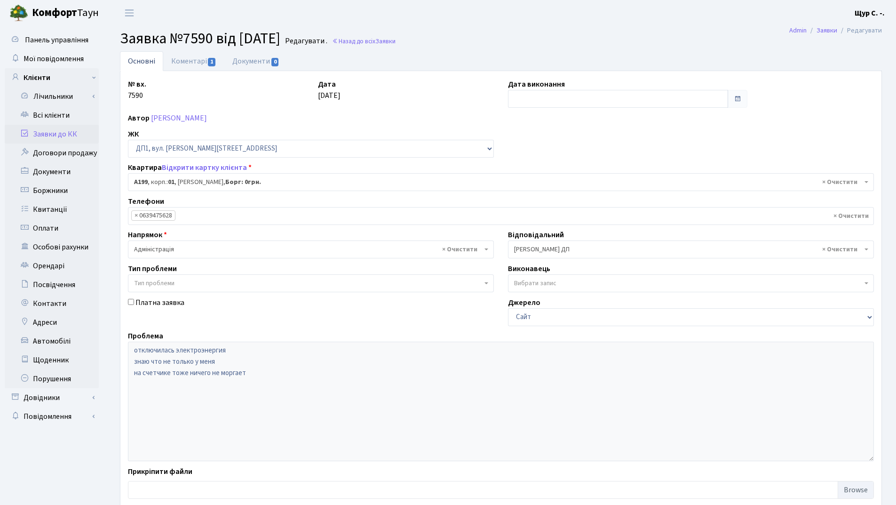
select select "30034"
click at [198, 61] on link "Коментарі 1" at bounding box center [193, 60] width 61 height 19
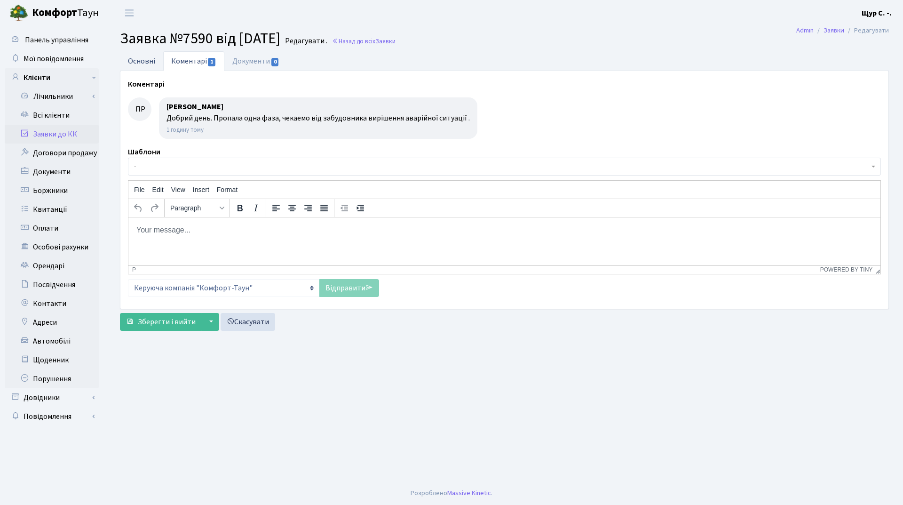
click at [144, 59] on link "Основні" at bounding box center [141, 60] width 43 height 19
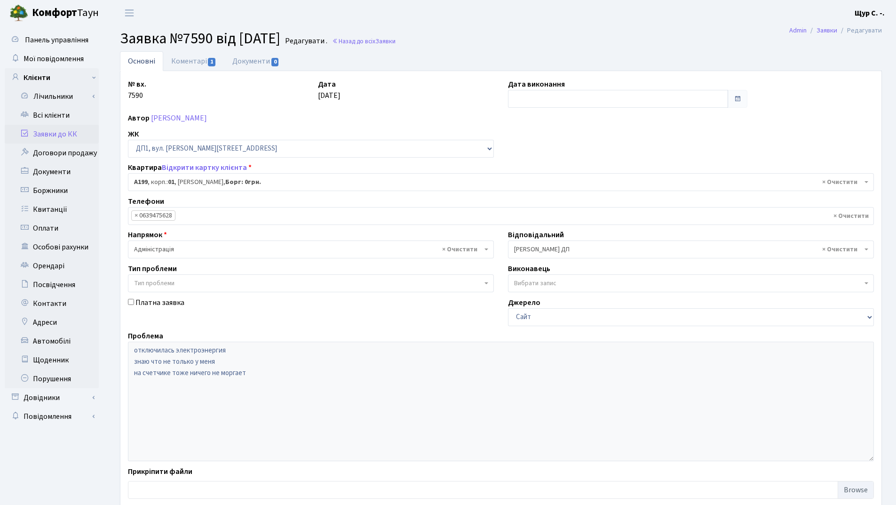
click at [57, 131] on link "Заявки до КК" at bounding box center [52, 134] width 94 height 19
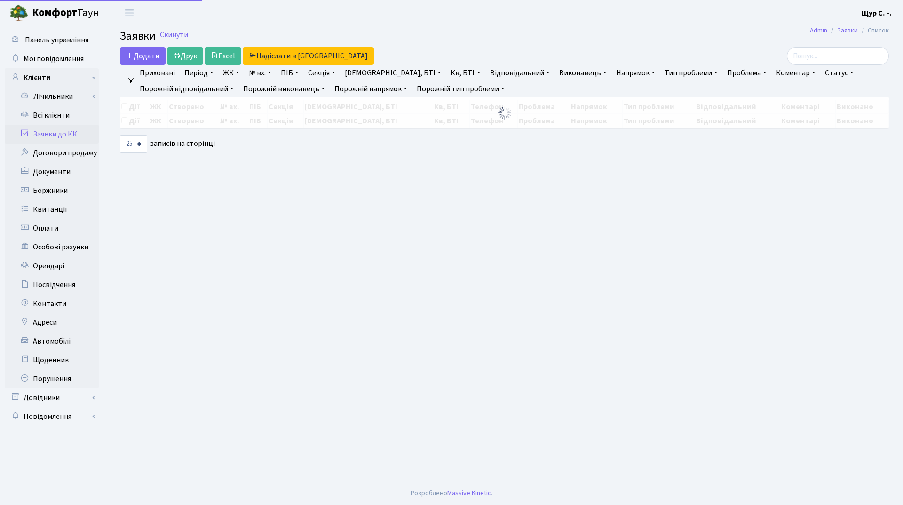
select select "25"
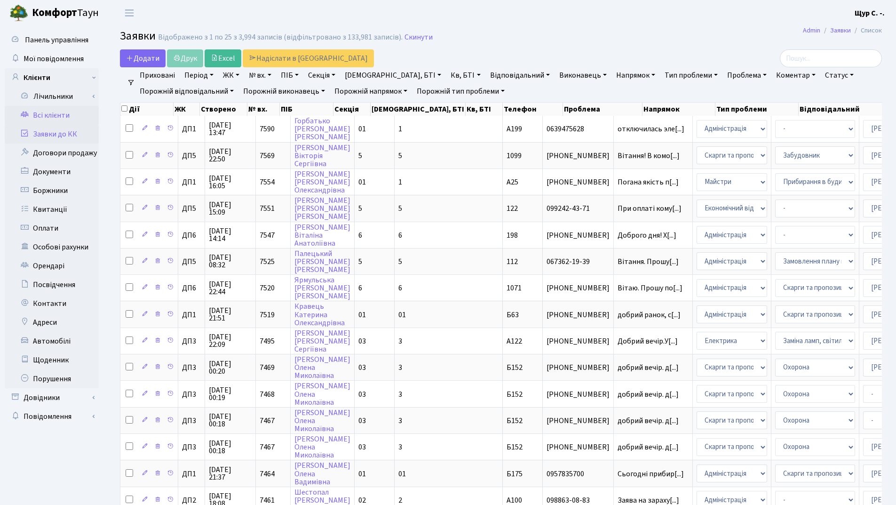
click at [64, 119] on link "Всі клієнти" at bounding box center [52, 115] width 94 height 19
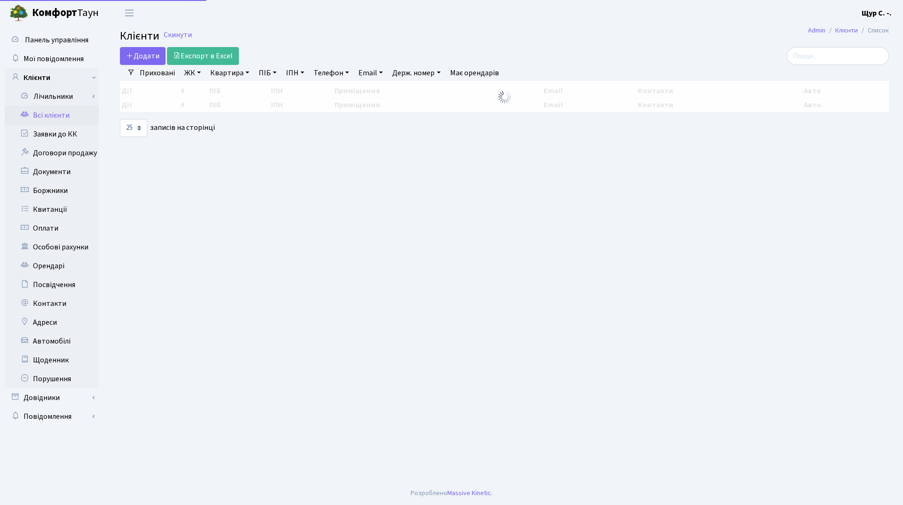
select select "25"
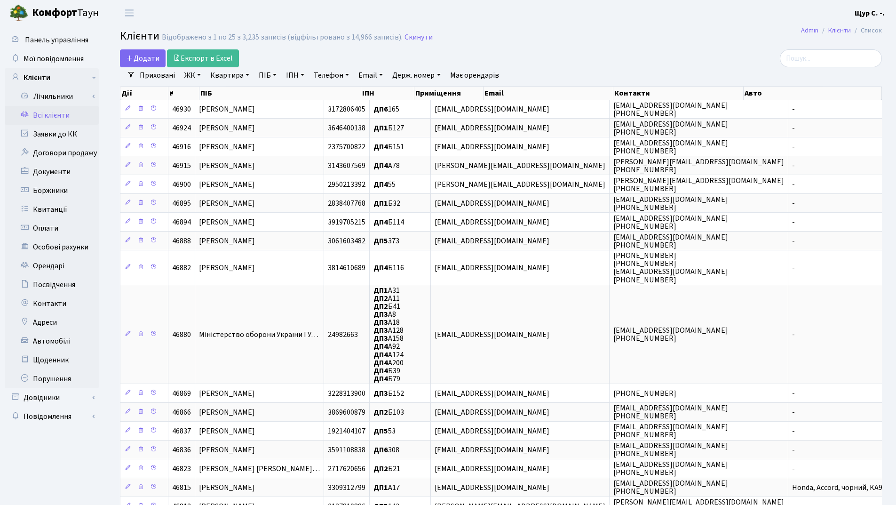
click at [229, 71] on link "Квартира" at bounding box center [229, 75] width 47 height 16
type input "35"
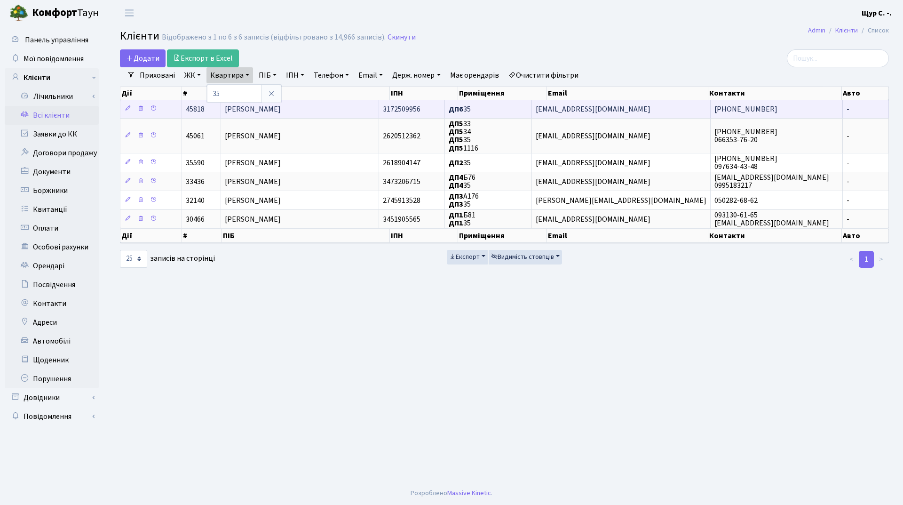
click at [246, 109] on span "Ковпак Володимир Леонідович" at bounding box center [253, 109] width 56 height 10
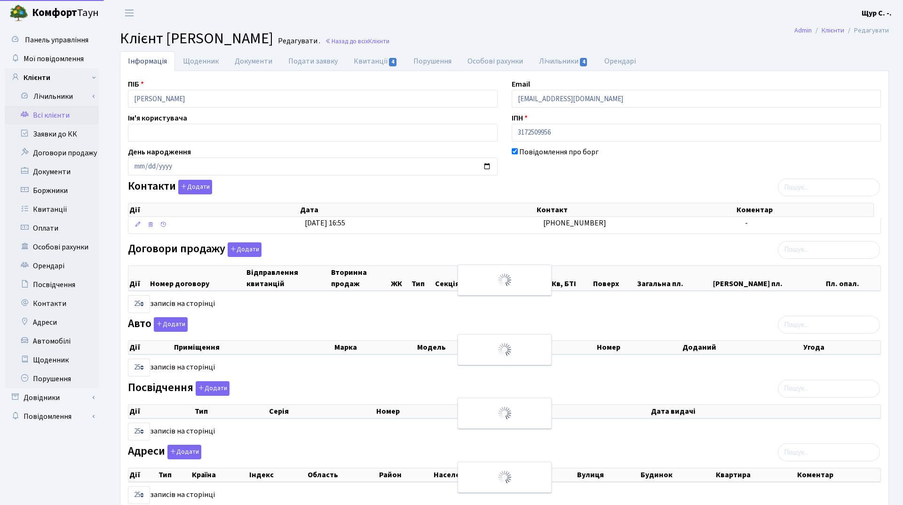
select select "25"
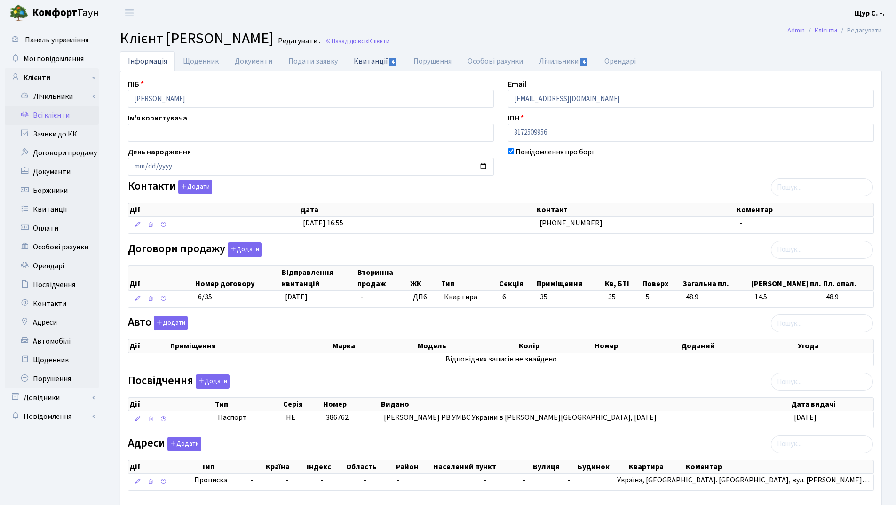
click at [368, 59] on link "Квитанції 4" at bounding box center [376, 60] width 60 height 19
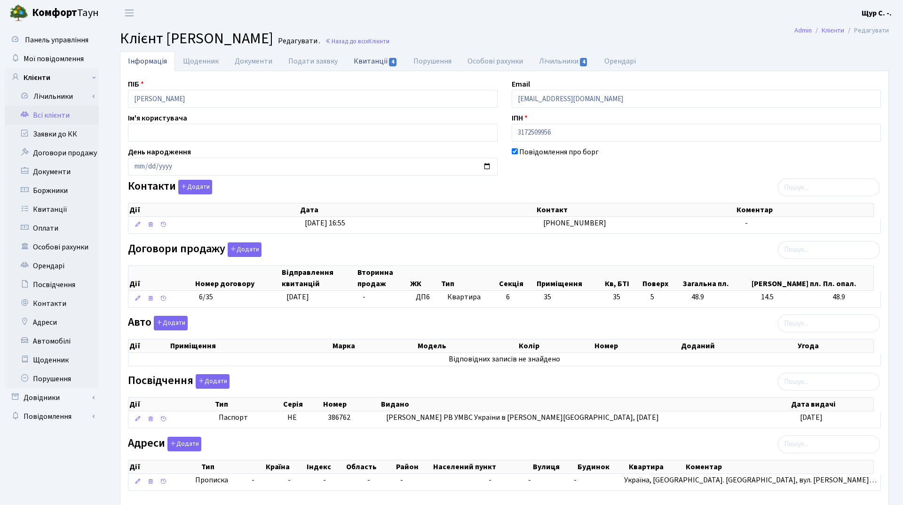
select select "25"
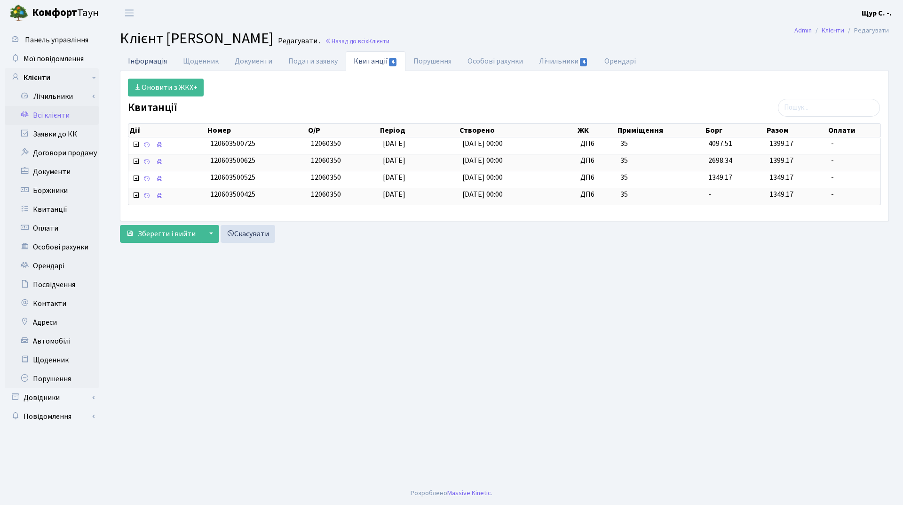
click at [150, 54] on link "Інформація" at bounding box center [147, 60] width 55 height 19
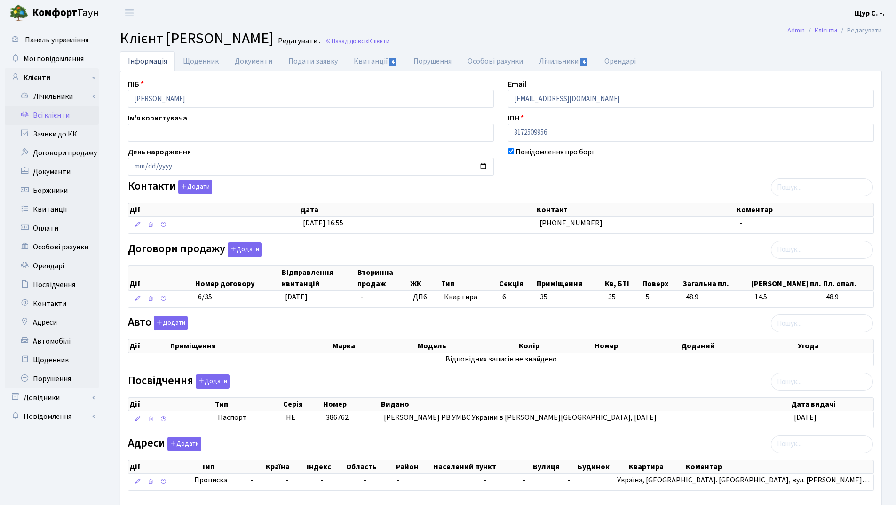
click at [69, 115] on link "Всі клієнти" at bounding box center [52, 115] width 94 height 19
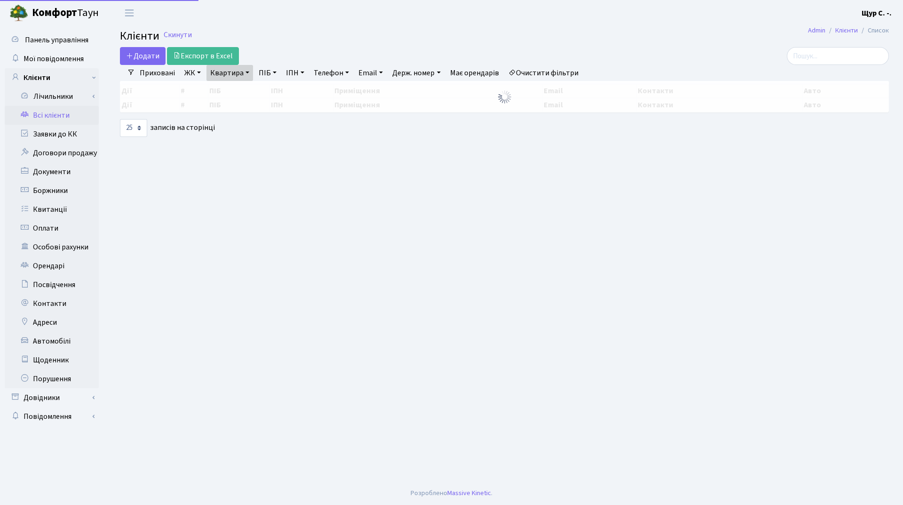
select select "25"
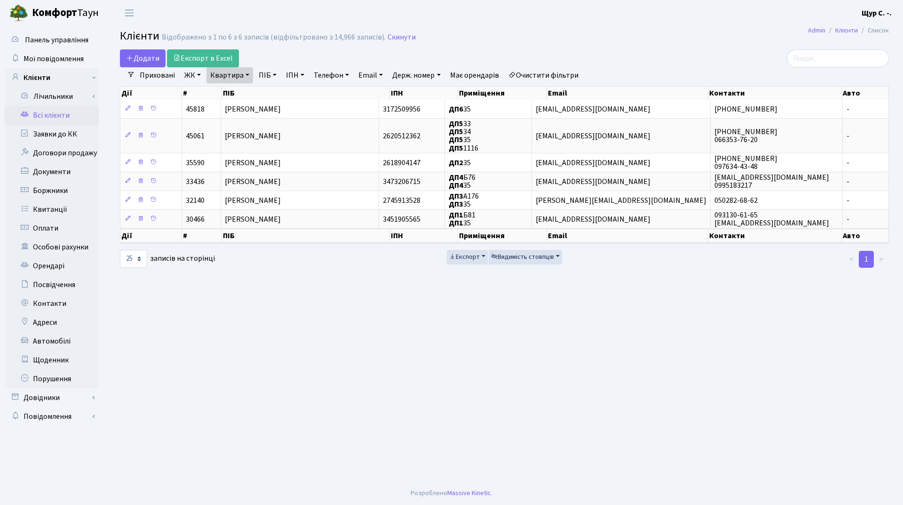
drag, startPoint x: 245, startPoint y: 74, endPoint x: 248, endPoint y: 83, distance: 9.1
click at [244, 74] on link "Квартира" at bounding box center [229, 75] width 47 height 16
click at [240, 96] on input "35" at bounding box center [234, 94] width 55 height 18
type input "3"
type input "356"
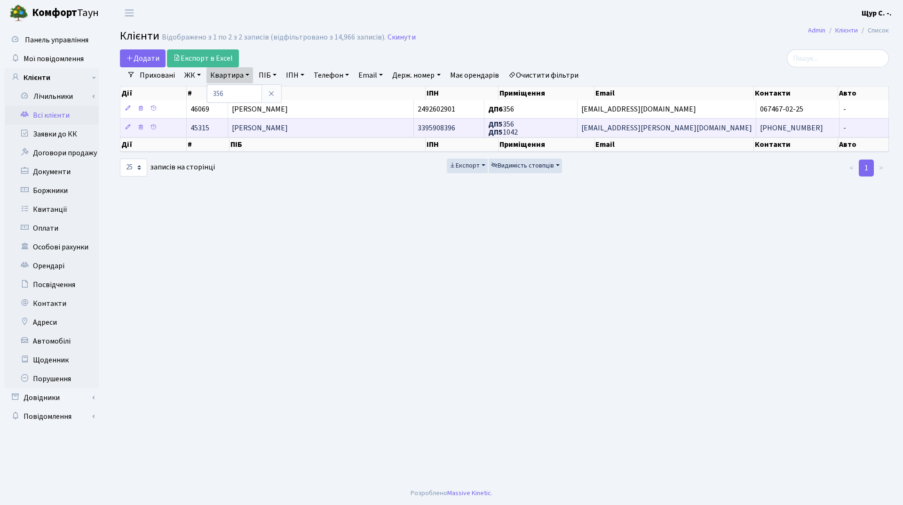
click at [288, 127] on span "Логвиненко Олег Андрійович" at bounding box center [260, 128] width 56 height 10
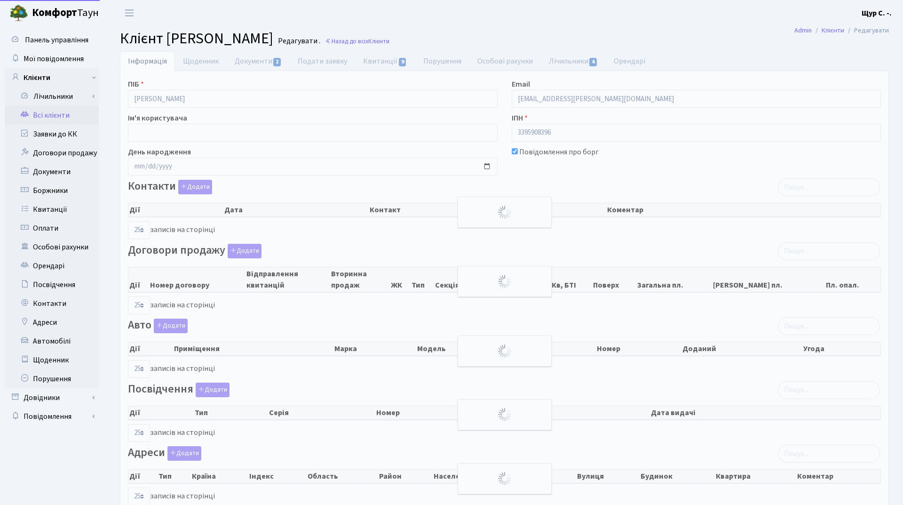
select select "25"
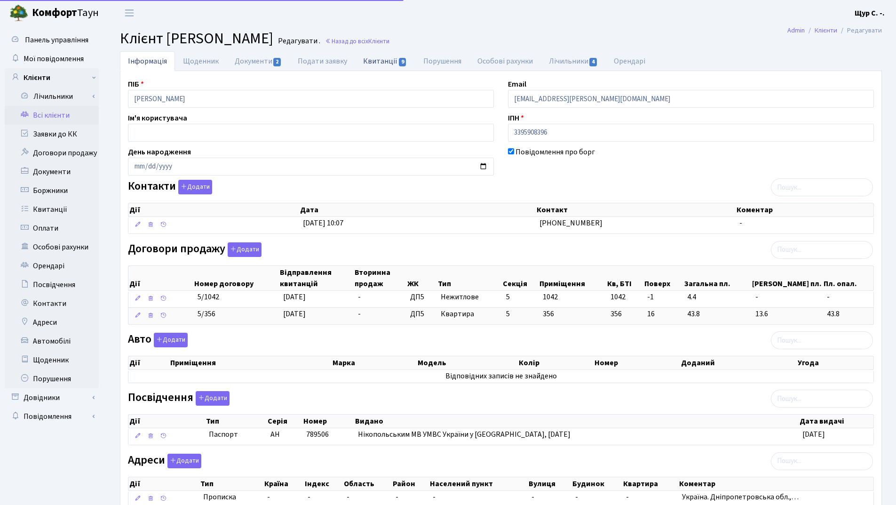
click at [374, 56] on link "Квитанції 9" at bounding box center [385, 60] width 60 height 19
select select "25"
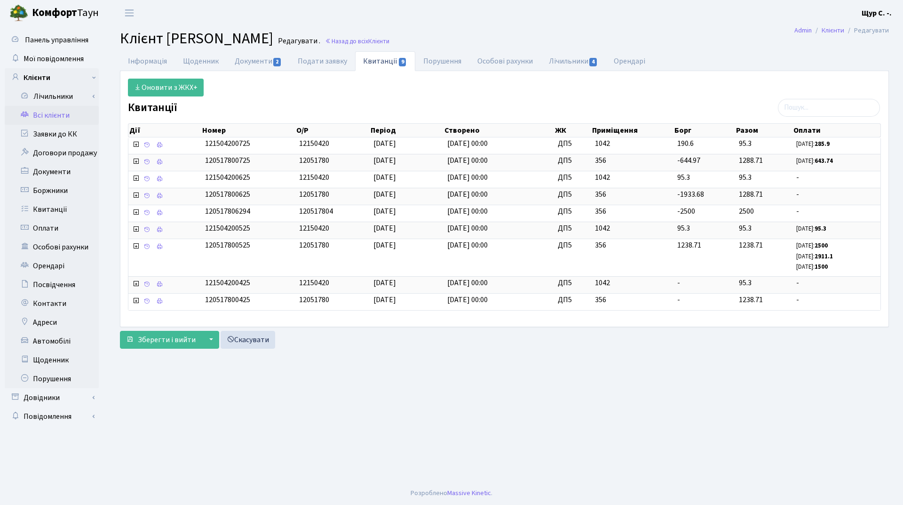
click at [57, 120] on link "Всі клієнти" at bounding box center [52, 115] width 94 height 19
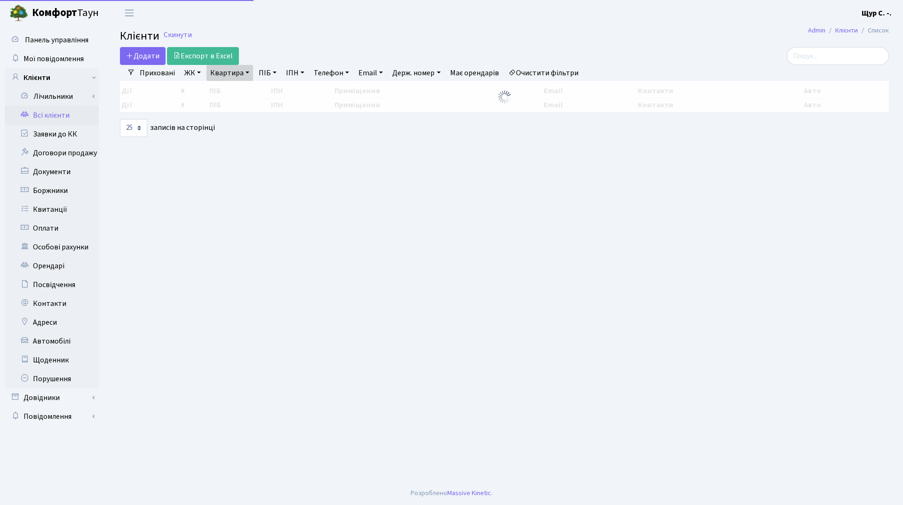
select select "25"
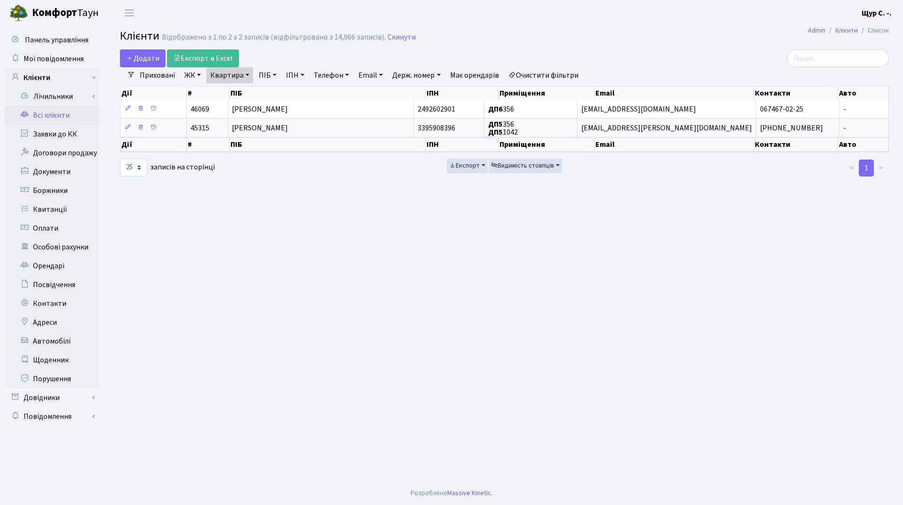
click at [248, 74] on link "Квартира" at bounding box center [229, 75] width 47 height 16
click at [242, 91] on input "356" at bounding box center [234, 94] width 55 height 18
type input "35"
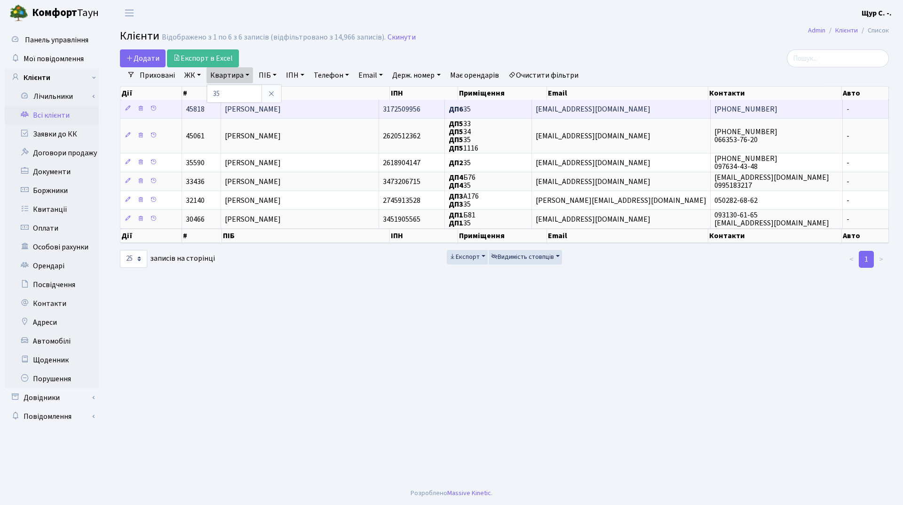
click at [266, 108] on span "Ковпак Володимир Леонідович" at bounding box center [253, 109] width 56 height 10
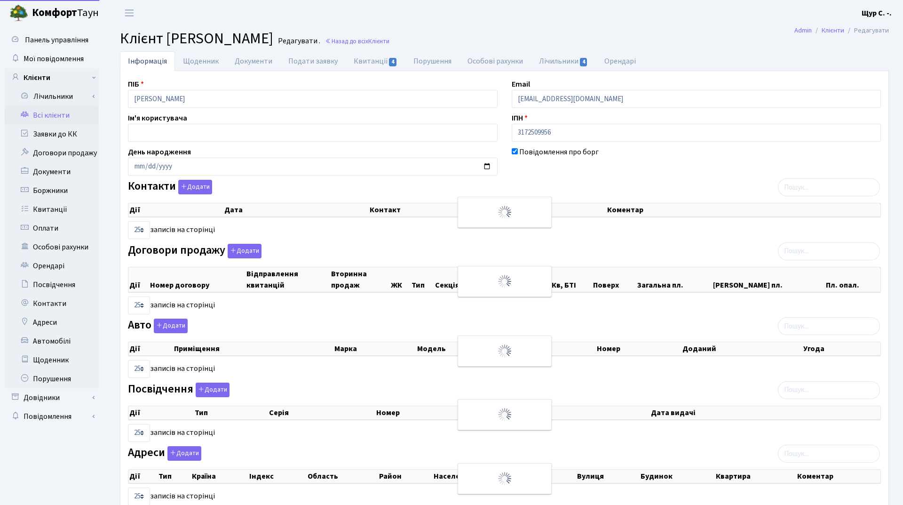
select select "25"
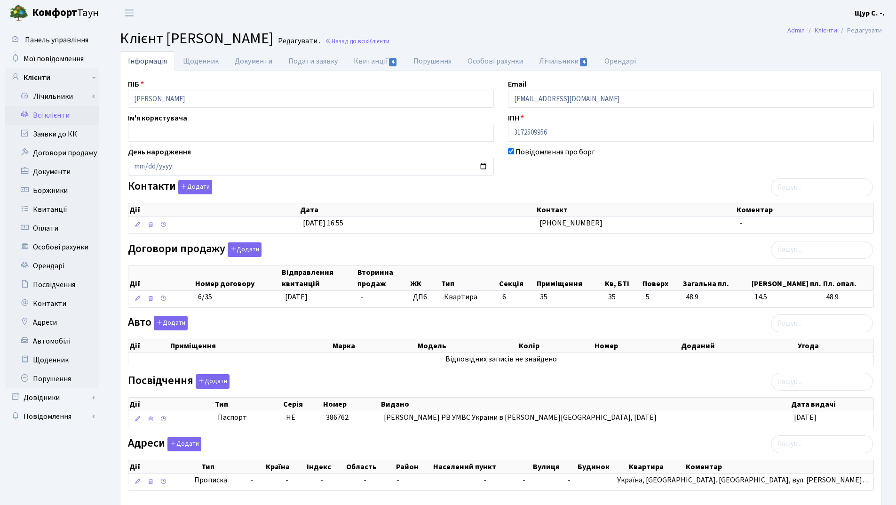
click at [60, 119] on link "Всі клієнти" at bounding box center [52, 115] width 94 height 19
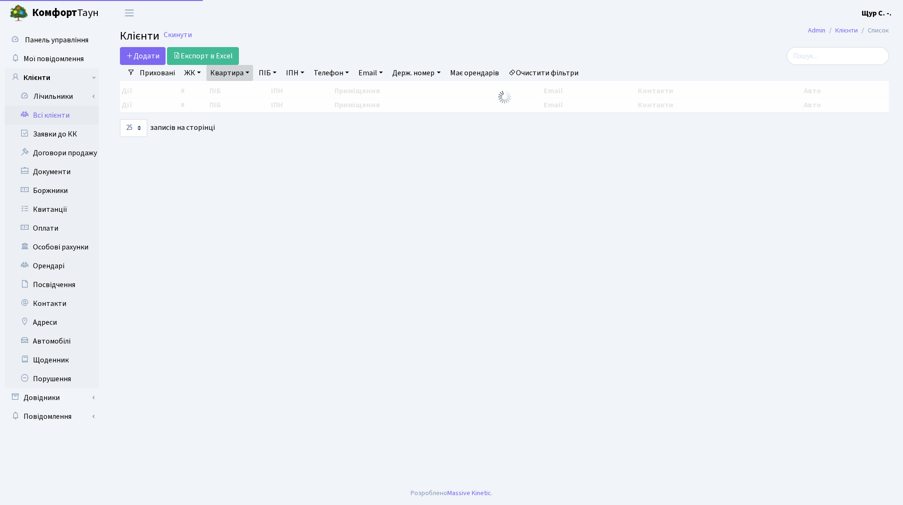
select select "25"
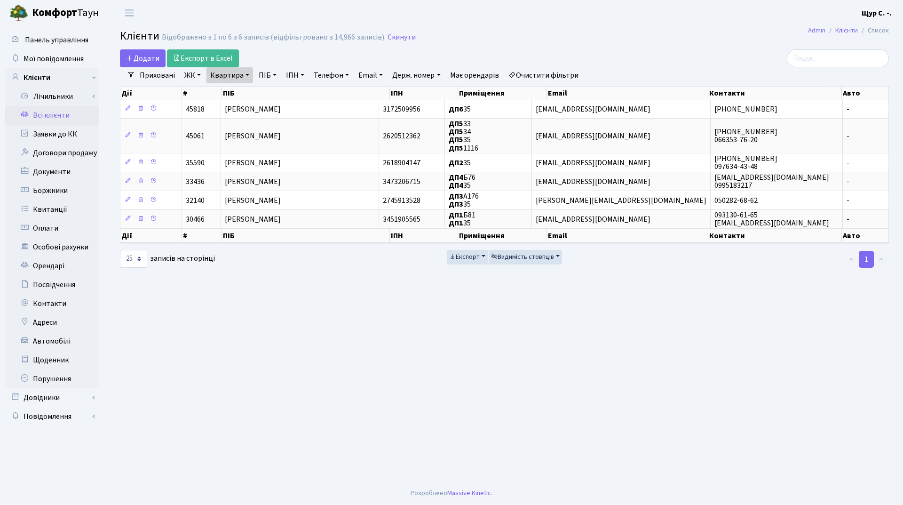
click at [246, 74] on link "Квартира" at bounding box center [229, 75] width 47 height 16
click at [240, 98] on input "35" at bounding box center [234, 94] width 55 height 18
type input "3"
type input "62"
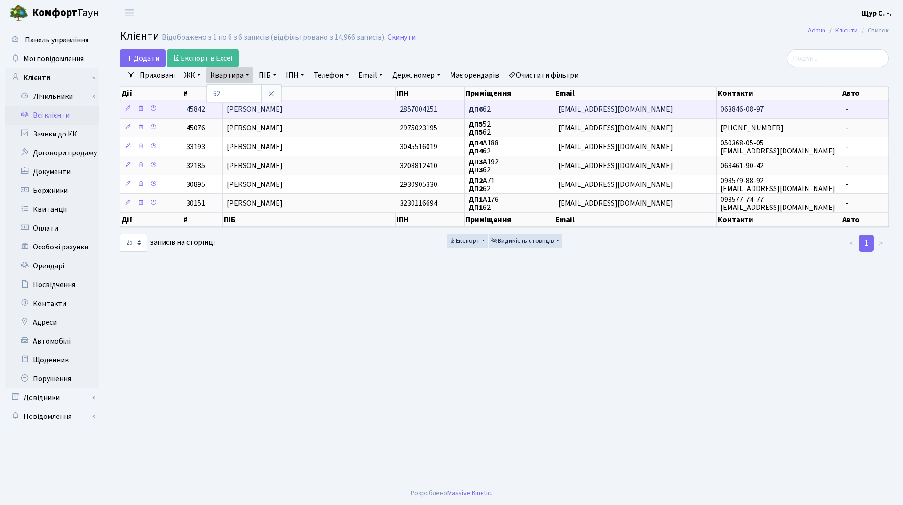
click at [253, 107] on span "Бридько Андрій Анатолійович" at bounding box center [255, 109] width 56 height 10
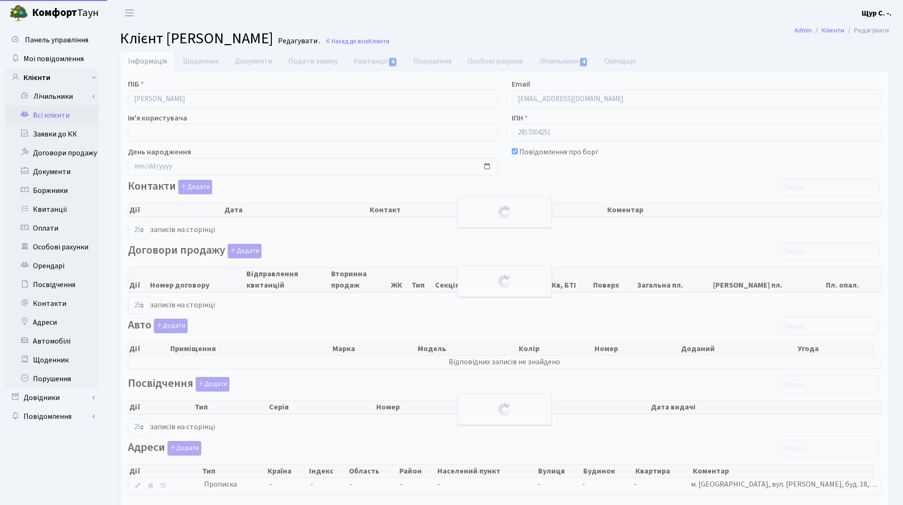
select select "25"
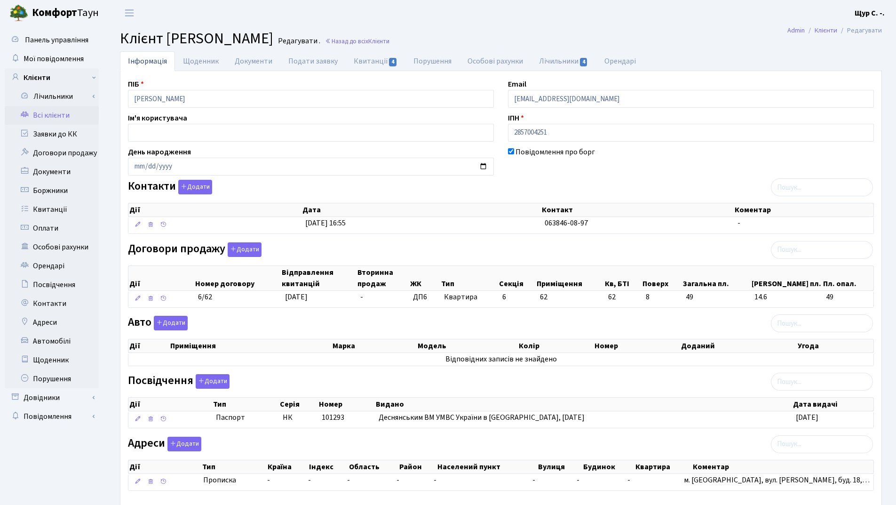
click at [75, 115] on link "Всі клієнти" at bounding box center [52, 115] width 94 height 19
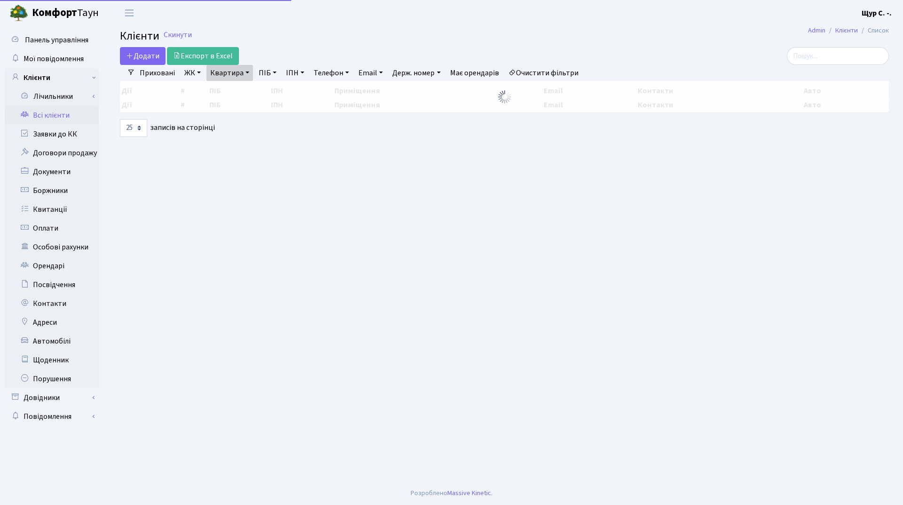
select select "25"
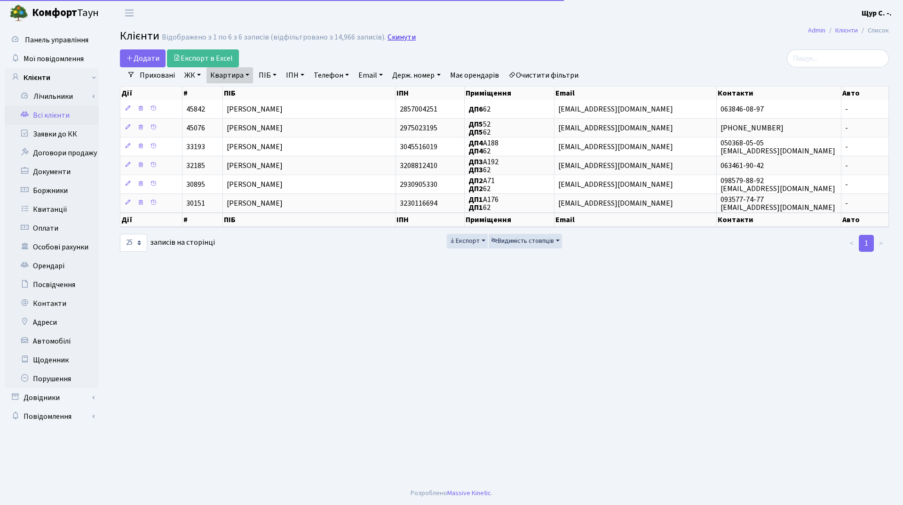
click at [398, 37] on link "Скинути" at bounding box center [402, 37] width 28 height 9
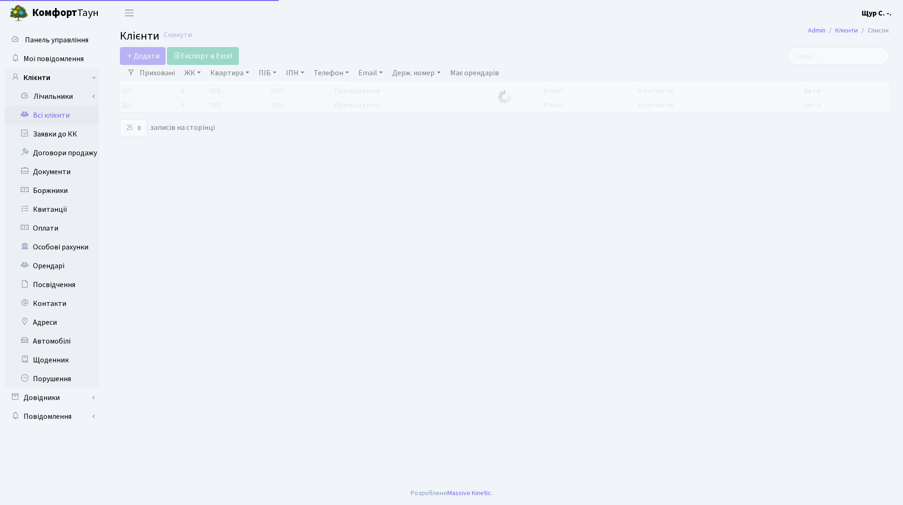
select select "25"
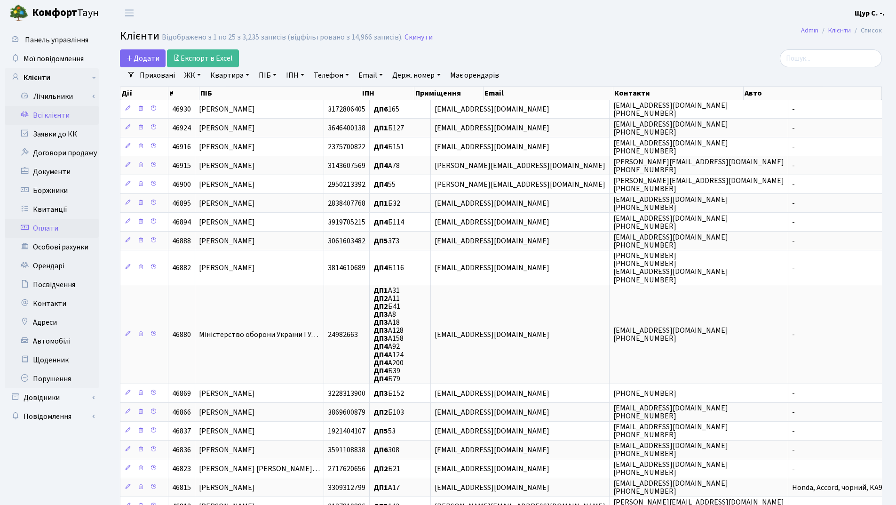
click at [66, 228] on link "Оплати" at bounding box center [52, 228] width 94 height 19
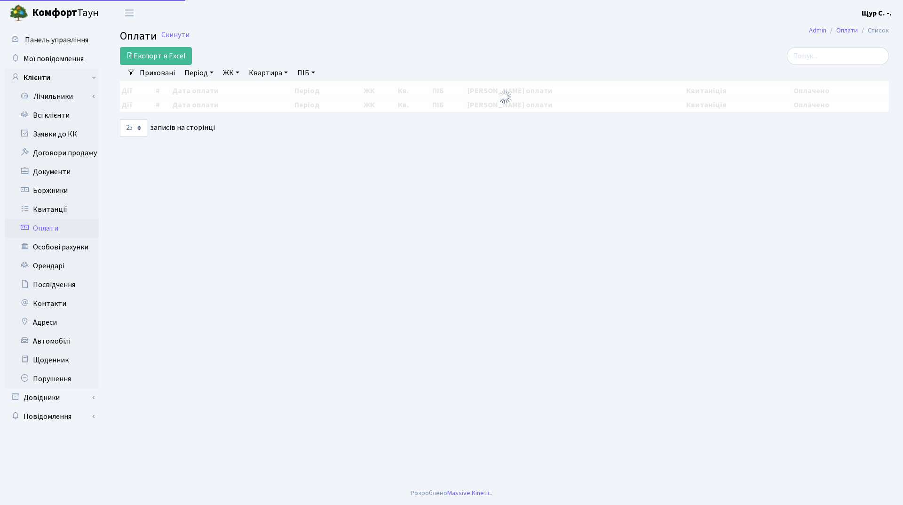
select select "25"
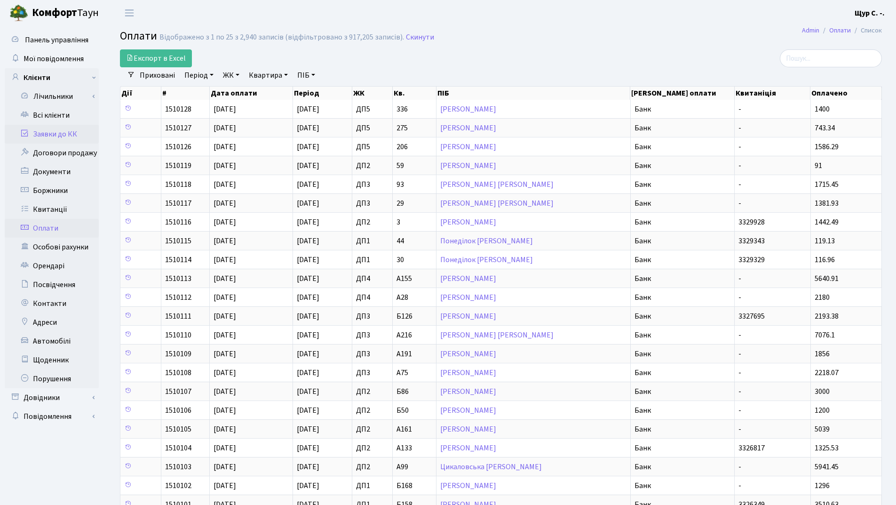
click at [56, 135] on link "Заявки до КК" at bounding box center [52, 134] width 94 height 19
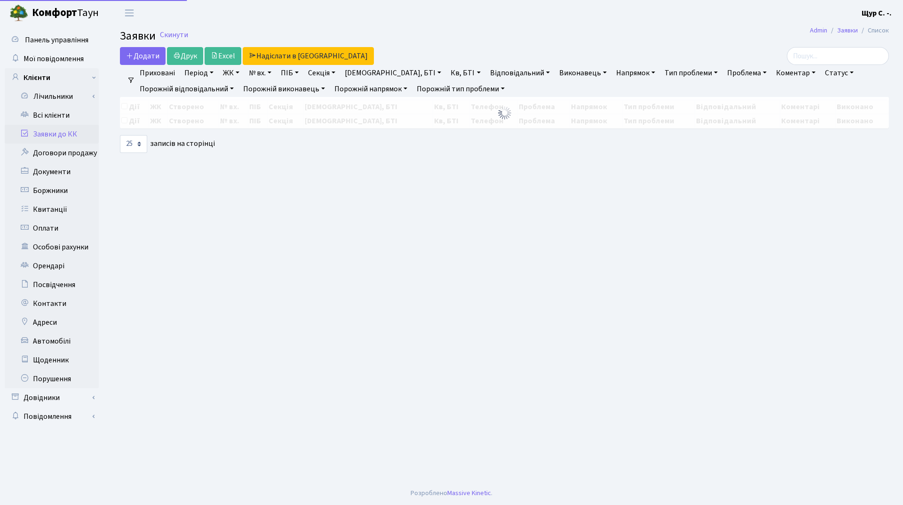
select select "25"
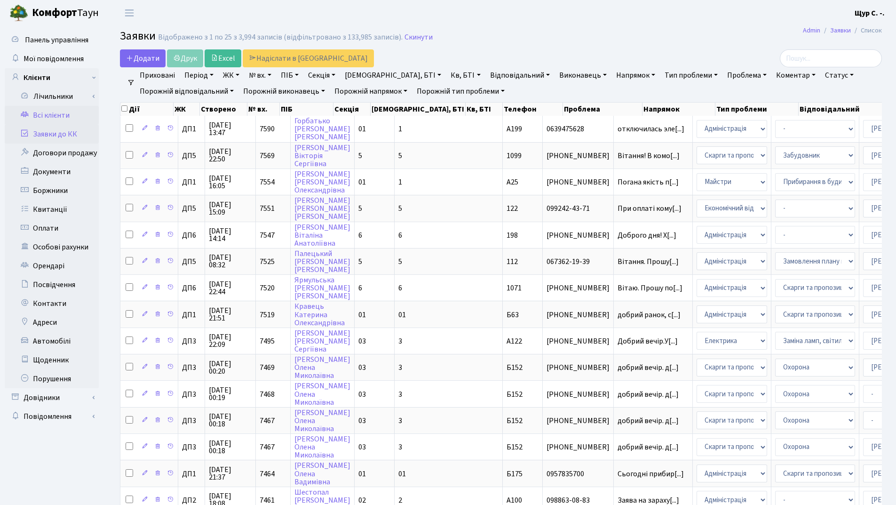
click at [57, 119] on link "Всі клієнти" at bounding box center [52, 115] width 94 height 19
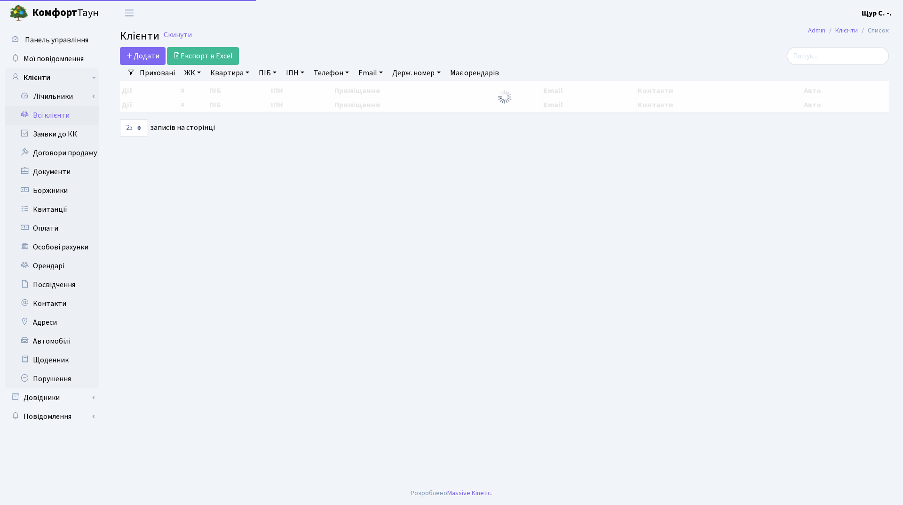
select select "25"
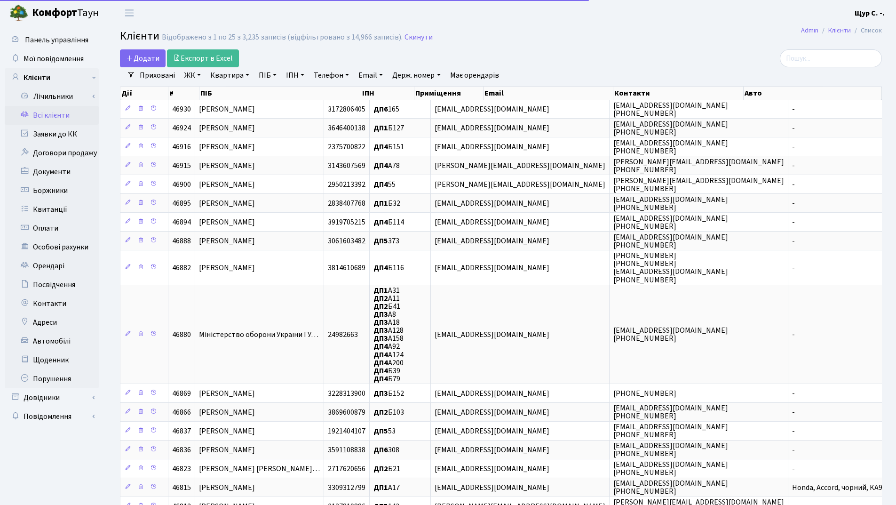
click at [223, 78] on link "Квартира" at bounding box center [229, 75] width 47 height 16
type input "а167"
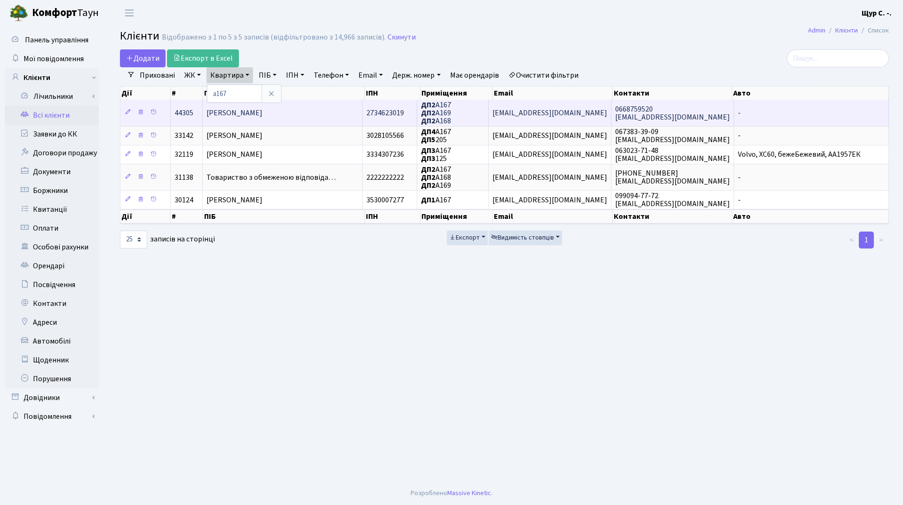
click at [243, 115] on span "[PERSON_NAME]" at bounding box center [234, 113] width 56 height 10
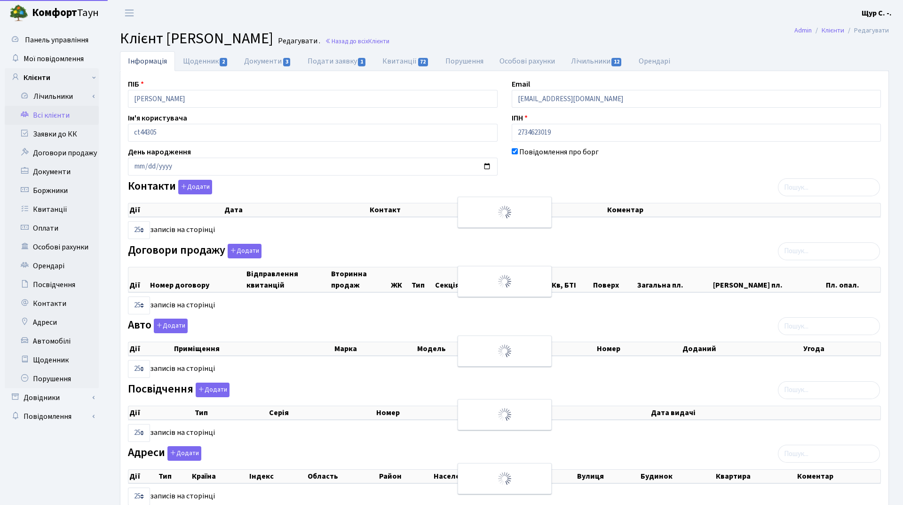
select select "25"
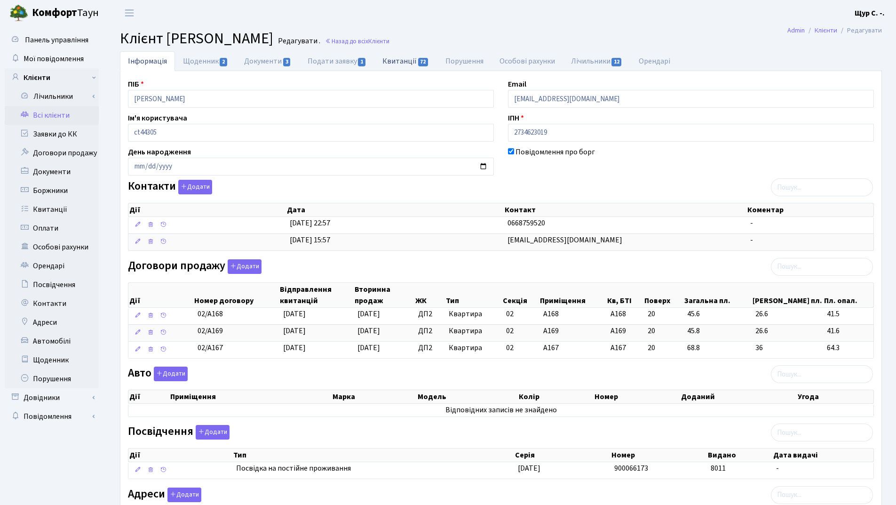
click at [397, 65] on link "Квитанції 72" at bounding box center [405, 60] width 63 height 19
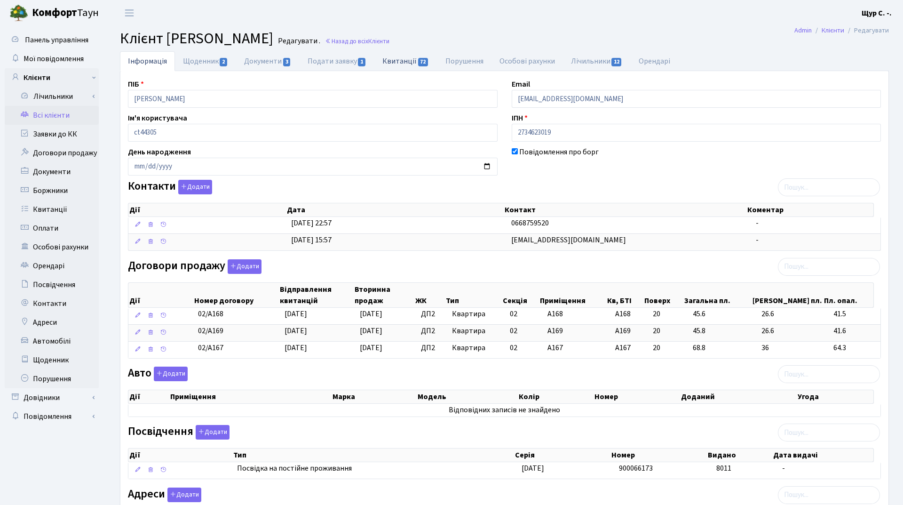
select select "25"
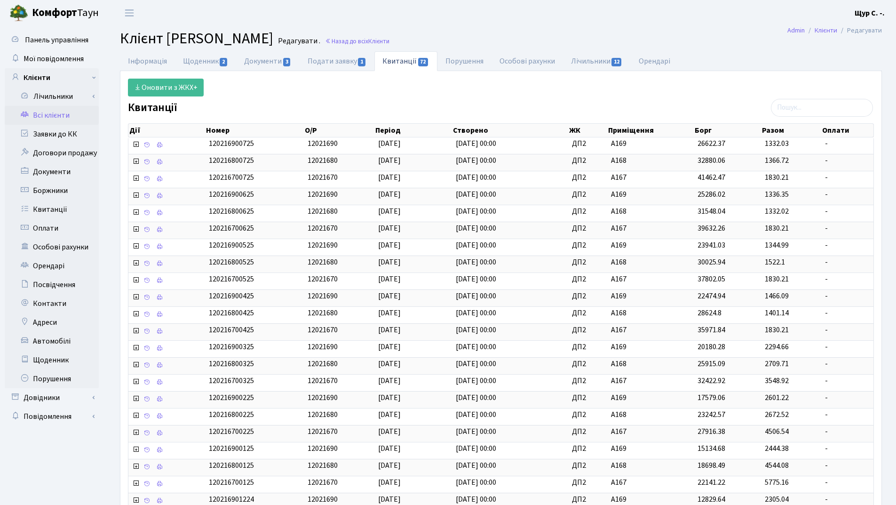
click at [69, 117] on link "Всі клієнти" at bounding box center [52, 115] width 94 height 19
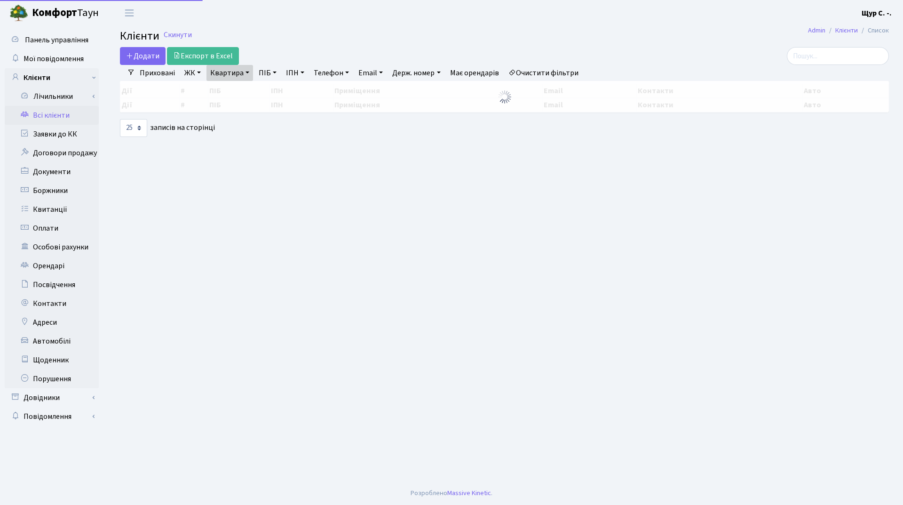
select select "25"
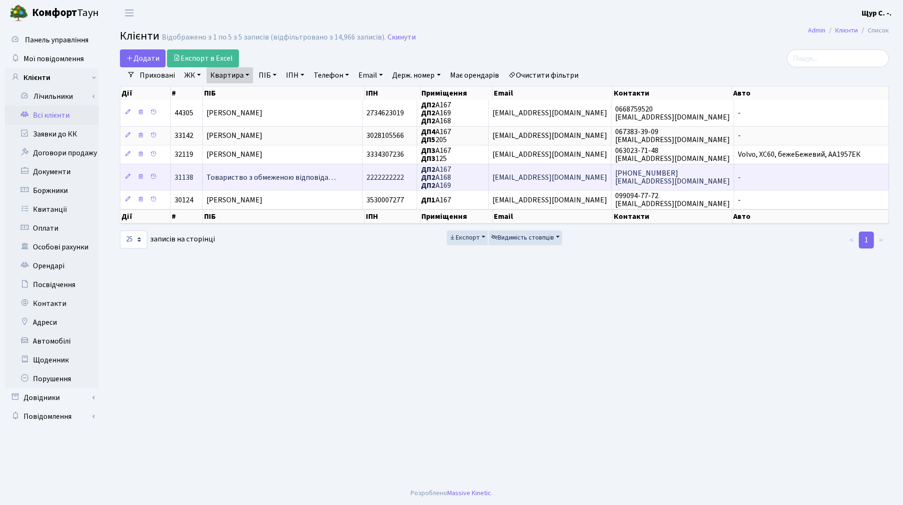
click at [244, 173] on span "Товариство з обмеженою відповіда…" at bounding box center [270, 177] width 129 height 10
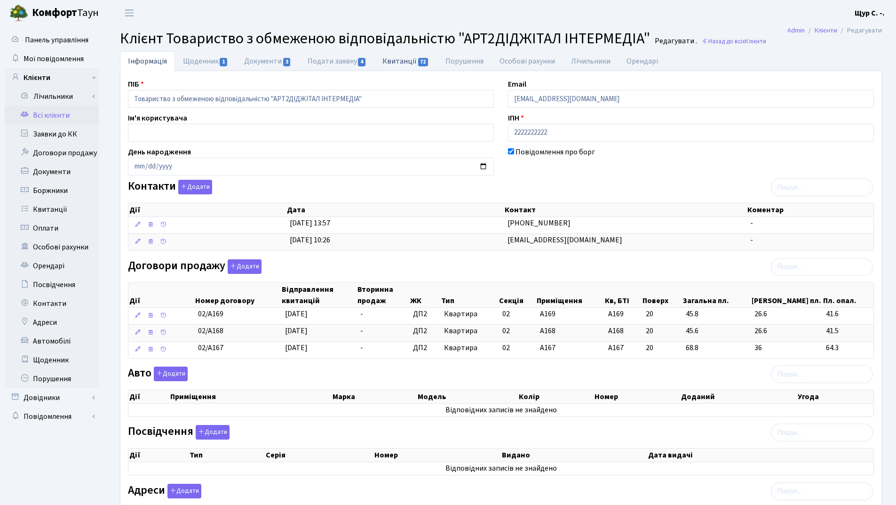
click at [409, 64] on link "Квитанції 72" at bounding box center [405, 60] width 63 height 19
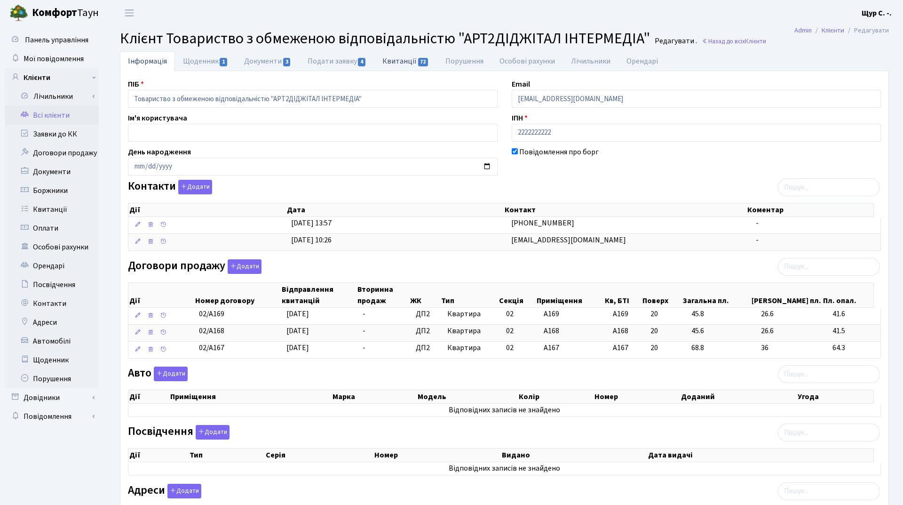
select select "25"
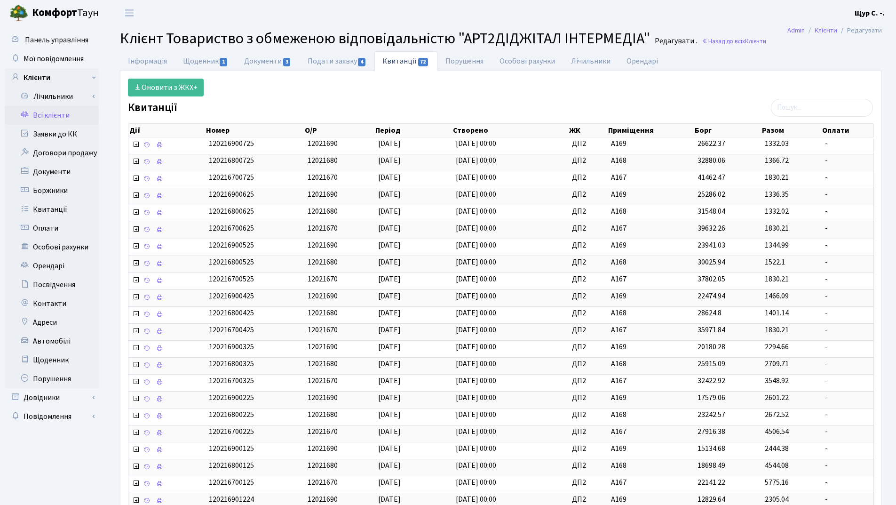
click at [60, 111] on link "Всі клієнти" at bounding box center [52, 115] width 94 height 19
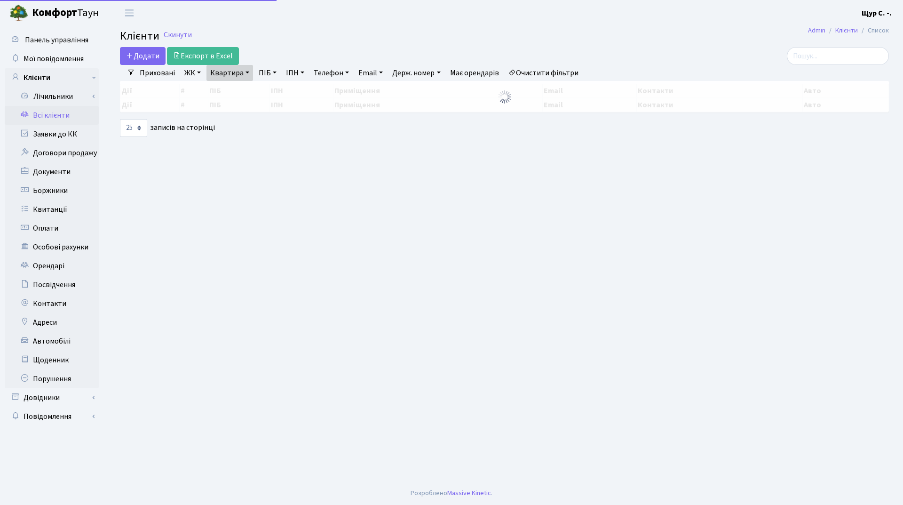
select select "25"
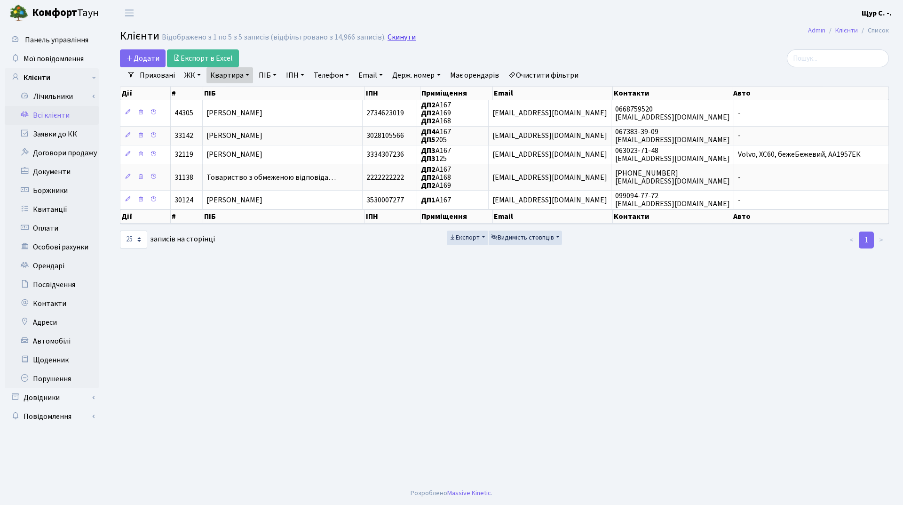
click at [394, 34] on link "Скинути" at bounding box center [402, 37] width 28 height 9
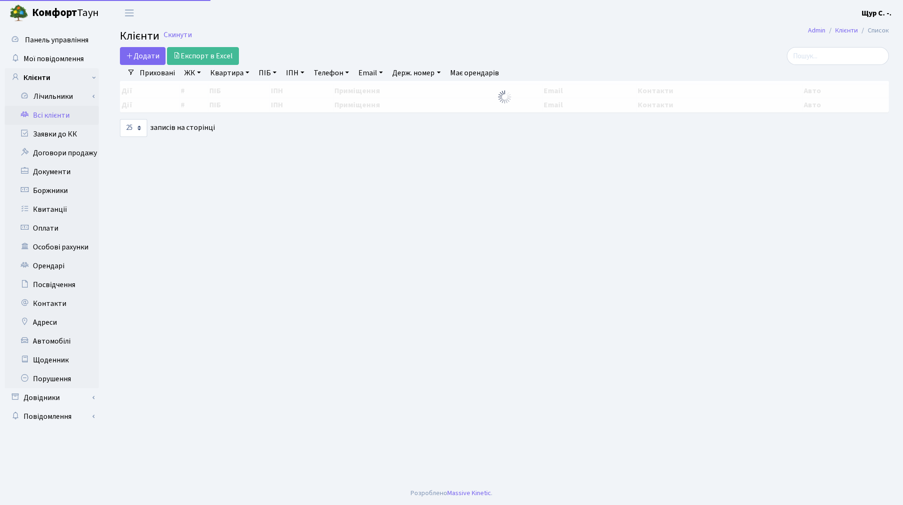
select select "25"
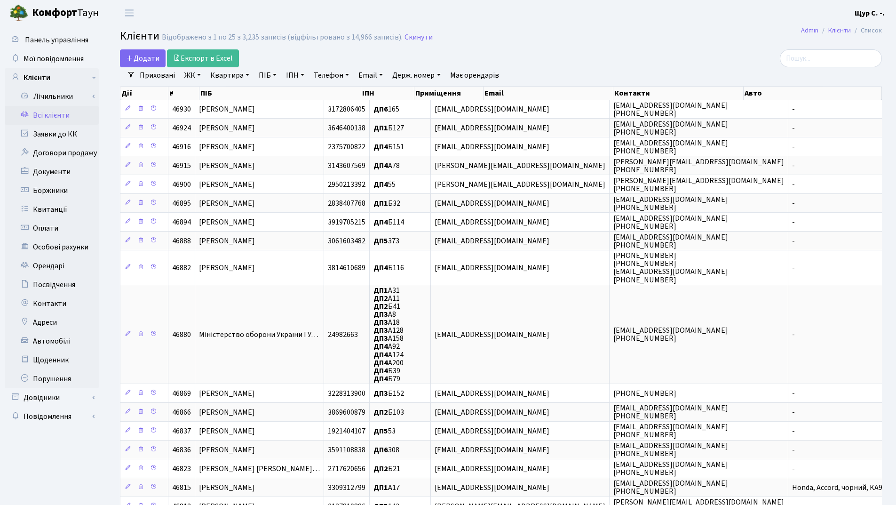
click at [237, 71] on link "Квартира" at bounding box center [229, 75] width 47 height 16
type input "125"
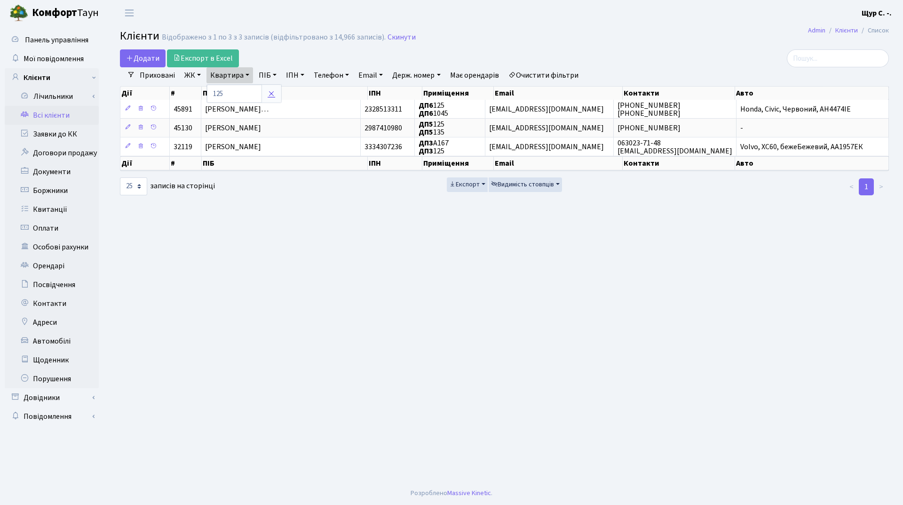
click at [273, 91] on icon at bounding box center [272, 94] width 8 height 8
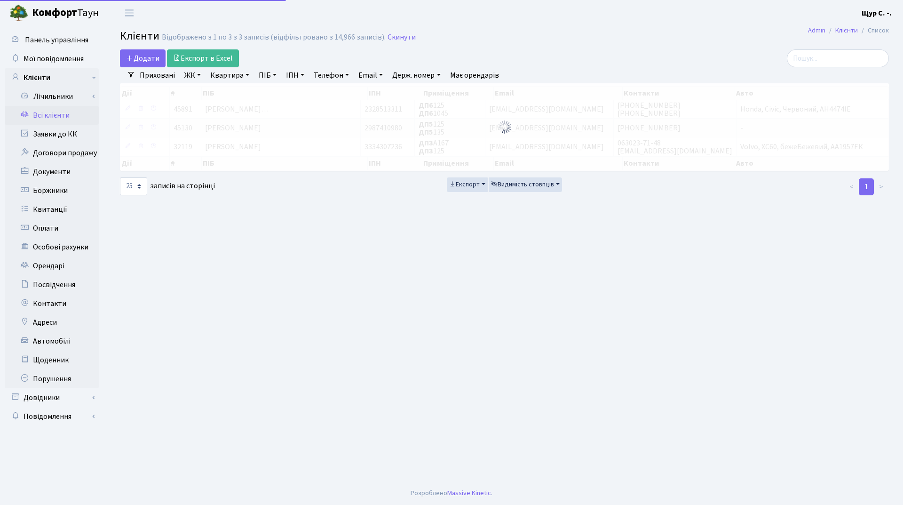
click at [267, 71] on link "ПІБ" at bounding box center [267, 75] width 25 height 16
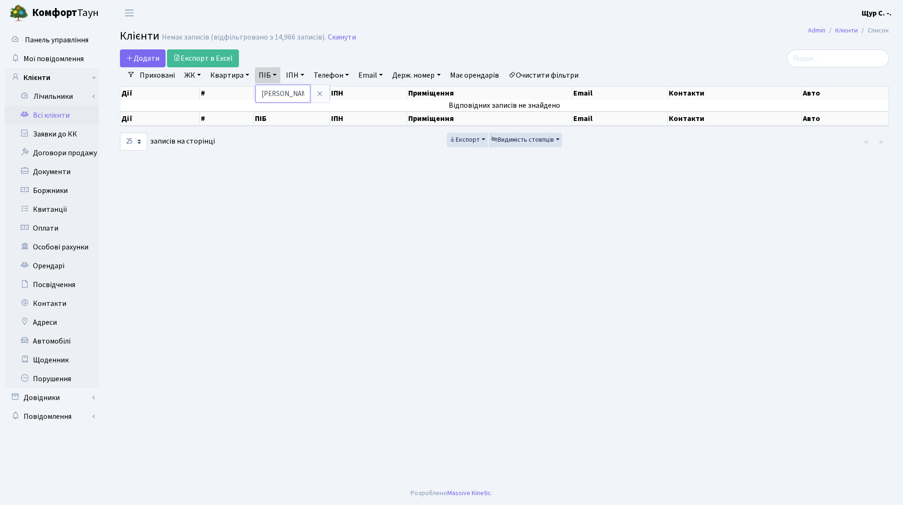
type input "[PERSON_NAME]"
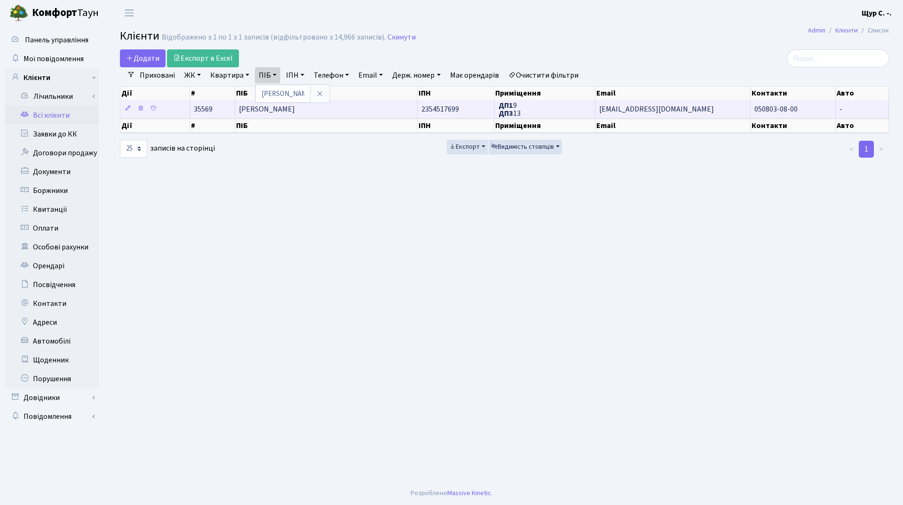
click at [280, 111] on span "Нефьодов Юрій Анатолійович" at bounding box center [267, 109] width 56 height 10
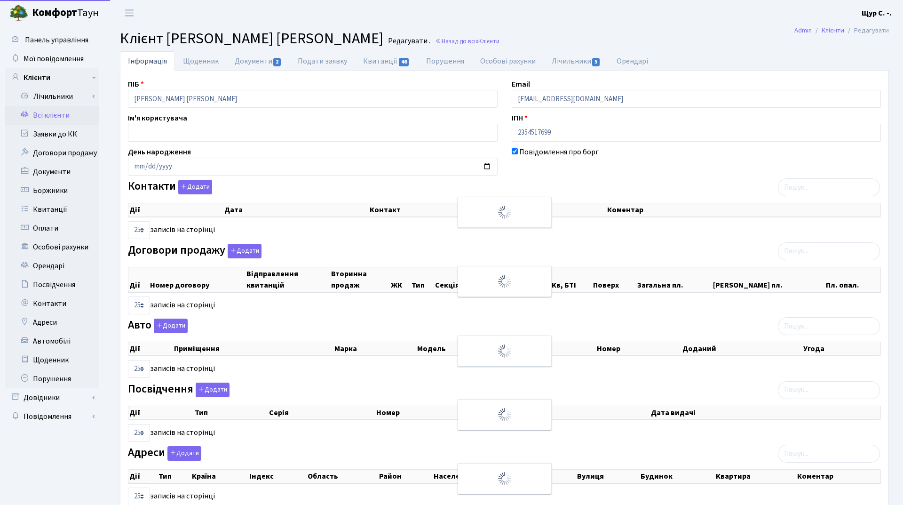
select select "25"
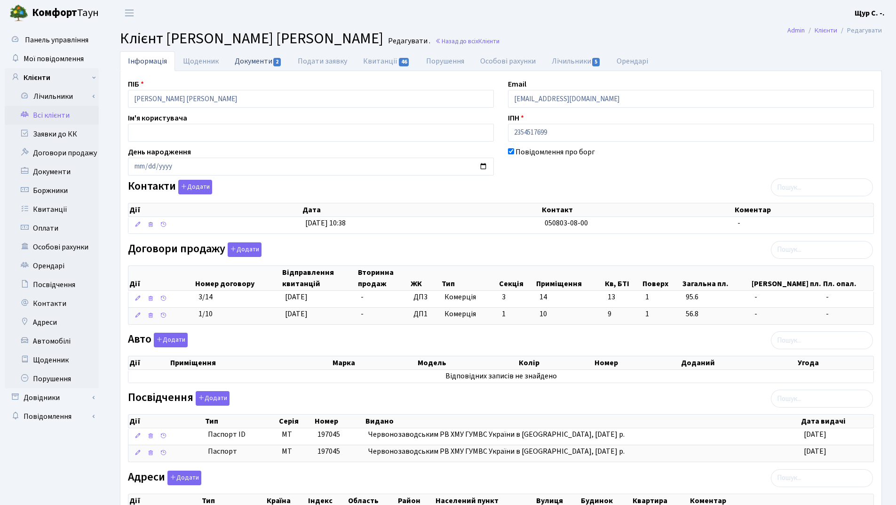
click at [254, 58] on link "Документи 2" at bounding box center [258, 60] width 63 height 19
select select "25"
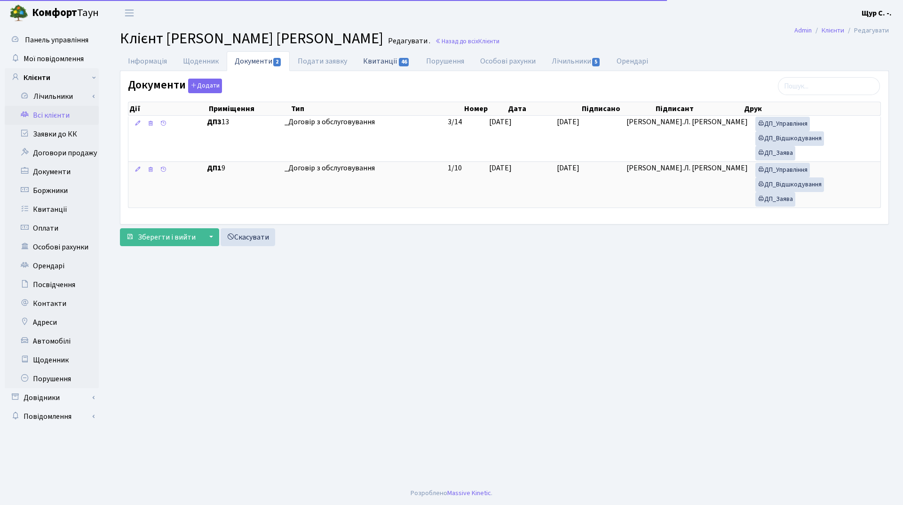
click at [381, 61] on link "Квитанції 46" at bounding box center [386, 60] width 63 height 19
select select "25"
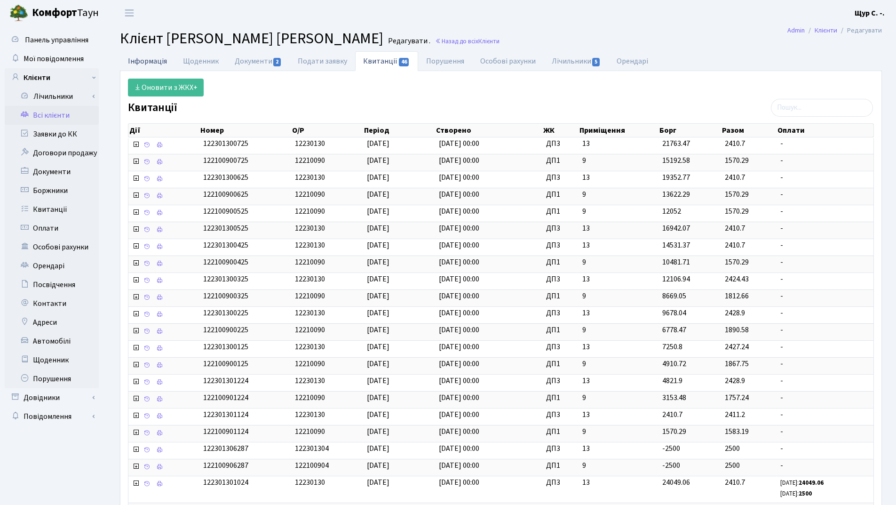
click at [147, 58] on link "Інформація" at bounding box center [147, 60] width 55 height 19
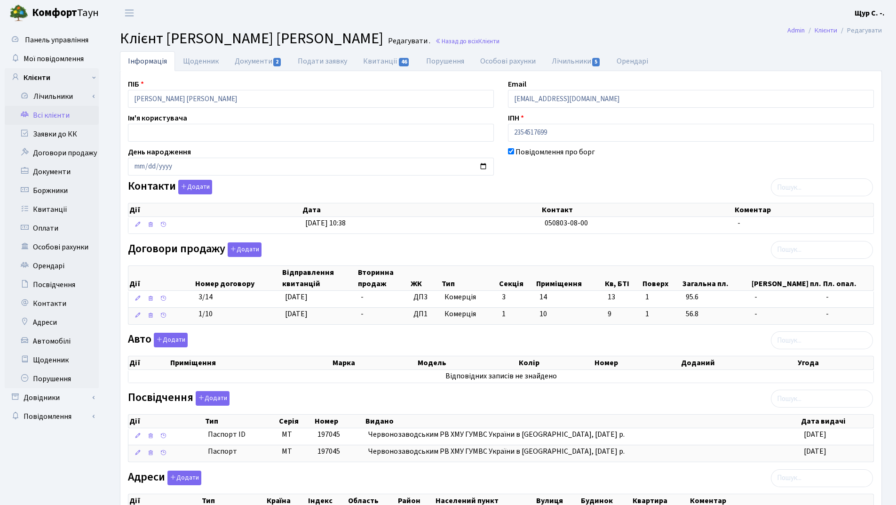
click at [69, 115] on link "Всі клієнти" at bounding box center [52, 115] width 94 height 19
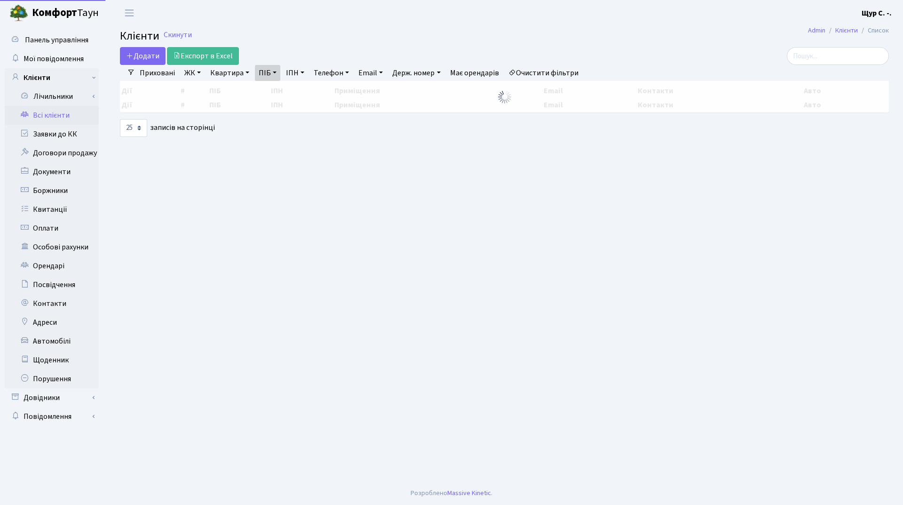
select select "25"
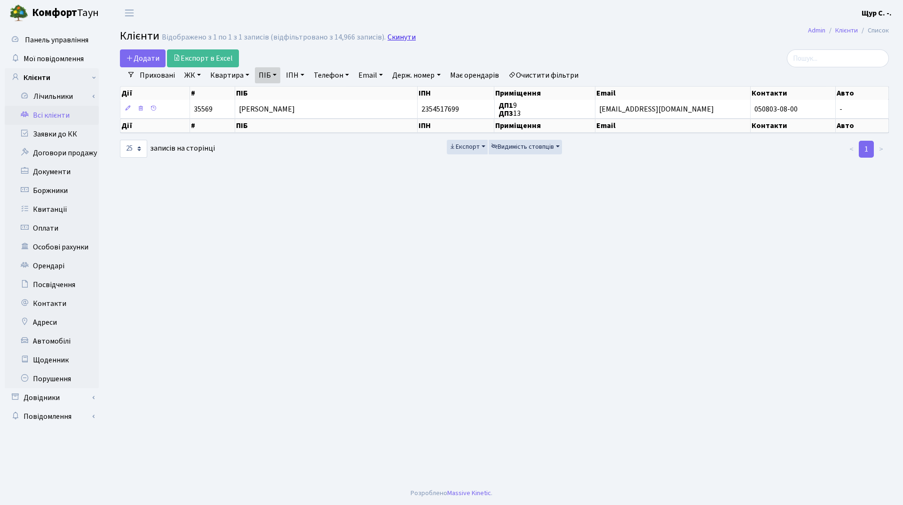
click at [397, 36] on link "Скинути" at bounding box center [402, 37] width 28 height 9
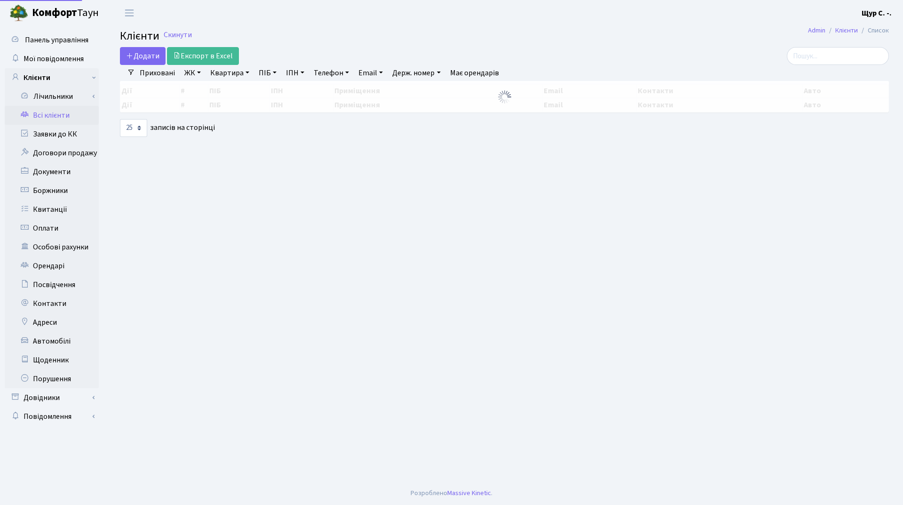
select select "25"
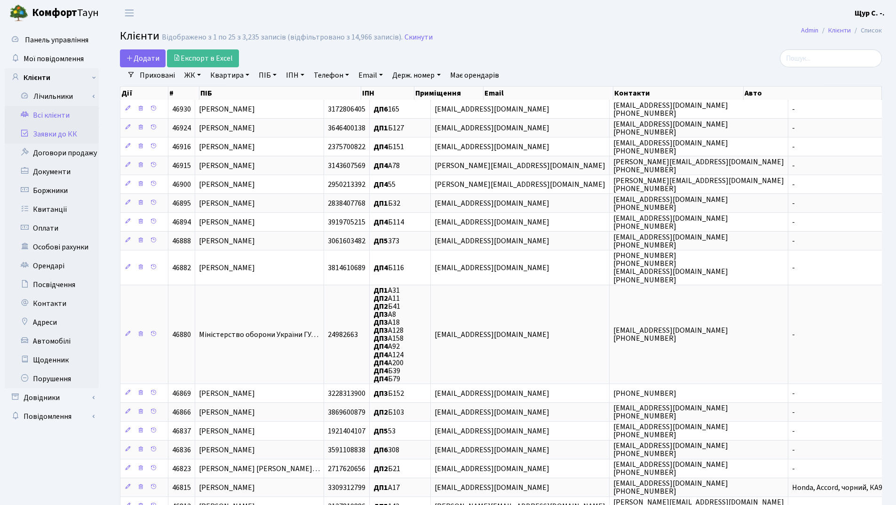
click at [75, 135] on link "Заявки до КК" at bounding box center [52, 134] width 94 height 19
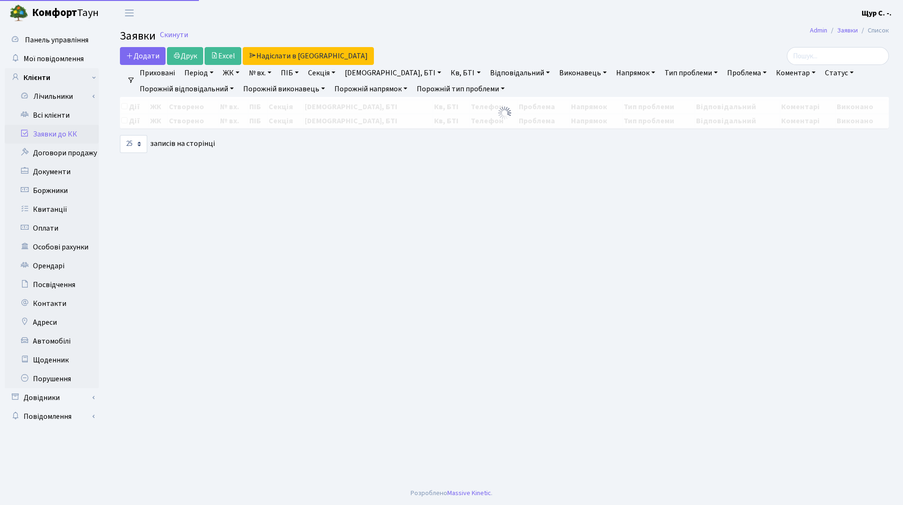
select select "25"
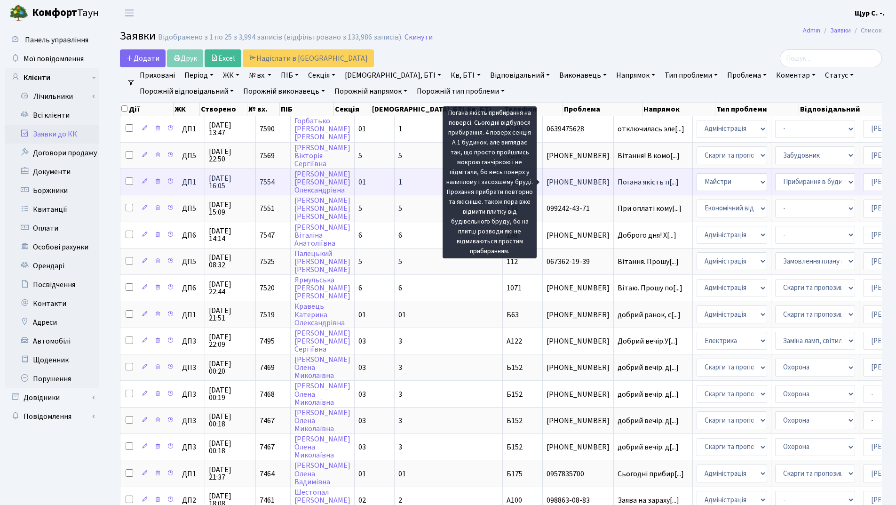
click at [618, 179] on span "Погана якість п[...]" at bounding box center [648, 182] width 61 height 10
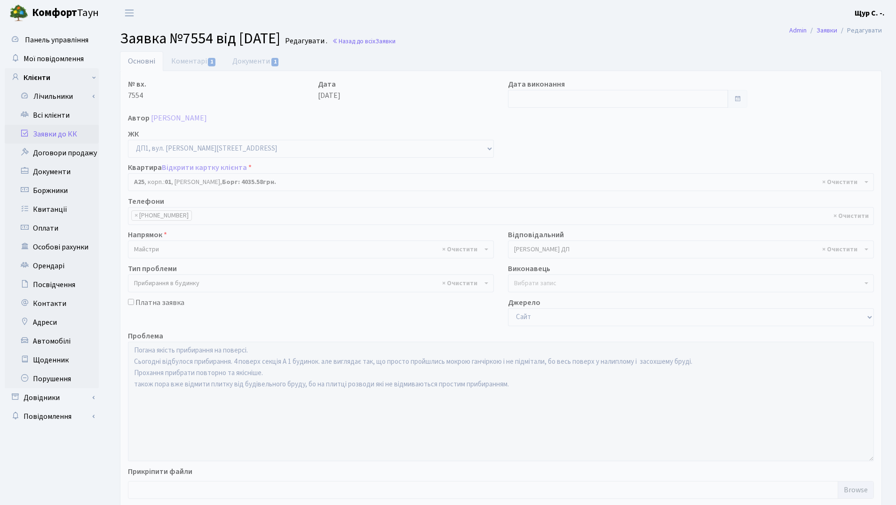
select select "29530"
select select "58"
click at [182, 59] on link "Коментарі 1" at bounding box center [193, 60] width 61 height 19
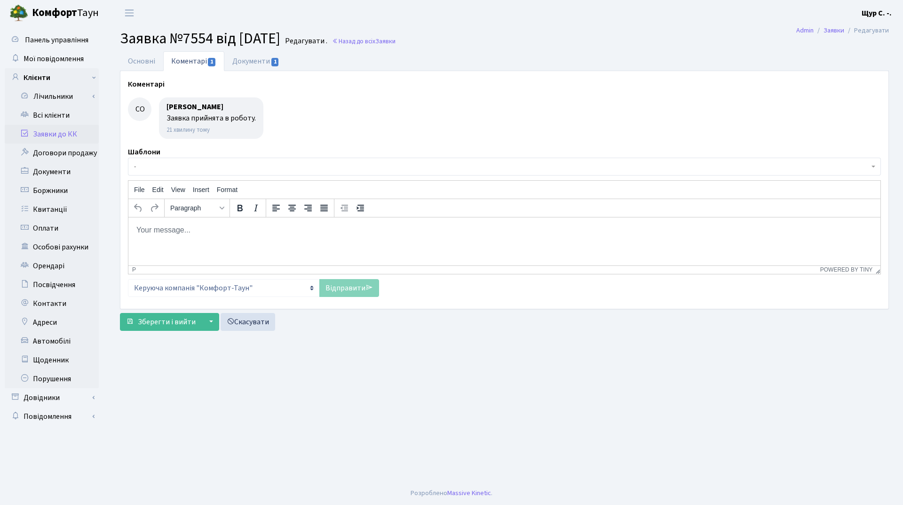
click at [71, 136] on link "Заявки до КК" at bounding box center [52, 134] width 94 height 19
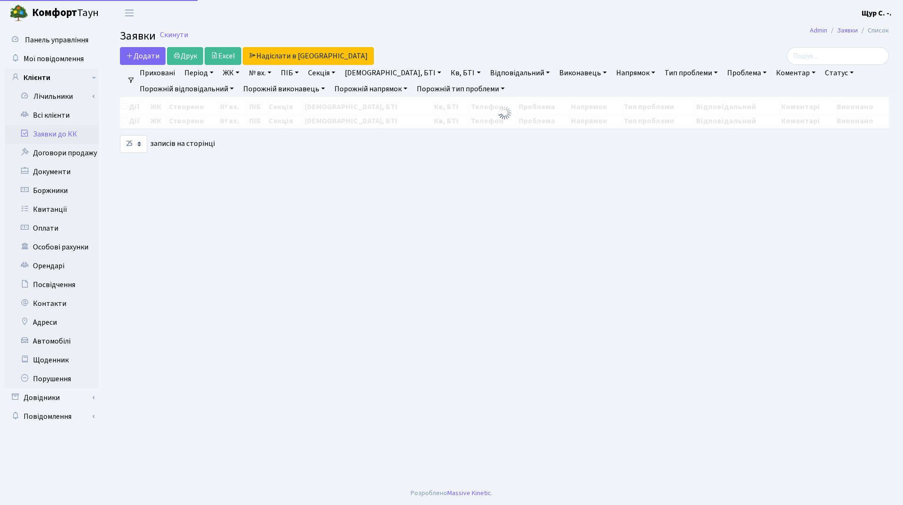
select select "25"
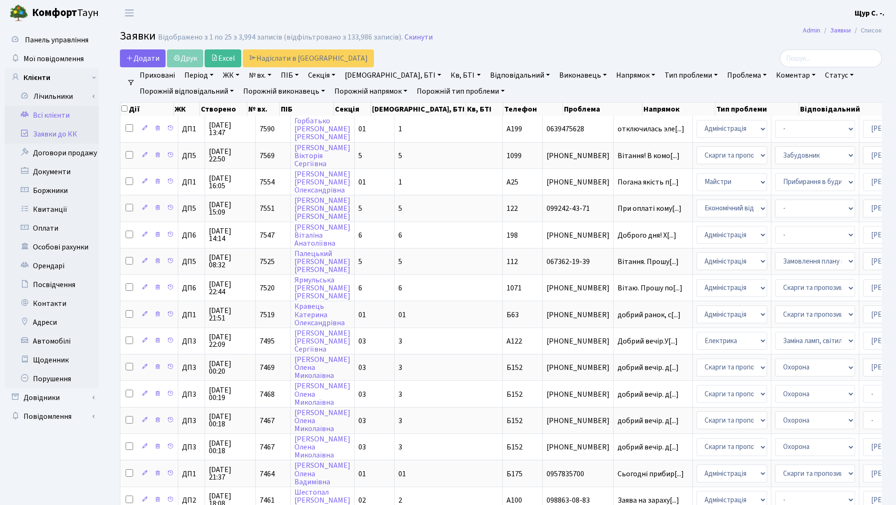
click at [48, 113] on link "Всі клієнти" at bounding box center [52, 115] width 94 height 19
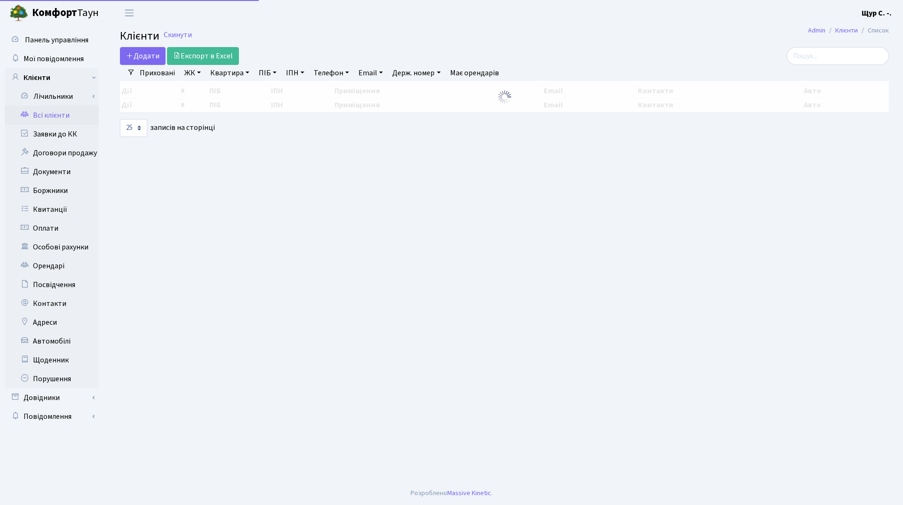
select select "25"
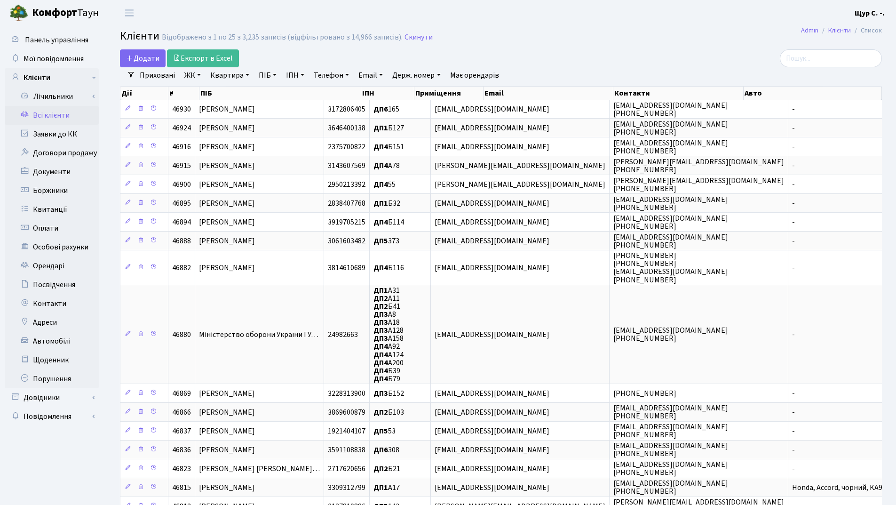
click at [337, 78] on link "Телефон" at bounding box center [331, 75] width 43 height 16
type input "0980042802"
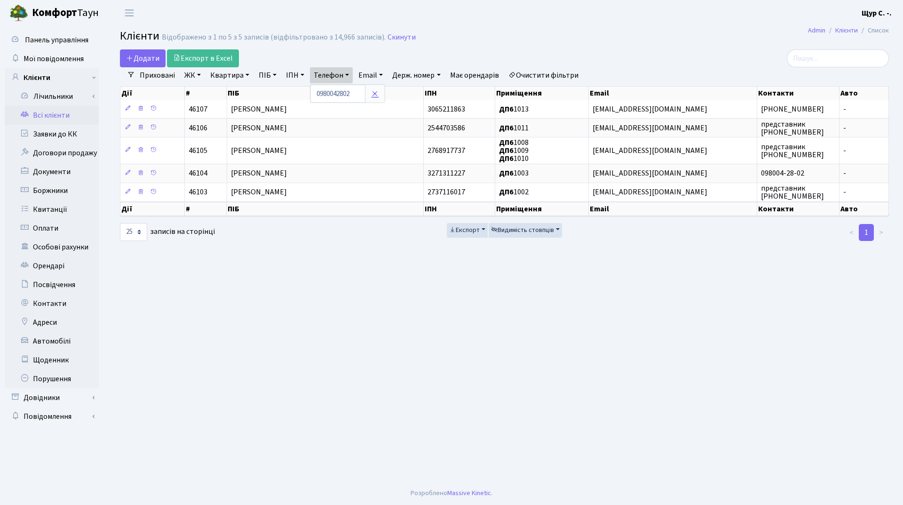
click at [378, 99] on link at bounding box center [375, 94] width 20 height 18
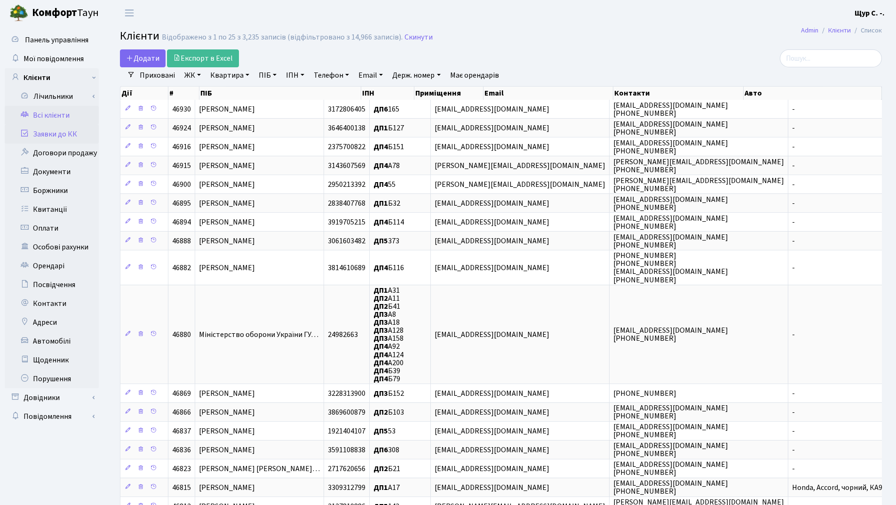
click at [60, 138] on link "Заявки до КК" at bounding box center [52, 134] width 94 height 19
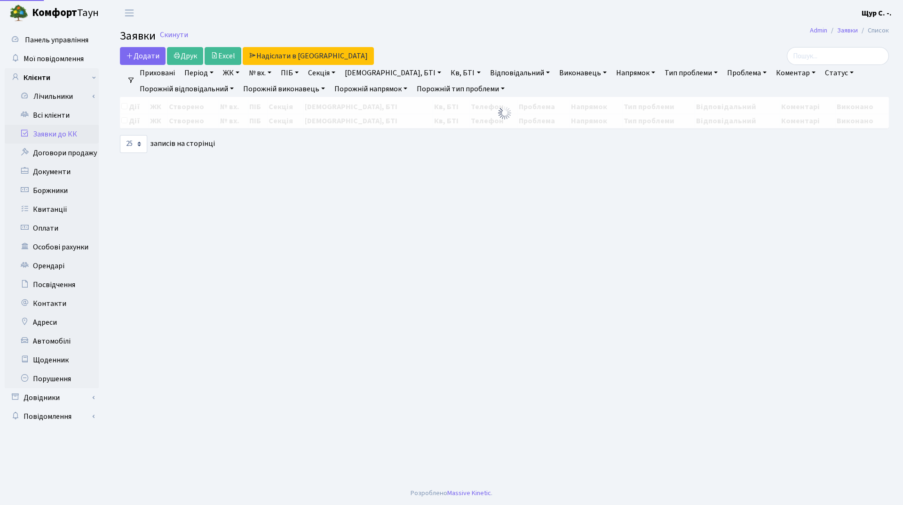
select select "25"
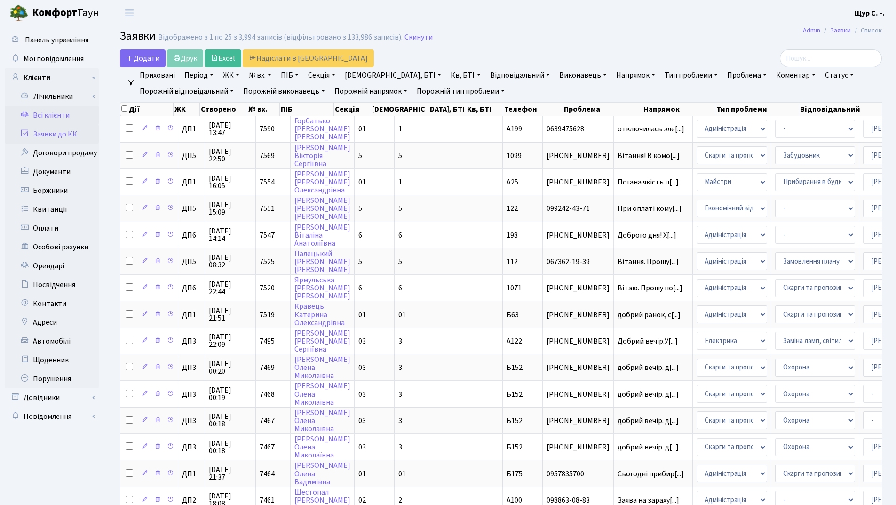
click at [60, 114] on link "Всі клієнти" at bounding box center [52, 115] width 94 height 19
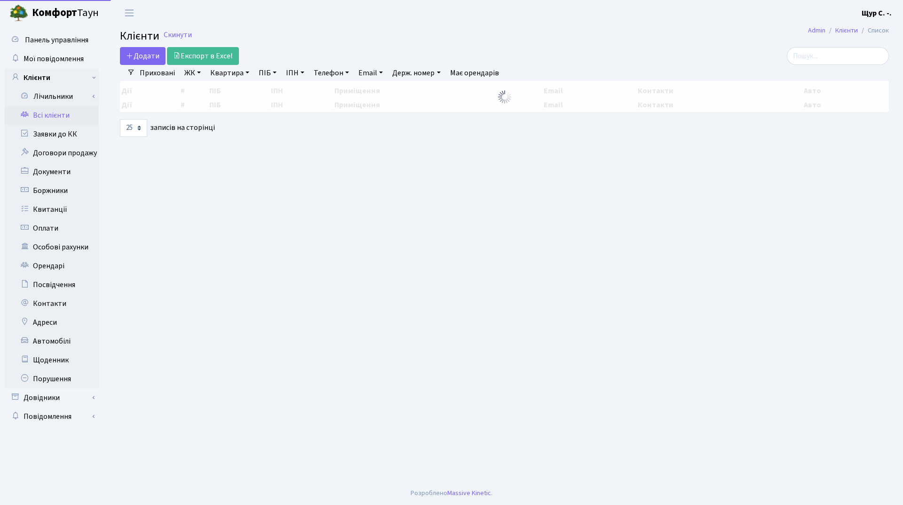
select select "25"
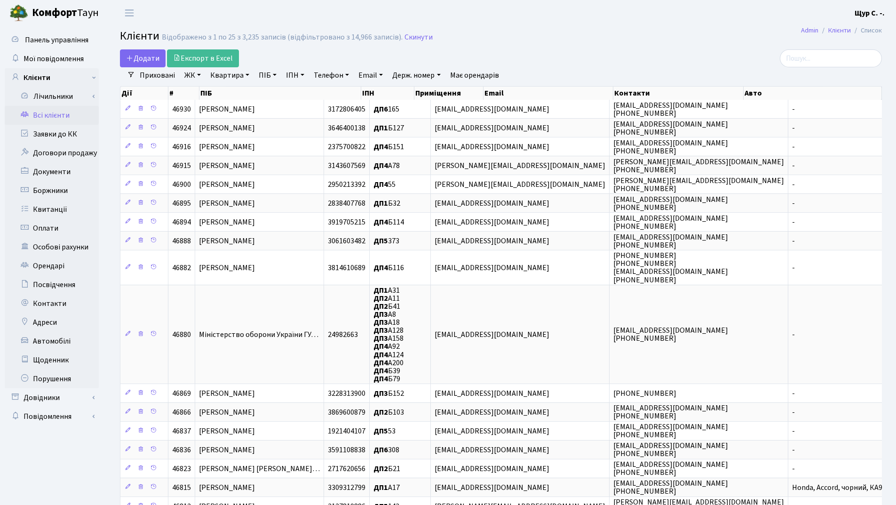
click at [235, 75] on link "Квартира" at bounding box center [229, 75] width 47 height 16
type input "163"
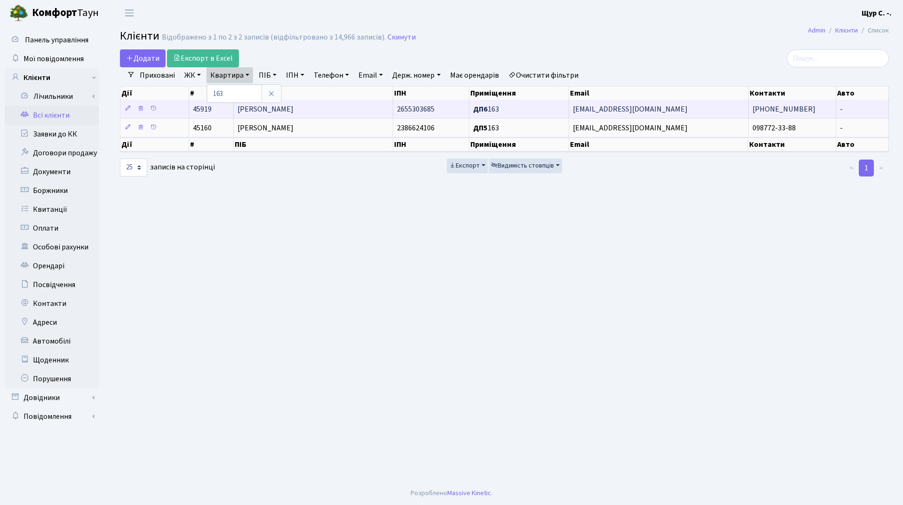
click at [330, 107] on td "Сапожнік Ольга Василівна" at bounding box center [313, 109] width 159 height 18
